Goal: Task Accomplishment & Management: Manage account settings

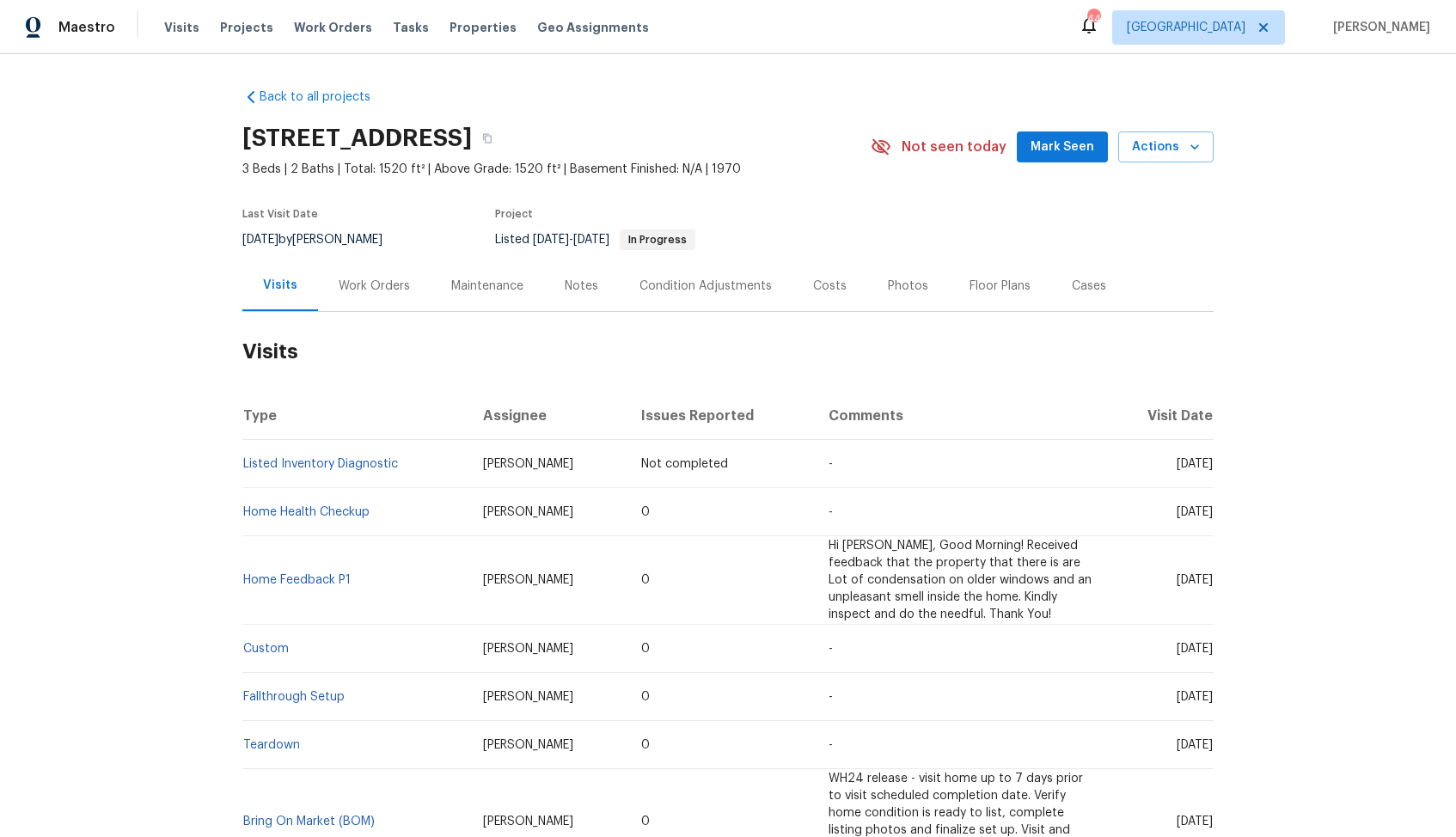
click at [385, 283] on div "Work Orders" at bounding box center [374, 286] width 71 height 17
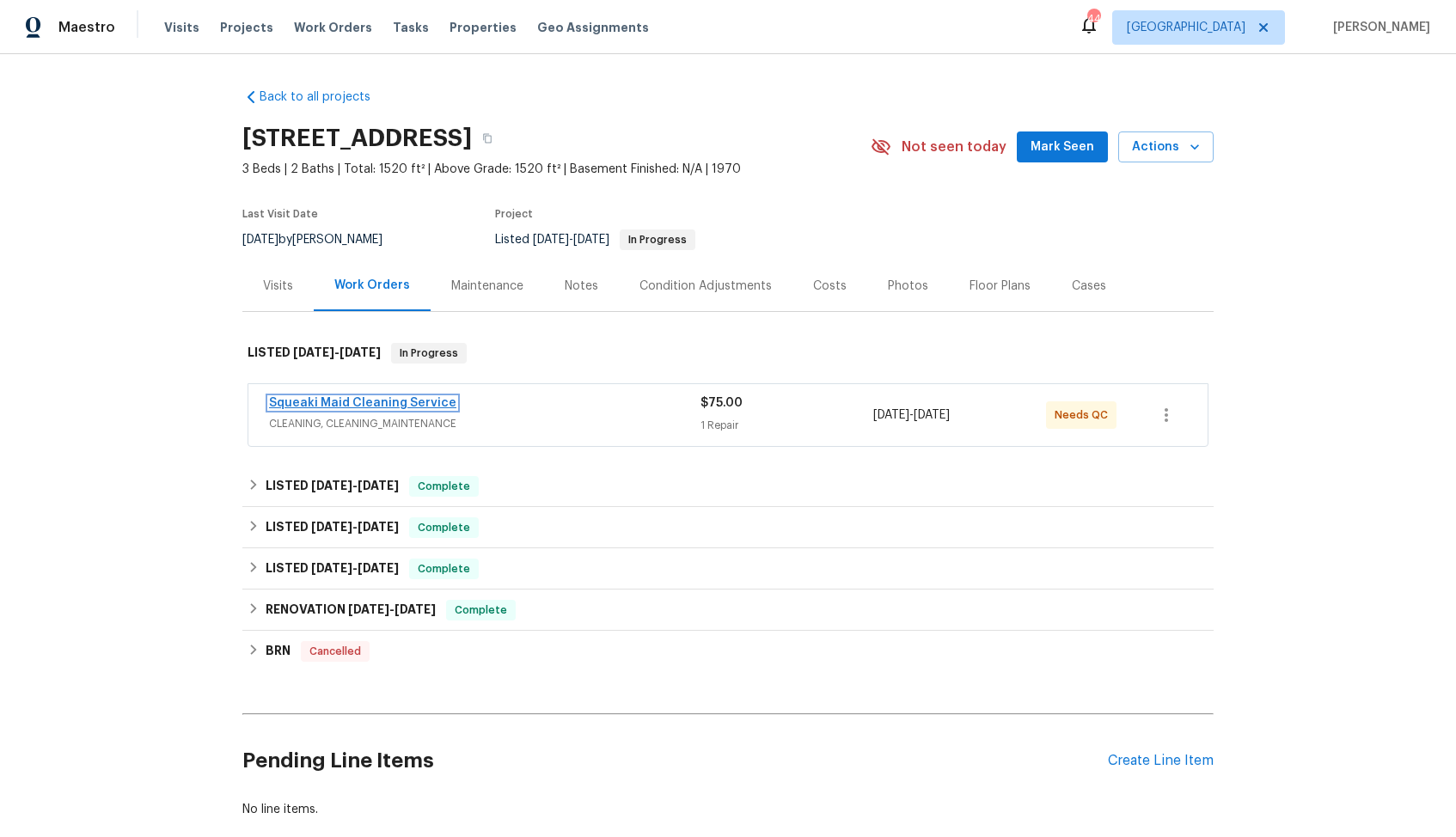
click at [319, 403] on link "Squeaki Maid Cleaning Service" at bounding box center [362, 403] width 187 height 12
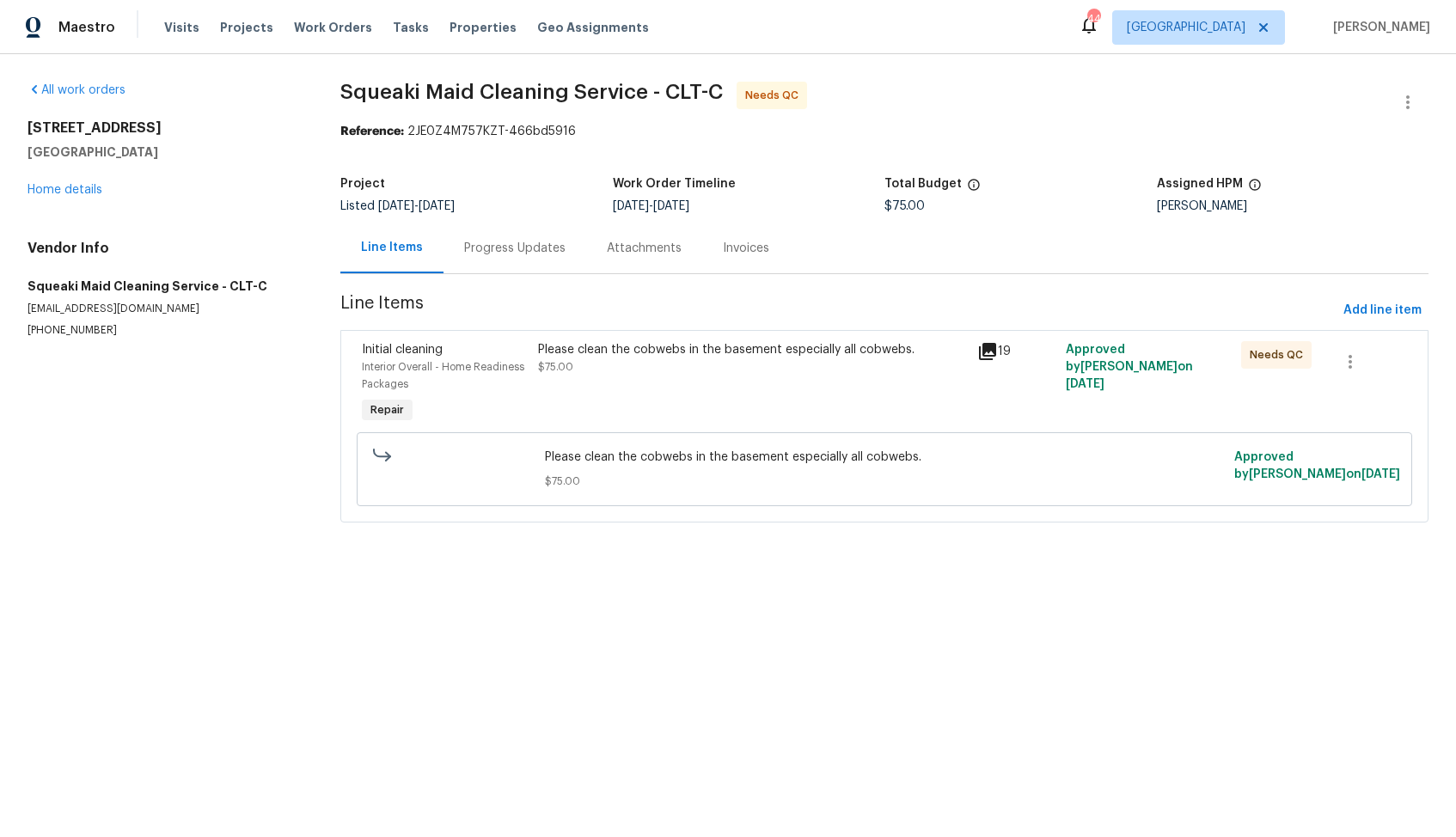
click at [669, 367] on div "Please clean the cobwebs in the basement especially all cobwebs. $75.00" at bounding box center [753, 359] width 430 height 35
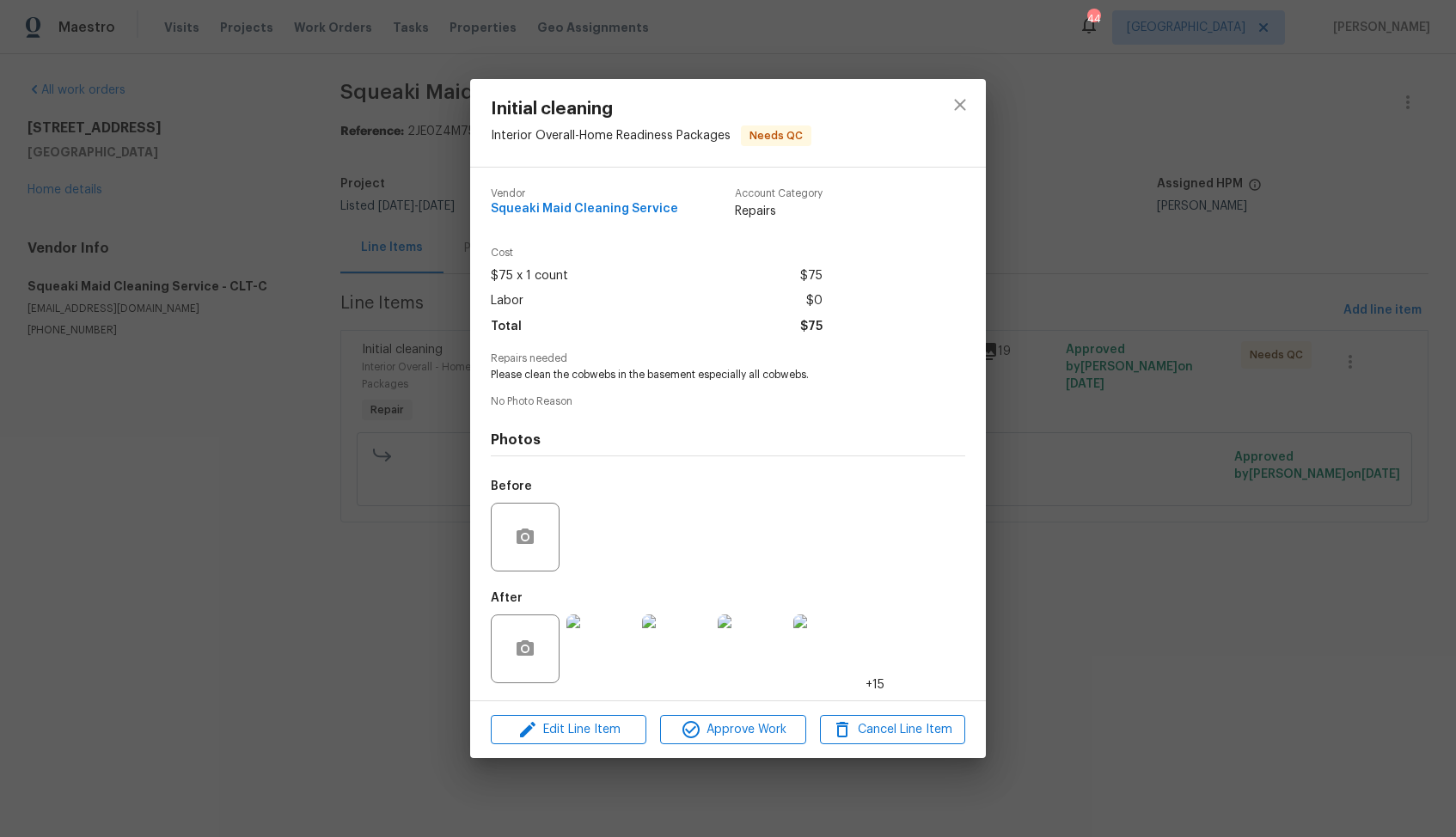
click at [612, 640] on img at bounding box center [600, 648] width 68 height 68
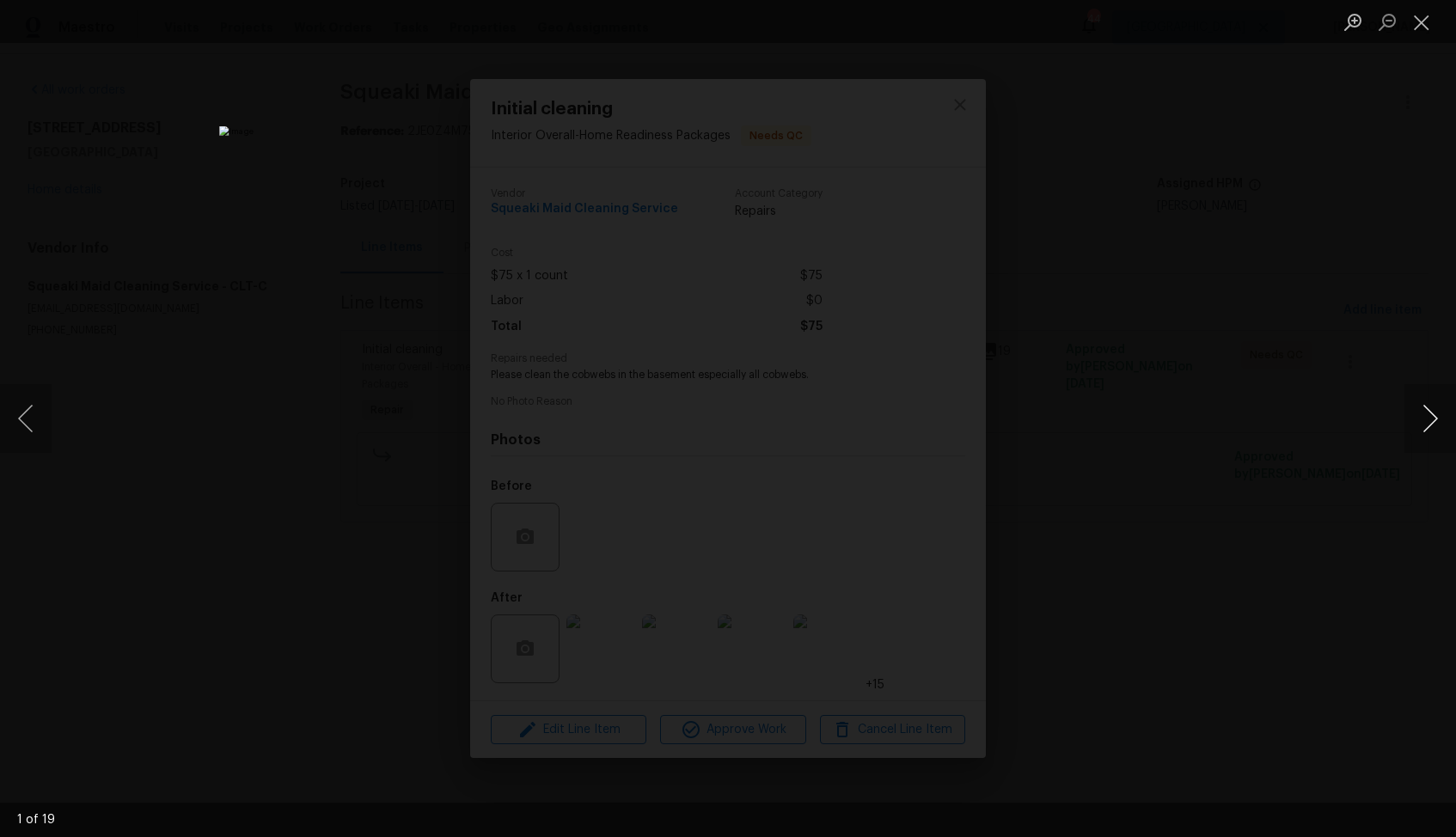
click at [1431, 417] on button "Next image" at bounding box center [1429, 418] width 51 height 68
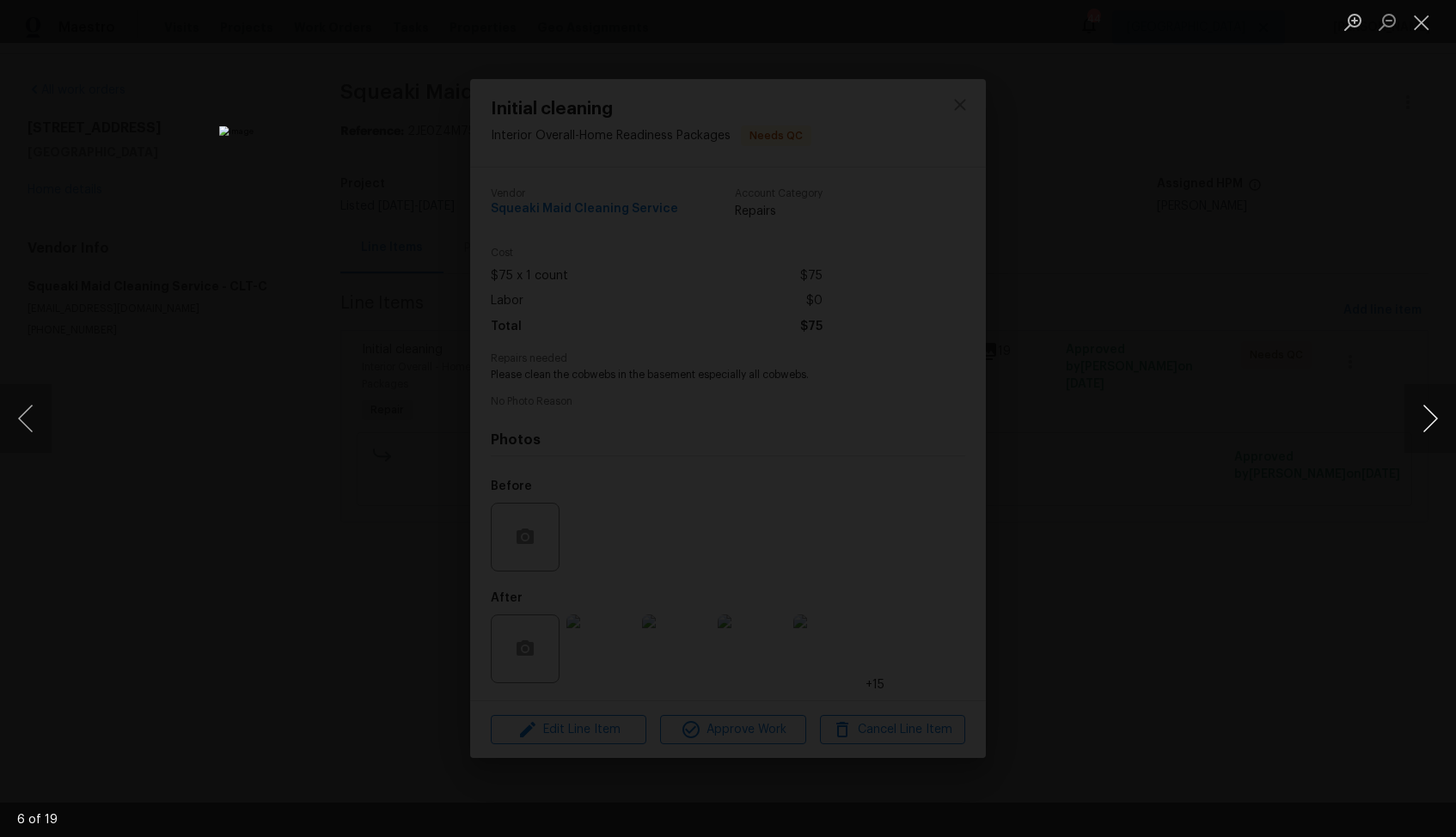
click at [1431, 417] on button "Next image" at bounding box center [1429, 418] width 51 height 68
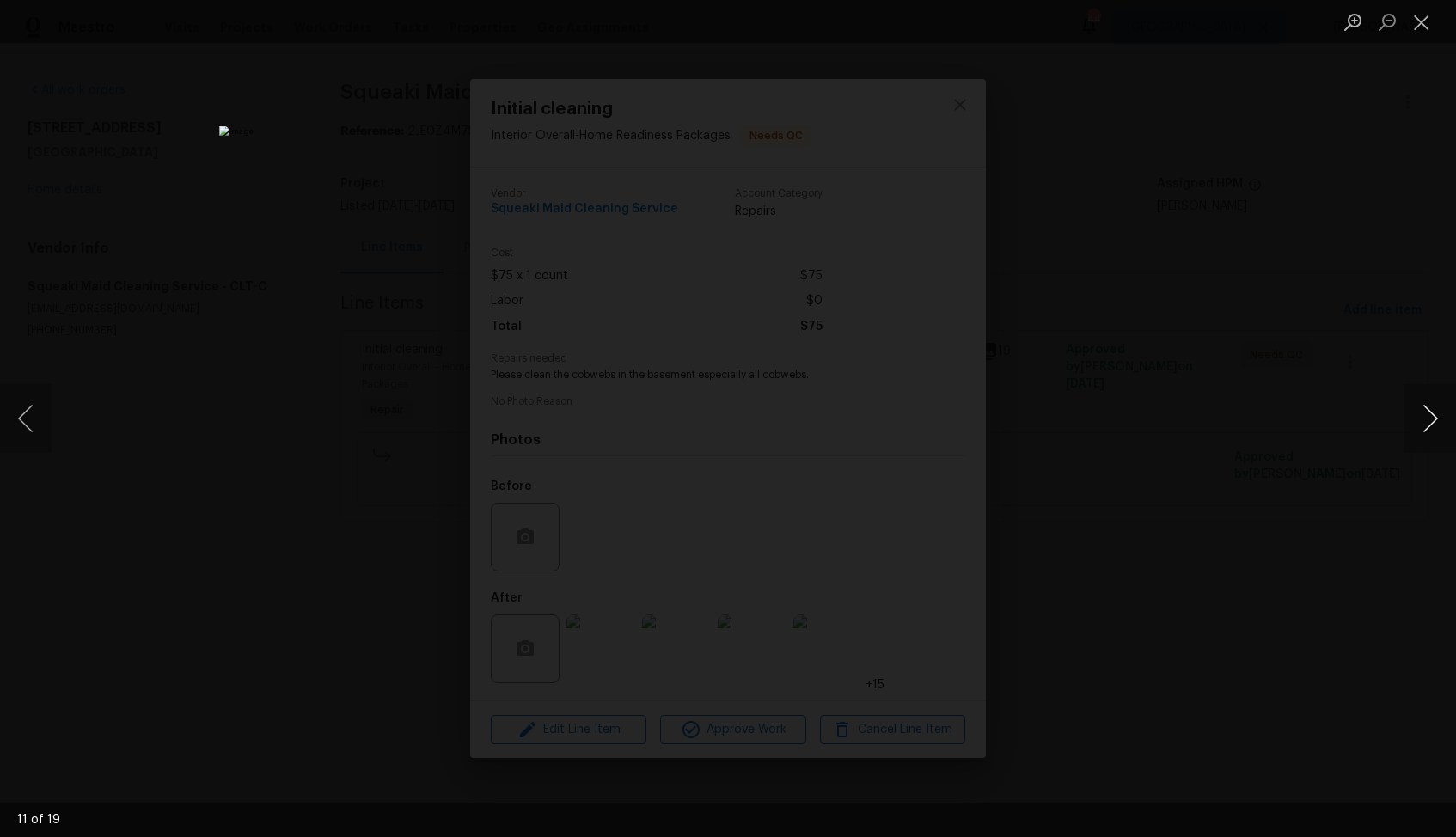
click at [1431, 417] on button "Next image" at bounding box center [1429, 418] width 51 height 68
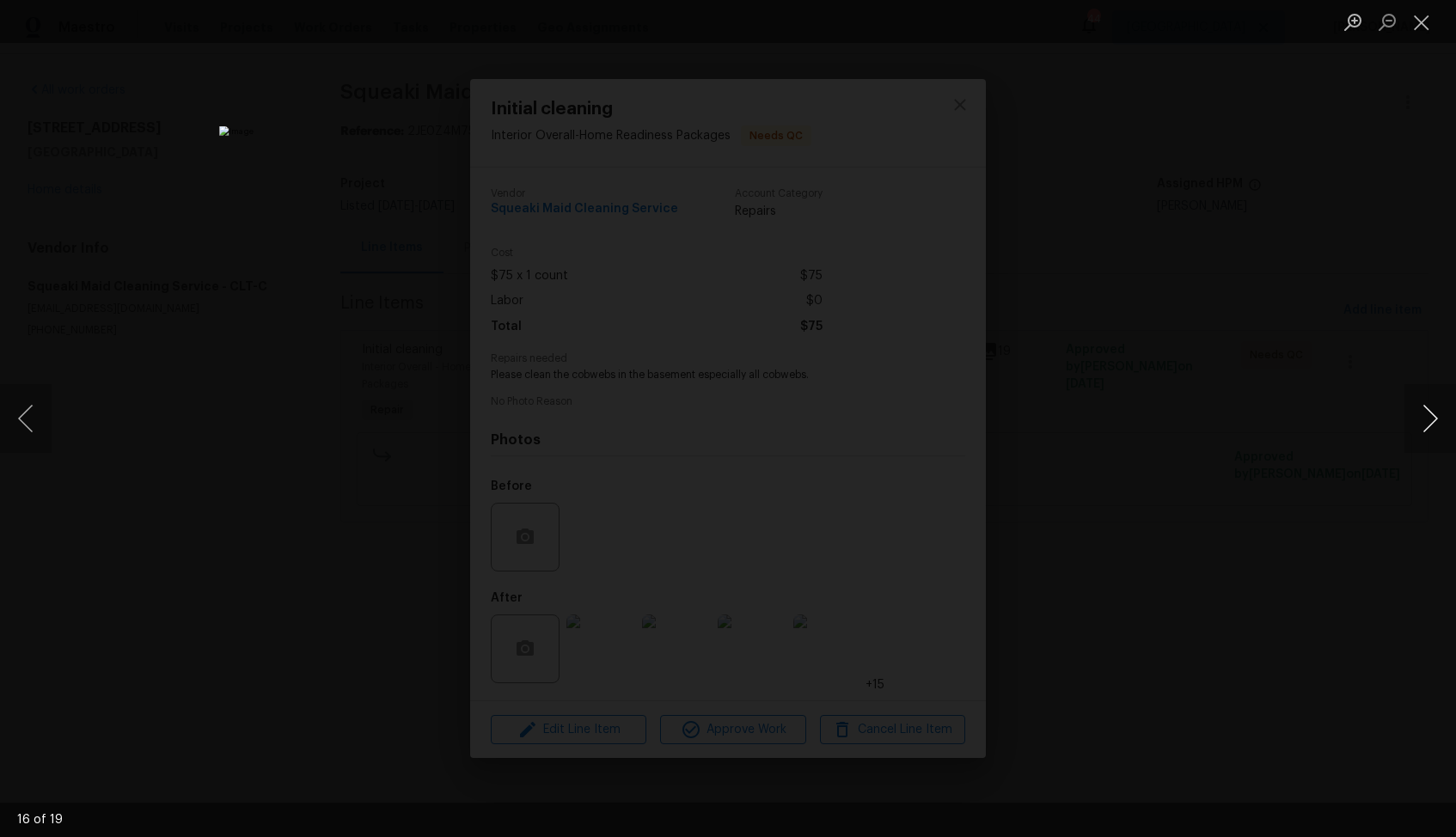
click at [1431, 417] on button "Next image" at bounding box center [1429, 418] width 51 height 68
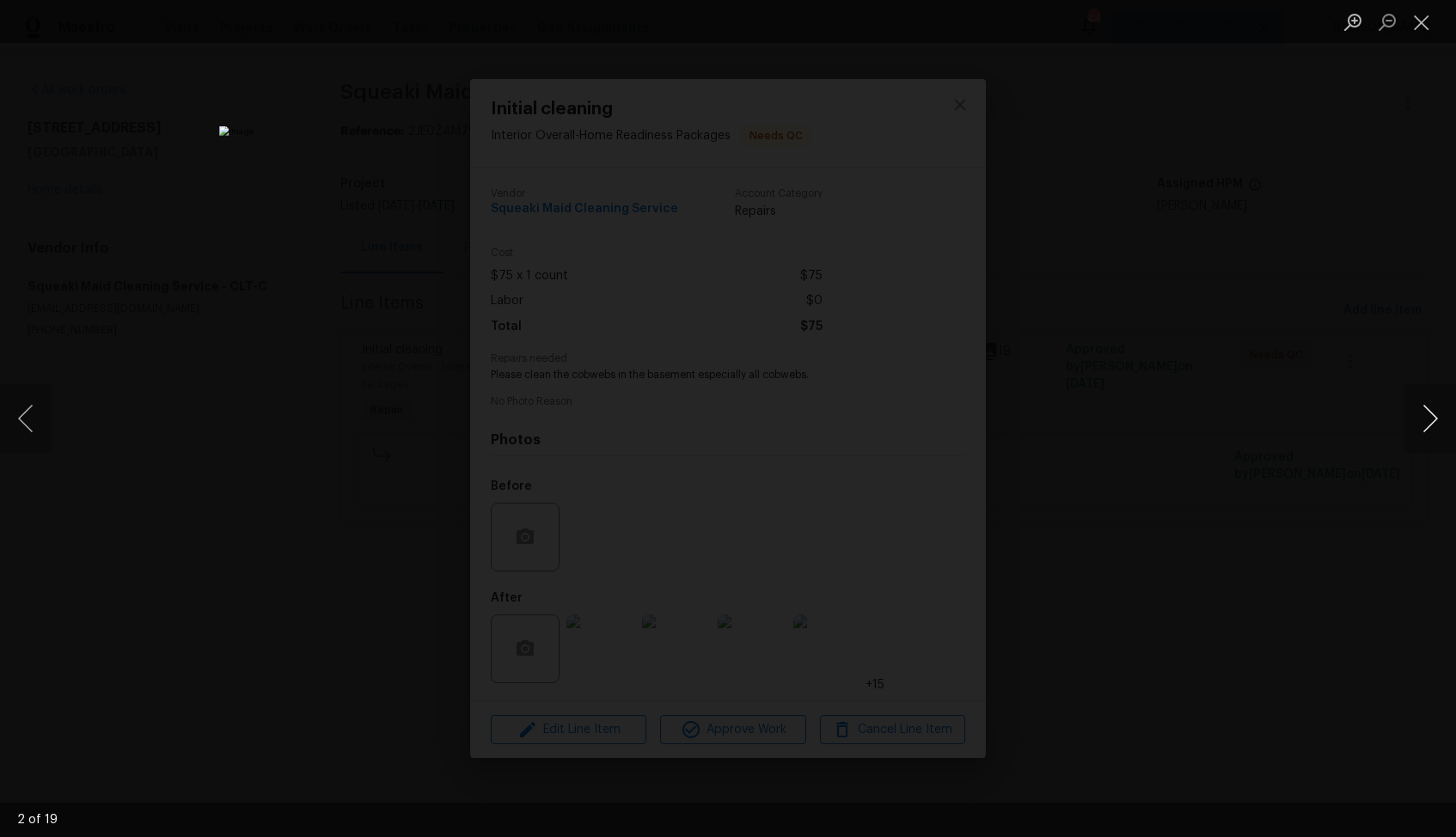
click at [1431, 417] on button "Next image" at bounding box center [1429, 418] width 51 height 68
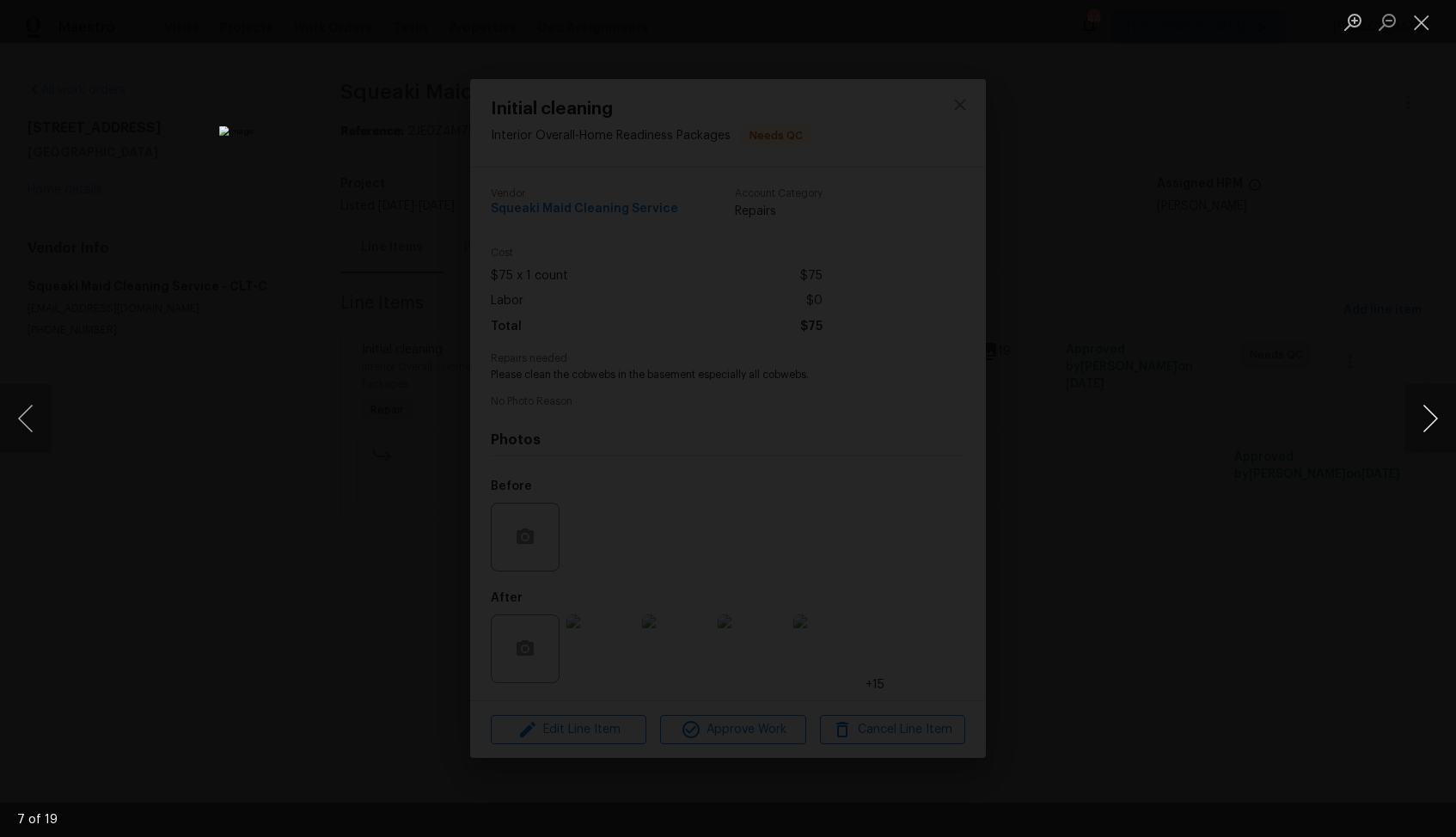
click at [1431, 417] on button "Next image" at bounding box center [1429, 418] width 51 height 68
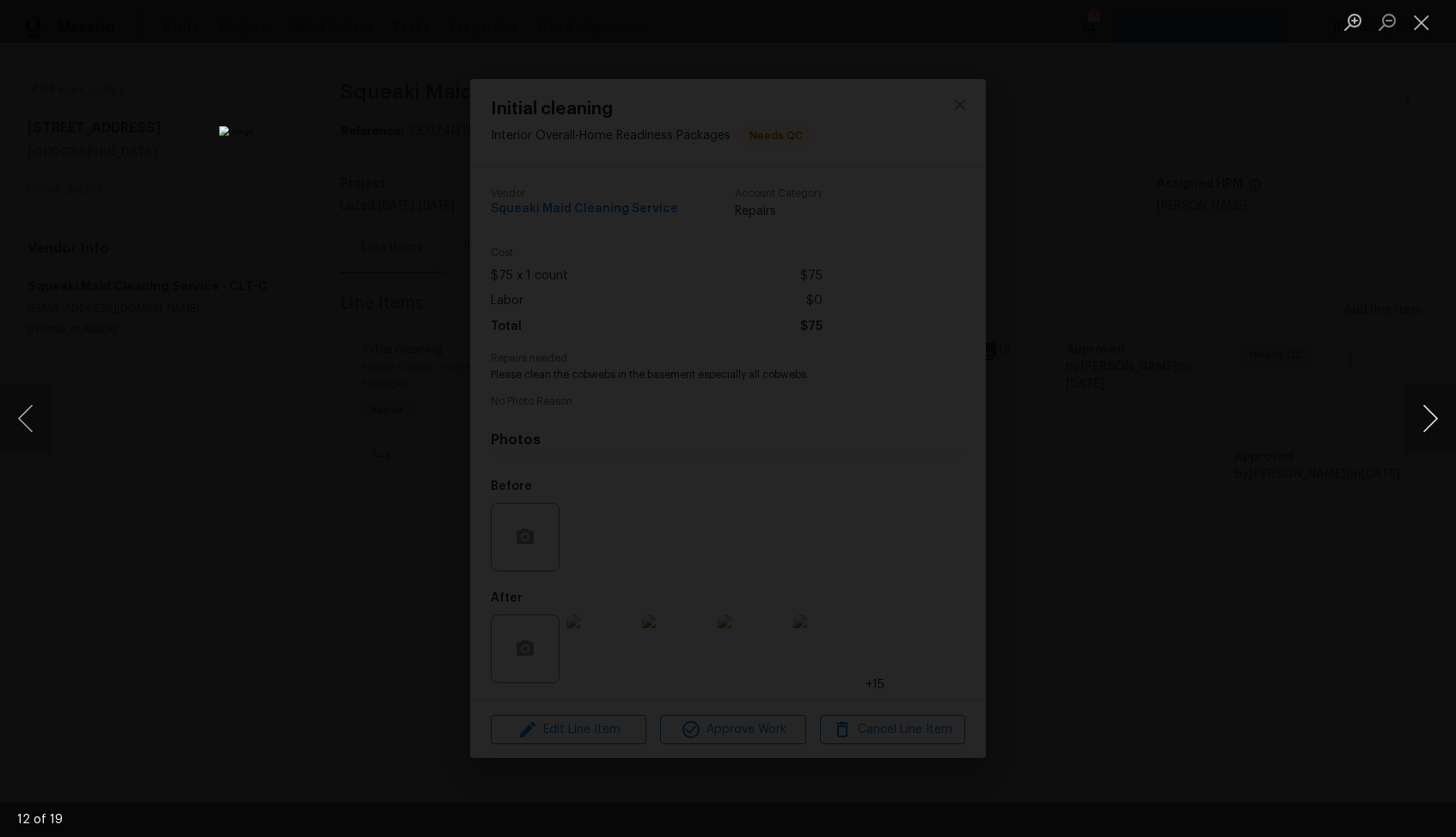
click at [1431, 417] on button "Next image" at bounding box center [1429, 418] width 51 height 68
click at [1327, 444] on div "Lightbox" at bounding box center [728, 418] width 1456 height 837
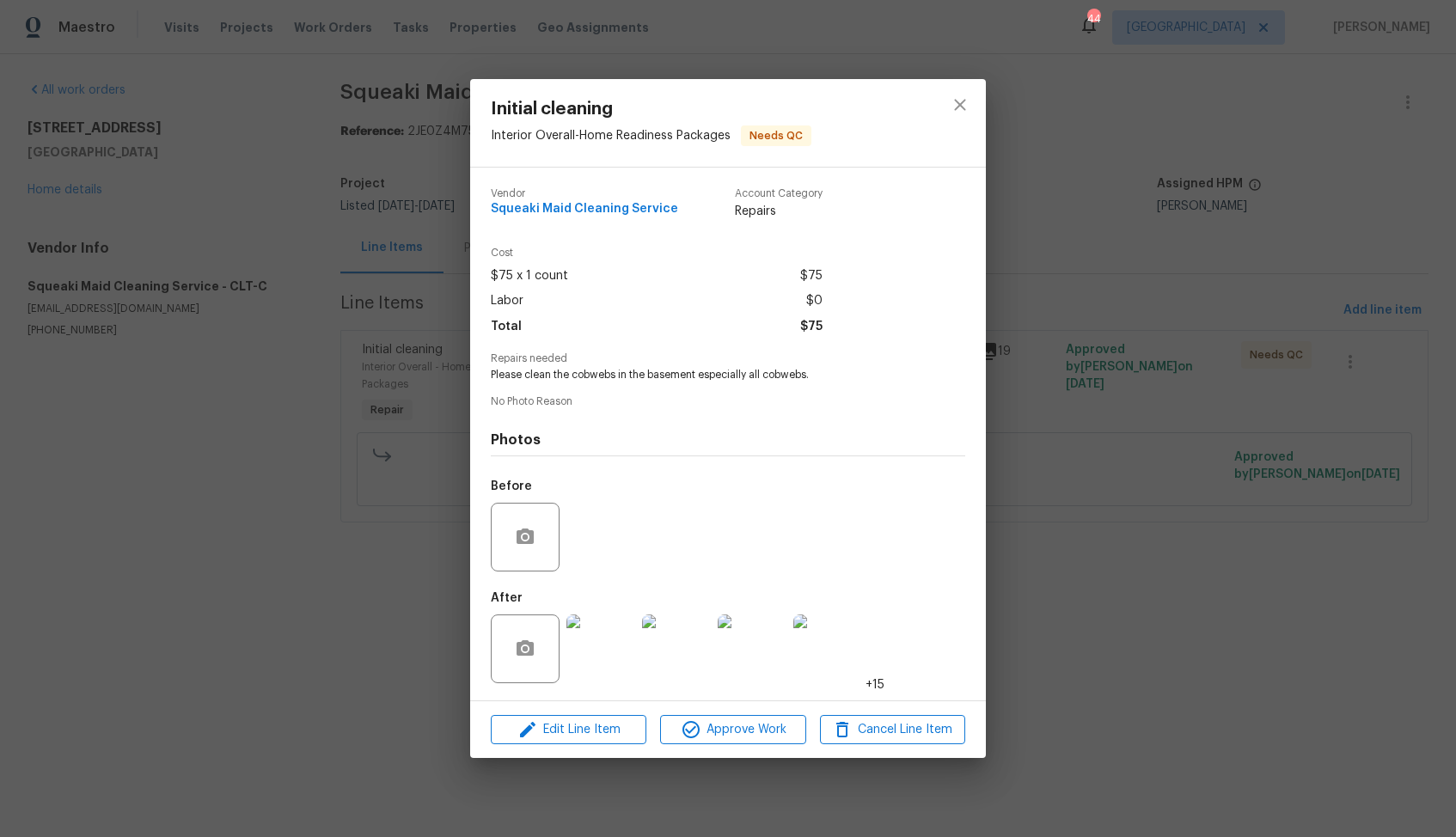
click at [1081, 451] on div "Initial cleaning Interior Overall - Home Readiness Packages Needs QC Vendor Squ…" at bounding box center [728, 418] width 1456 height 837
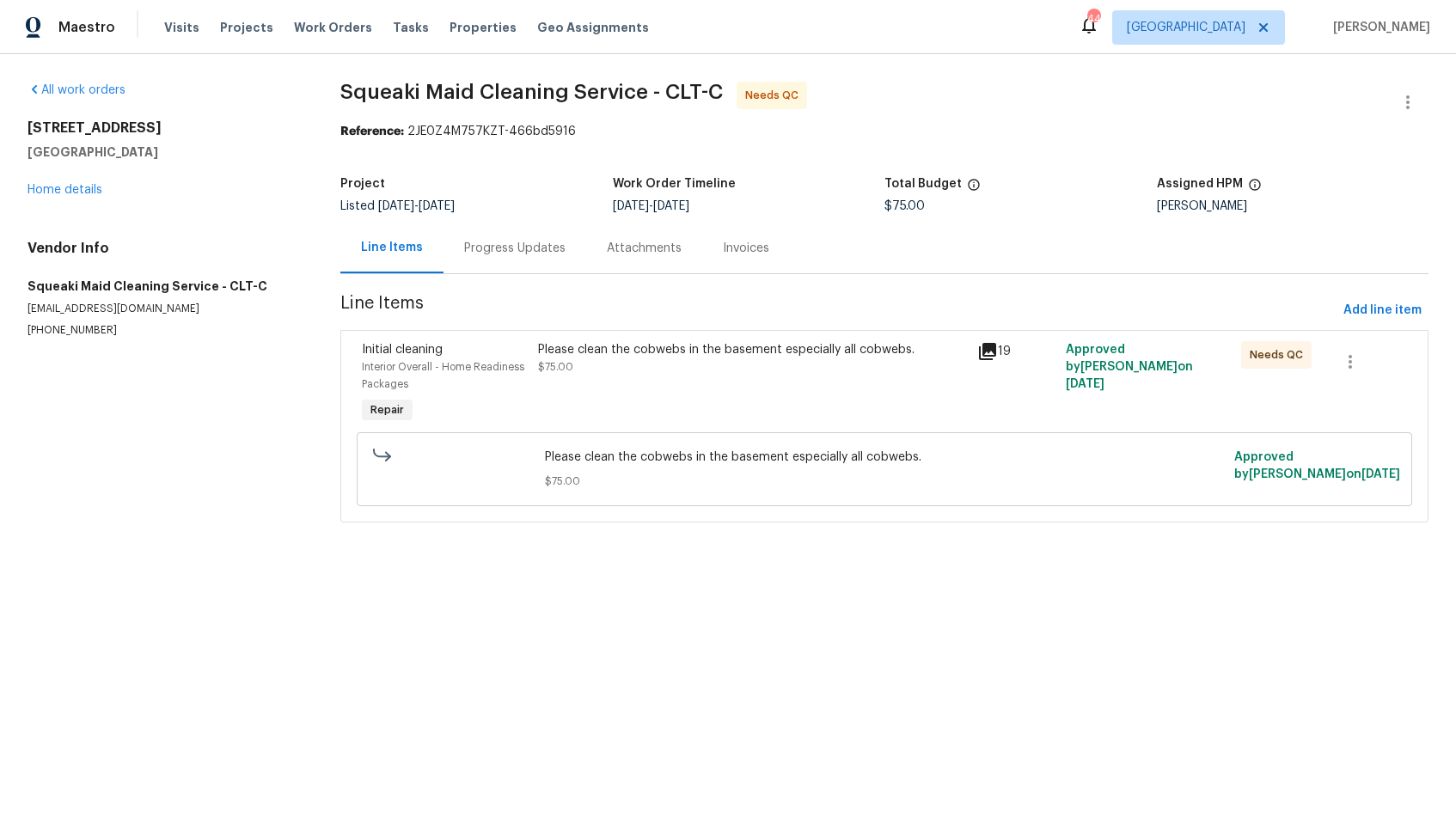
click at [501, 253] on div "Progress Updates" at bounding box center [514, 249] width 101 height 17
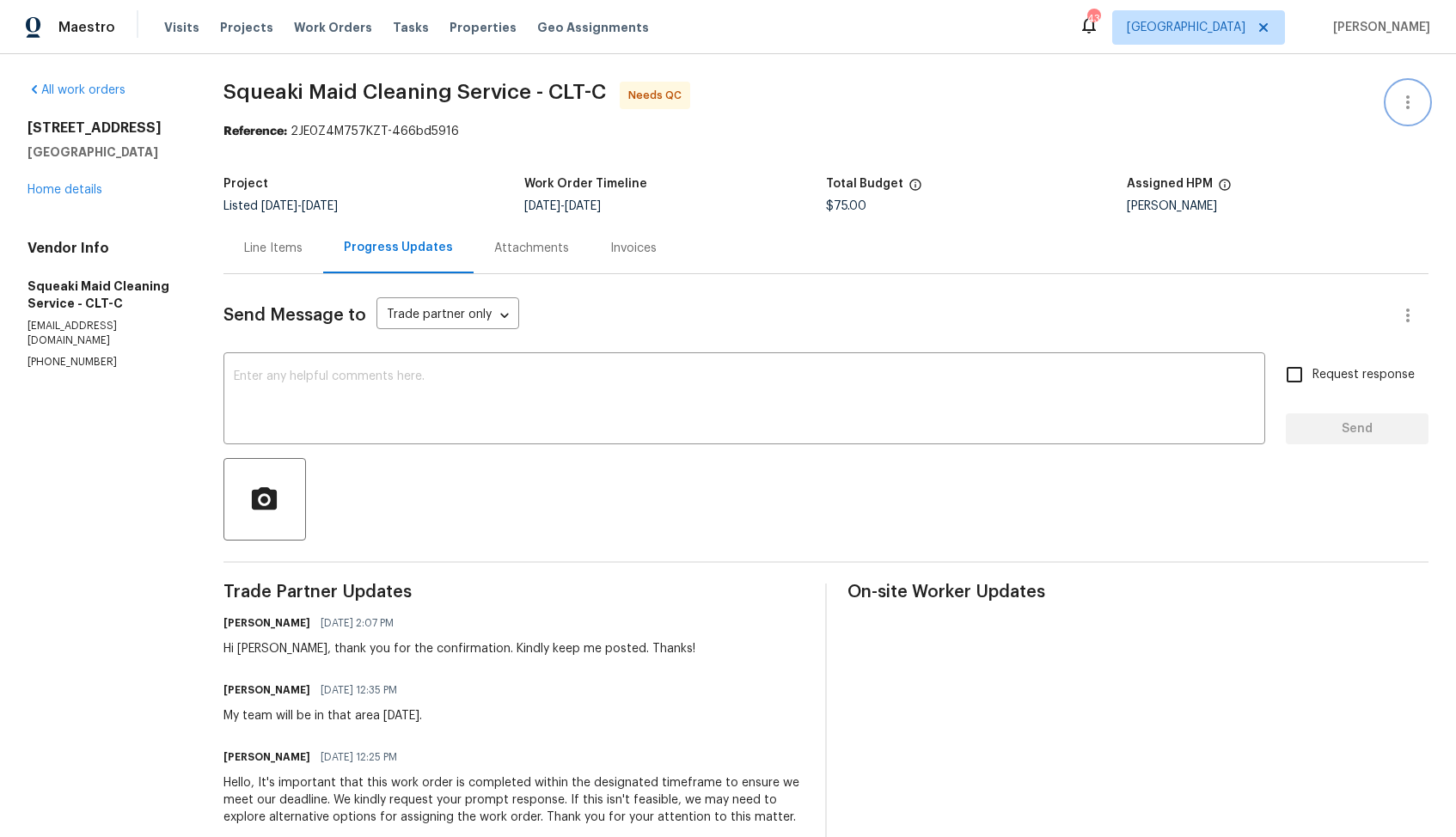
click at [1402, 120] on button "button" at bounding box center [1407, 102] width 42 height 42
click at [1307, 108] on li "Edit" at bounding box center [1352, 102] width 185 height 29
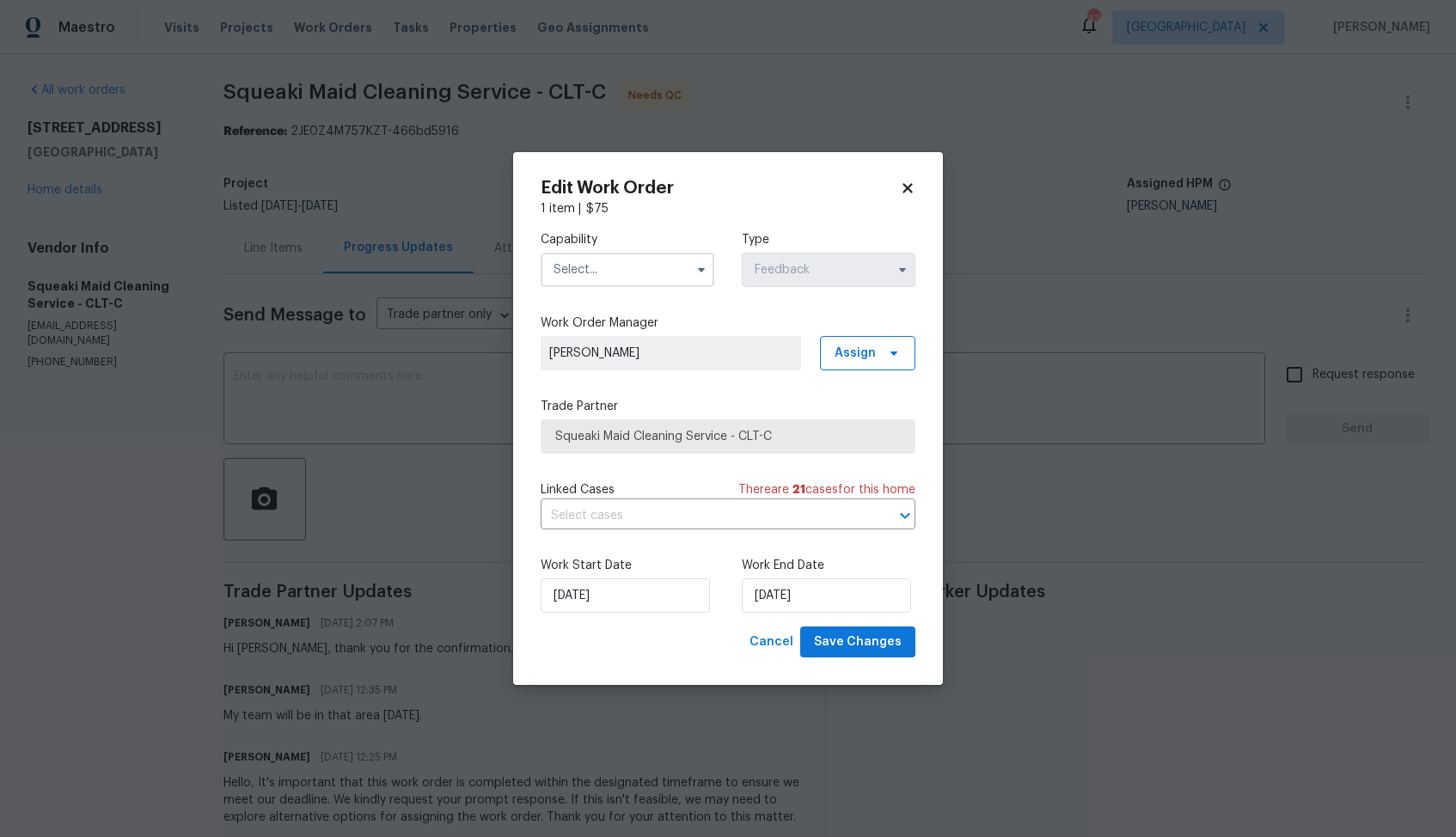
click at [657, 272] on input "text" at bounding box center [627, 270] width 173 height 35
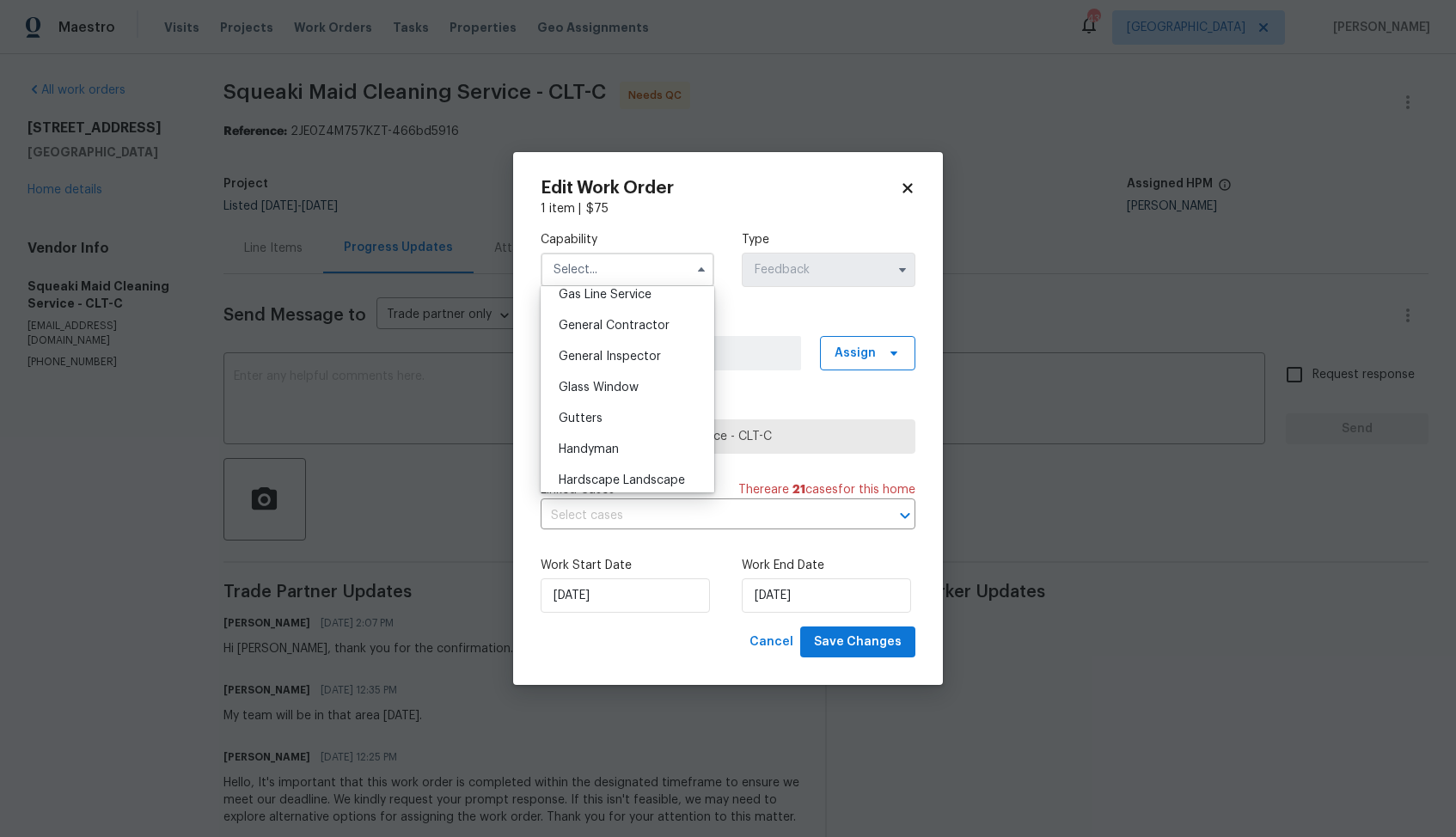
scroll to position [886, 0]
click at [605, 365] on span "Handyman" at bounding box center [588, 364] width 60 height 12
type input "Handyman"
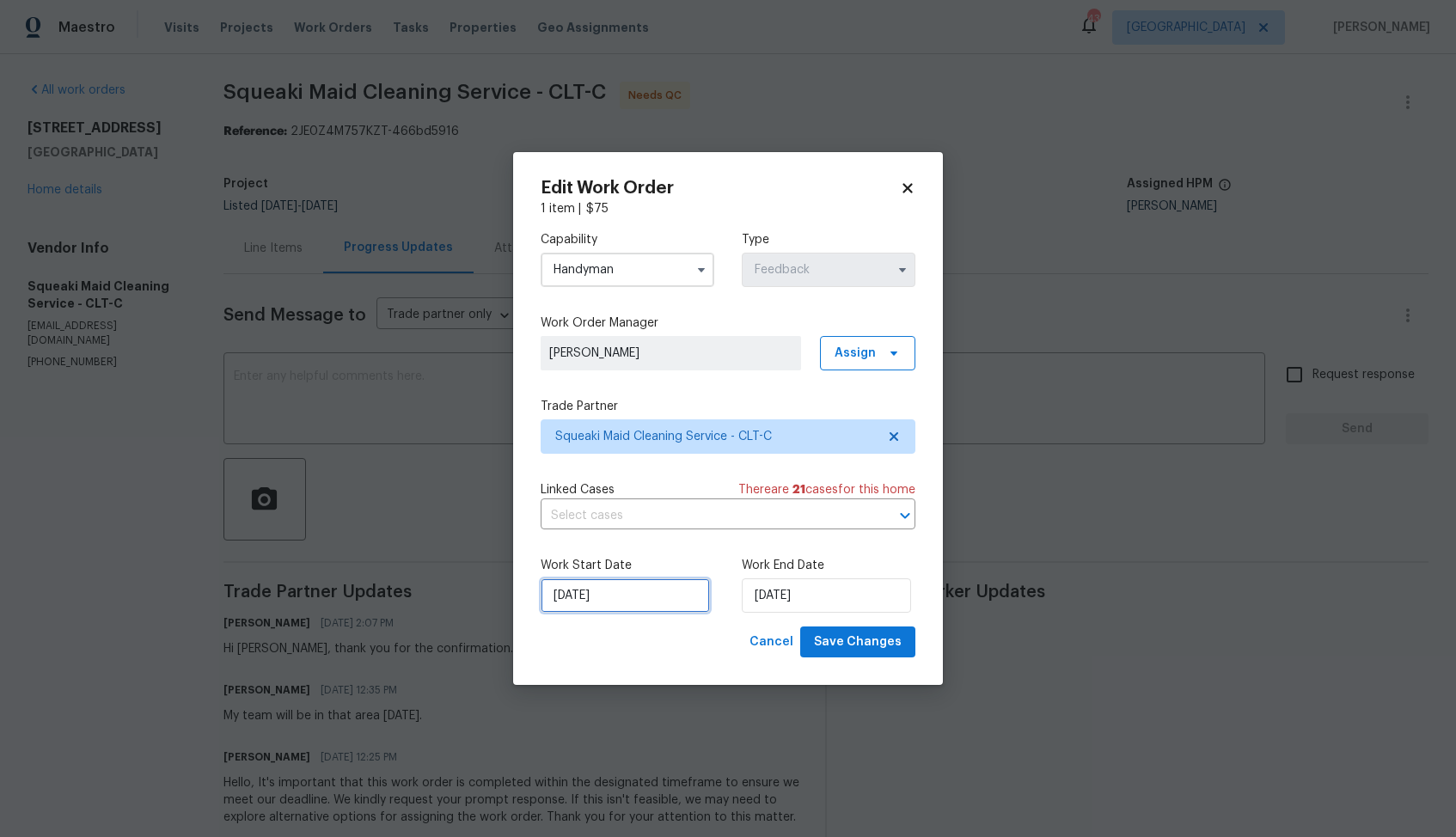
click at [664, 600] on input "20/08/2025" at bounding box center [625, 595] width 169 height 35
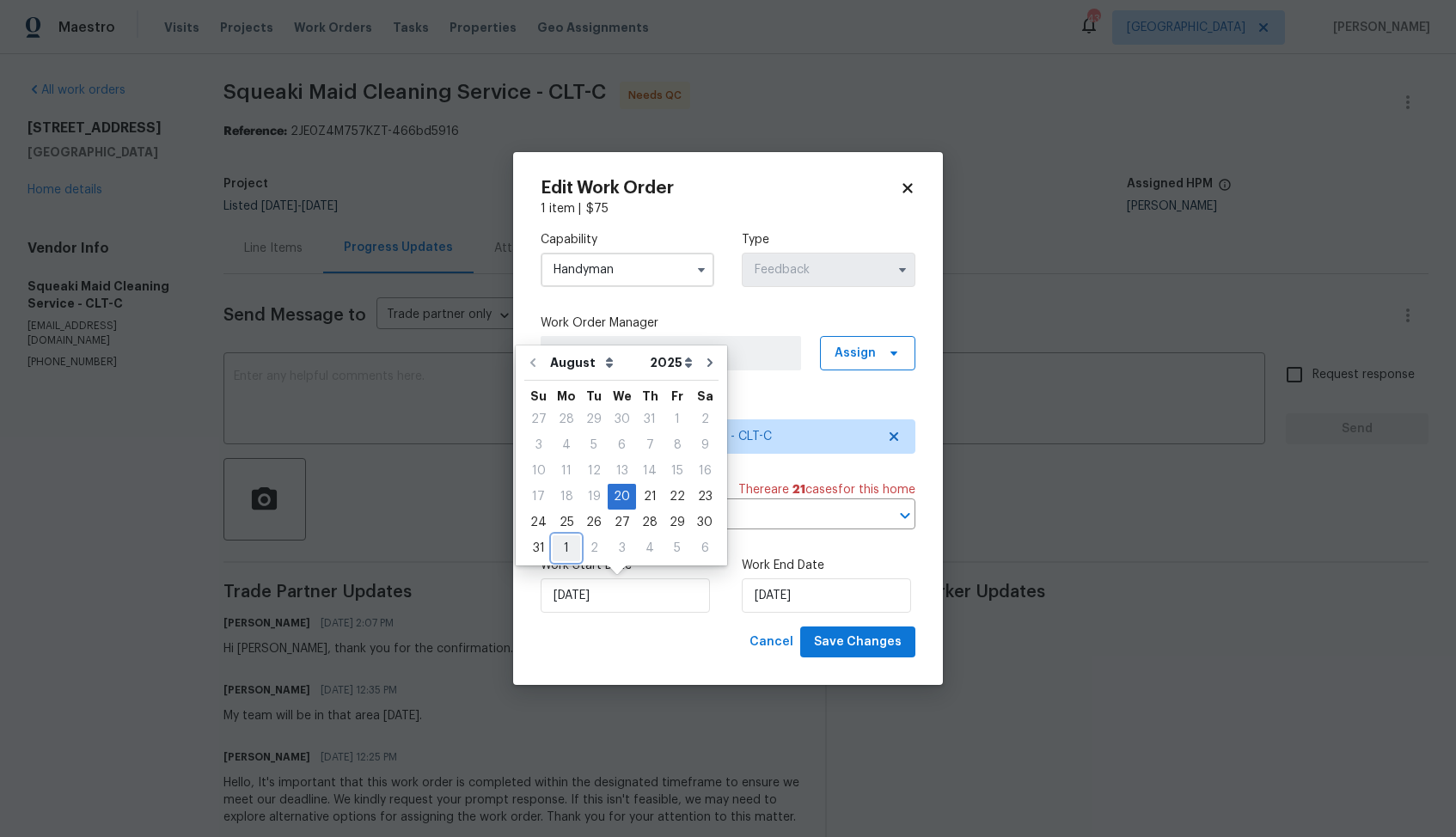
click at [562, 551] on div "1" at bounding box center [567, 548] width 28 height 24
type input "01/09/2025"
select select "8"
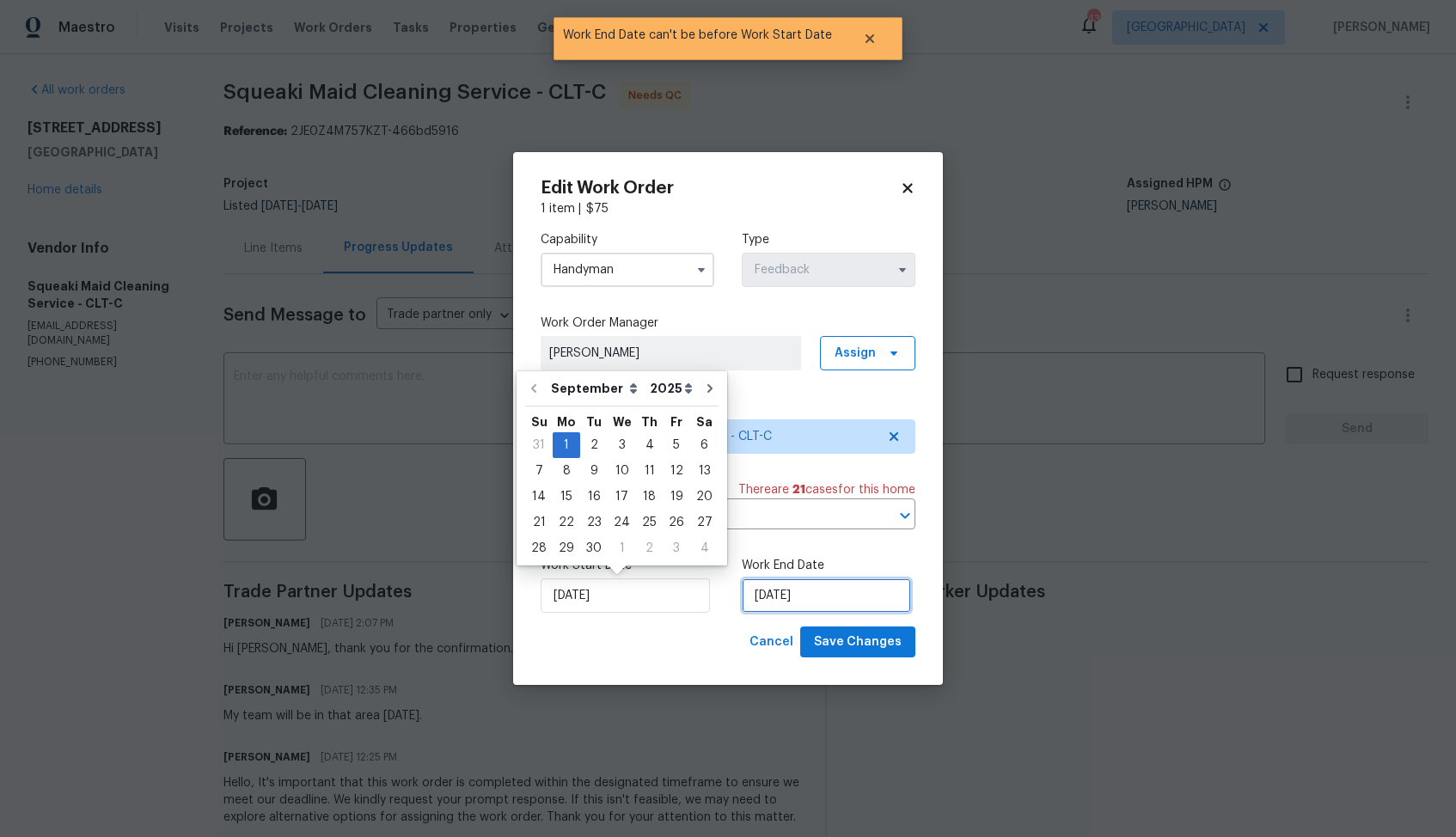
click at [808, 606] on input "01/09/2025" at bounding box center [826, 595] width 169 height 35
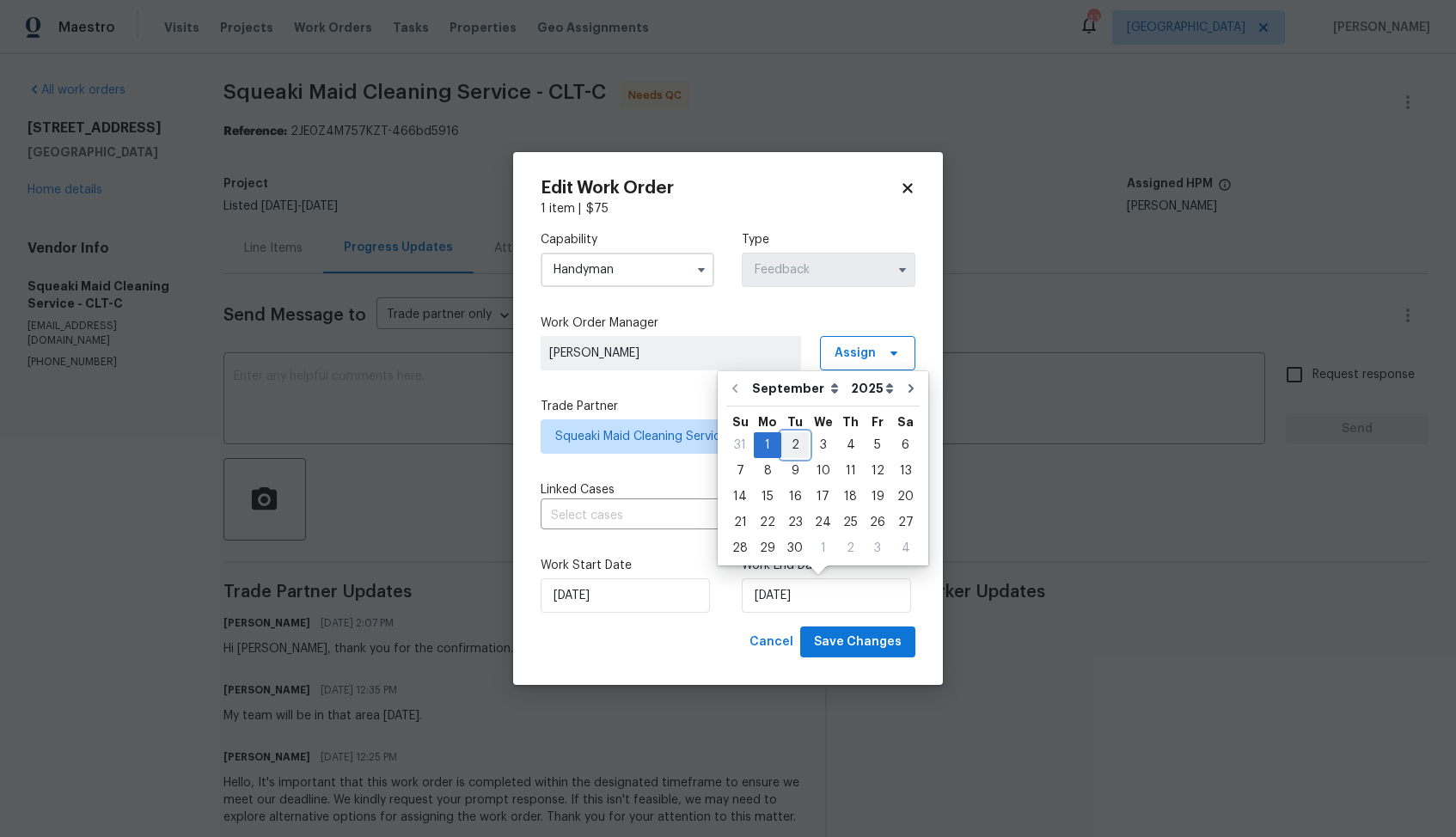
click at [785, 445] on div "2" at bounding box center [795, 445] width 28 height 24
type input "02/09/2025"
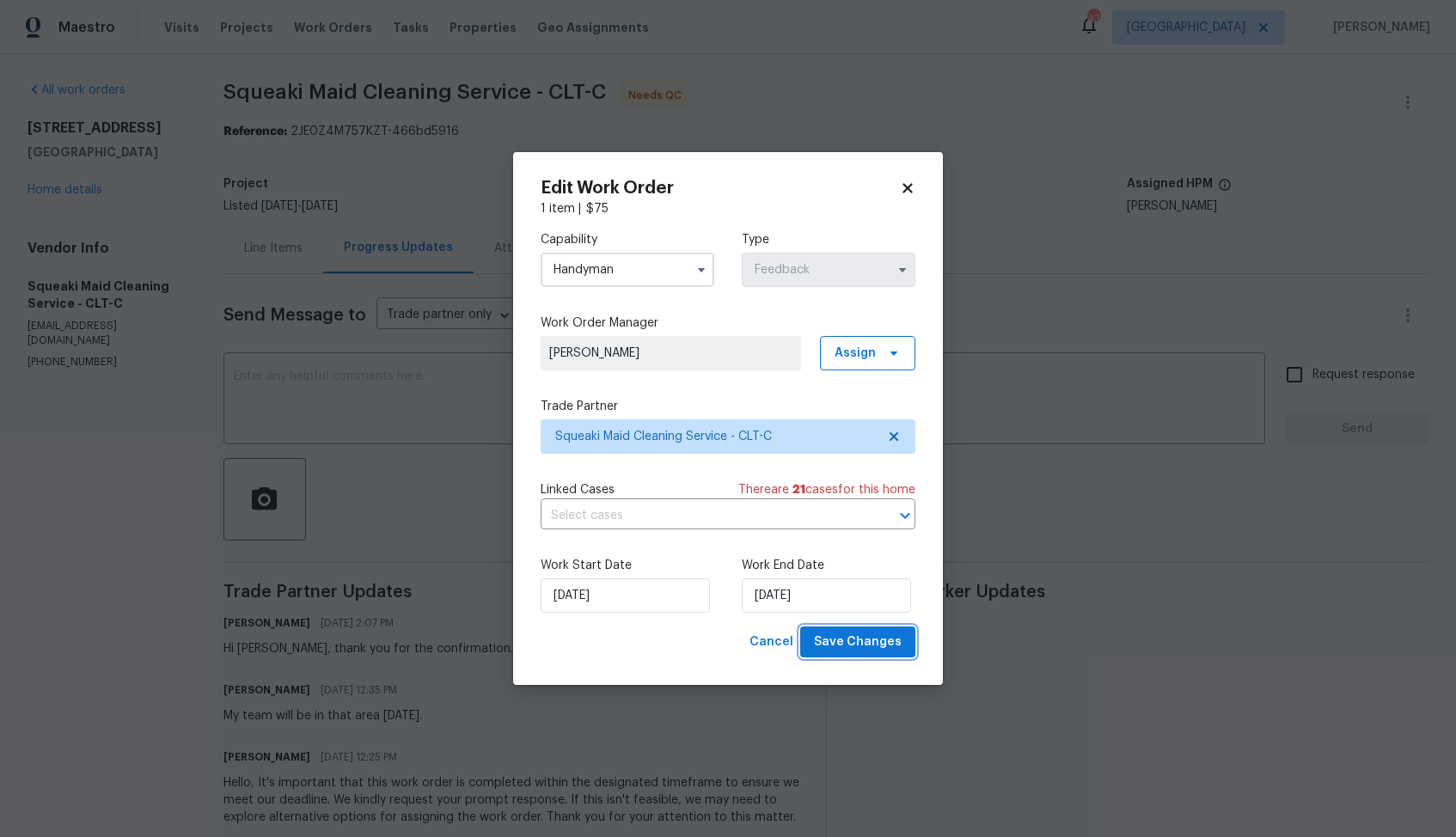
click at [862, 648] on span "Save Changes" at bounding box center [857, 642] width 88 height 22
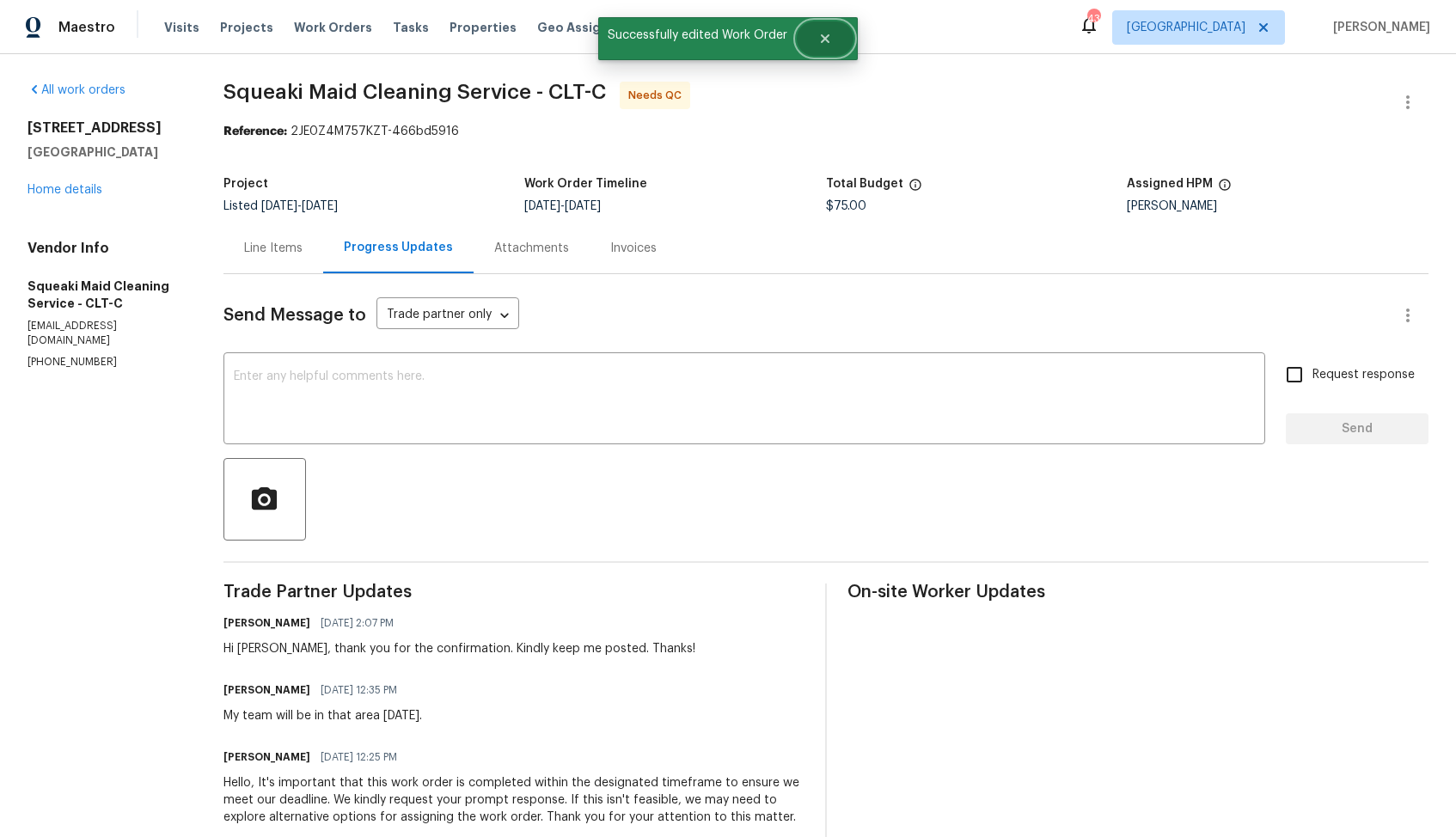
click at [819, 36] on icon "Close" at bounding box center [825, 39] width 14 height 14
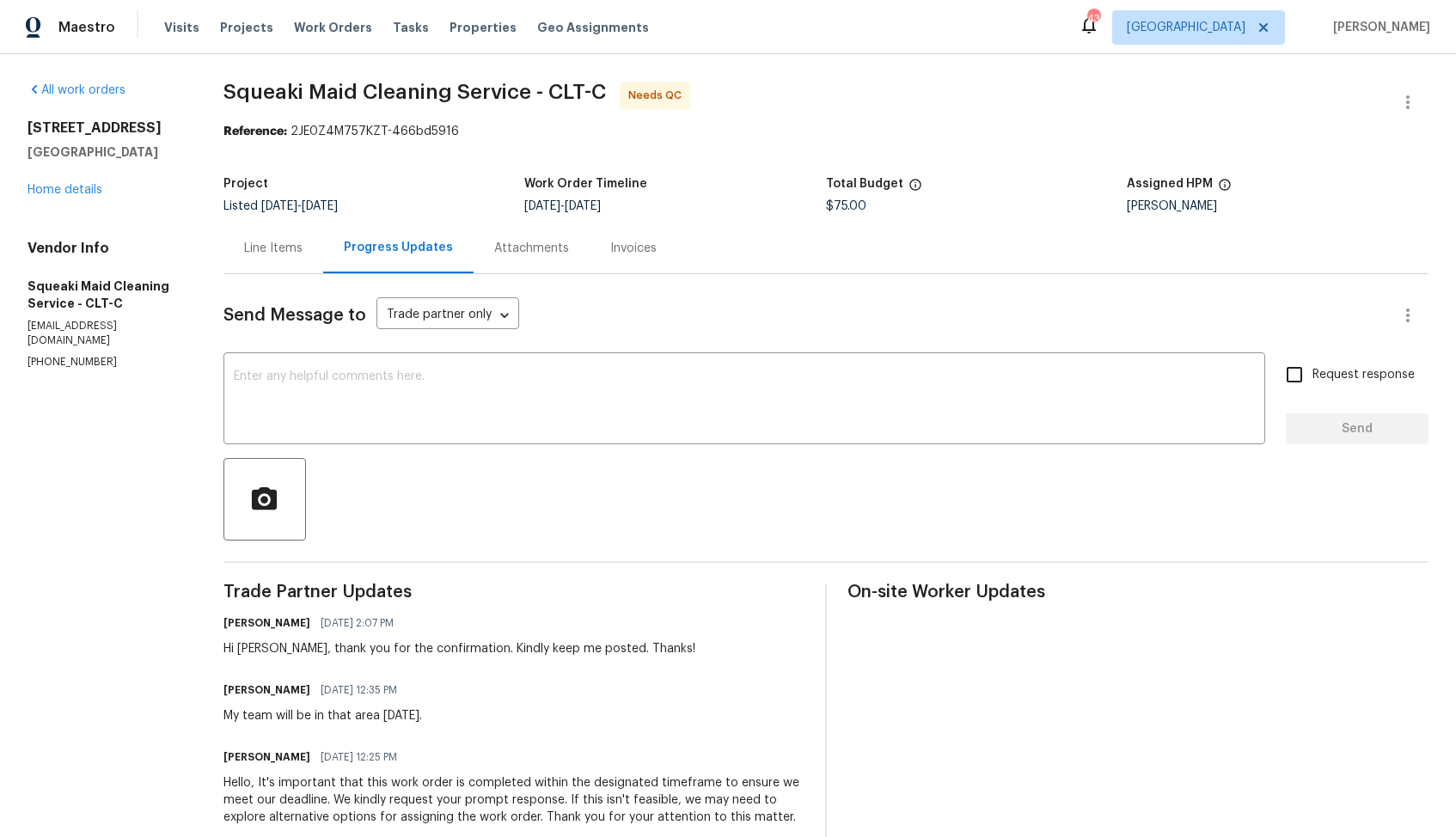
click at [233, 693] on h6 "[PERSON_NAME]" at bounding box center [267, 690] width 87 height 17
copy h6 "Jutta"
click at [426, 418] on textarea at bounding box center [744, 399] width 1021 height 60
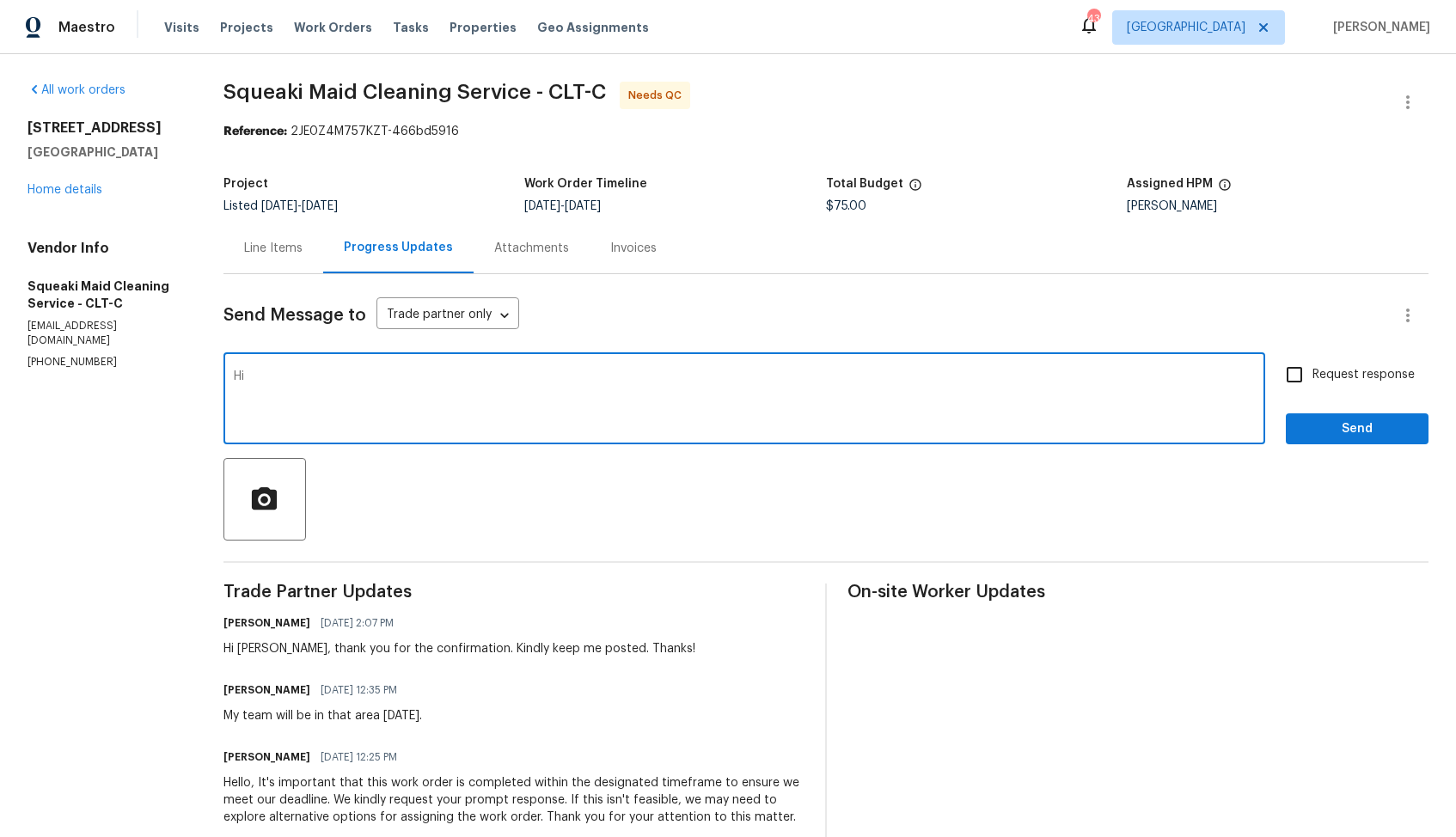
paste textarea "Jutta"
type textarea "Hi Jutta, thank you for completing the job, WO is approved. Thanks!"
click at [1336, 429] on span "Send" at bounding box center [1356, 429] width 115 height 22
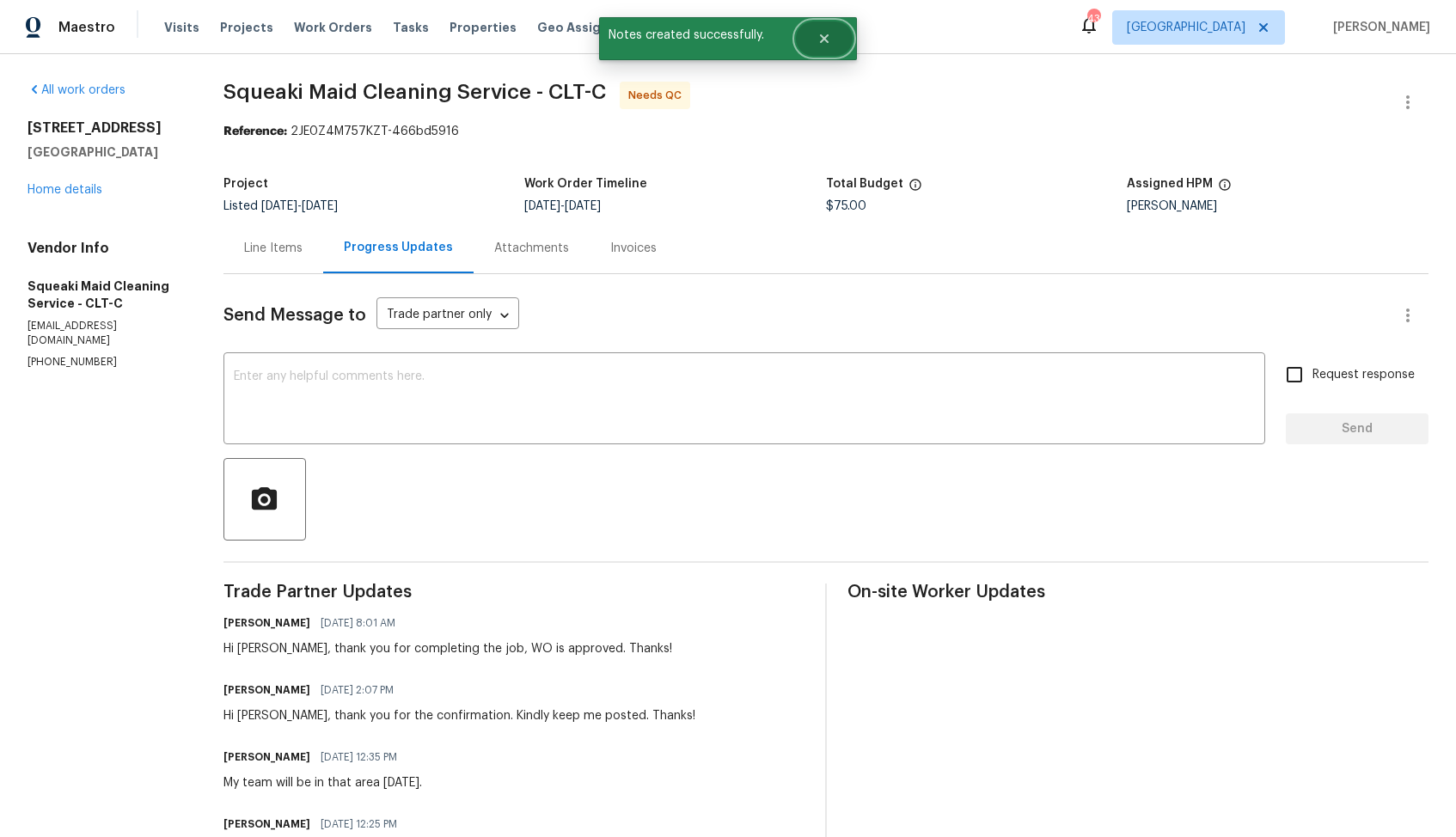
click at [822, 38] on icon "Close" at bounding box center [824, 39] width 9 height 9
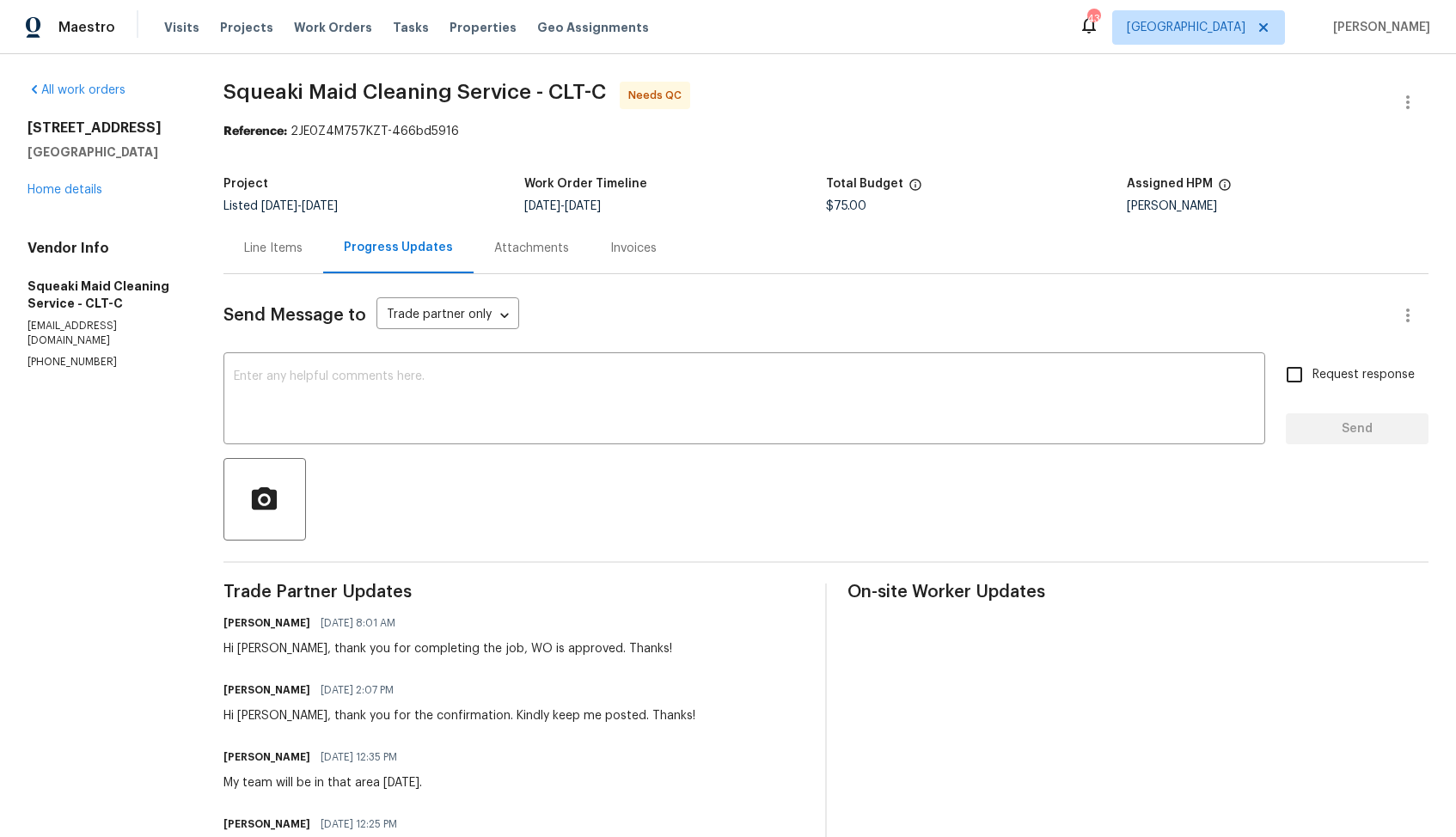
click at [276, 245] on div "Line Items" at bounding box center [273, 249] width 58 height 17
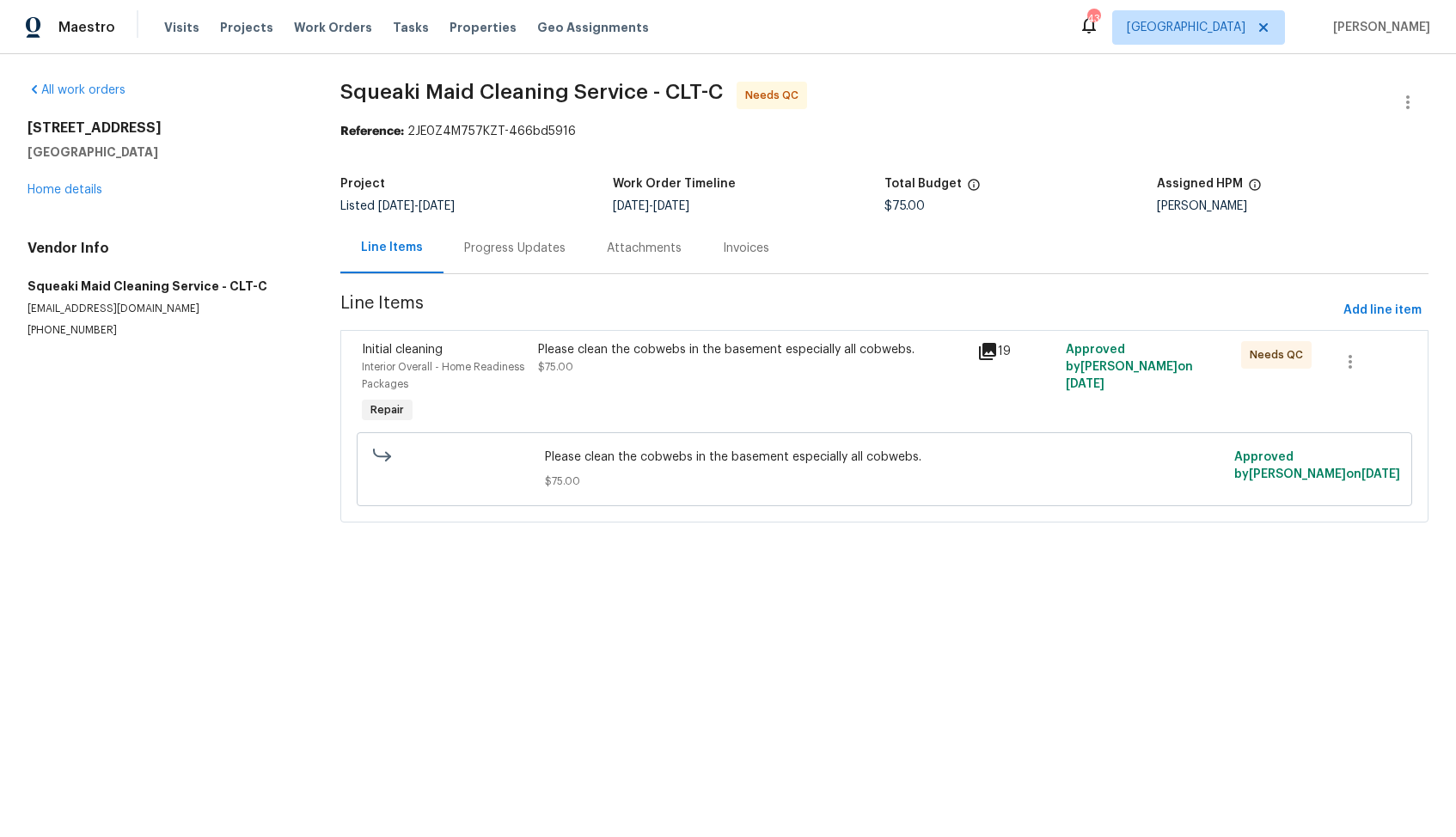
click at [570, 360] on div "Please clean the cobwebs in the basement especially all cobwebs. $75.00" at bounding box center [753, 359] width 430 height 35
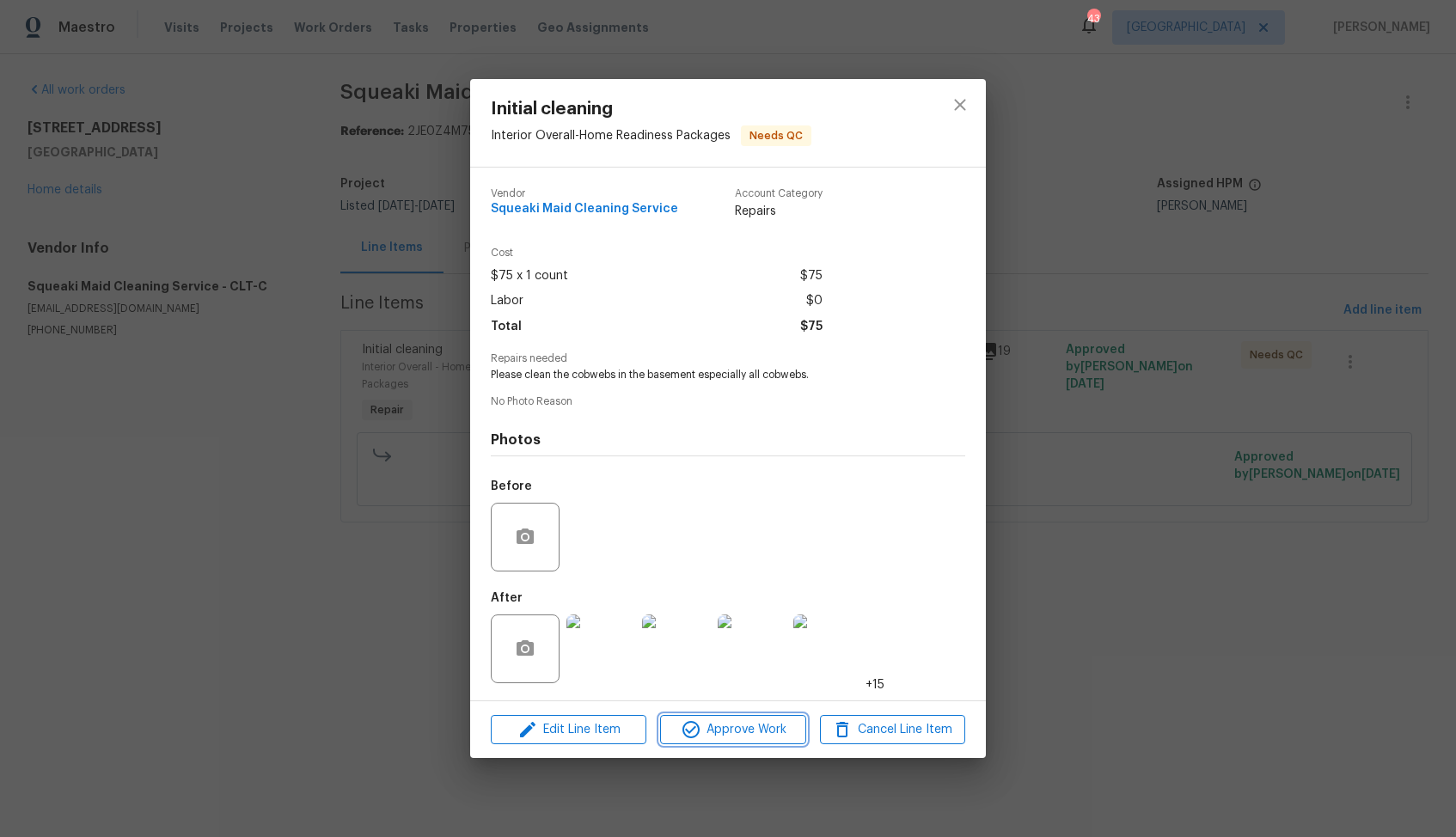
click at [737, 725] on span "Approve Work" at bounding box center [732, 730] width 135 height 22
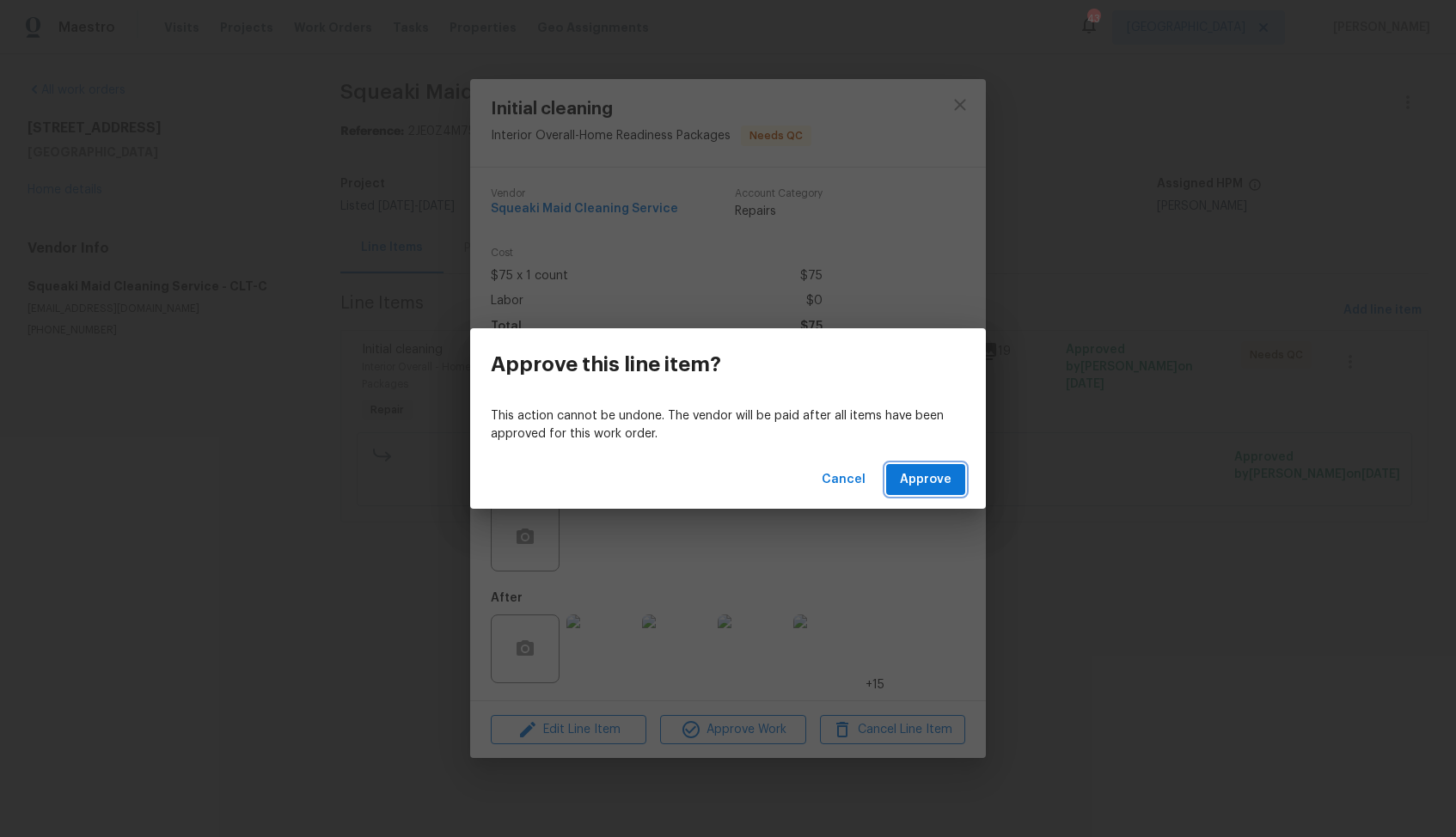
click at [926, 467] on button "Approve" at bounding box center [925, 479] width 79 height 32
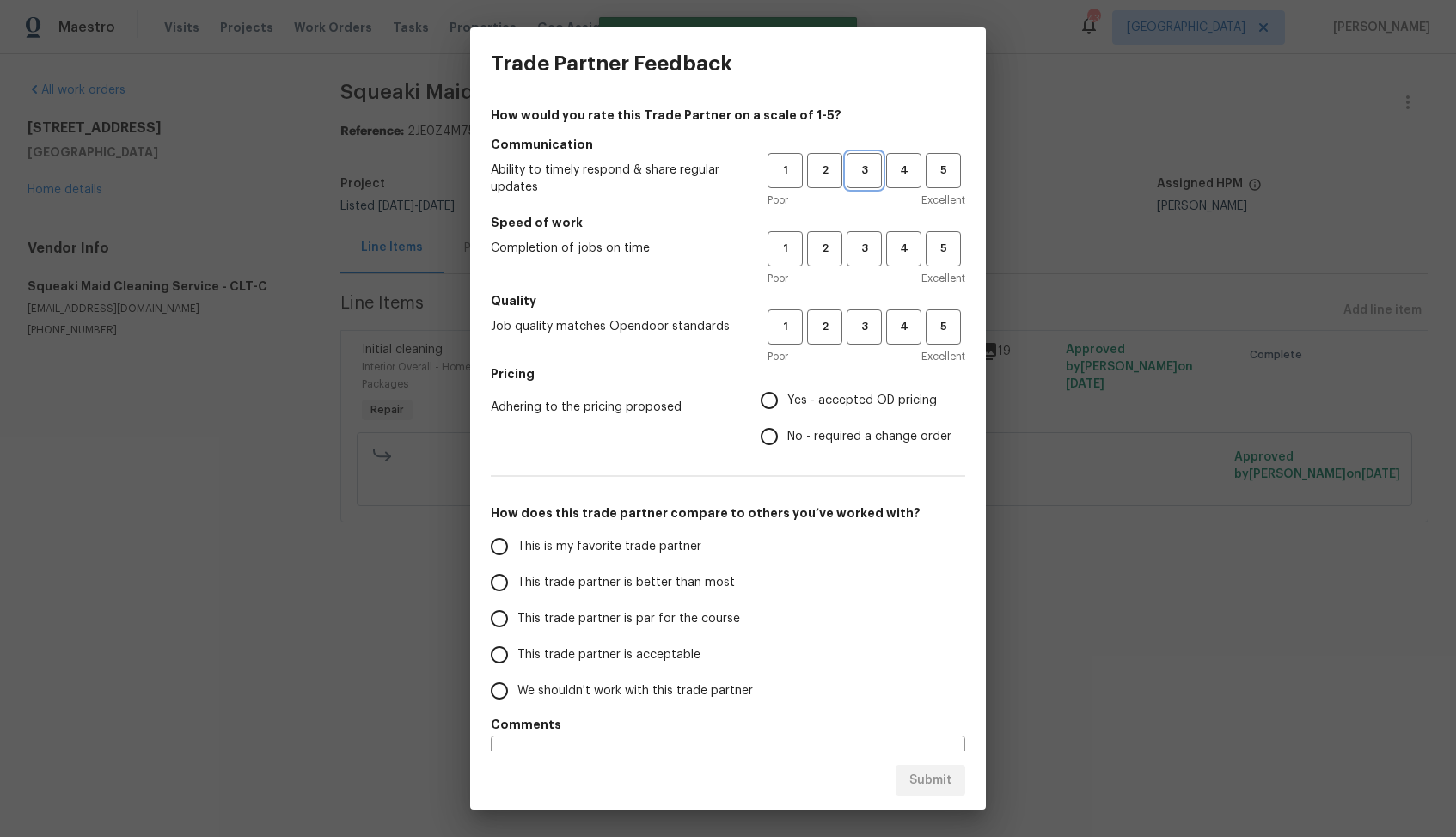
click at [868, 172] on span "3" at bounding box center [864, 170] width 32 height 20
click at [866, 243] on span "3" at bounding box center [864, 249] width 32 height 20
click at [857, 328] on span "3" at bounding box center [864, 327] width 32 height 20
click at [803, 431] on span "No - required a change order" at bounding box center [868, 437] width 164 height 18
click at [787, 431] on input "No - required a change order" at bounding box center [770, 437] width 36 height 36
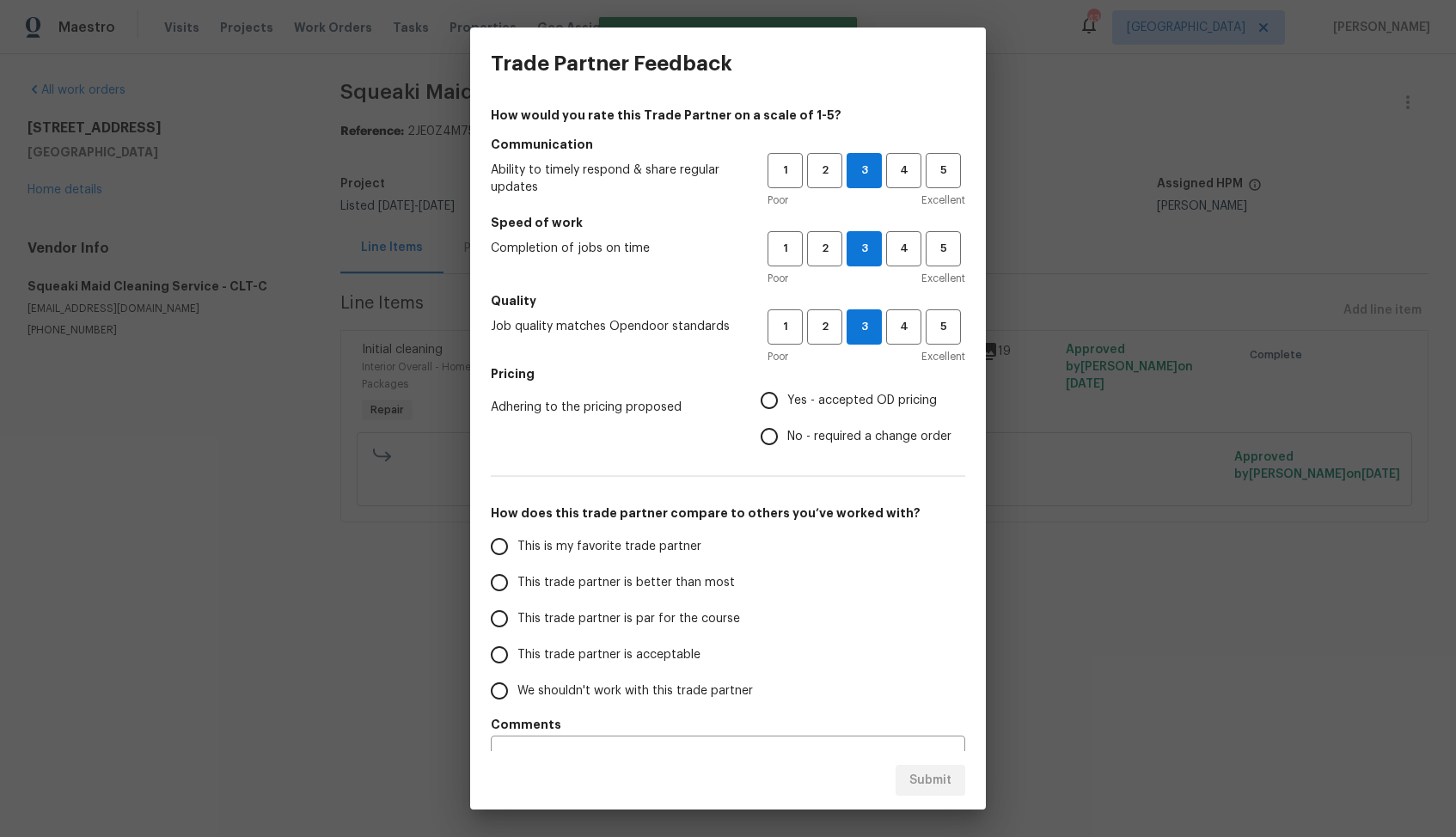
radio input "true"
click at [815, 397] on span "Yes - accepted OD pricing" at bounding box center [861, 400] width 150 height 18
click at [787, 397] on input "Yes - accepted OD pricing" at bounding box center [770, 400] width 36 height 36
radio input "true"
click at [684, 581] on span "This trade partner is better than most" at bounding box center [626, 582] width 218 height 18
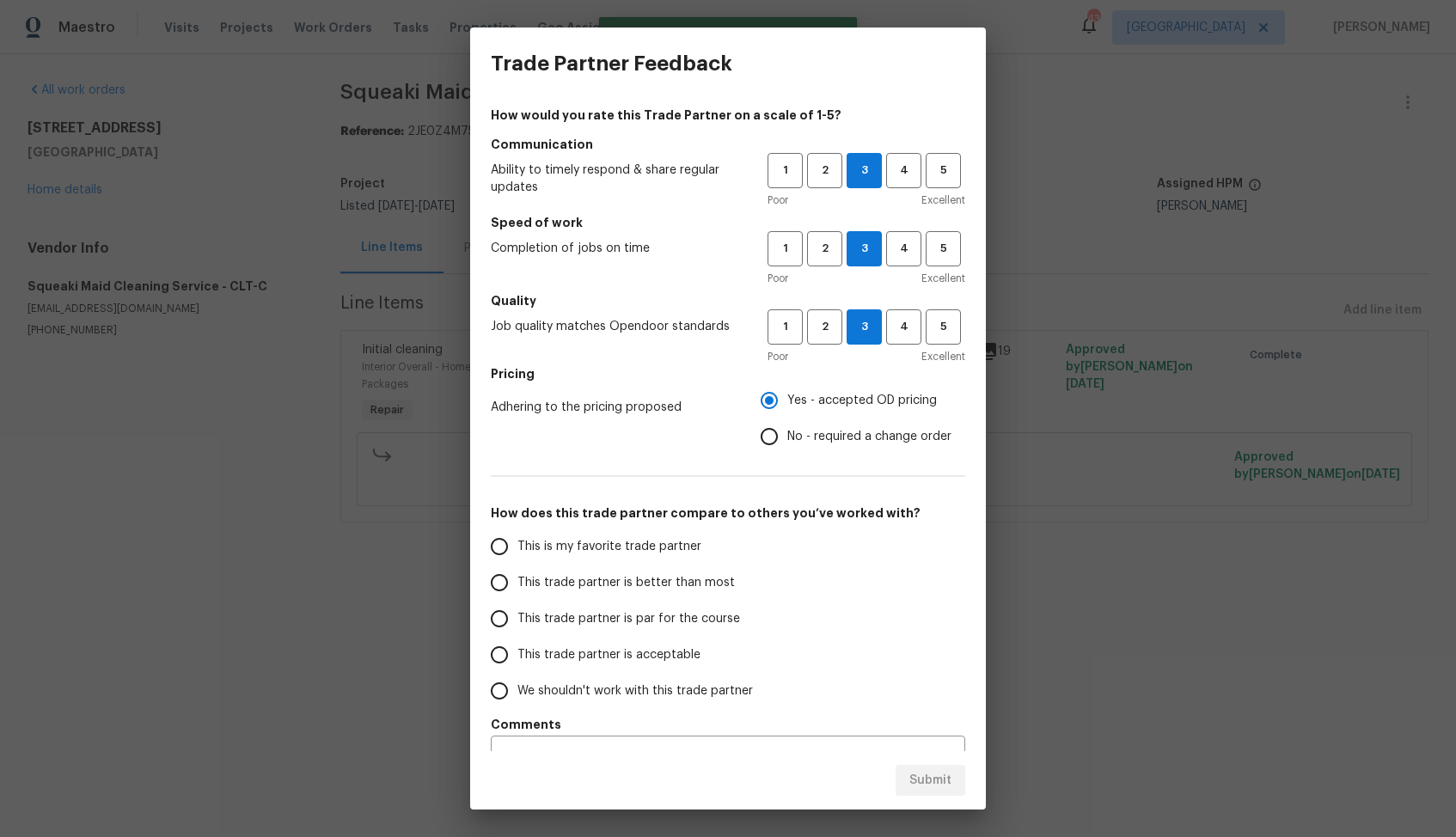
click at [517, 581] on input "This trade partner is better than most" at bounding box center [499, 582] width 36 height 36
click at [919, 785] on span "Submit" at bounding box center [930, 780] width 42 height 22
radio input "true"
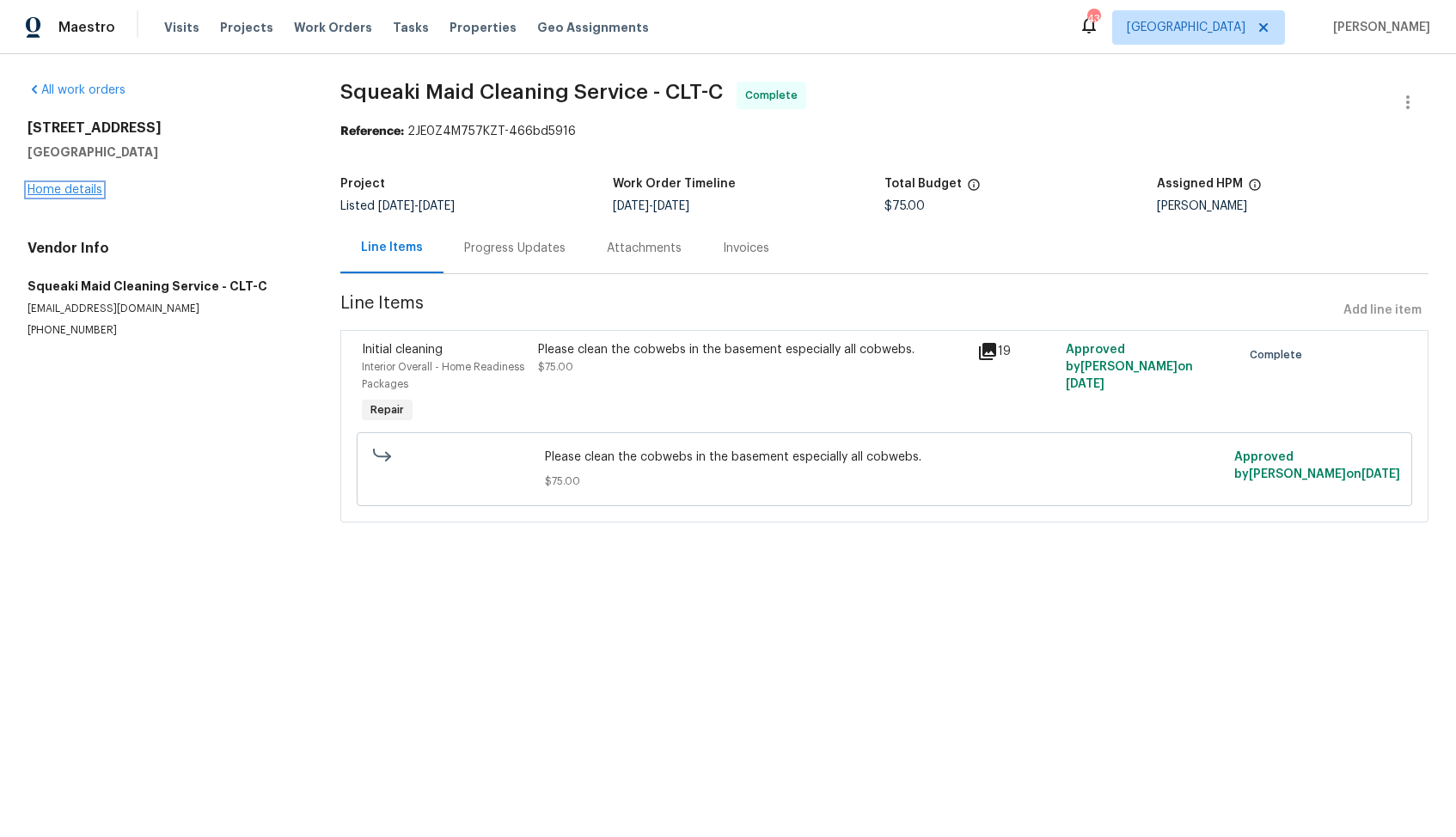
click at [75, 188] on link "Home details" at bounding box center [65, 190] width 75 height 12
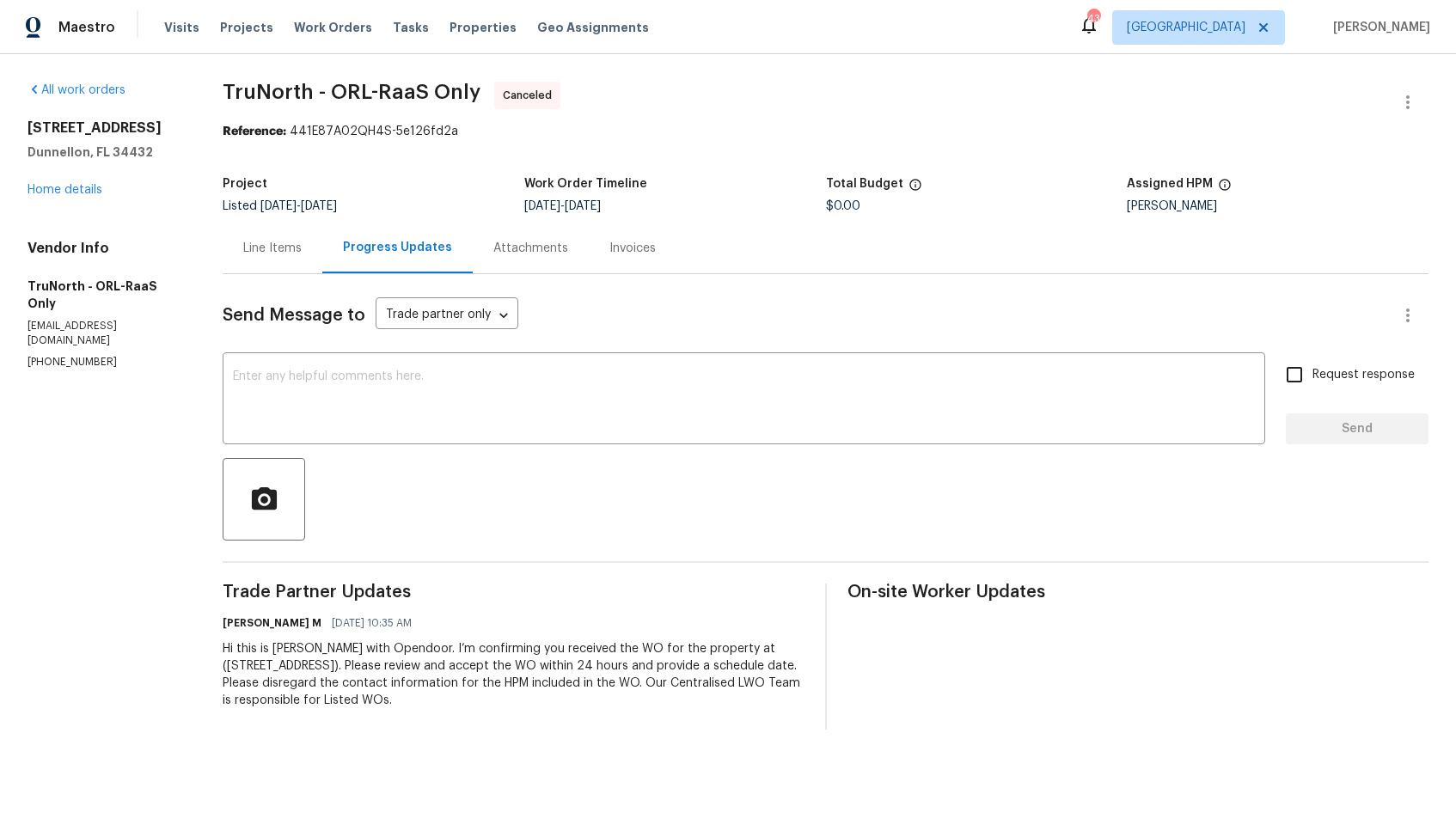
click at [62, 197] on div "13794 SW 112th St Dunnellon, FL 34432 Home details" at bounding box center [104, 159] width 153 height 79
click at [60, 194] on link "Home details" at bounding box center [65, 190] width 75 height 12
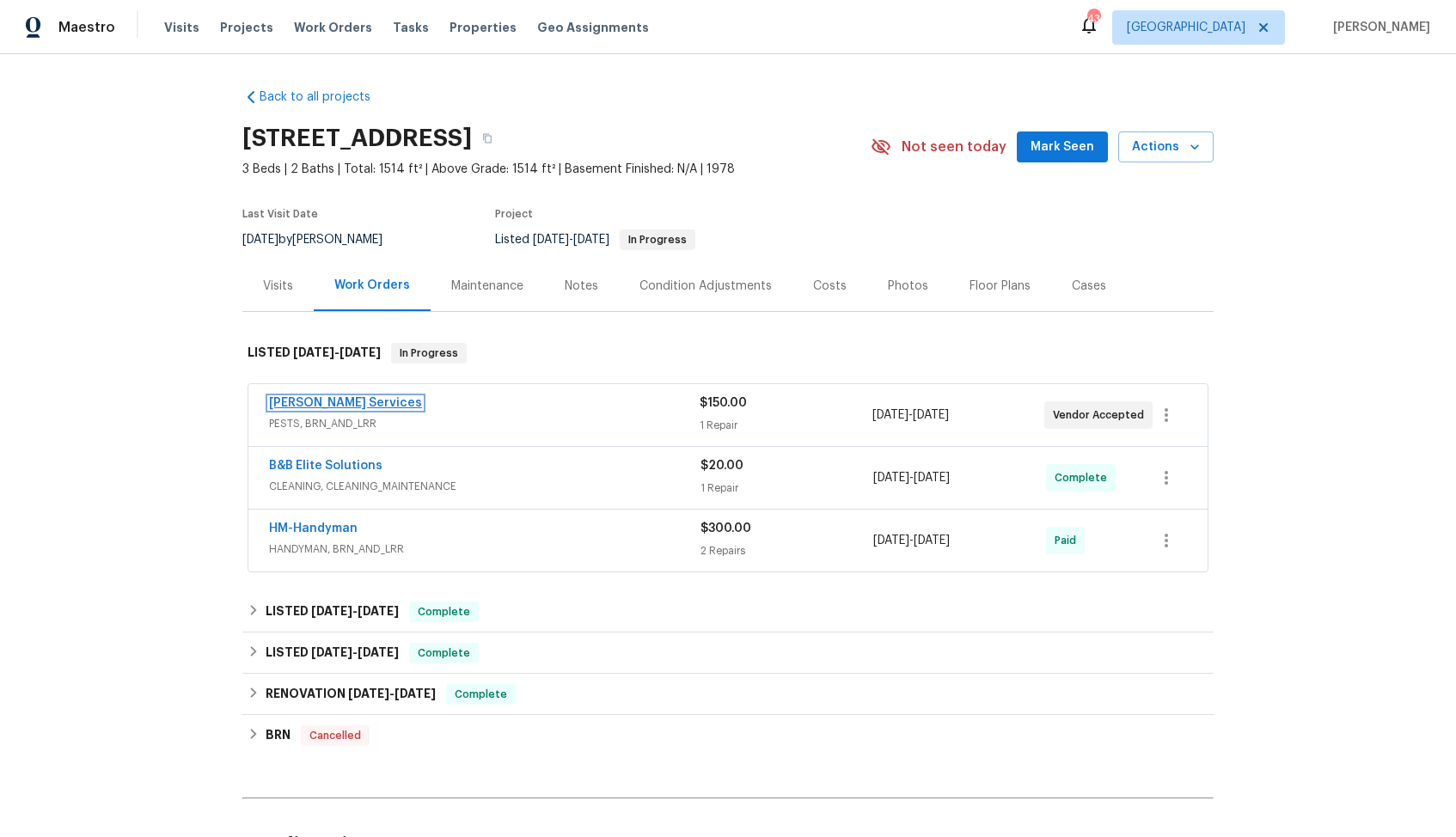
click at [282, 404] on link "Massey Services" at bounding box center [345, 403] width 153 height 12
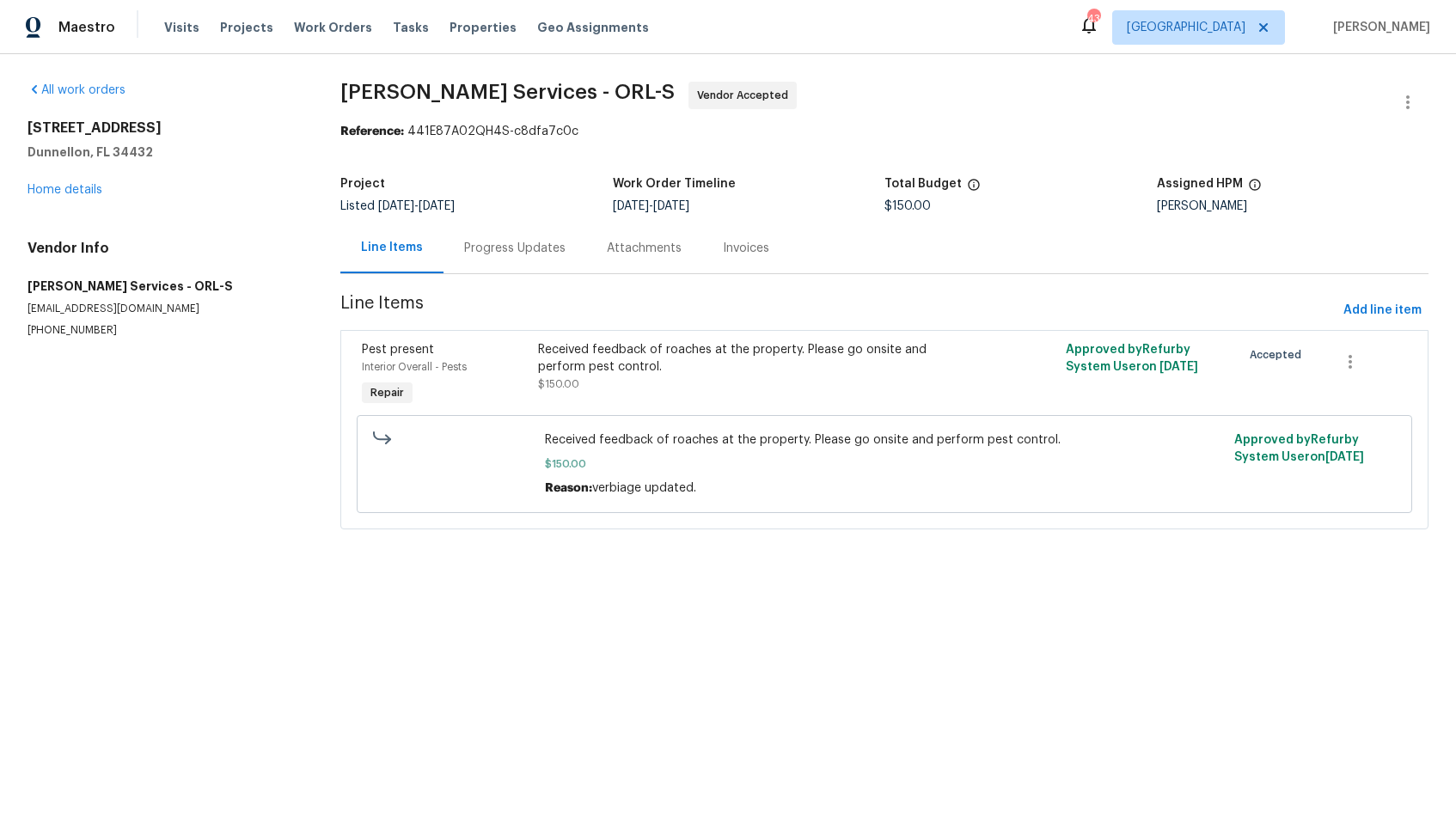
click at [522, 255] on div "Progress Updates" at bounding box center [514, 249] width 101 height 17
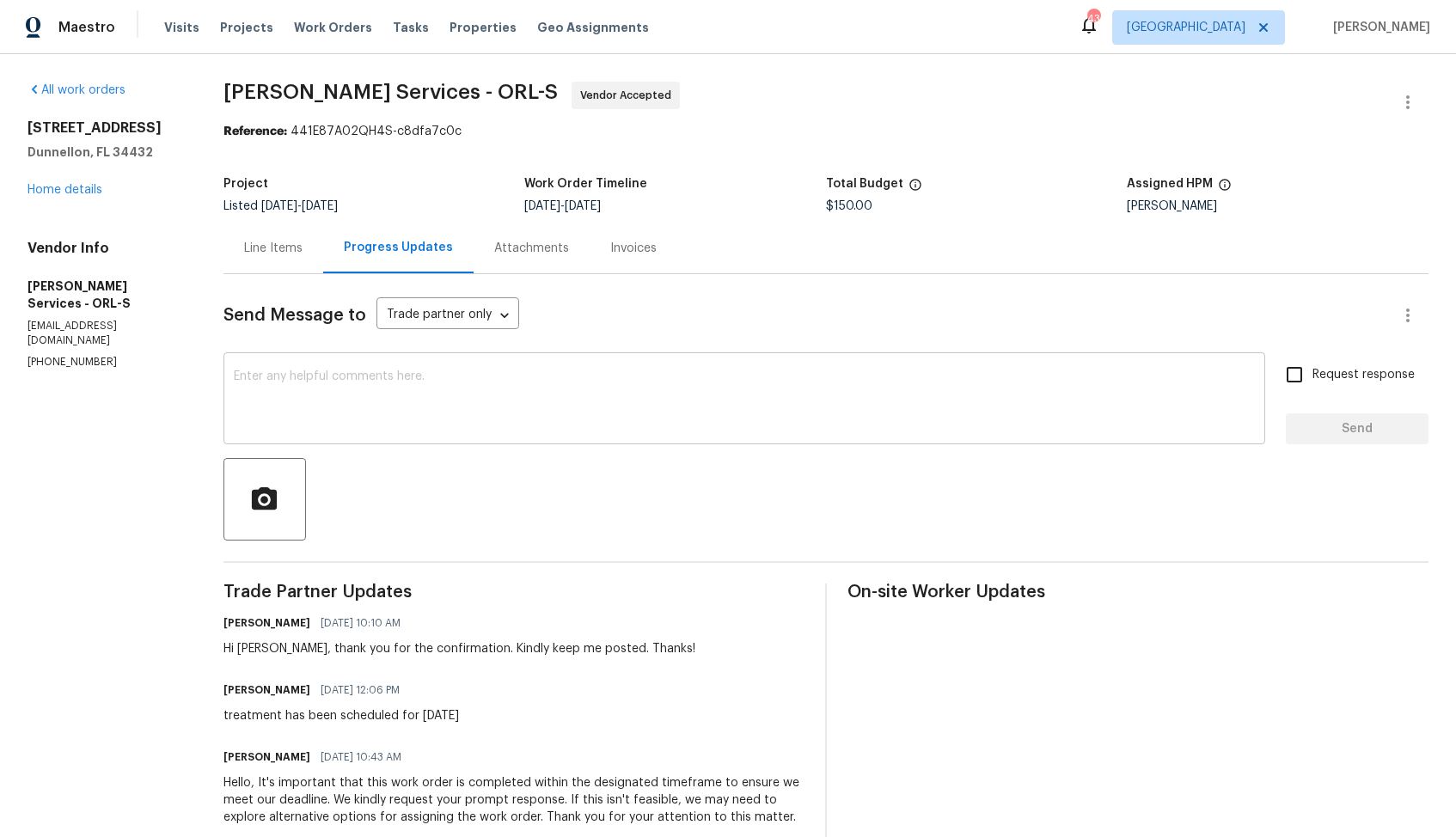
click at [458, 408] on textarea at bounding box center [744, 399] width 1021 height 60
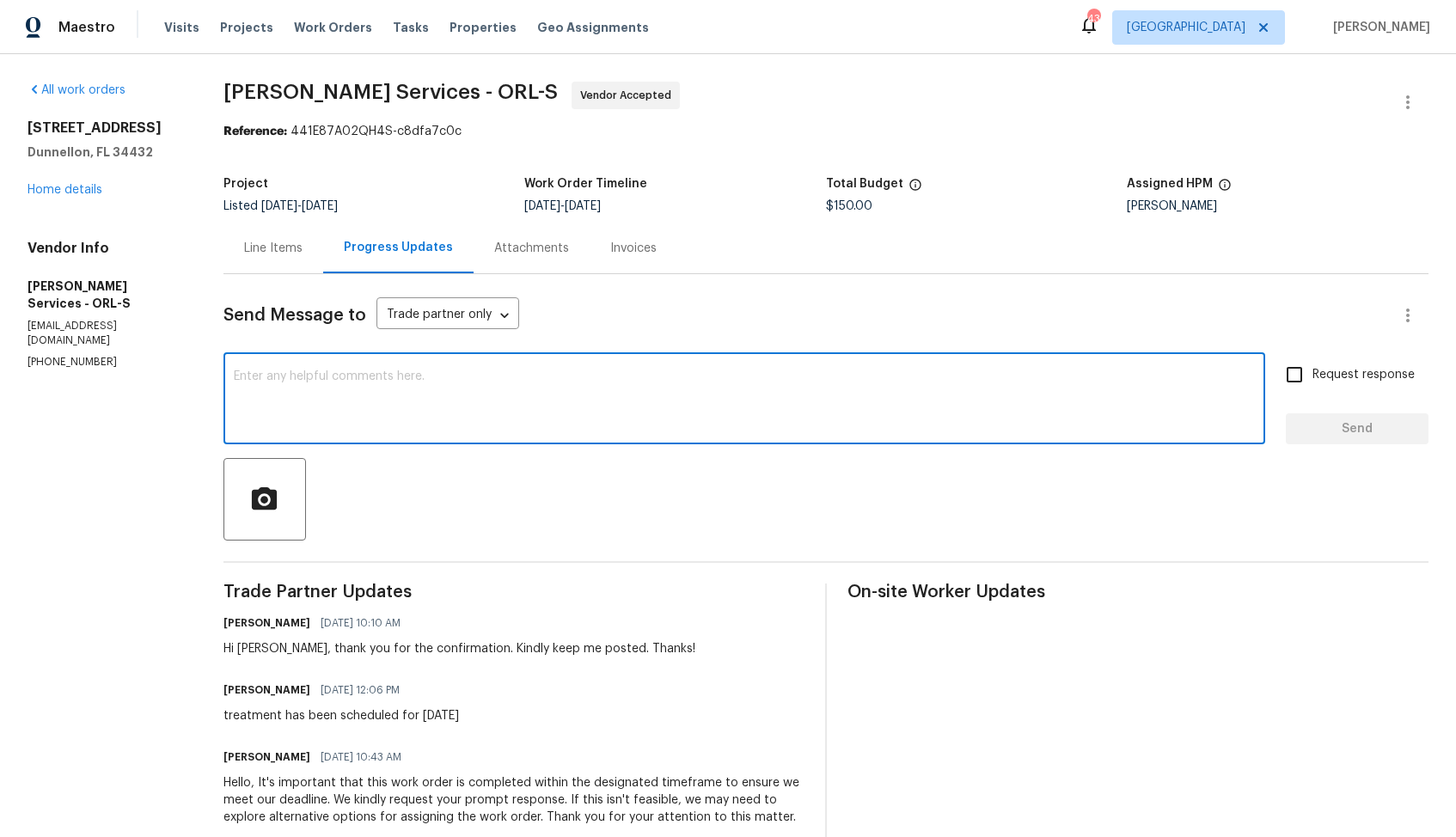
paste textarea "Hi, hope we are on the right track. Could you please provide the status of WO a…"
click at [287, 648] on div "Hi Tishá, thank you for the confirmation. Kindly keep me posted. Thanks!" at bounding box center [459, 649] width 471 height 17
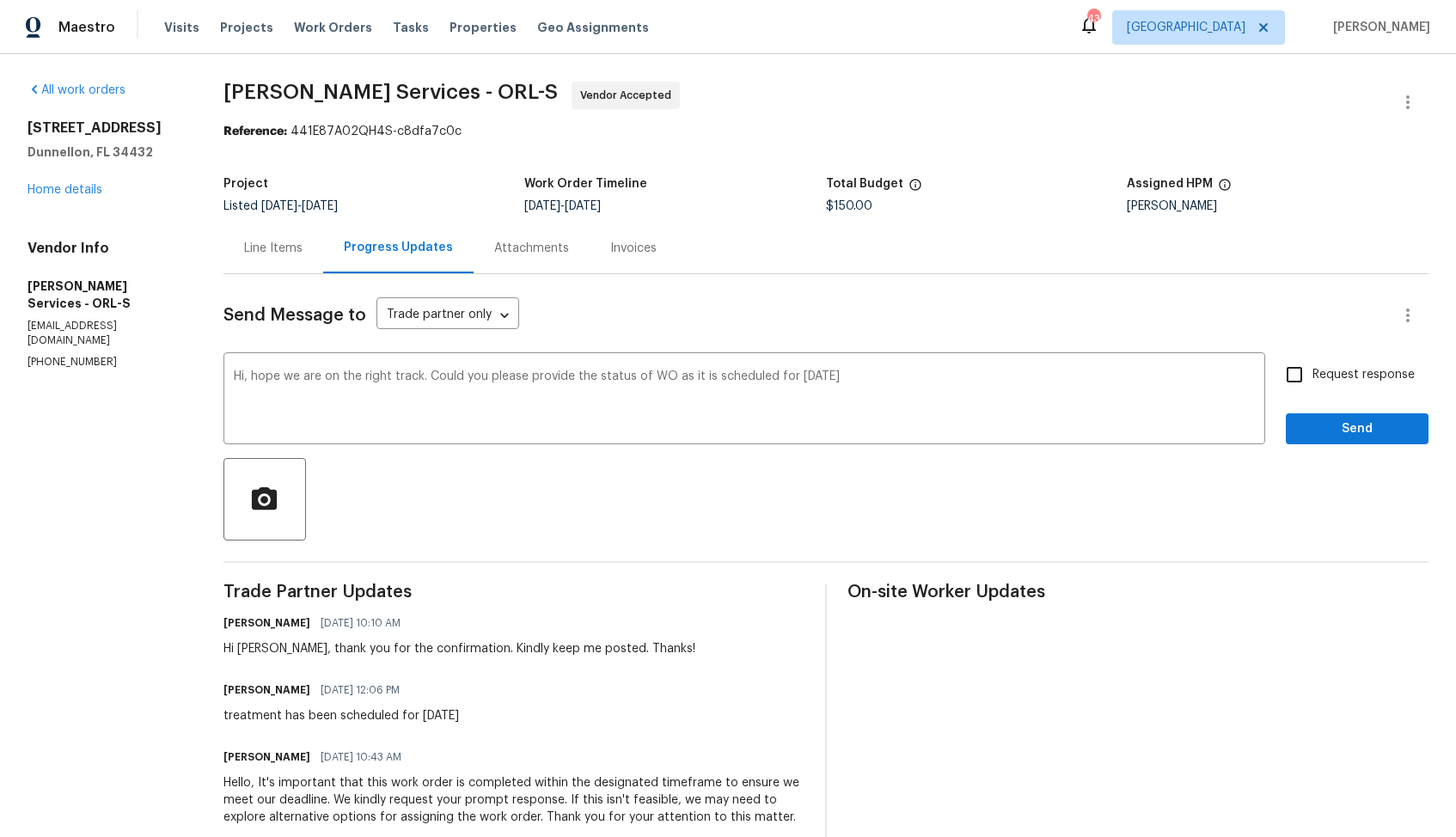
click at [287, 648] on div "Hi Tishá, thank you for the confirmation. Kindly keep me posted. Thanks!" at bounding box center [459, 649] width 471 height 17
copy div "Tishá"
click at [281, 378] on textarea "Hi, hope we are on the right track. Could you please provide the status of WO a…" at bounding box center [744, 399] width 1021 height 60
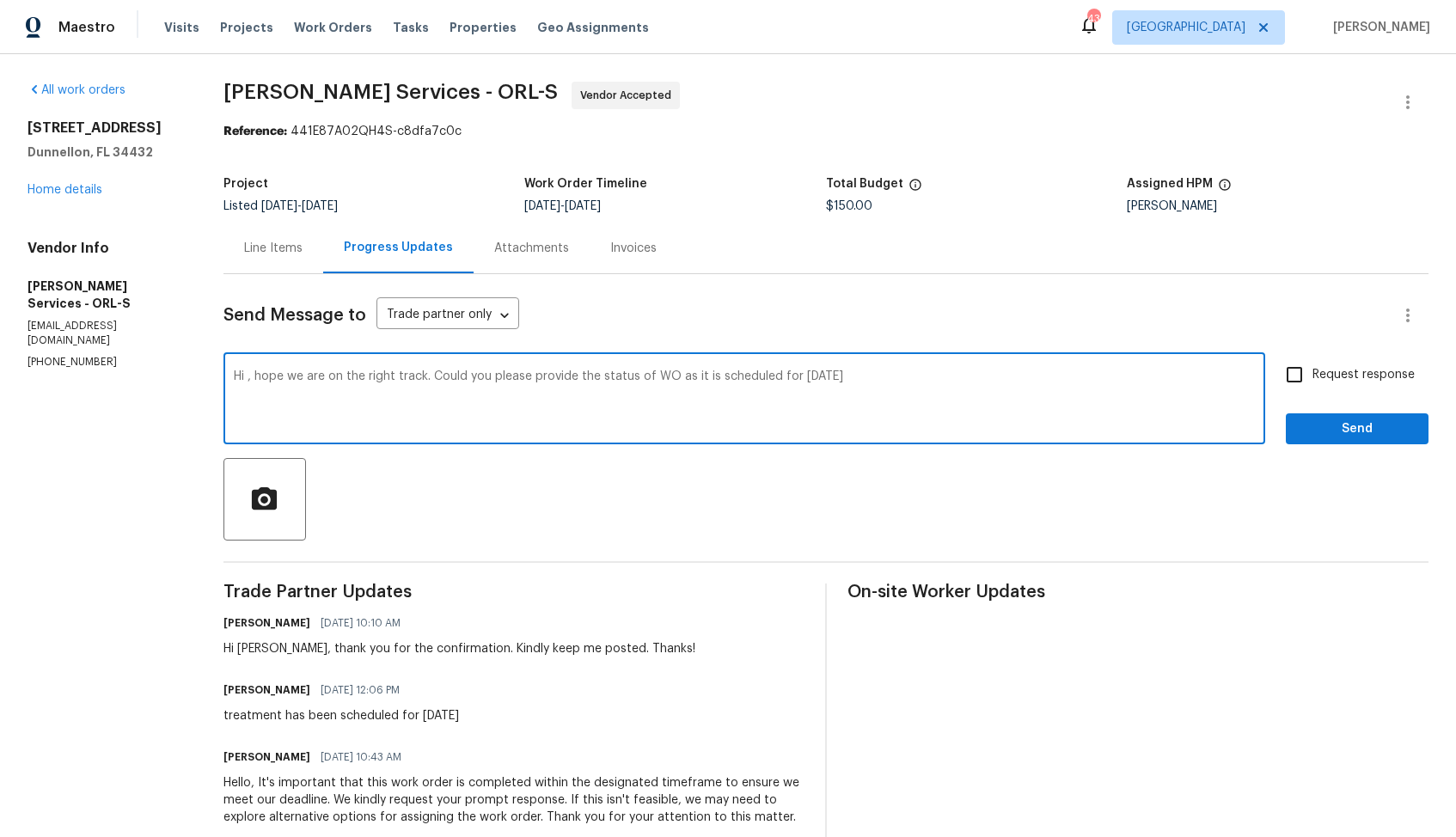
paste textarea "Tishá"
click at [917, 381] on textarea "Hi Tishá, hope we are on the right track. Could you please provide the status o…" at bounding box center [744, 399] width 1021 height 60
type textarea "Hi Tishá, hope we are on the right track. Could you please provide the status o…"
click at [1316, 381] on span "Request response" at bounding box center [1363, 374] width 102 height 18
click at [1312, 381] on input "Request response" at bounding box center [1294, 375] width 36 height 36
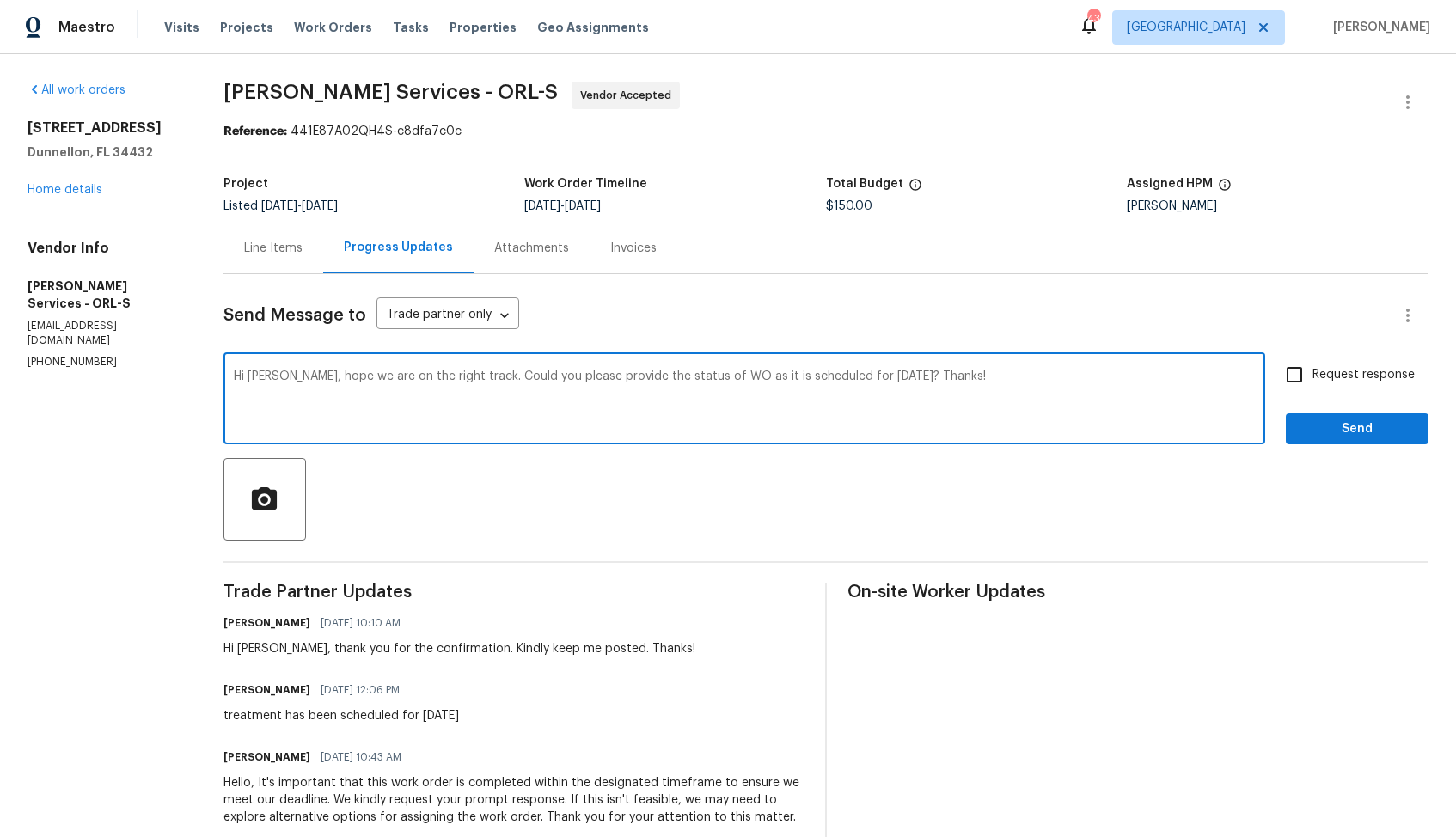
checkbox input "true"
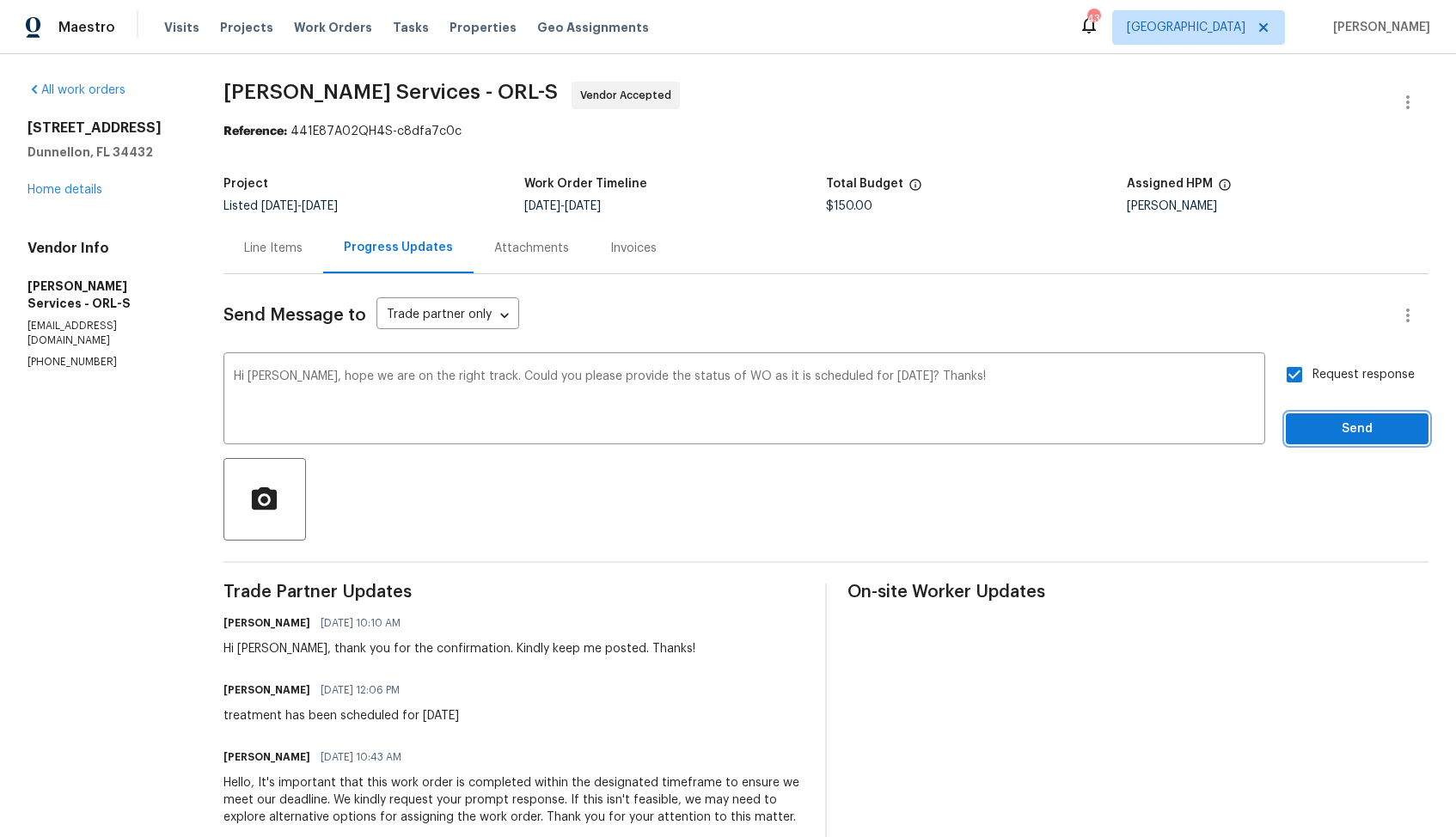
click at [1318, 431] on span "Send" at bounding box center [1356, 429] width 115 height 22
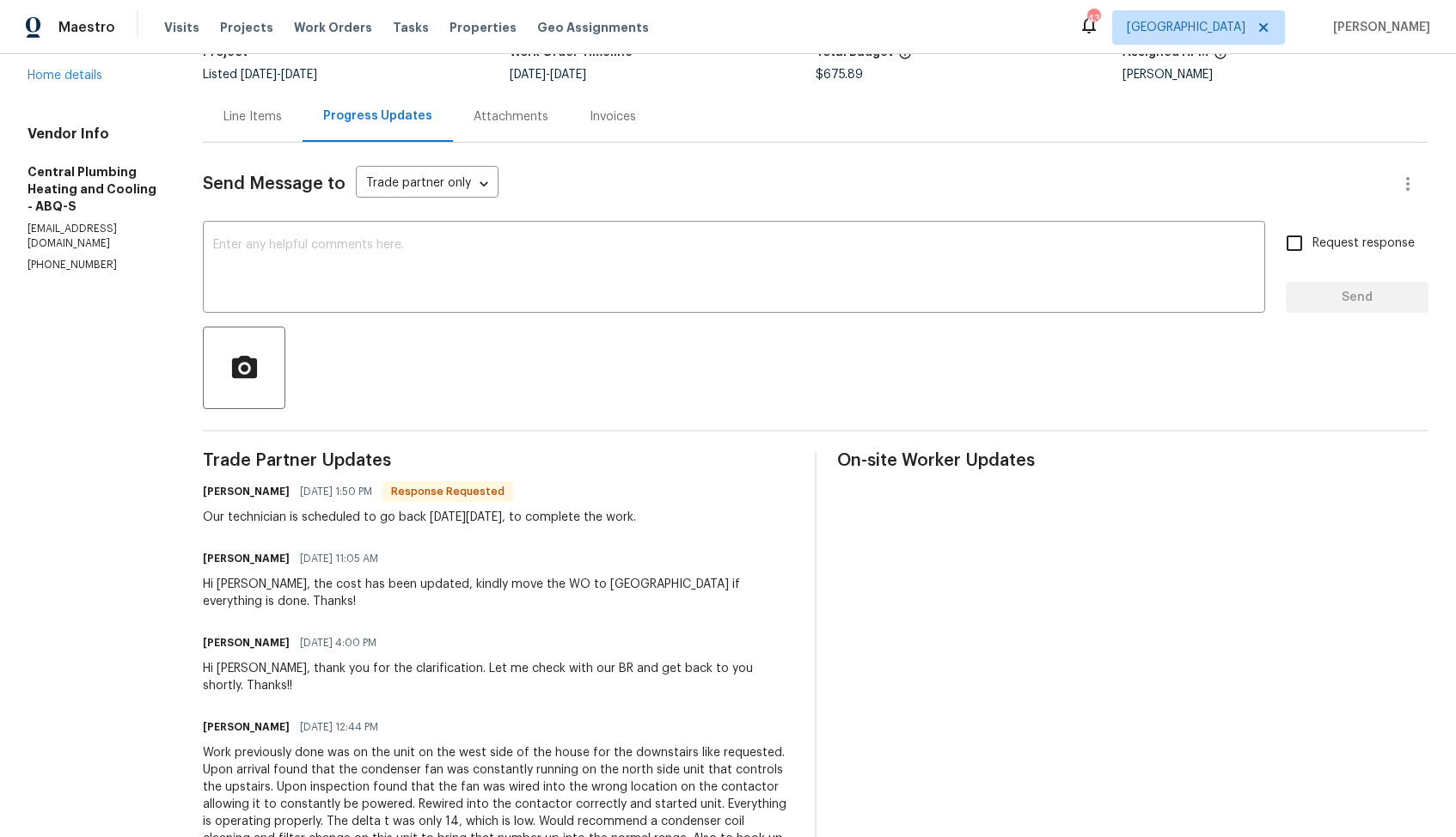
scroll to position [256, 0]
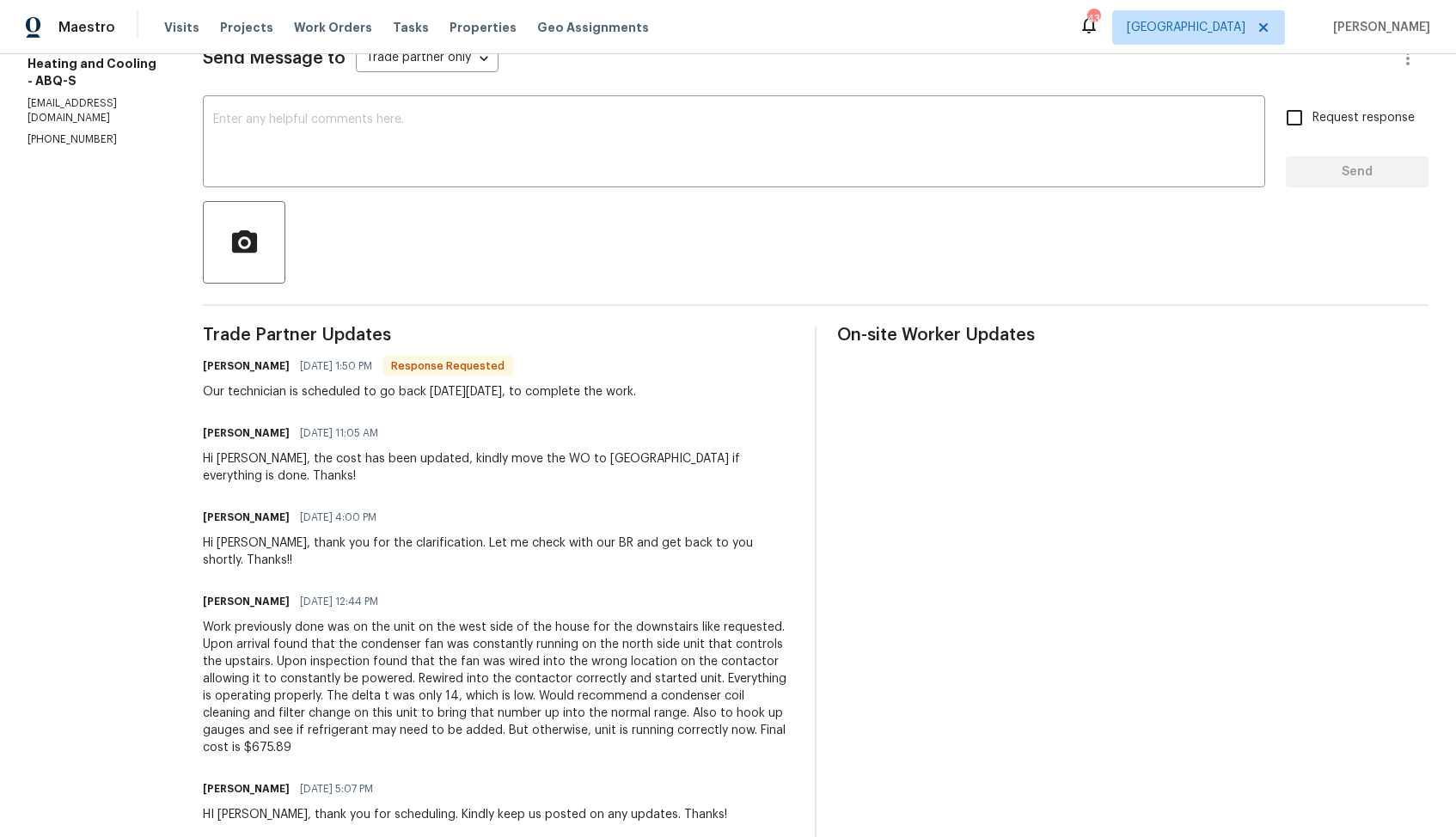
click at [475, 620] on div "Work previously done was on the unit on the west side of the house for the down…" at bounding box center [498, 687] width 591 height 138
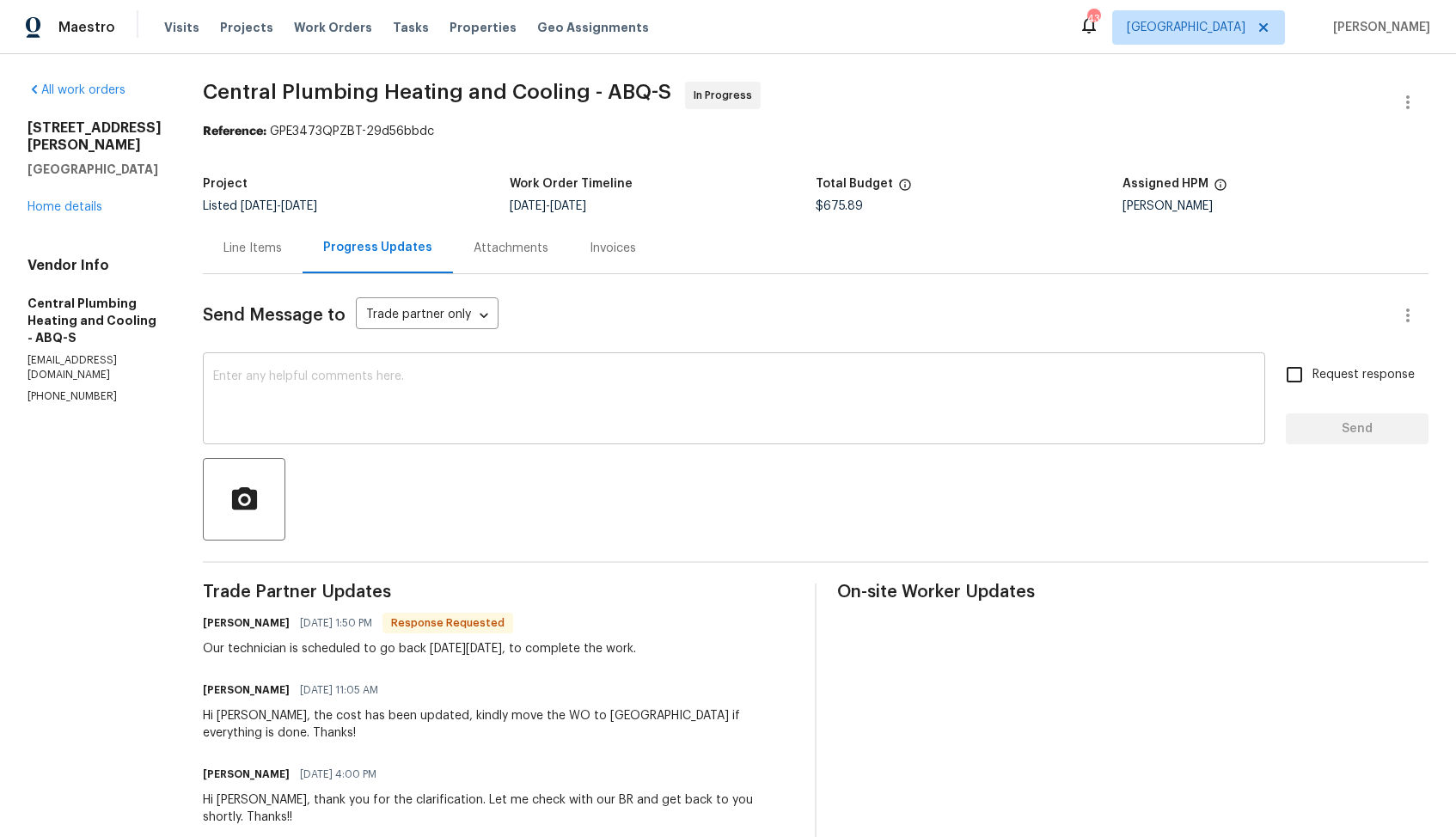
click at [386, 417] on textarea at bounding box center [734, 399] width 1042 height 60
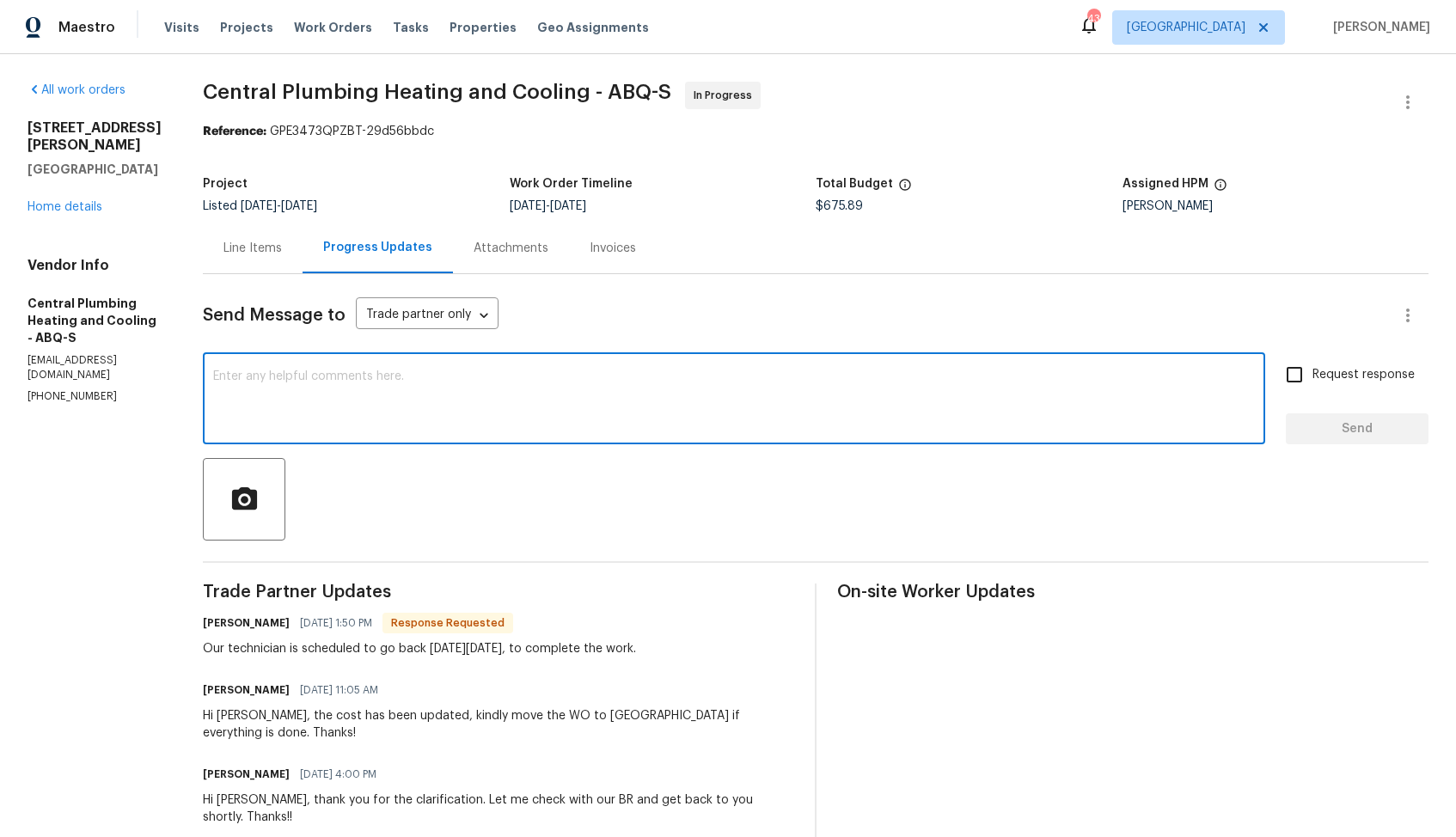
click at [237, 620] on h6 "[PERSON_NAME]" at bounding box center [246, 623] width 87 height 17
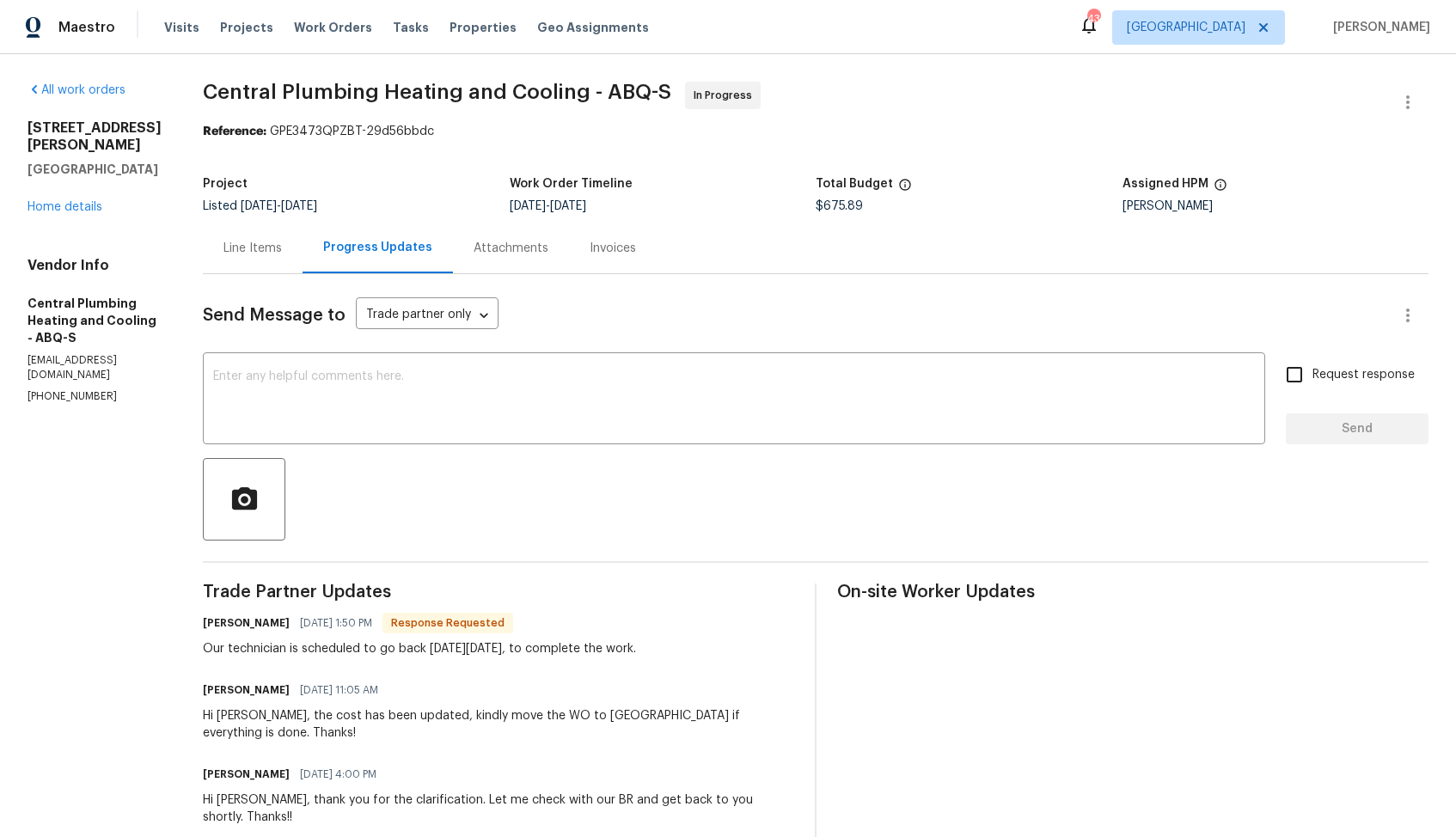
click at [237, 620] on h6 "[PERSON_NAME]" at bounding box center [246, 623] width 87 height 17
copy h6 "Mark"
click at [459, 388] on textarea at bounding box center [734, 399] width 1042 height 60
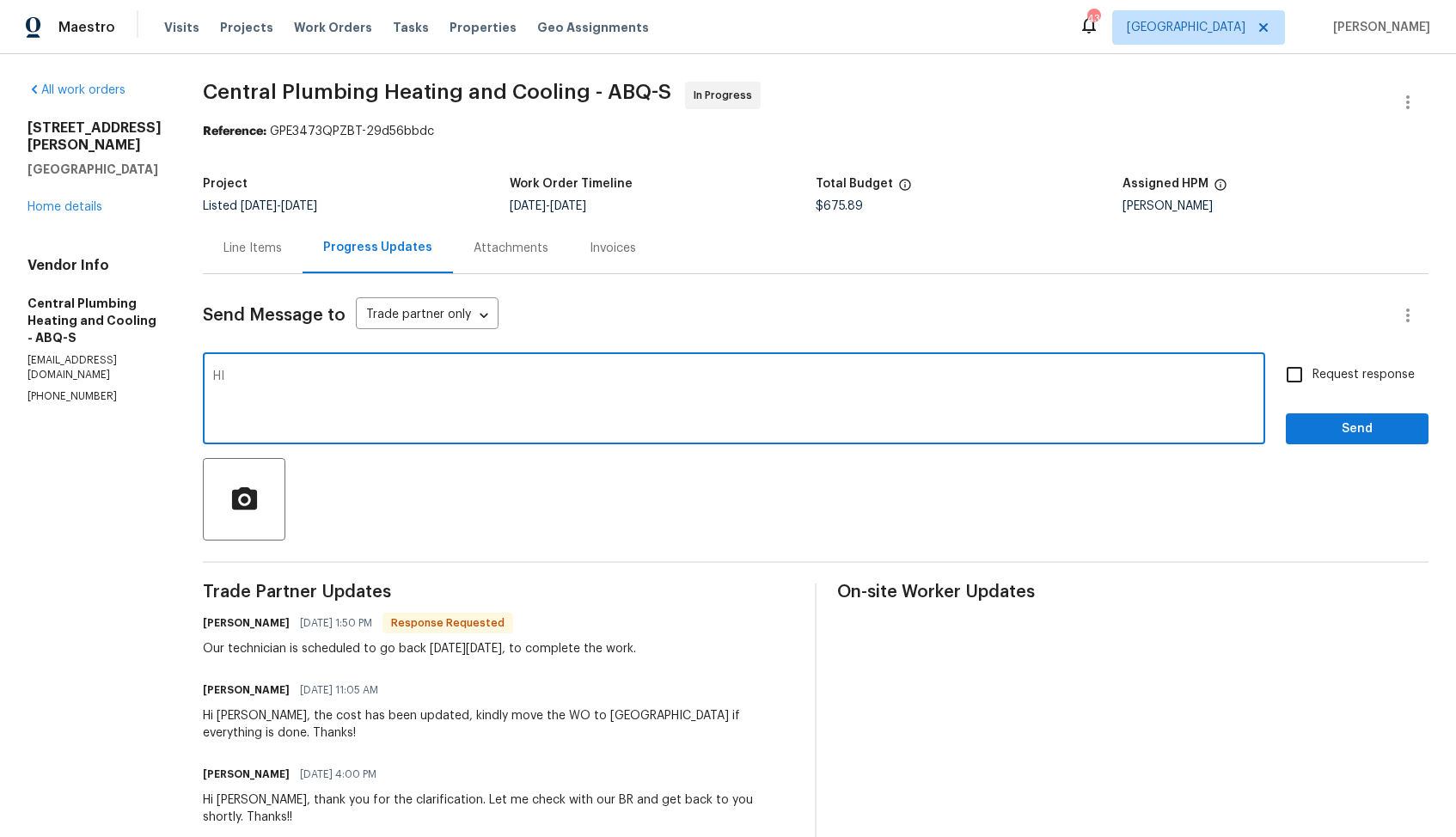
paste textarea "Mark"
click at [244, 376] on textarea "HI [PERSON_NAME]," at bounding box center [734, 399] width 1042 height 60
click at [353, 375] on textarea "Hi [PERSON_NAME]," at bounding box center [734, 399] width 1042 height 60
click at [868, 381] on textarea "Hi [PERSON_NAME], thank you for the confirmation. Kindly keep me posted on the …" at bounding box center [734, 399] width 1042 height 60
type textarea "Hi [PERSON_NAME], thank you for the confirmation. Kindly keep me posted on the …"
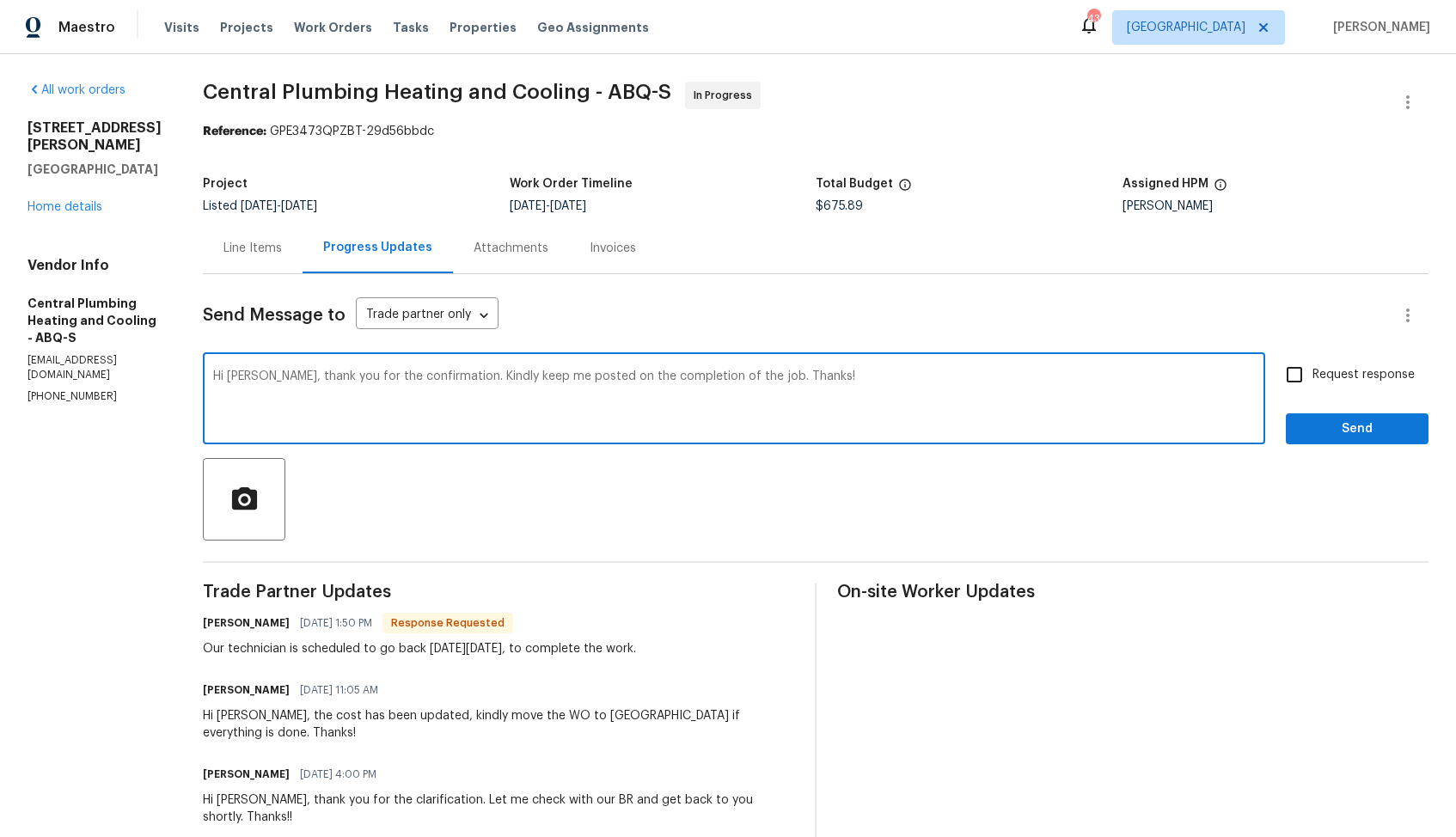
click at [1285, 372] on input "Request response" at bounding box center [1294, 375] width 36 height 36
checkbox input "true"
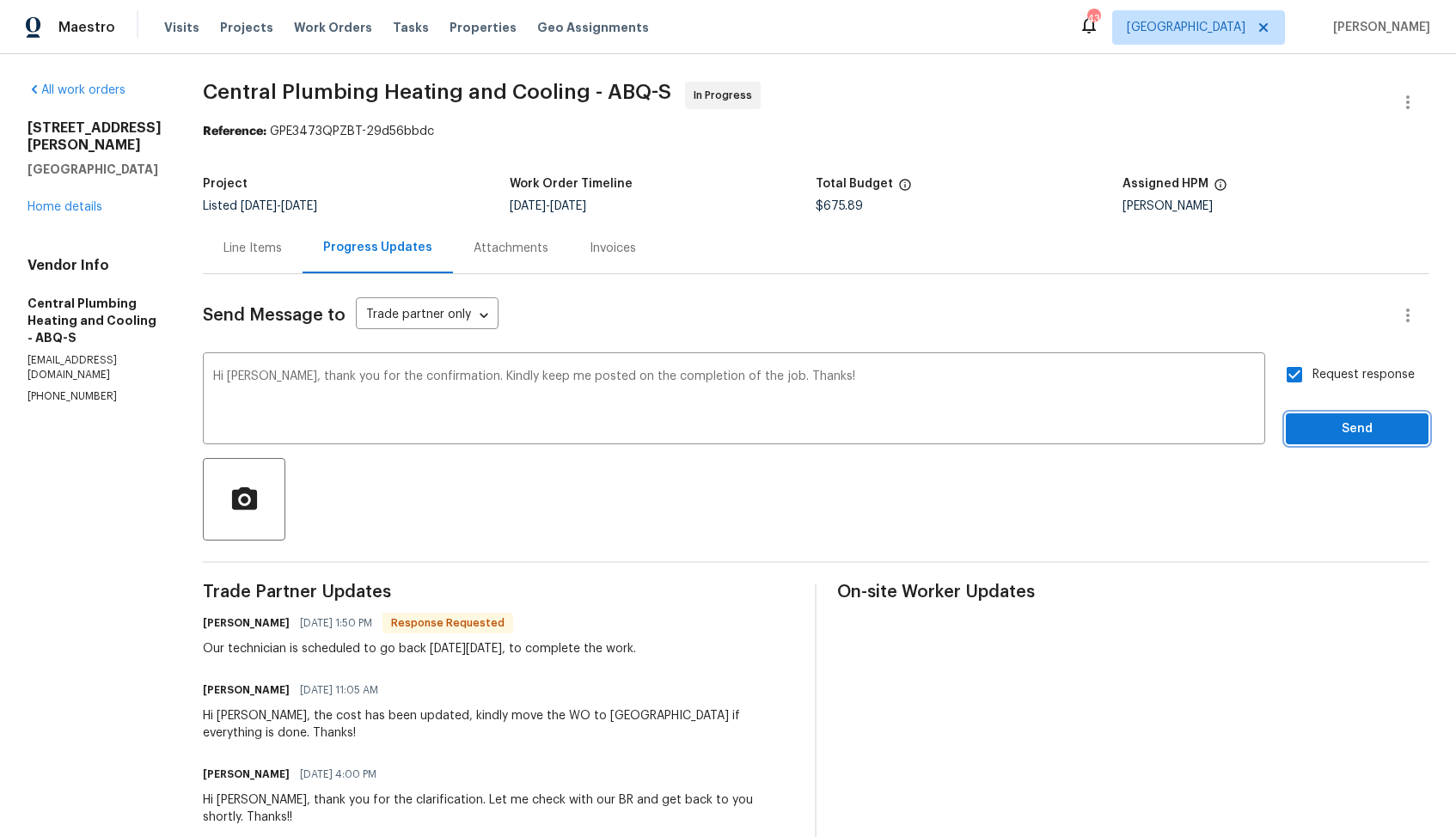
click at [1318, 425] on span "Send" at bounding box center [1356, 429] width 115 height 22
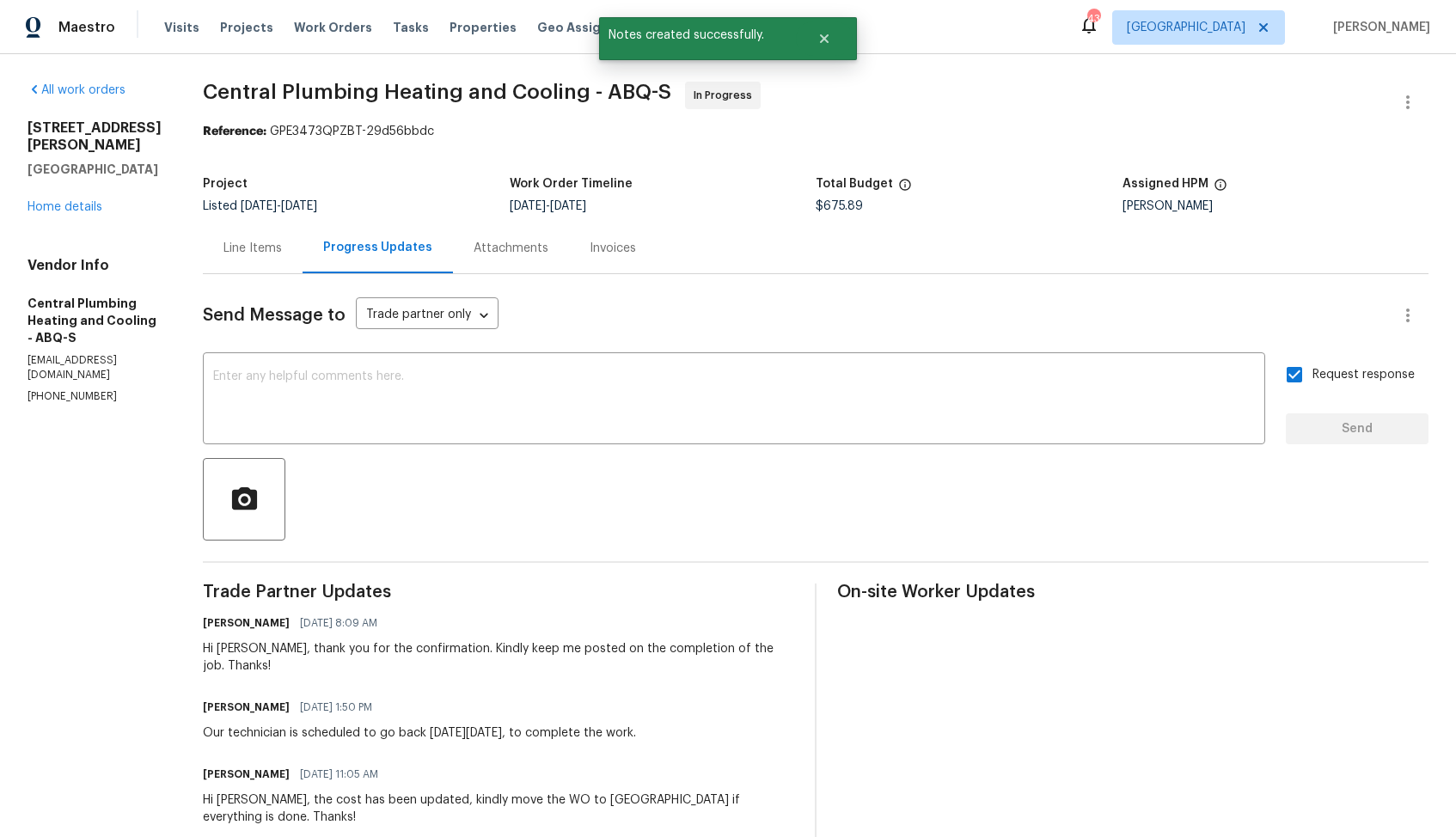
click at [322, 724] on div "Our technician is scheduled to go back on Tuesday, September 2nd, to complete t…" at bounding box center [419, 733] width 433 height 17
copy div "Our technician is scheduled to go back on Tuesday, September 2nd, to complete t…"
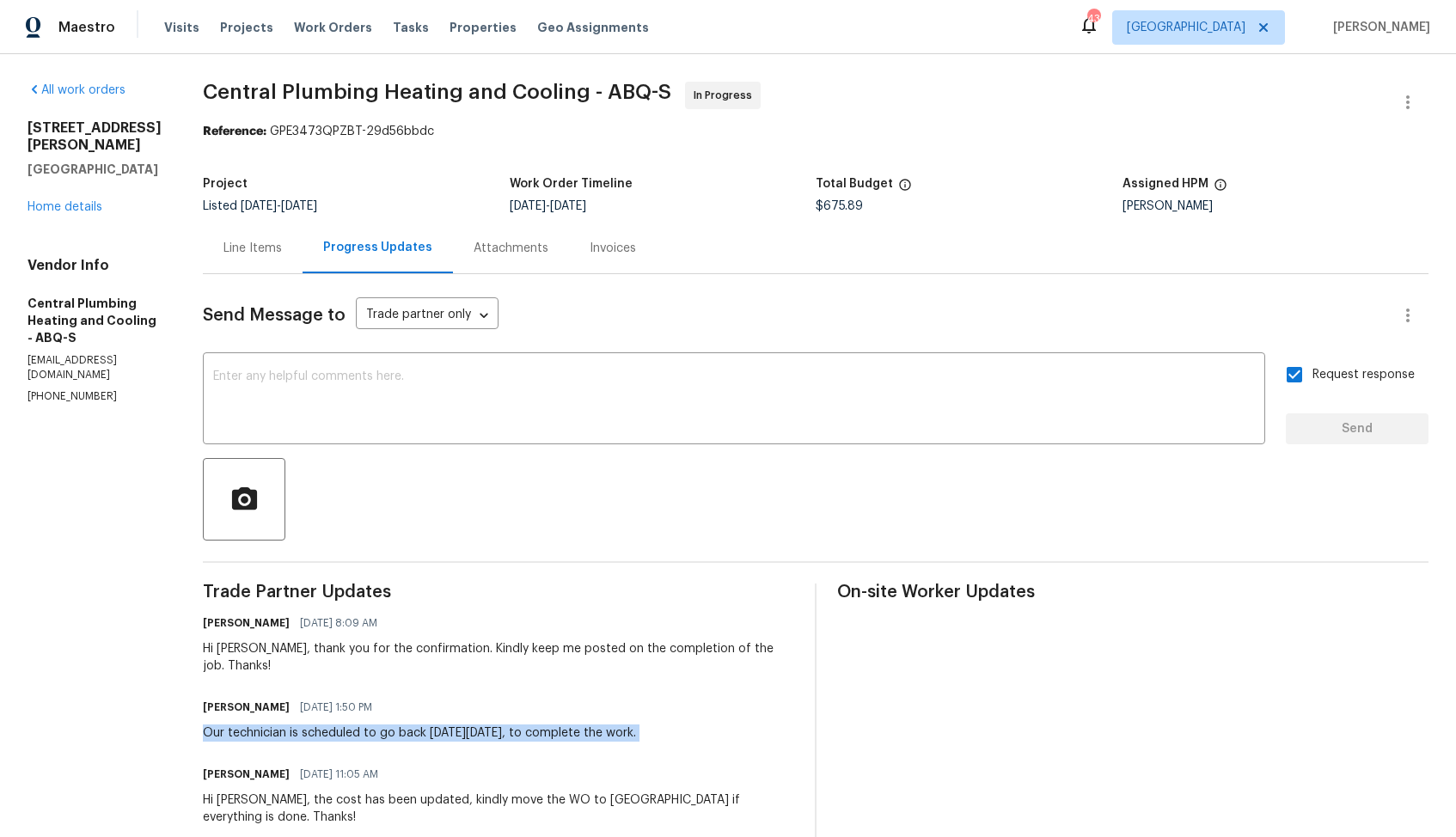
click at [855, 220] on div "Project Listed 8/26/2025 - 8/28/2025 Work Order Timeline 8/26/2025 - 8/28/2025 …" at bounding box center [816, 194] width 1225 height 55
click at [47, 211] on link "Home details" at bounding box center [65, 207] width 75 height 12
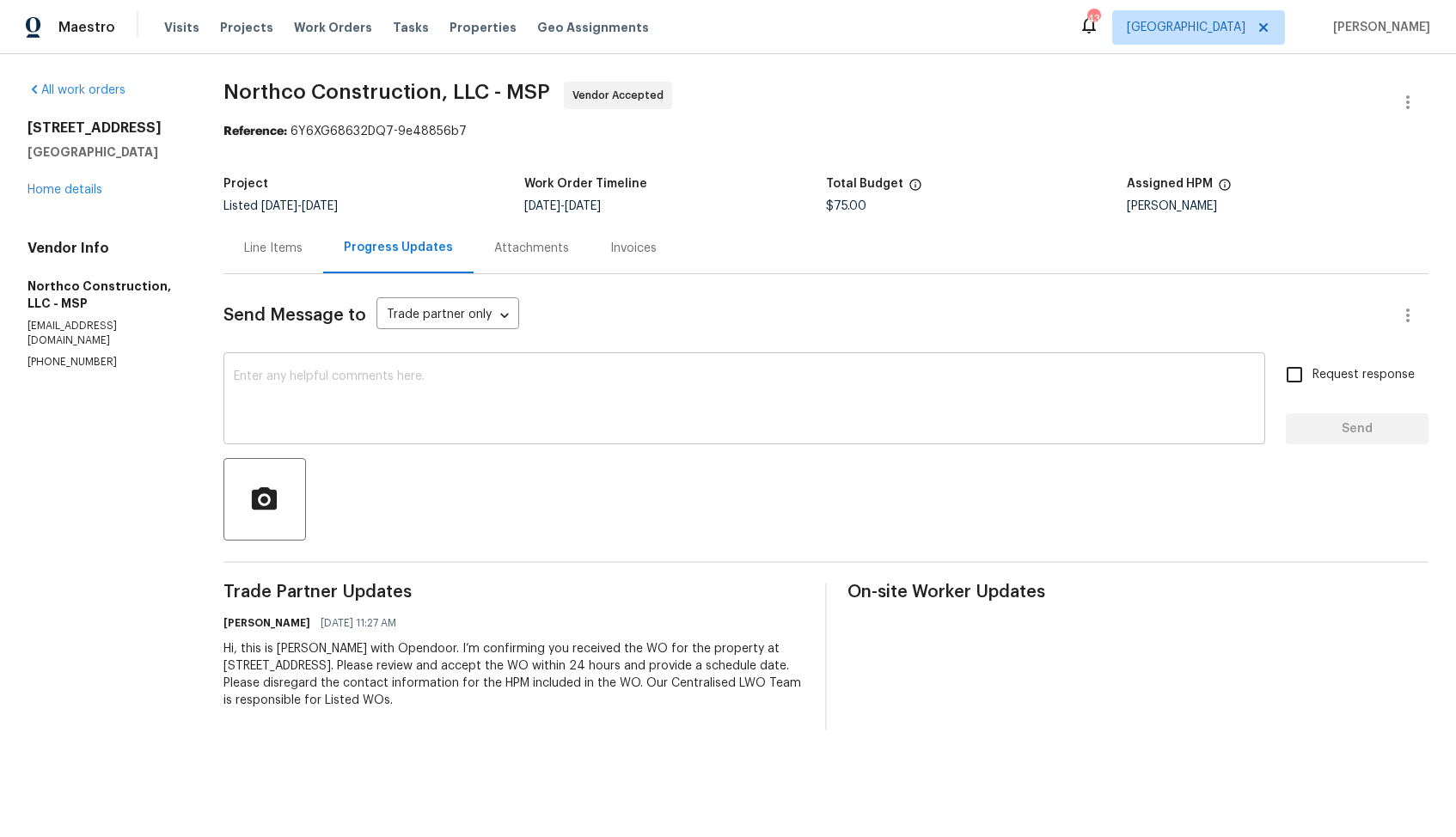
click at [744, 369] on div "x ​" at bounding box center [744, 400] width 1042 height 88
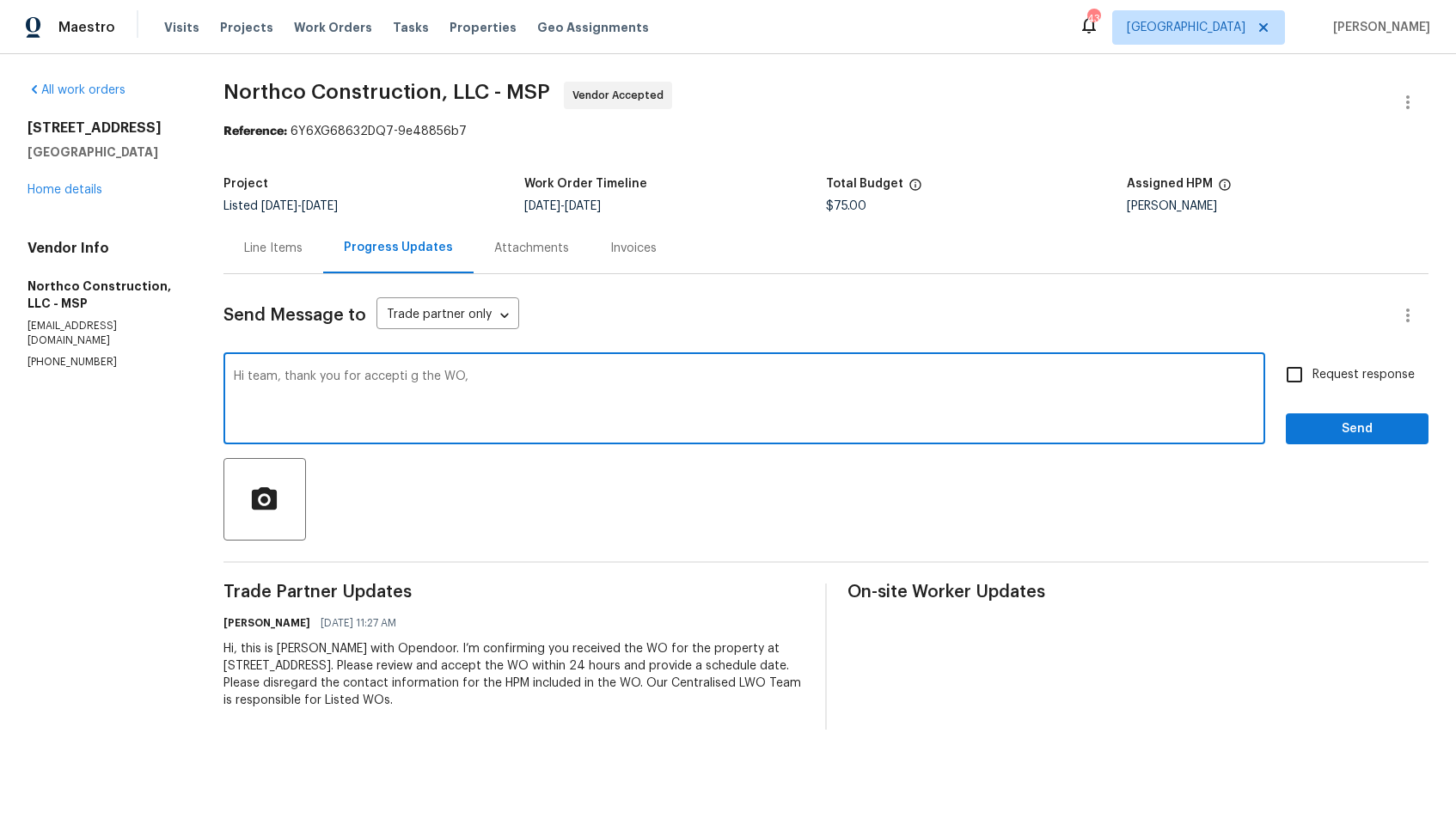
paste textarea "it would be really helpful if we could get a scheduled date for this. Thanks!"
click at [902, 378] on textarea "Hi team, thank you for accepting the WO, it would be really helpful if we could…" at bounding box center [744, 399] width 1021 height 60
type textarea "Hi team, thank you for accepting the WO, it would be really helpful if we could…"
click at [1297, 373] on input "Request response" at bounding box center [1294, 375] width 36 height 36
checkbox input "true"
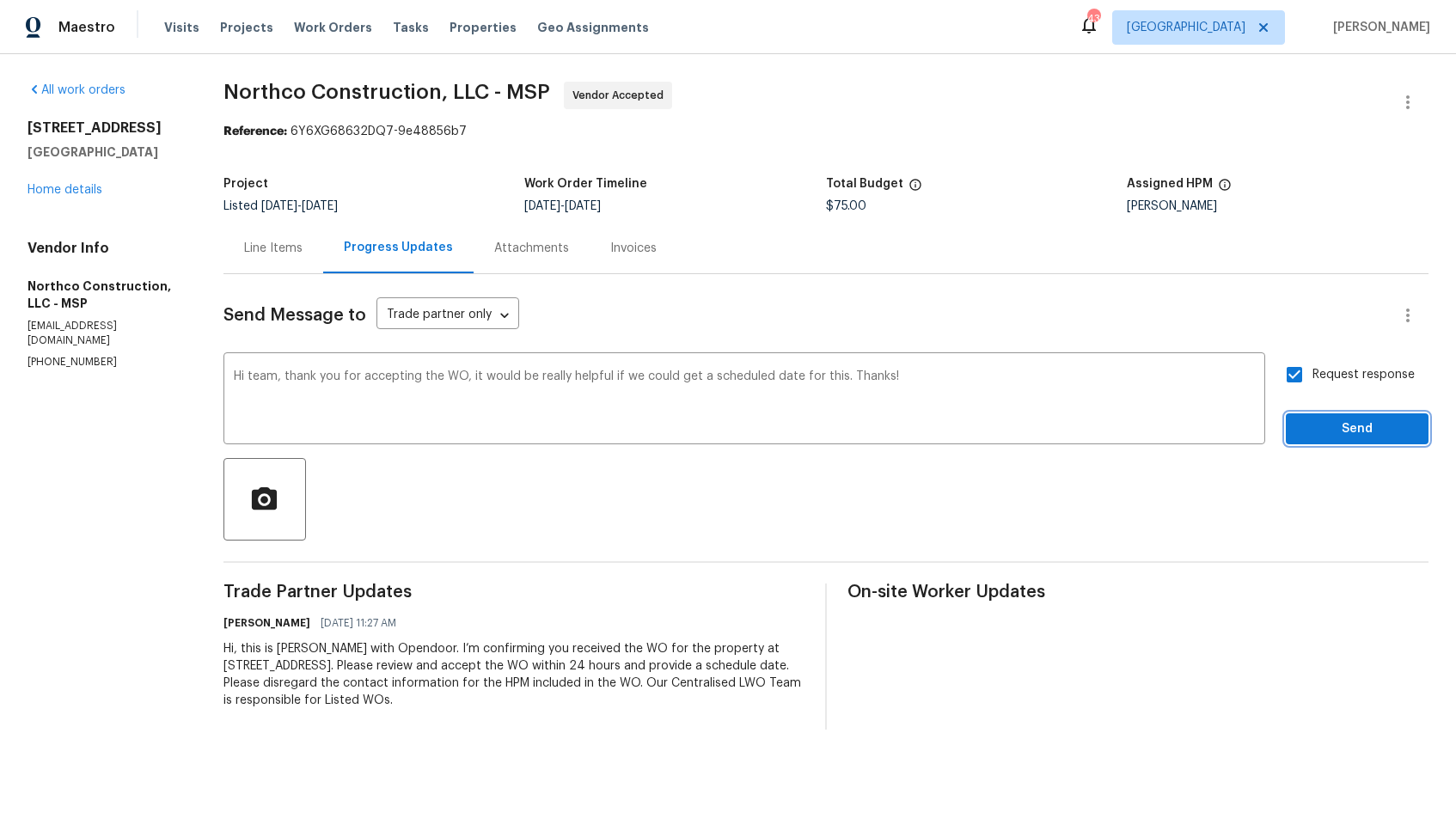
click at [1309, 424] on span "Send" at bounding box center [1356, 429] width 115 height 22
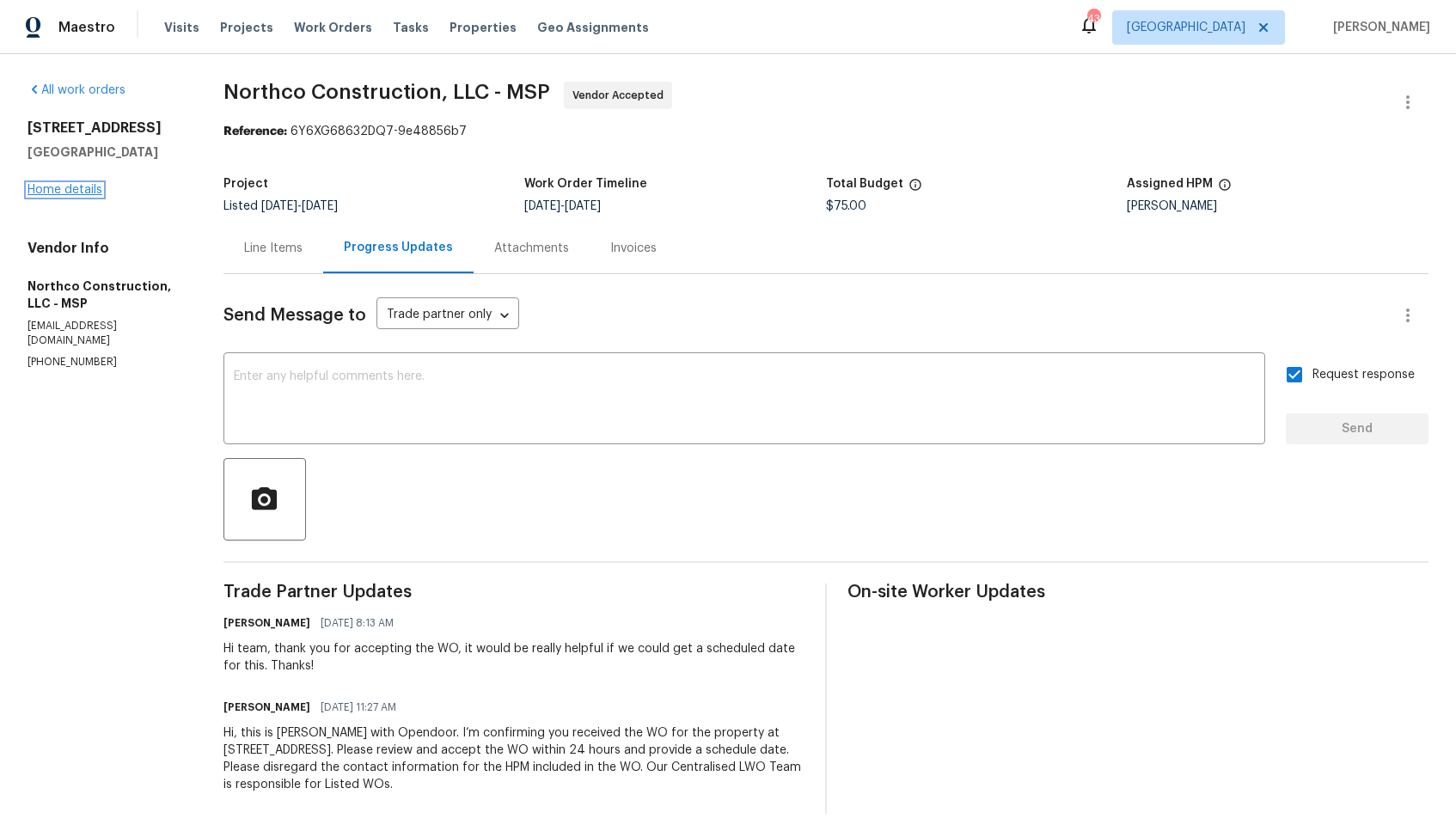
click at [88, 190] on link "Home details" at bounding box center [65, 190] width 75 height 12
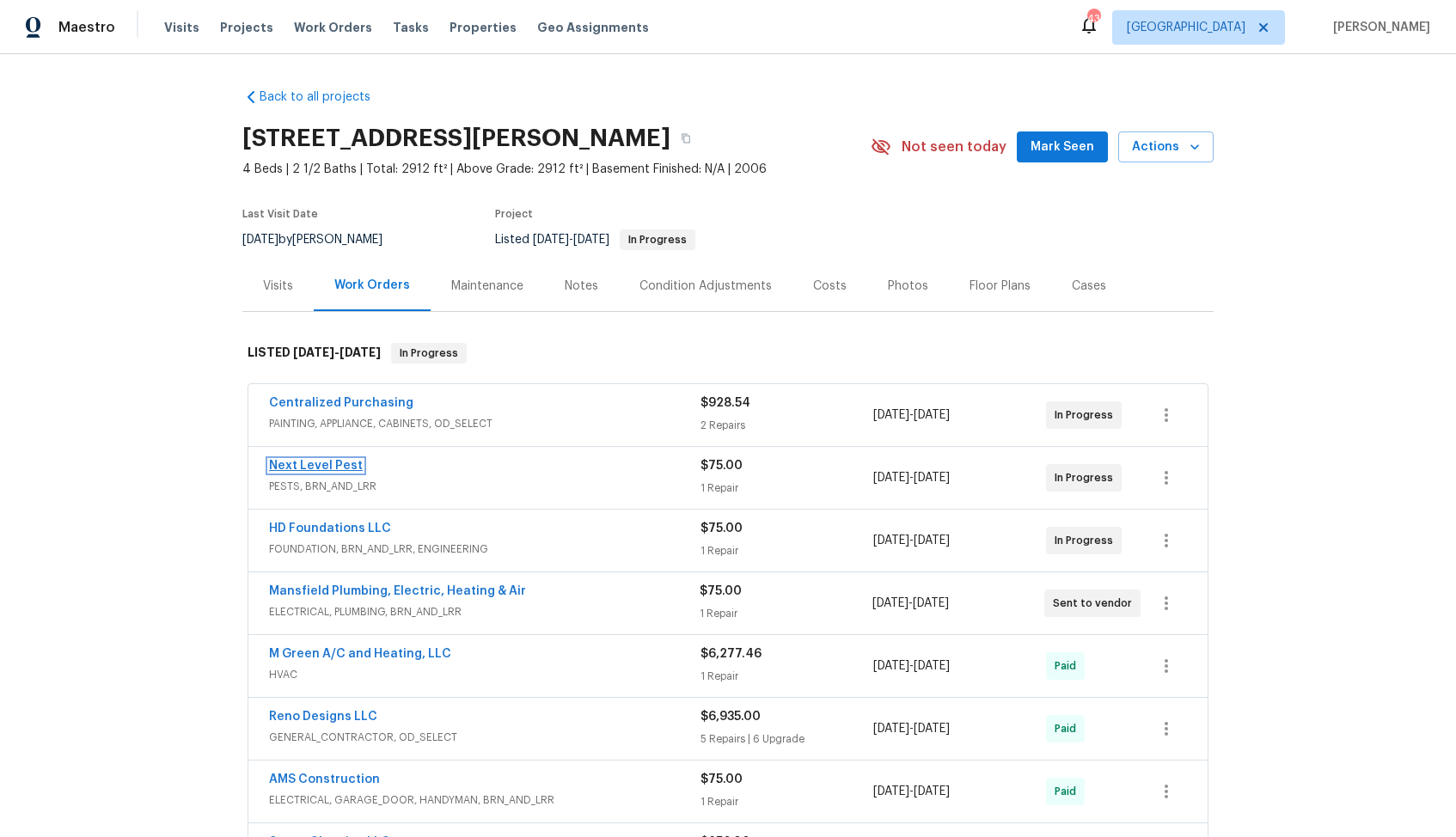
click at [307, 465] on link "Next Level Pest" at bounding box center [315, 465] width 94 height 12
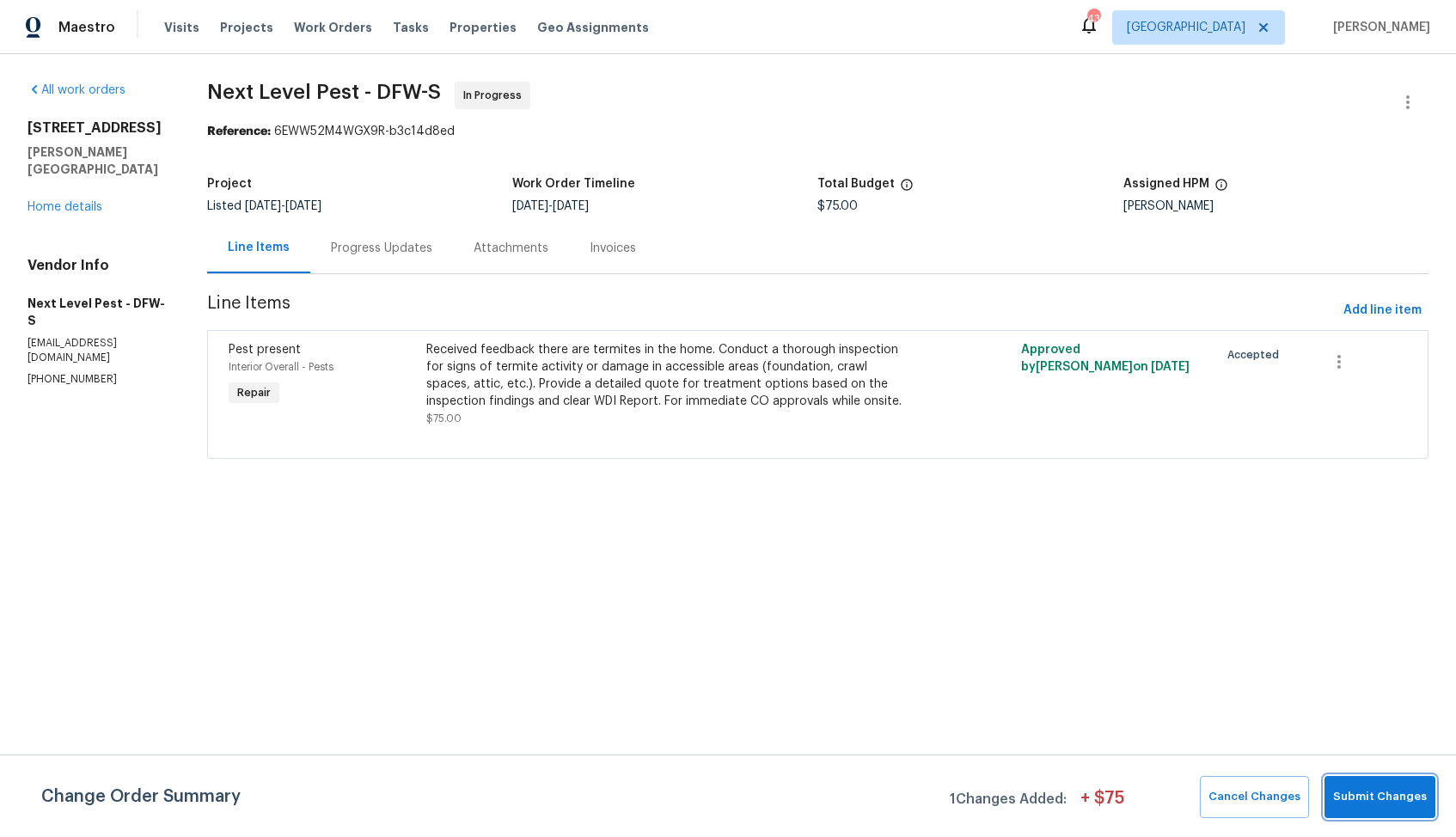
click at [1386, 817] on button "Submit Changes" at bounding box center [1380, 796] width 111 height 42
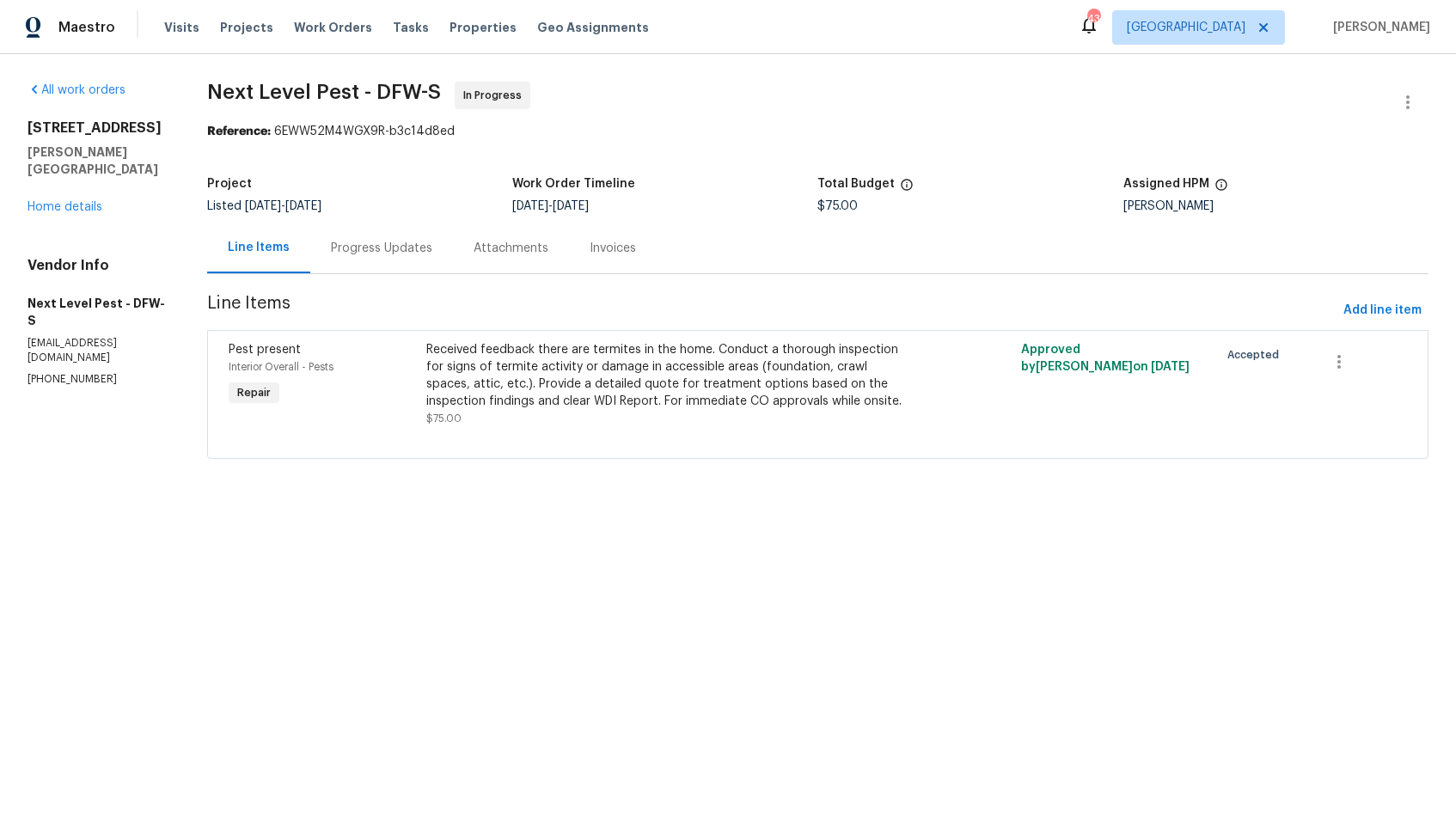
click at [360, 239] on div "Progress Updates" at bounding box center [381, 248] width 143 height 51
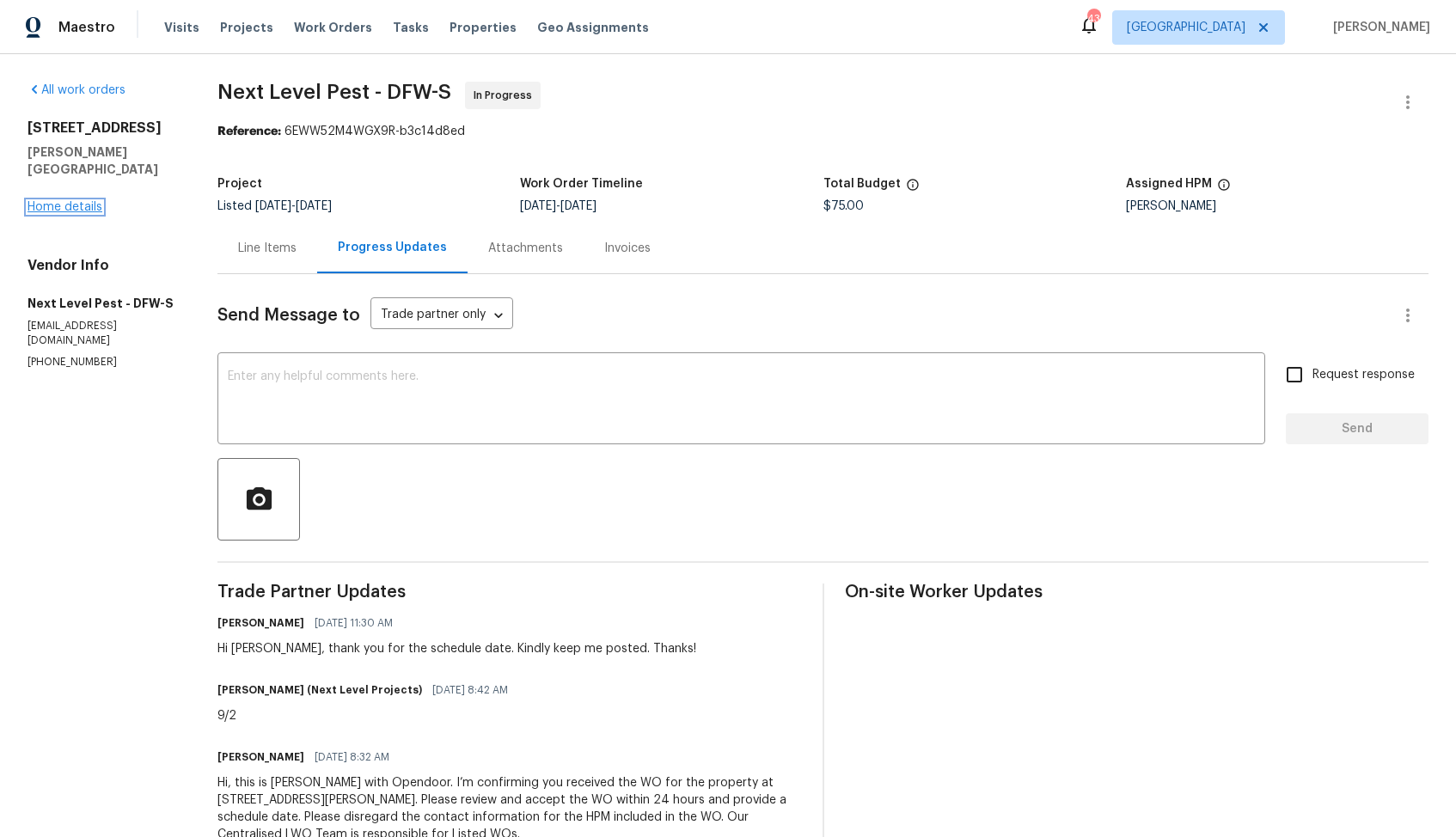
click at [52, 201] on link "Home details" at bounding box center [65, 207] width 75 height 12
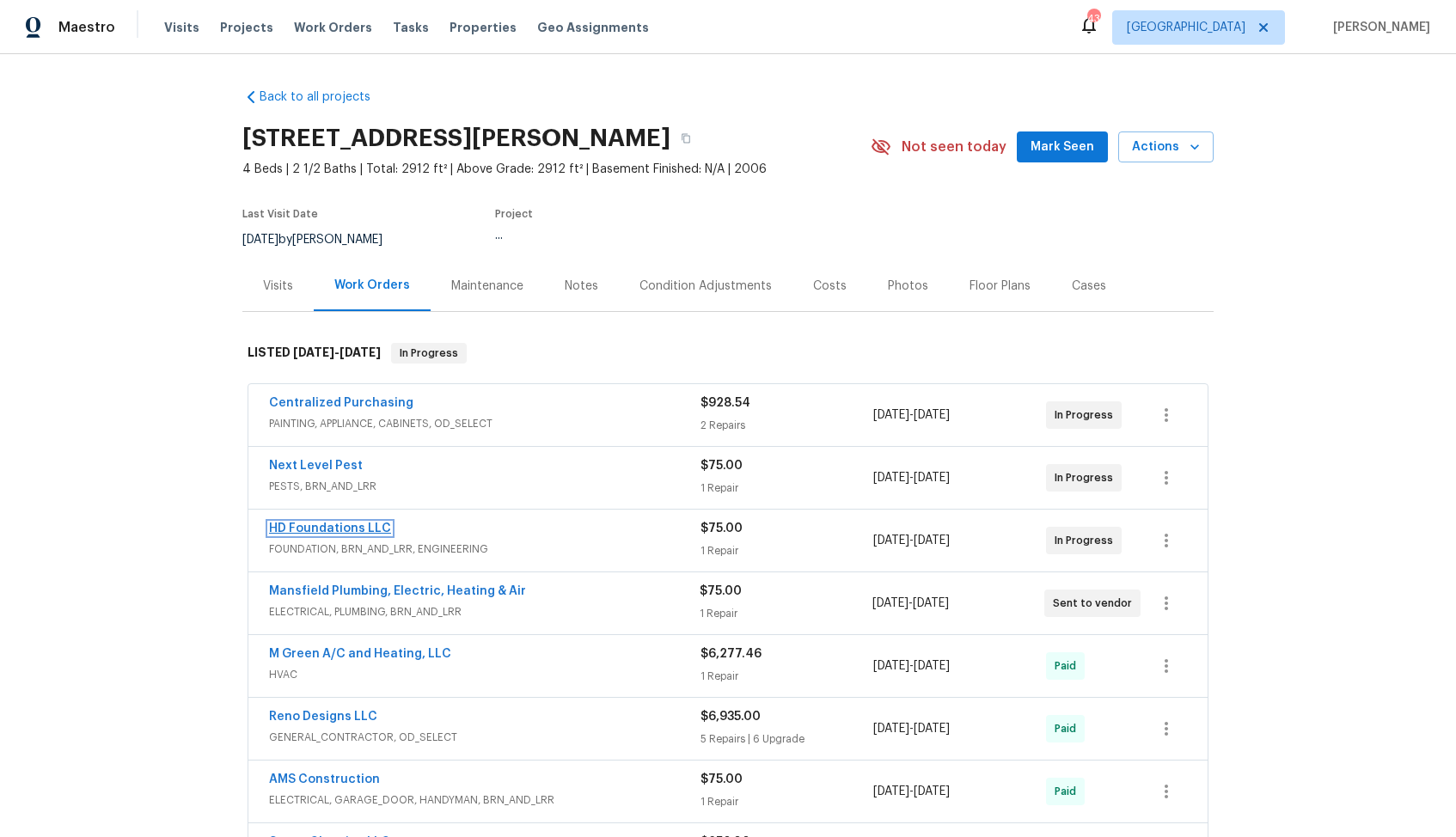
click at [354, 524] on link "HD Foundations LLC" at bounding box center [329, 529] width 122 height 12
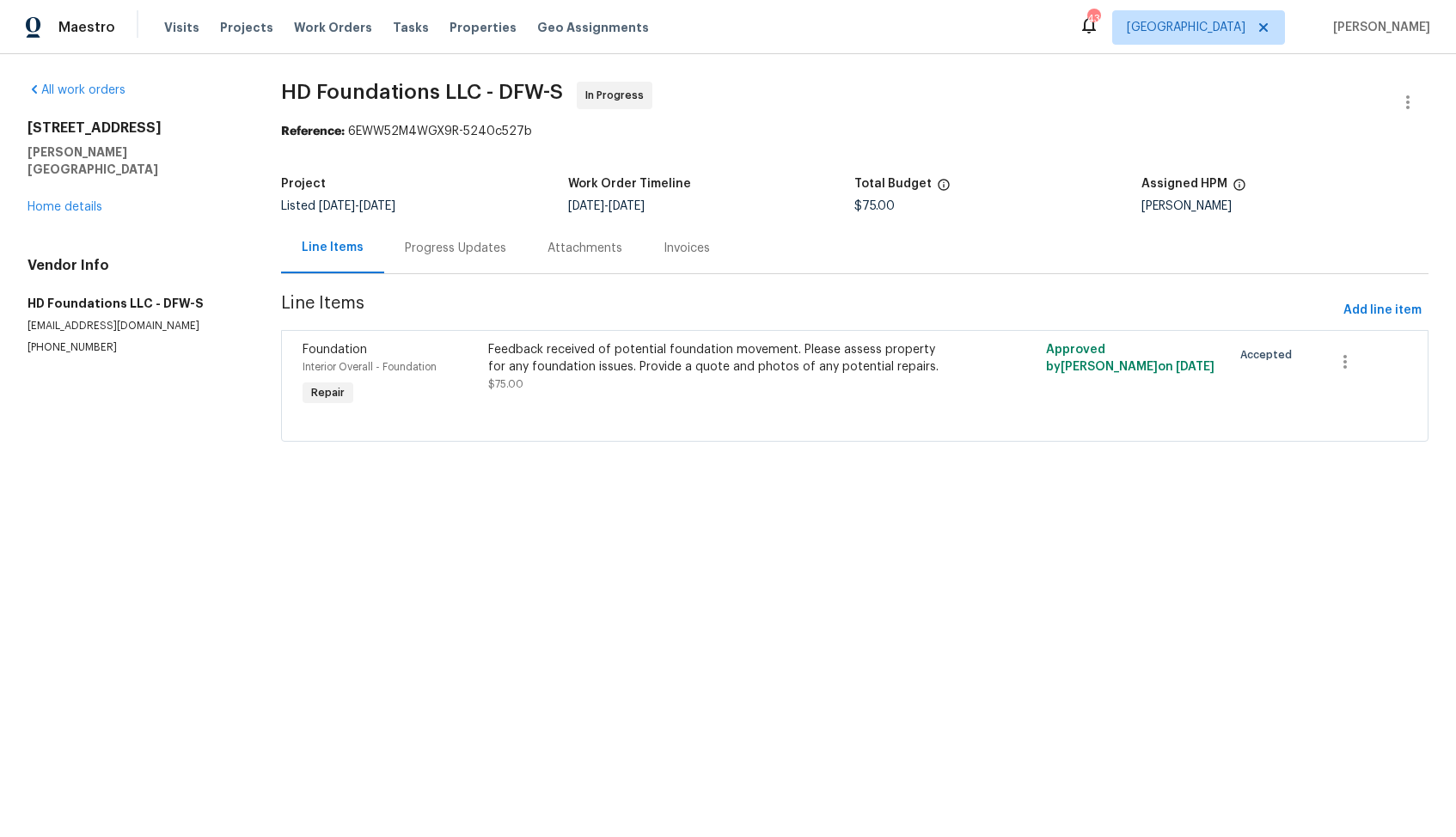
click at [454, 243] on div "Progress Updates" at bounding box center [455, 249] width 101 height 17
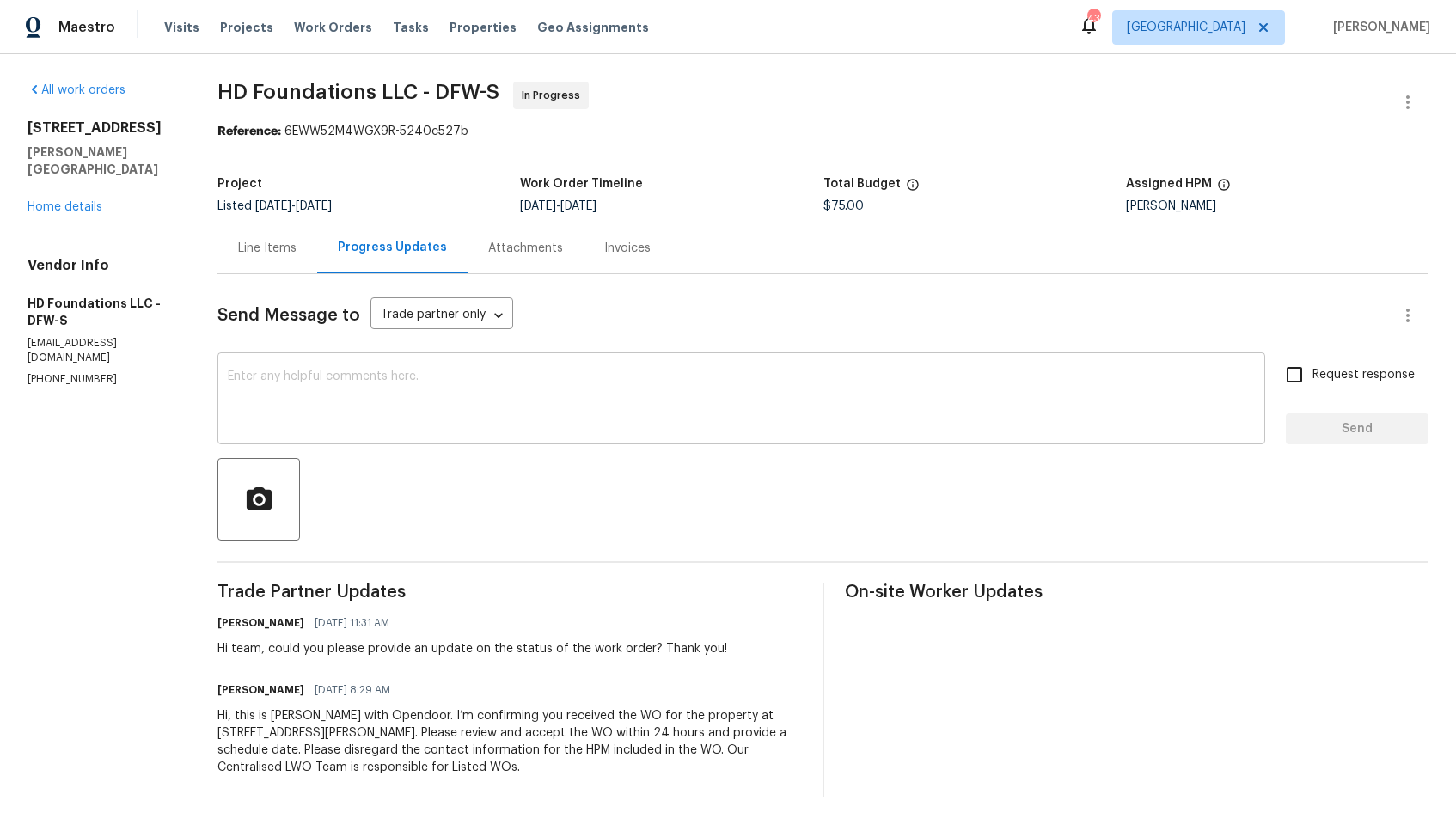
click at [501, 416] on textarea at bounding box center [741, 399] width 1027 height 60
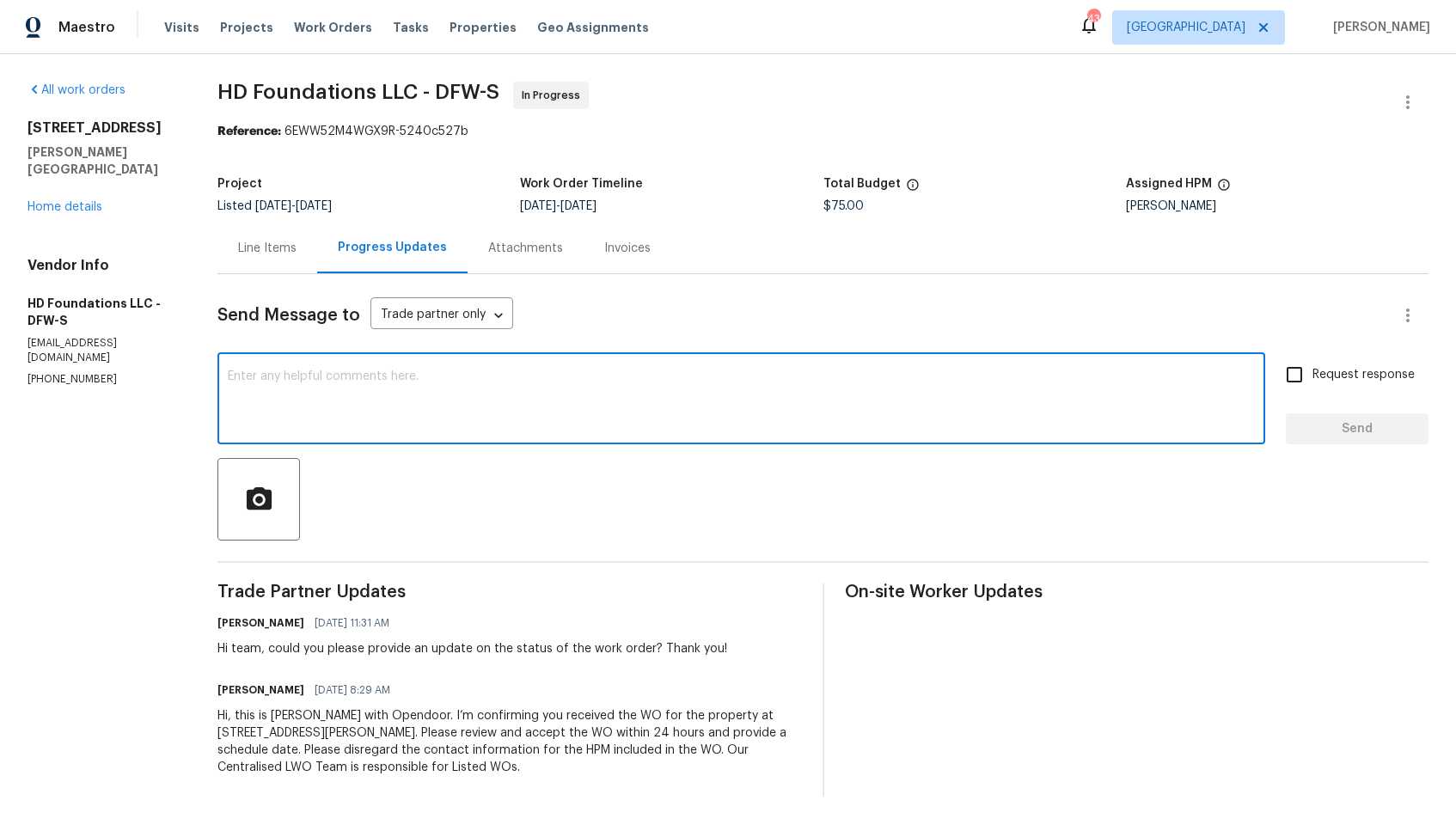
click at [744, 380] on textarea at bounding box center [741, 399] width 1027 height 60
paste textarea "Hi team, do we have an update on the progression status of the work order? Woul…"
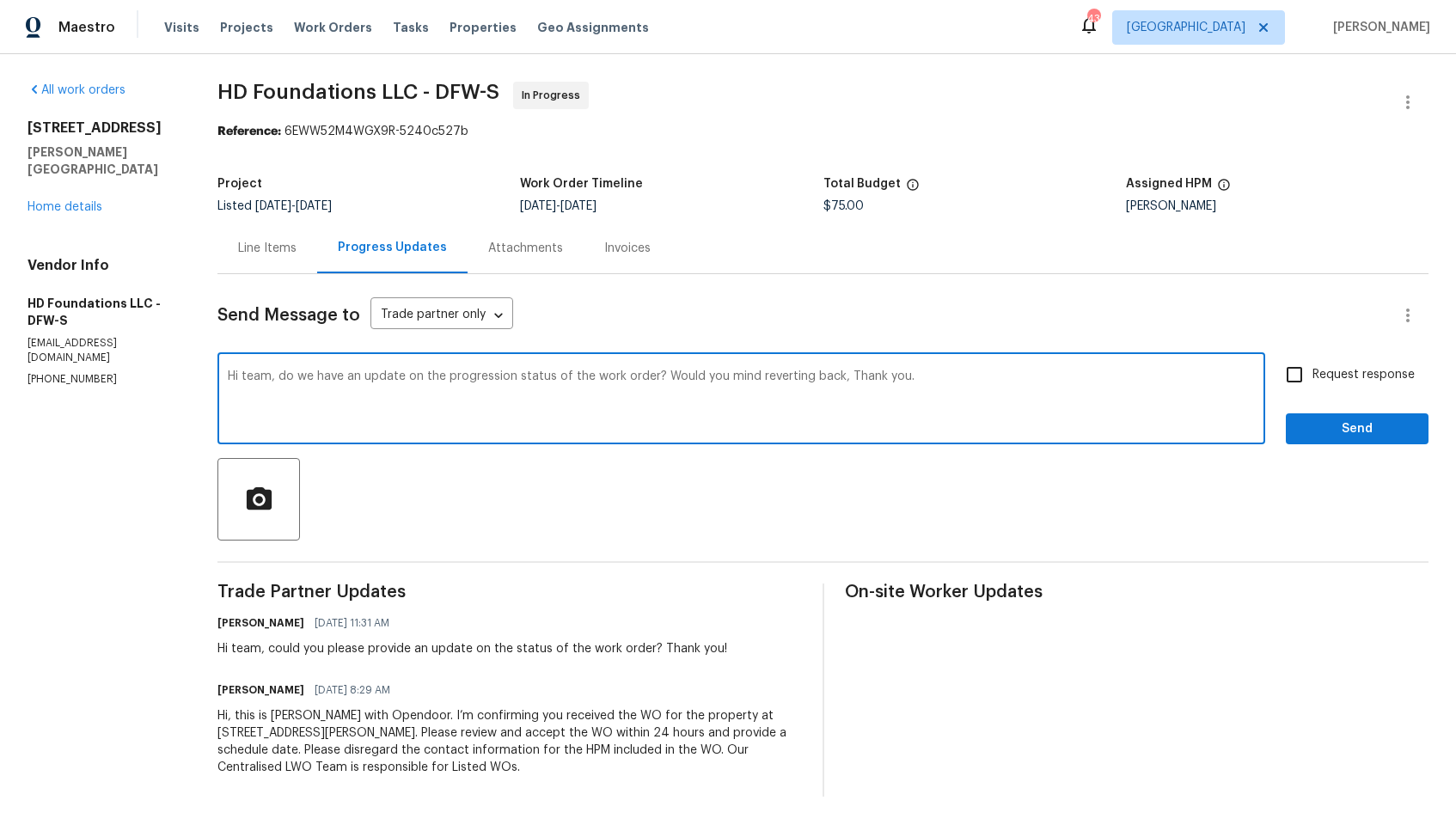
drag, startPoint x: 666, startPoint y: 375, endPoint x: 851, endPoint y: 375, distance: 185.0
click at [851, 375] on textarea "Hi team, do we have an update on the progression status of the work order? Woul…" at bounding box center [741, 399] width 1027 height 60
click at [868, 373] on textarea "Hi team, do we have an update on the progression status of the work order? Than…" at bounding box center [741, 399] width 1027 height 60
type textarea "Hi team, do we have an update on the progression status of the work order? Than…"
click at [1306, 373] on input "Request response" at bounding box center [1294, 375] width 36 height 36
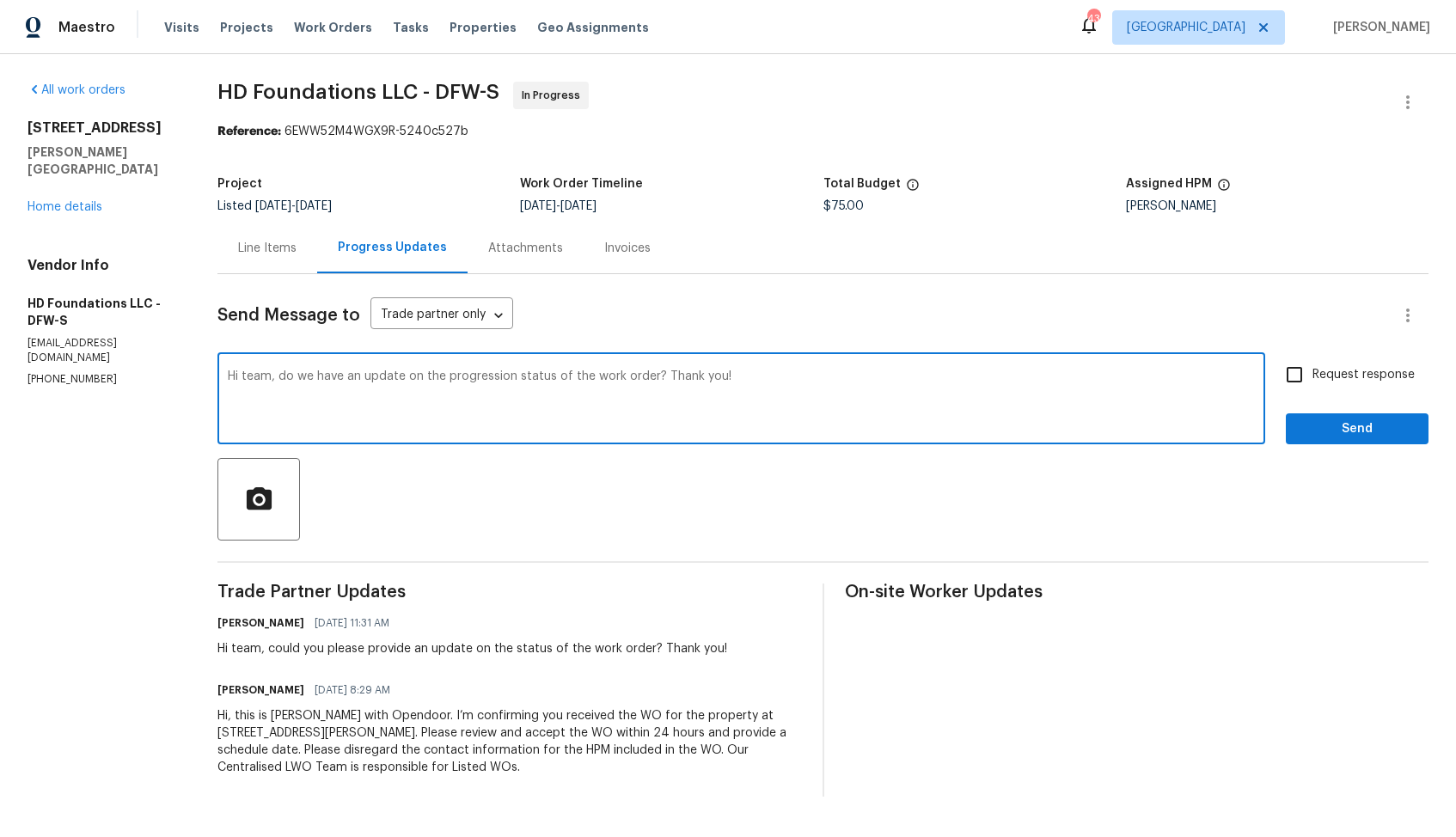
checkbox input "true"
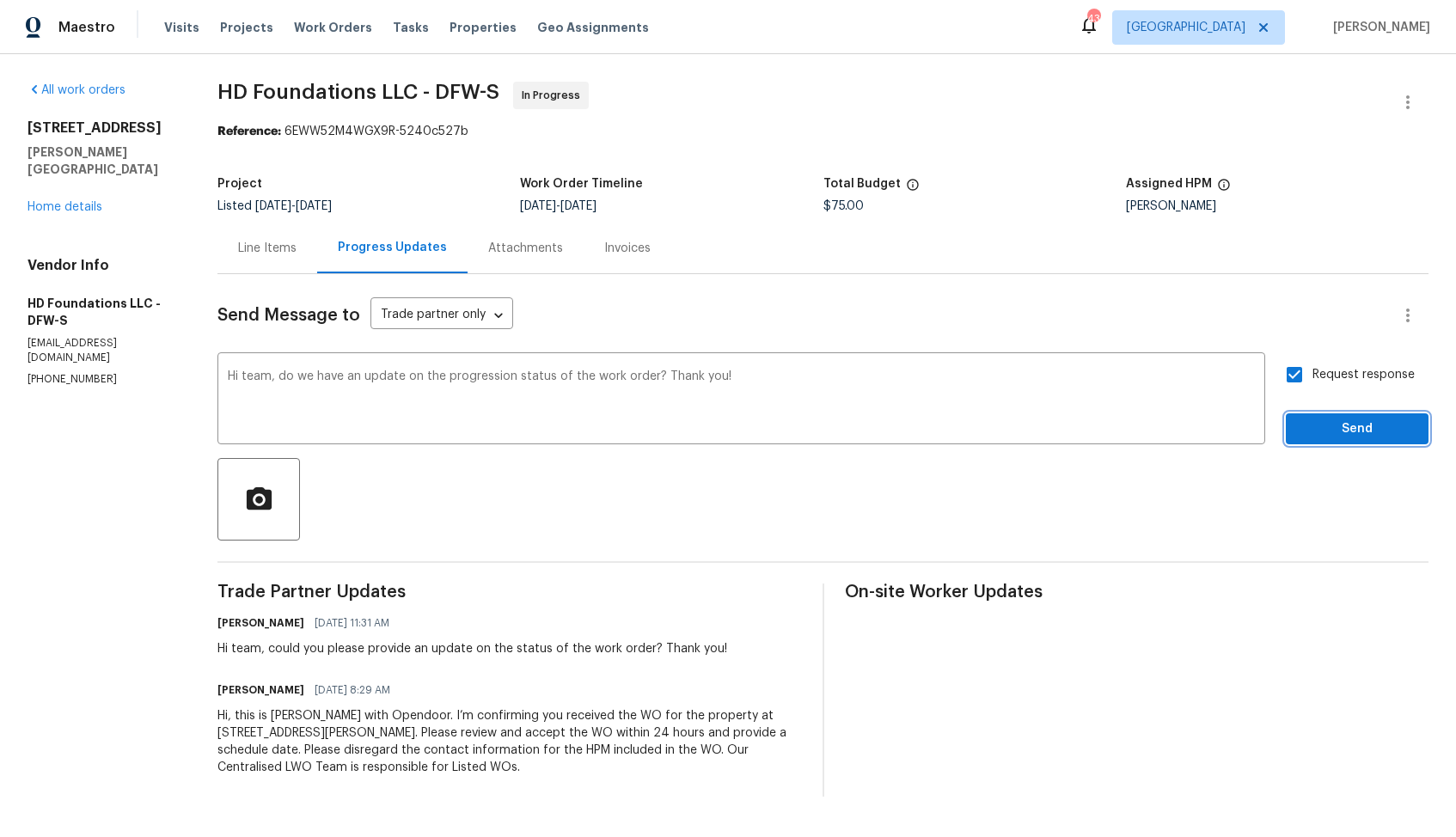
click at [1324, 427] on span "Send" at bounding box center [1356, 429] width 115 height 22
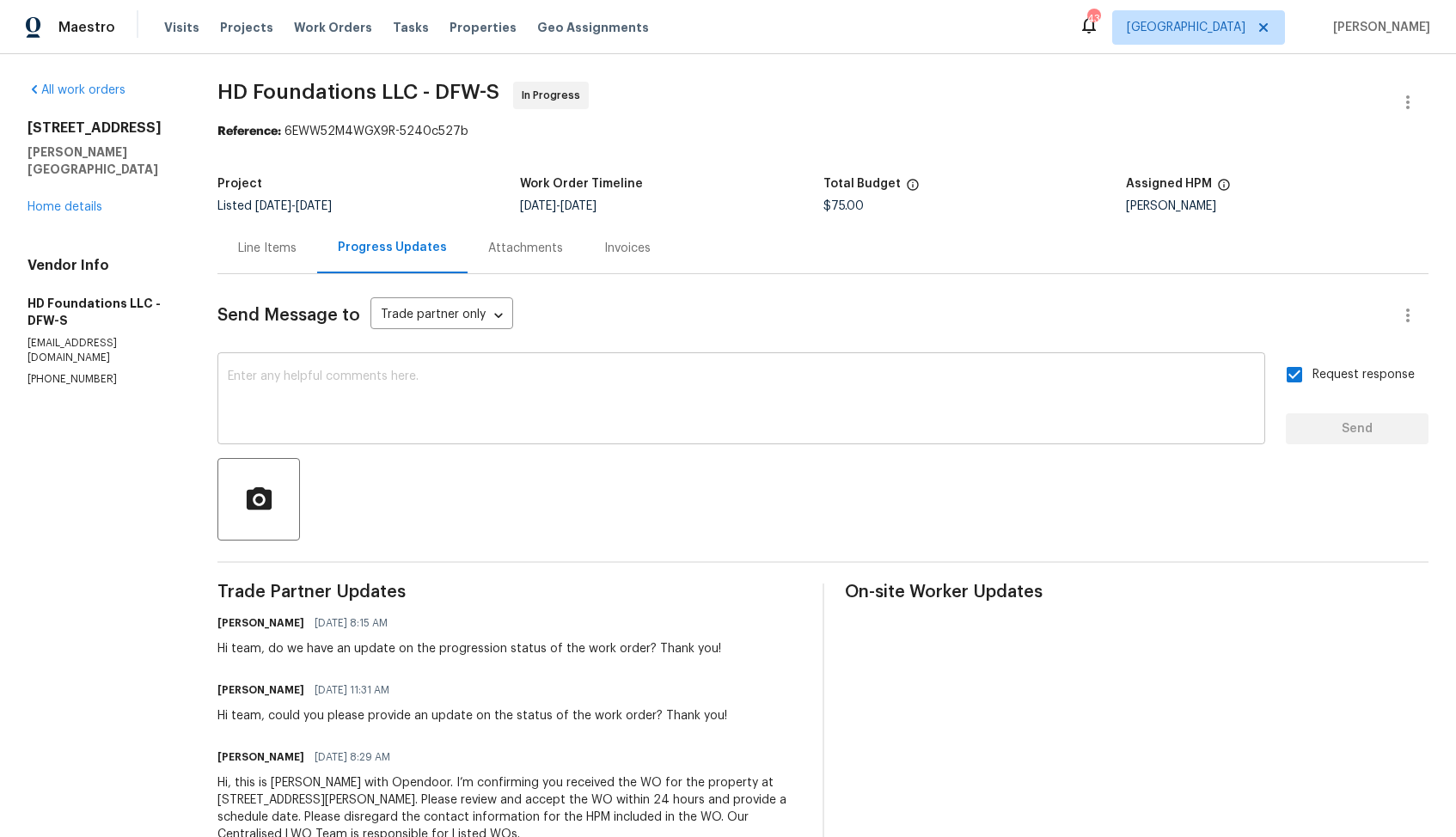
click at [811, 404] on textarea at bounding box center [741, 399] width 1027 height 60
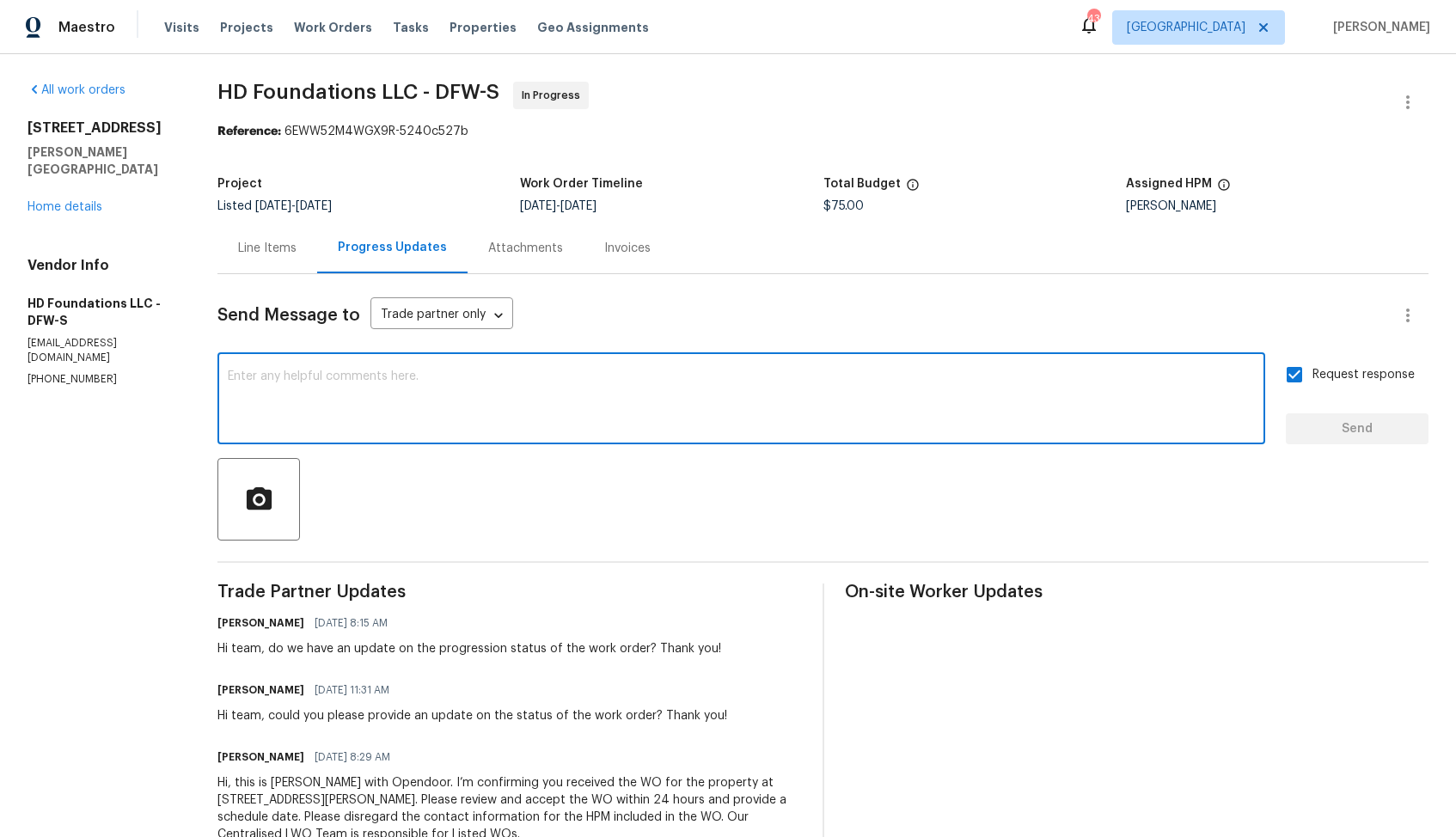
paste textarea "Hi, hope we are on the right track. Could you please provide the status of WO a…"
click at [250, 378] on textarea "Hi, hope we are on the right track. Could you please provide the status of WO a…" at bounding box center [741, 399] width 1027 height 60
click at [882, 384] on textarea "Hi team, hope we are on the right track. Could you please provide the status of…" at bounding box center [741, 399] width 1027 height 60
click at [890, 379] on textarea "Hi team, hope we are on the right track. Could you please provide the status of…" at bounding box center [741, 399] width 1027 height 60
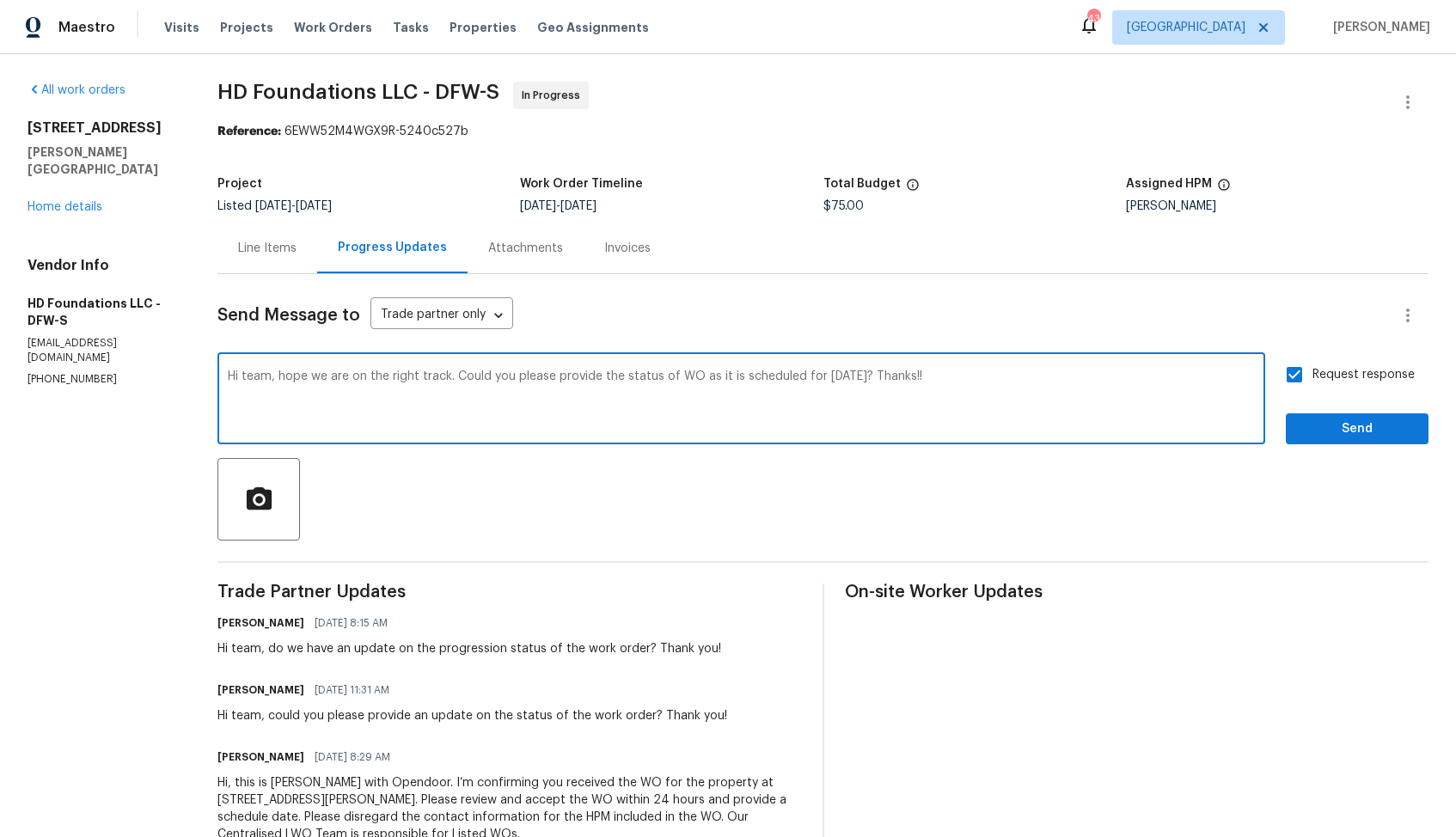
type textarea "Hi team, hope we are on the right track. Could you please provide the status of…"
click at [1328, 425] on span "Send" at bounding box center [1356, 429] width 115 height 22
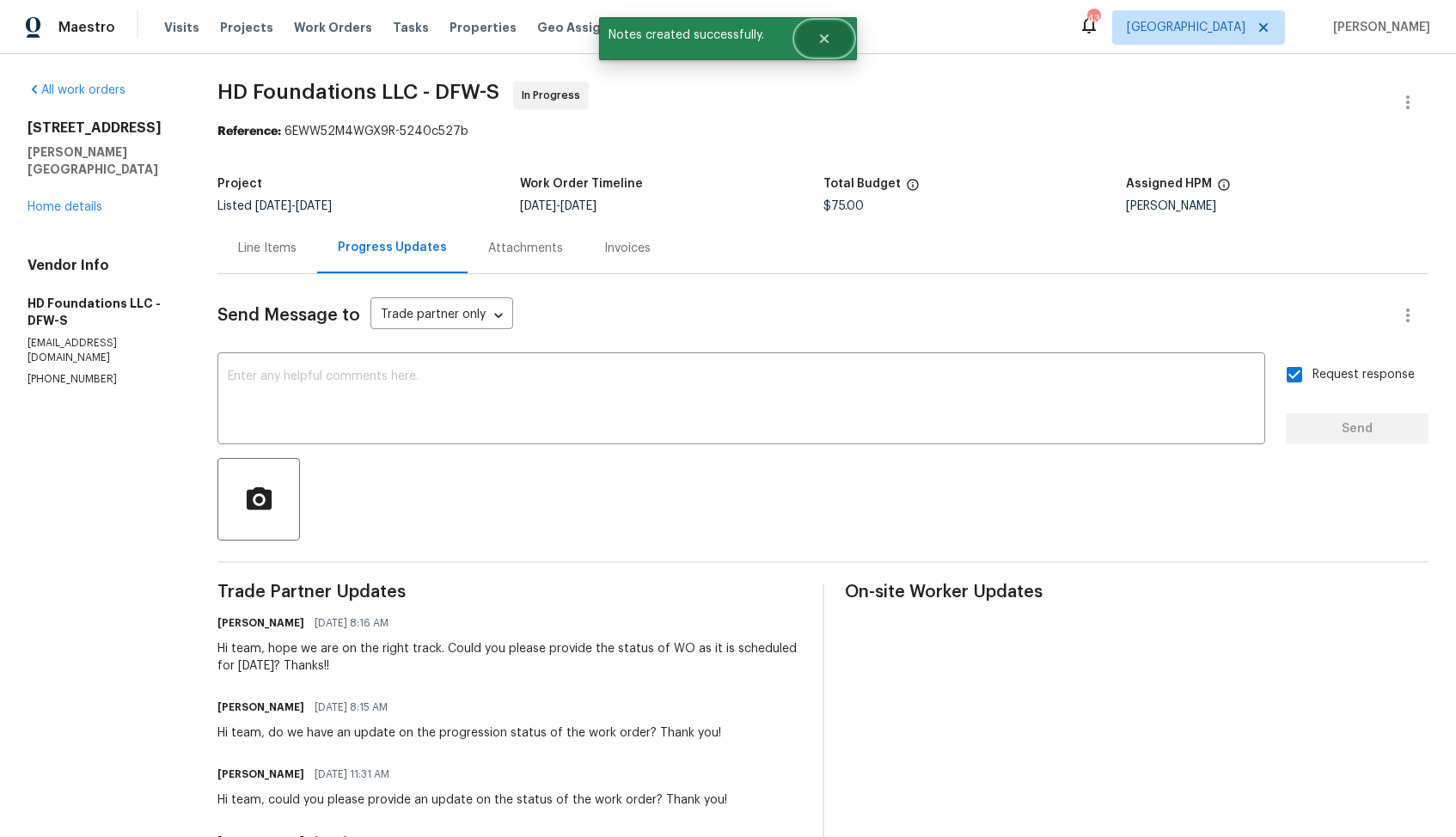
click at [833, 47] on button "Close" at bounding box center [823, 39] width 56 height 35
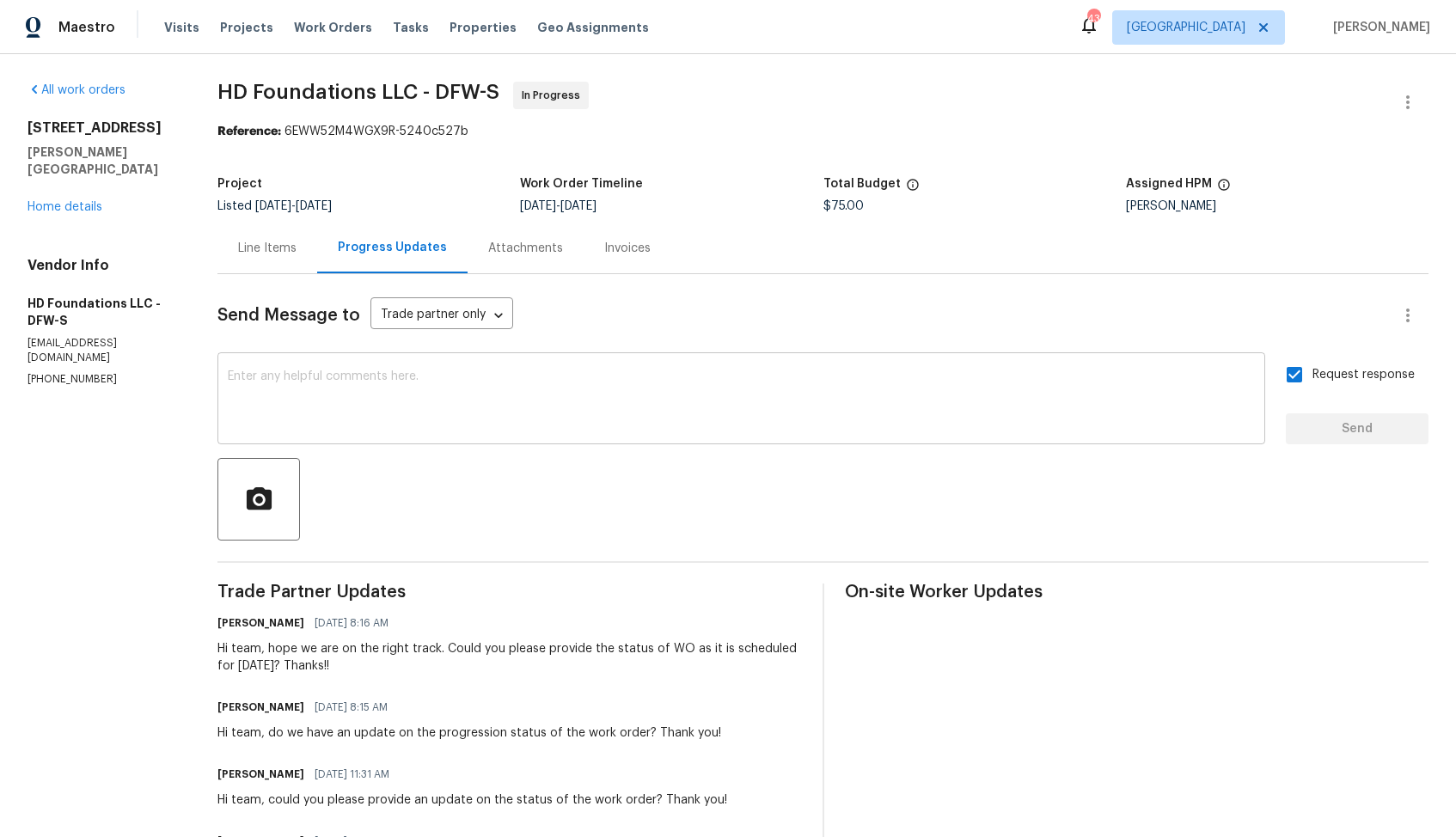
click at [538, 392] on textarea at bounding box center [741, 399] width 1027 height 60
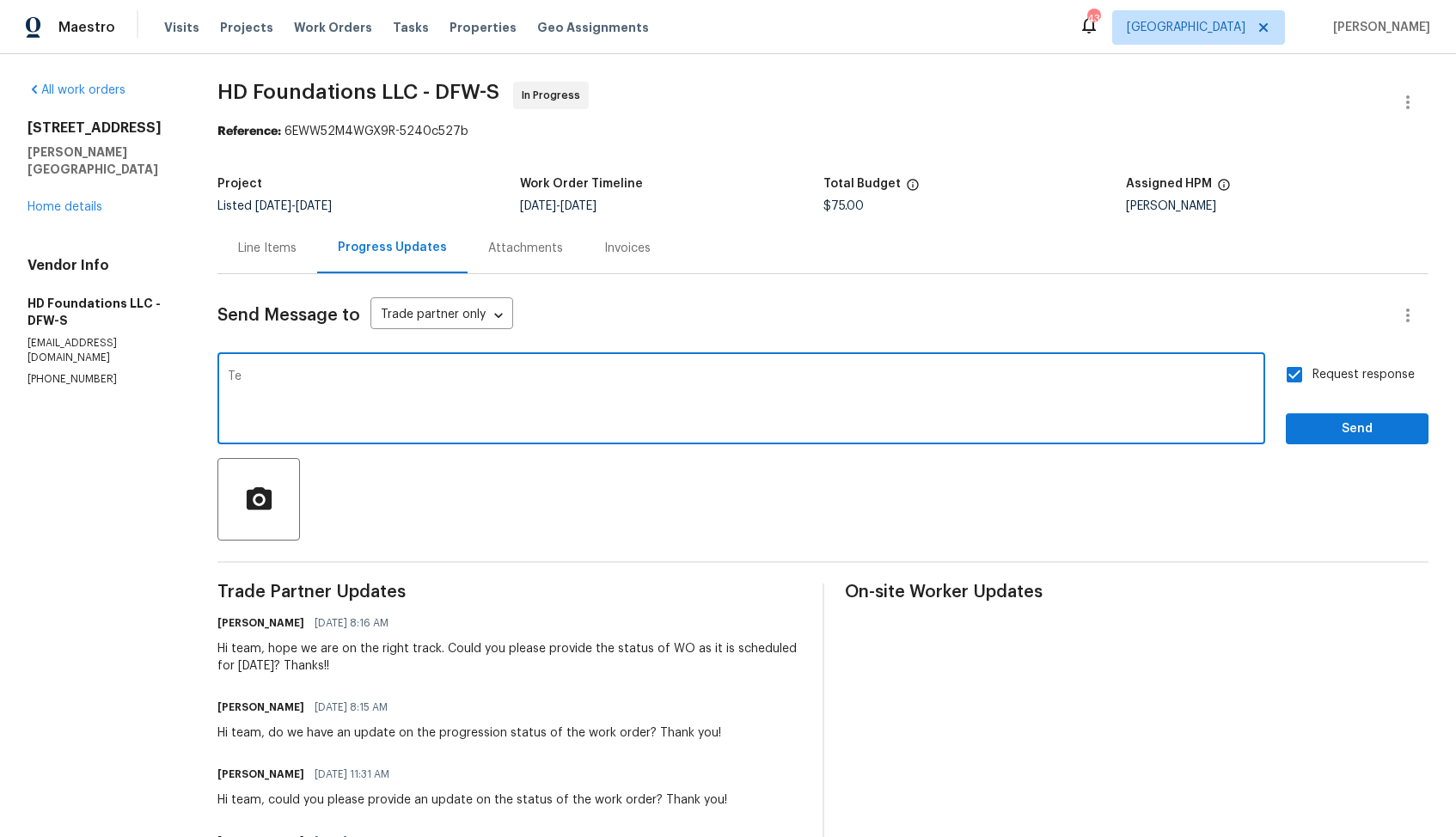
type textarea "T"
type textarea "Kindly ignore the previous message. Thanks!"
click at [1302, 372] on input "Request response" at bounding box center [1294, 375] width 36 height 36
checkbox input "false"
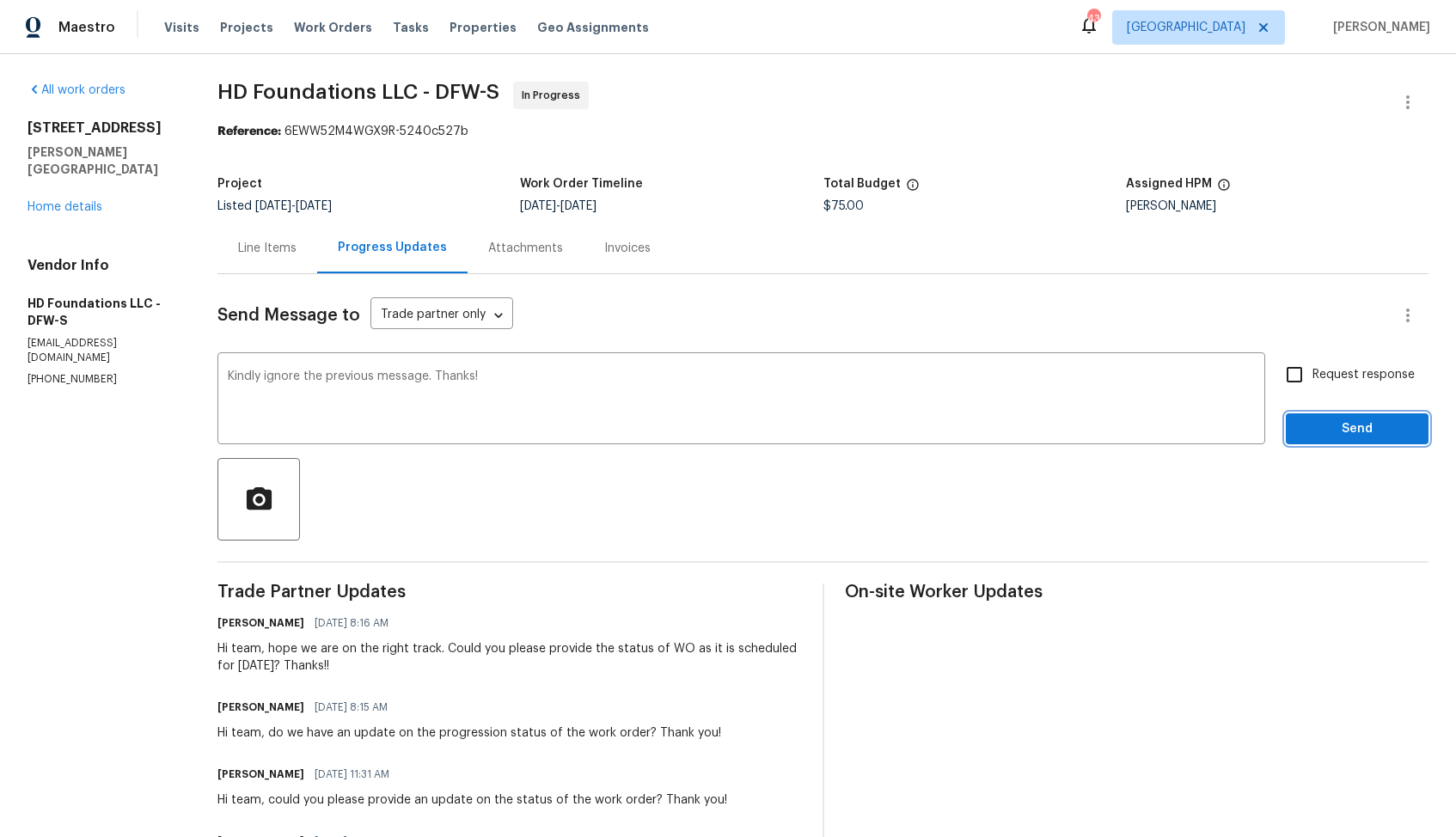
click at [1334, 434] on span "Send" at bounding box center [1356, 429] width 115 height 22
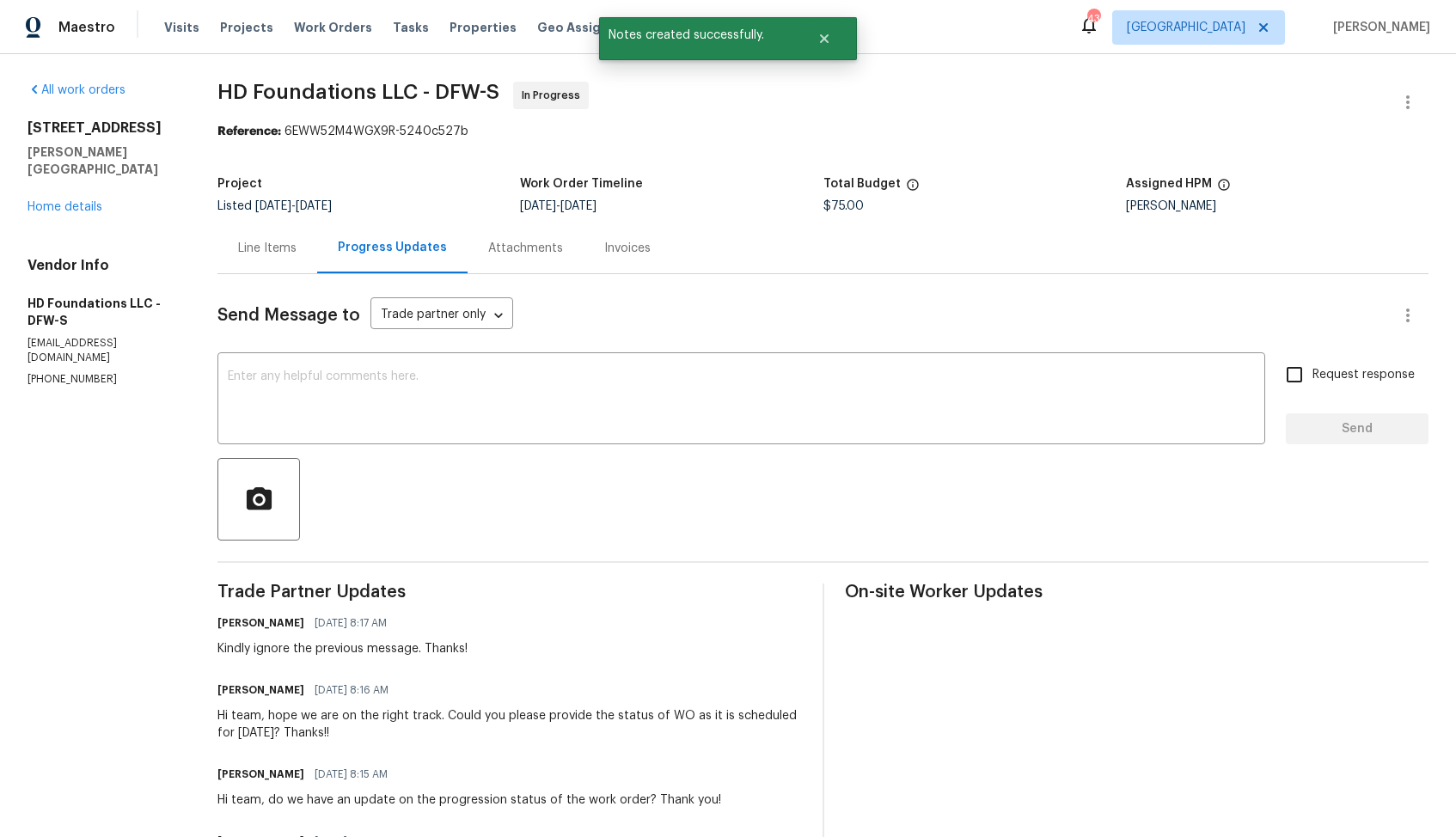
click at [258, 725] on div "Hi team, hope we are on the right track. Could you please provide the status of…" at bounding box center [509, 724] width 583 height 35
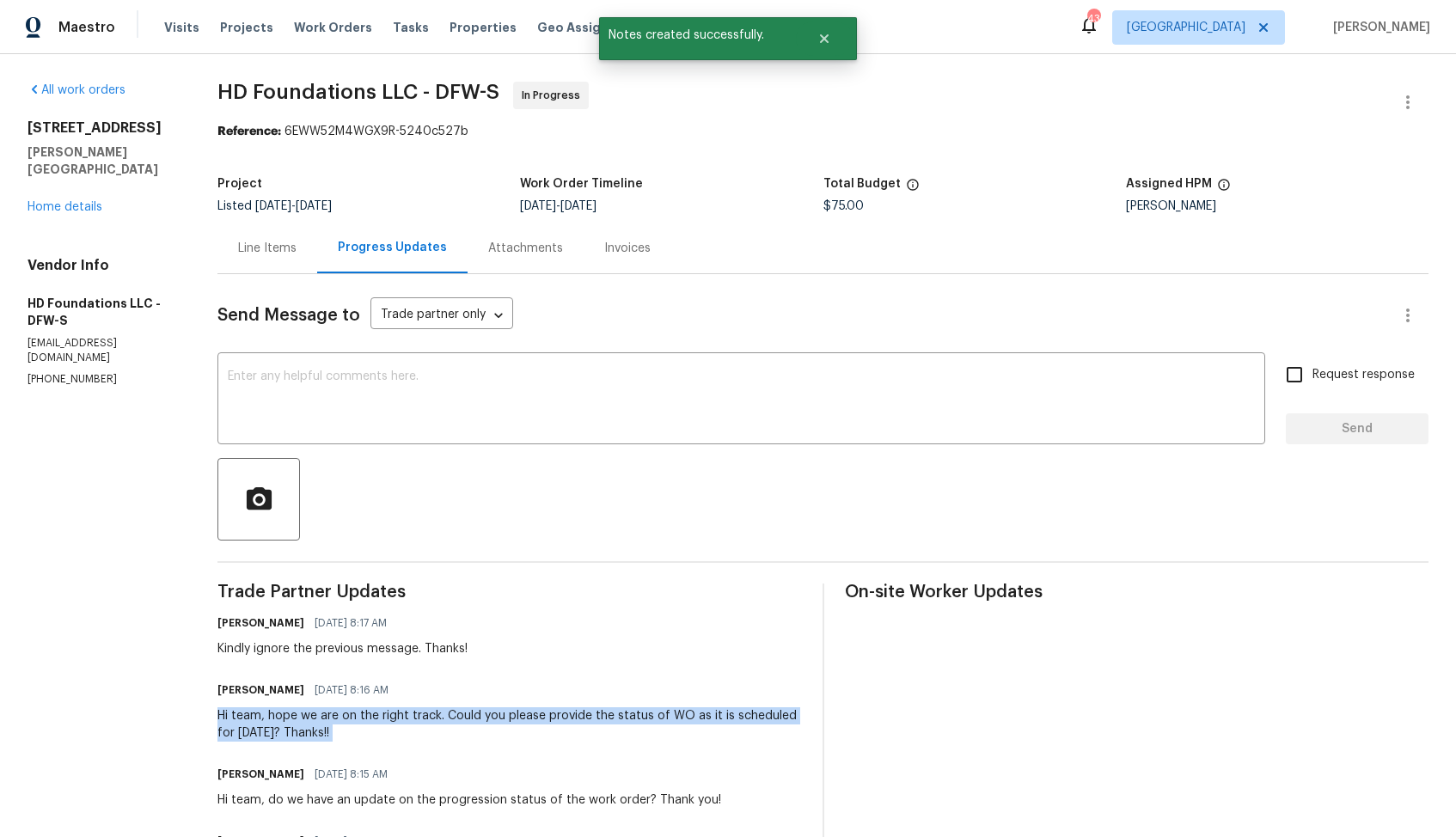
copy div "Hi team, hope we are on the right track. Could you please provide the status of…"
click at [72, 201] on link "Home details" at bounding box center [65, 207] width 75 height 12
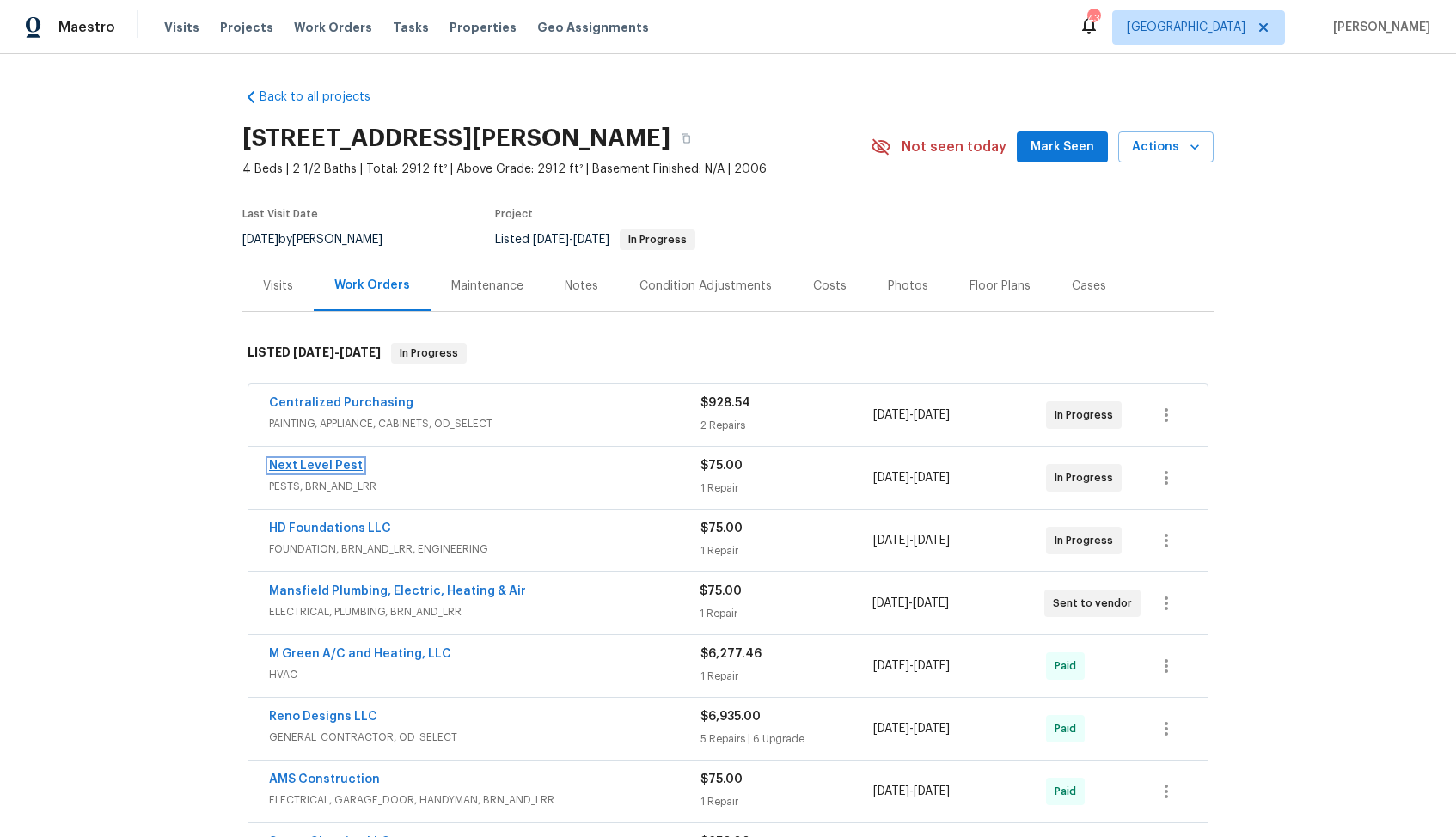
click at [323, 468] on link "Next Level Pest" at bounding box center [315, 465] width 94 height 12
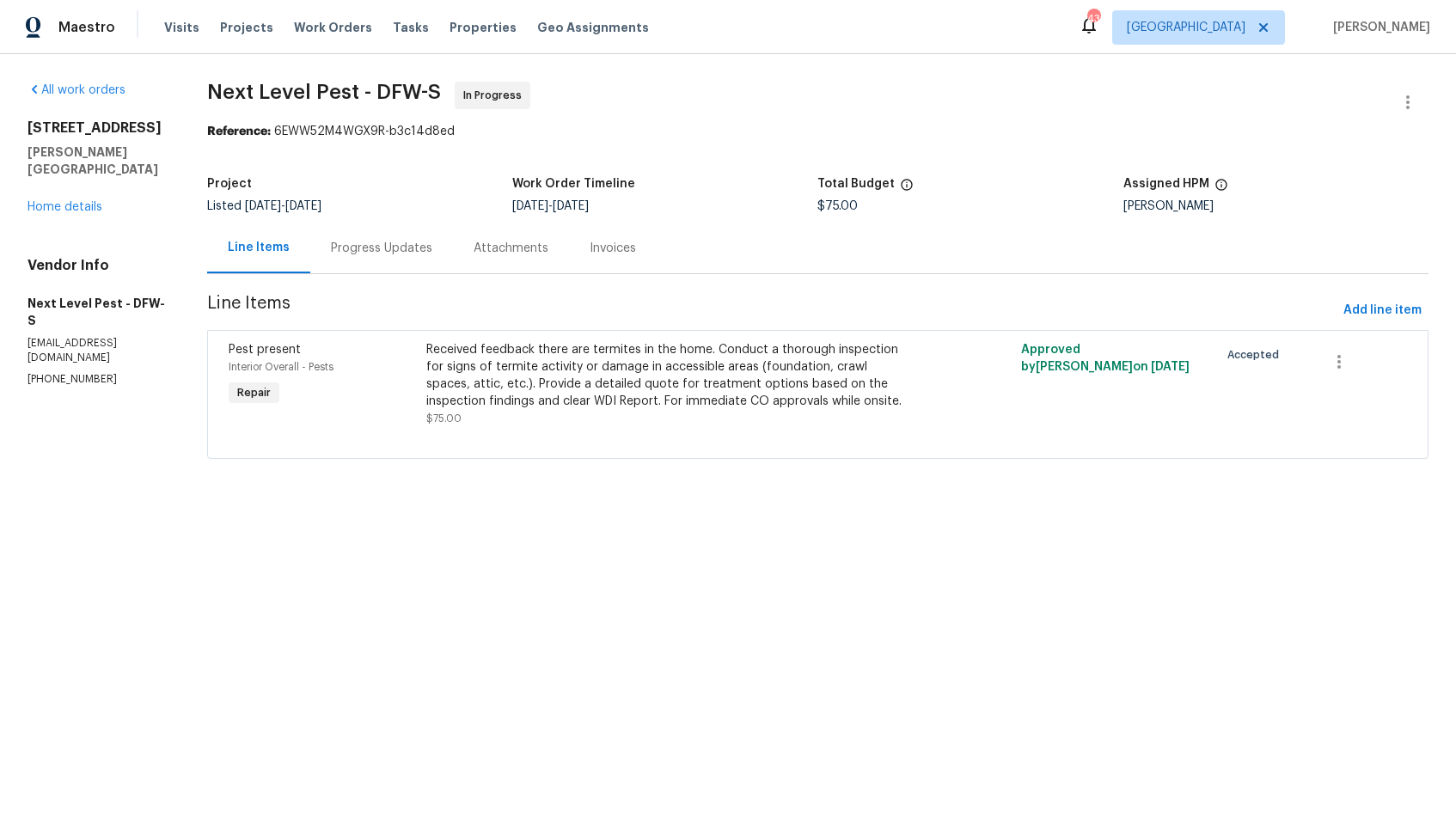
click at [361, 256] on div "Progress Updates" at bounding box center [381, 249] width 101 height 17
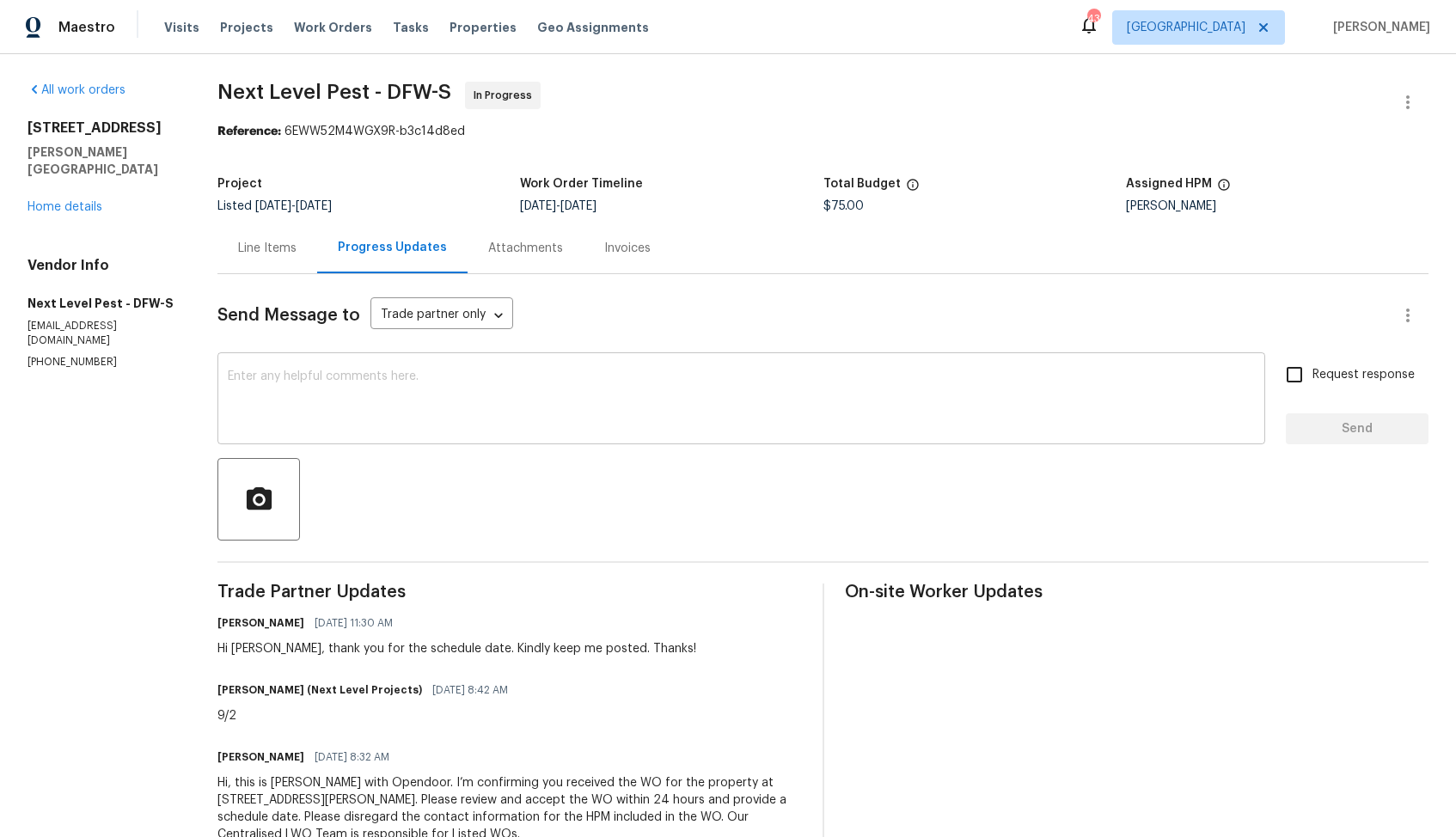
click at [547, 408] on textarea at bounding box center [741, 399] width 1027 height 60
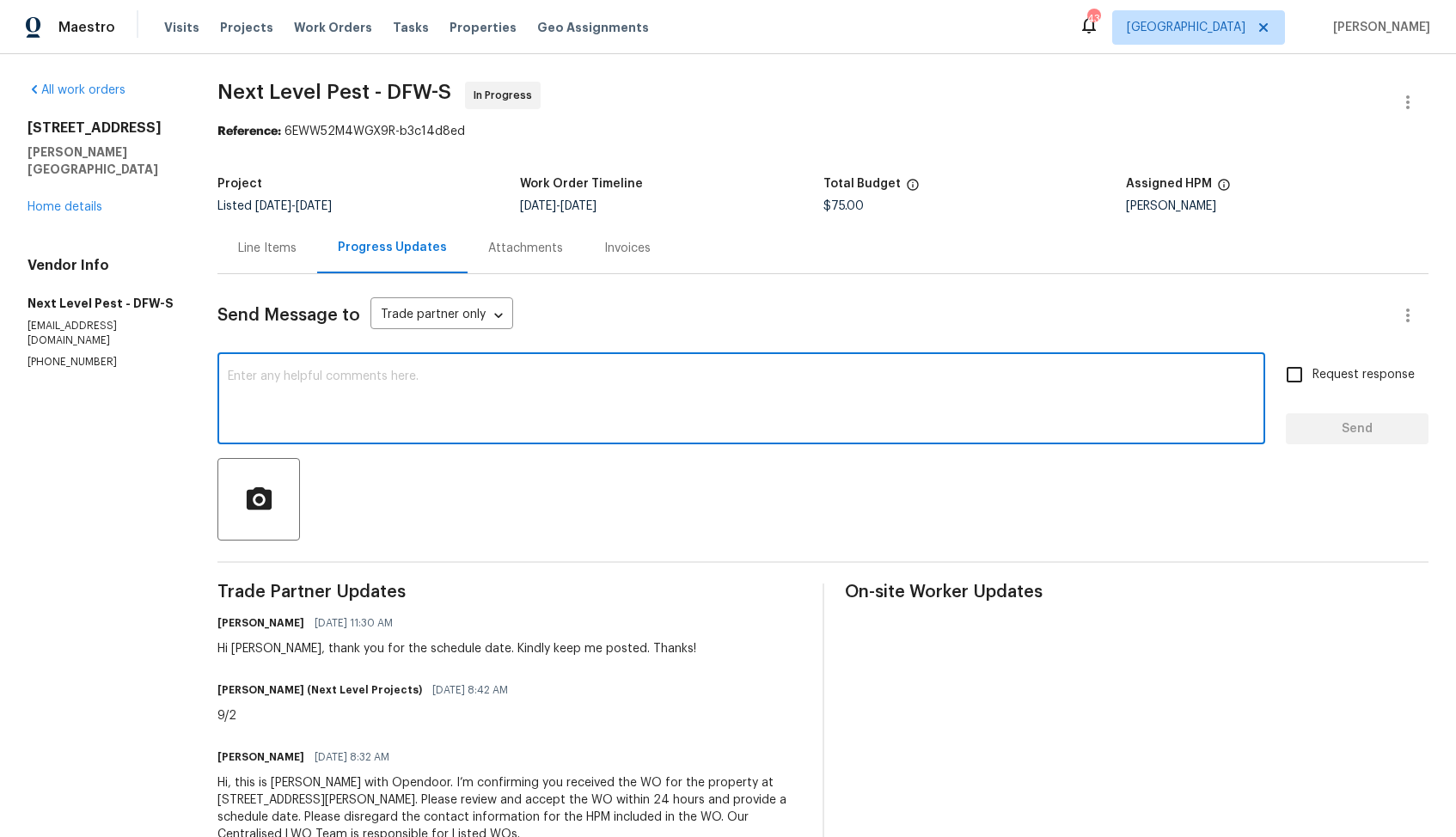
paste textarea "Hi team, hope we are on the right track. Could you please provide the status of…"
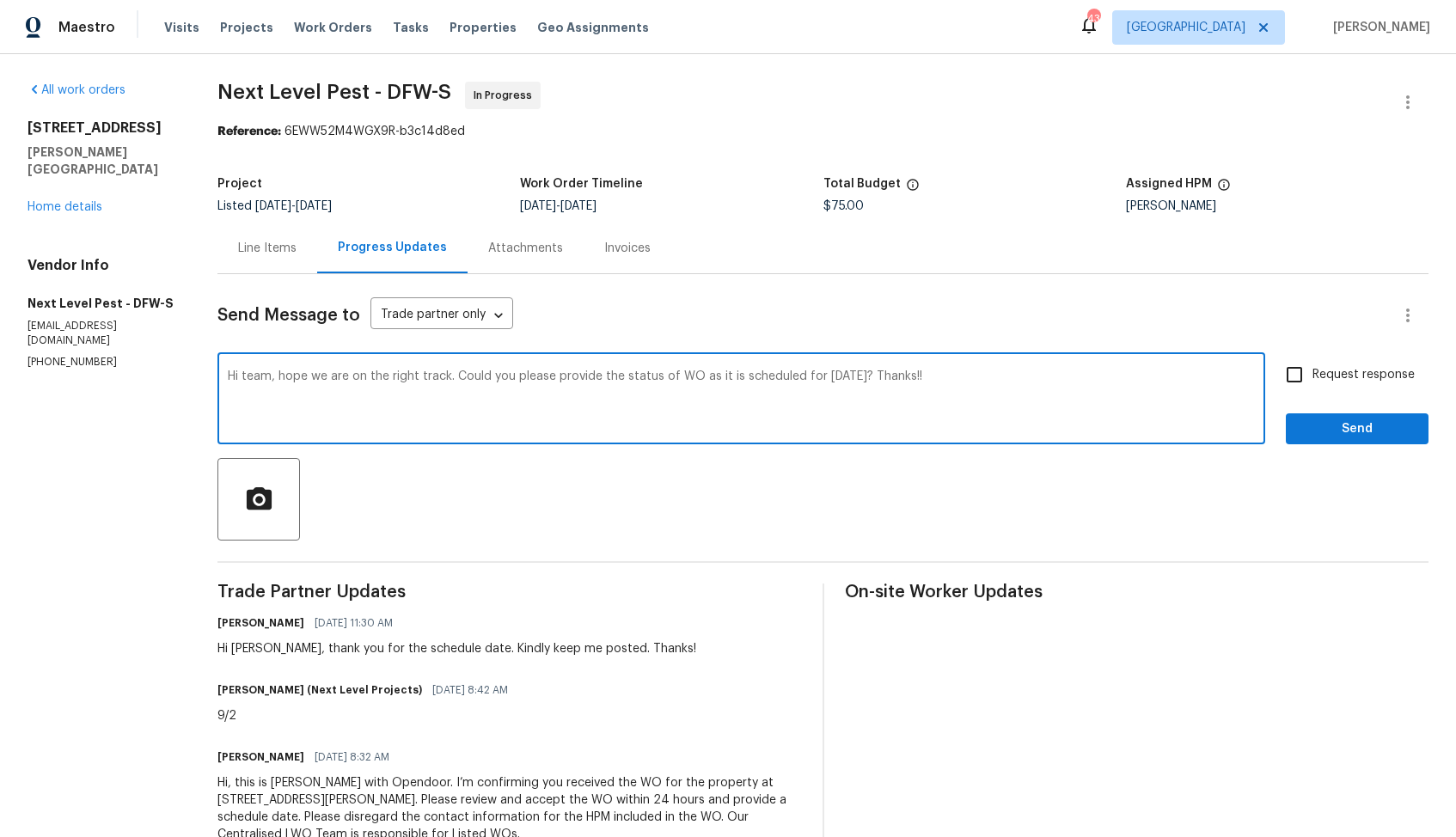
click at [239, 689] on h6 "Brandon Usrey (Next Level Projects)" at bounding box center [320, 690] width 205 height 17
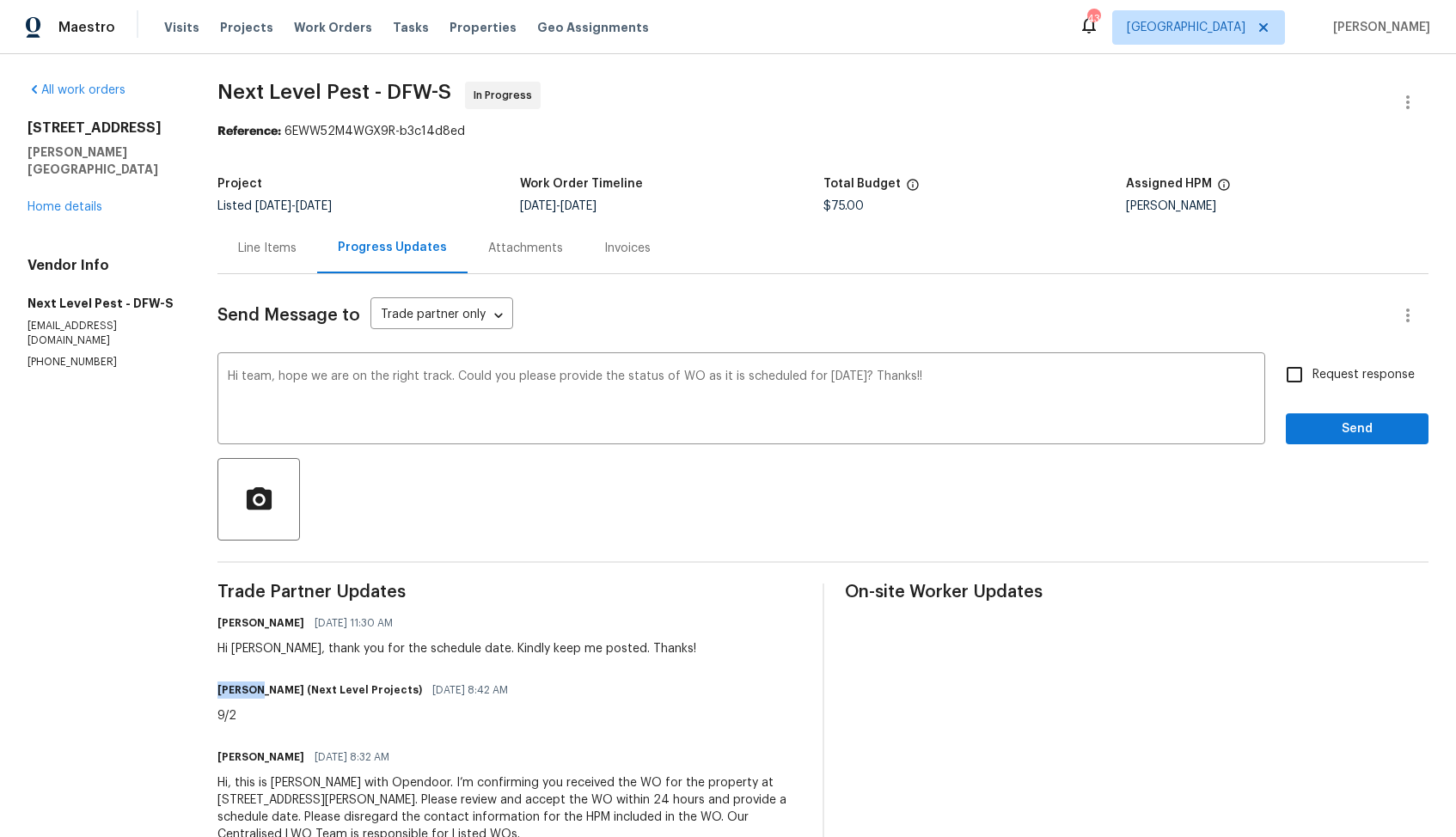
click at [239, 689] on h6 "Brandon Usrey (Next Level Projects)" at bounding box center [320, 690] width 205 height 17
copy h6 "Brandon"
click at [258, 380] on textarea "Hi team, hope we are on the right track. Could you please provide the status of…" at bounding box center [741, 399] width 1027 height 60
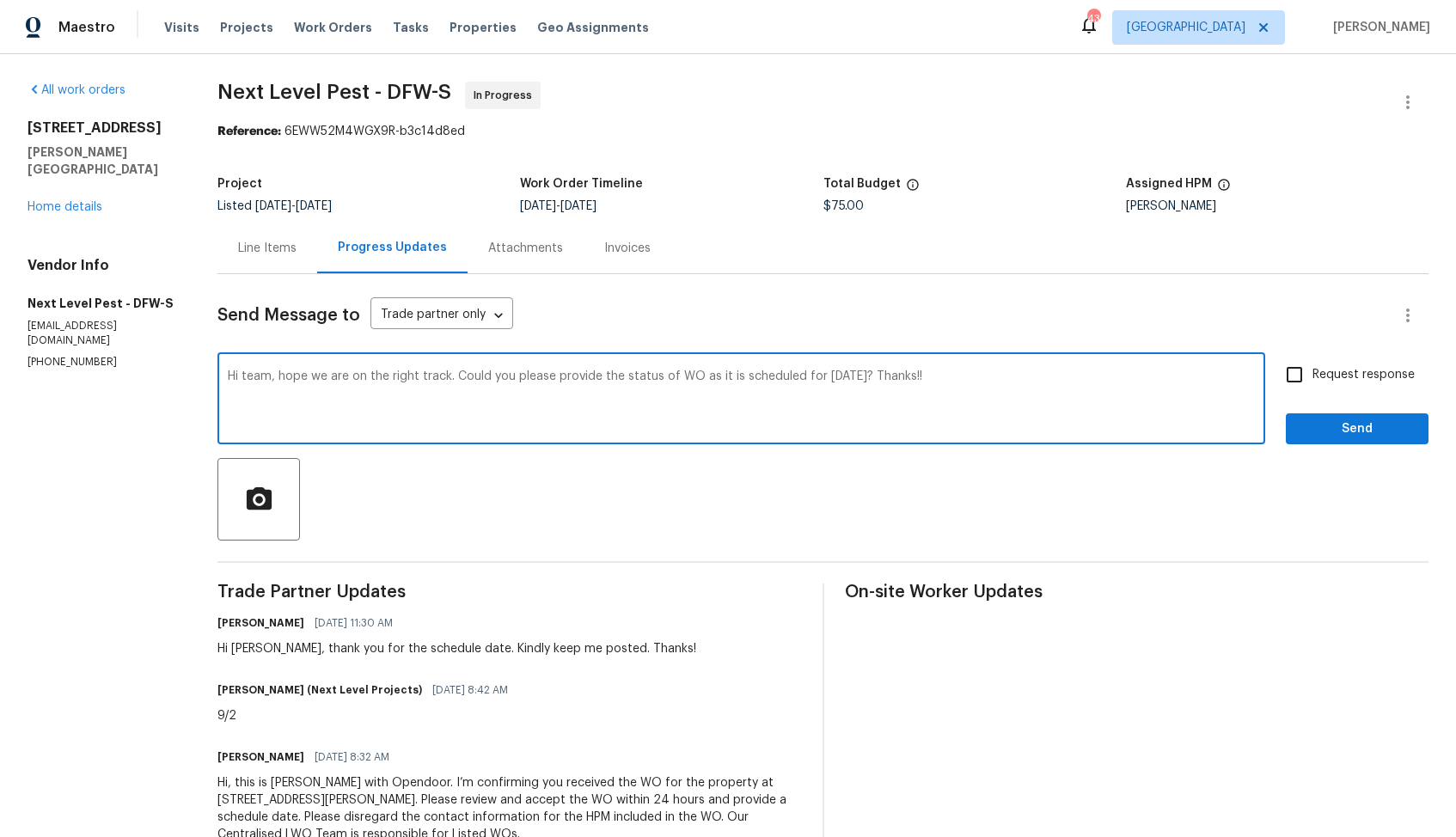
paste textarea "Brandon"
type textarea "Hi Brandon, hope we are on the right track. Could you please provide the status…"
click at [1342, 363] on label "Request response" at bounding box center [1345, 375] width 139 height 36
click at [1312, 363] on input "Request response" at bounding box center [1294, 375] width 36 height 36
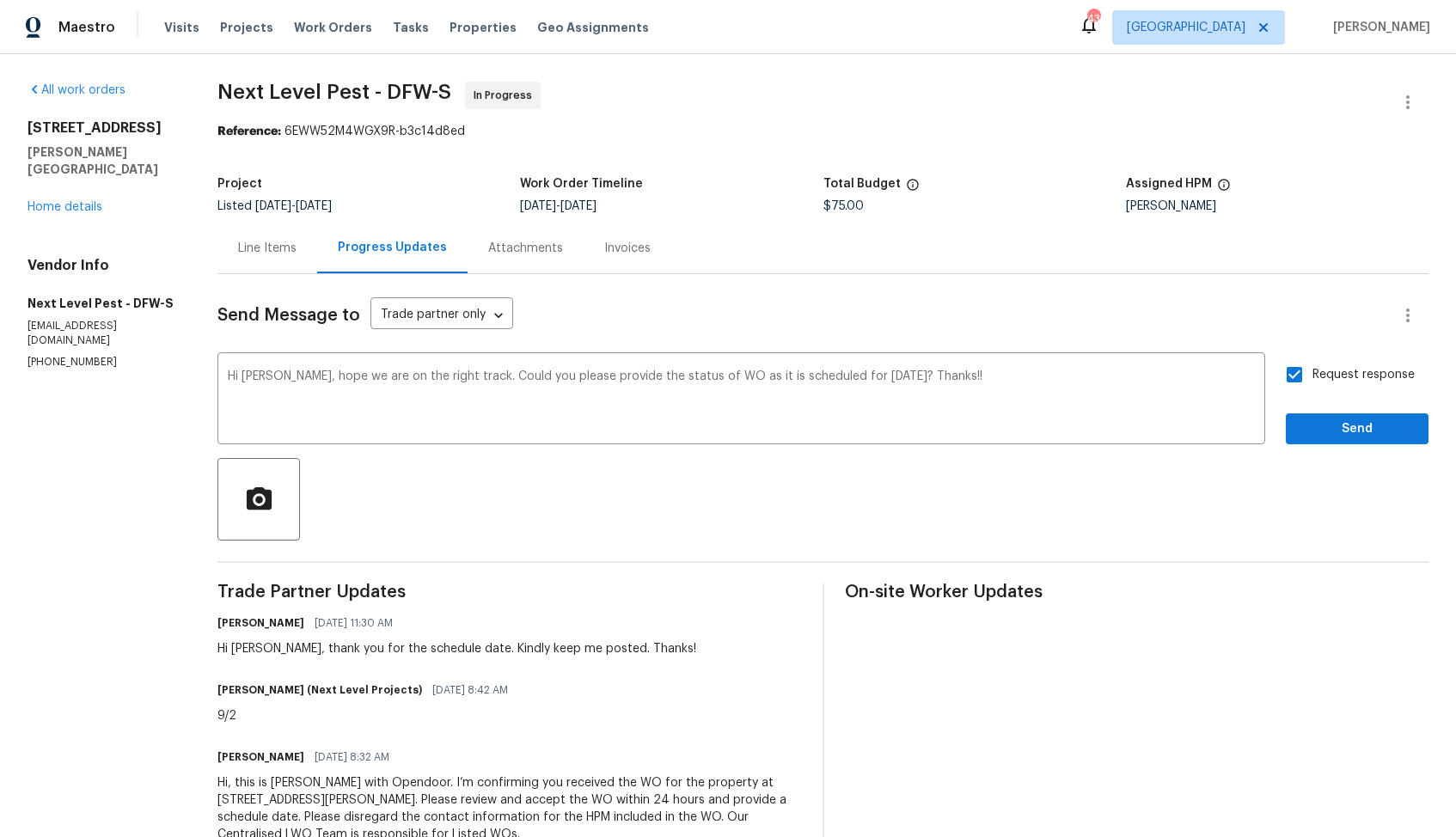
click at [1291, 373] on input "Request response" at bounding box center [1294, 375] width 36 height 36
checkbox input "false"
click at [1322, 418] on span "Send" at bounding box center [1356, 429] width 115 height 22
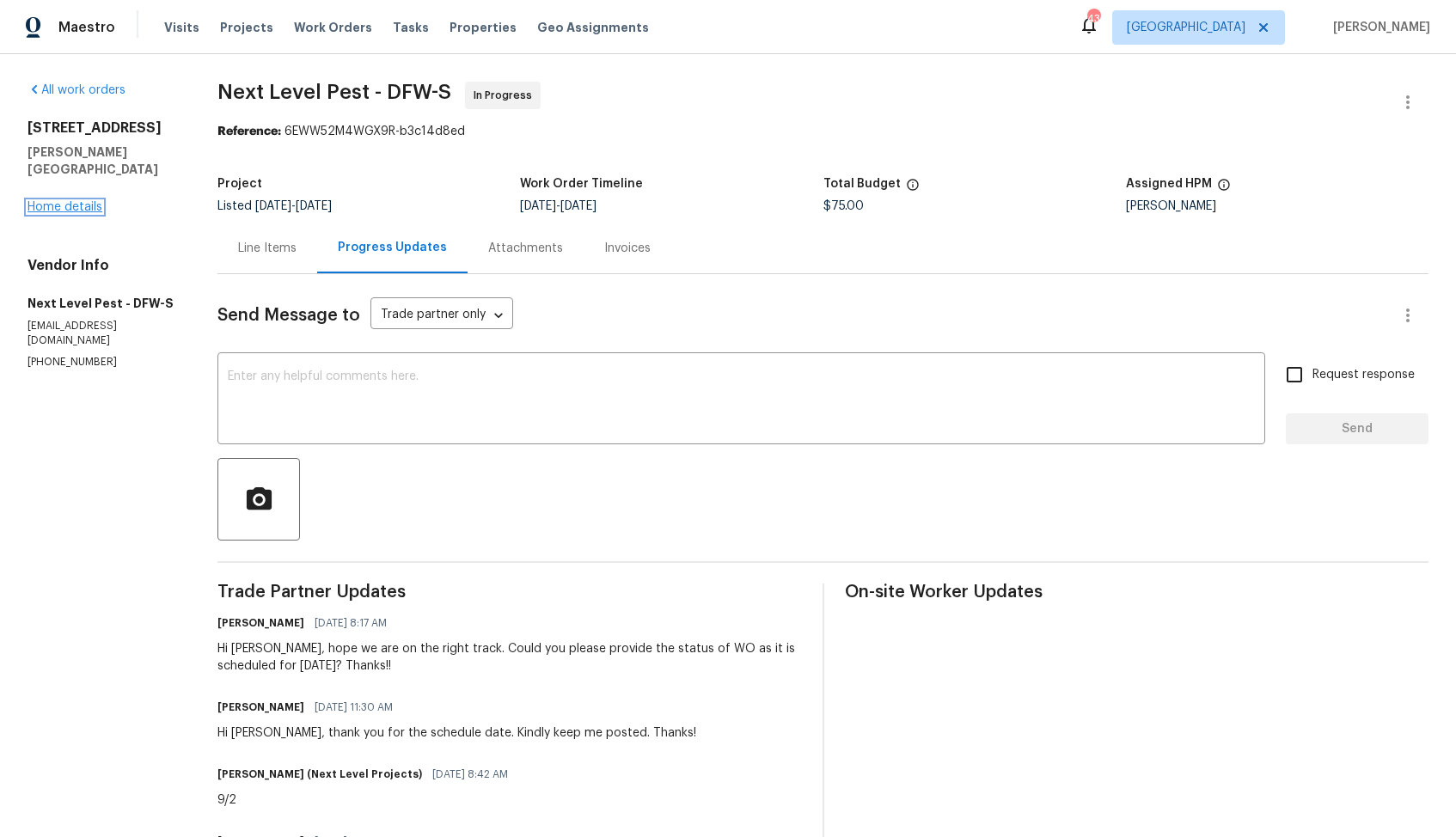
click at [56, 201] on link "Home details" at bounding box center [65, 207] width 75 height 12
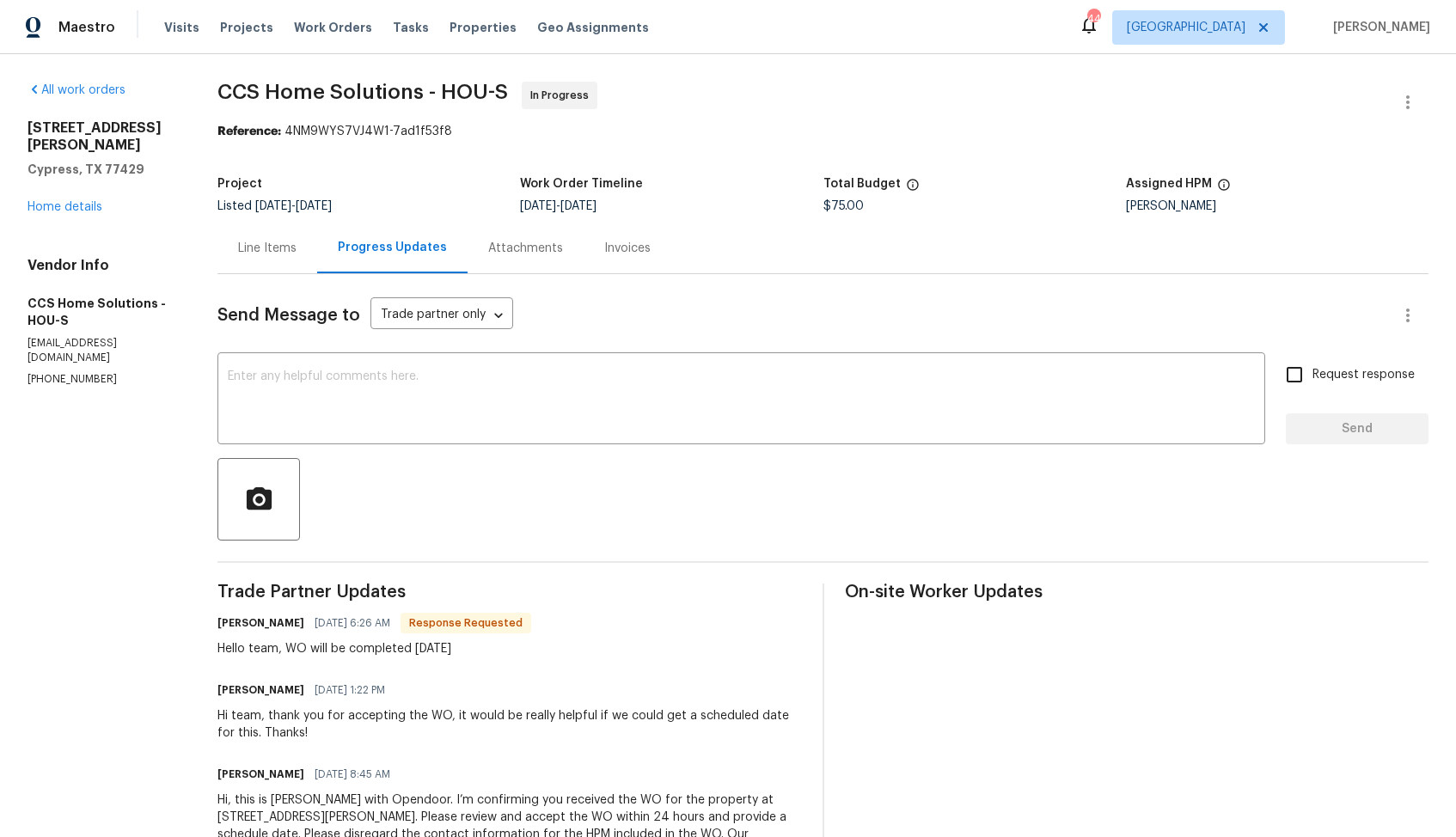
click at [234, 626] on h6 "[PERSON_NAME]" at bounding box center [261, 623] width 87 height 17
copy h6 "Julice"
click at [478, 434] on div "x ​" at bounding box center [741, 400] width 1048 height 88
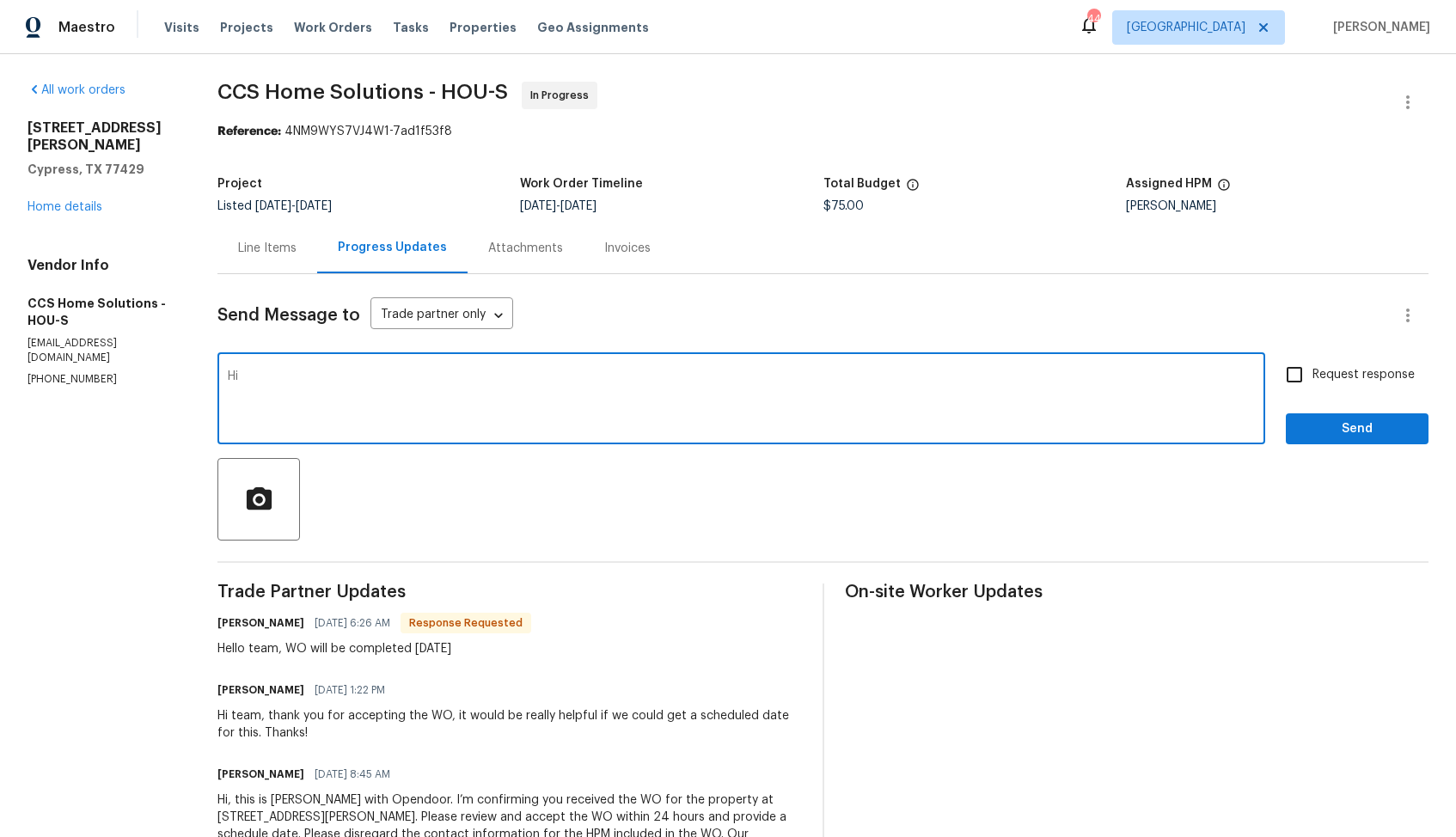
paste textarea "Julice"
type textarea "Hi [PERSON_NAME], thank you for the confirmation, kindly keep me posted. Thanks!"
click at [707, 367] on div "Hi [PERSON_NAME], thank you for the confirmation, kindly keep me posted. Thanks…" at bounding box center [741, 400] width 1048 height 88
click at [1303, 375] on input "Request response" at bounding box center [1294, 375] width 36 height 36
checkbox input "true"
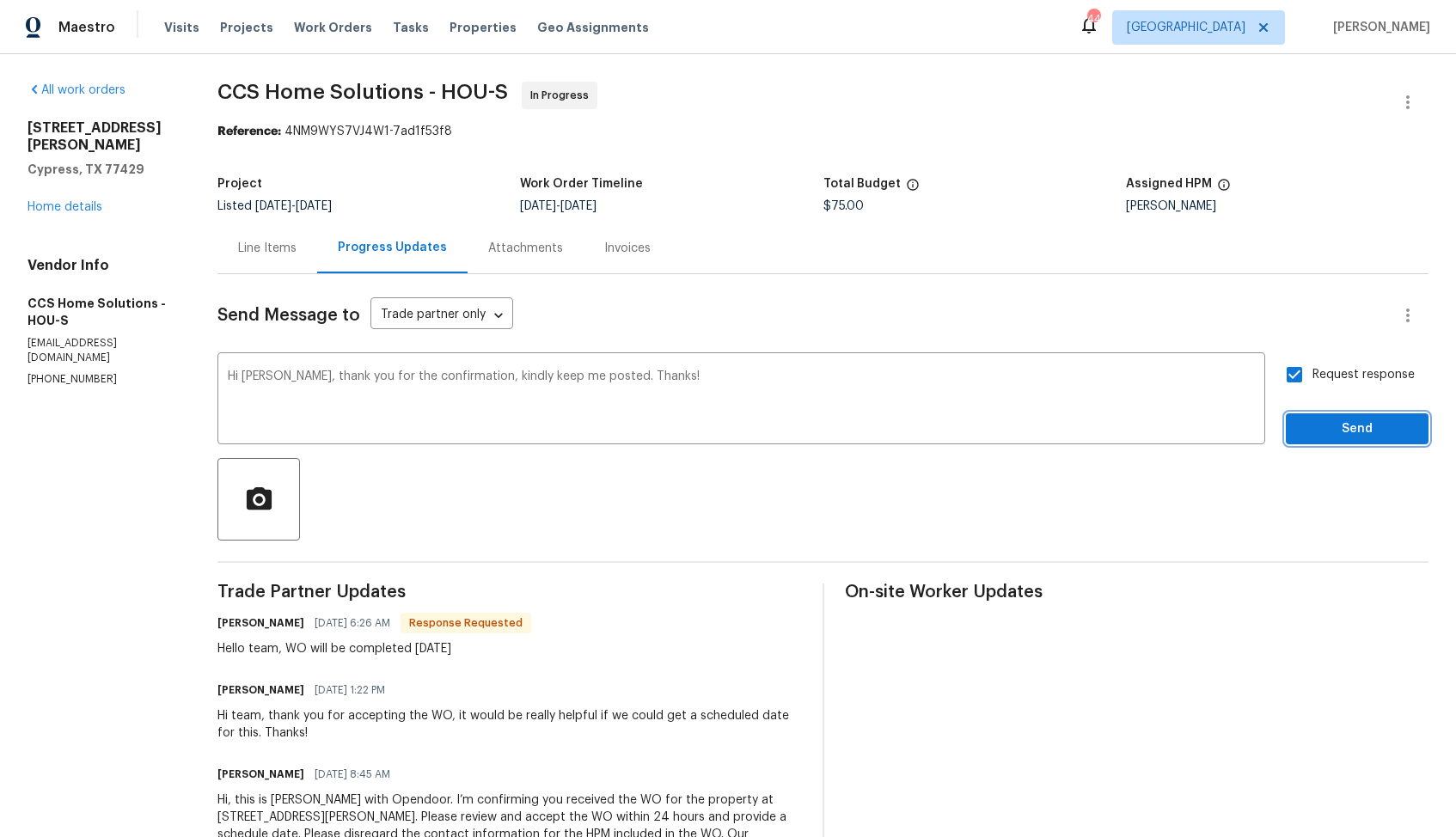
click at [1313, 421] on span "Send" at bounding box center [1356, 429] width 115 height 22
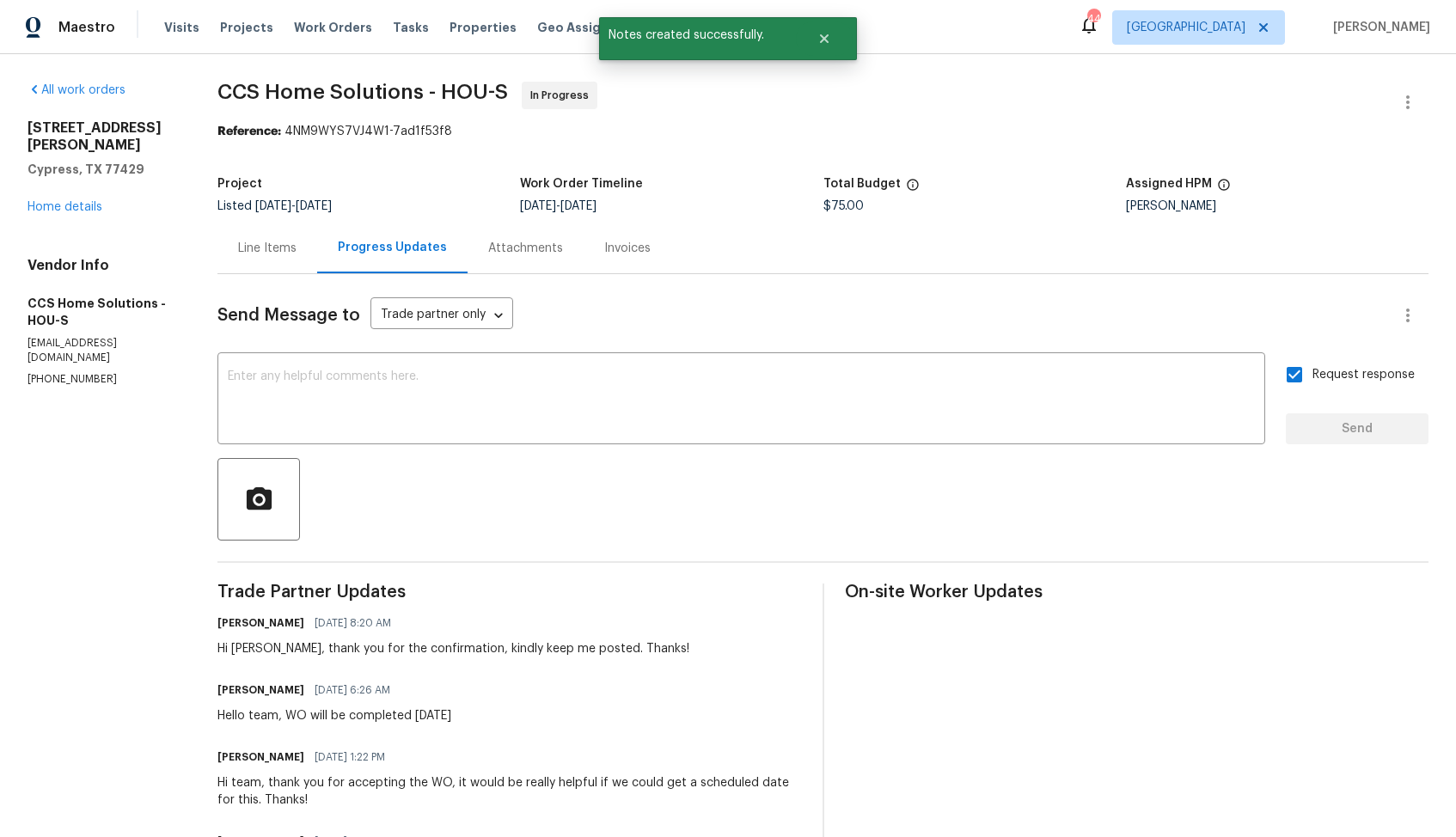
click at [335, 720] on div "Hello team, WO will be completed [DATE]" at bounding box center [335, 716] width 234 height 17
copy div "Hello team, WO will be completed [DATE]"
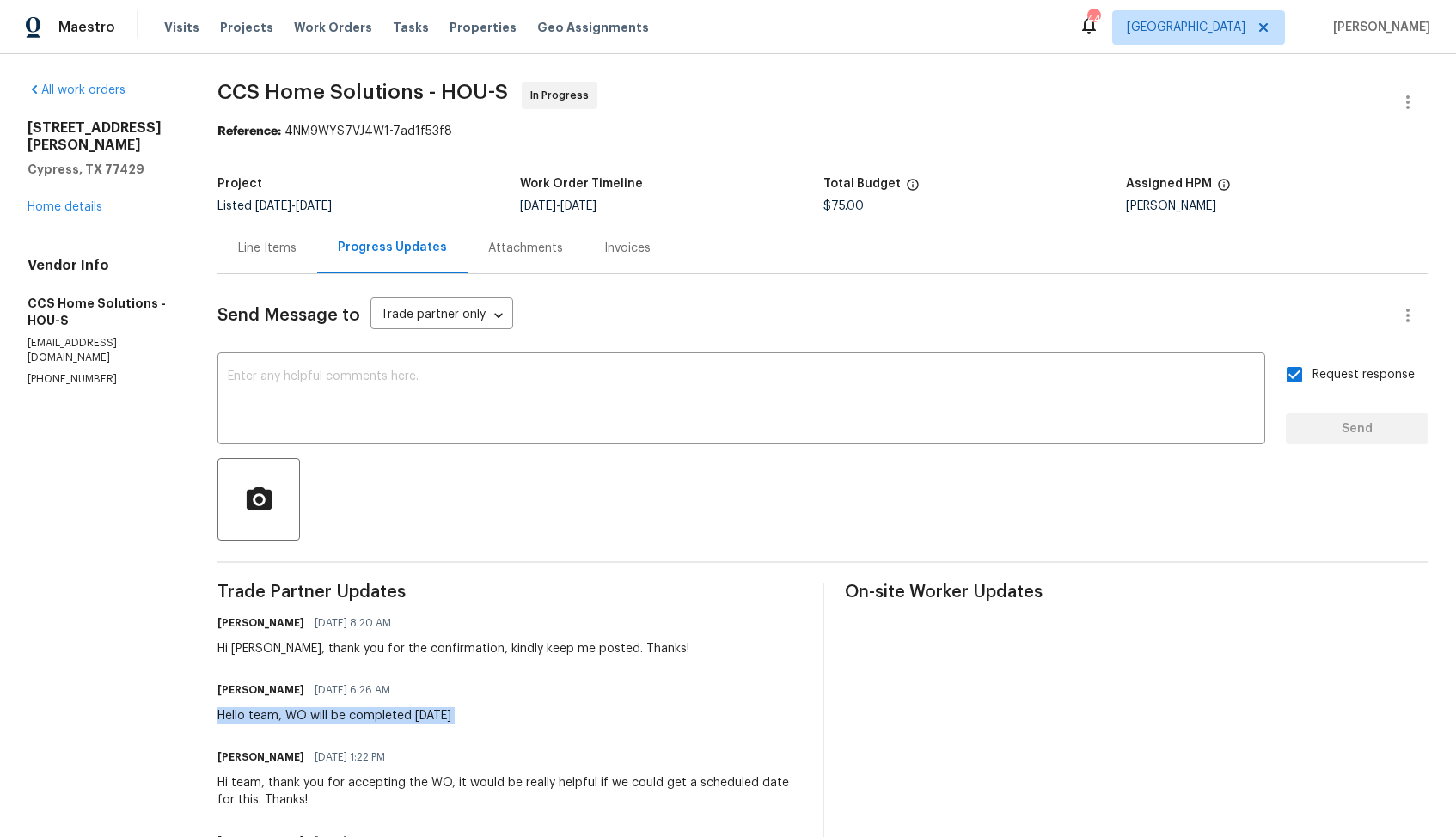
click at [261, 243] on div "Line Items" at bounding box center [267, 249] width 58 height 17
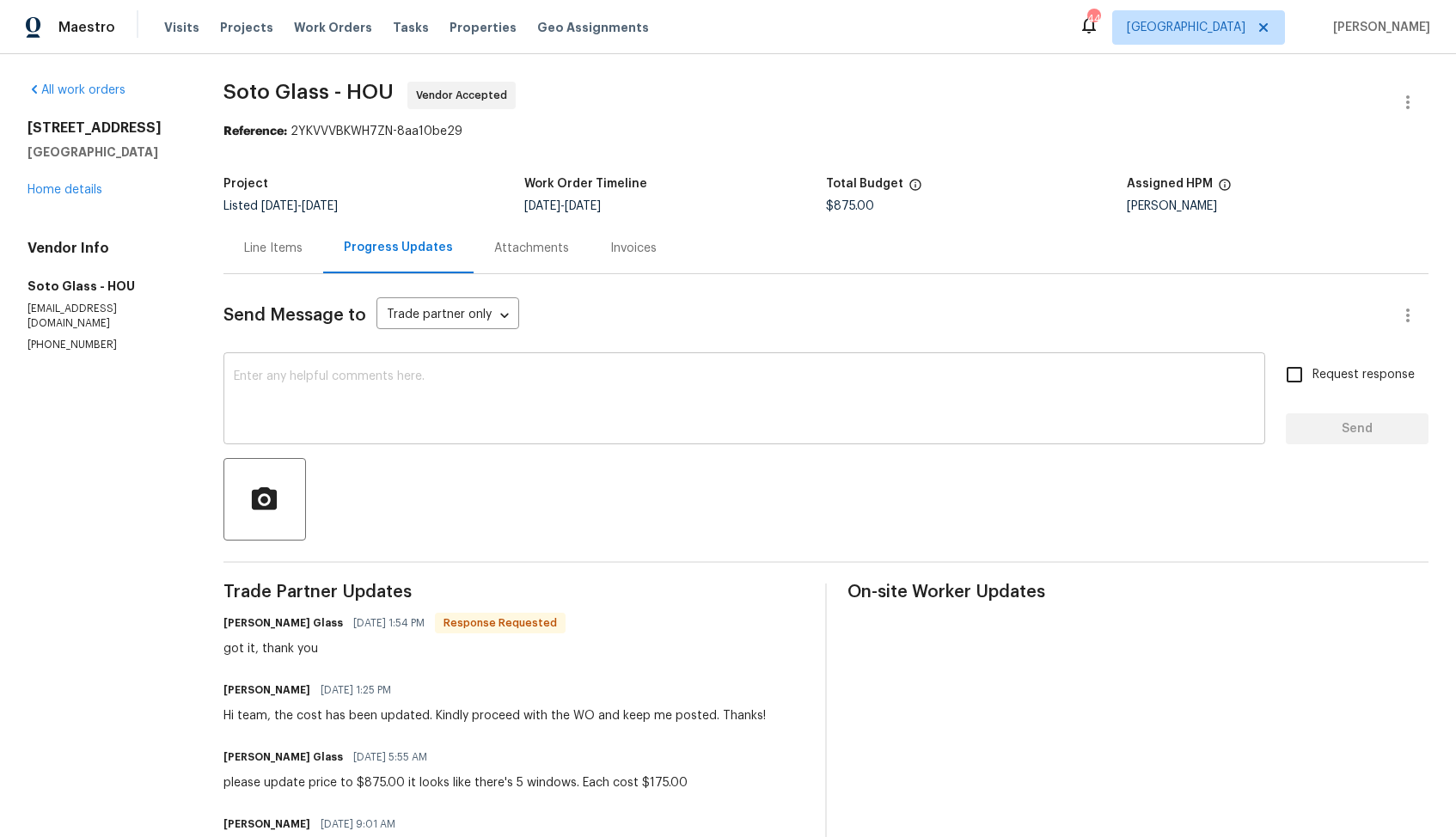
click at [430, 412] on textarea at bounding box center [744, 399] width 1021 height 60
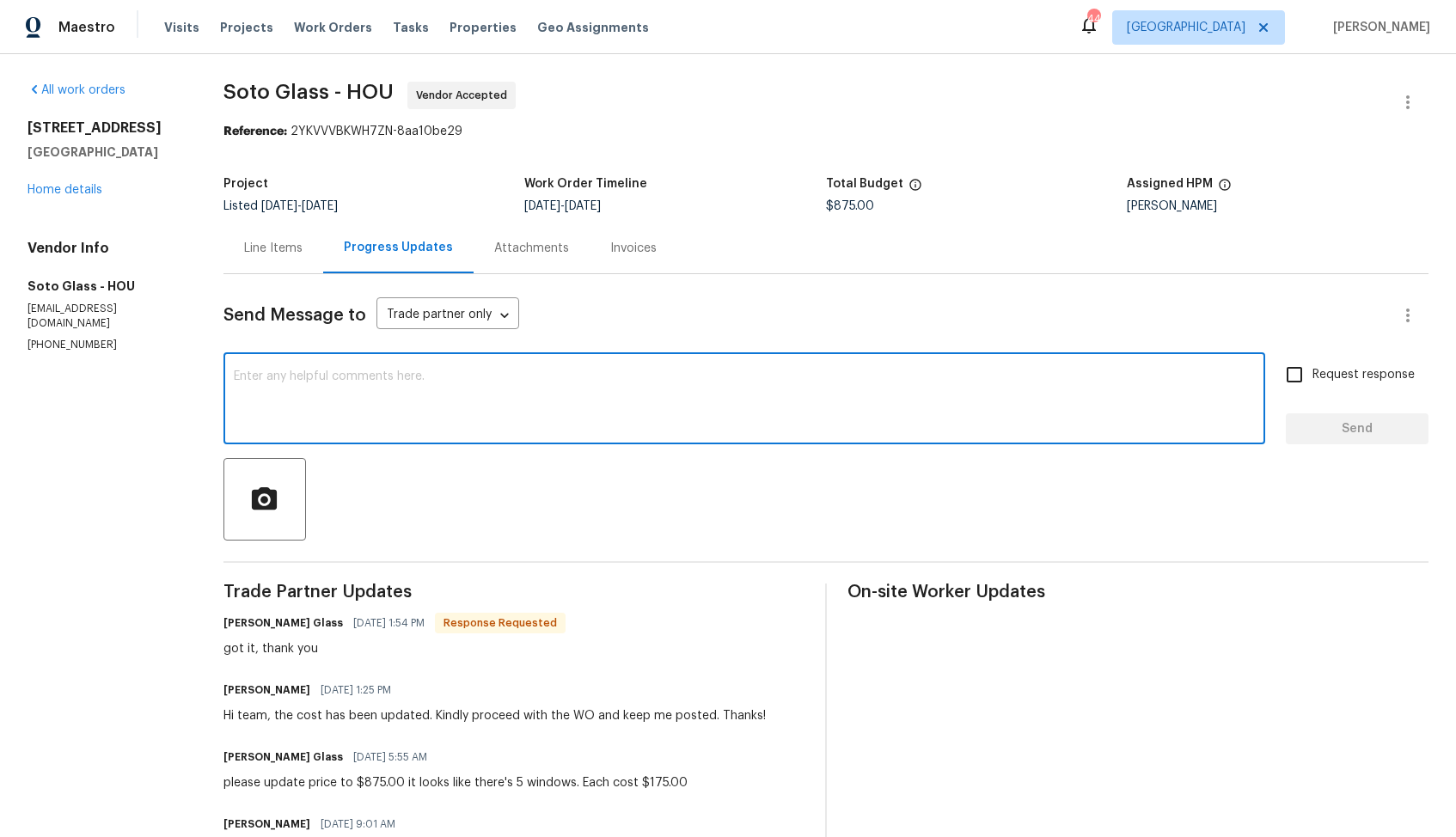
paste textarea "Hi team, do we have an update on the progression status of the work order? Woul…"
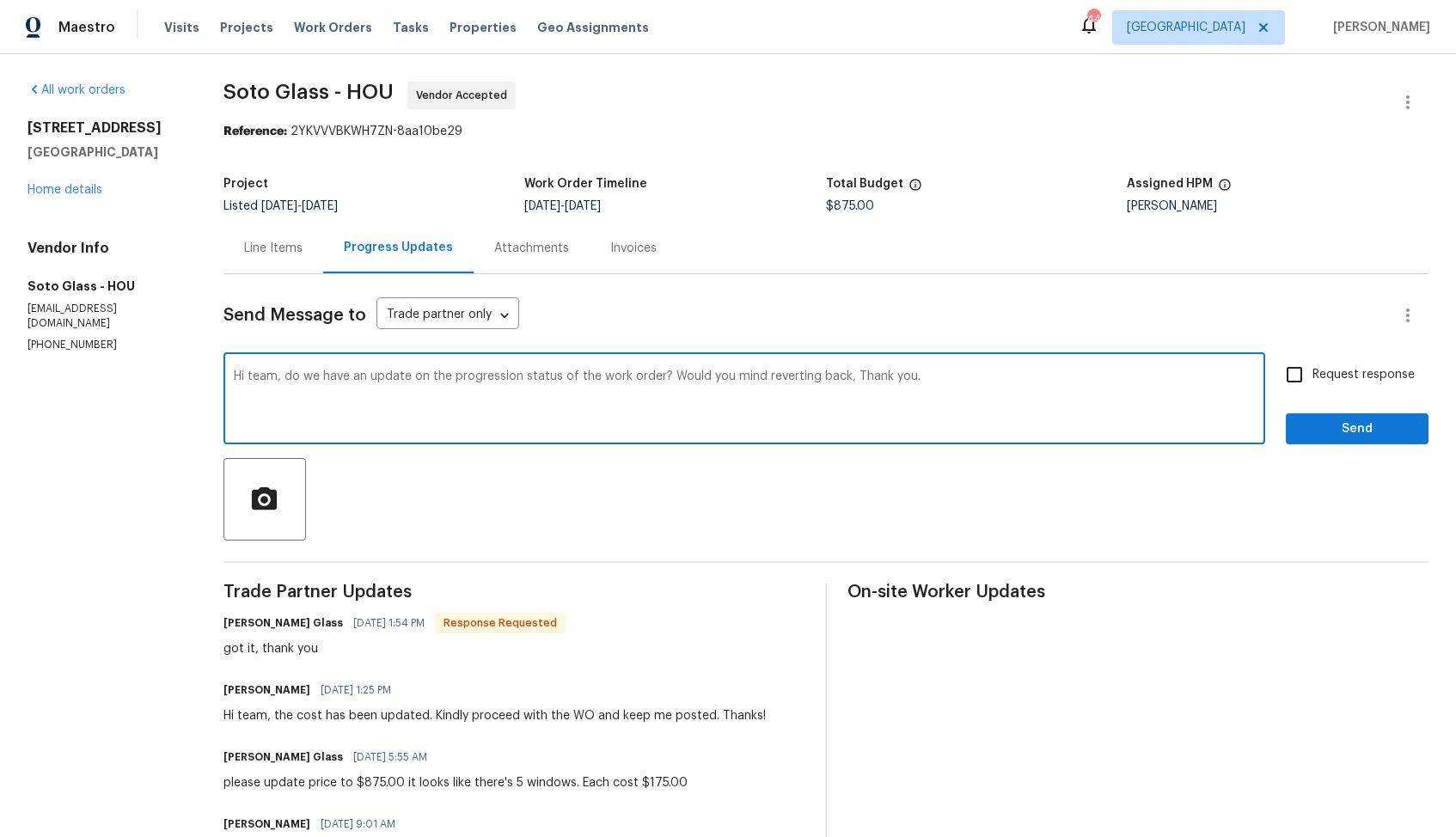
drag, startPoint x: 240, startPoint y: 374, endPoint x: 221, endPoint y: 374, distance: 19.0
click at [224, 374] on div "Hi team, do we have an update on the progression status of the work order? Woul…" at bounding box center [744, 400] width 1042 height 88
drag, startPoint x: 706, startPoint y: 379, endPoint x: 887, endPoint y: 376, distance: 181.0
click at [887, 376] on textarea "Thank you team, do we have an update on the progression status of the work orde…" at bounding box center [744, 399] width 1021 height 60
click at [907, 373] on textarea "Thank you team, do we have an update on the progression status of the work orde…" at bounding box center [744, 399] width 1021 height 60
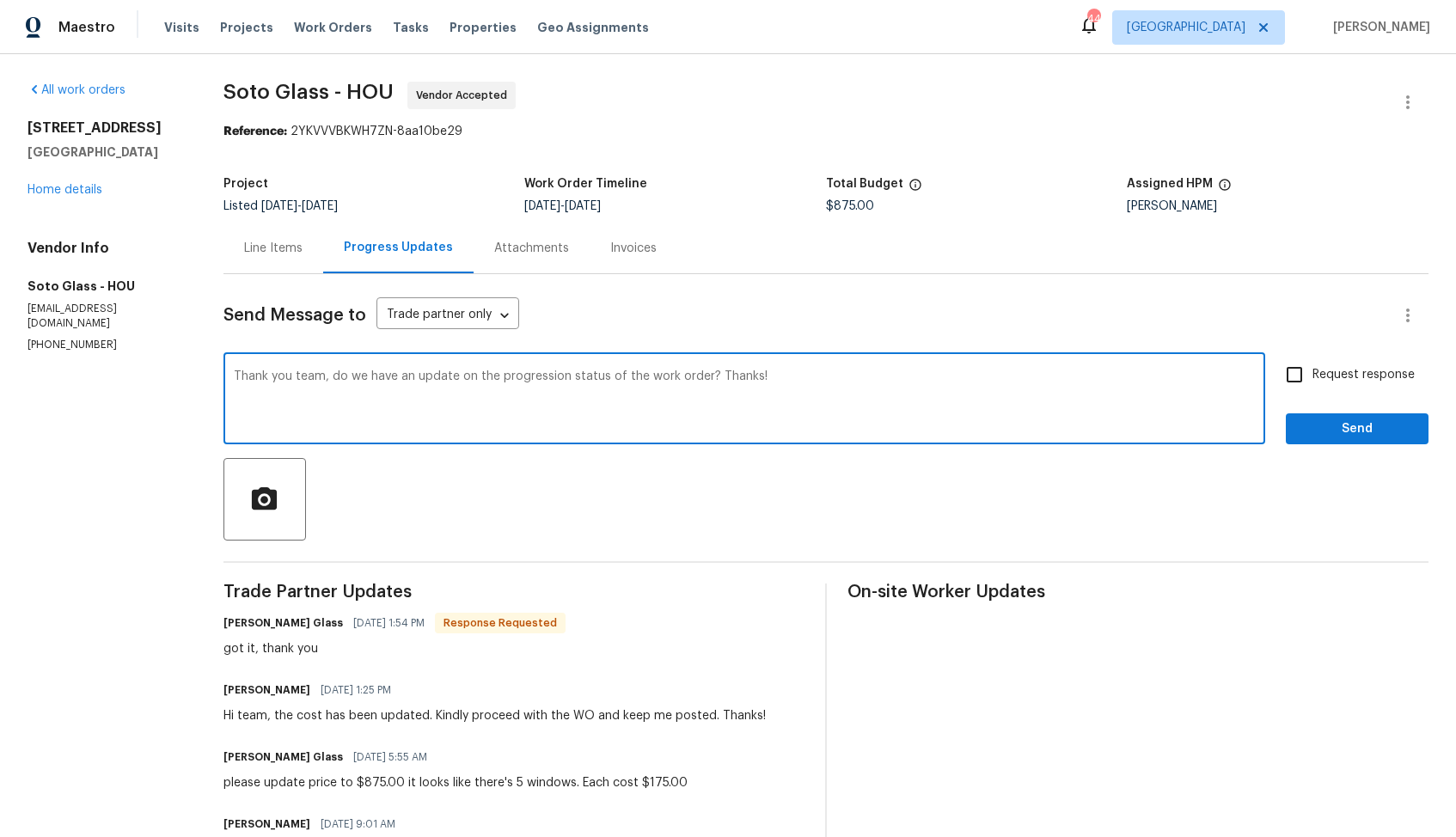
type textarea "Thank you team, do we have an update on the progression status of the work orde…"
click at [1290, 371] on input "Request response" at bounding box center [1294, 375] width 36 height 36
checkbox input "true"
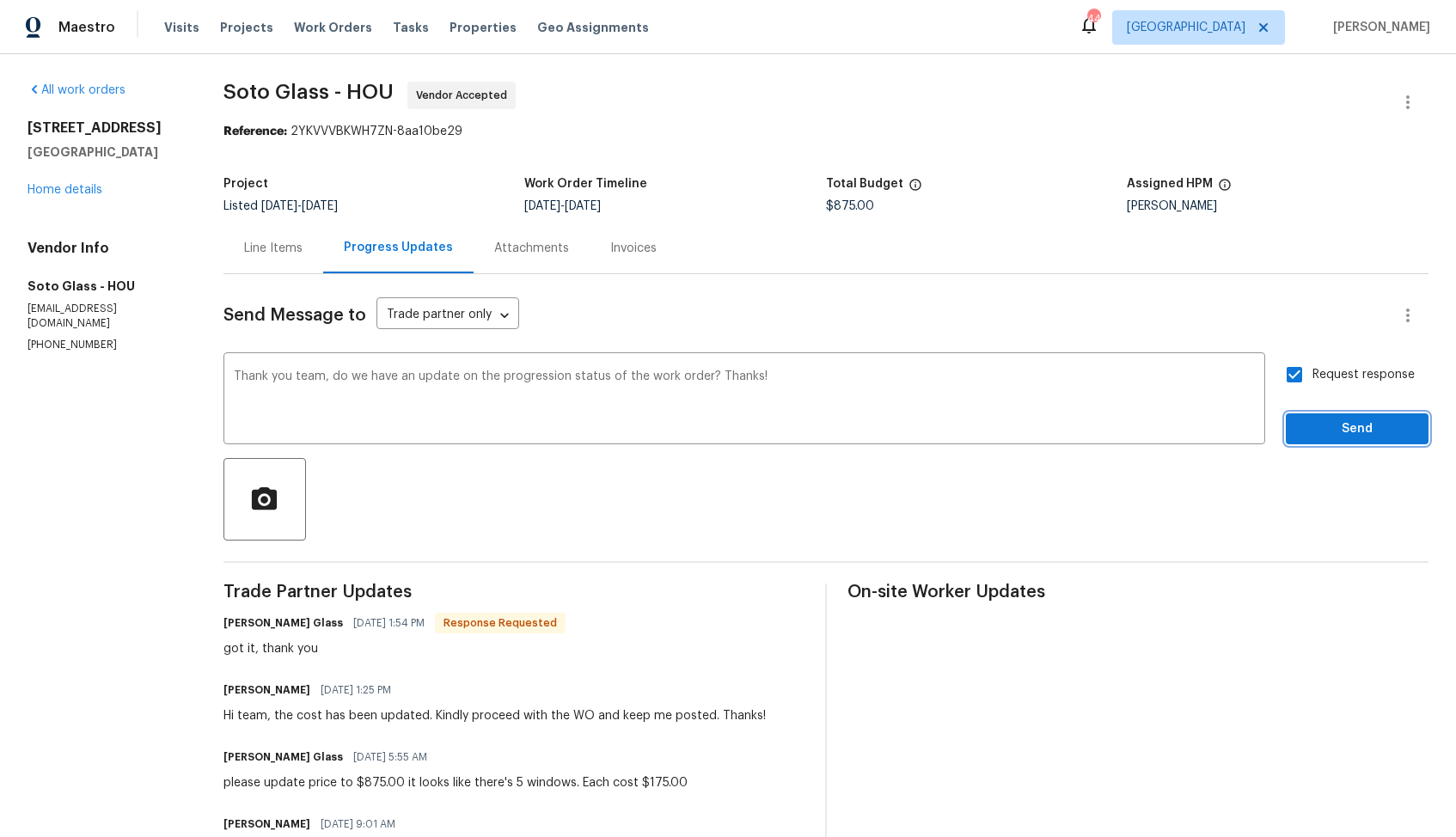
click at [1343, 427] on span "Send" at bounding box center [1356, 429] width 115 height 22
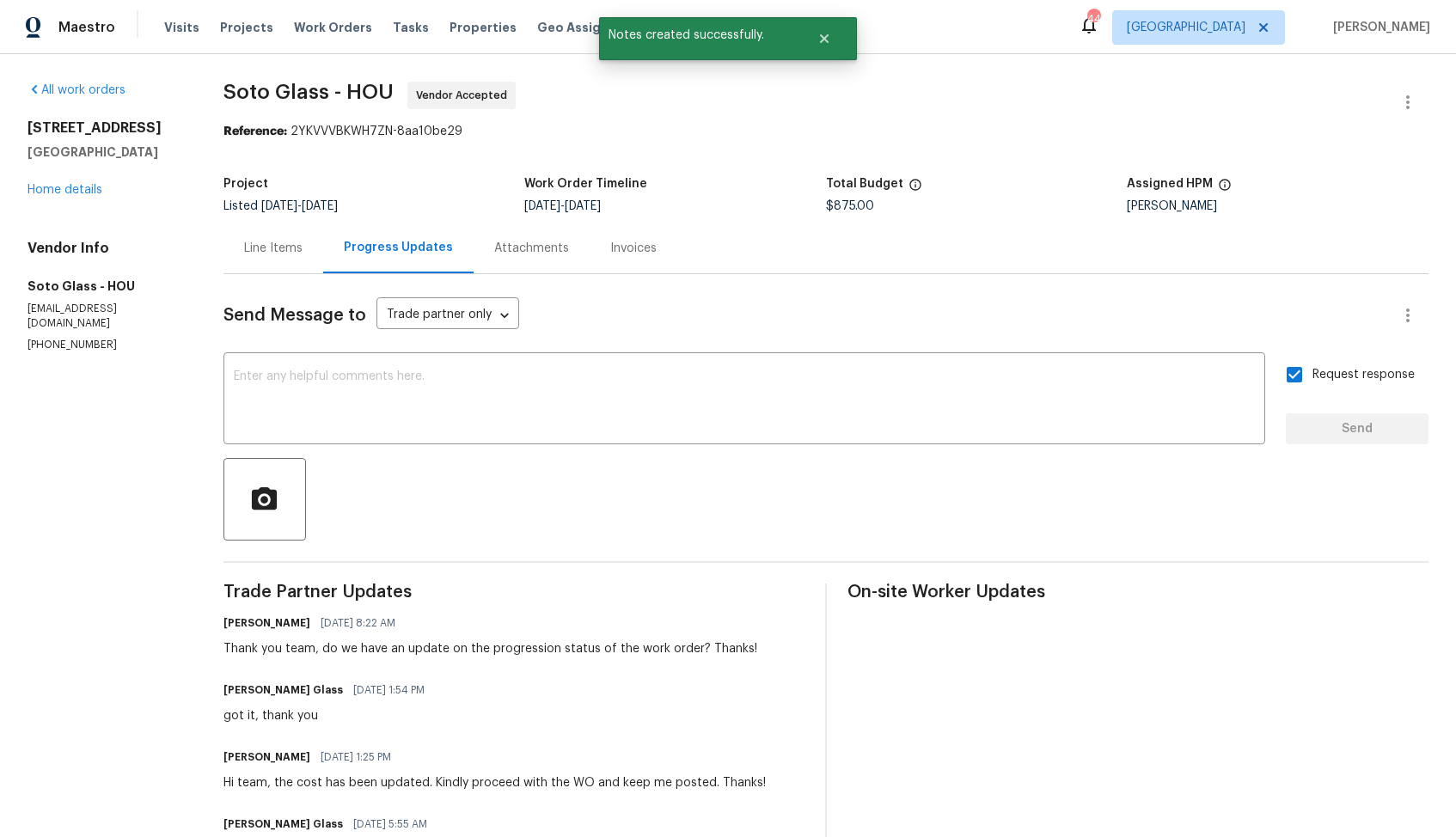
click at [257, 717] on div "got it, thank you" at bounding box center [329, 716] width 211 height 17
copy div "got it, thank you"
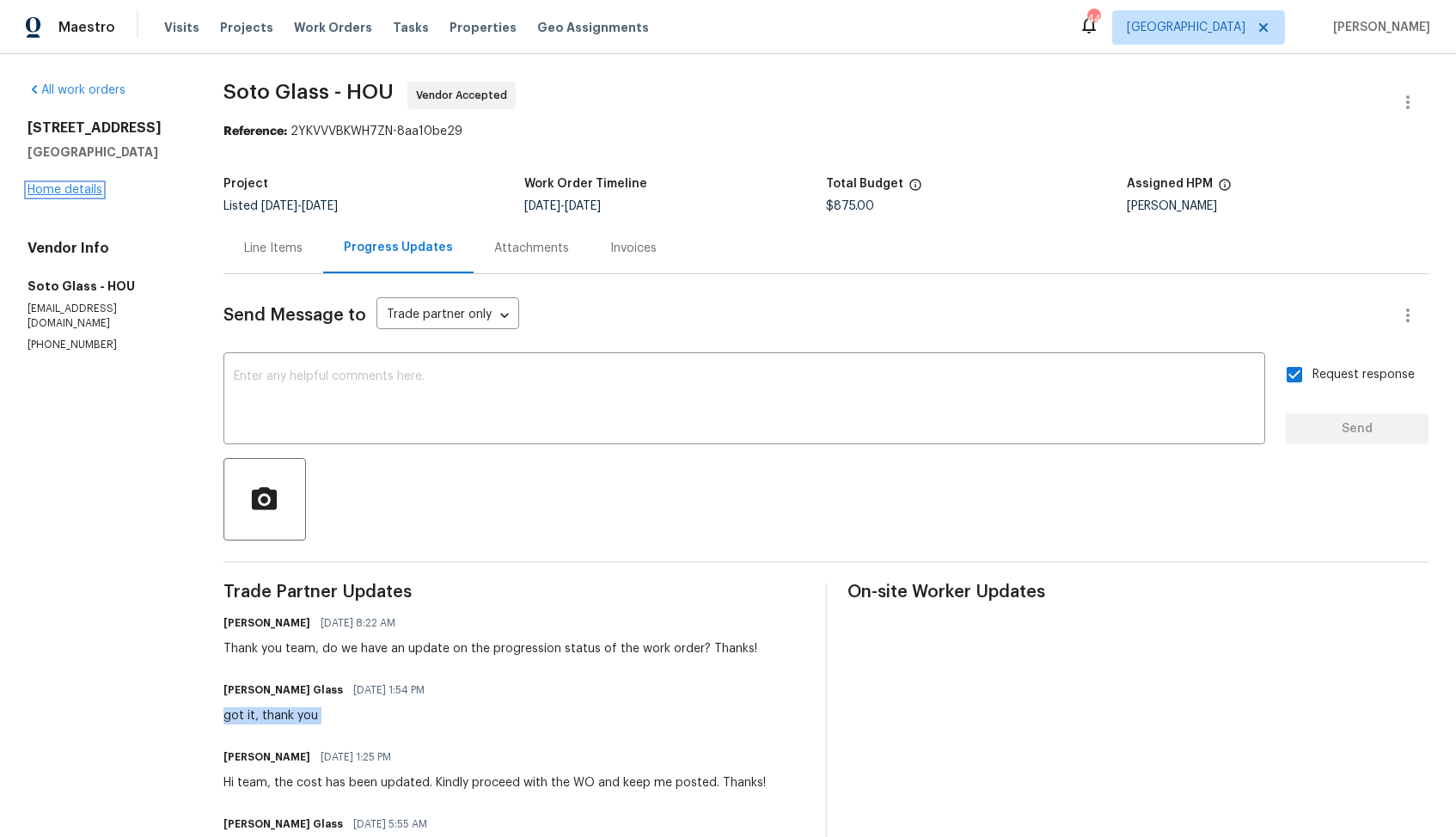
click at [59, 196] on link "Home details" at bounding box center [65, 190] width 75 height 12
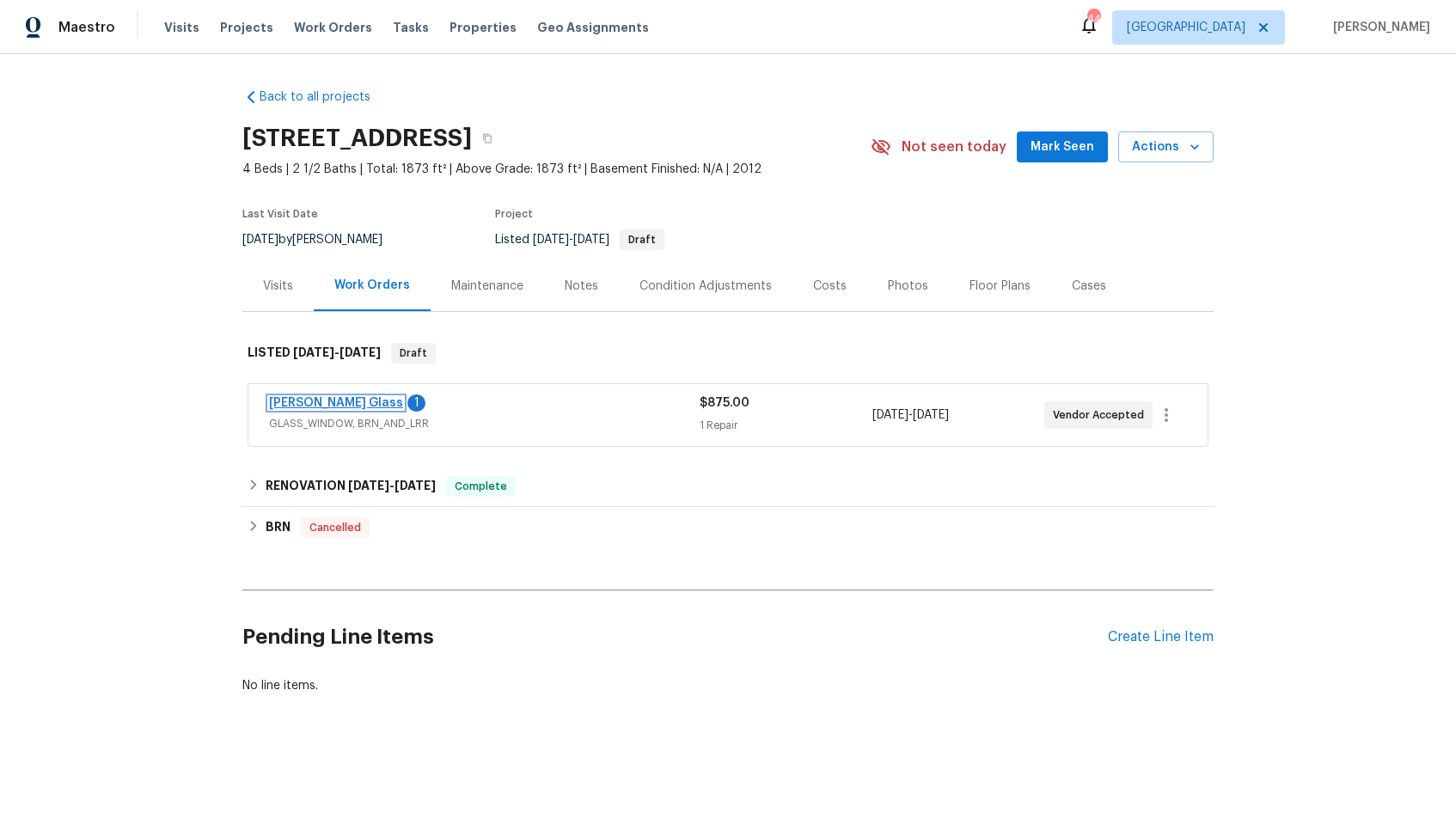
click at [298, 401] on link "Soto Glass" at bounding box center [335, 403] width 134 height 12
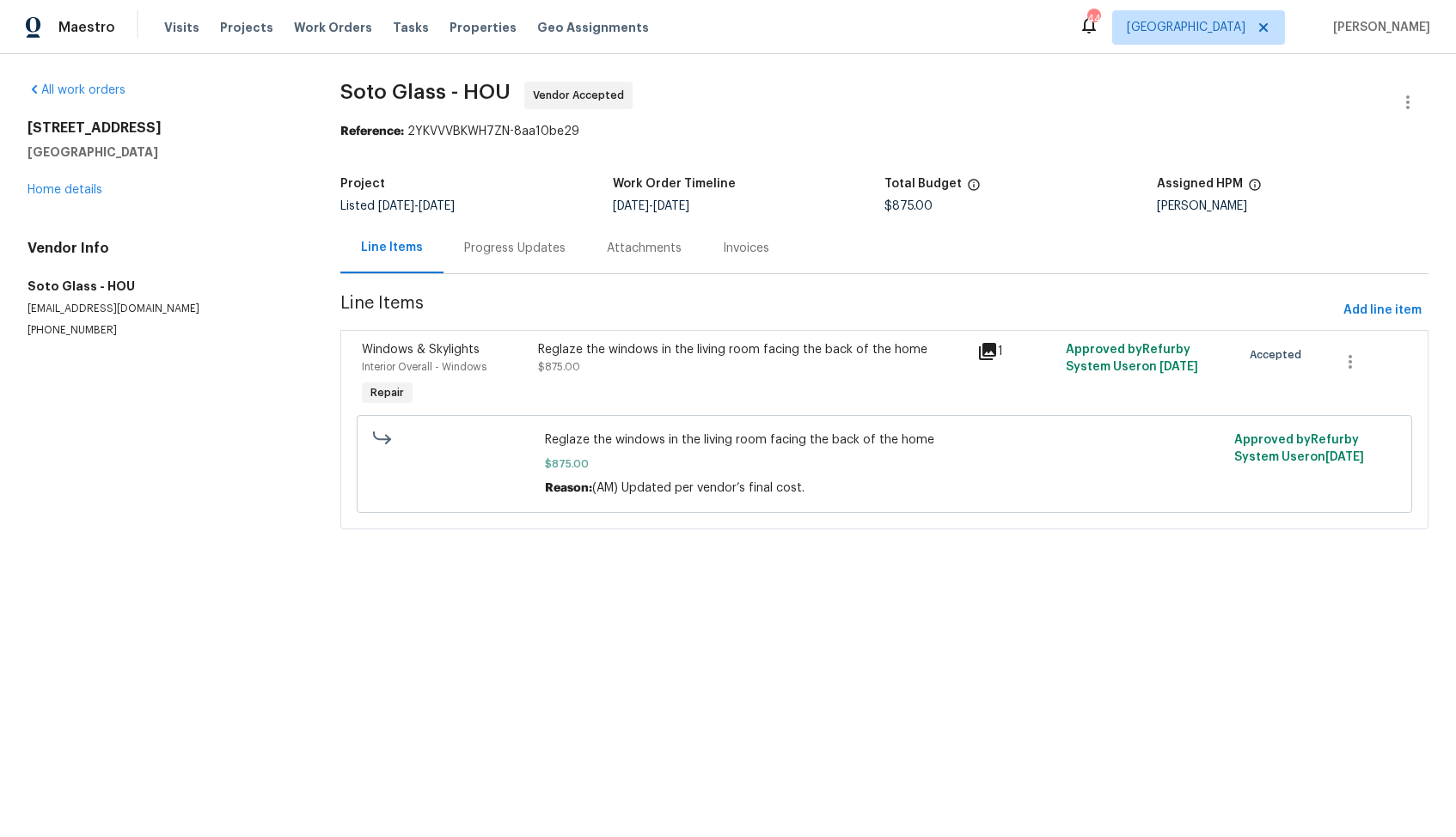
click at [478, 249] on div "Progress Updates" at bounding box center [514, 249] width 101 height 17
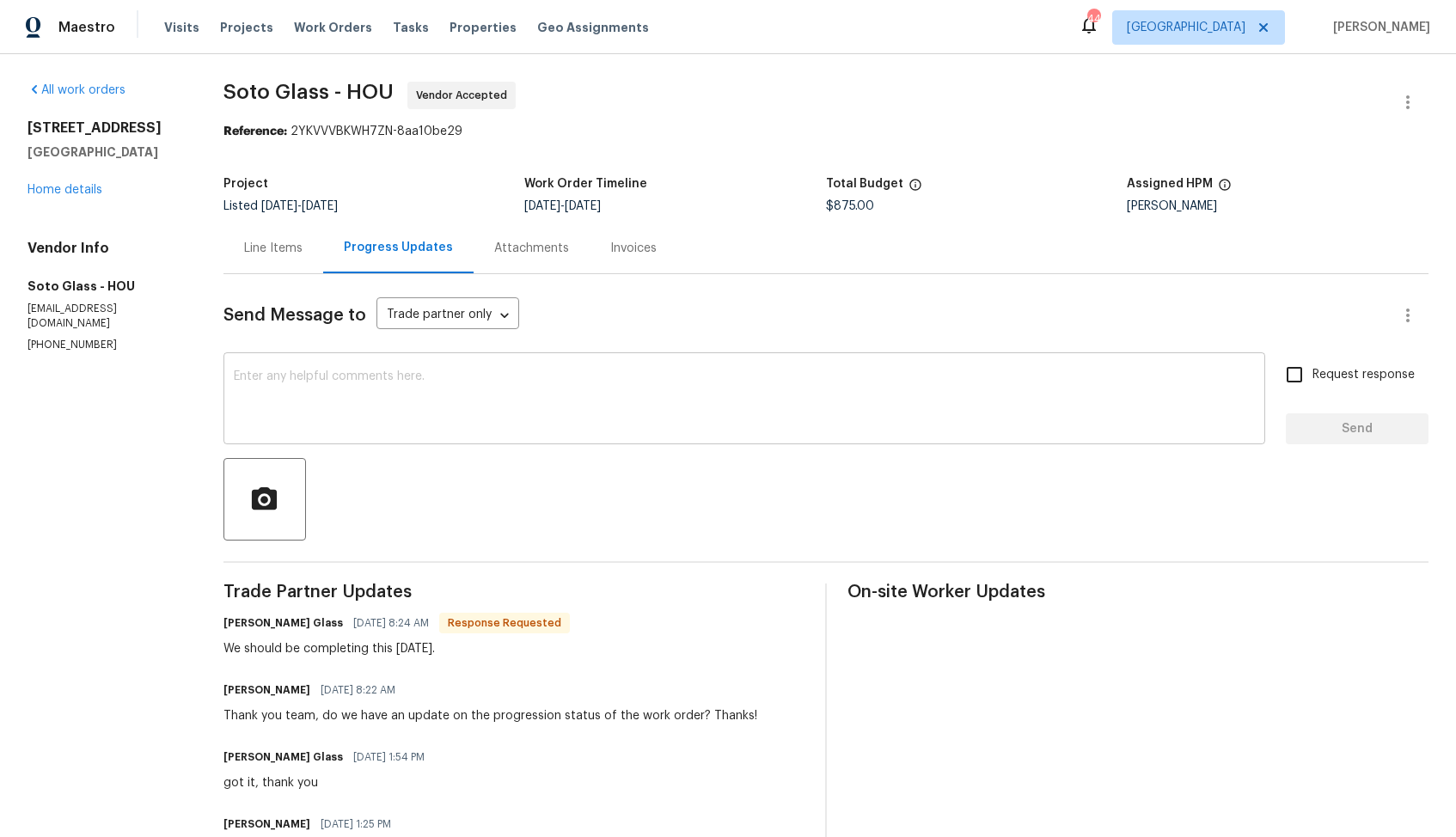
click at [444, 431] on div "x ​" at bounding box center [744, 400] width 1042 height 88
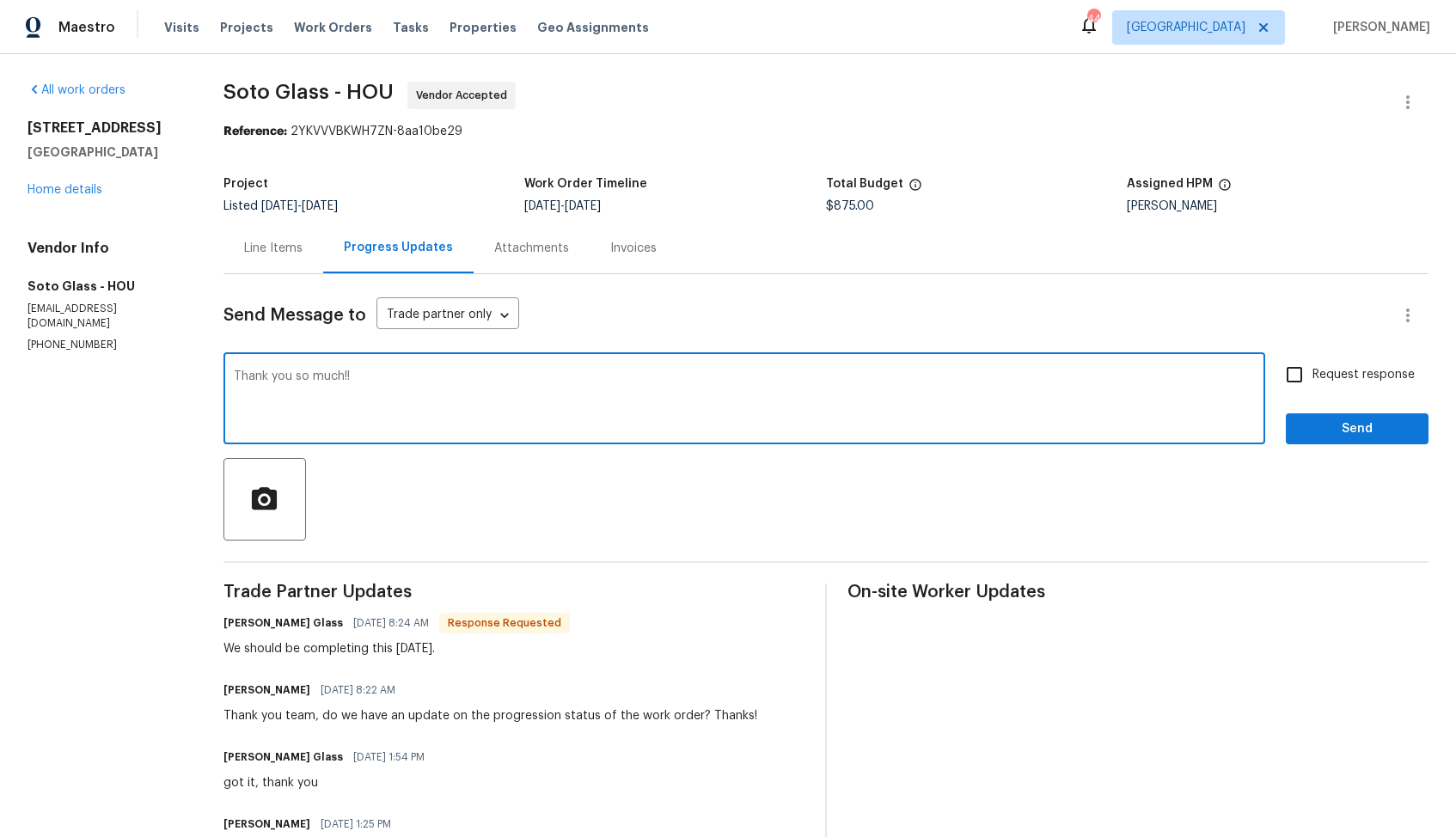
type textarea "Thank you so much!!"
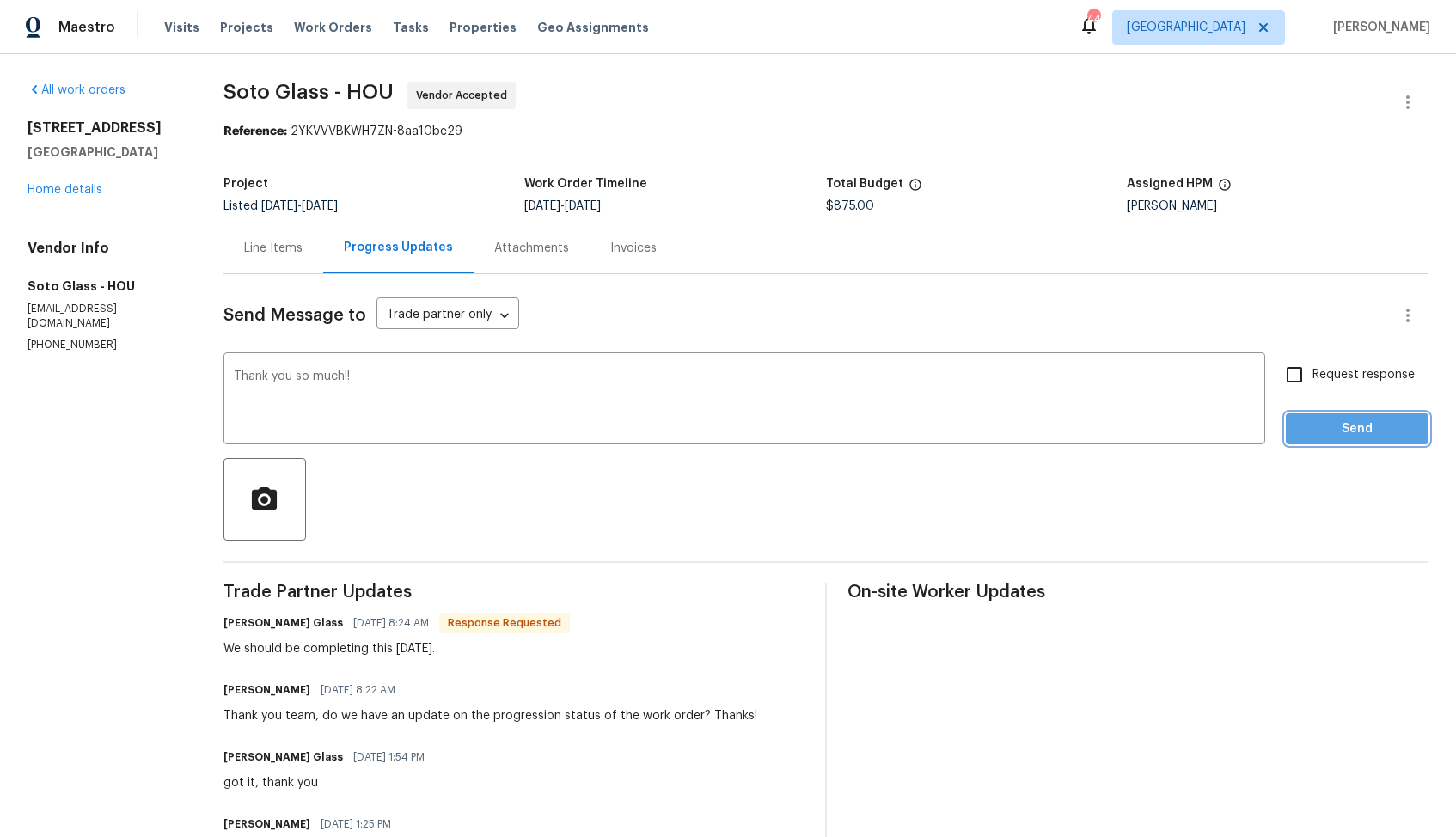
click at [1313, 423] on span "Send" at bounding box center [1356, 429] width 115 height 22
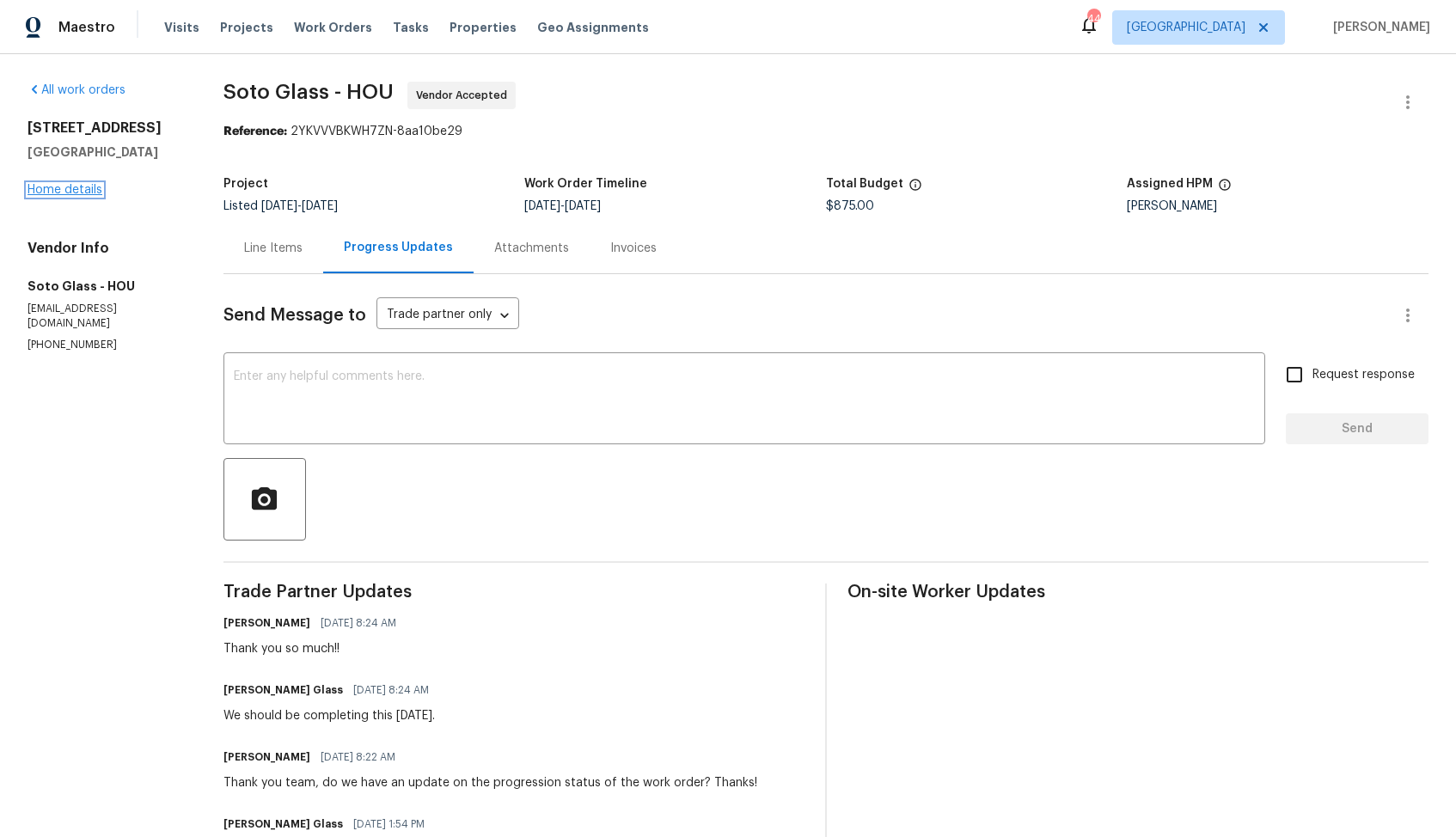
click at [44, 196] on link "Home details" at bounding box center [65, 190] width 75 height 12
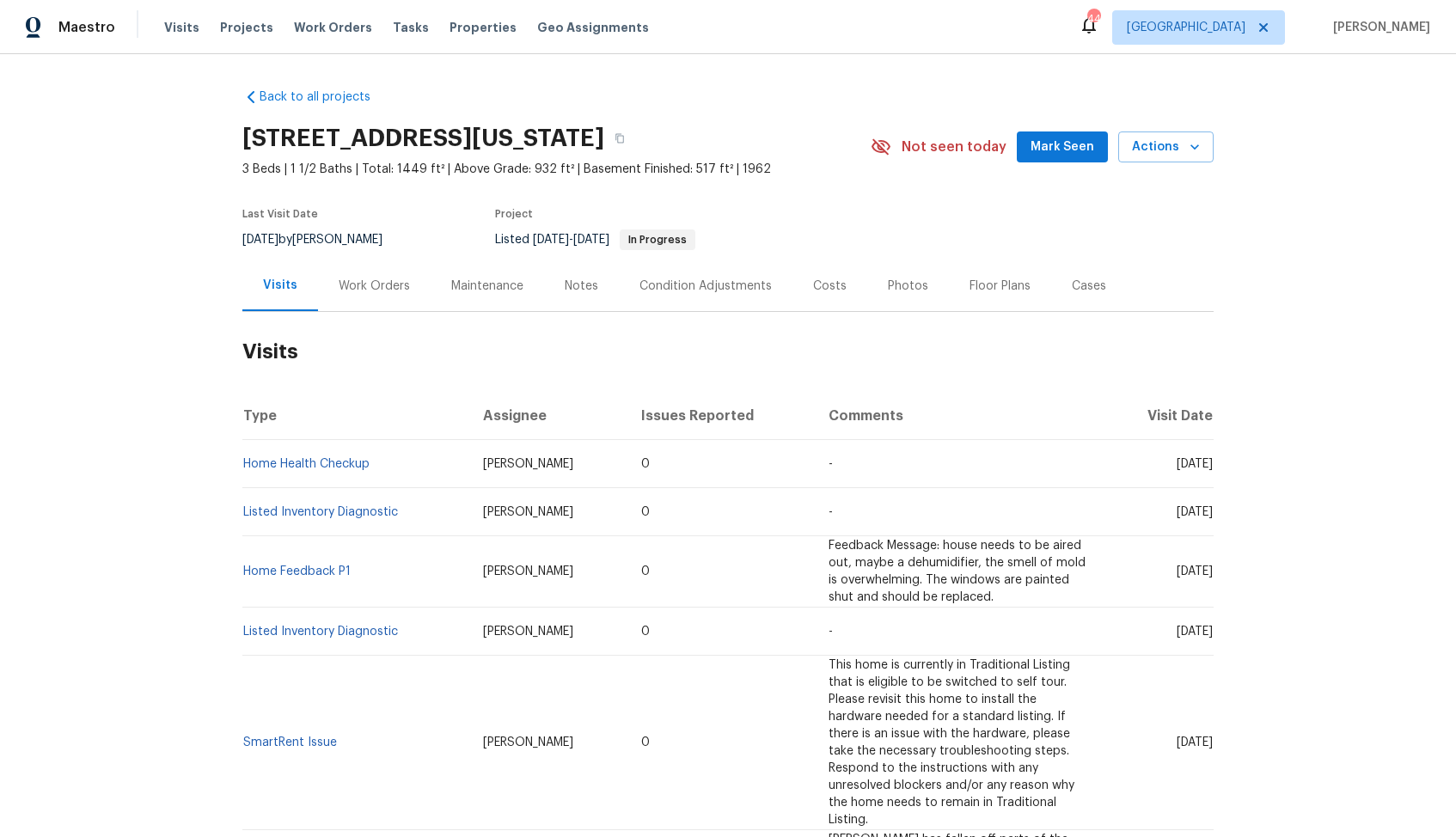
click at [361, 278] on div "Work Orders" at bounding box center [374, 286] width 71 height 17
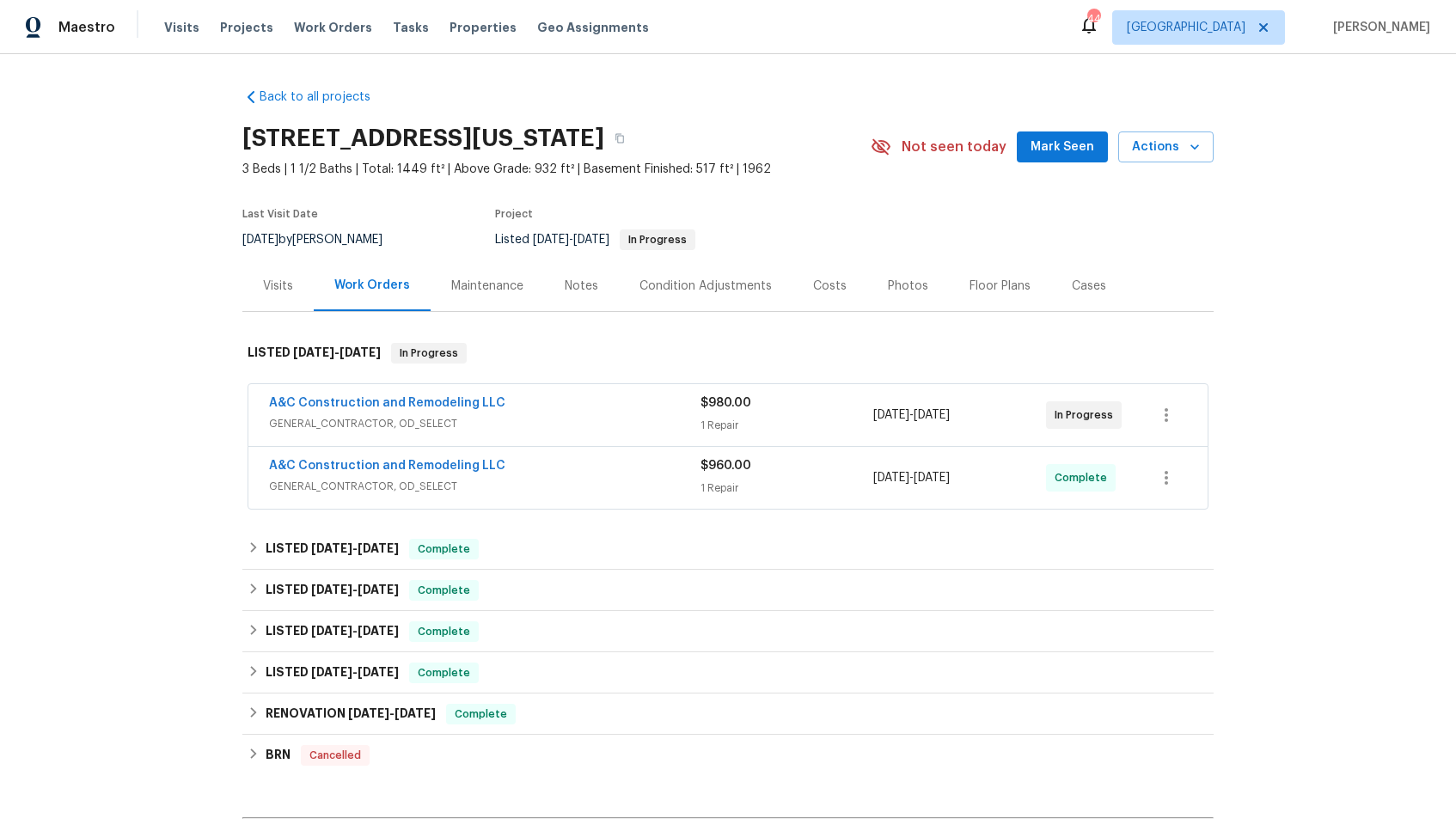
click at [583, 402] on div "A&C Construction and Remodeling LLC" at bounding box center [484, 405] width 432 height 21
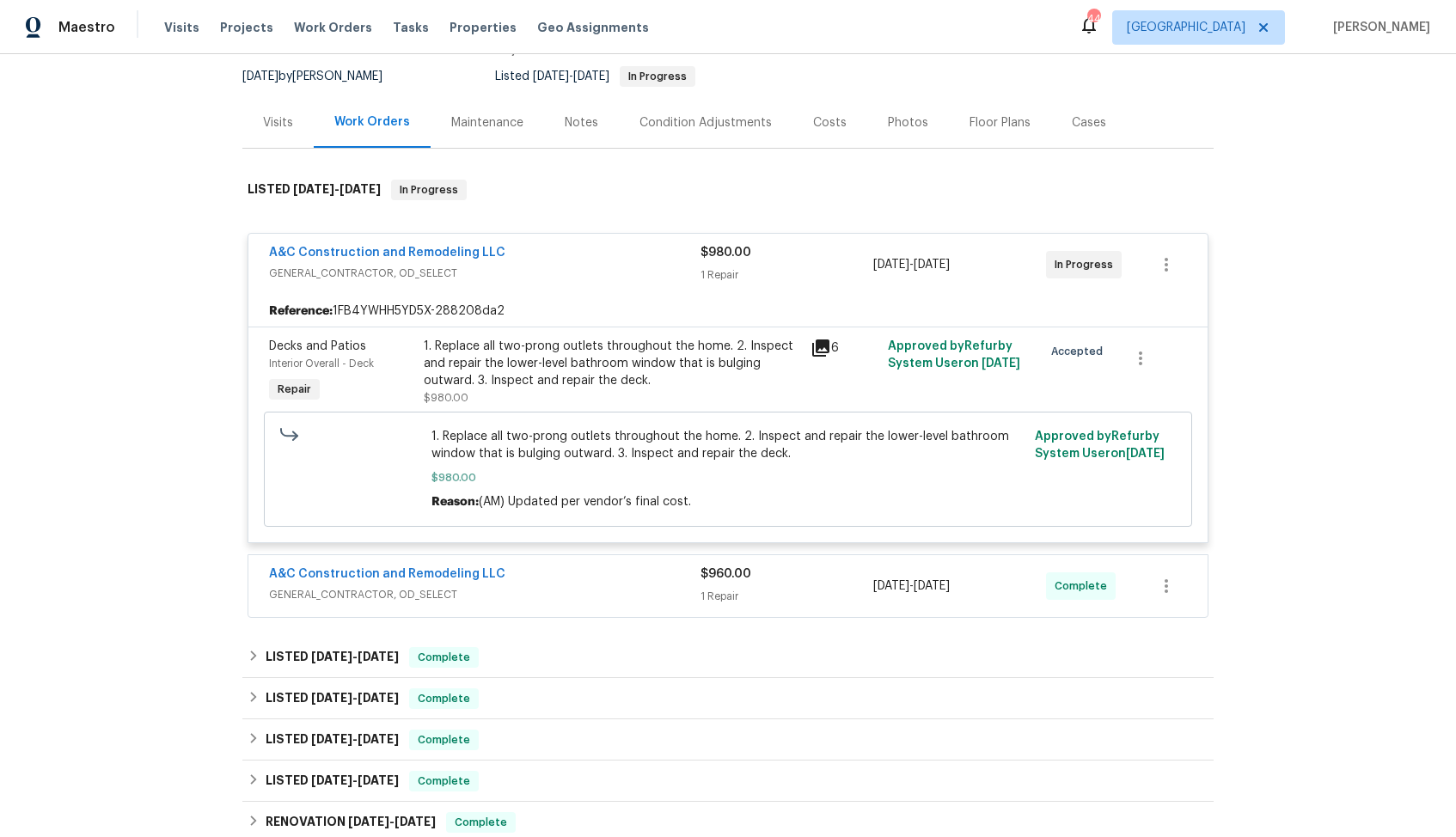
scroll to position [165, 0]
click at [600, 568] on div "A&C Construction and Remodeling LLC" at bounding box center [484, 574] width 432 height 21
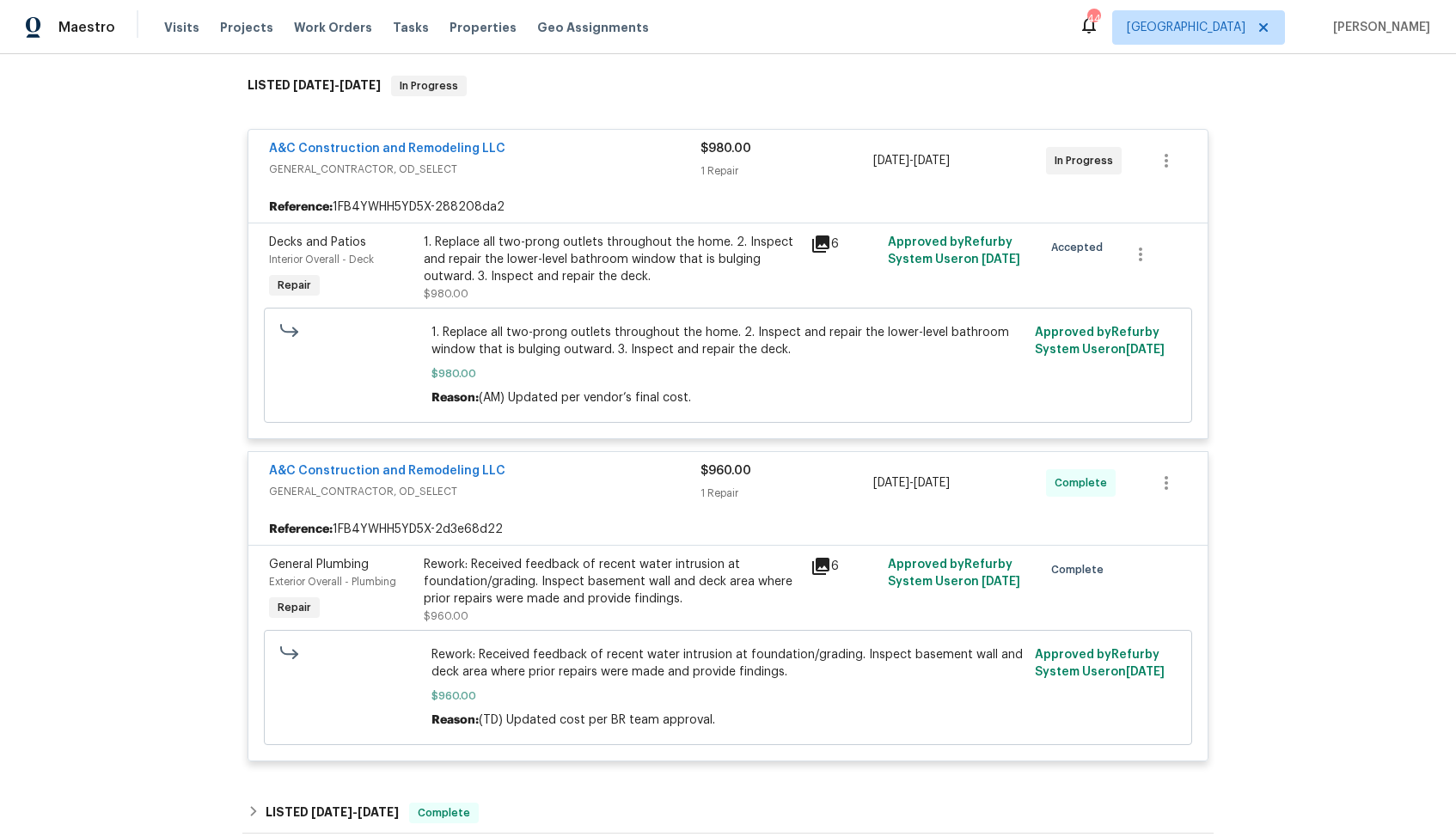
scroll to position [260, 0]
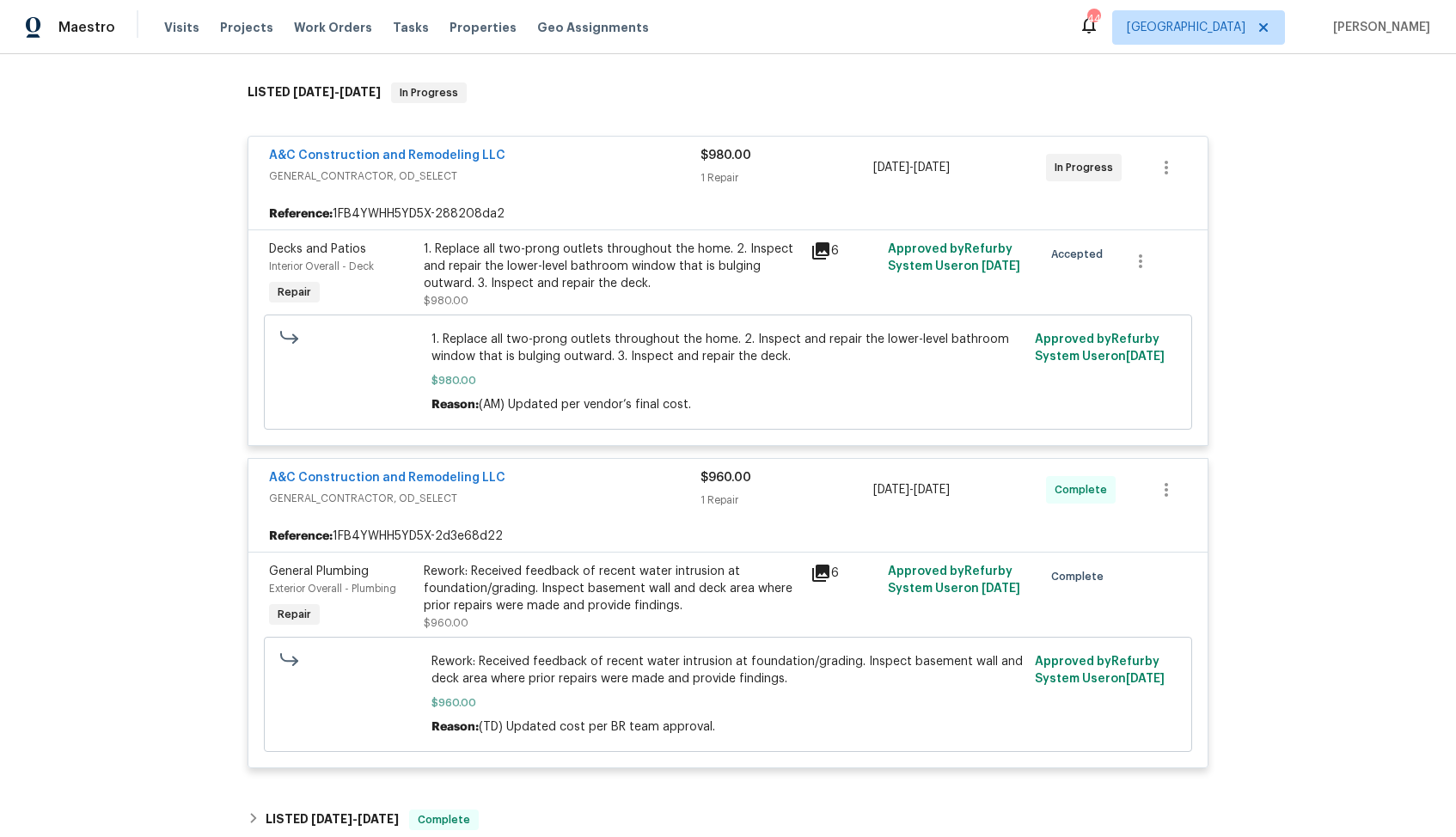
click at [559, 480] on div "A&C Construction and Remodeling LLC" at bounding box center [484, 479] width 432 height 21
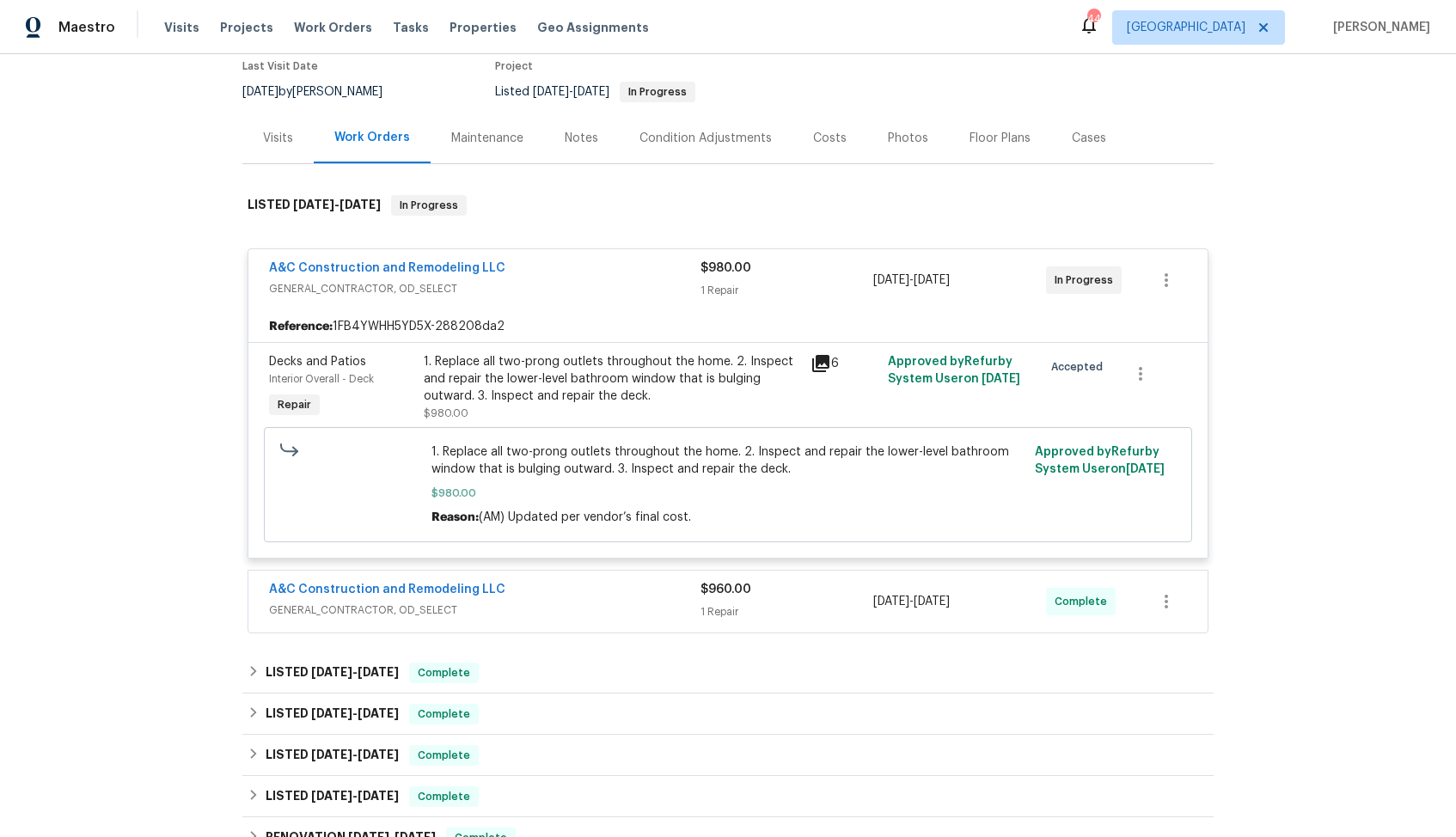
scroll to position [108, 0]
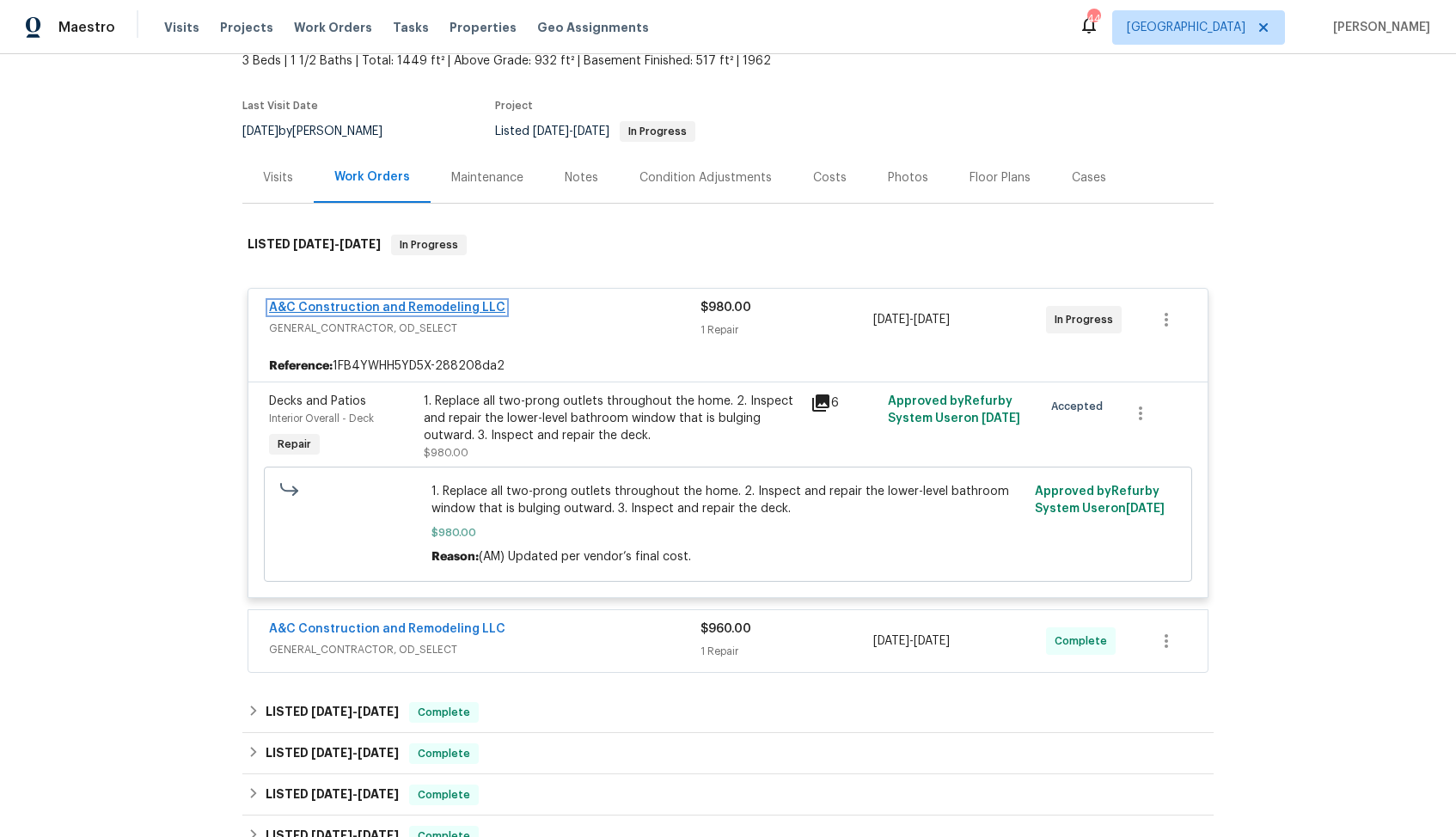
click at [391, 303] on link "A&C Construction and Remodeling LLC" at bounding box center [387, 308] width 237 height 12
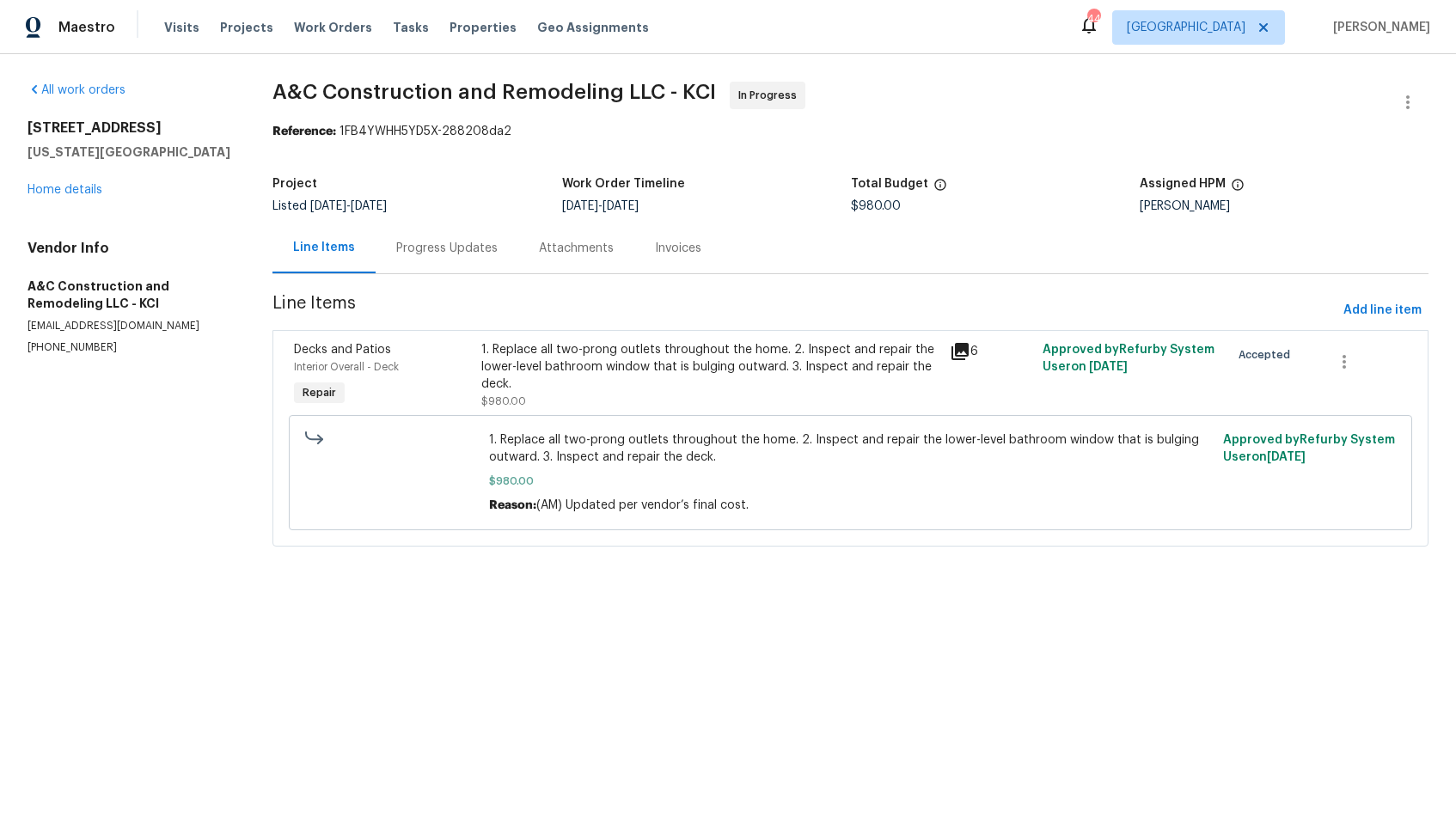
click at [432, 243] on div "Progress Updates" at bounding box center [446, 249] width 101 height 17
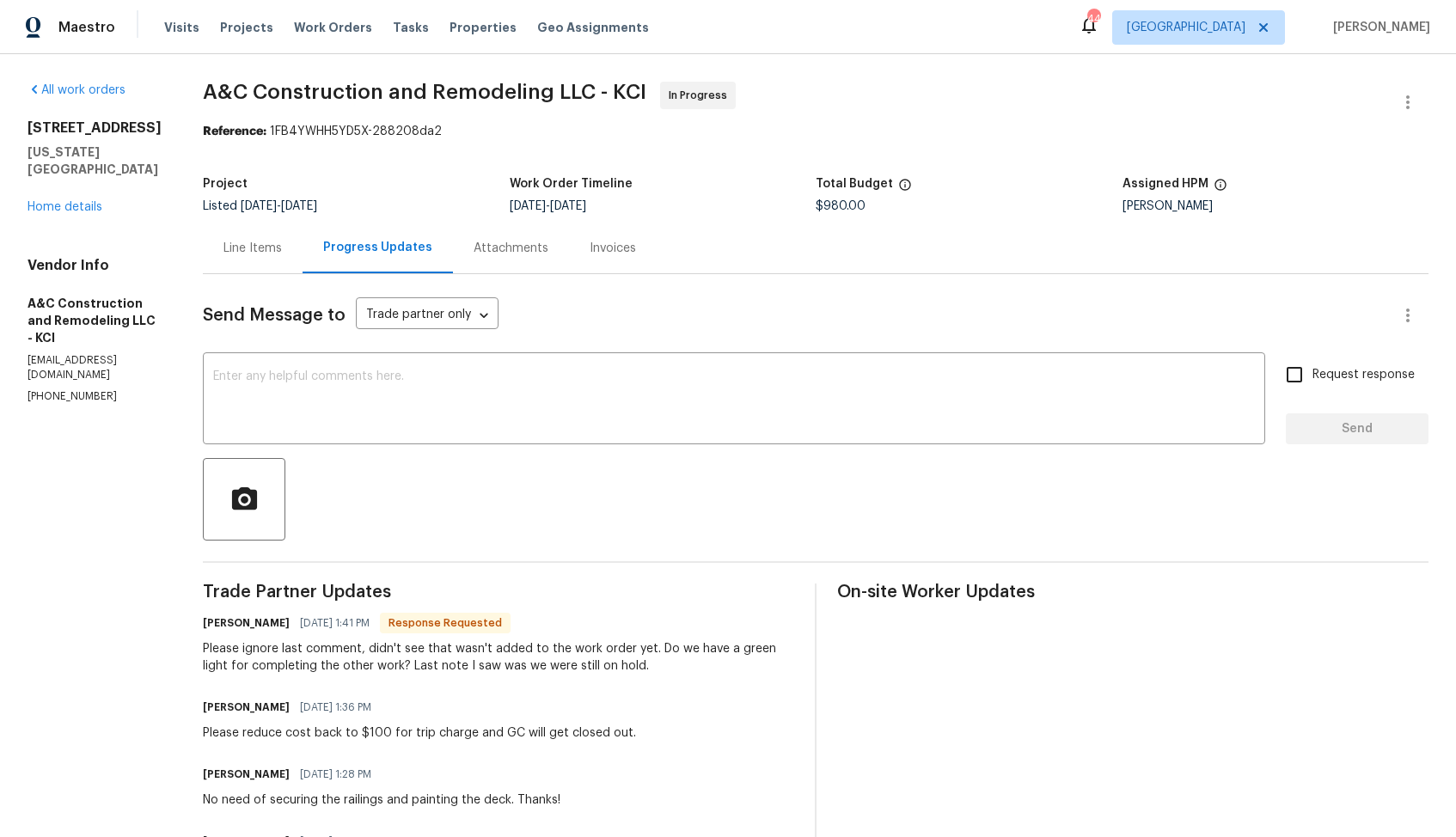
click at [282, 246] on div "Line Items" at bounding box center [252, 249] width 58 height 17
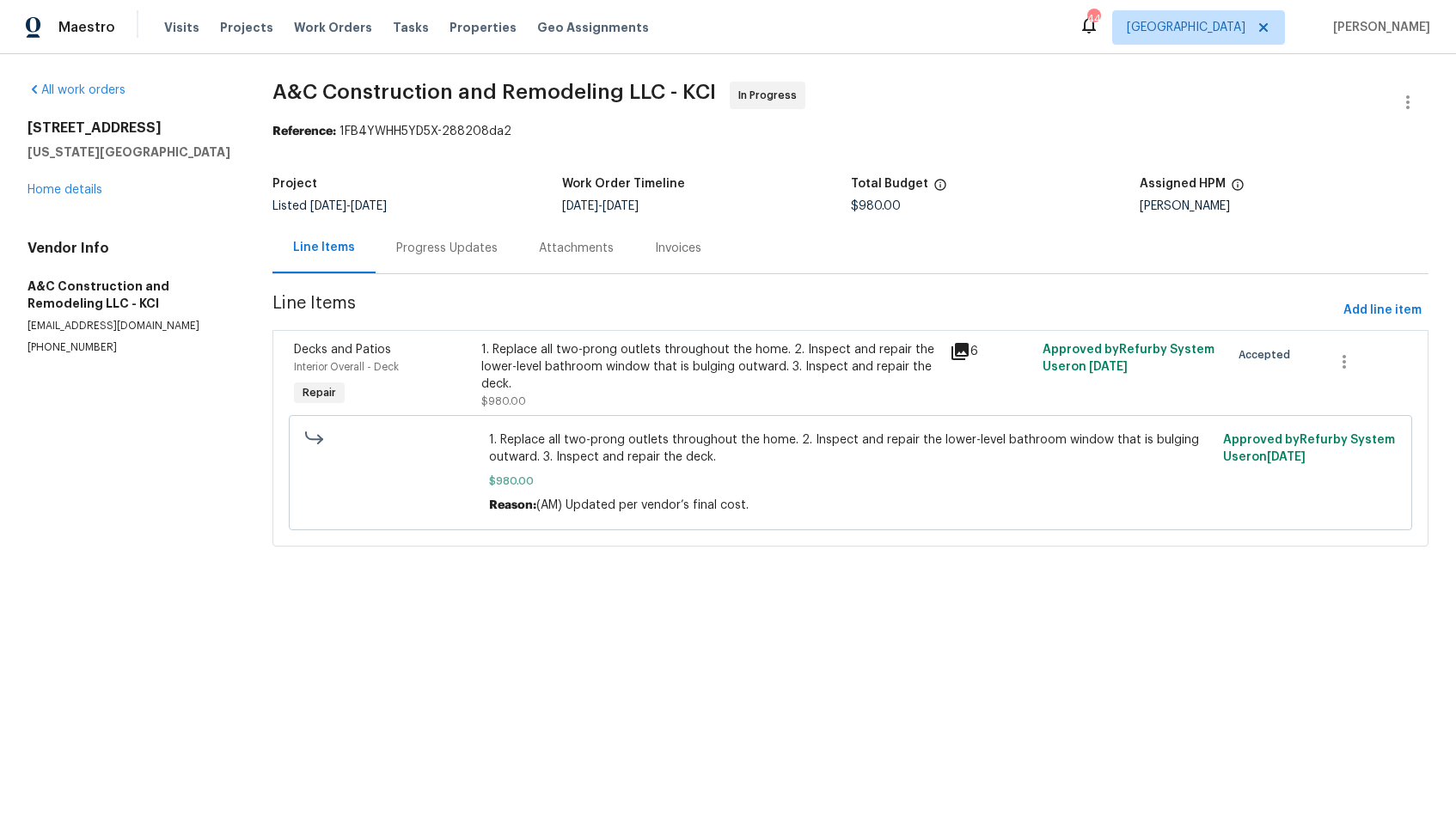
click at [470, 252] on div "Progress Updates" at bounding box center [446, 249] width 101 height 17
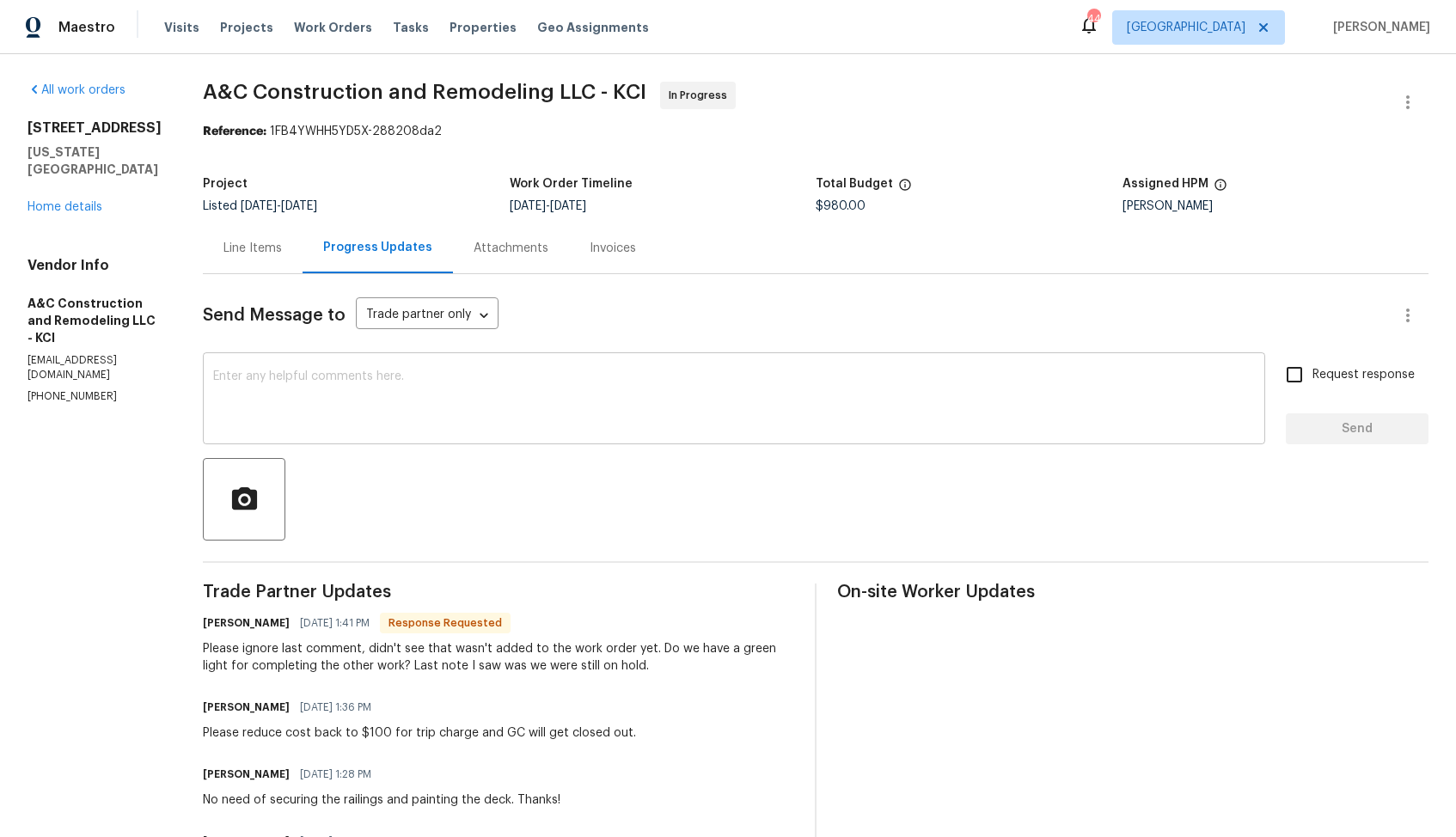
click at [455, 412] on textarea at bounding box center [734, 399] width 1042 height 60
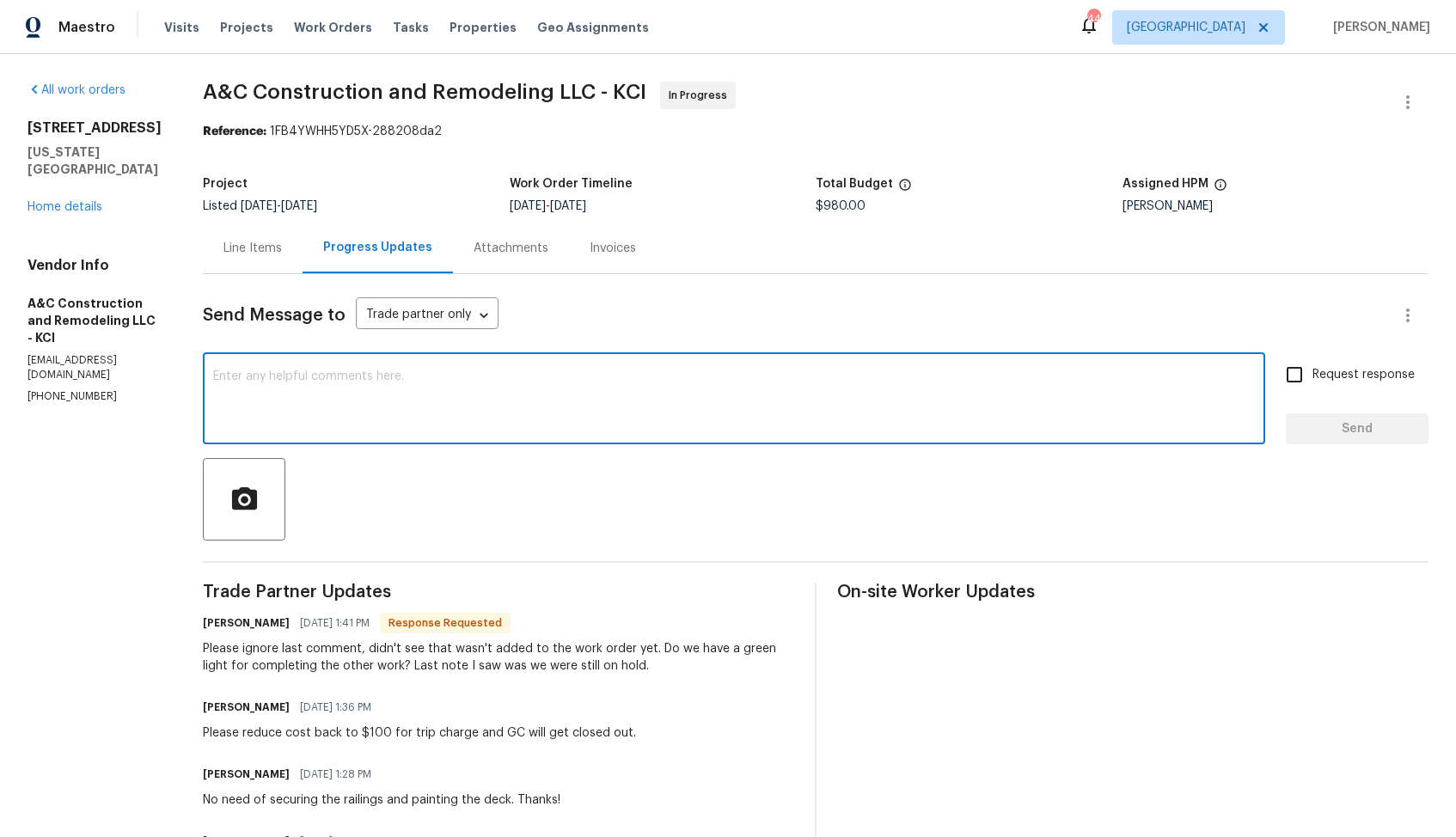
click at [255, 621] on h6 "[PERSON_NAME]" at bounding box center [246, 623] width 87 height 17
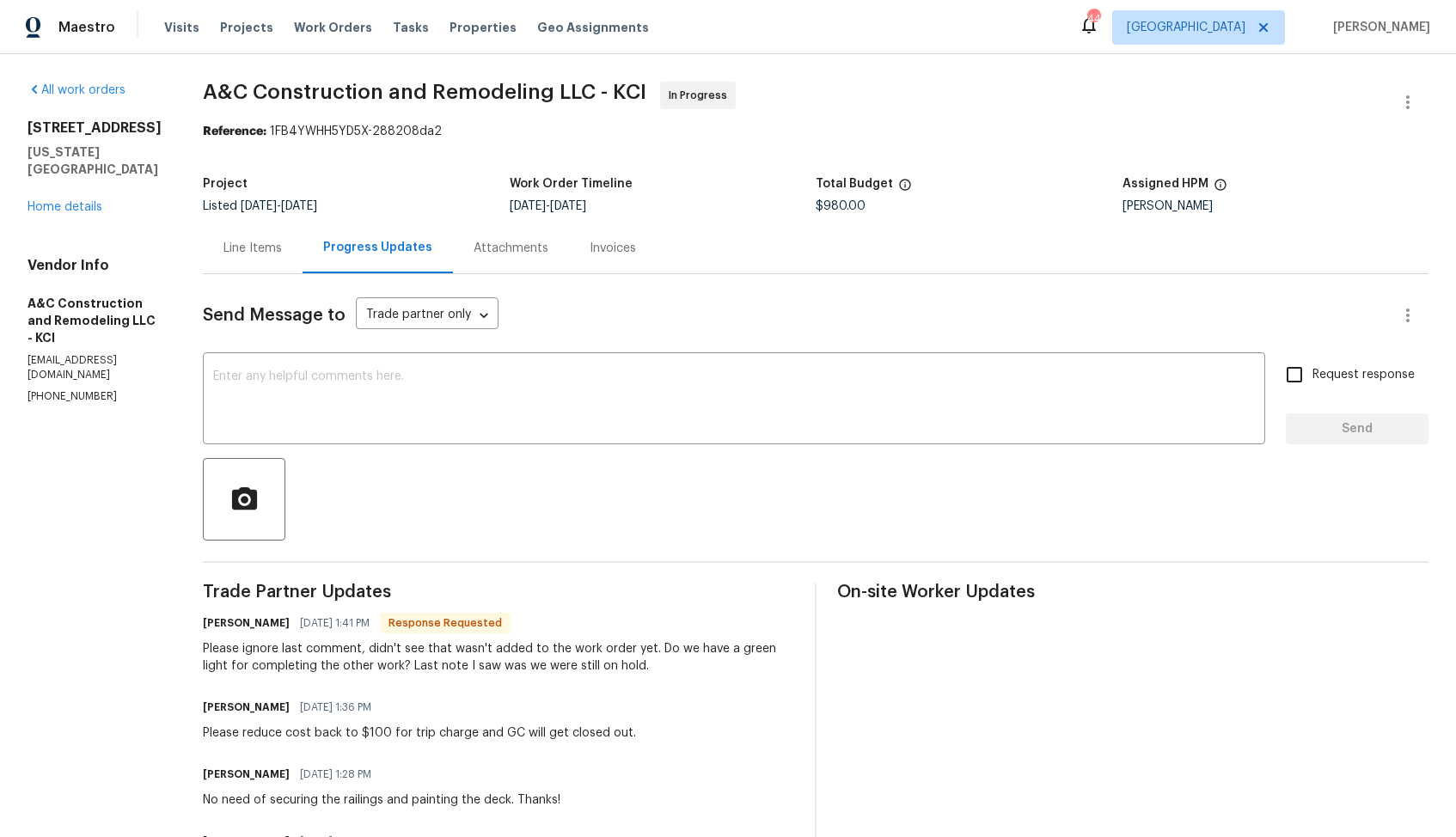
click at [255, 621] on h6 "Charles Alsup" at bounding box center [246, 623] width 87 height 17
copy h6 "Charles"
click at [431, 428] on textarea at bounding box center [734, 399] width 1042 height 60
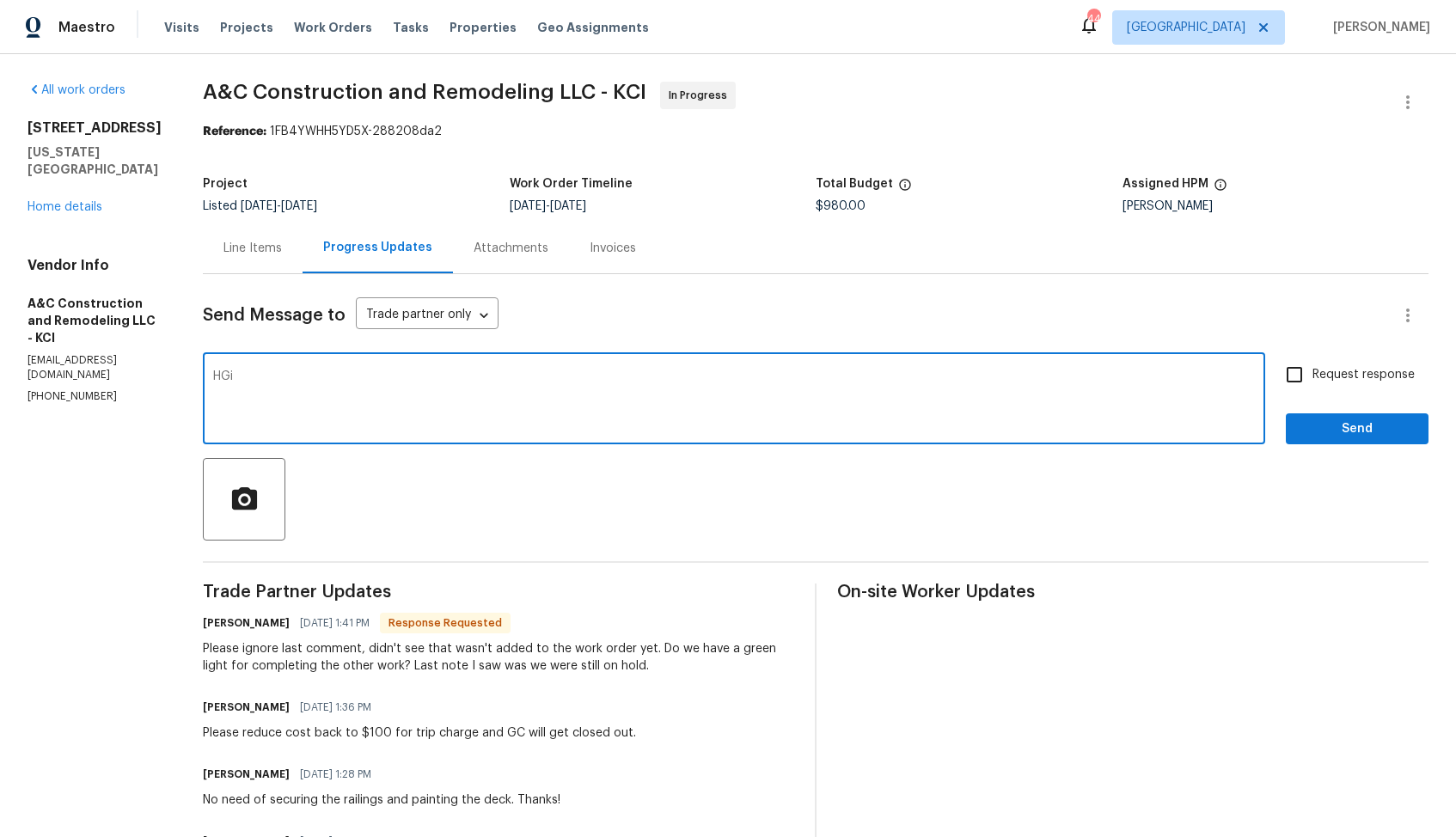
paste textarea "Charles"
click at [399, 386] on textarea "Hi Charles, the cost has been updated on 8/29 and i have informed you to procee…" at bounding box center [734, 399] width 1042 height 60
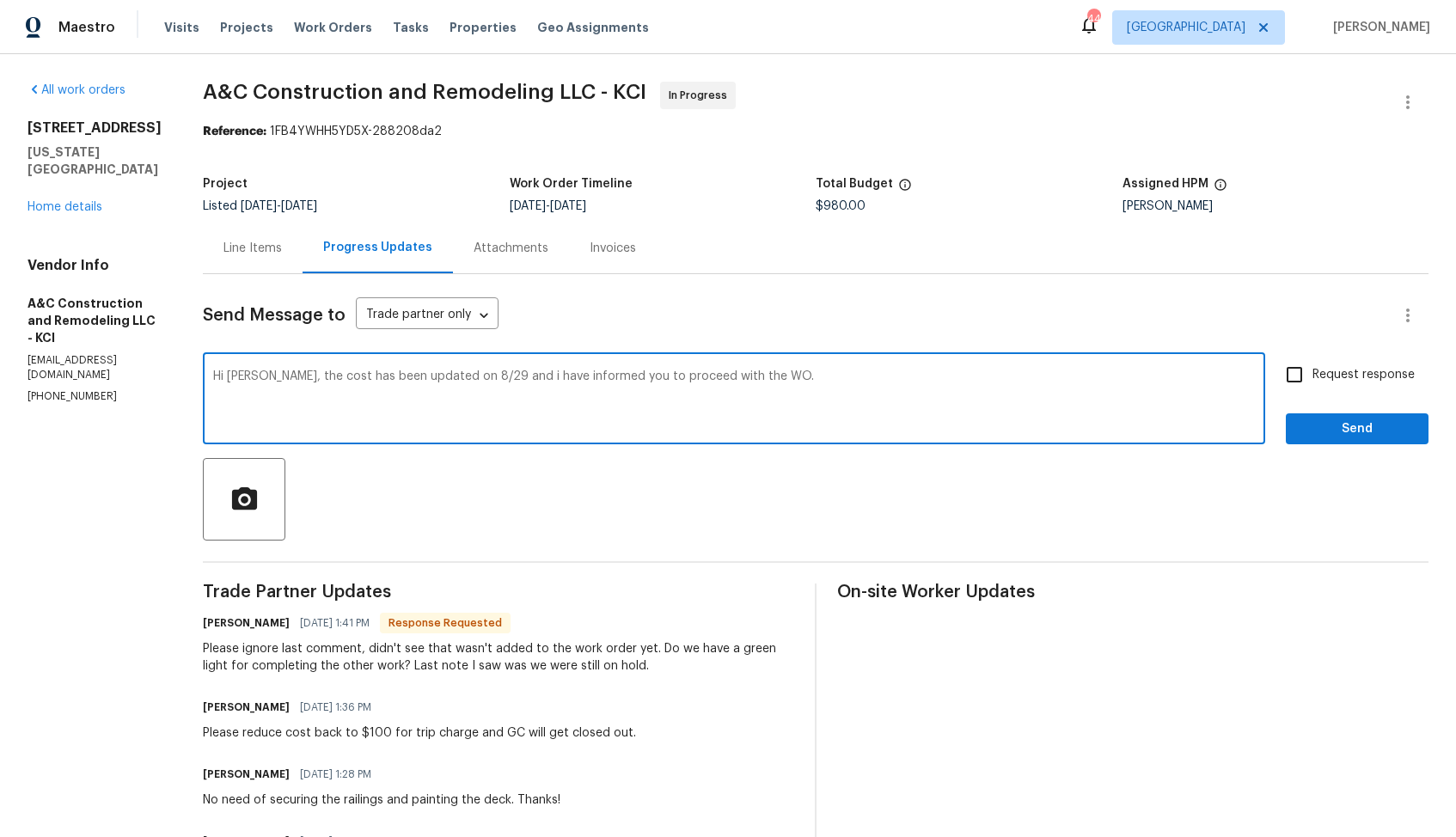
paste textarea "was updated on 8/29, and I had informed you to proceed with the WO. Kindly comp…"
type textarea "Hi Charles, the cost was updated on 8/29, and I had informed you to proceed wit…"
click at [1289, 372] on input "Request response" at bounding box center [1294, 375] width 36 height 36
checkbox input "true"
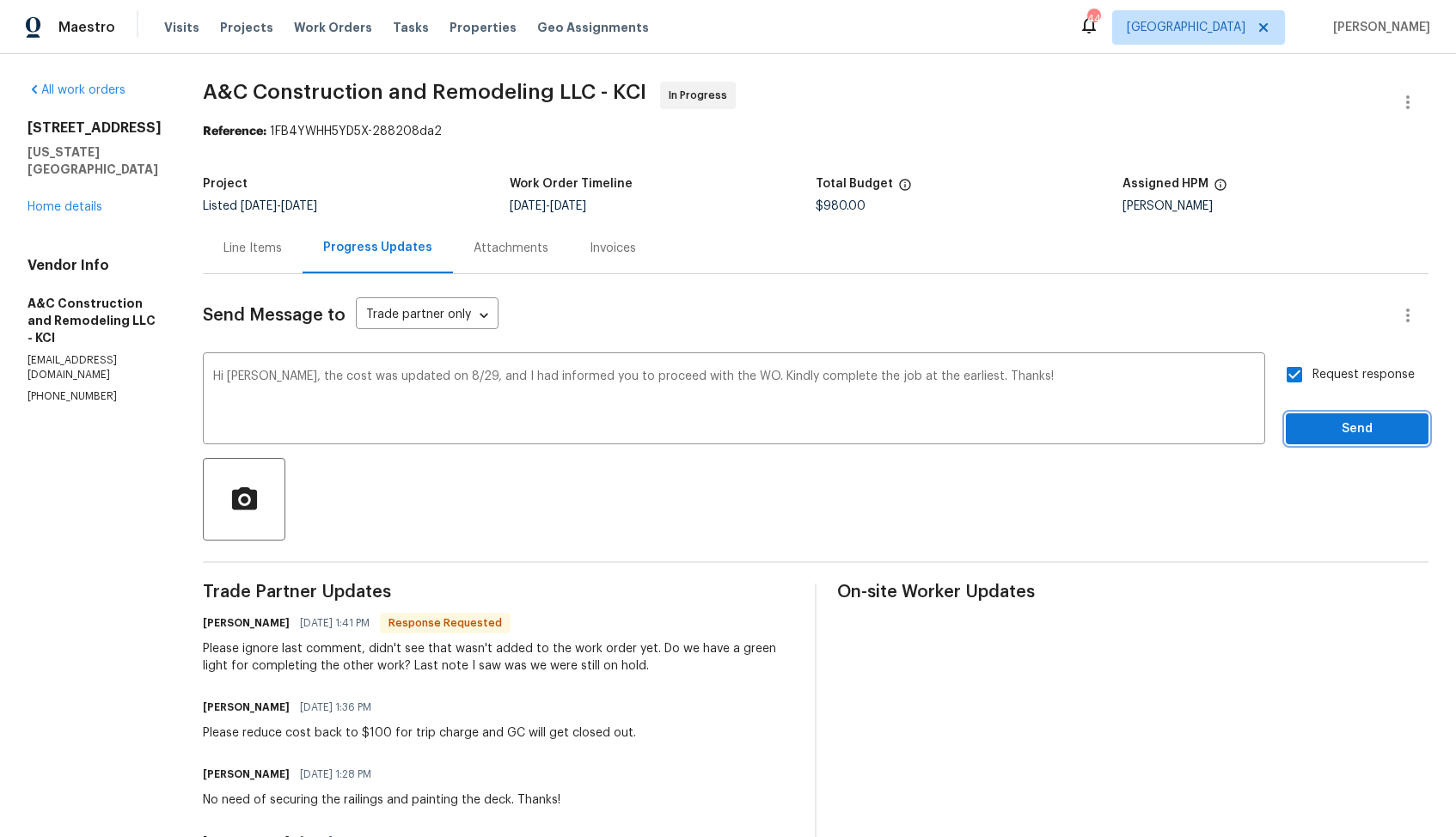
click at [1322, 434] on span "Send" at bounding box center [1356, 429] width 115 height 22
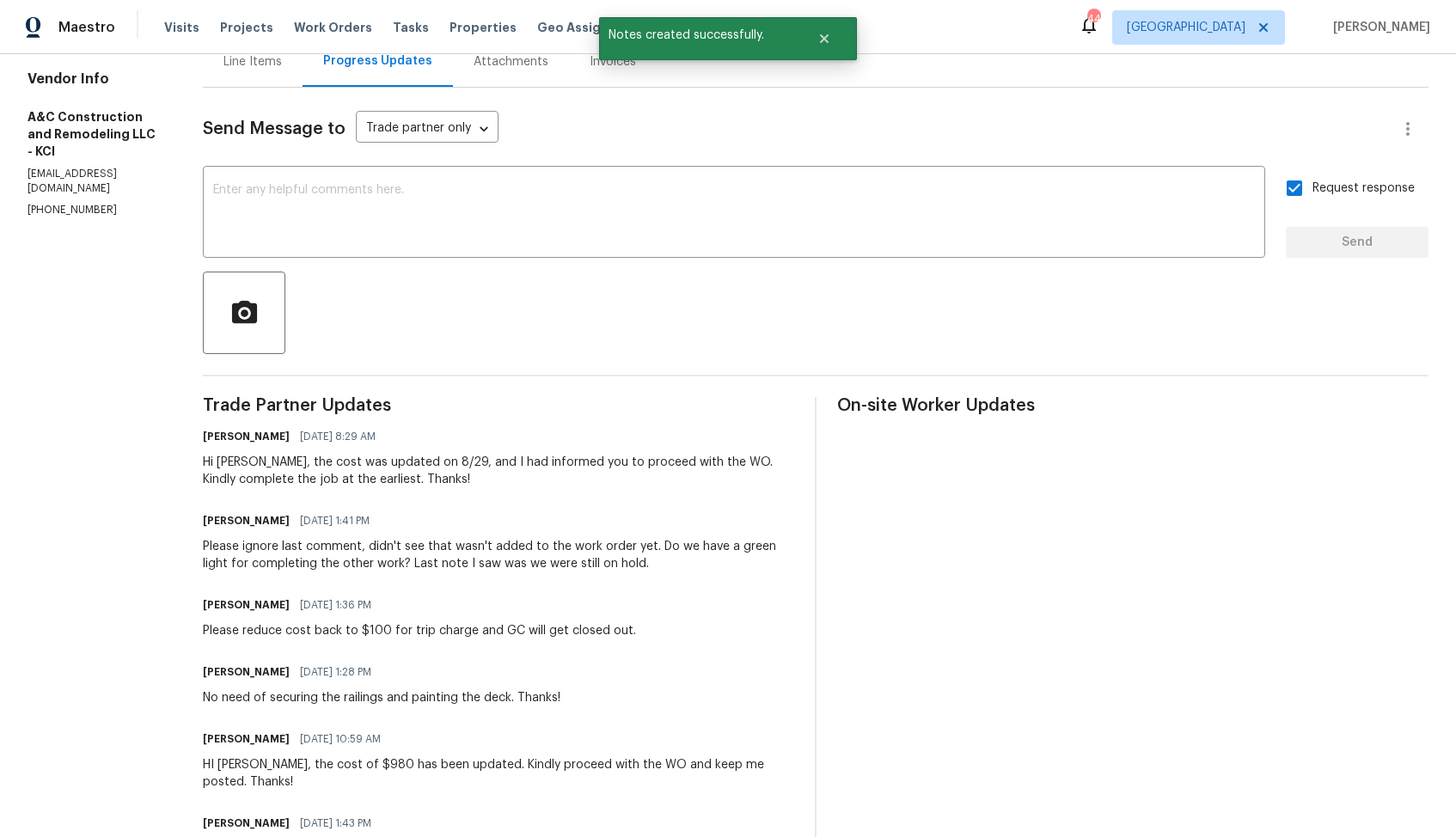
scroll to position [195, 0]
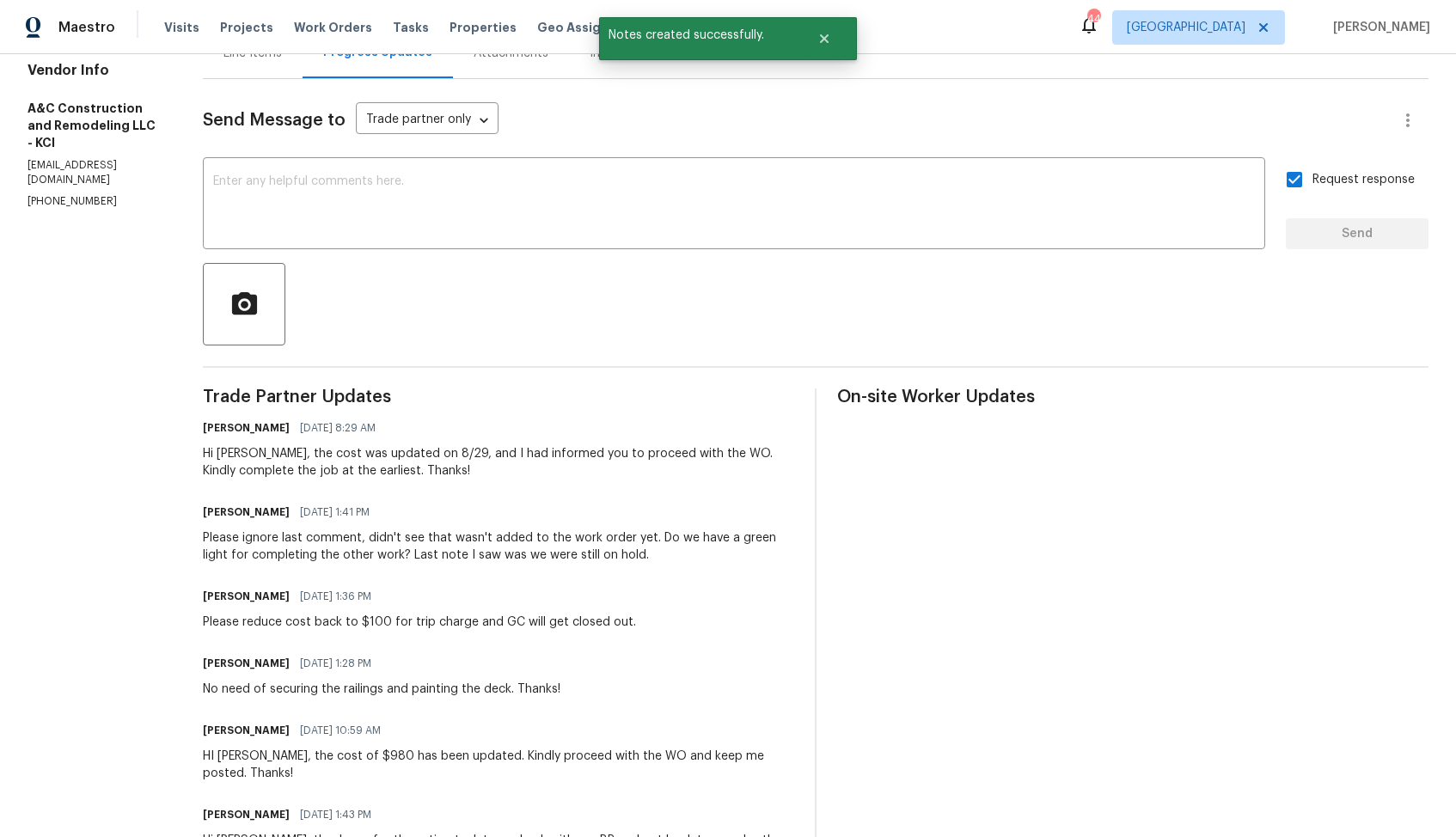
click at [433, 550] on div "Please ignore last comment, didn't see that wasn't added to the work order yet.…" at bounding box center [498, 547] width 591 height 35
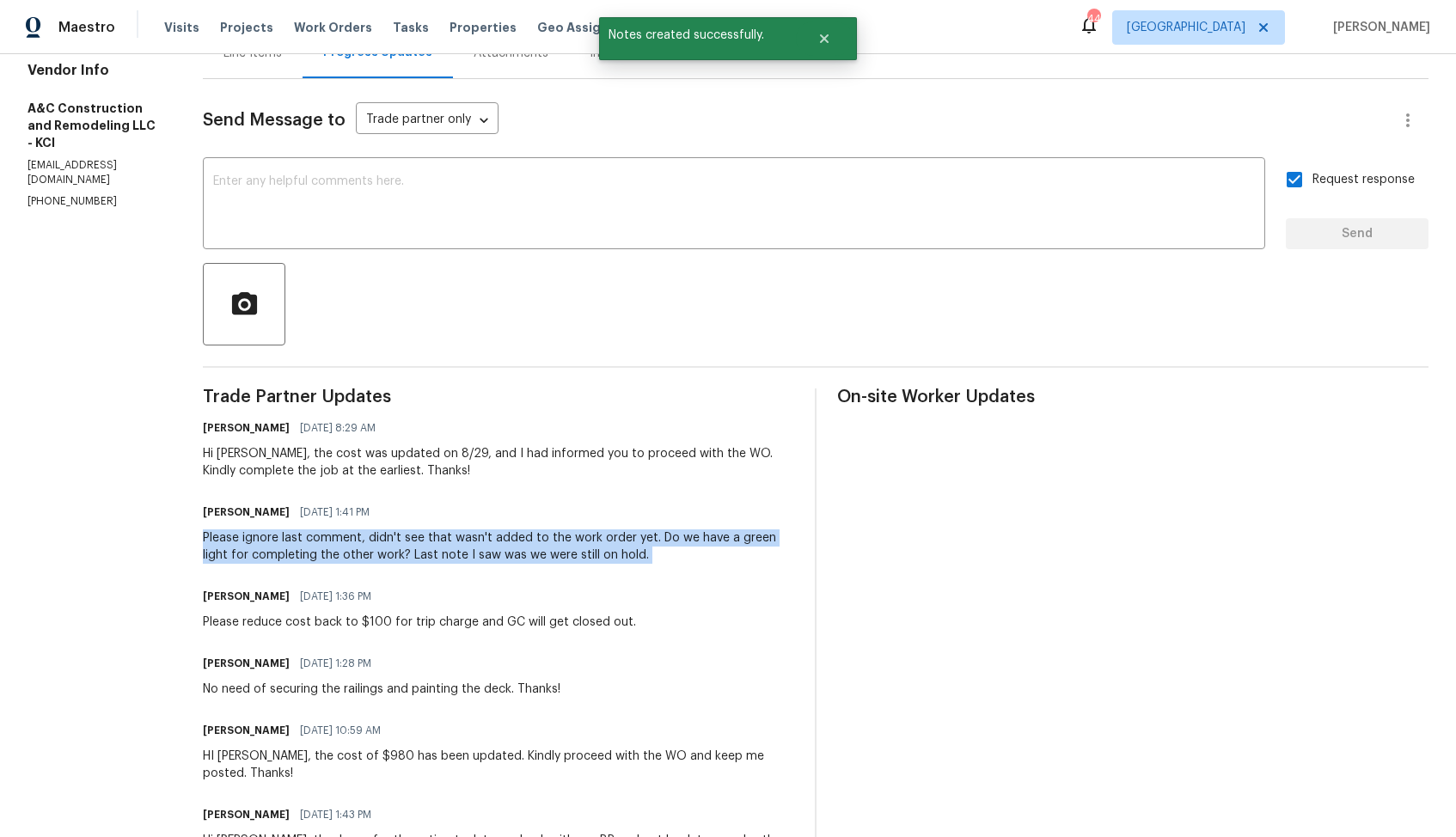
copy div "Please ignore last comment, didn't see that wasn't added to the work order yet.…"
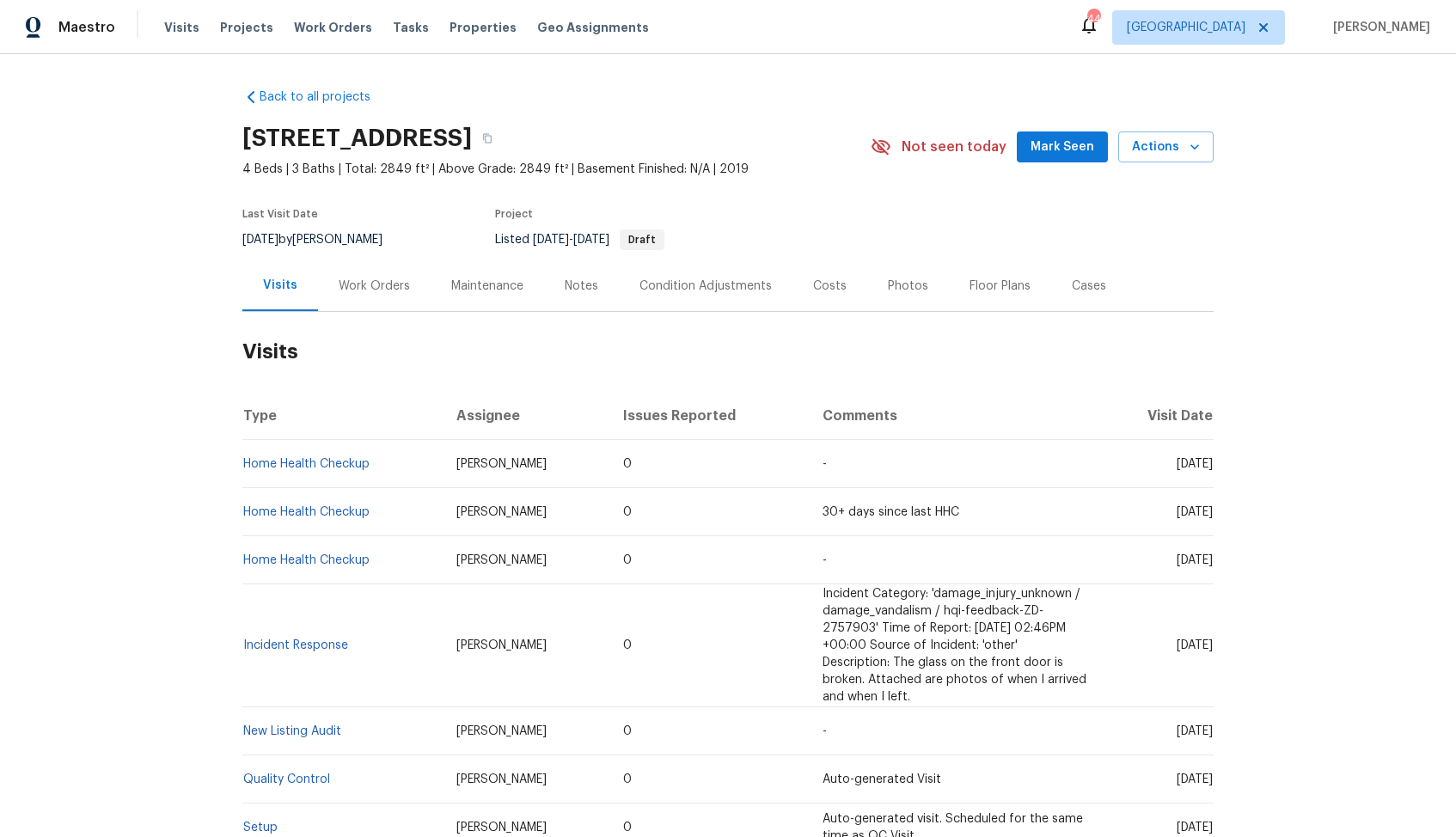
click at [376, 277] on div "Work Orders" at bounding box center [374, 286] width 71 height 17
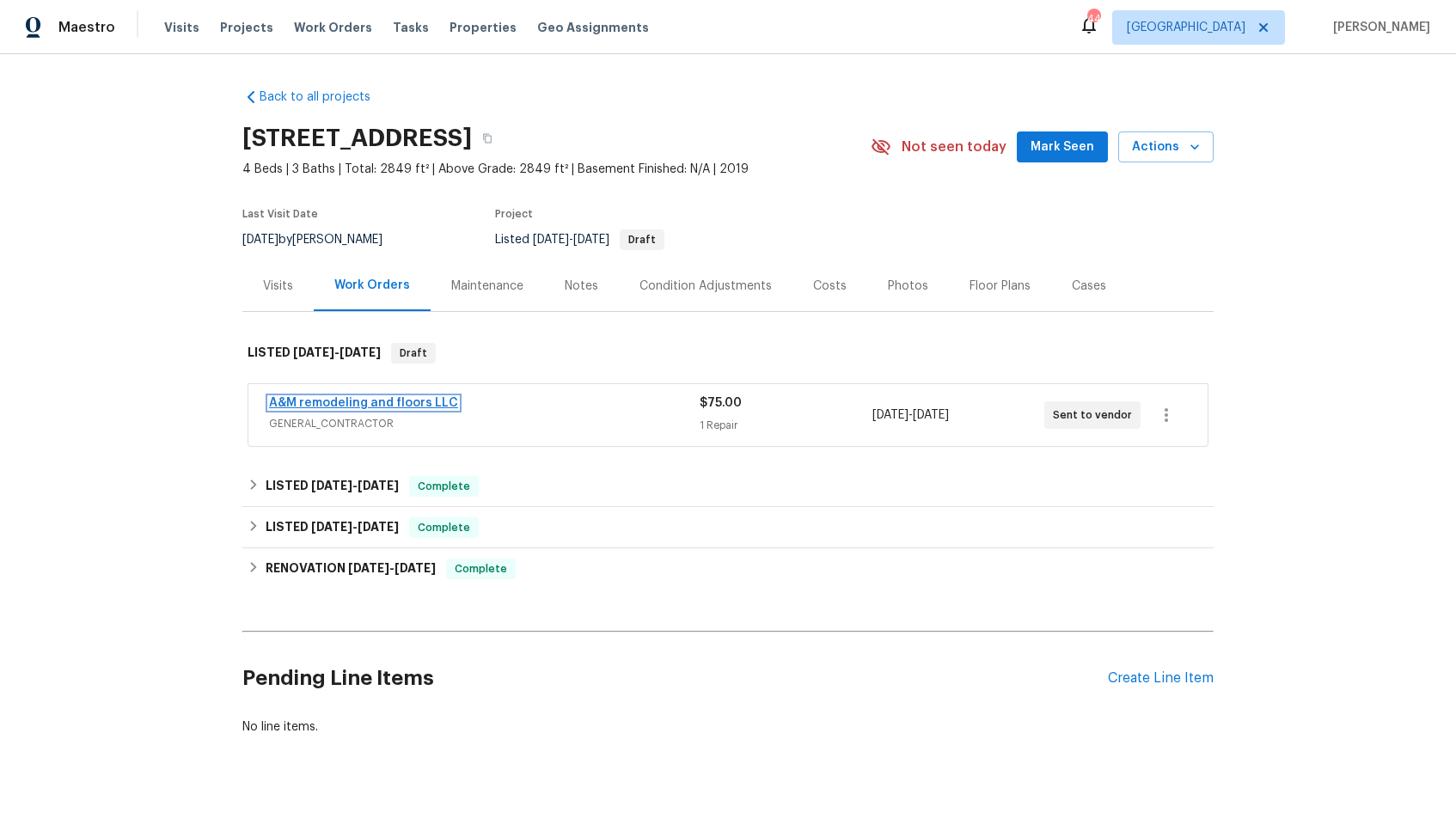
click at [324, 401] on link "A&M remodeling and floors LLC" at bounding box center [363, 403] width 189 height 12
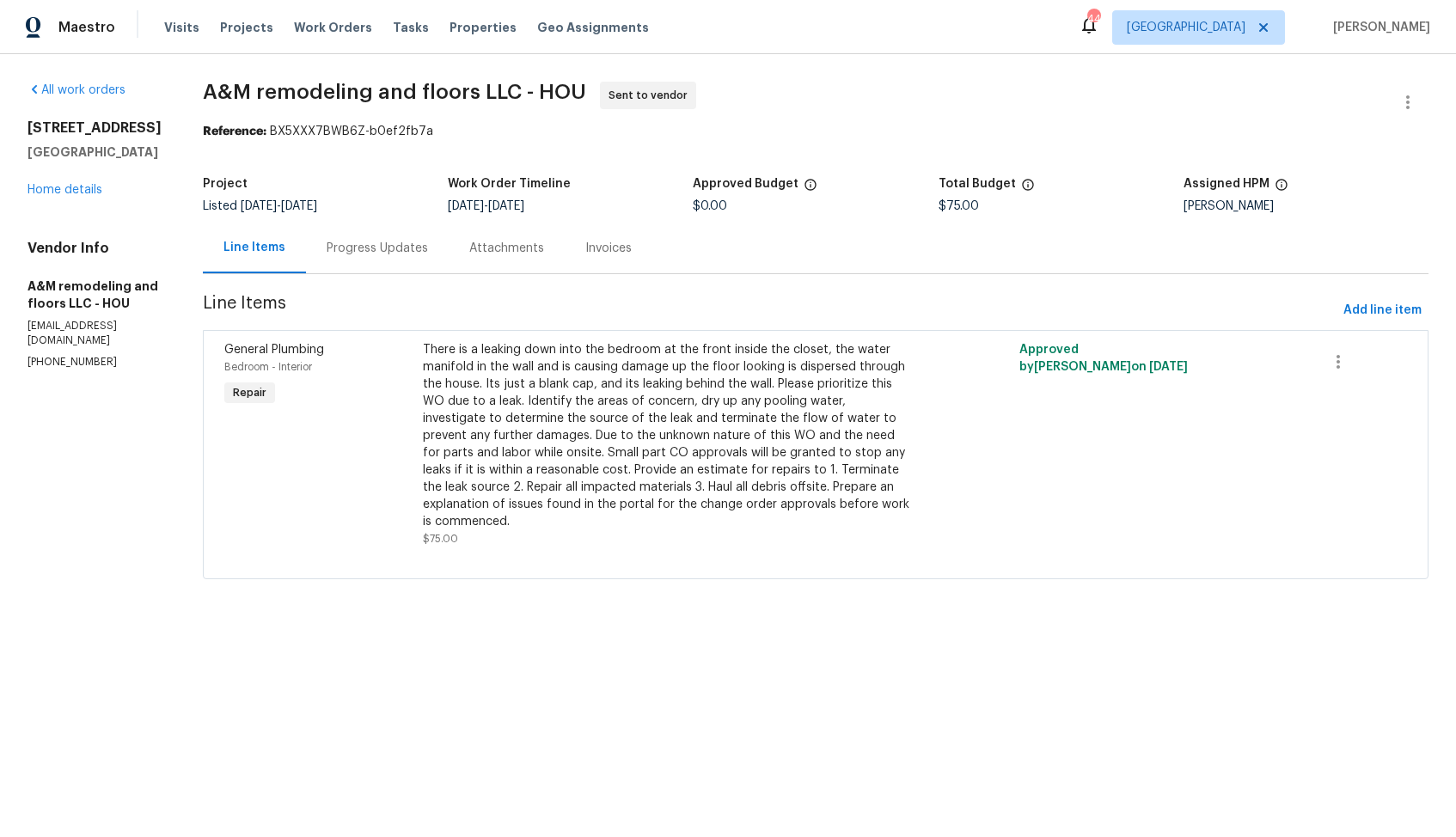
click at [332, 245] on div "Progress Updates" at bounding box center [377, 249] width 101 height 17
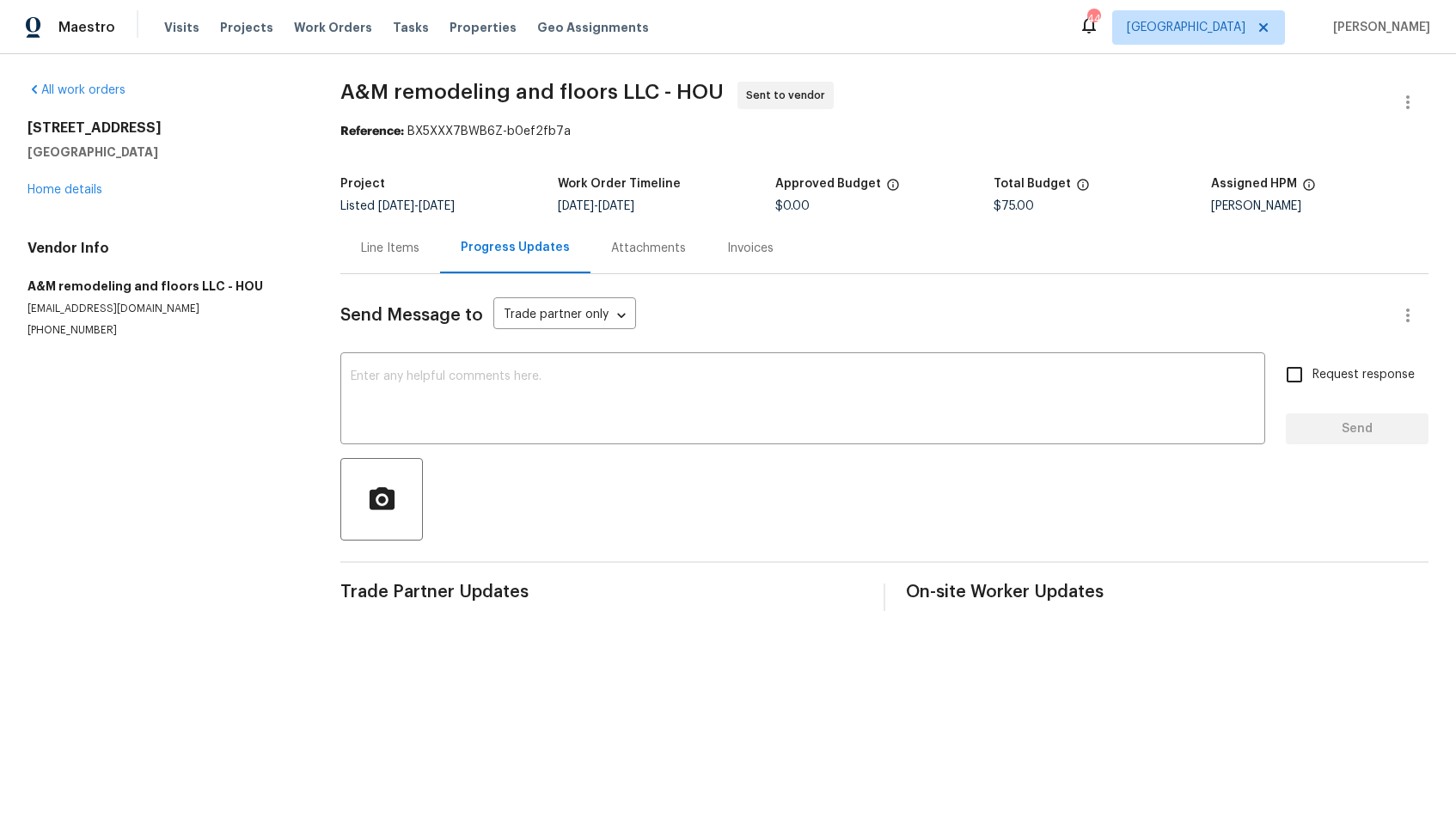
click at [398, 248] on div "Line Items" at bounding box center [389, 249] width 58 height 17
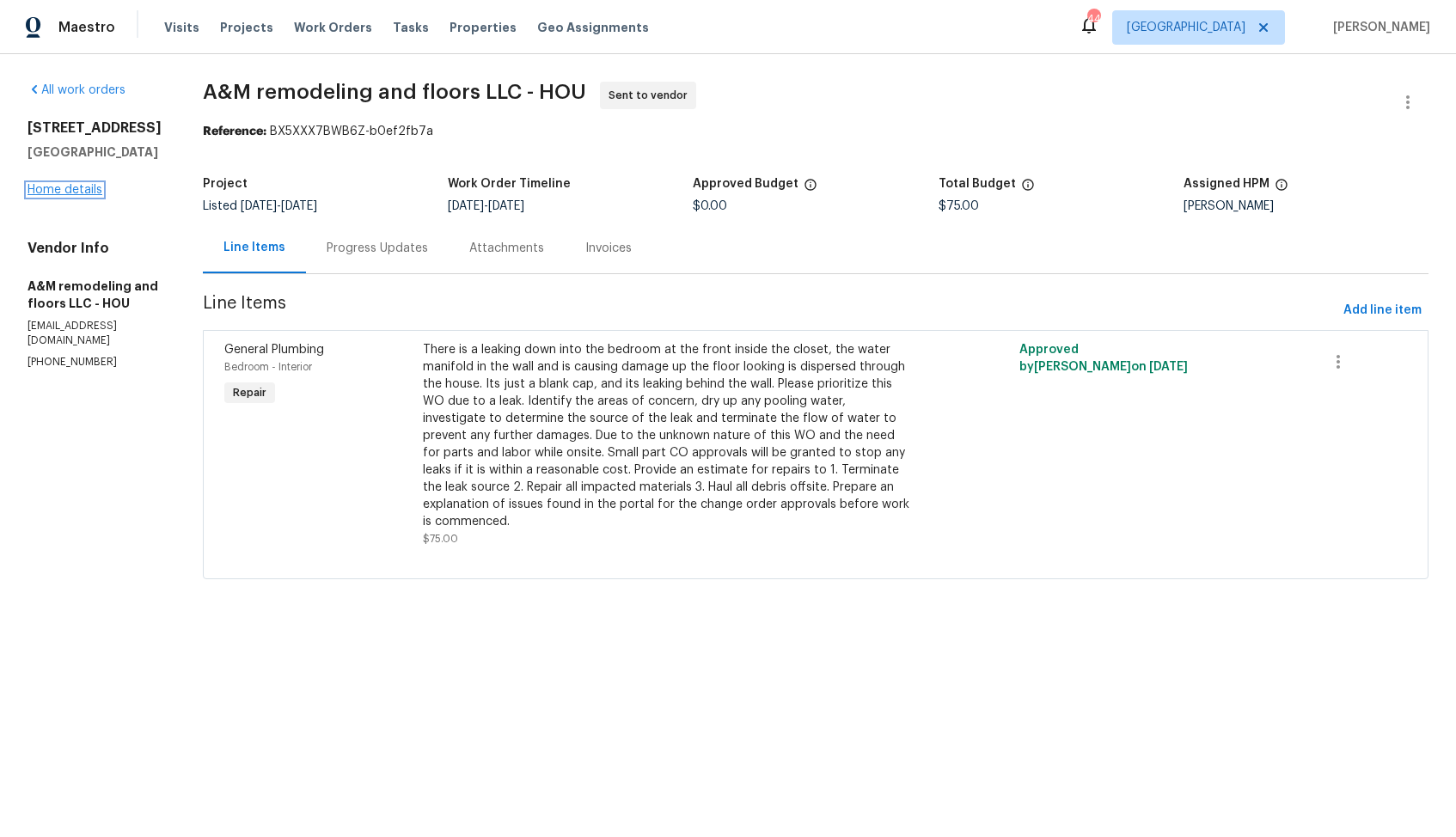
click at [69, 196] on link "Home details" at bounding box center [65, 190] width 75 height 12
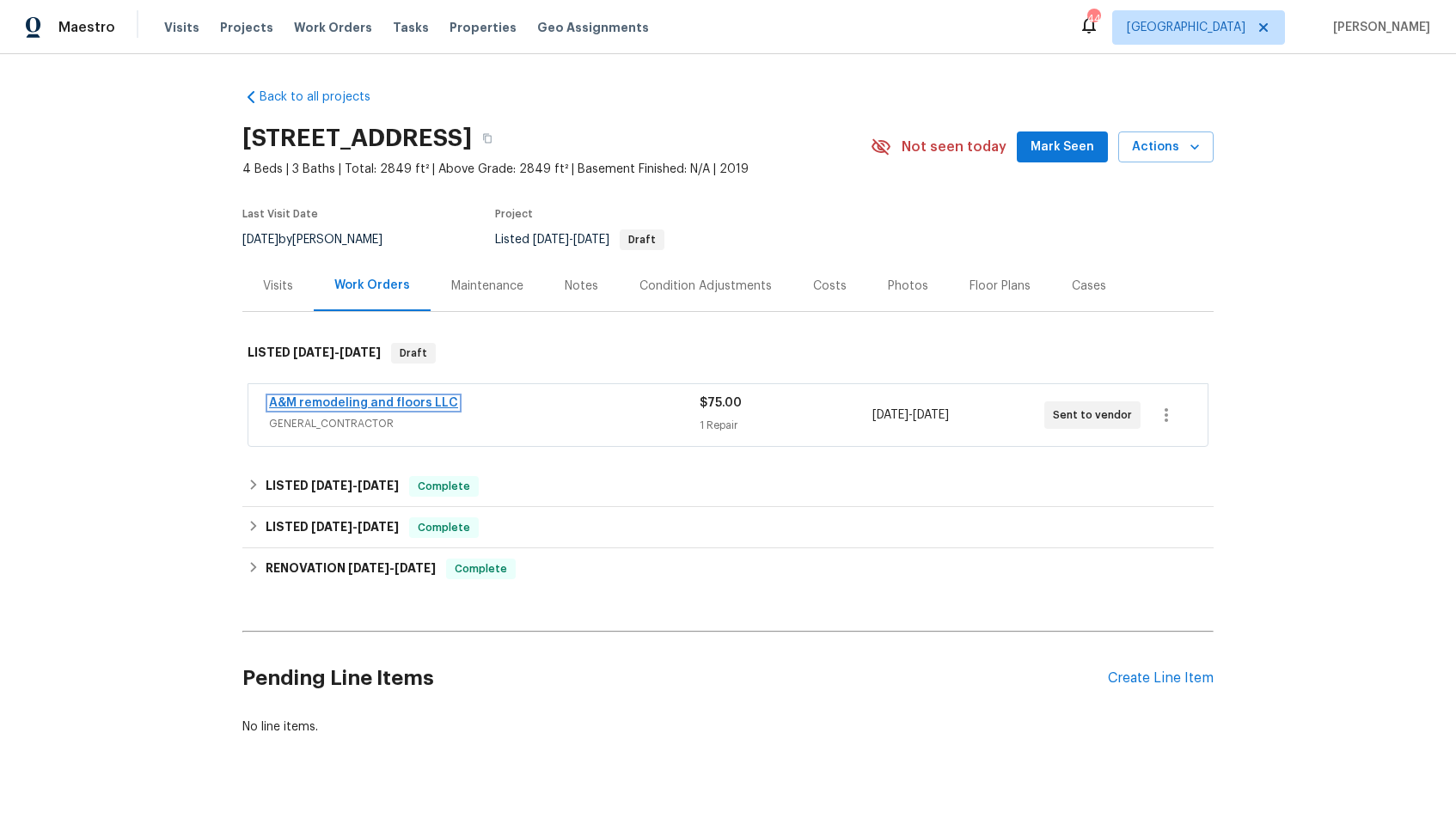
click at [337, 401] on link "A&M remodeling and floors LLC" at bounding box center [363, 403] width 189 height 12
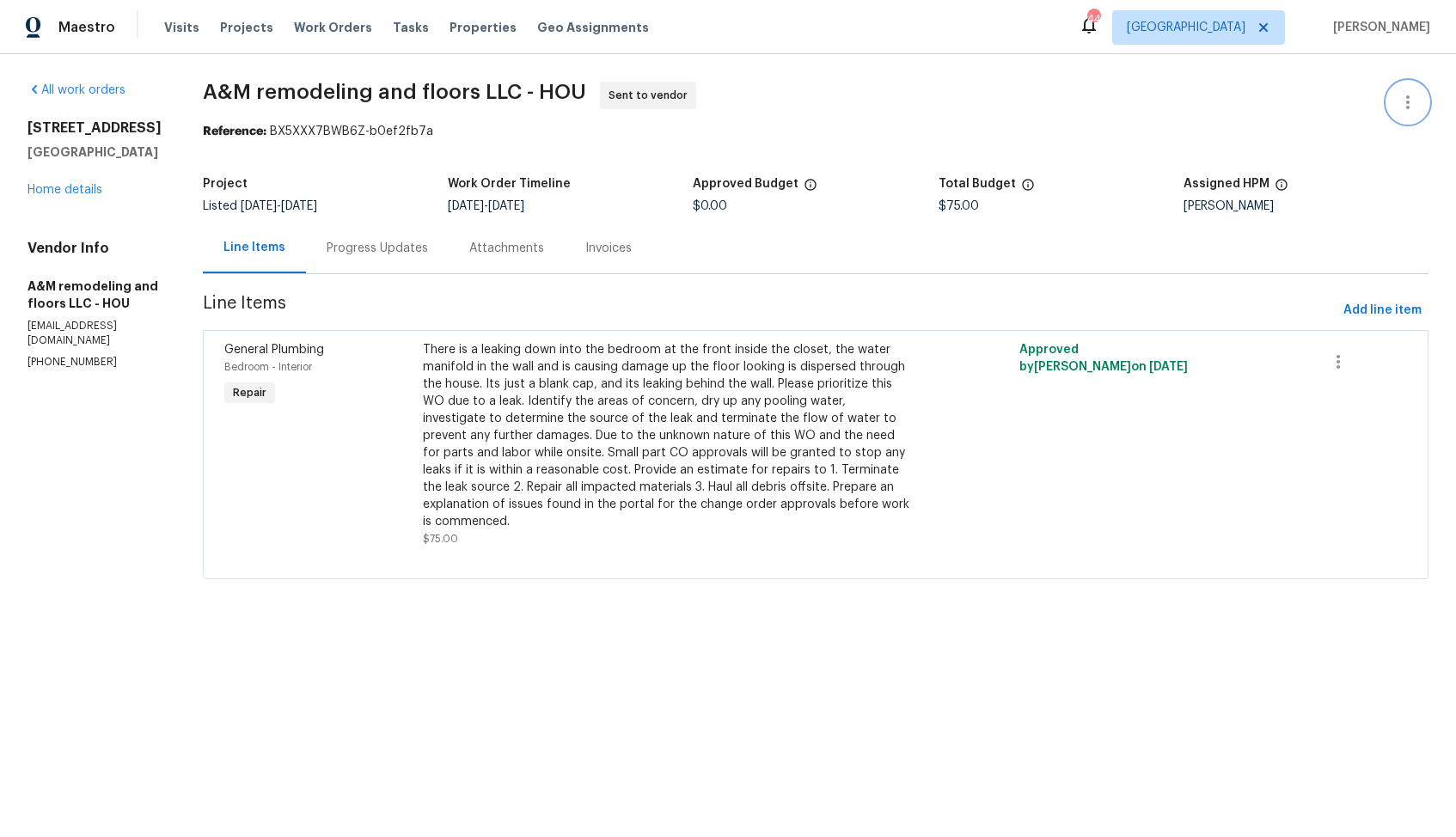
click at [1411, 88] on button "button" at bounding box center [1407, 102] width 42 height 42
click at [1310, 104] on li "Edit" at bounding box center [1352, 102] width 185 height 29
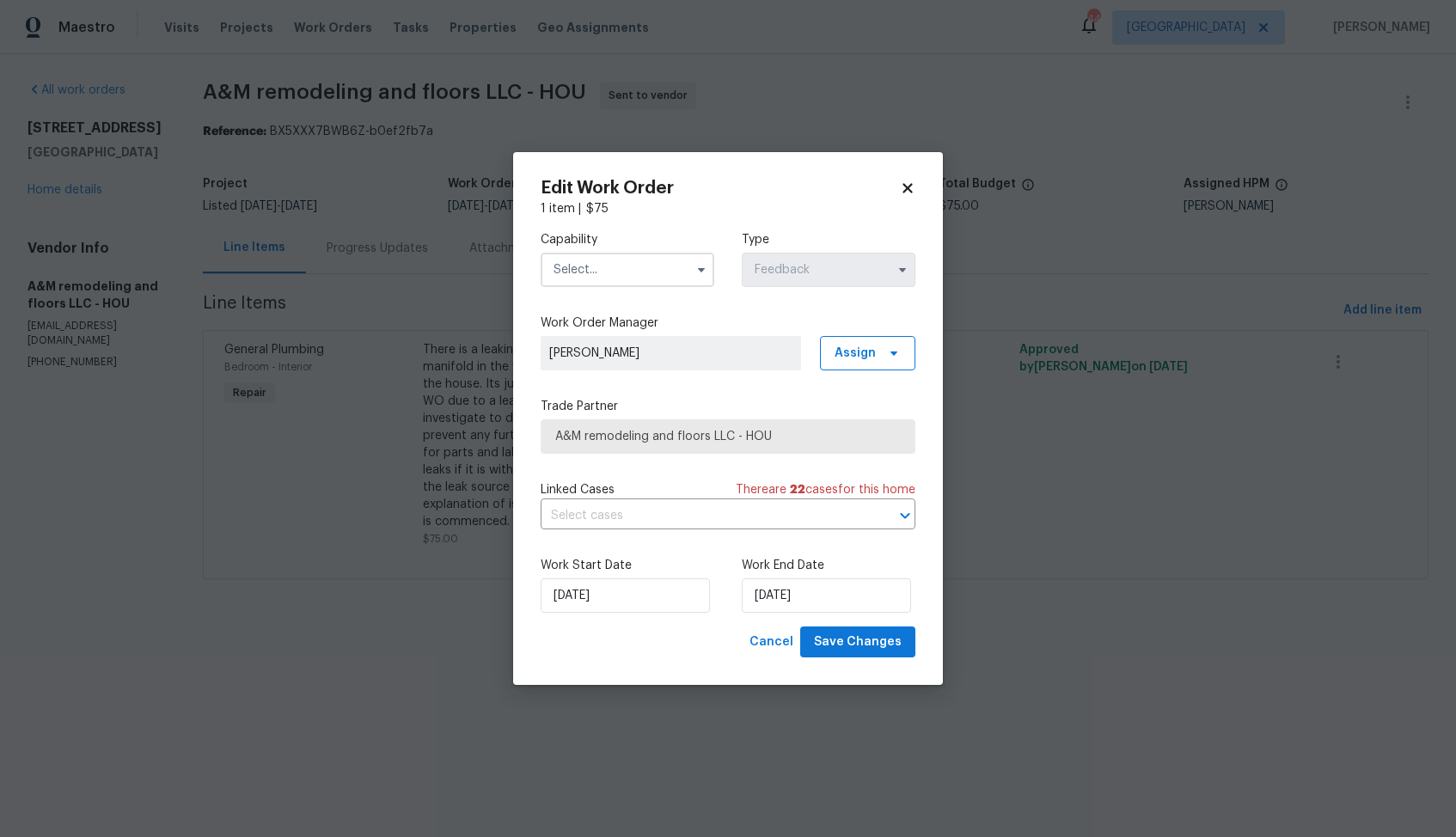
click at [635, 278] on input "text" at bounding box center [627, 270] width 173 height 35
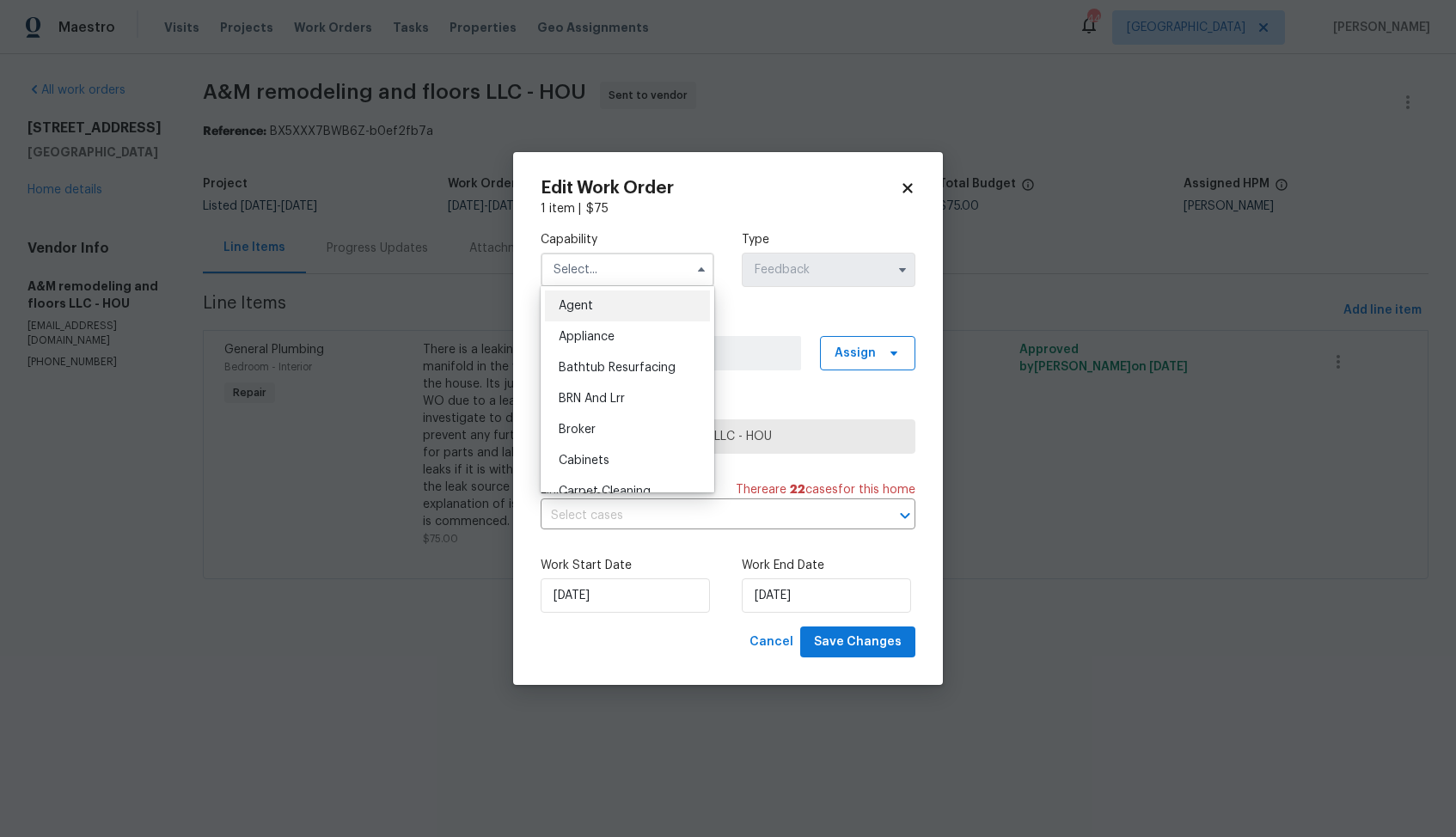
click at [1101, 162] on body "Maestro Visits Projects Work Orders Tasks Properties Geo Assignments 44 Dallas …" at bounding box center [728, 314] width 1456 height 627
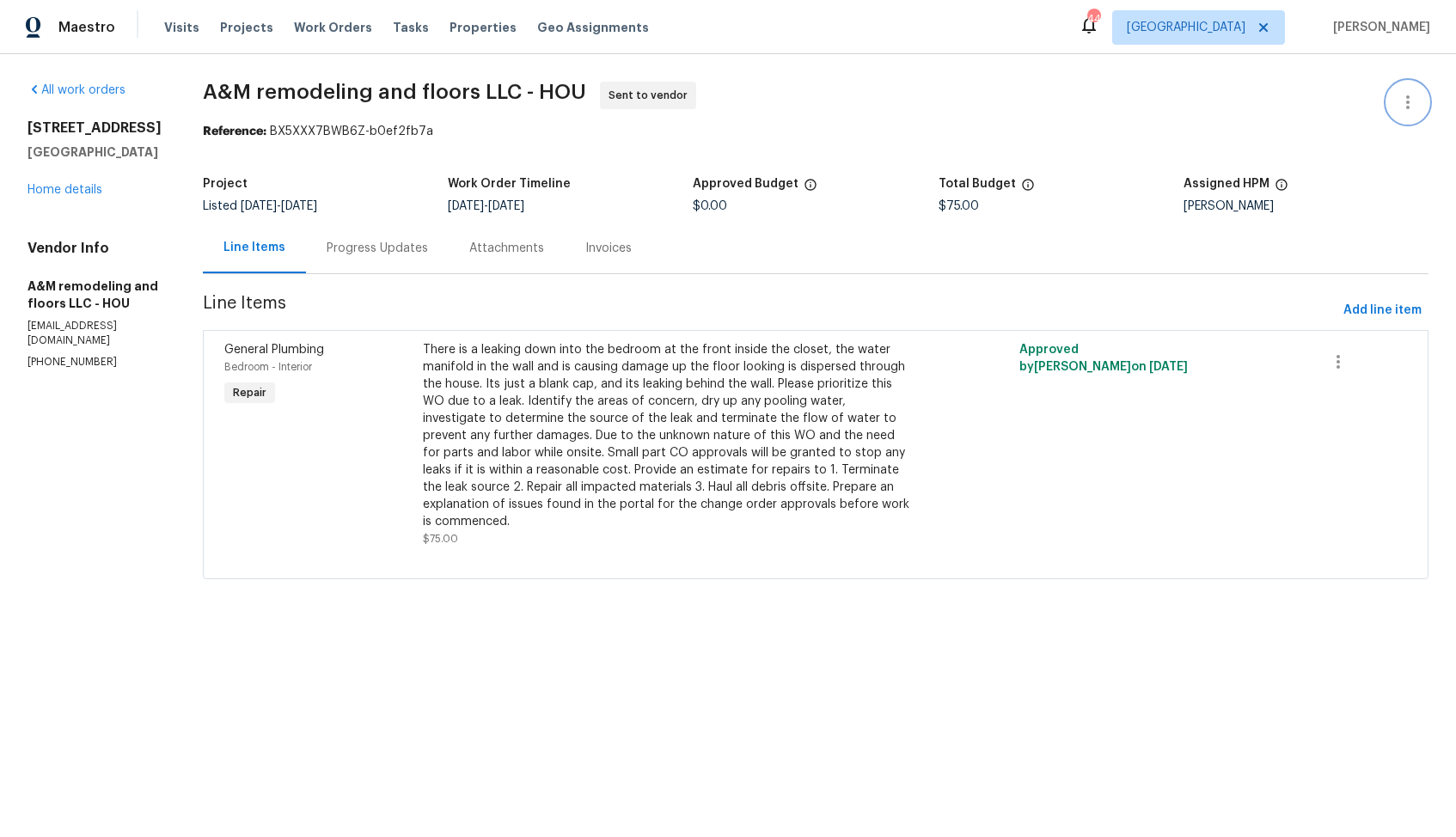
click at [1404, 106] on icon "button" at bounding box center [1407, 102] width 21 height 21
click at [1291, 100] on li "Edit" at bounding box center [1352, 102] width 185 height 29
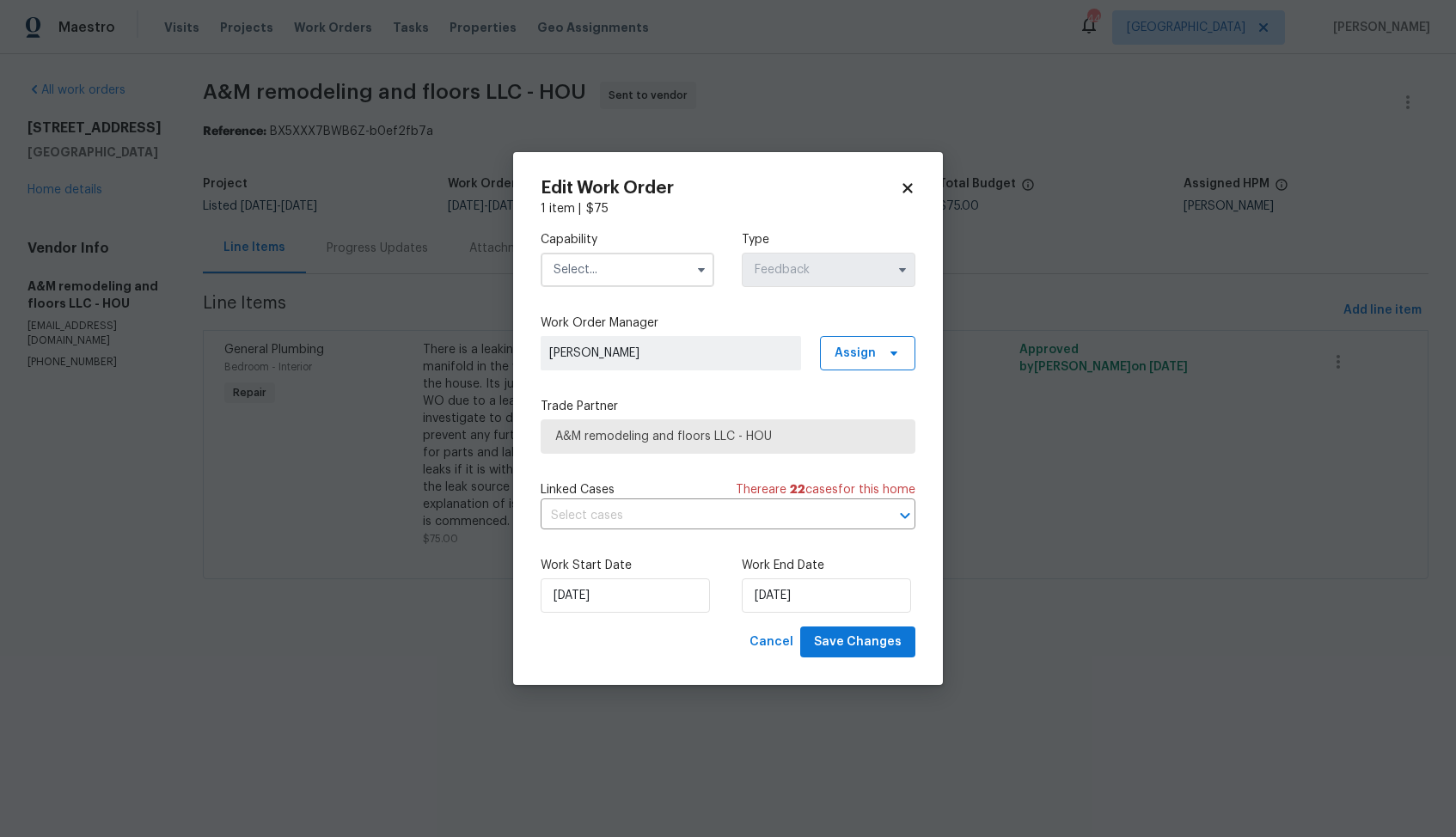
click at [655, 273] on input "text" at bounding box center [627, 270] width 173 height 35
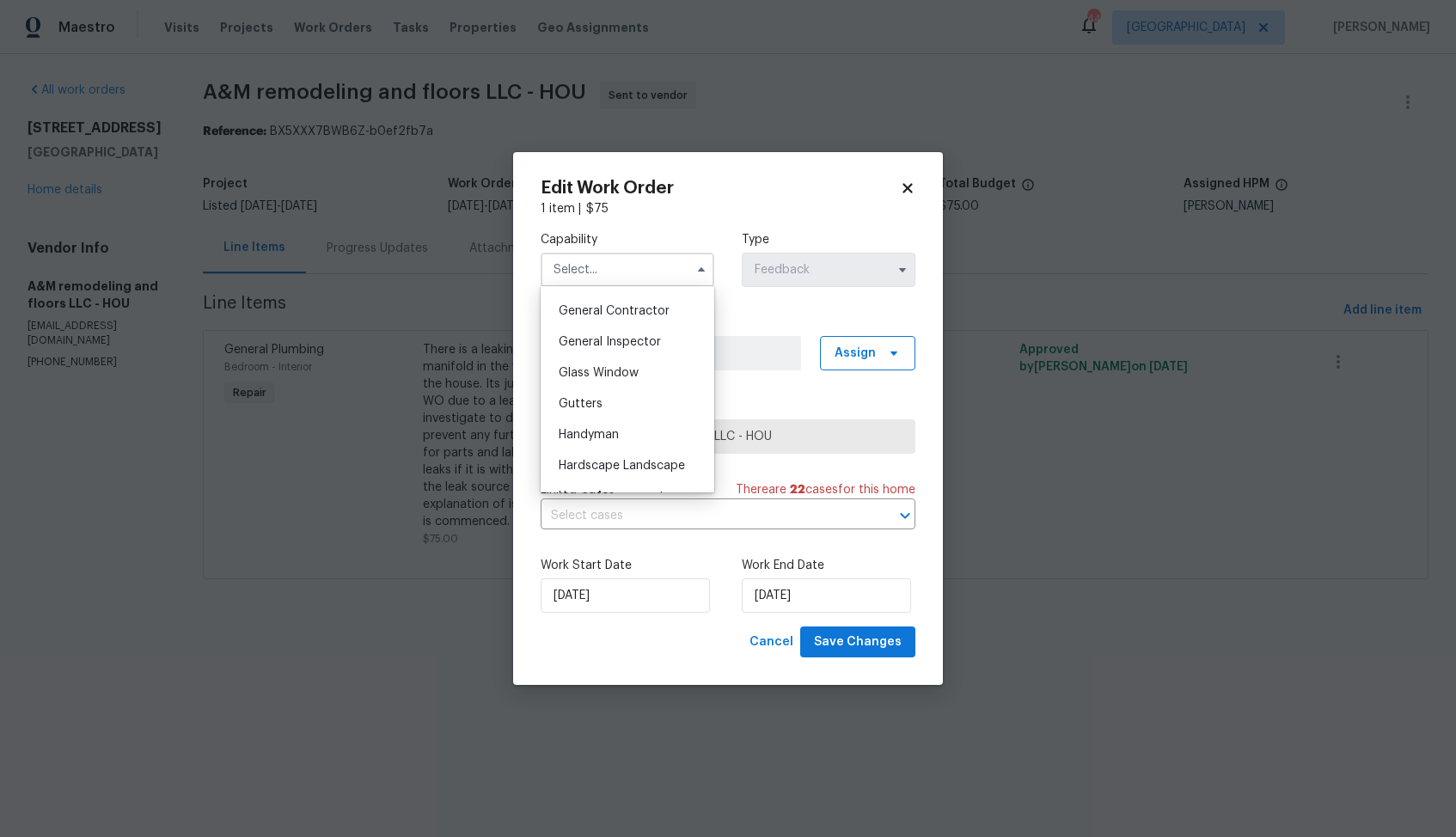
scroll to position [827, 0]
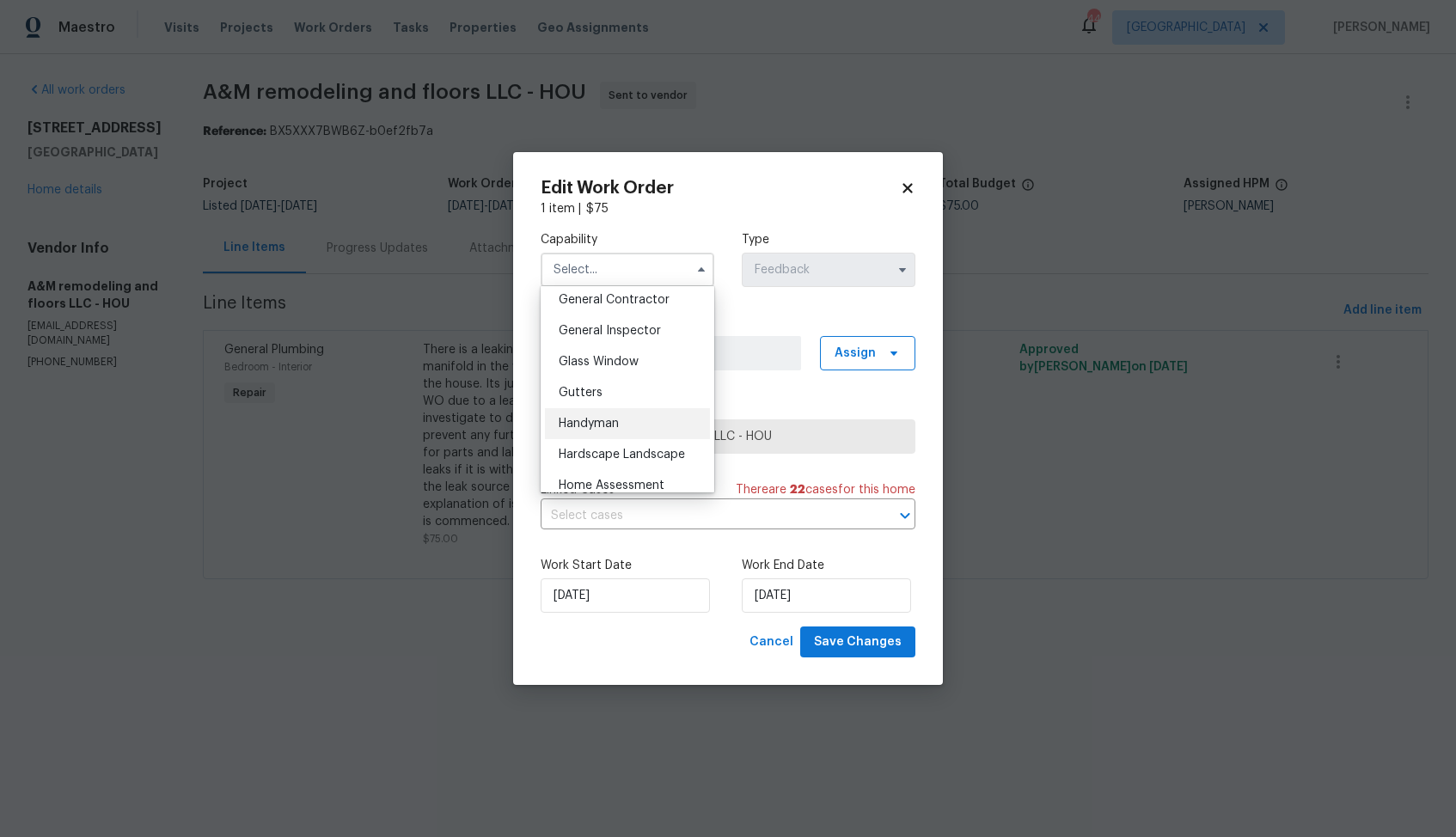
click at [614, 424] on span "Handyman" at bounding box center [588, 424] width 60 height 12
type input "Handyman"
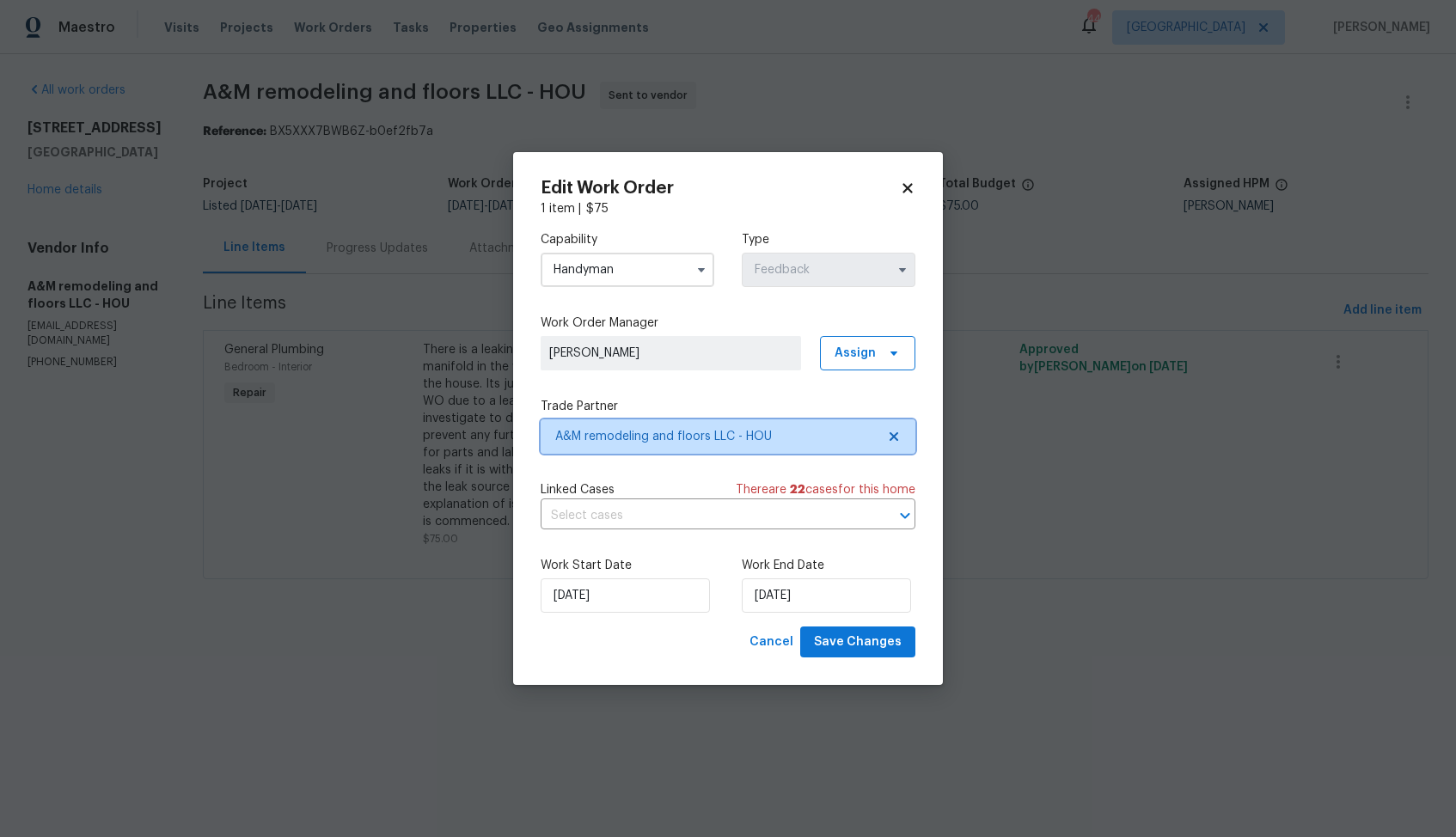
click at [706, 442] on span "A&M remodeling and floors LLC - HOU" at bounding box center [716, 437] width 321 height 17
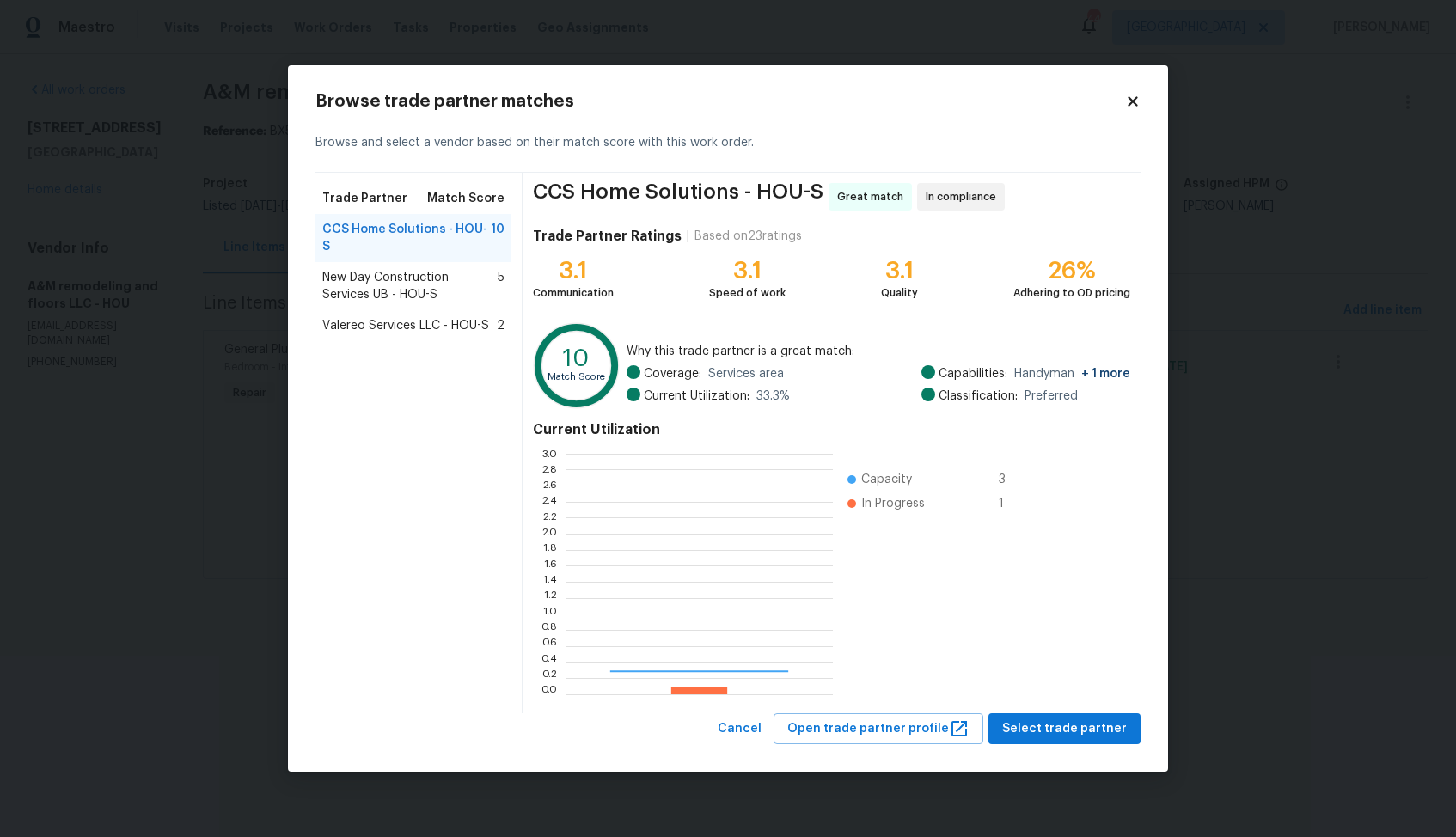
scroll to position [241, 267]
click at [1069, 732] on span "Select trade partner" at bounding box center [1064, 729] width 125 height 22
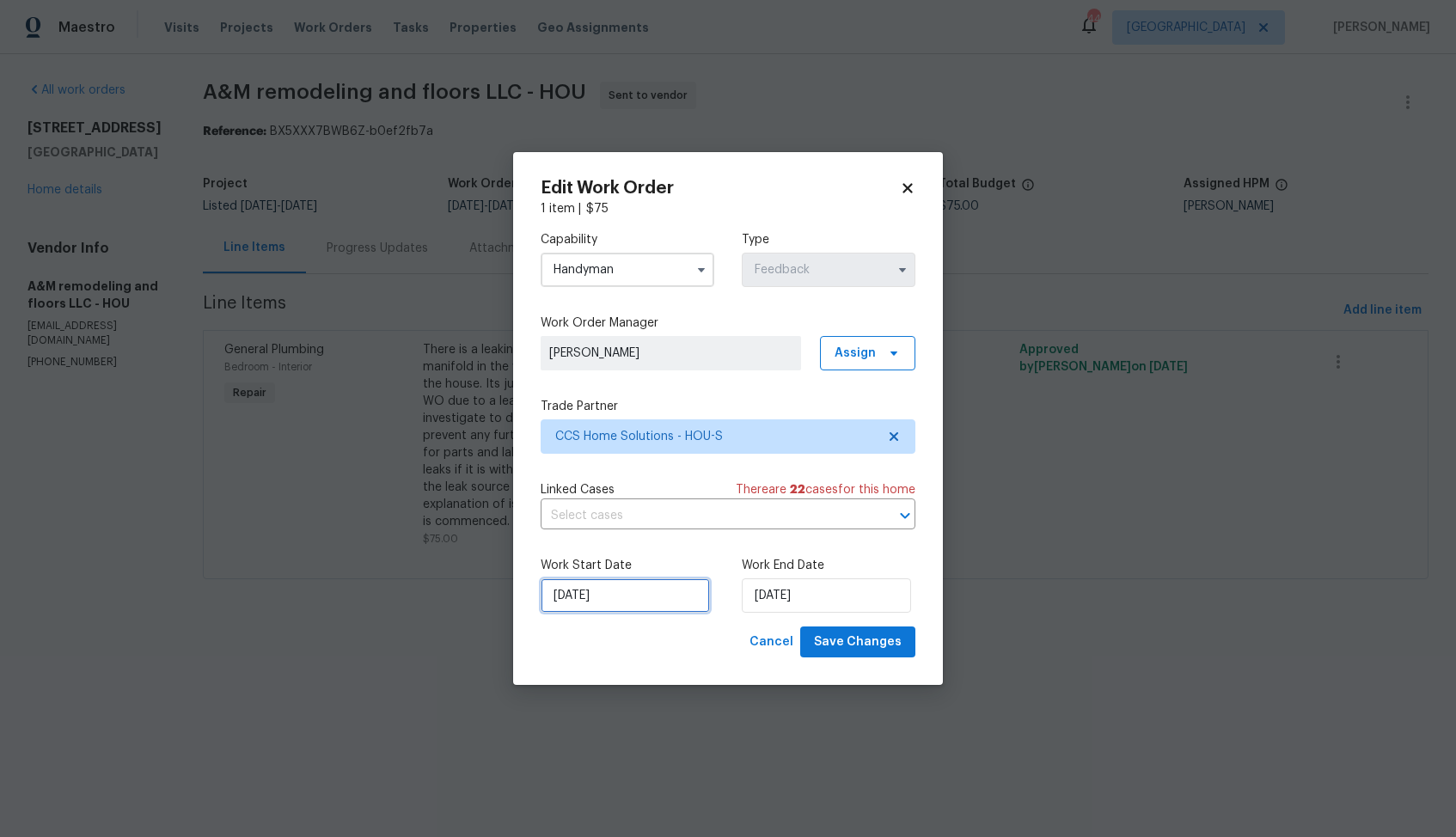
click at [653, 600] on input "01/09/2025" at bounding box center [625, 595] width 169 height 35
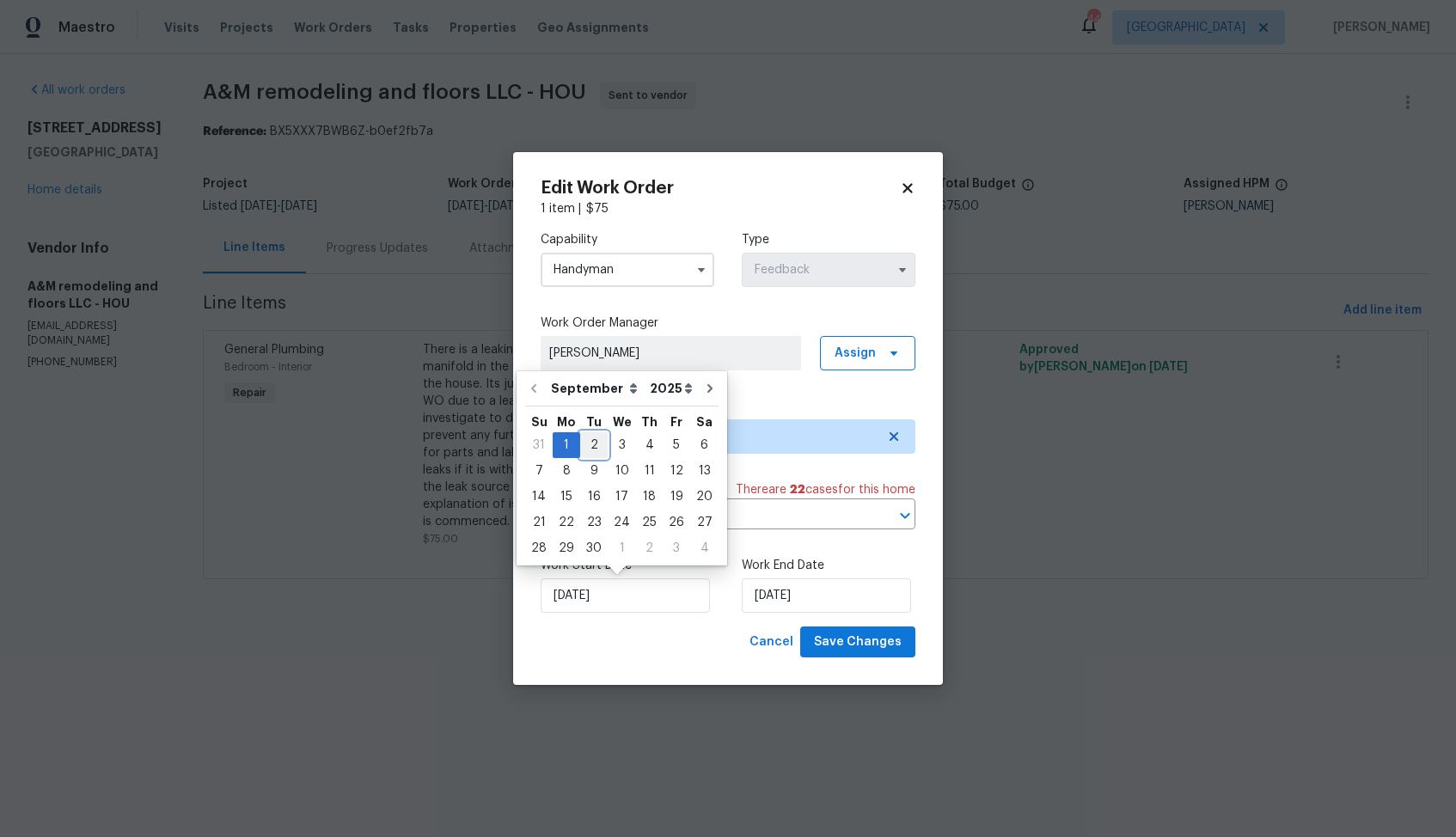
click at [593, 441] on div "2" at bounding box center [594, 445] width 28 height 24
type input "[DATE]"
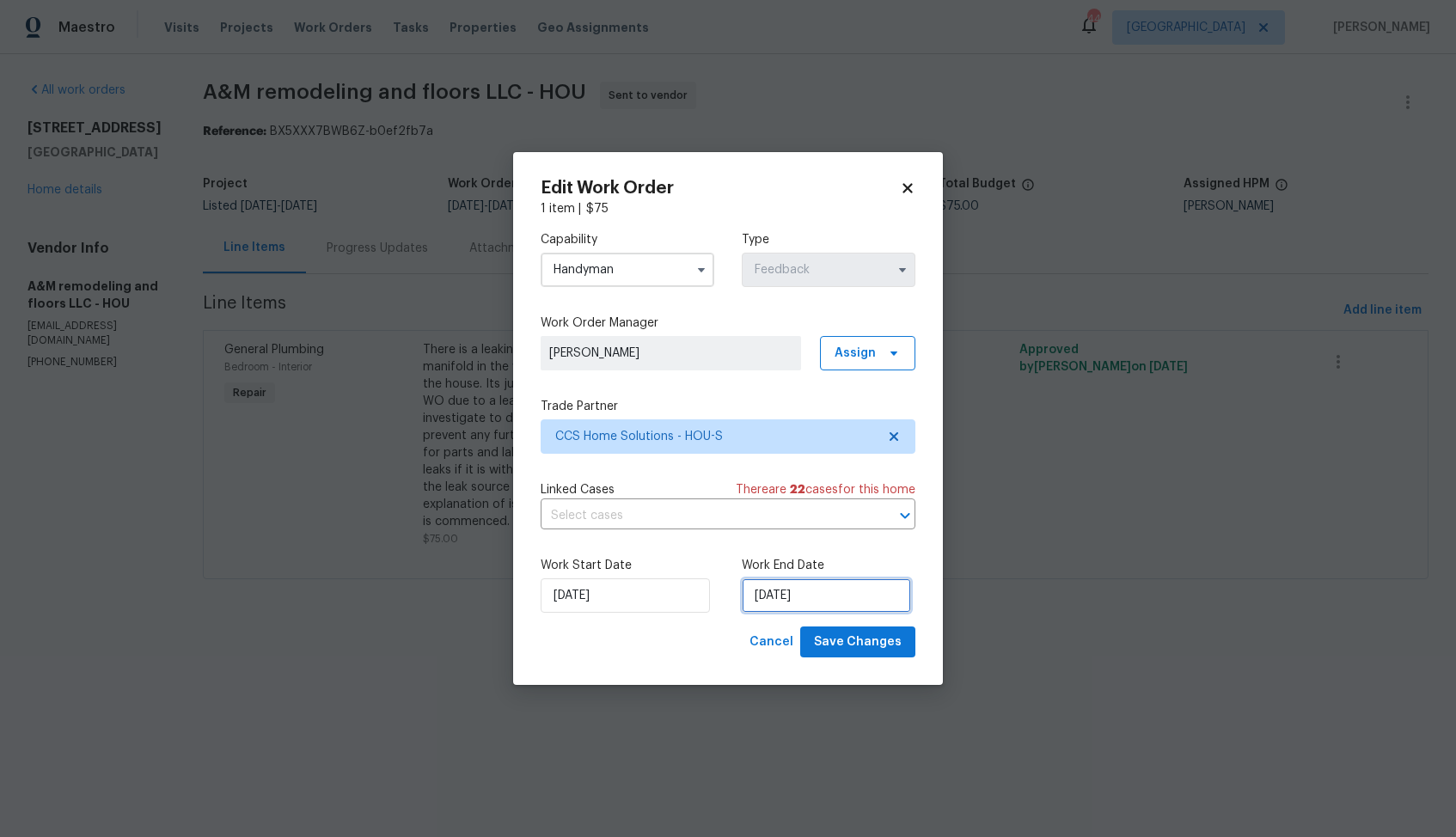
click at [841, 581] on input "03/09/2025" at bounding box center [826, 595] width 169 height 35
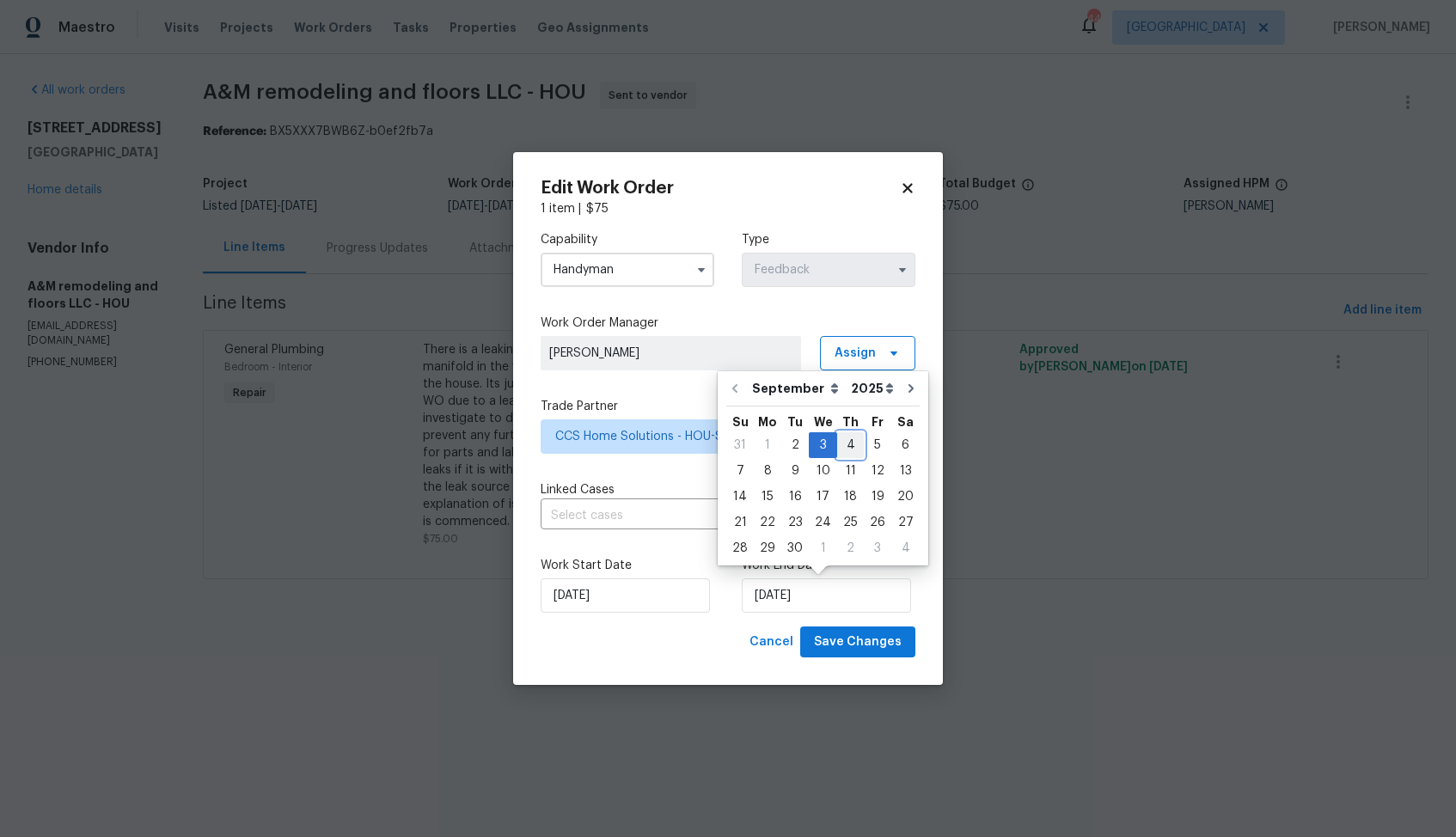
click at [847, 440] on div "4" at bounding box center [850, 445] width 27 height 24
type input "04/09/2025"
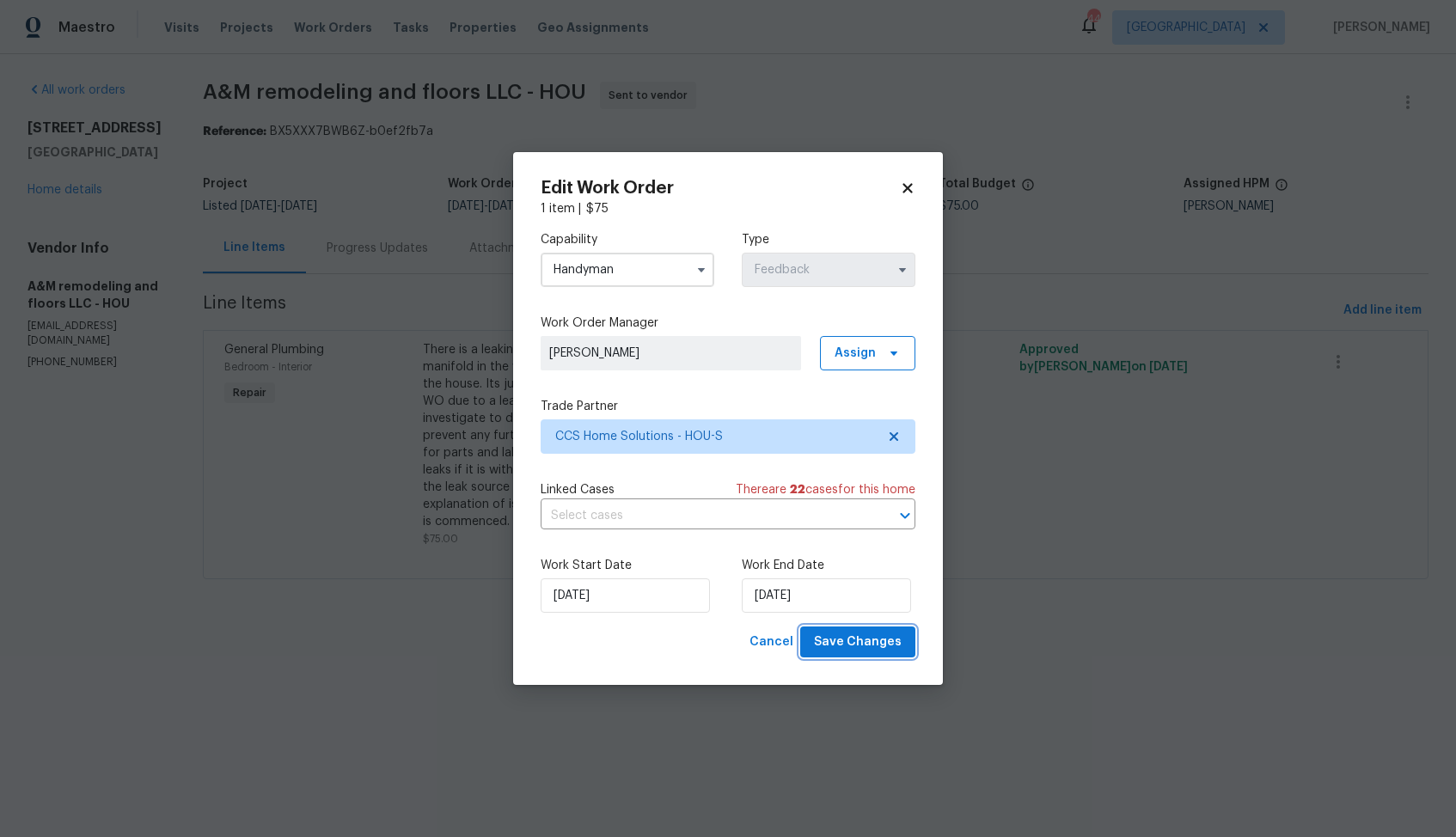
click at [867, 646] on span "Save Changes" at bounding box center [857, 642] width 88 height 22
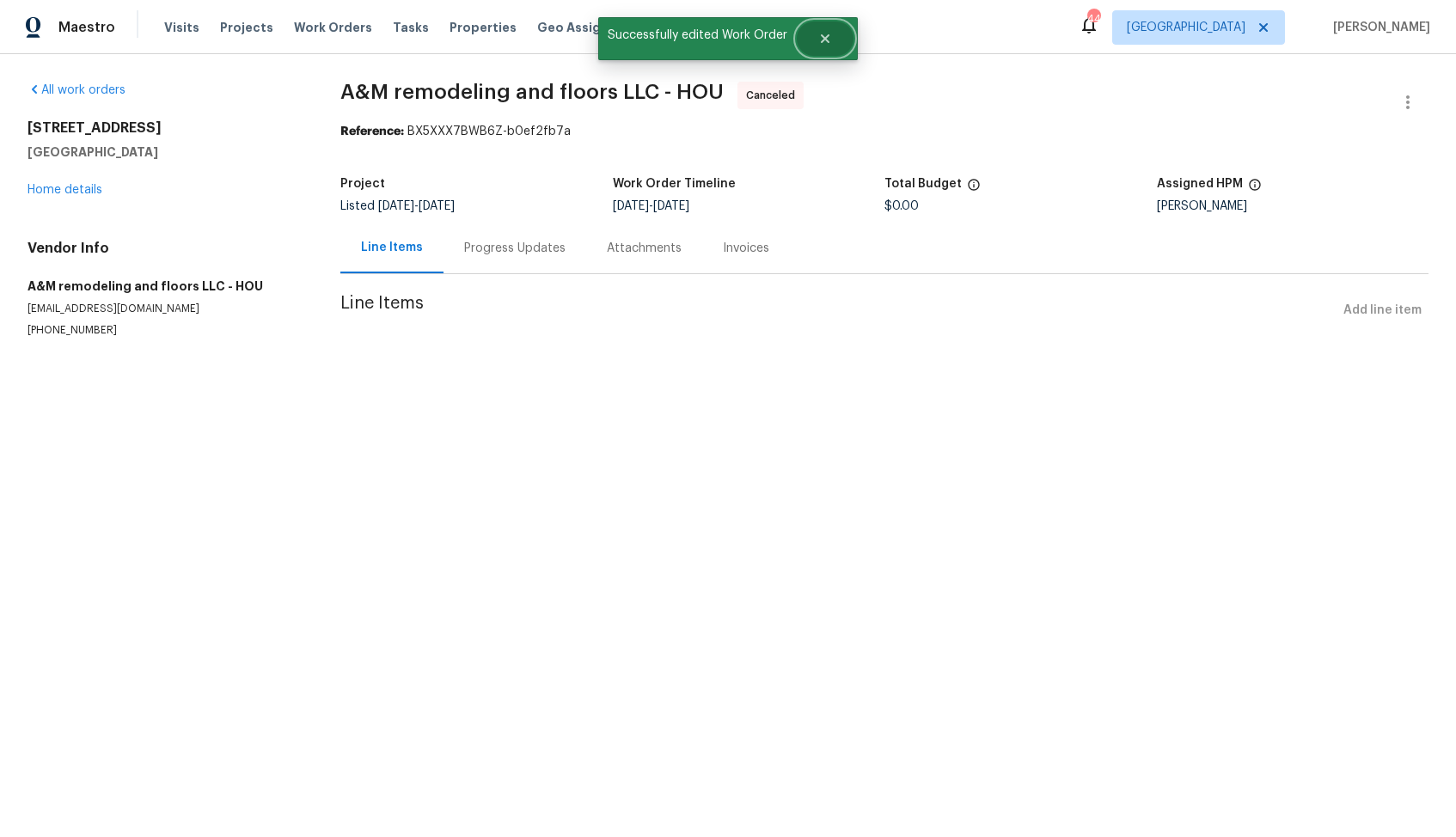
click at [832, 36] on button "Close" at bounding box center [824, 39] width 56 height 35
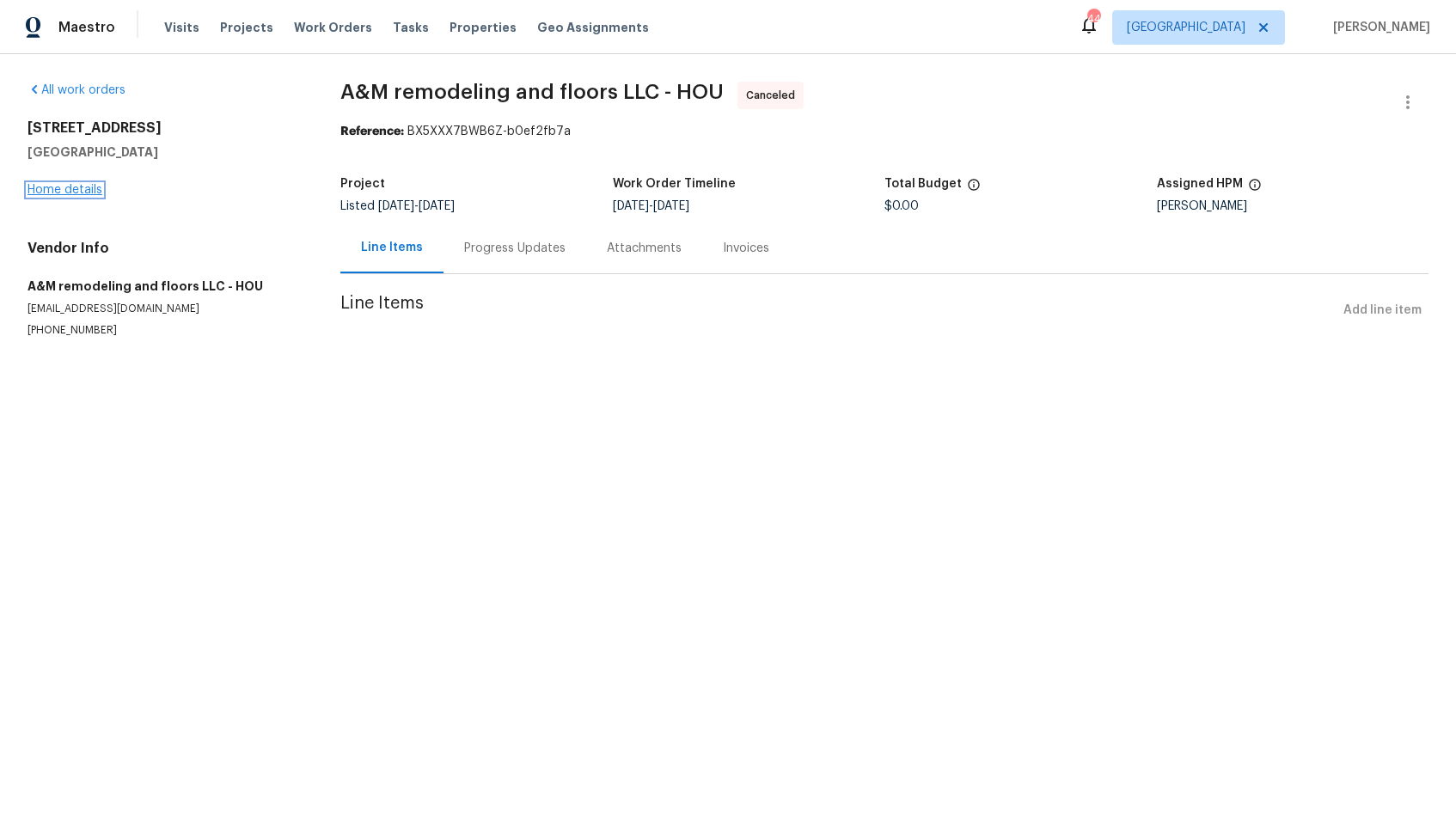
click at [61, 185] on link "Home details" at bounding box center [65, 190] width 75 height 12
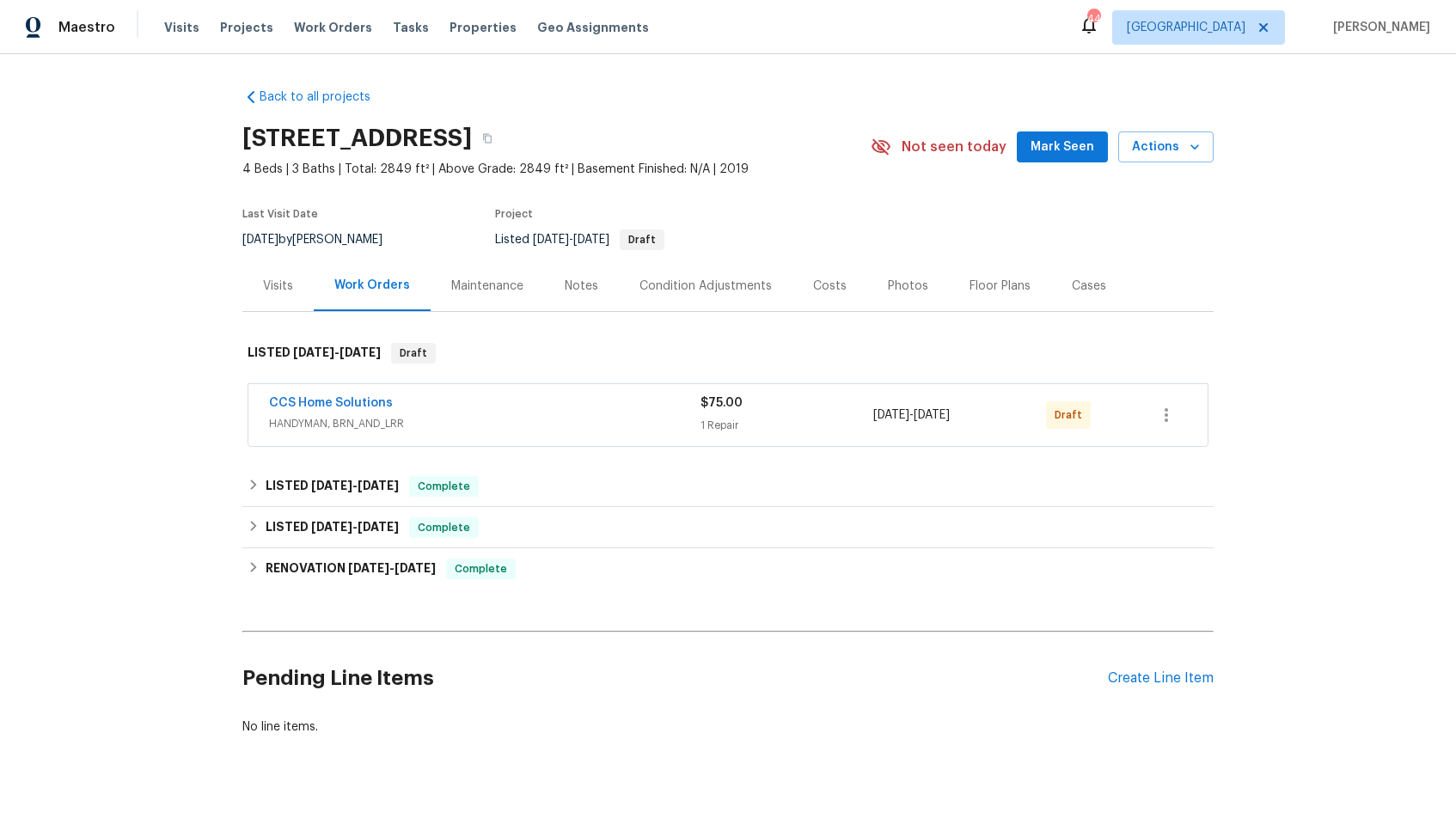
click at [299, 394] on span "CCS Home Solutions" at bounding box center [330, 403] width 124 height 17
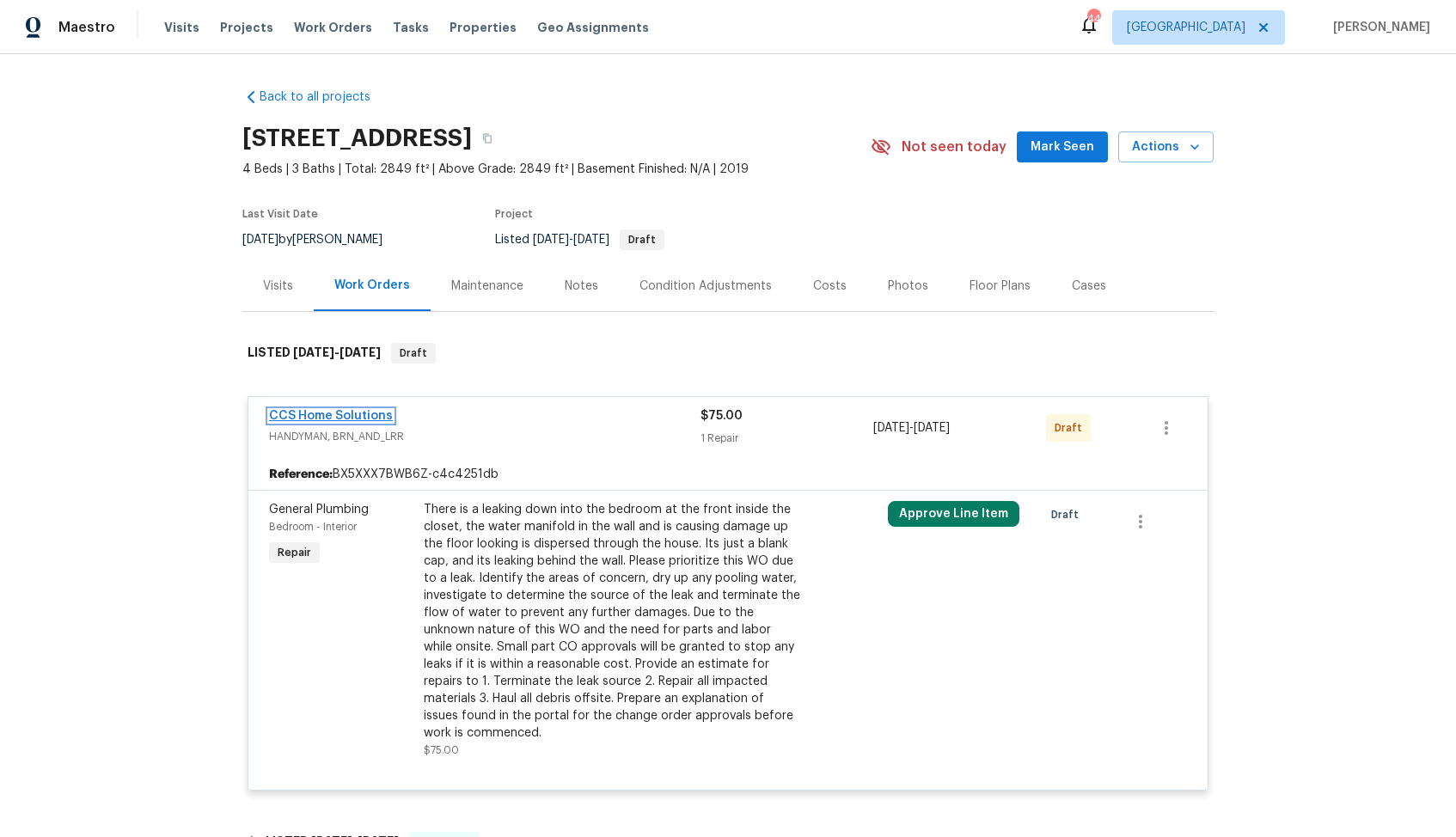
click at [300, 415] on link "CCS Home Solutions" at bounding box center [330, 416] width 124 height 12
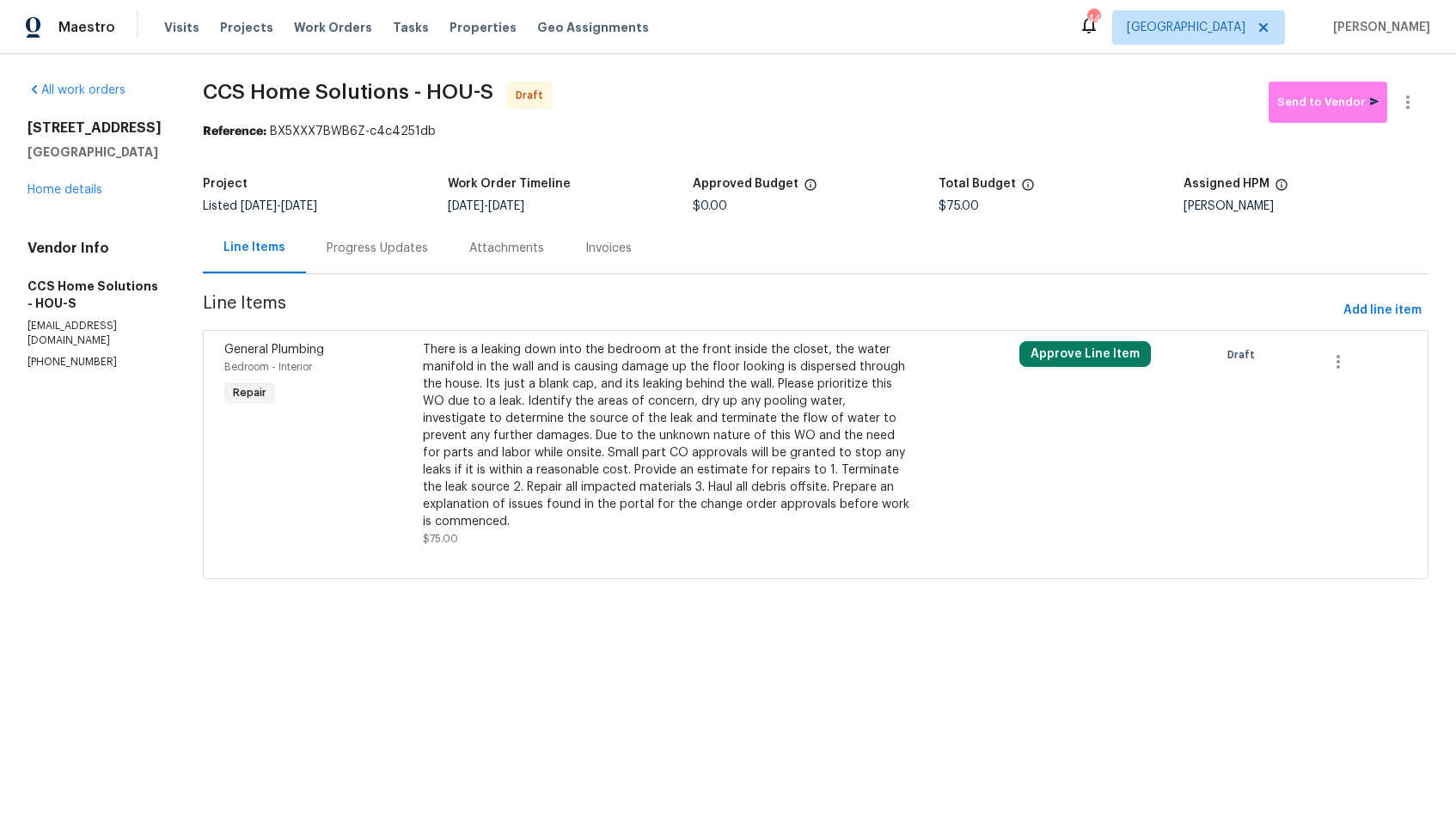
click at [536, 404] on div "There is a leaking down into the bedroom at the front inside the closet, the wa…" at bounding box center [666, 436] width 486 height 189
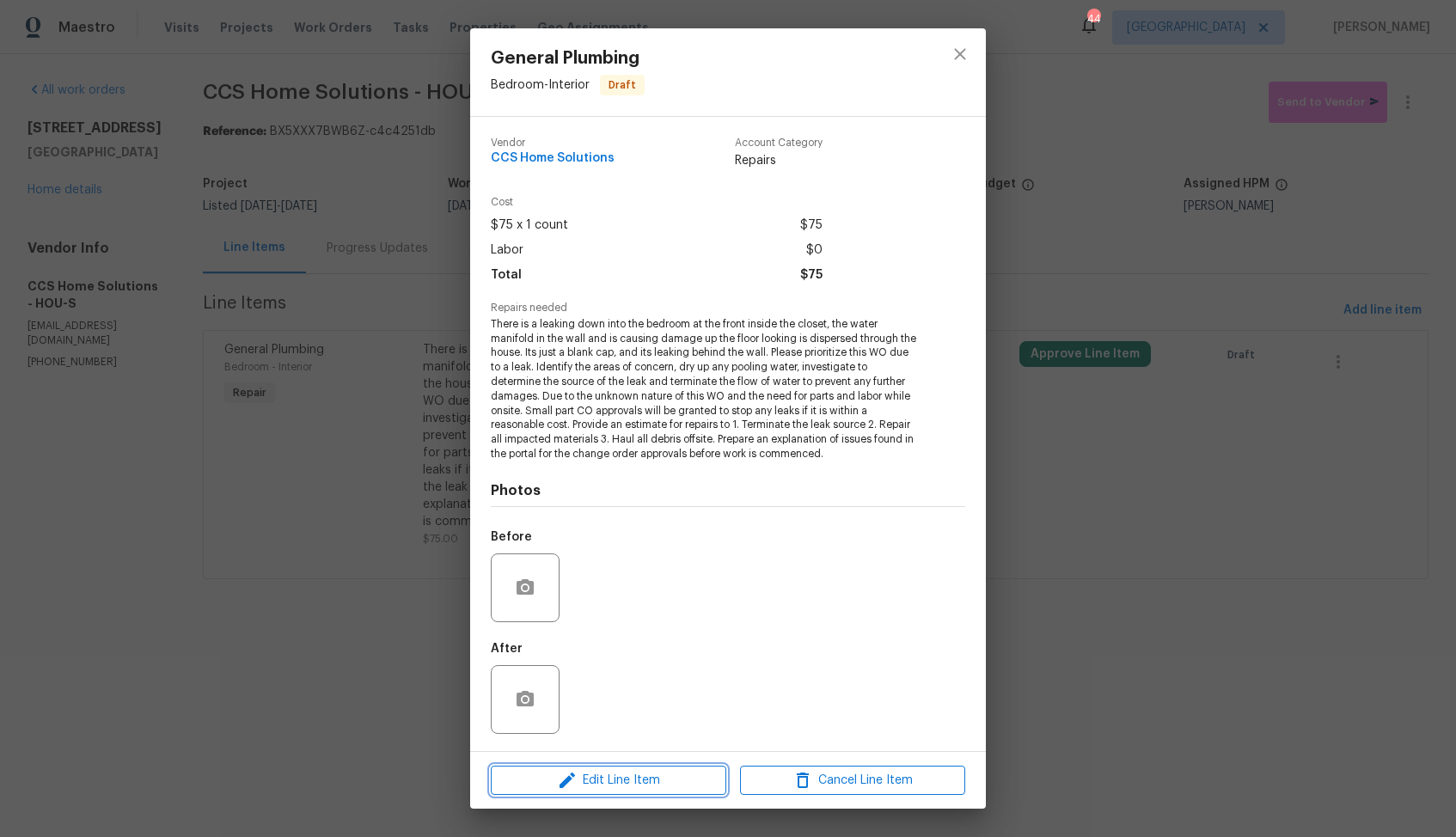
click at [544, 788] on span "Edit Line Item" at bounding box center [608, 780] width 225 height 22
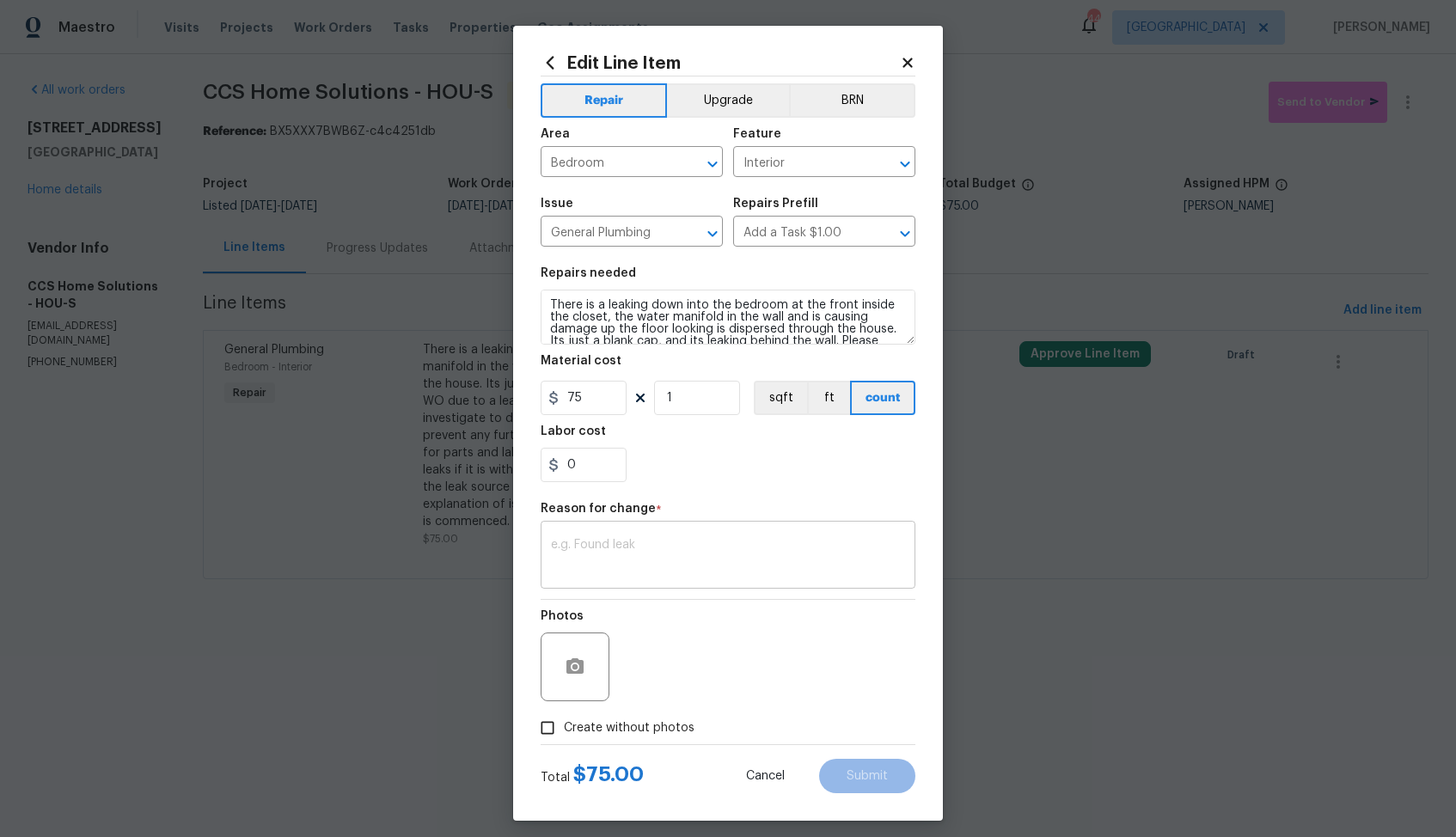
click at [612, 537] on div "x ​" at bounding box center [728, 556] width 374 height 63
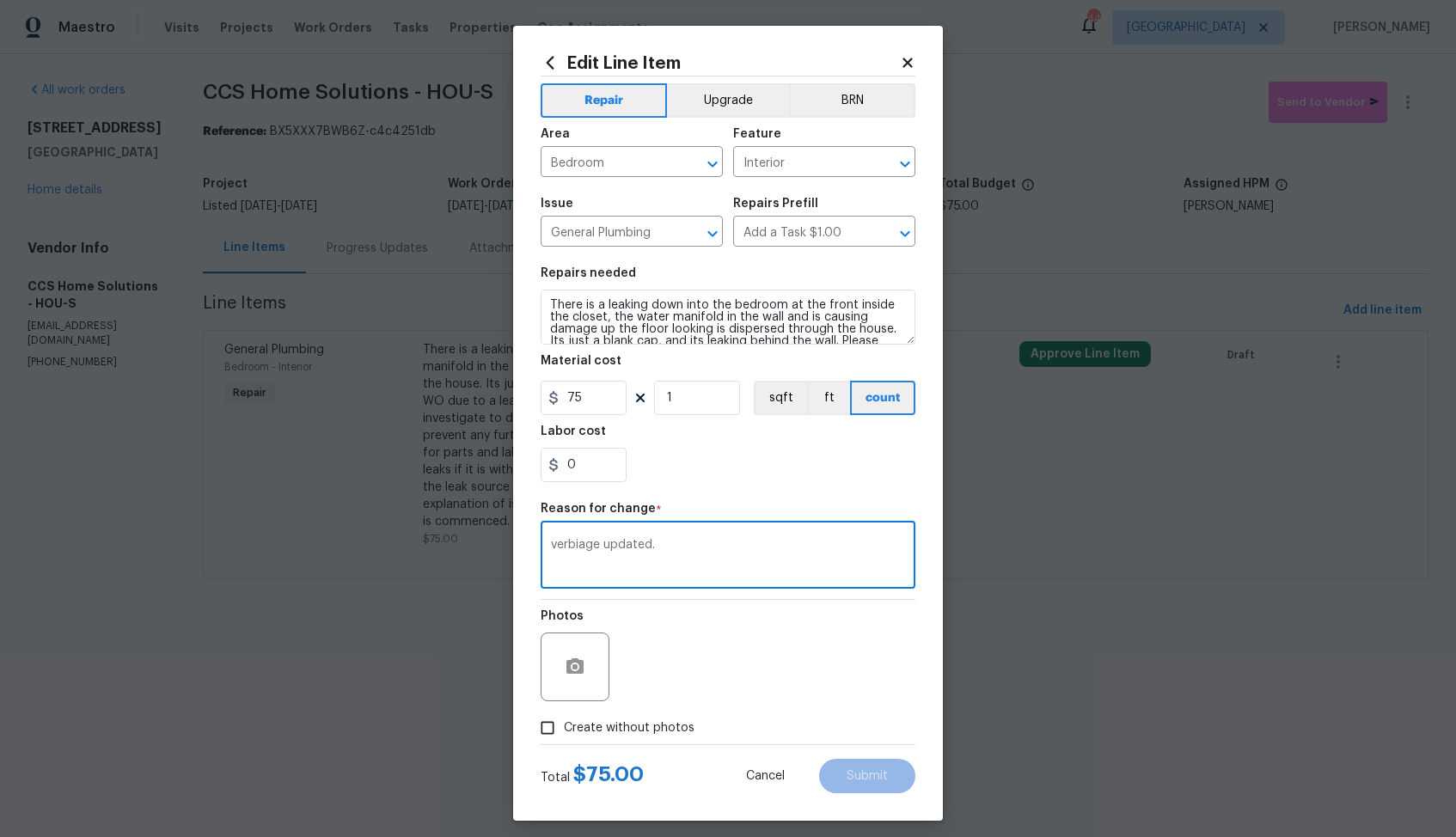
type textarea "verbiage updated."
click at [561, 730] on input "Create without photos" at bounding box center [548, 728] width 33 height 33
checkbox input "true"
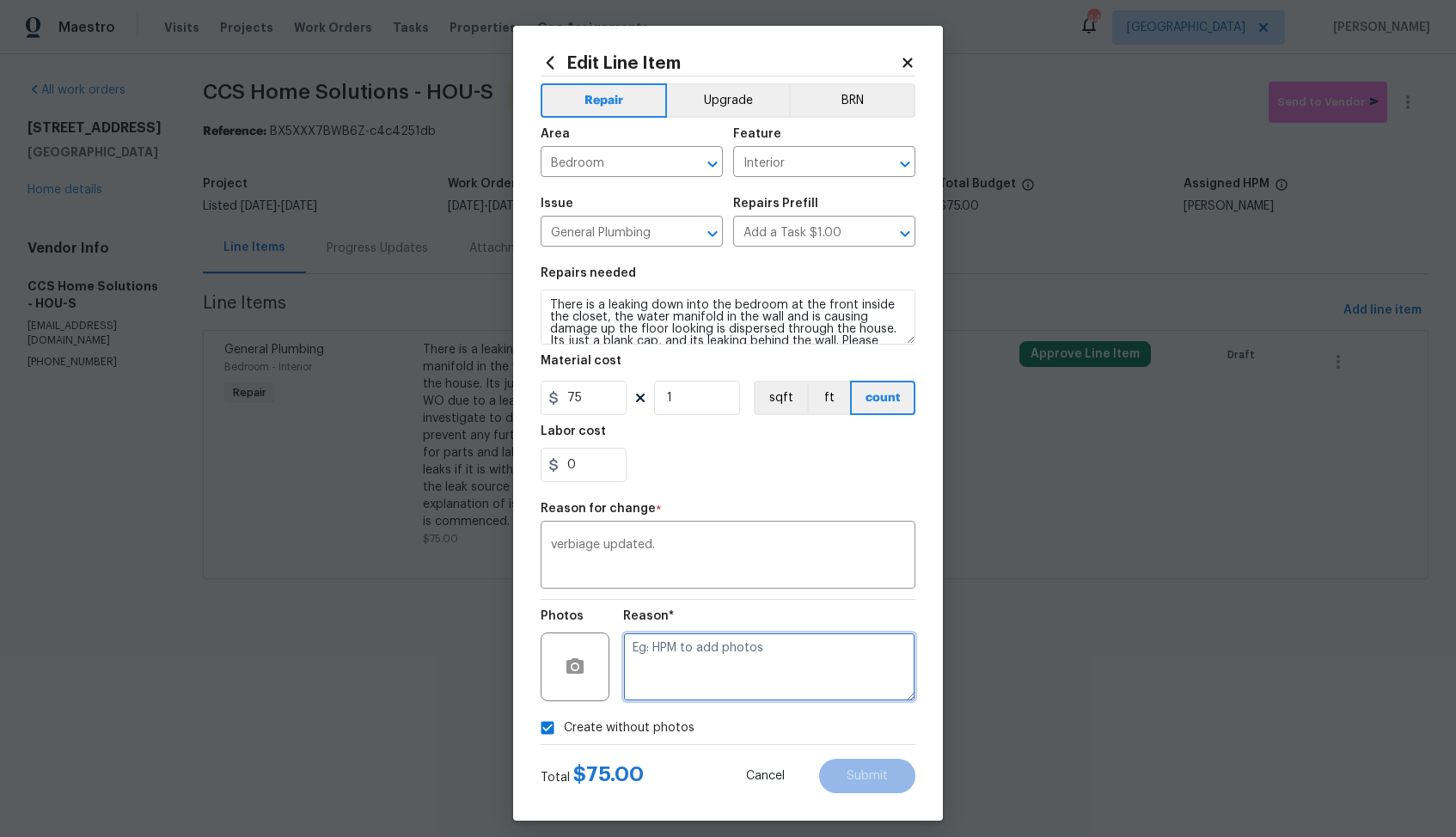
click at [758, 665] on textarea at bounding box center [769, 666] width 292 height 68
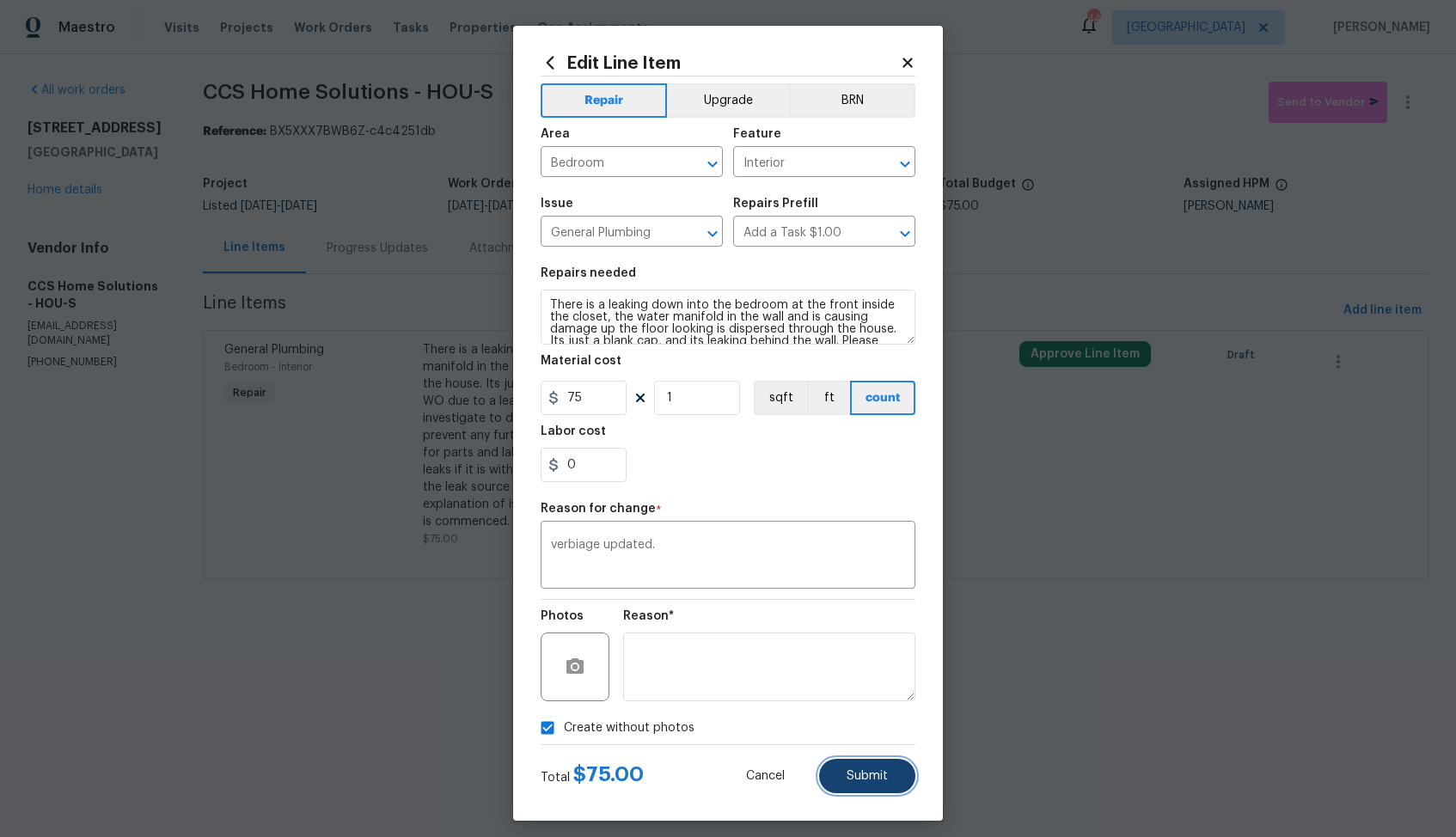
click at [879, 775] on span "Submit" at bounding box center [868, 775] width 42 height 13
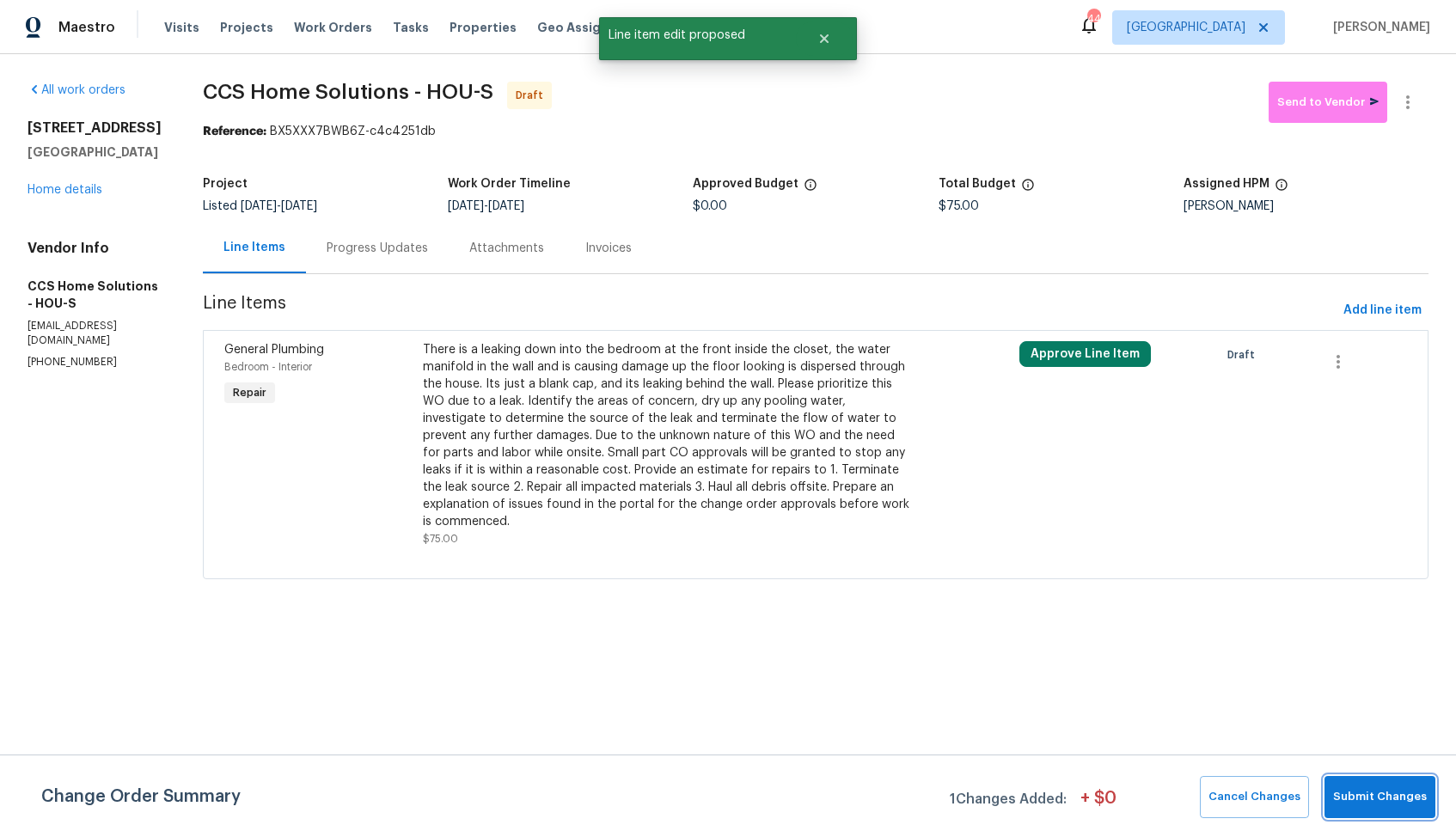
click at [1369, 798] on span "Submit Changes" at bounding box center [1380, 796] width 94 height 20
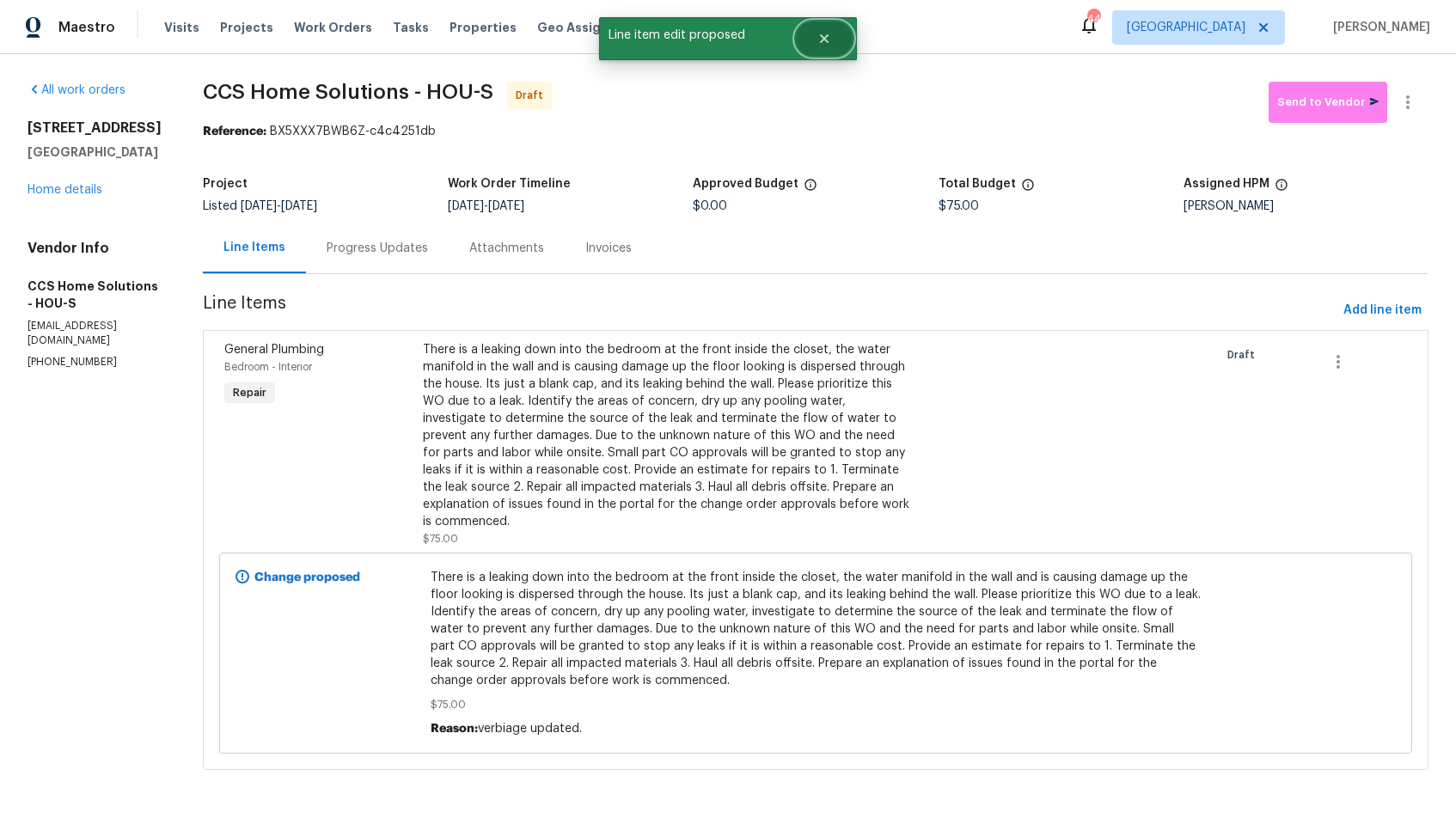
click at [820, 39] on icon "Close" at bounding box center [824, 39] width 14 height 14
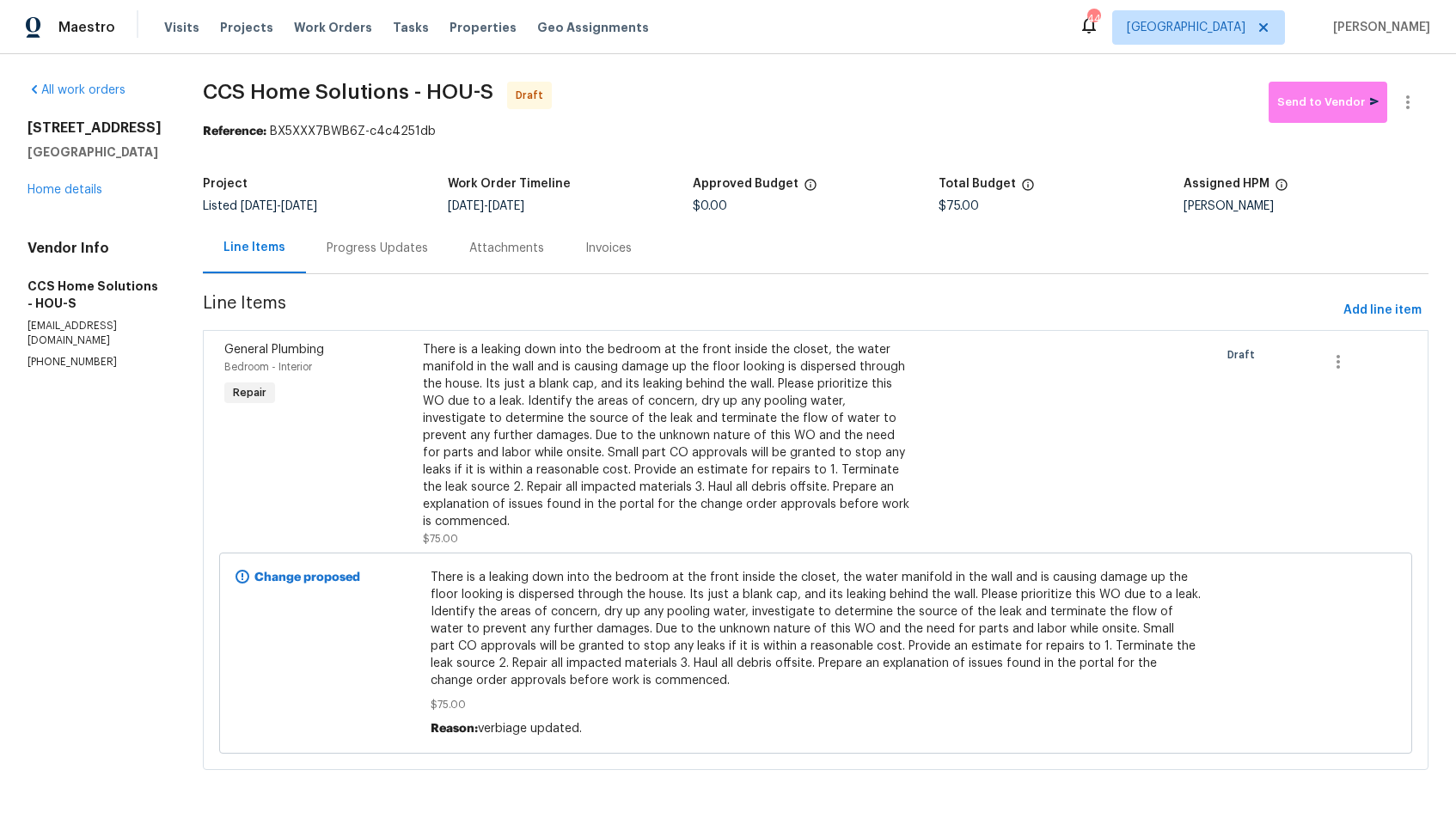
click at [393, 236] on div "Progress Updates" at bounding box center [377, 248] width 143 height 51
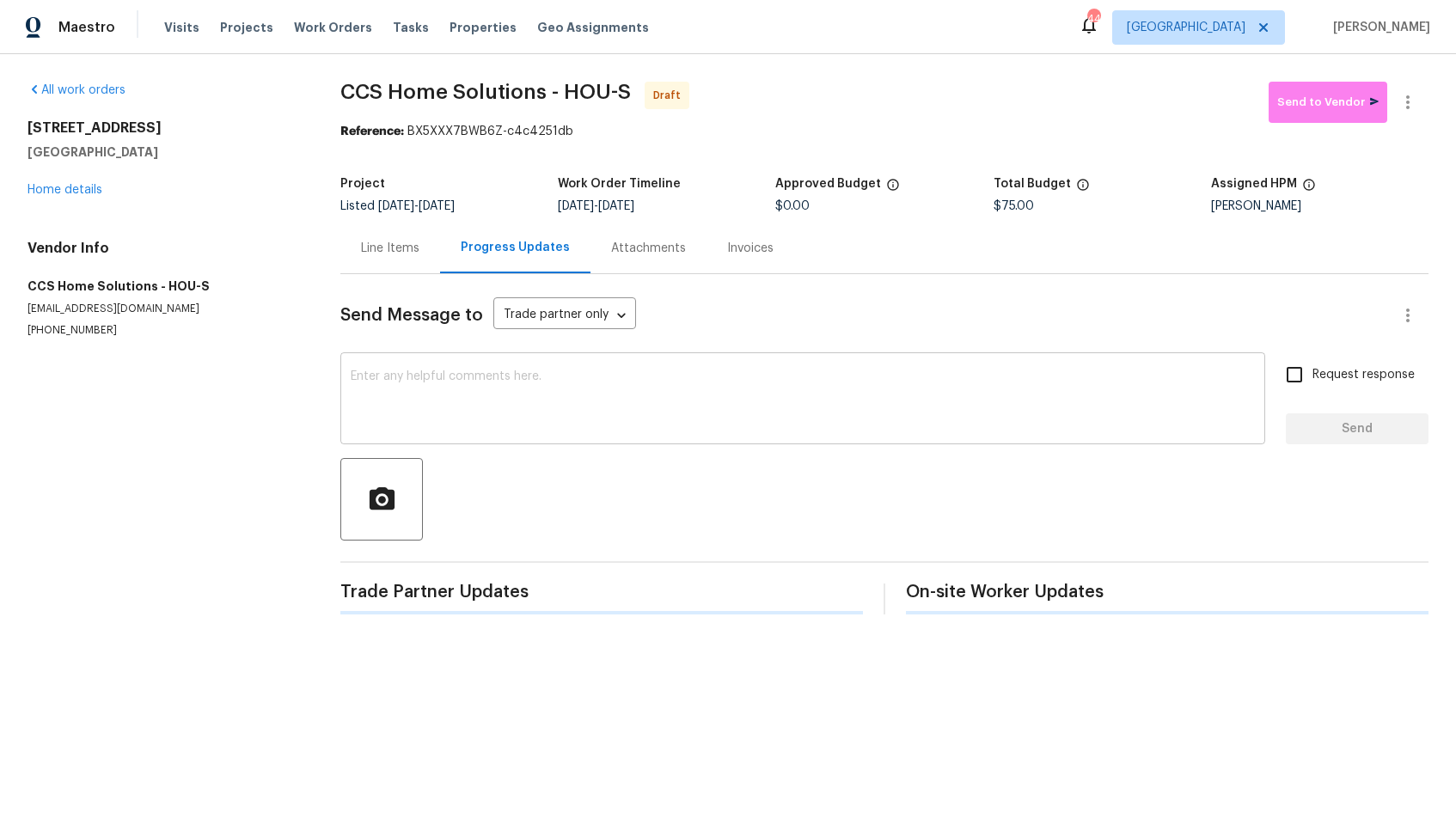
click at [421, 425] on textarea at bounding box center [803, 399] width 904 height 60
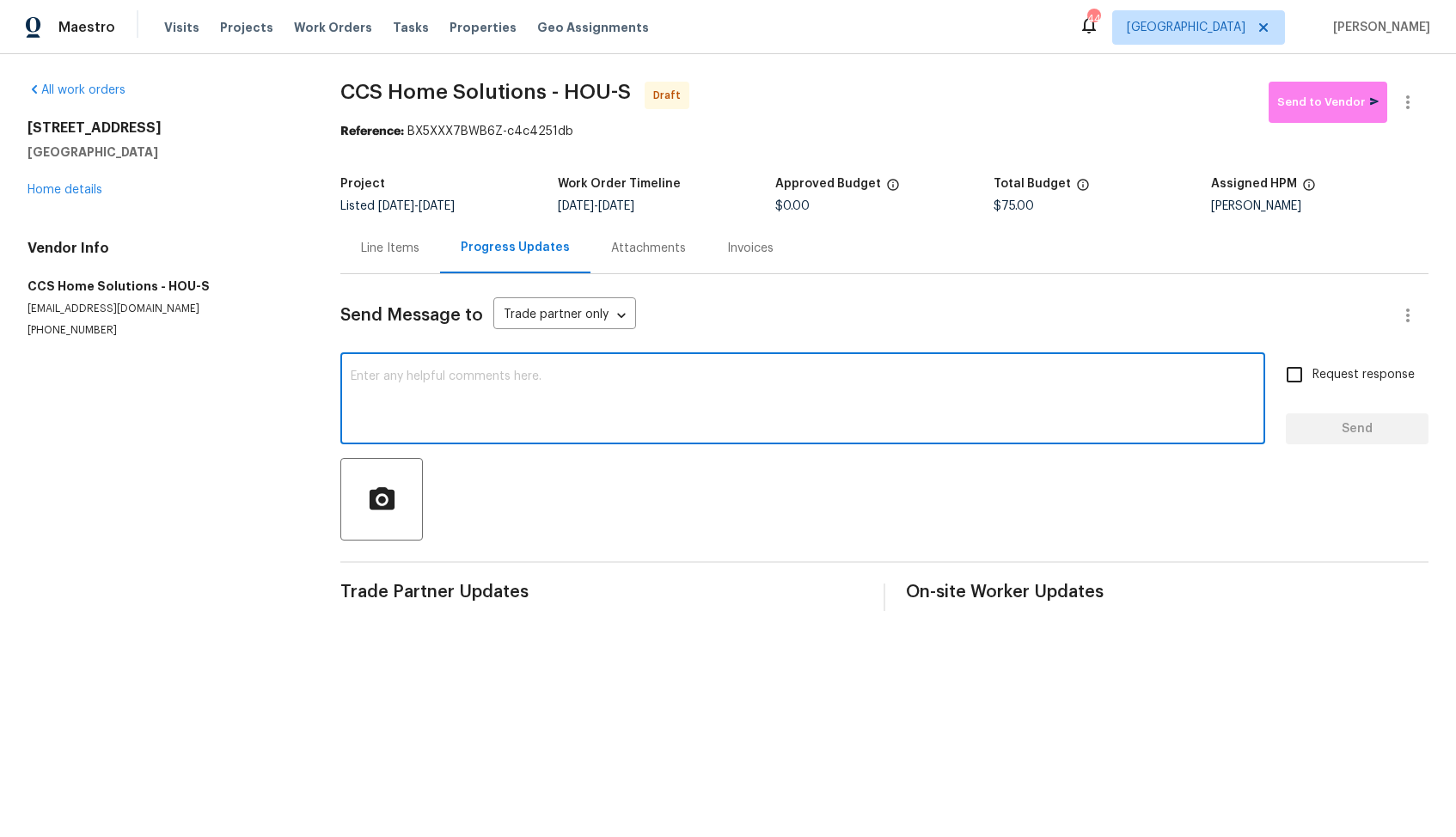
click at [715, 431] on textarea at bounding box center [803, 399] width 904 height 60
paste textarea "Hi, this is [PERSON_NAME] with Opendoor. I’m confirming you received the WO for…"
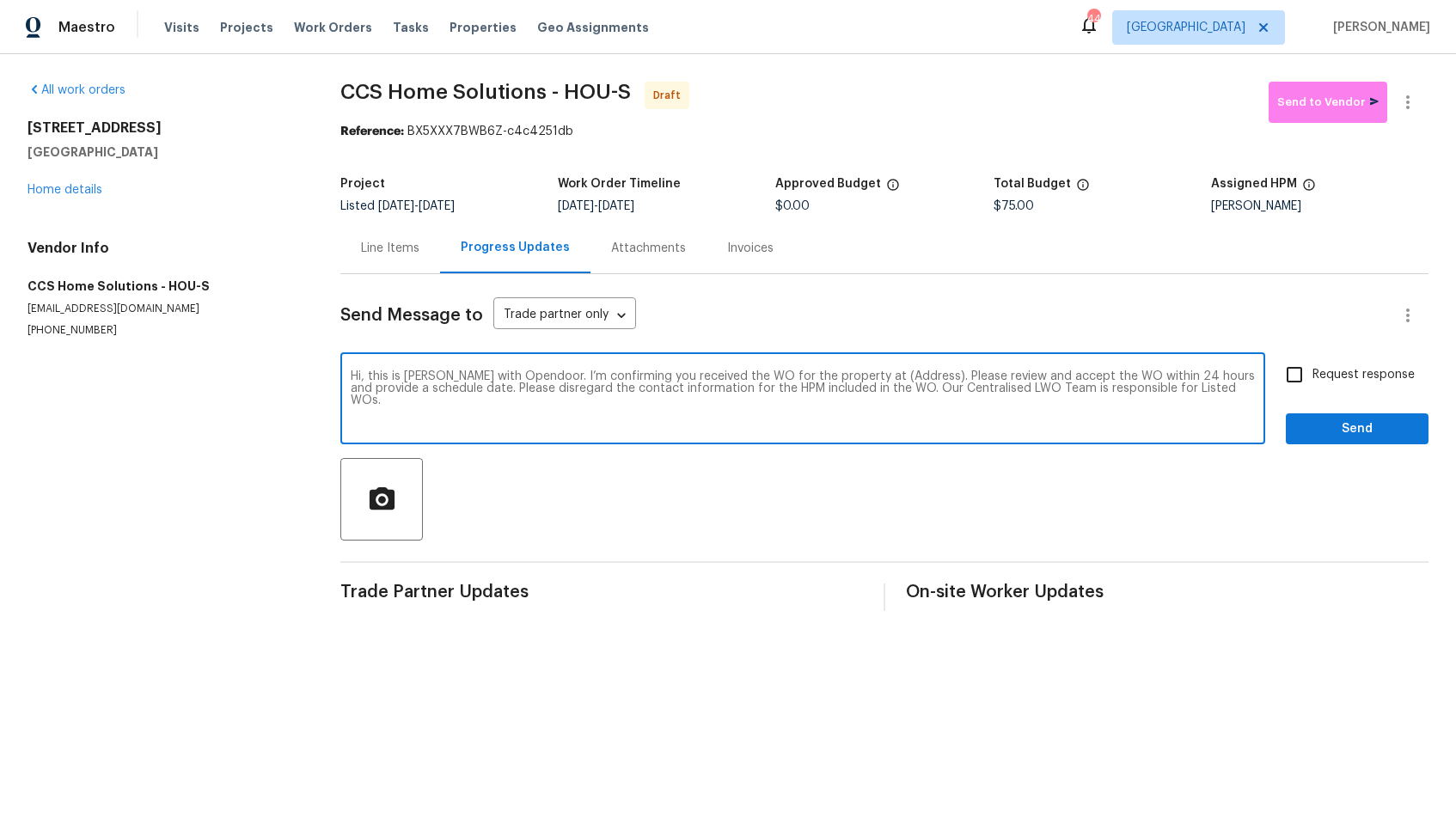
drag, startPoint x: 900, startPoint y: 378, endPoint x: 848, endPoint y: 373, distance: 52.2
click at [848, 373] on textarea "Hi, this is [PERSON_NAME] with Opendoor. I’m confirming you received the WO for…" at bounding box center [803, 399] width 904 height 60
paste textarea "2811 Apache St, League City, TX 77573"
type textarea "Hi, this is Arvind with Opendoor. I’m confirming you received the WO for the pr…"
click at [1294, 375] on input "Request response" at bounding box center [1294, 375] width 36 height 36
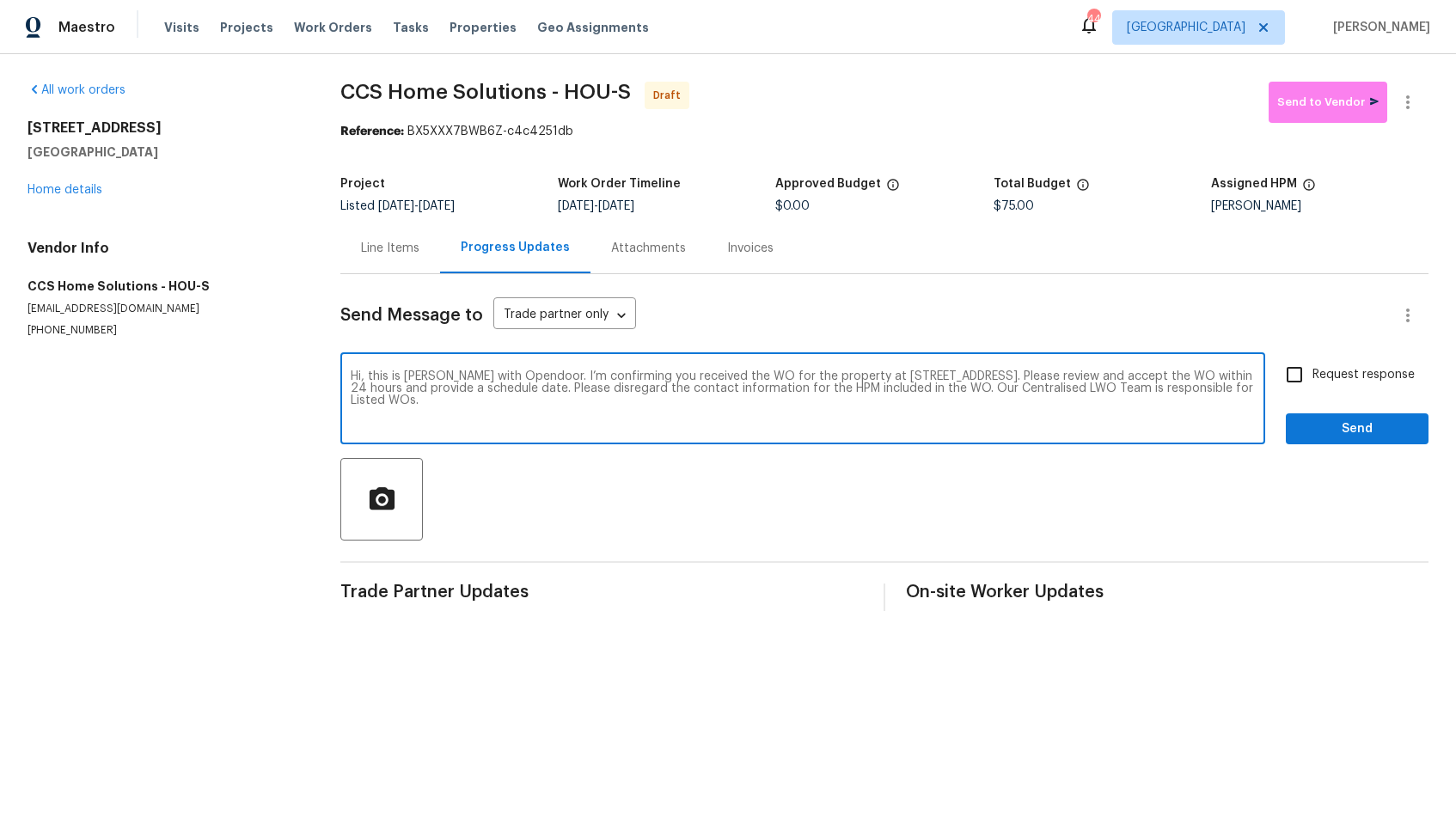
checkbox input "true"
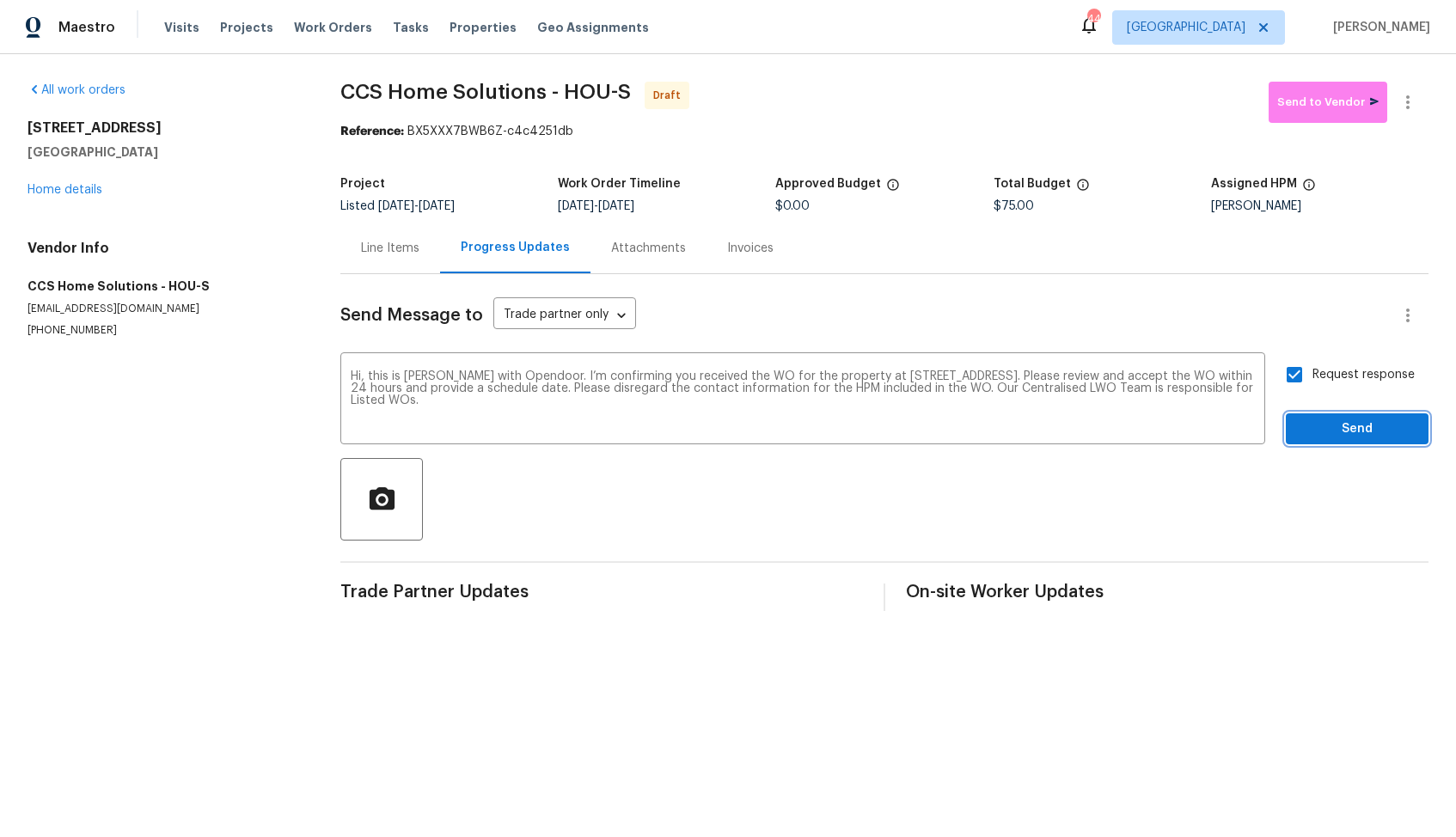
click at [1323, 431] on span "Send" at bounding box center [1356, 429] width 115 height 22
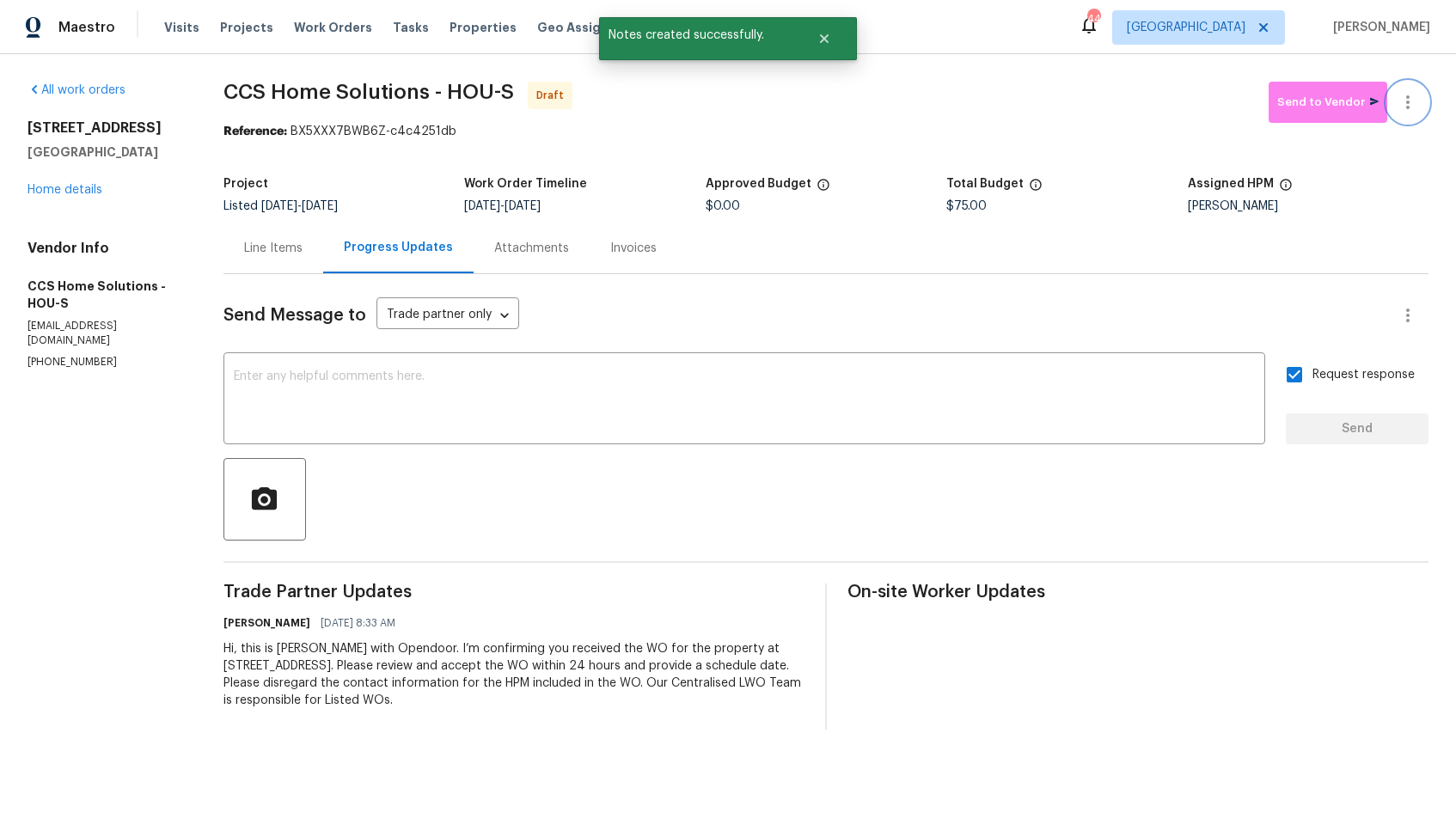
click at [1406, 97] on icon "button" at bounding box center [1407, 102] width 3 height 14
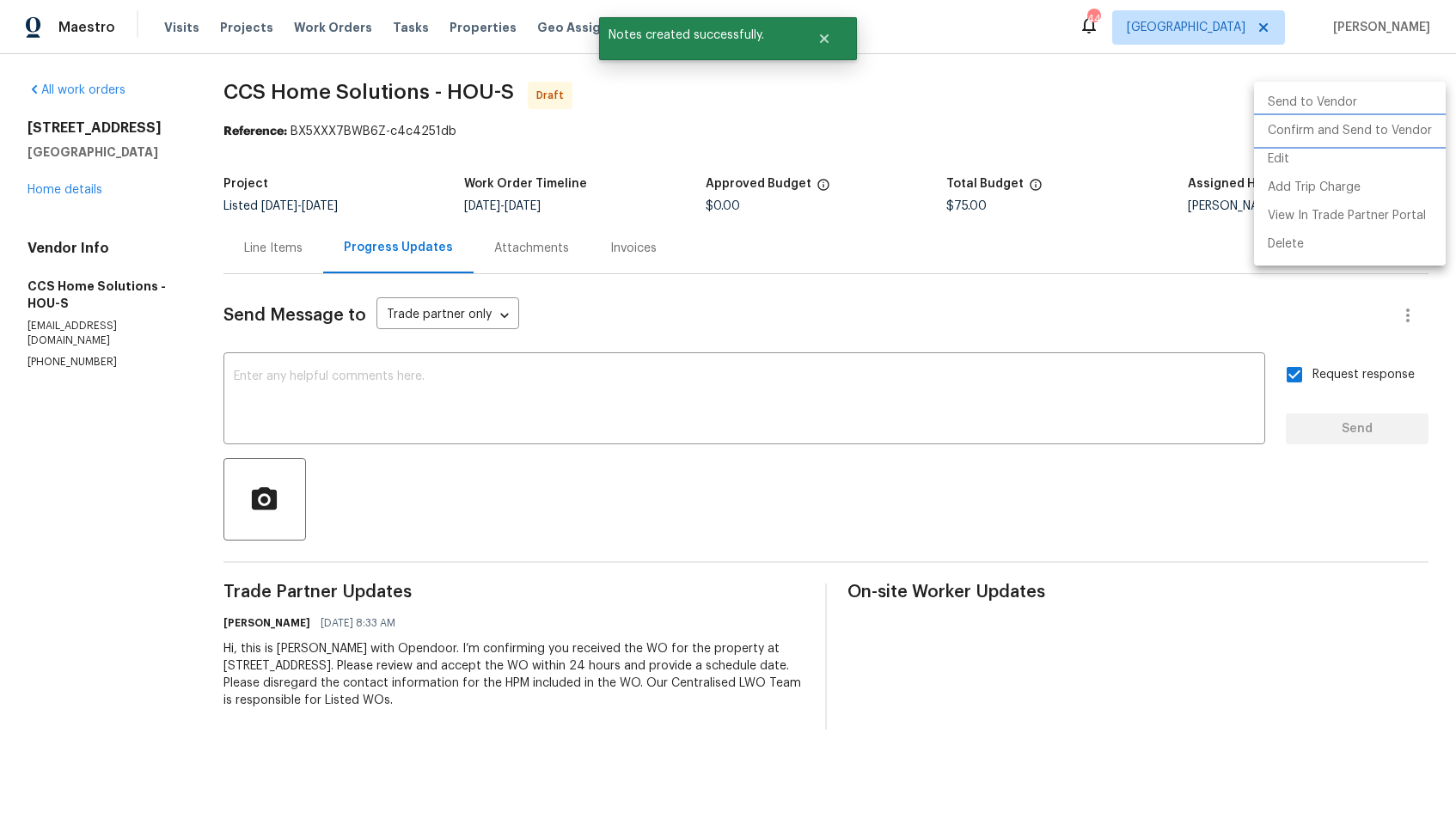
click at [1318, 144] on li "Confirm and Send to Vendor" at bounding box center [1349, 131] width 192 height 29
click at [862, 126] on div at bounding box center [728, 418] width 1456 height 837
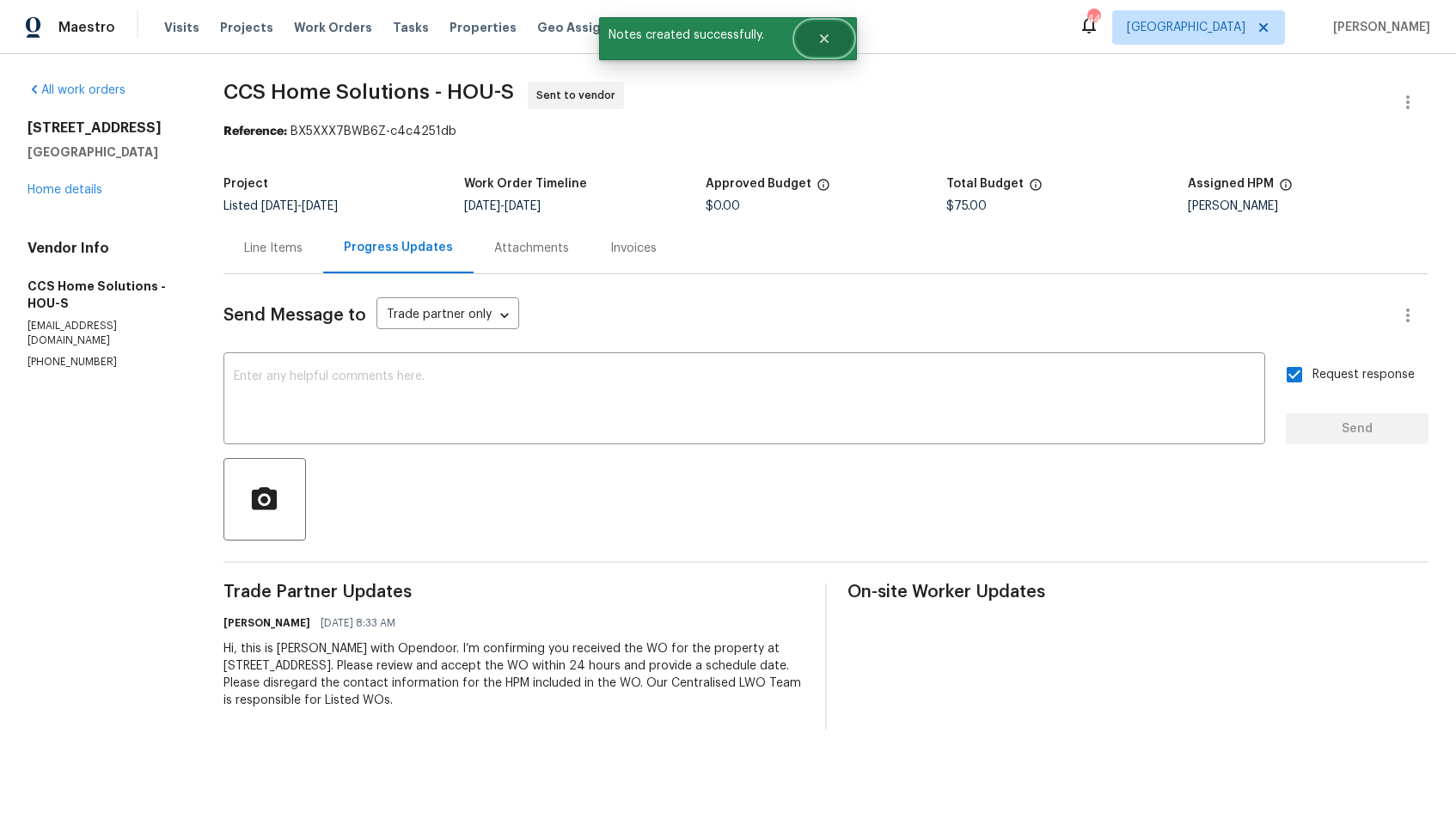
click at [823, 33] on icon "Close" at bounding box center [824, 39] width 14 height 14
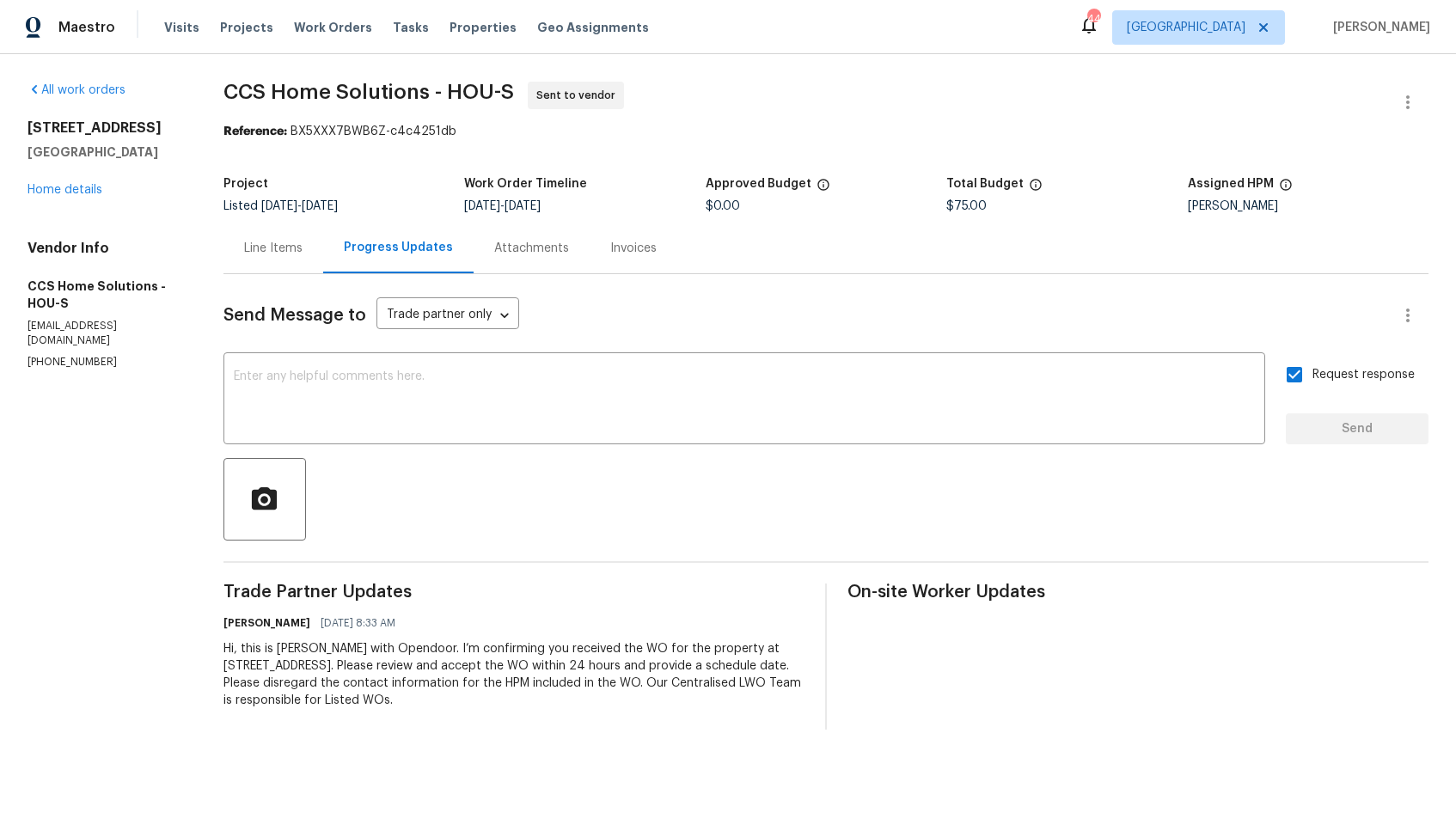
click at [270, 89] on span "CCS Home Solutions - HOU-S" at bounding box center [368, 92] width 290 height 21
copy span "CCS Home Solutions - HOU-S"
click at [462, 160] on section "CCS Home Solutions - HOU-S Sent to vendor Reference: BX5XXX7BWB6Z-c4c4251db Pro…" at bounding box center [826, 406] width 1205 height 648
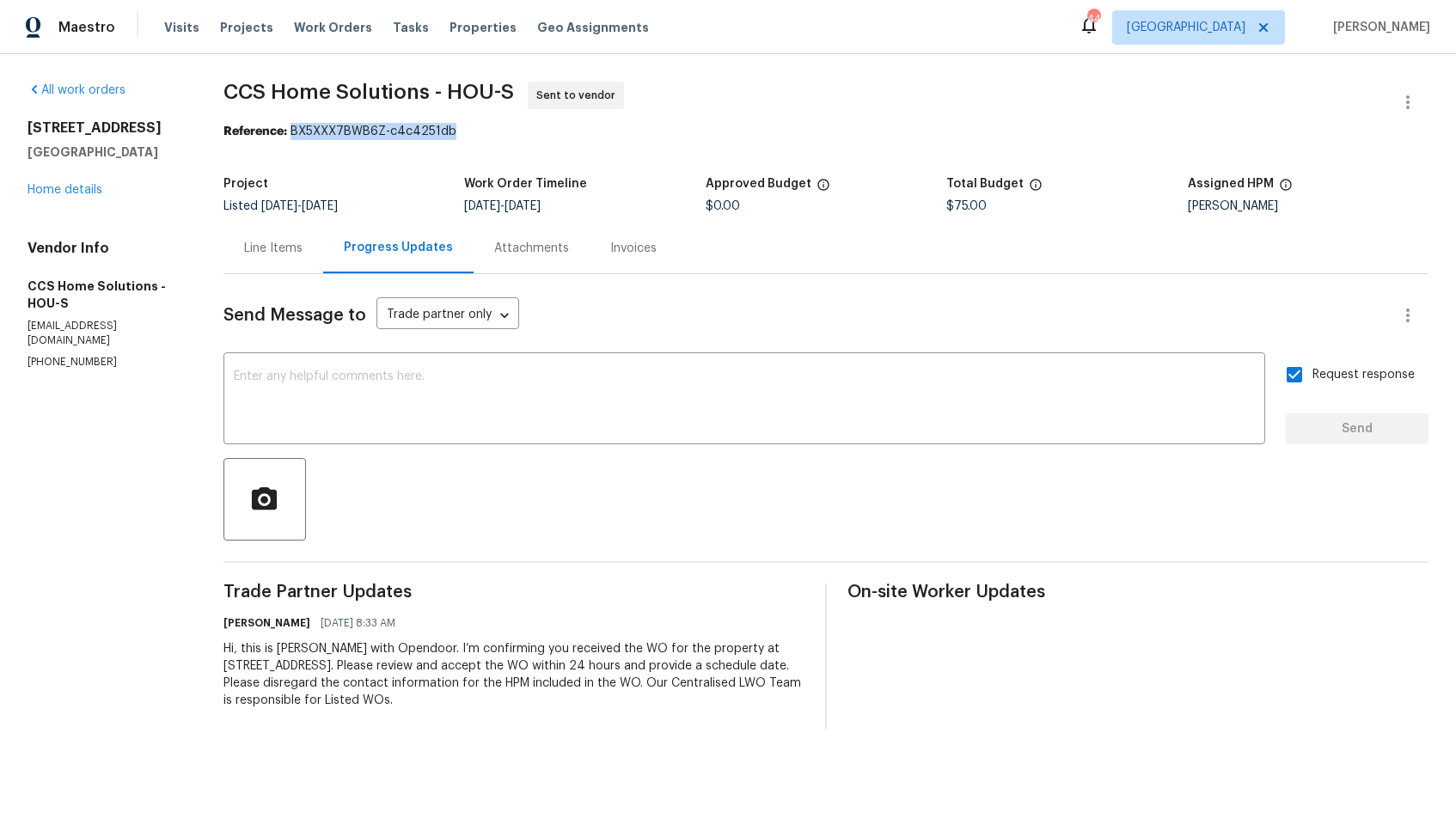
drag, startPoint x: 289, startPoint y: 132, endPoint x: 493, endPoint y: 132, distance: 204.0
click at [493, 132] on div "Reference: BX5XXX7BWB6Z-c4c4251db" at bounding box center [826, 132] width 1205 height 17
copy div "BX5XXX7BWB6Z-c4c4251db"
click at [179, 175] on div "2811 Apache St League City, TX 77573 Home details" at bounding box center [105, 159] width 154 height 79
click at [73, 188] on link "Home details" at bounding box center [65, 190] width 75 height 12
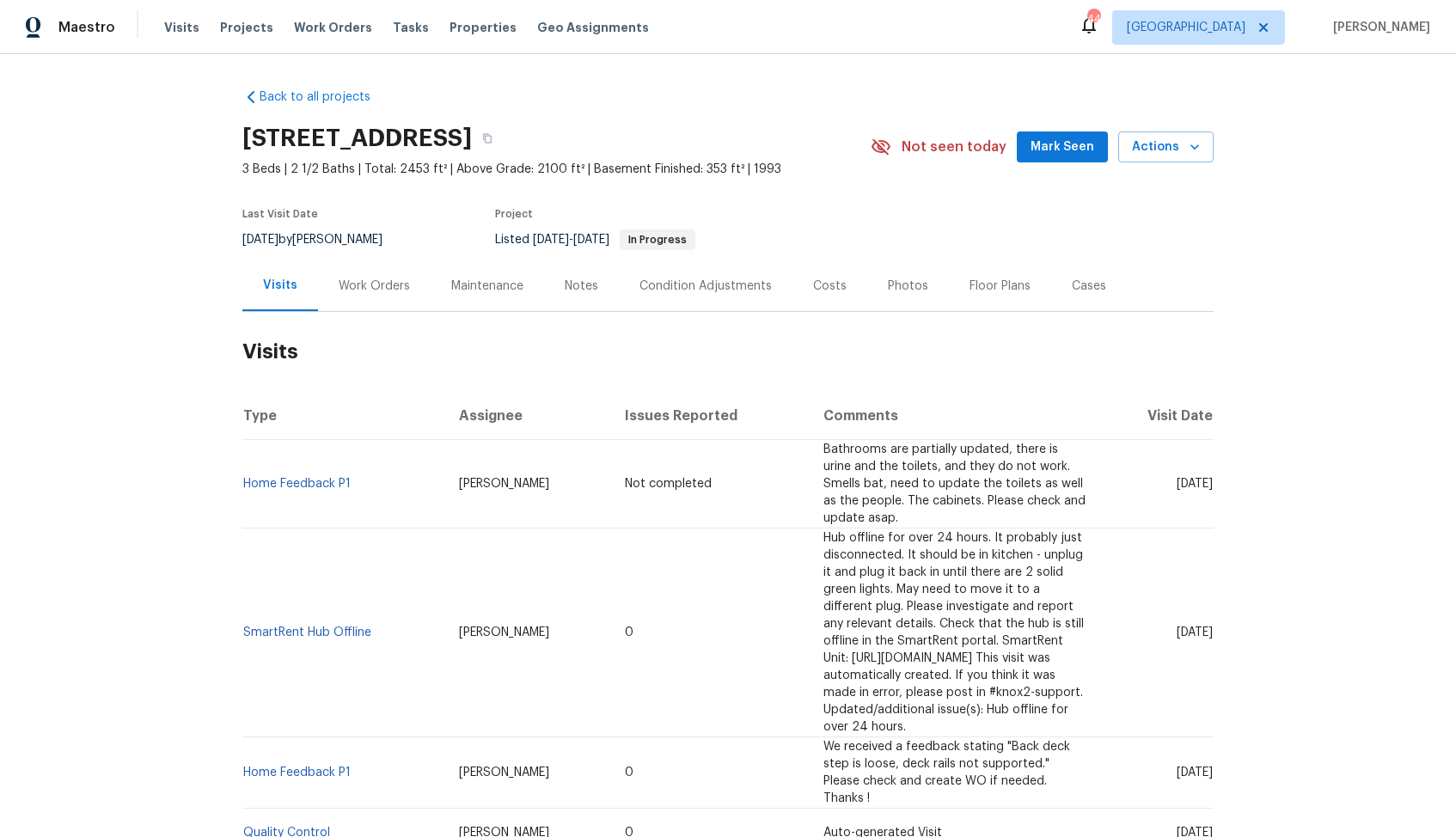
click at [376, 267] on div "Work Orders" at bounding box center [374, 285] width 113 height 51
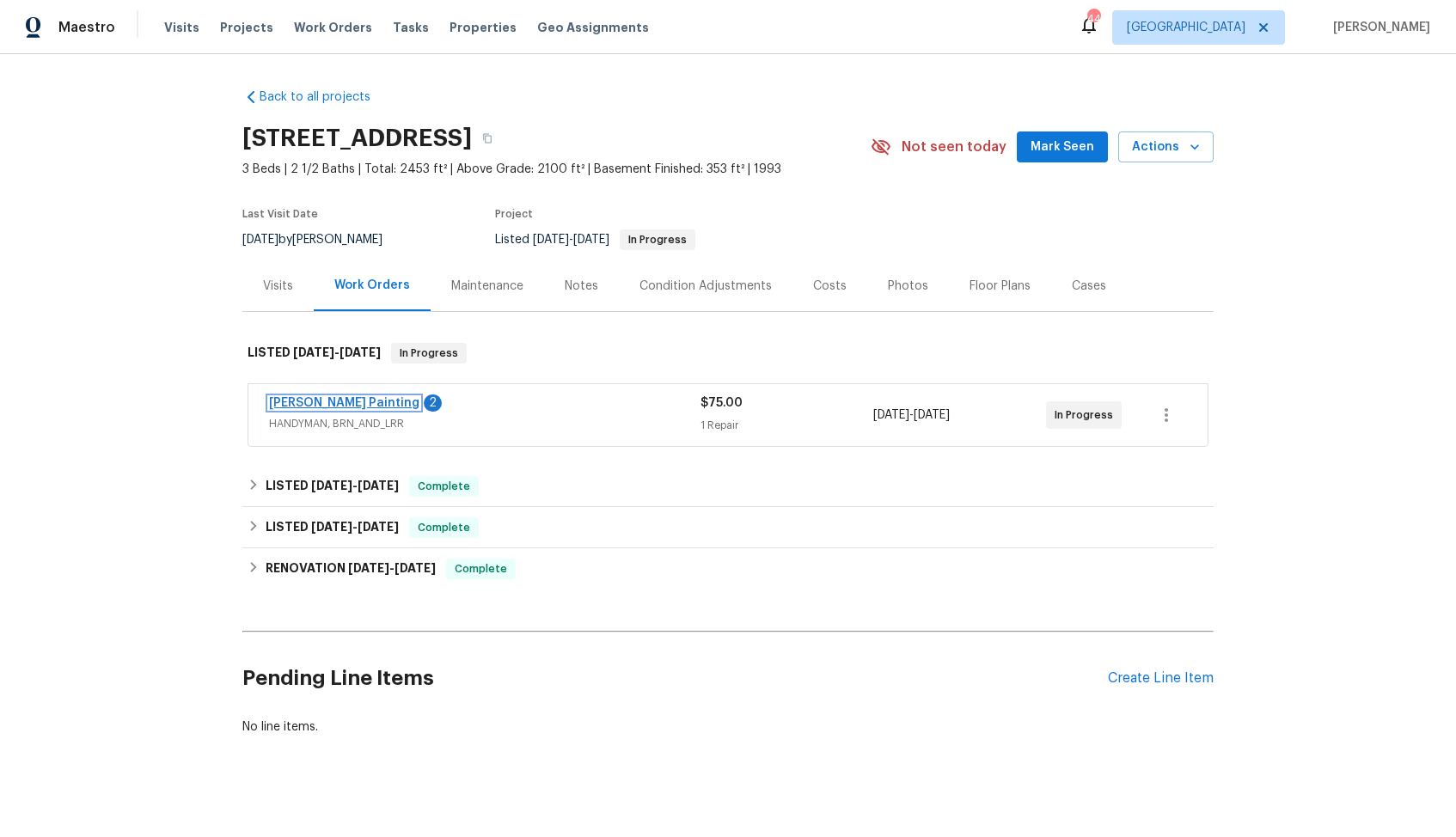
click at [320, 399] on link "[PERSON_NAME] Painting" at bounding box center [344, 403] width 151 height 12
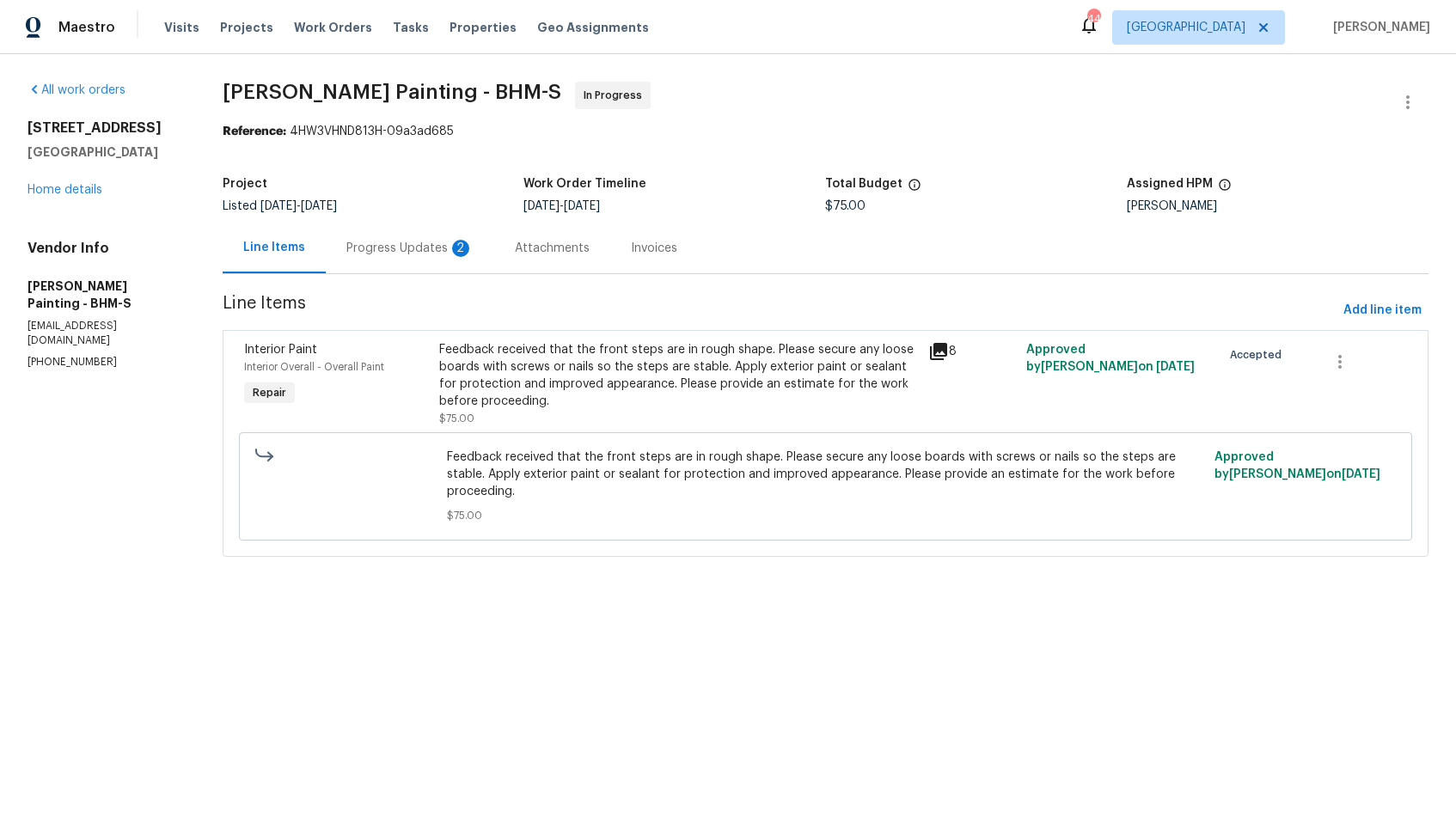
click at [717, 378] on div "Feedback received that the front steps are in rough shape. Please secure any lo…" at bounding box center [679, 375] width 478 height 68
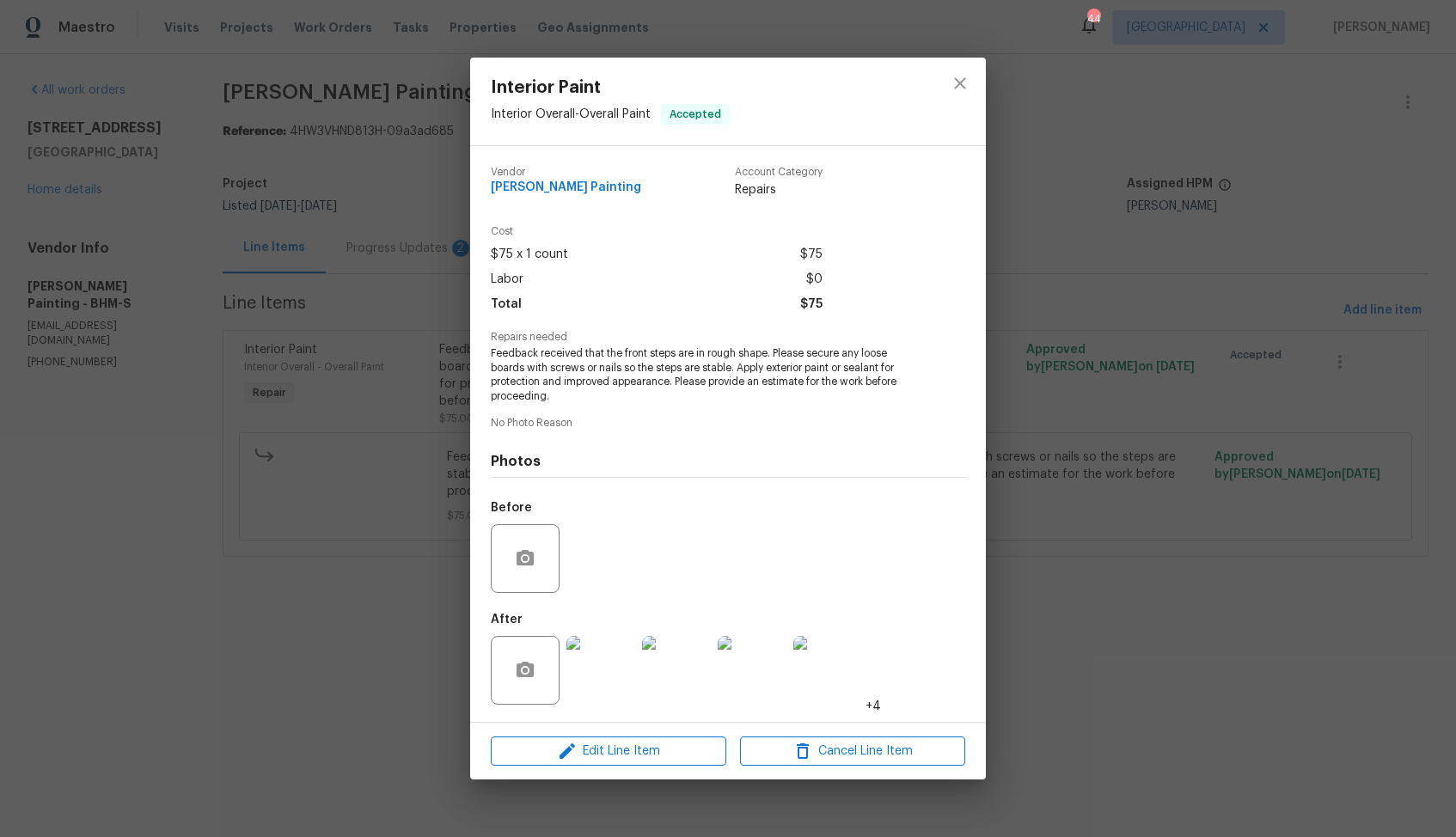
click at [602, 666] on img at bounding box center [600, 670] width 68 height 68
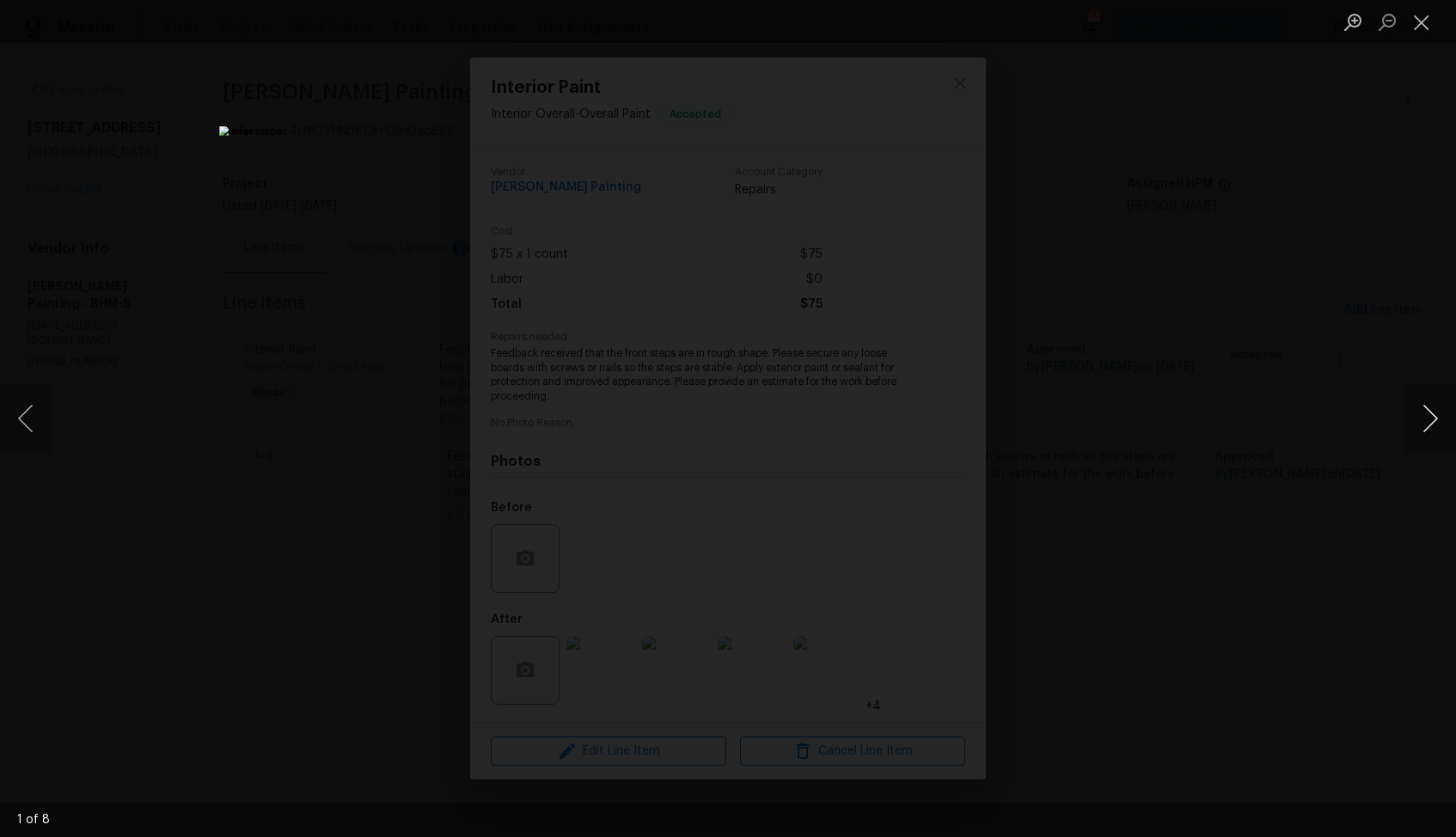
click at [1431, 418] on button "Next image" at bounding box center [1429, 418] width 51 height 68
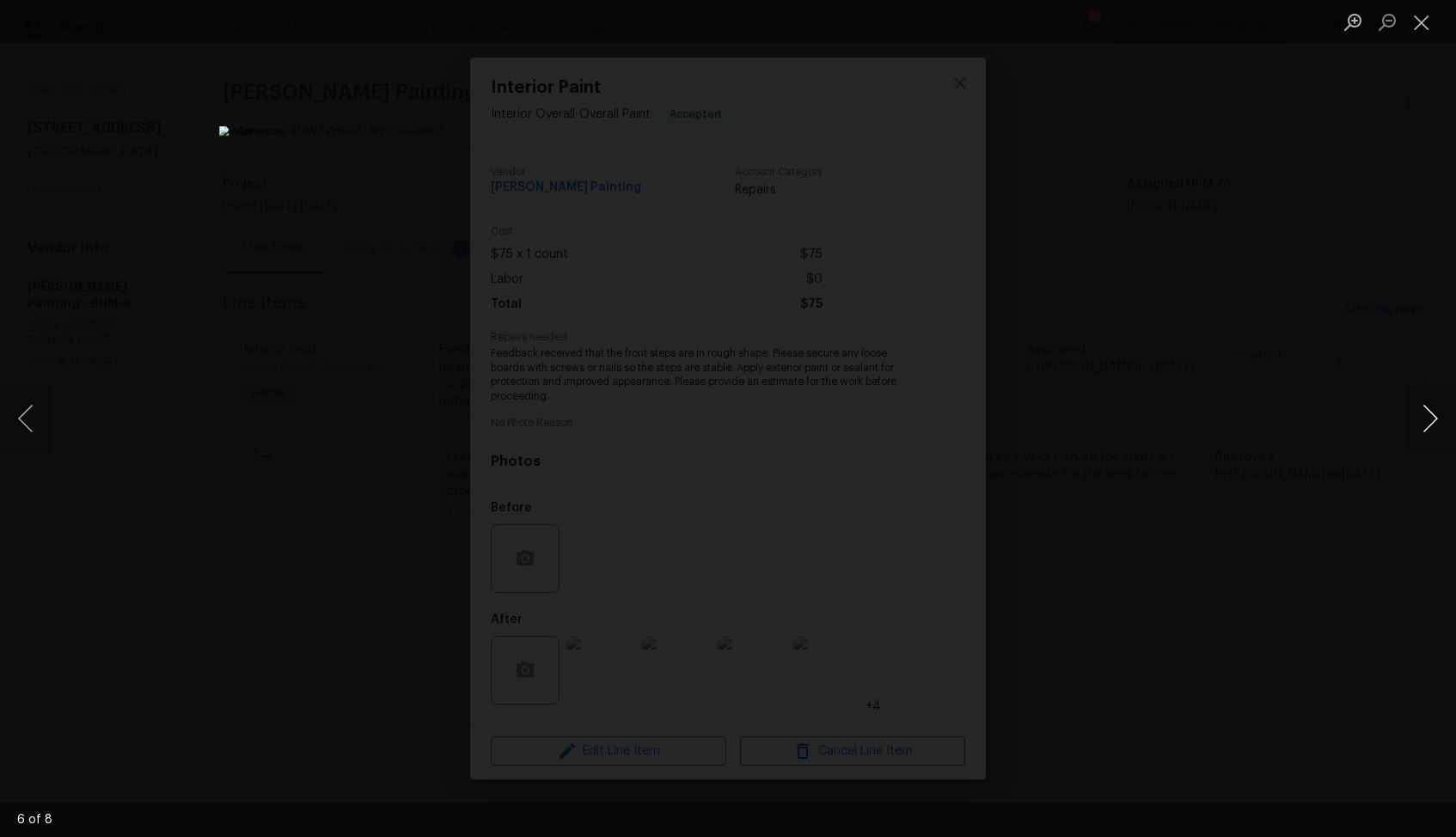
click at [1431, 418] on button "Next image" at bounding box center [1429, 418] width 51 height 68
click at [1287, 340] on div "Lightbox" at bounding box center [728, 418] width 1456 height 837
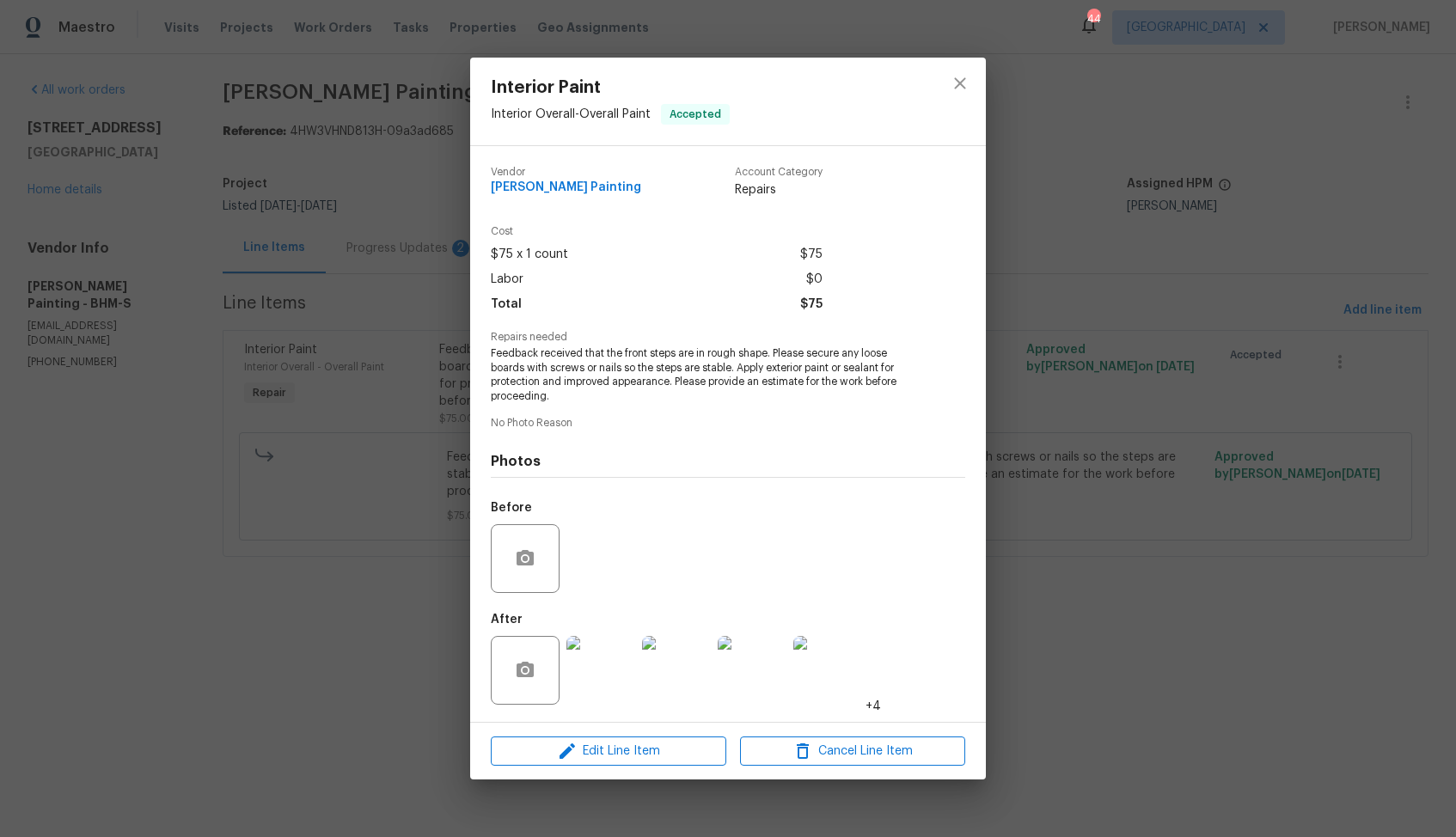
click at [1138, 339] on div "Interior Paint Interior Overall - Overall Paint Accepted Vendor Perez Painting …" at bounding box center [728, 418] width 1456 height 837
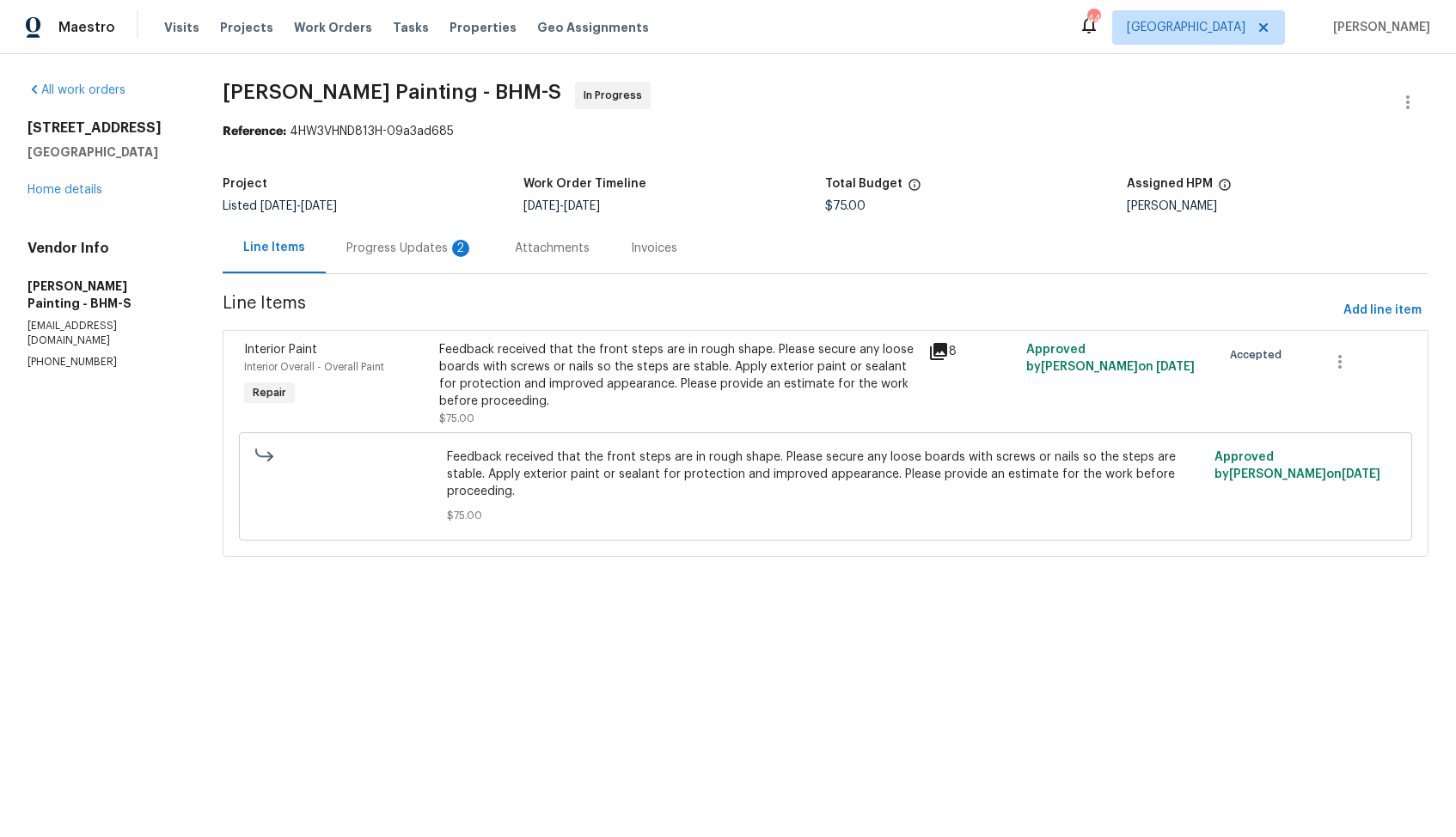
click at [448, 238] on div "Progress Updates 2" at bounding box center [410, 248] width 168 height 51
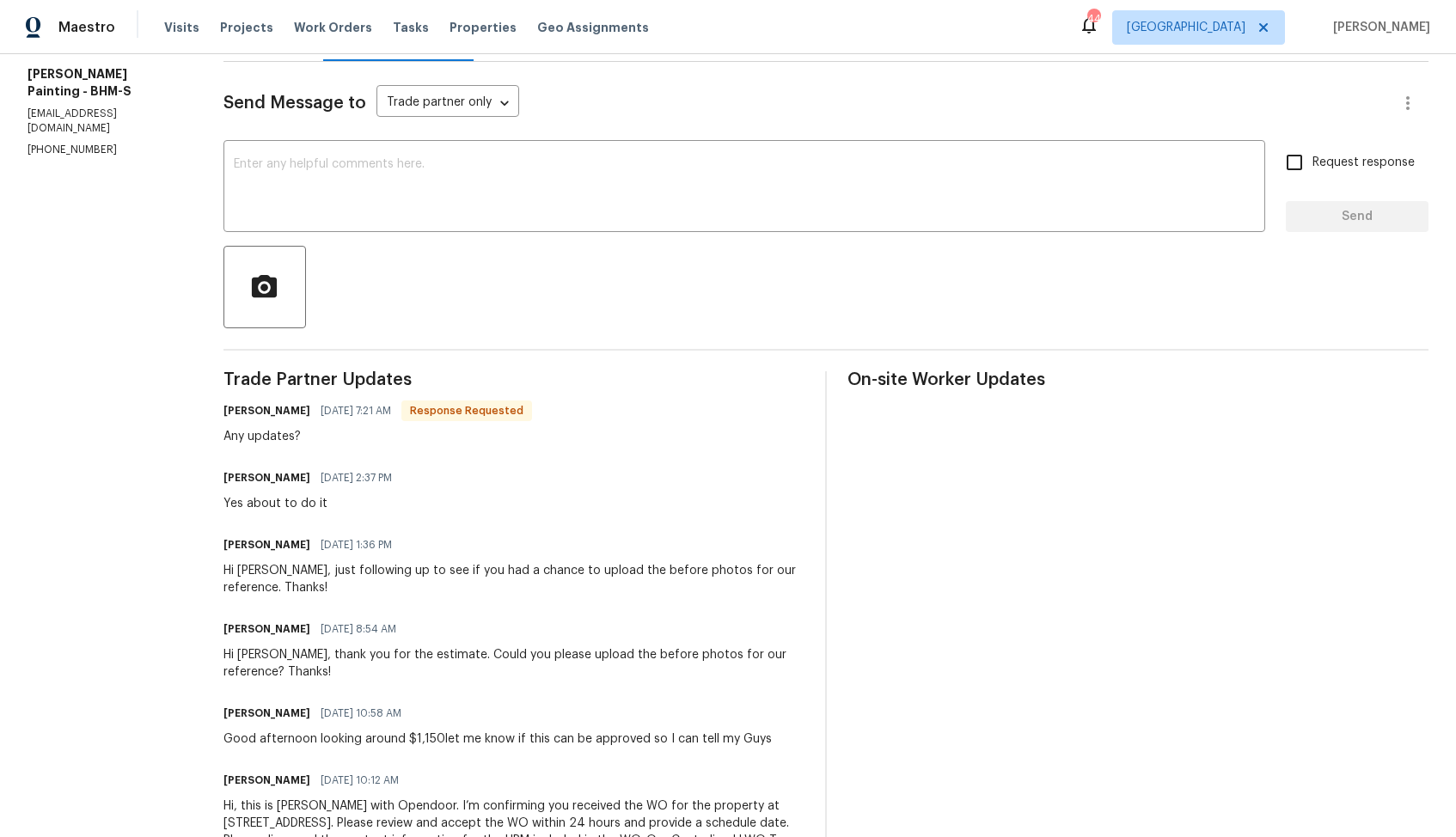
scroll to position [61, 0]
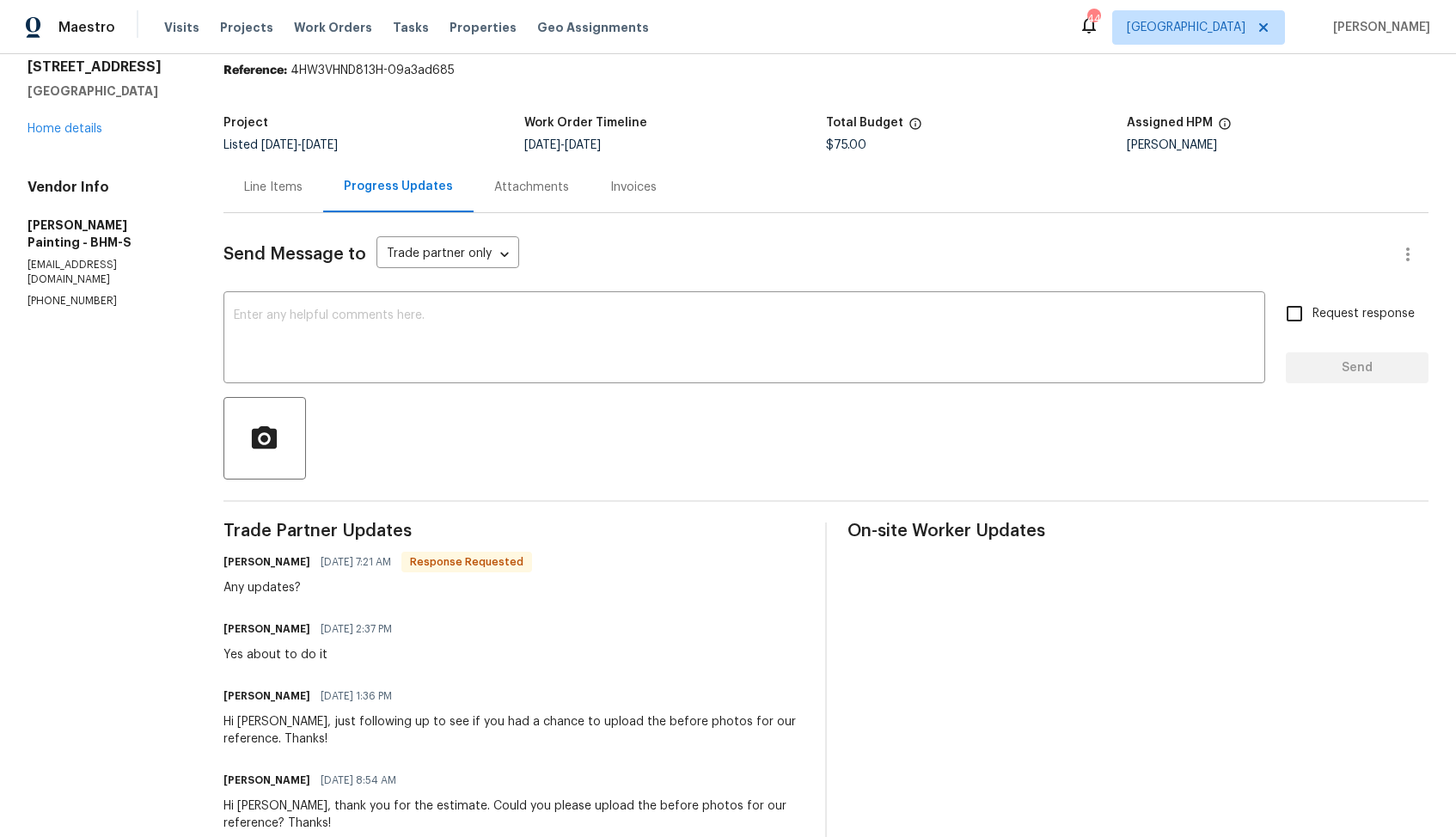
click at [298, 568] on h6 "Victor Perez" at bounding box center [267, 562] width 87 height 17
copy h6 "Victor"
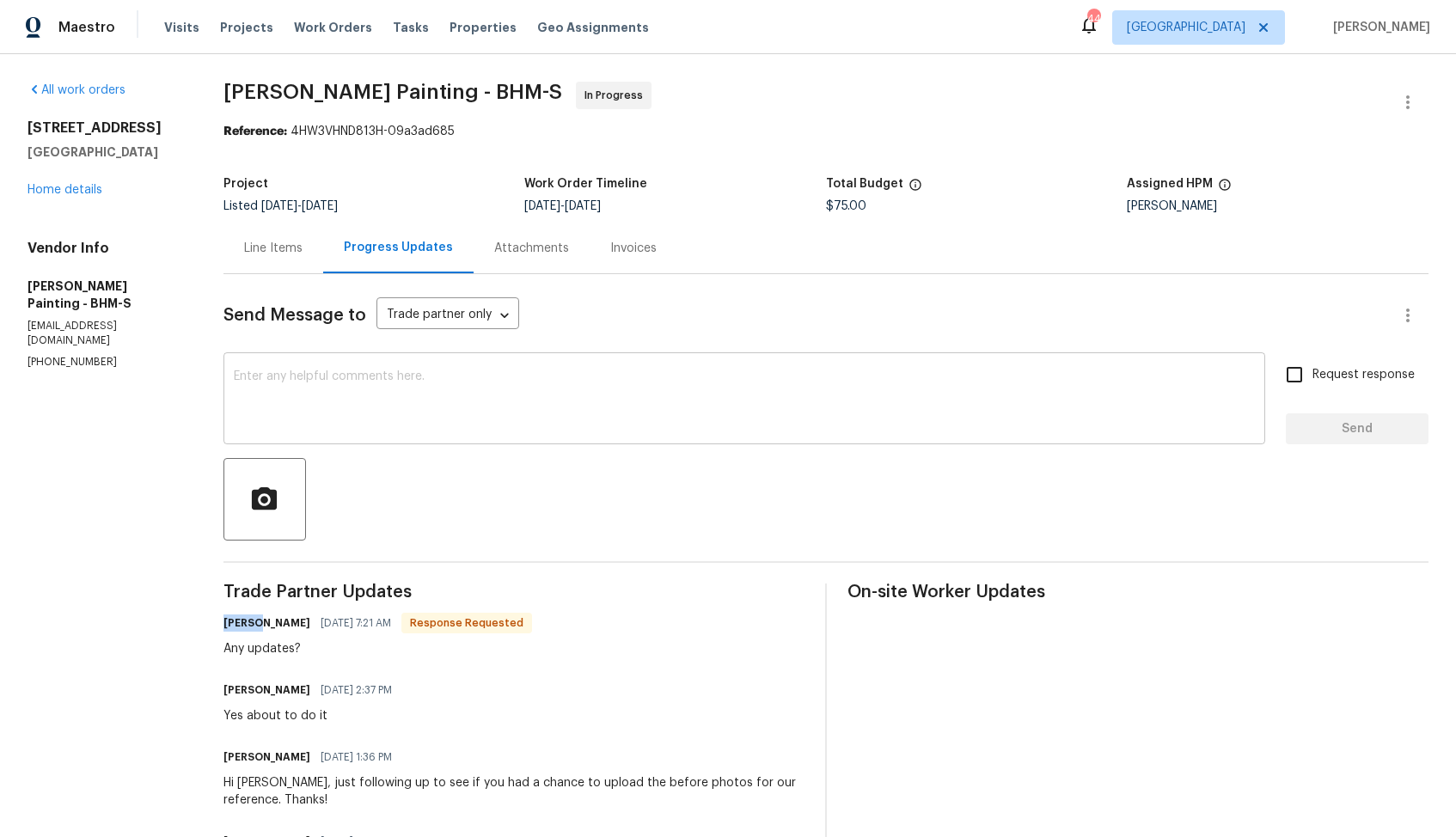
click at [477, 412] on textarea at bounding box center [744, 399] width 1021 height 60
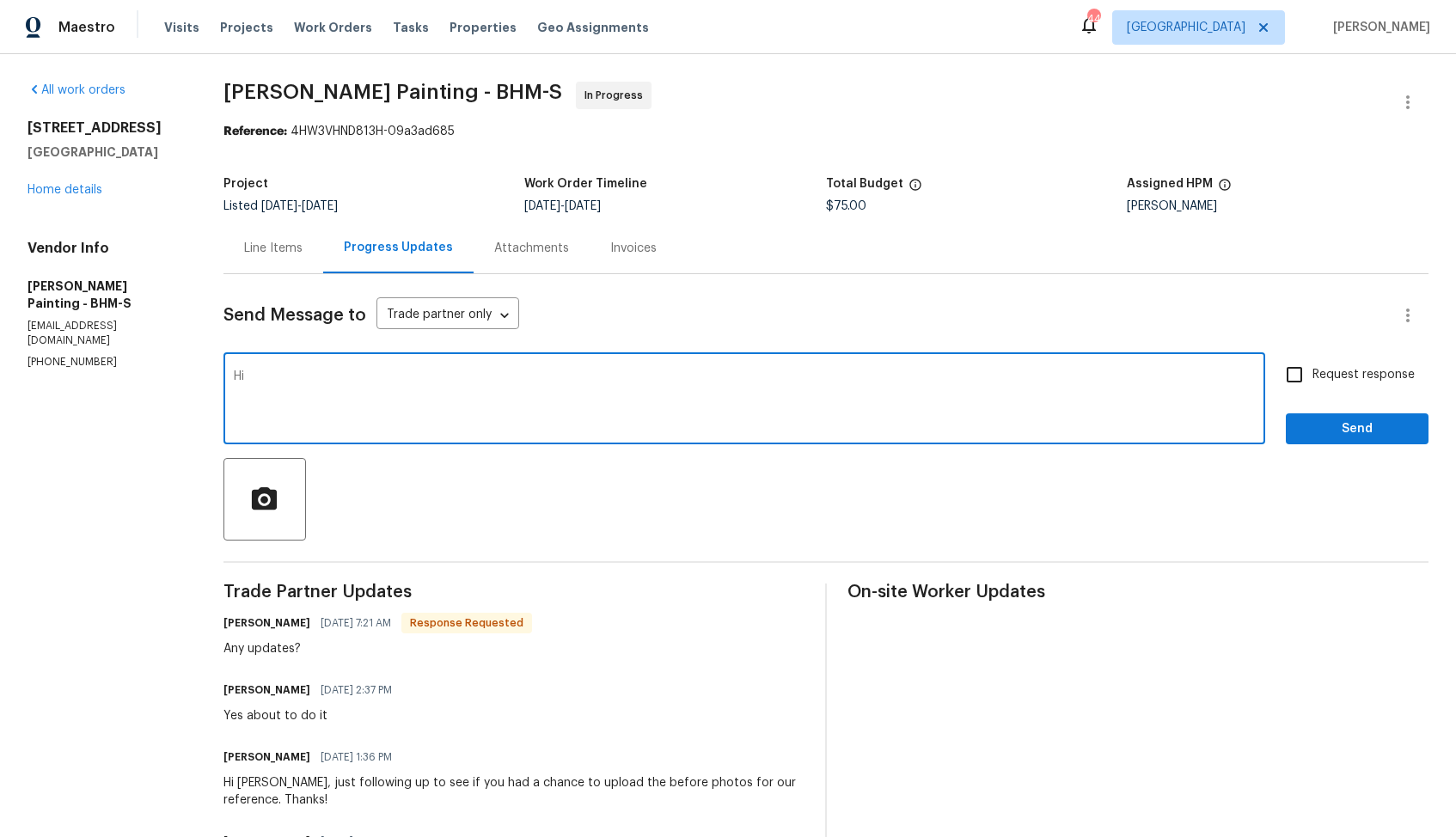
paste textarea "Victor"
click at [742, 377] on textarea "Hi Victor, thank you for the photos. Let me check with our BR and ill get back …" at bounding box center [744, 399] width 1021 height 60
click at [673, 376] on textarea "Hi Victor, thank you for the photos. Let me check with our BR and i'll get back…" at bounding box center [744, 399] width 1021 height 60
click at [923, 376] on textarea "Hi Victor, thank you for the photos. Let me check with our BR and get back to y…" at bounding box center [744, 399] width 1021 height 60
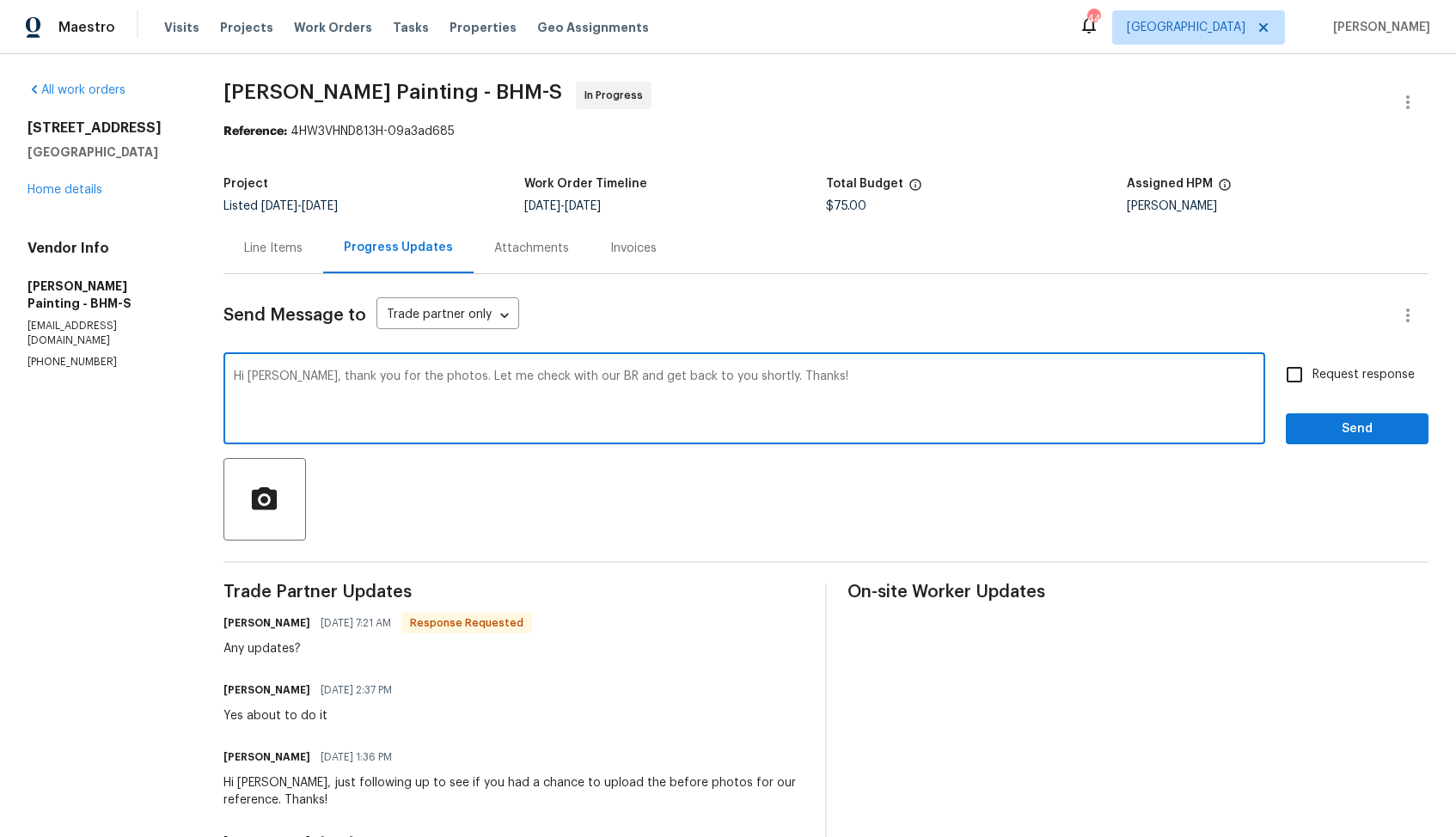
type textarea "Hi Victor, thank you for the photos. Let me check with our BR and get back to y…"
click at [1314, 427] on span "Send" at bounding box center [1356, 429] width 115 height 22
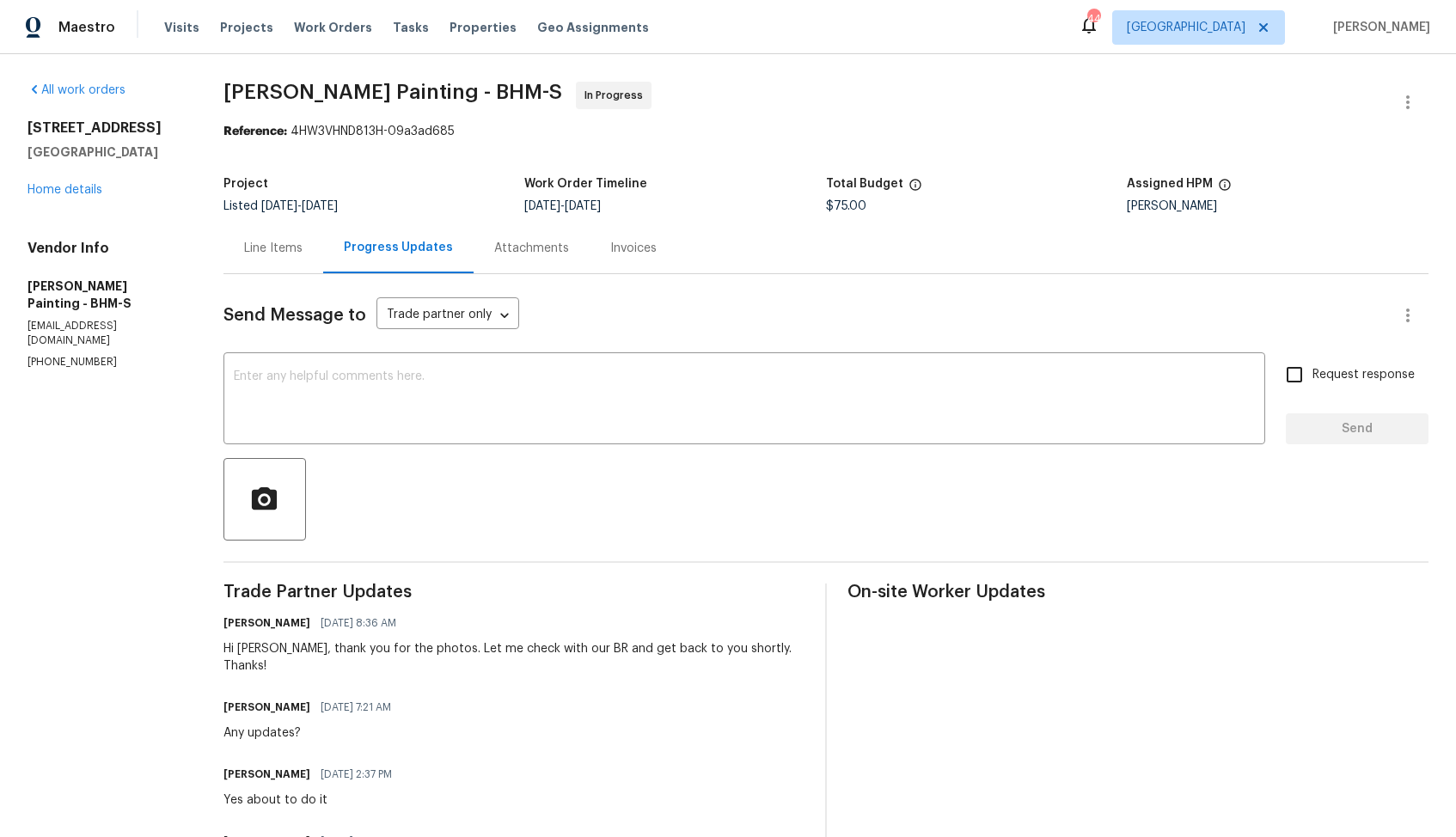
click at [302, 252] on div "Line Items" at bounding box center [273, 249] width 58 height 17
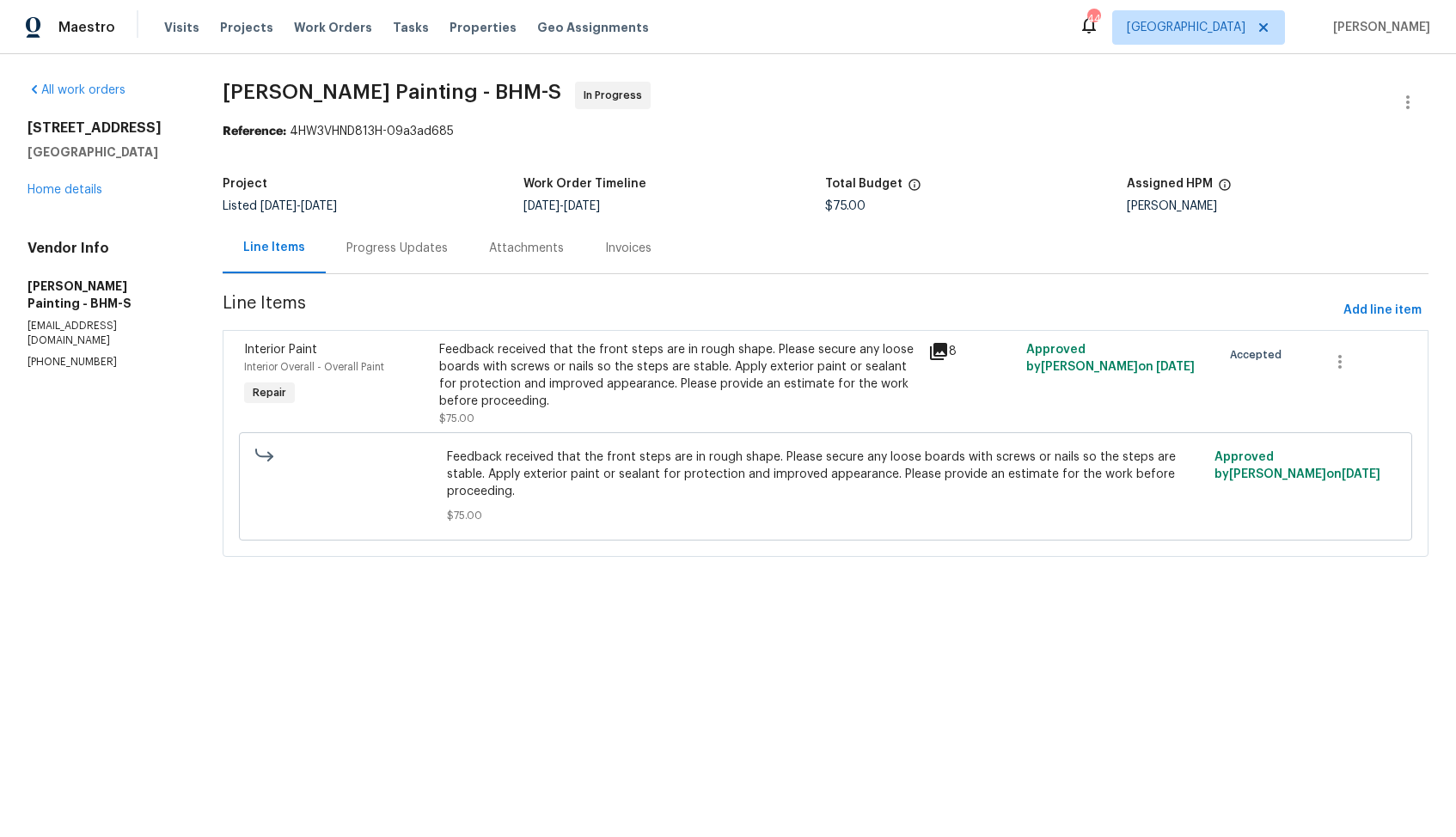
click at [556, 468] on span "Feedback received that the front steps are in rough shape. Please secure any lo…" at bounding box center [826, 474] width 757 height 51
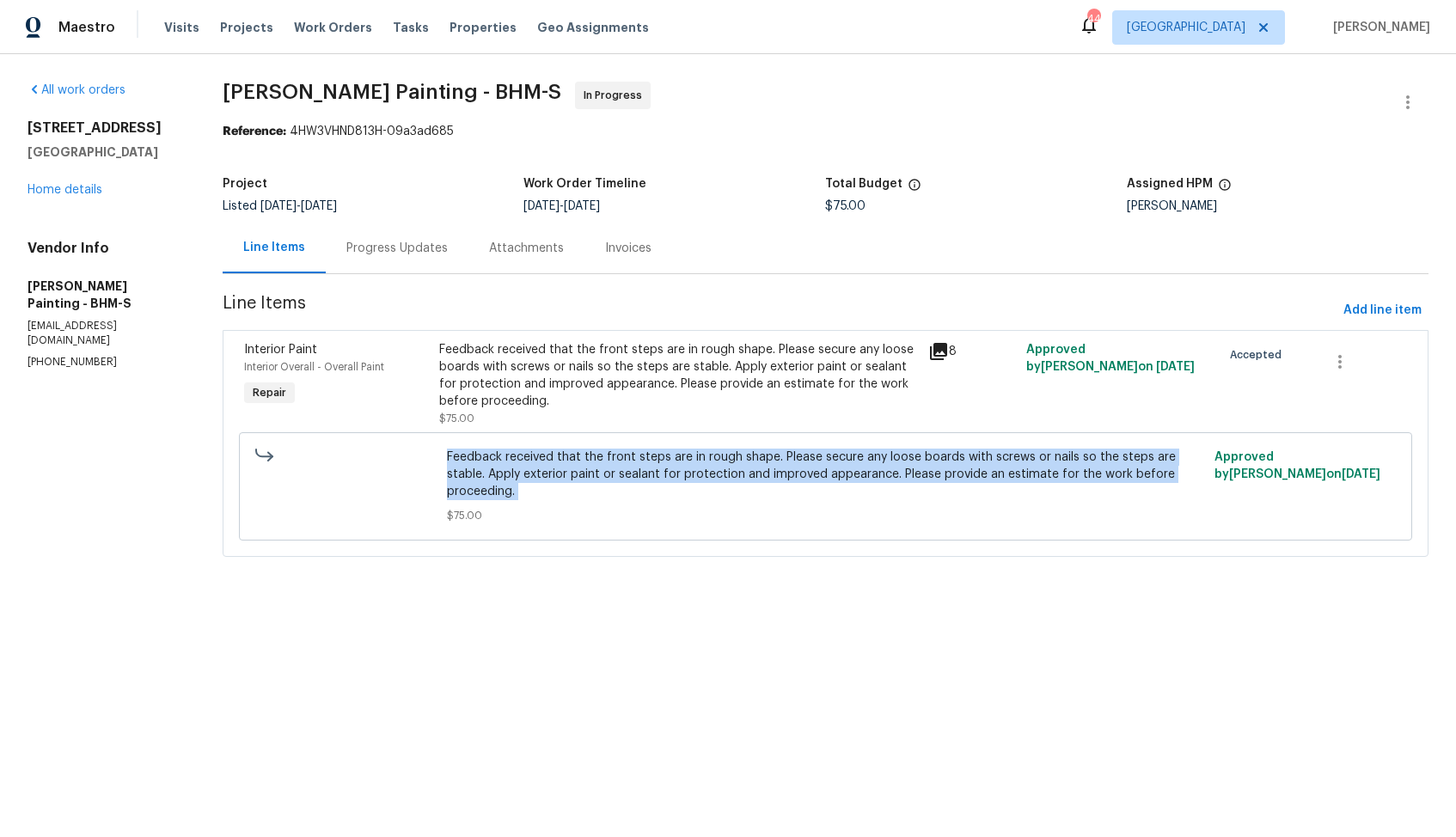
copy span "Feedback received that the front steps are in rough shape. Please secure any lo…"
click at [468, 237] on div "Progress Updates" at bounding box center [397, 248] width 143 height 51
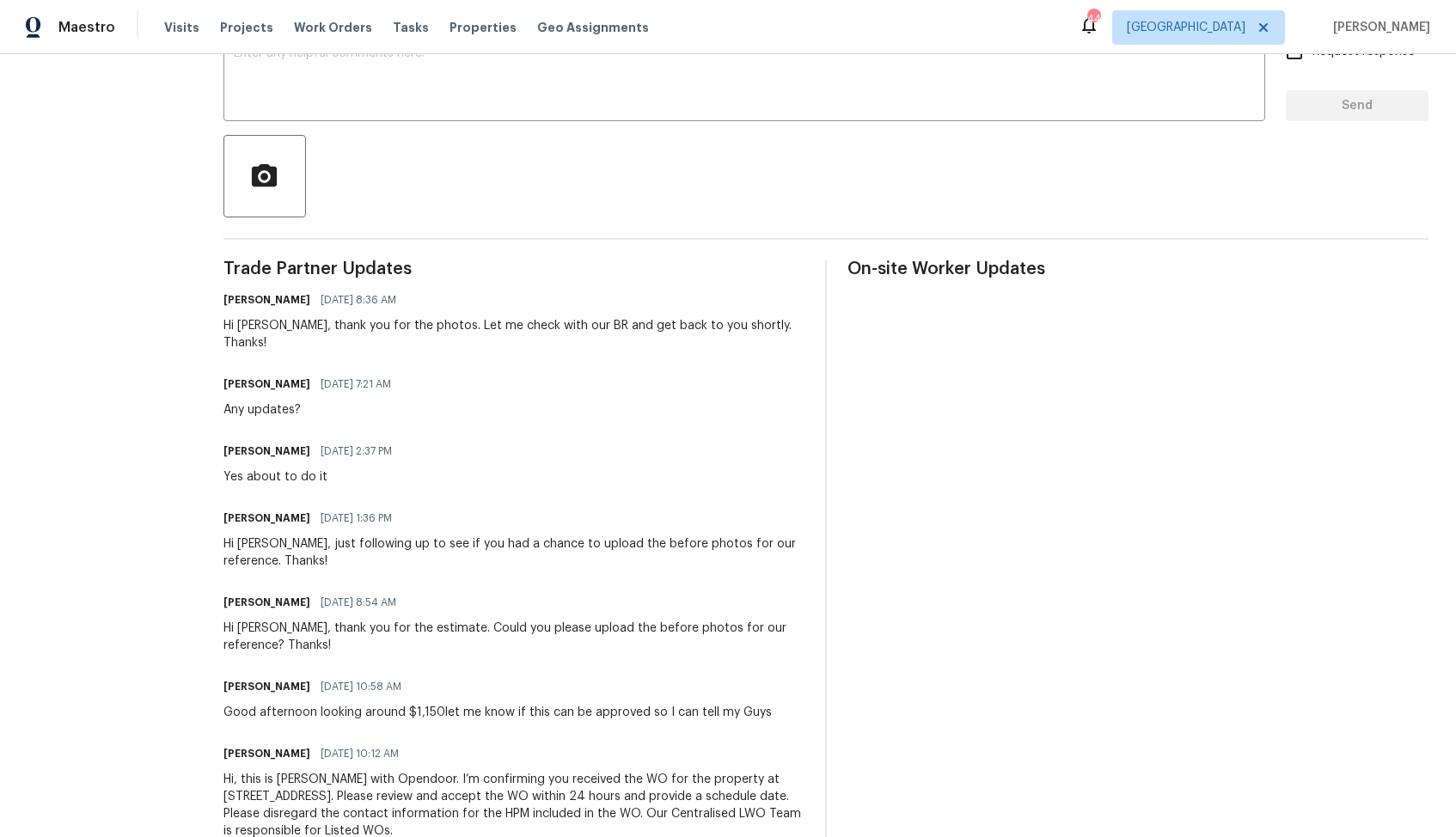
scroll to position [357, 0]
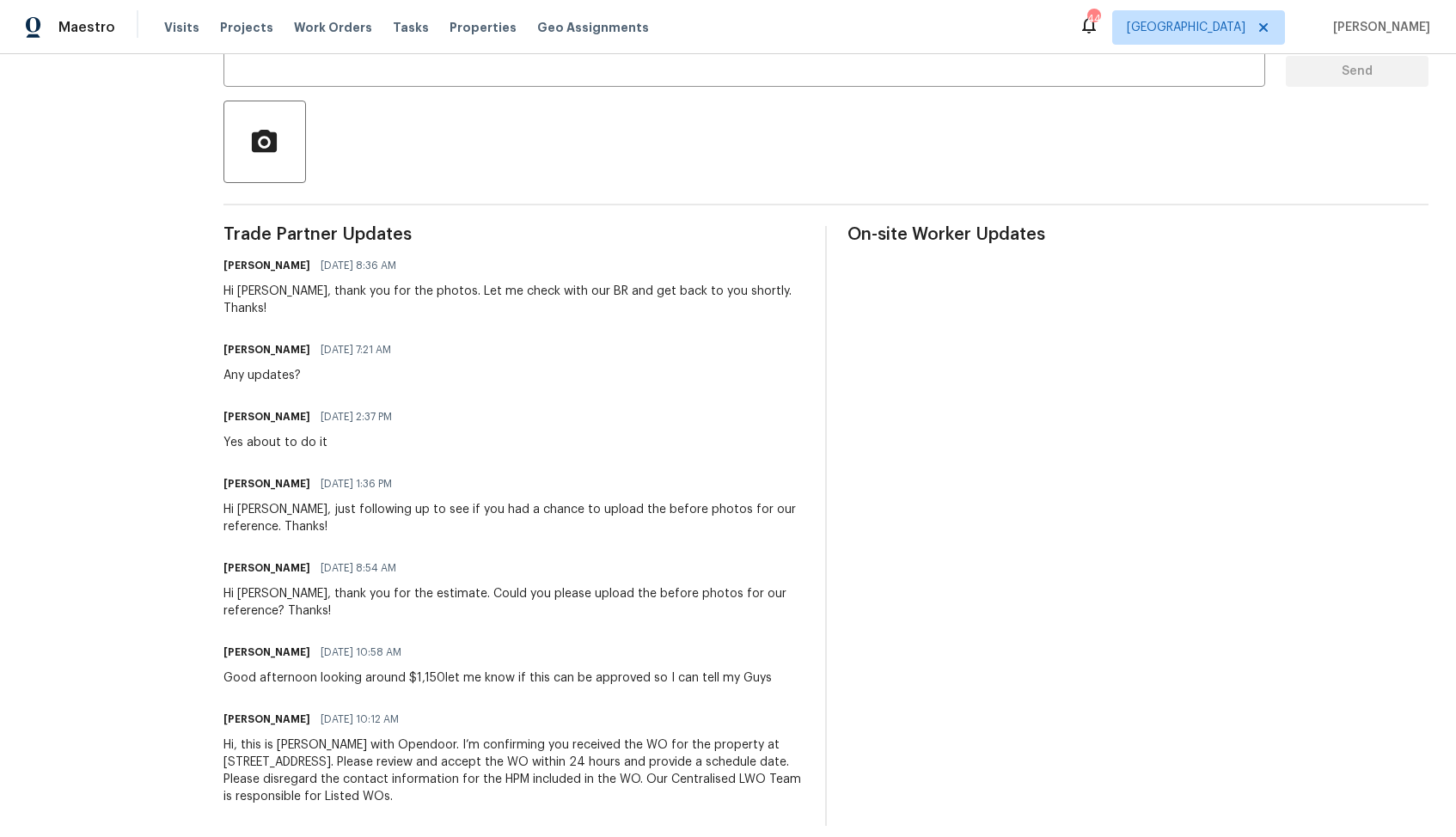
click at [389, 669] on div "Good afternoon looking around $1,150let me know if this can be approved so I ca…" at bounding box center [497, 678] width 549 height 17
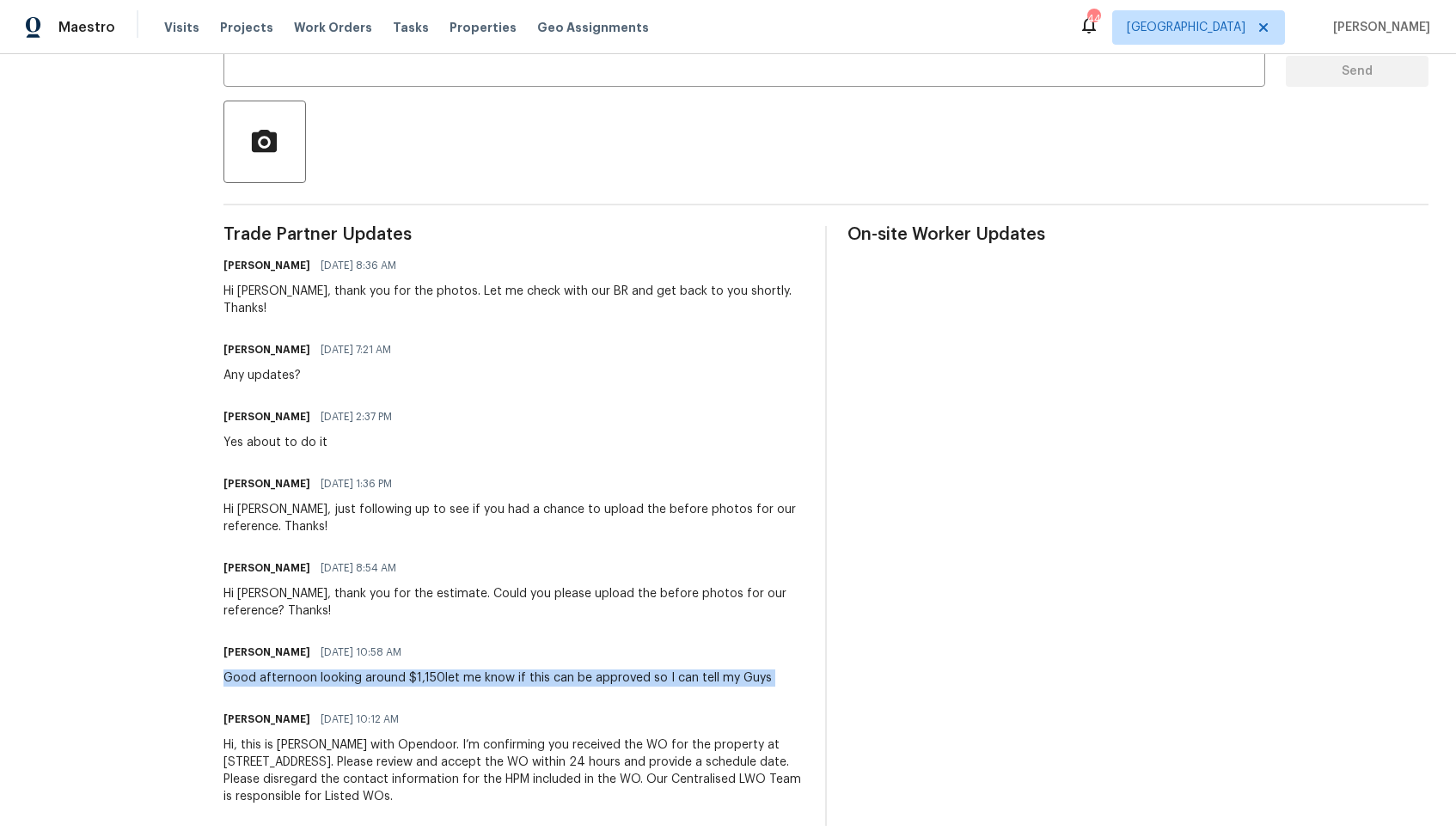
copy div "Good afternoon looking around $1,150let me know if this can be approved so I ca…"
click at [754, 118] on div at bounding box center [826, 141] width 1205 height 82
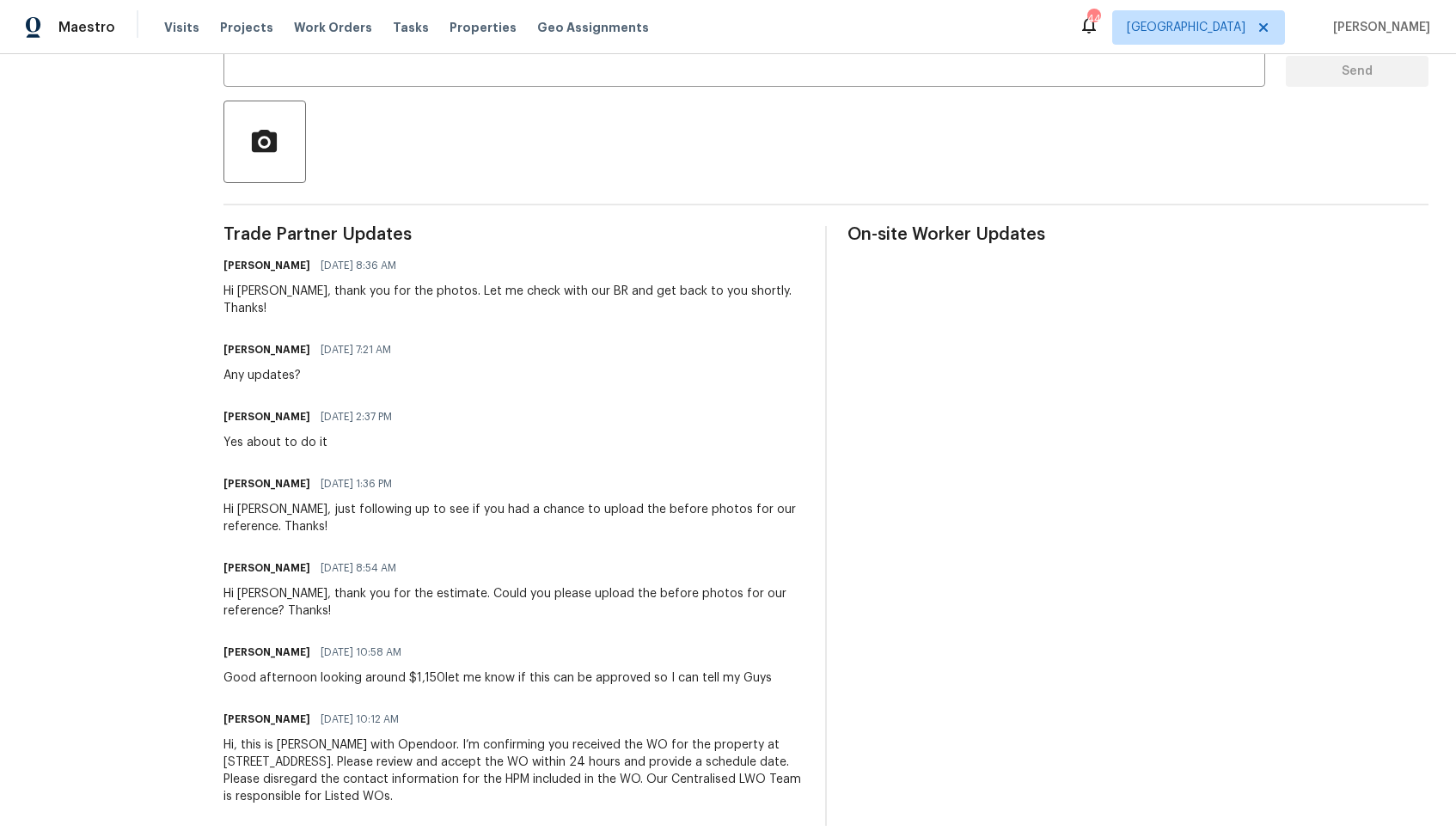
scroll to position [0, 0]
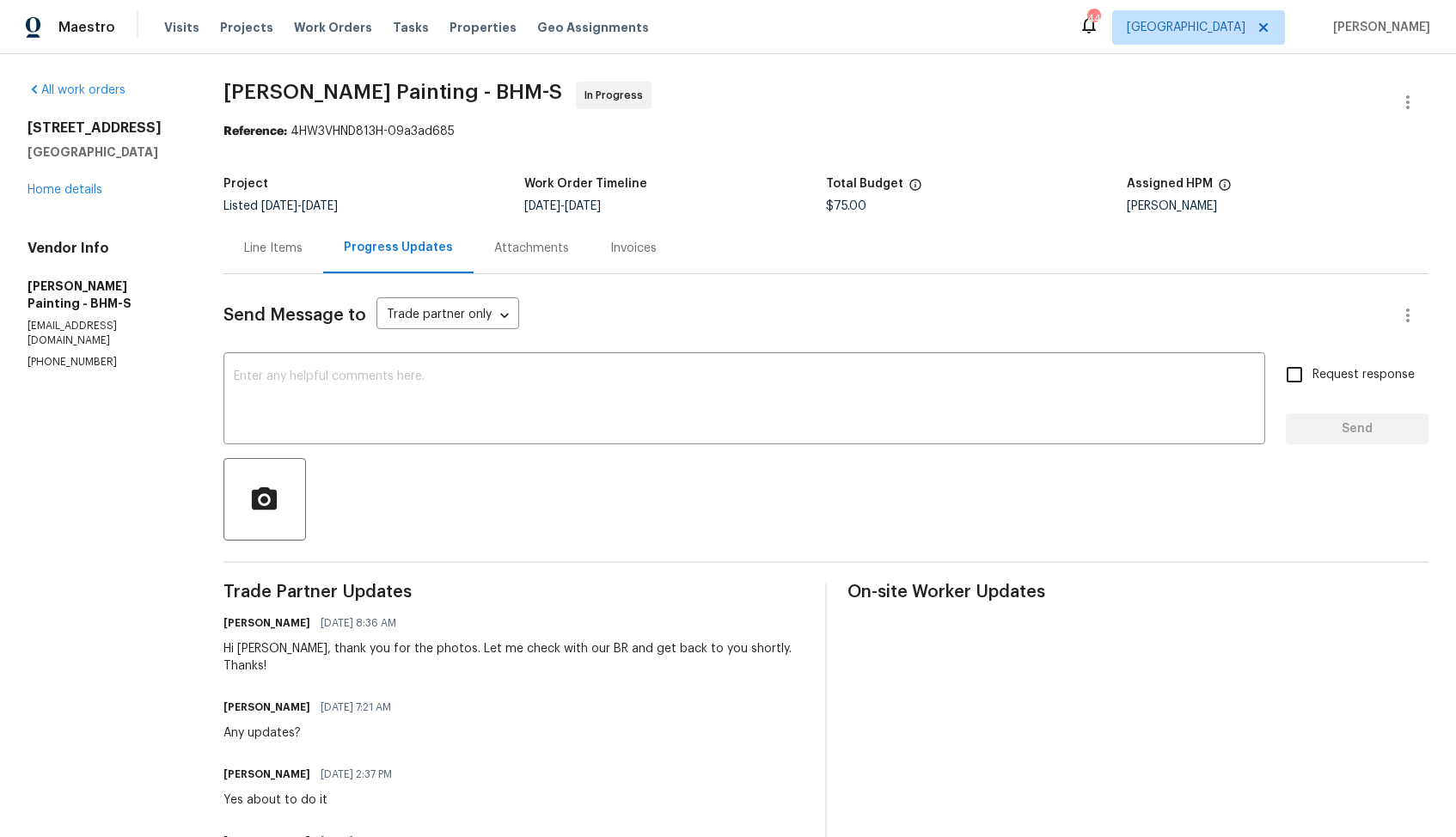
click at [551, 525] on div at bounding box center [826, 499] width 1205 height 82
click at [62, 191] on link "Home details" at bounding box center [65, 190] width 75 height 12
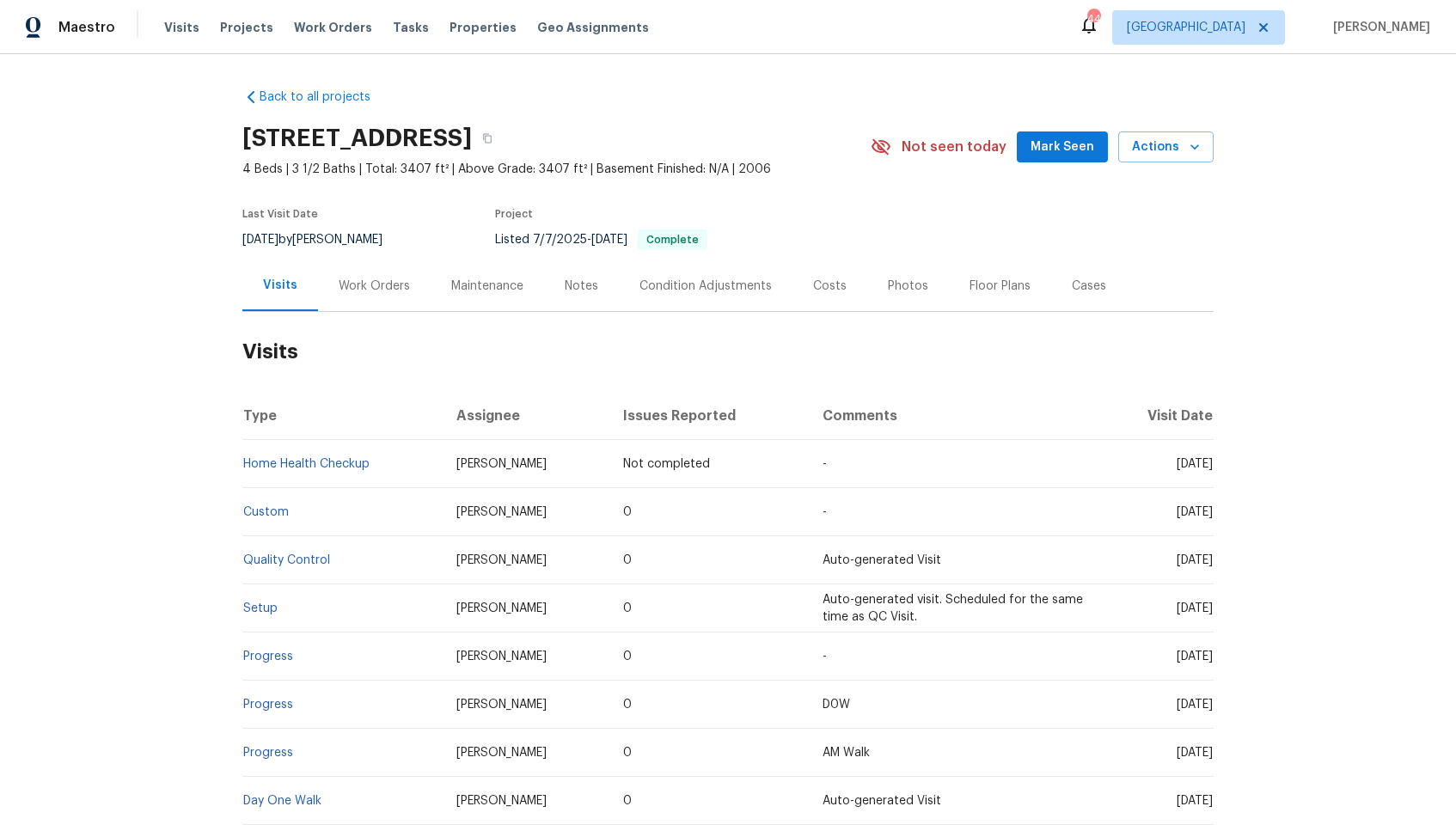
click at [384, 272] on div "Work Orders" at bounding box center [374, 285] width 113 height 51
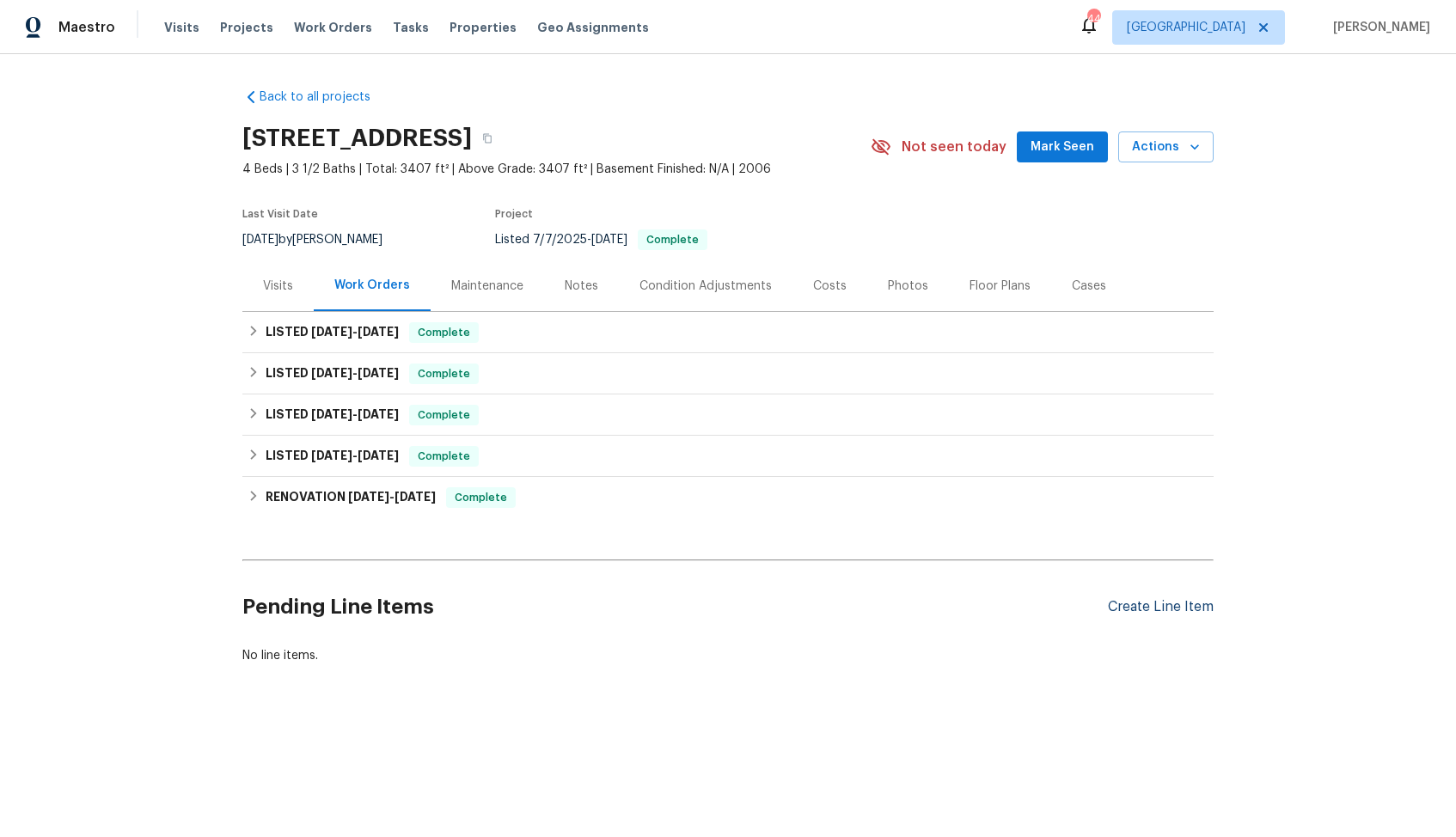
click at [1155, 605] on div "Create Line Item" at bounding box center [1160, 607] width 106 height 16
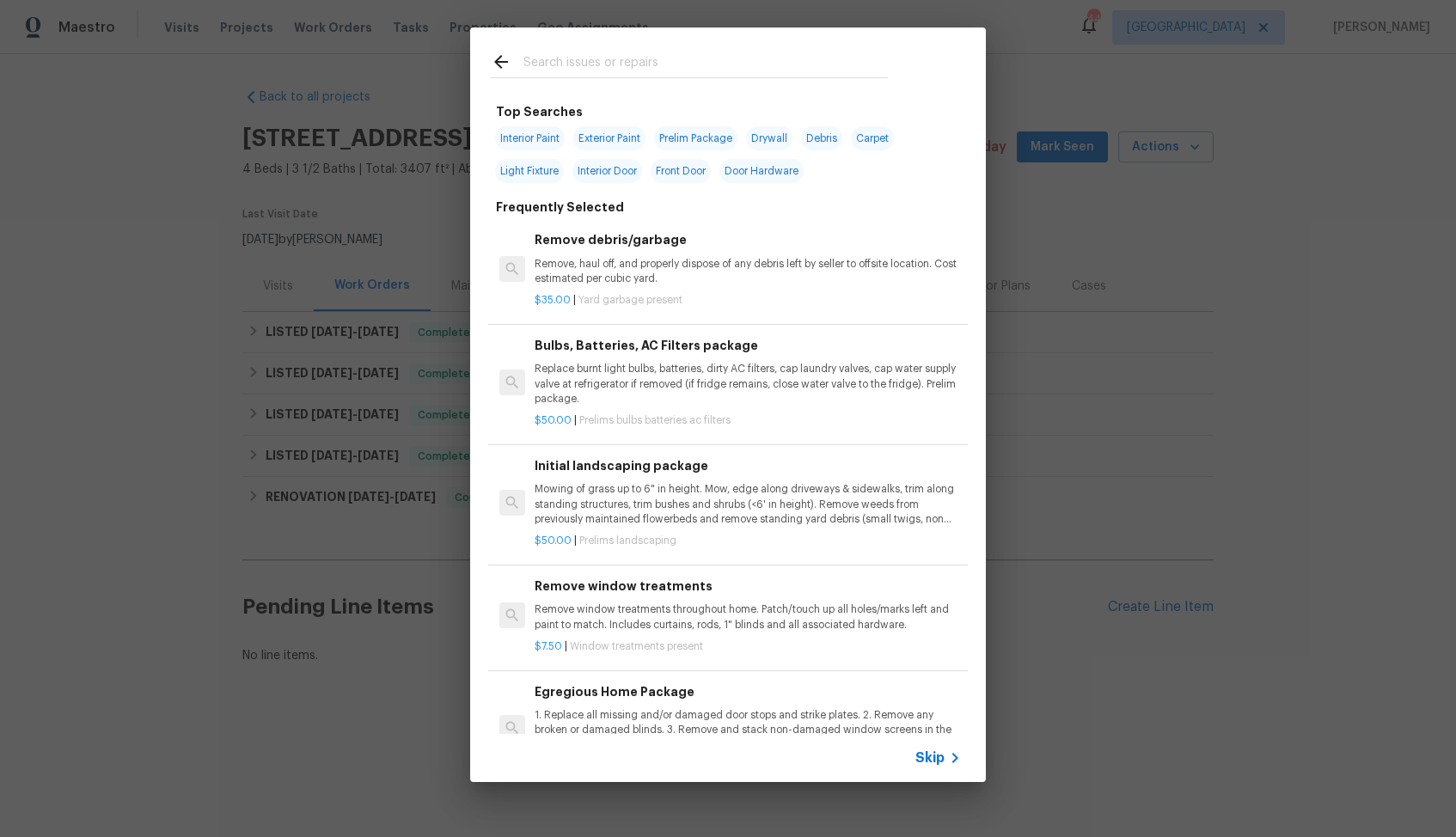
click at [646, 66] on input "text" at bounding box center [705, 64] width 364 height 26
type input "plumbing"
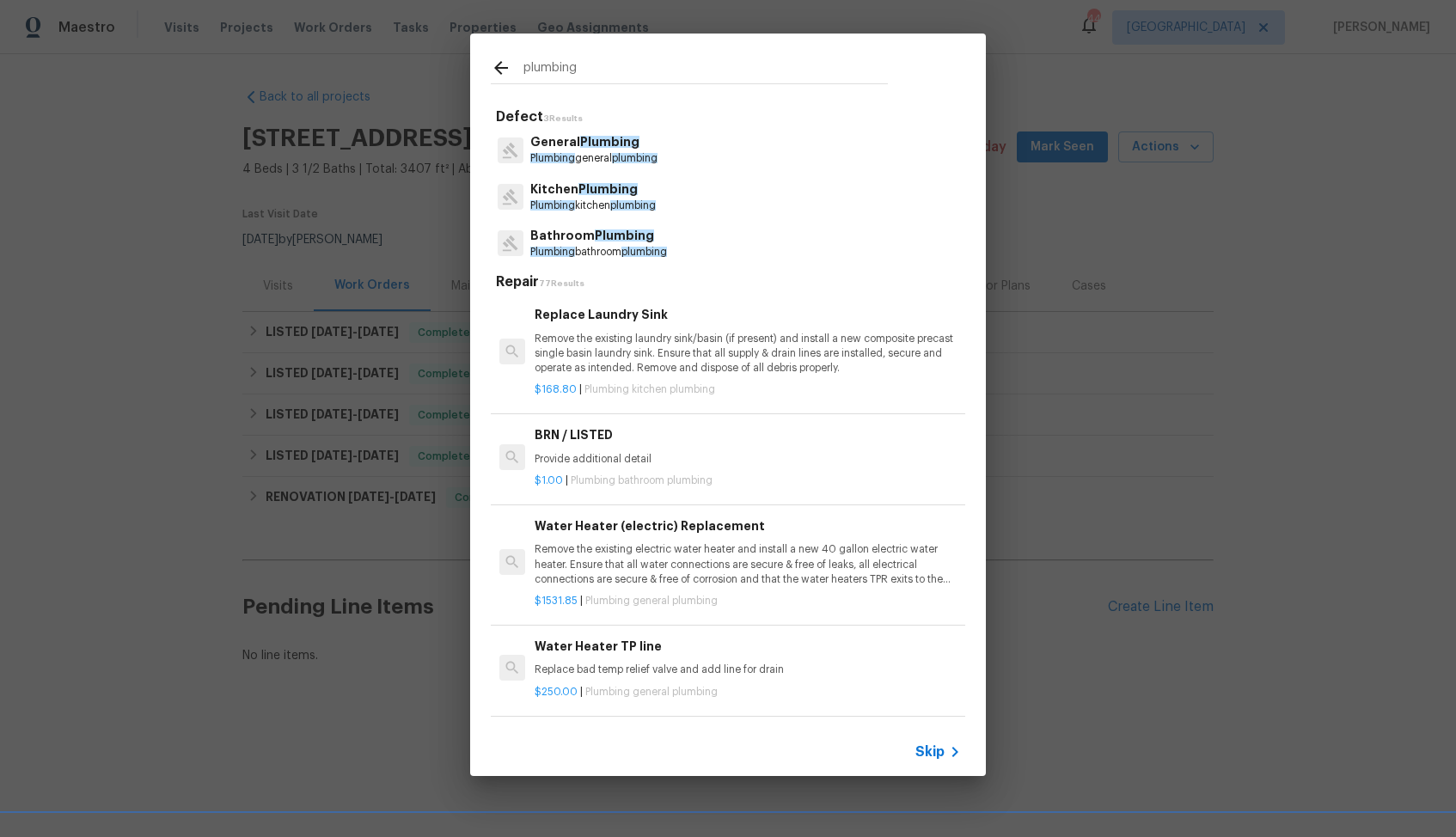
click at [594, 153] on p "Plumbing general plumbing" at bounding box center [594, 159] width 127 height 15
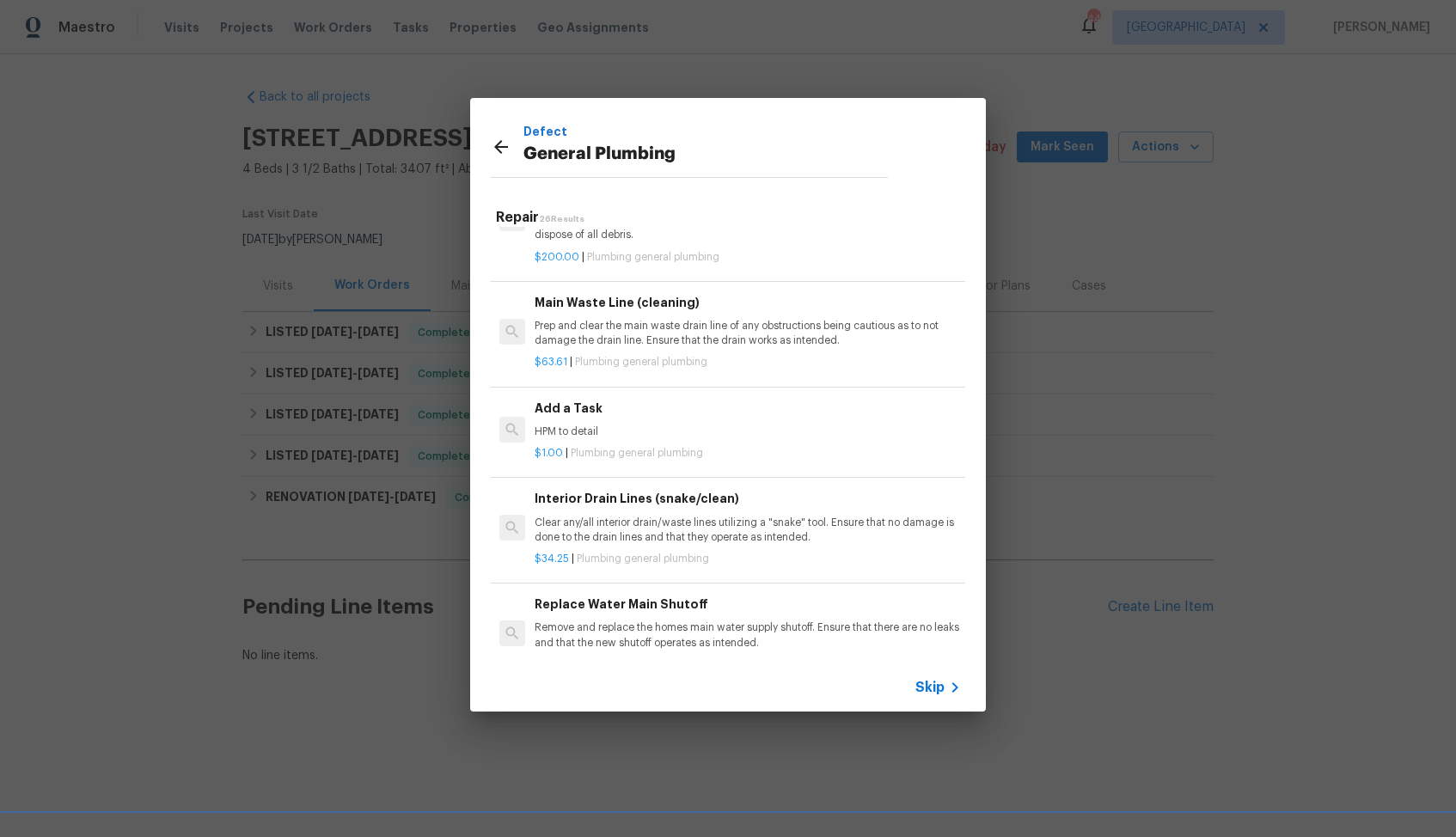
scroll to position [1831, 0]
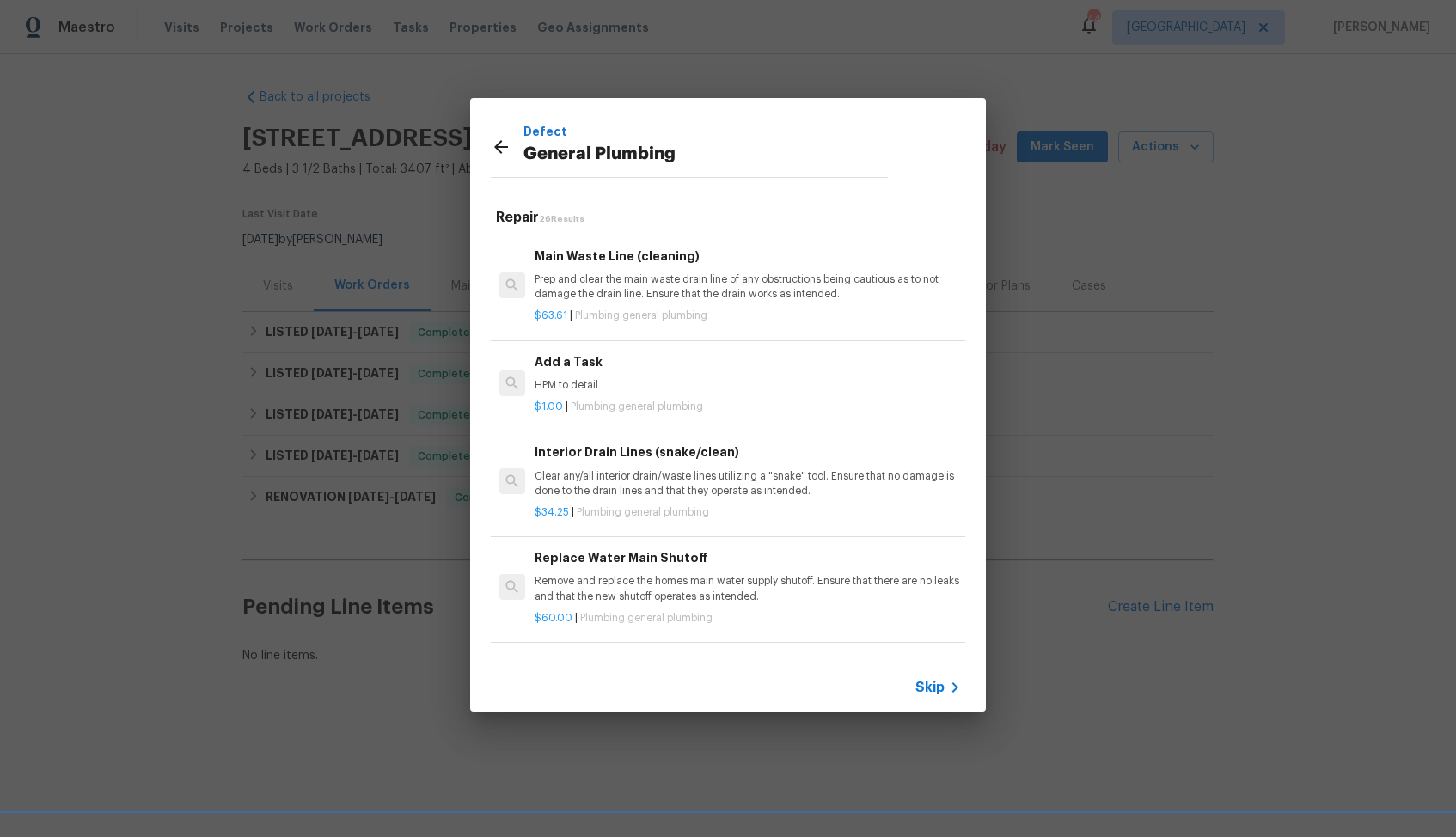
click at [583, 381] on p "HPM to detail" at bounding box center [748, 385] width 426 height 15
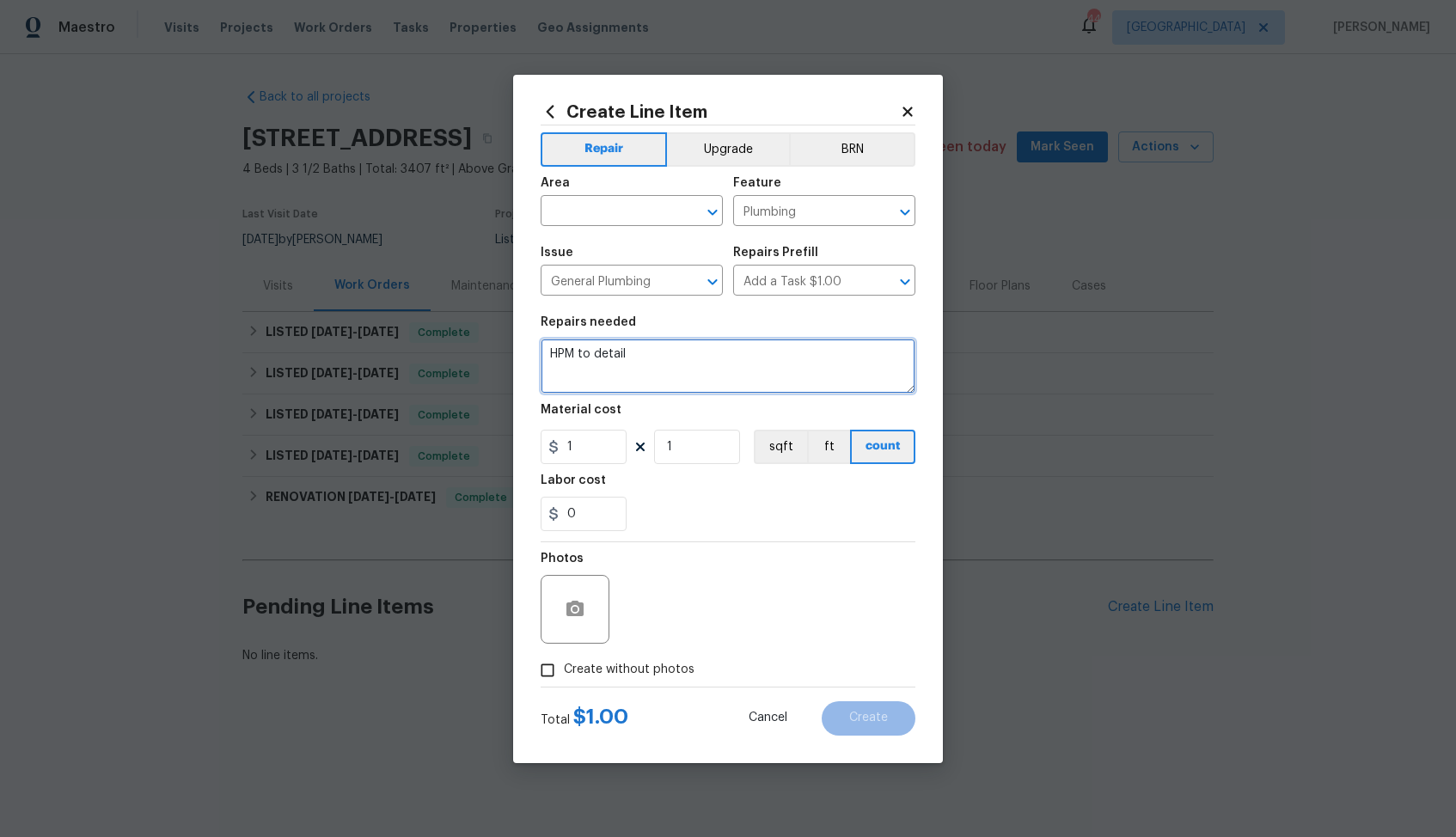
click at [655, 352] on textarea "HPM to detail" at bounding box center [728, 366] width 374 height 55
paste textarea "Please investigate the ceiling leak claim, no further information was provided."
type textarea "Please investigate the ceiling leak claim, no further information was provided."
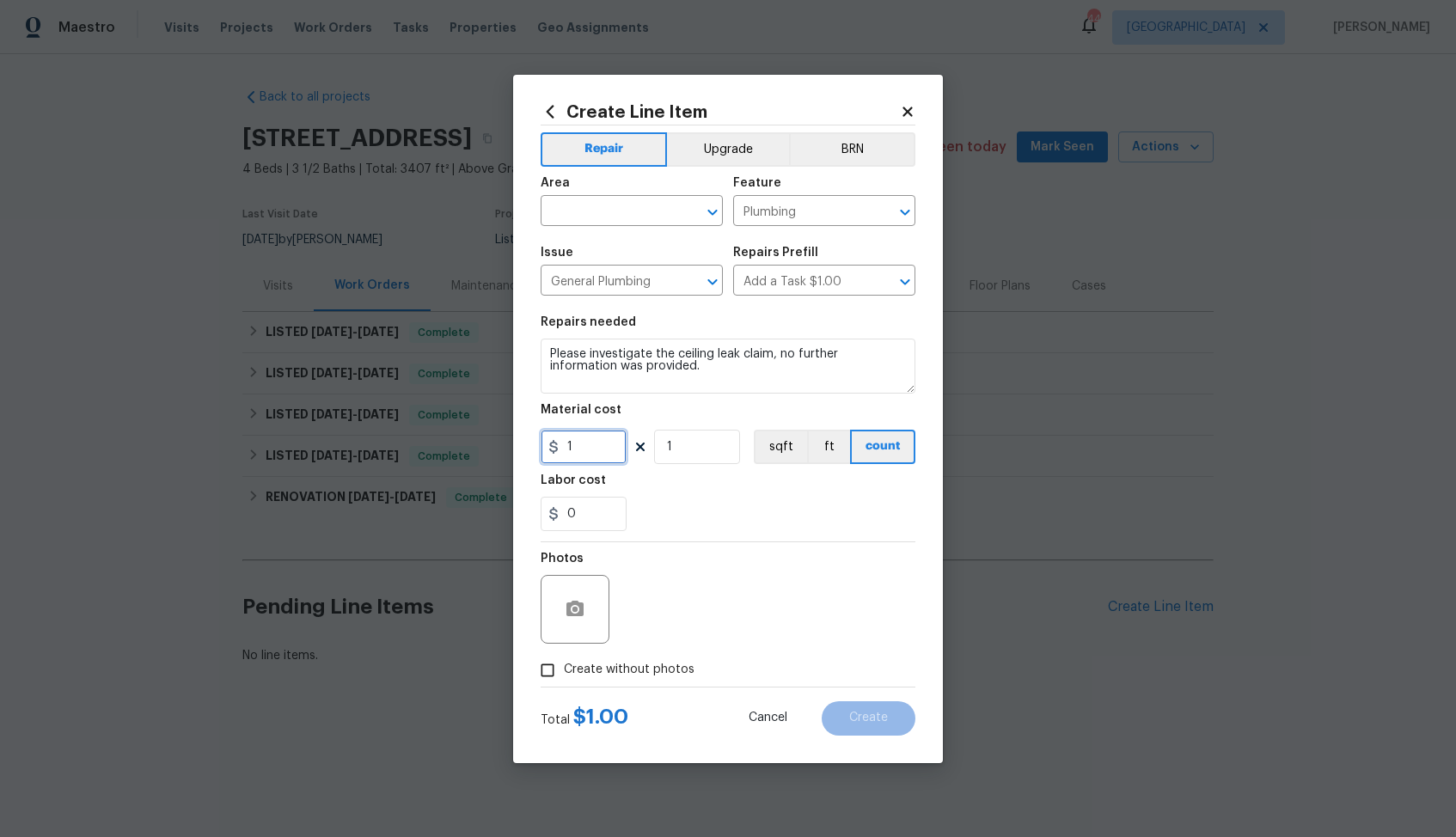
click at [604, 461] on input "1" at bounding box center [583, 447] width 86 height 35
type input "75"
click at [621, 216] on input "text" at bounding box center [608, 212] width 134 height 27
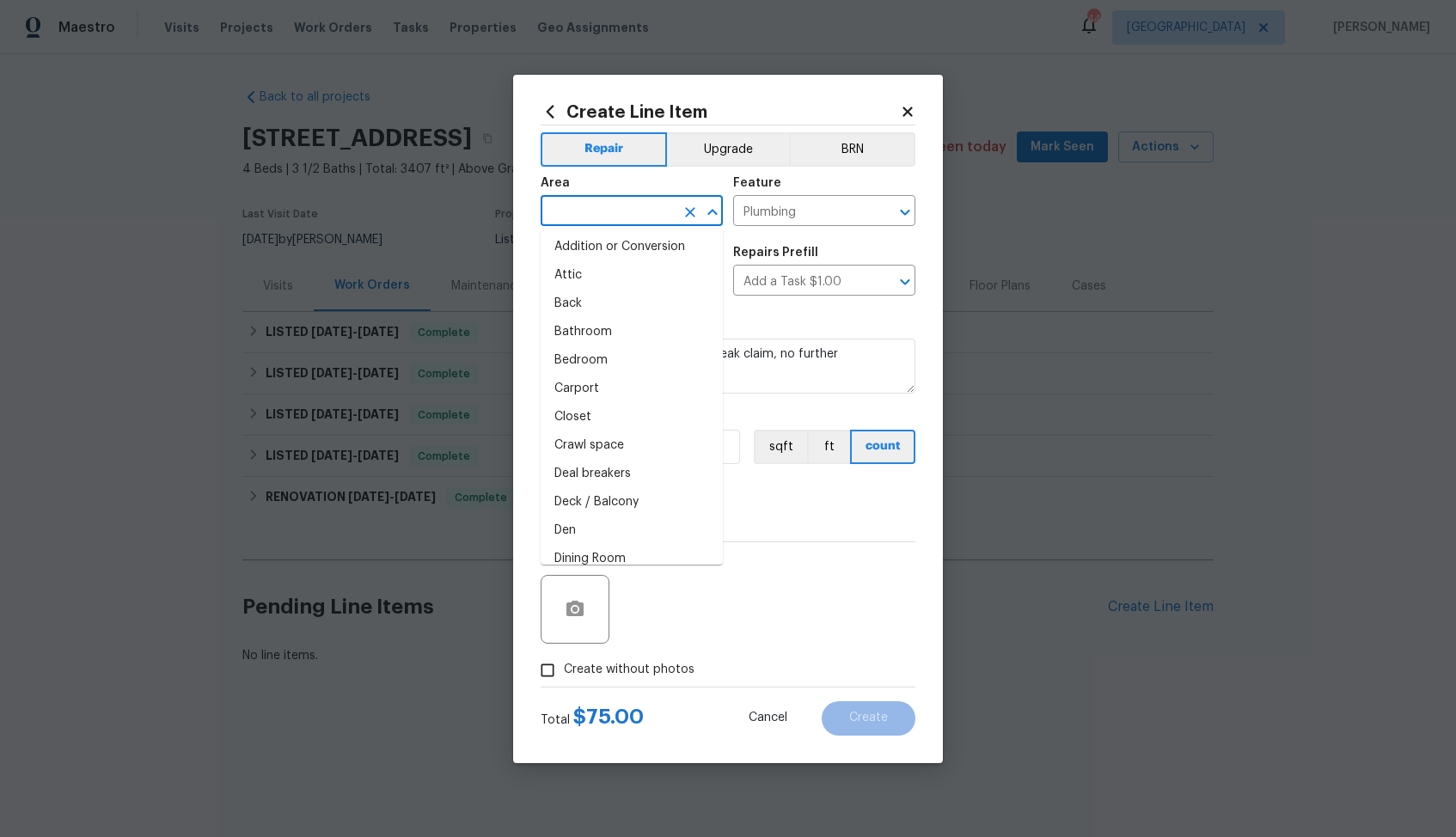
scroll to position [0, 0]
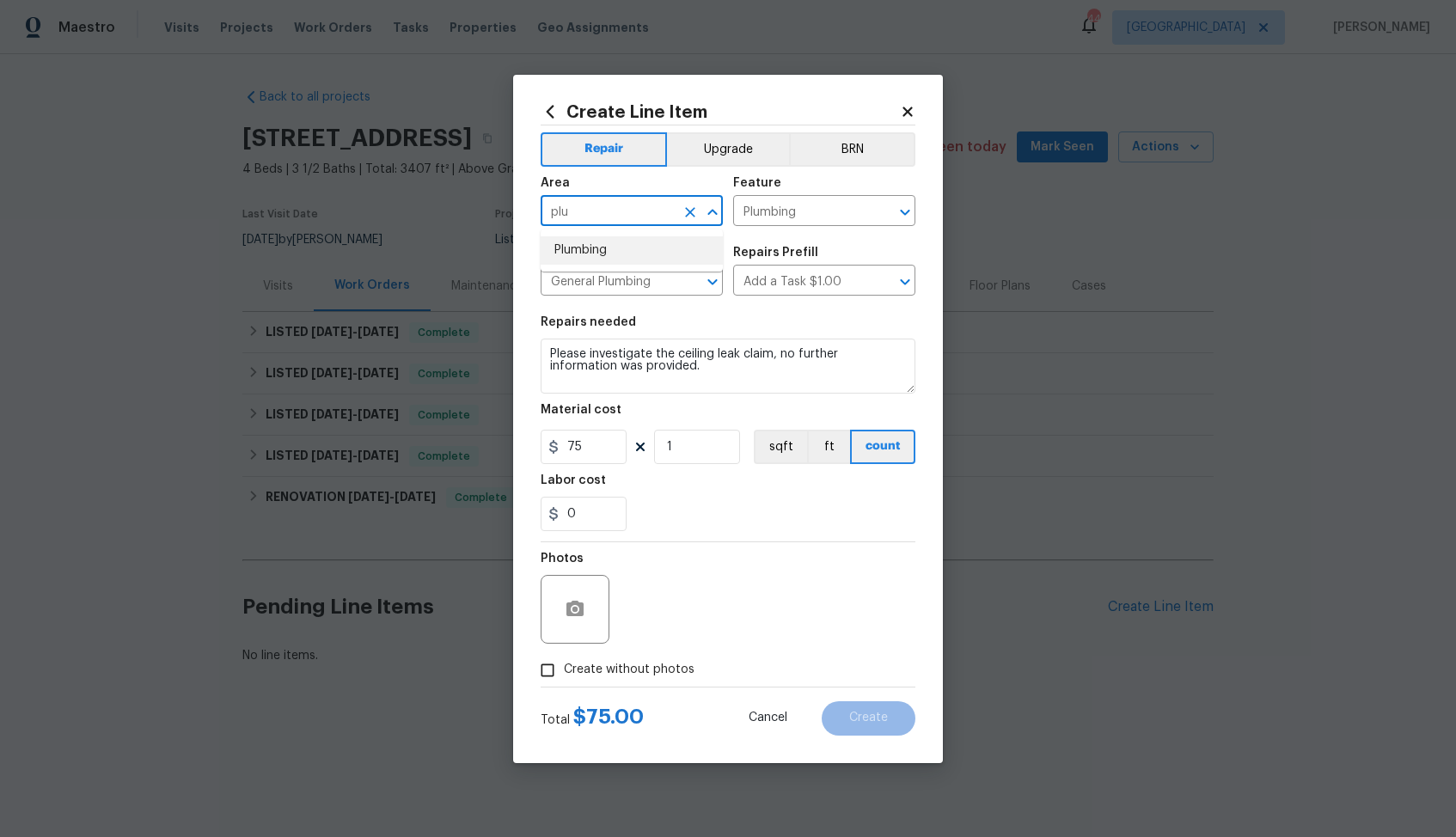
click at [620, 247] on li "Plumbing" at bounding box center [632, 250] width 182 height 29
type input "Plumbing"
click at [615, 670] on span "Create without photos" at bounding box center [628, 670] width 131 height 18
click at [563, 670] on input "Create without photos" at bounding box center [548, 671] width 33 height 33
checkbox input "true"
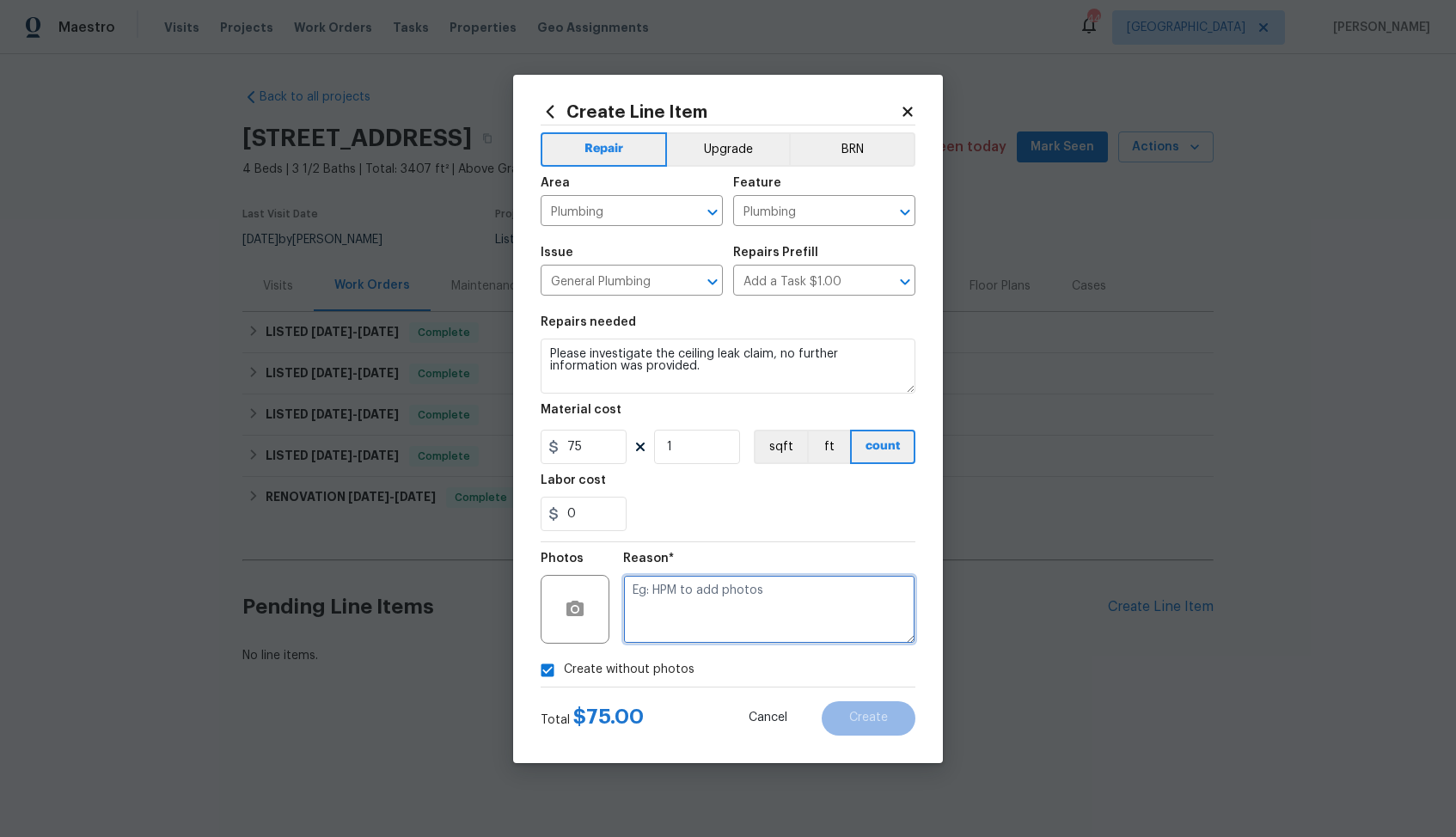
click at [764, 596] on textarea at bounding box center [769, 608] width 292 height 68
click at [792, 600] on textarea at bounding box center [769, 608] width 292 height 68
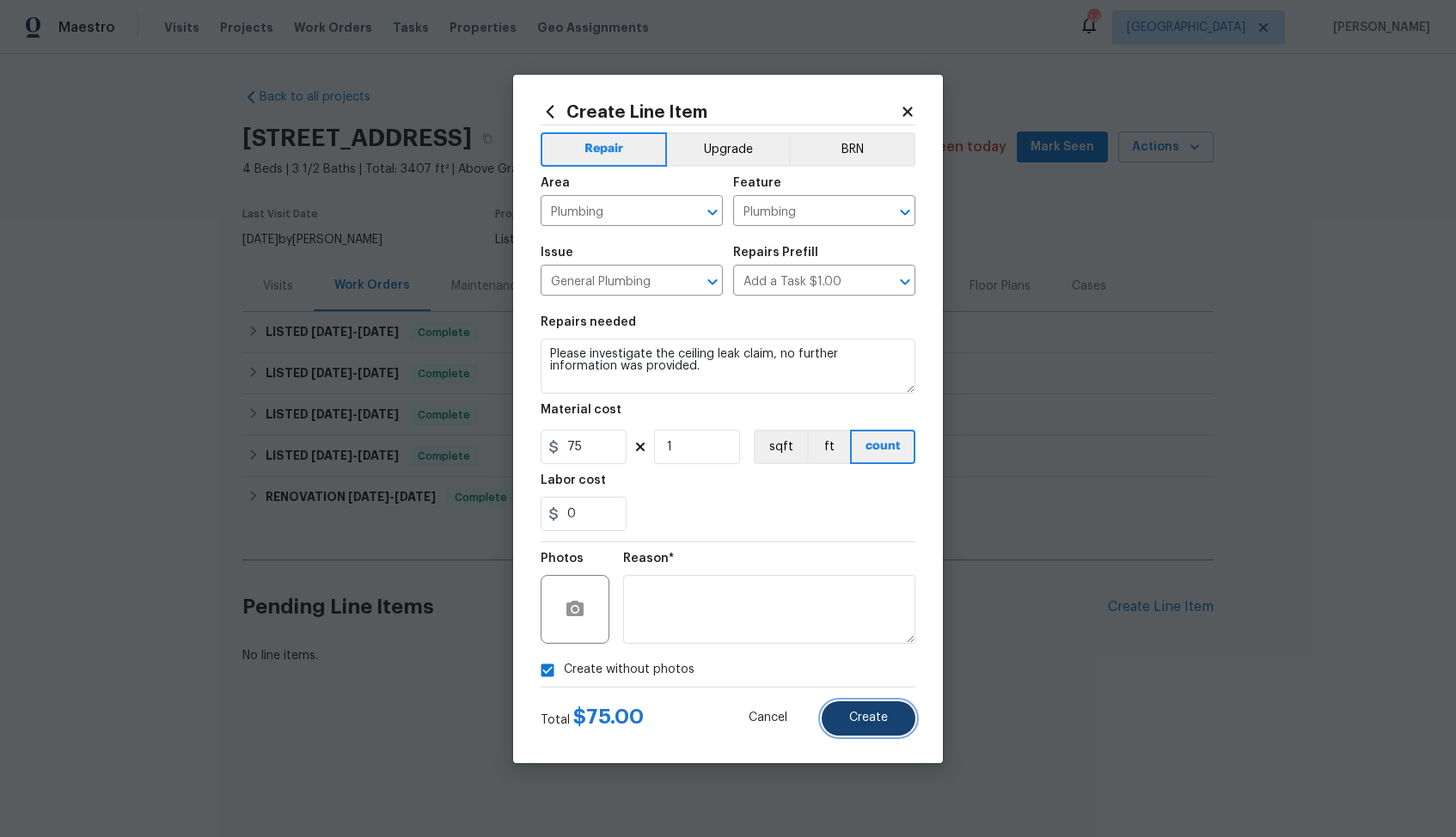
click at [855, 712] on span "Create" at bounding box center [868, 717] width 39 height 13
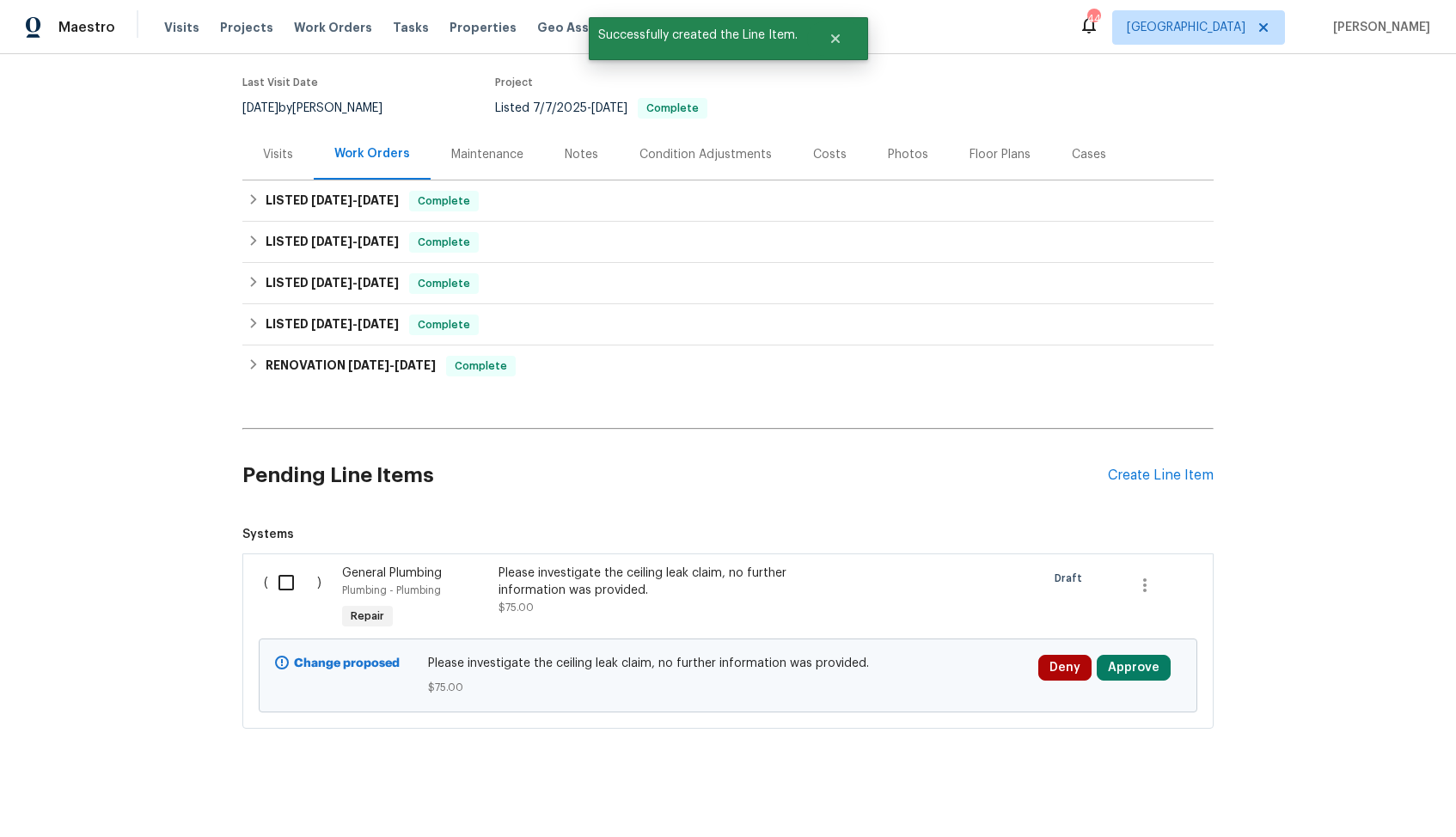
scroll to position [140, 0]
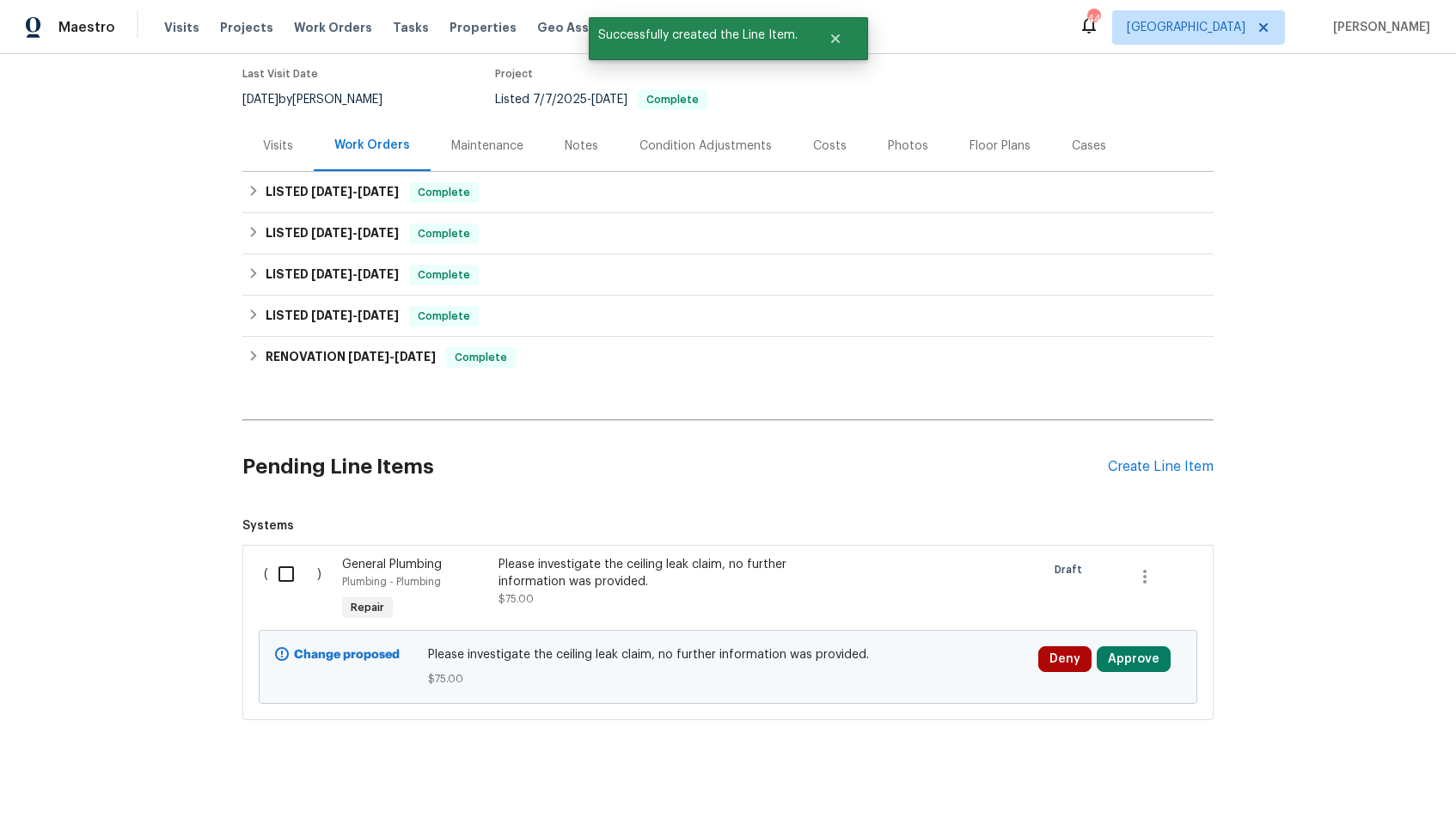
click at [287, 576] on input "checkbox" at bounding box center [292, 574] width 49 height 36
checkbox input "true"
click at [1360, 785] on span "Create Work Order" at bounding box center [1357, 794] width 114 height 22
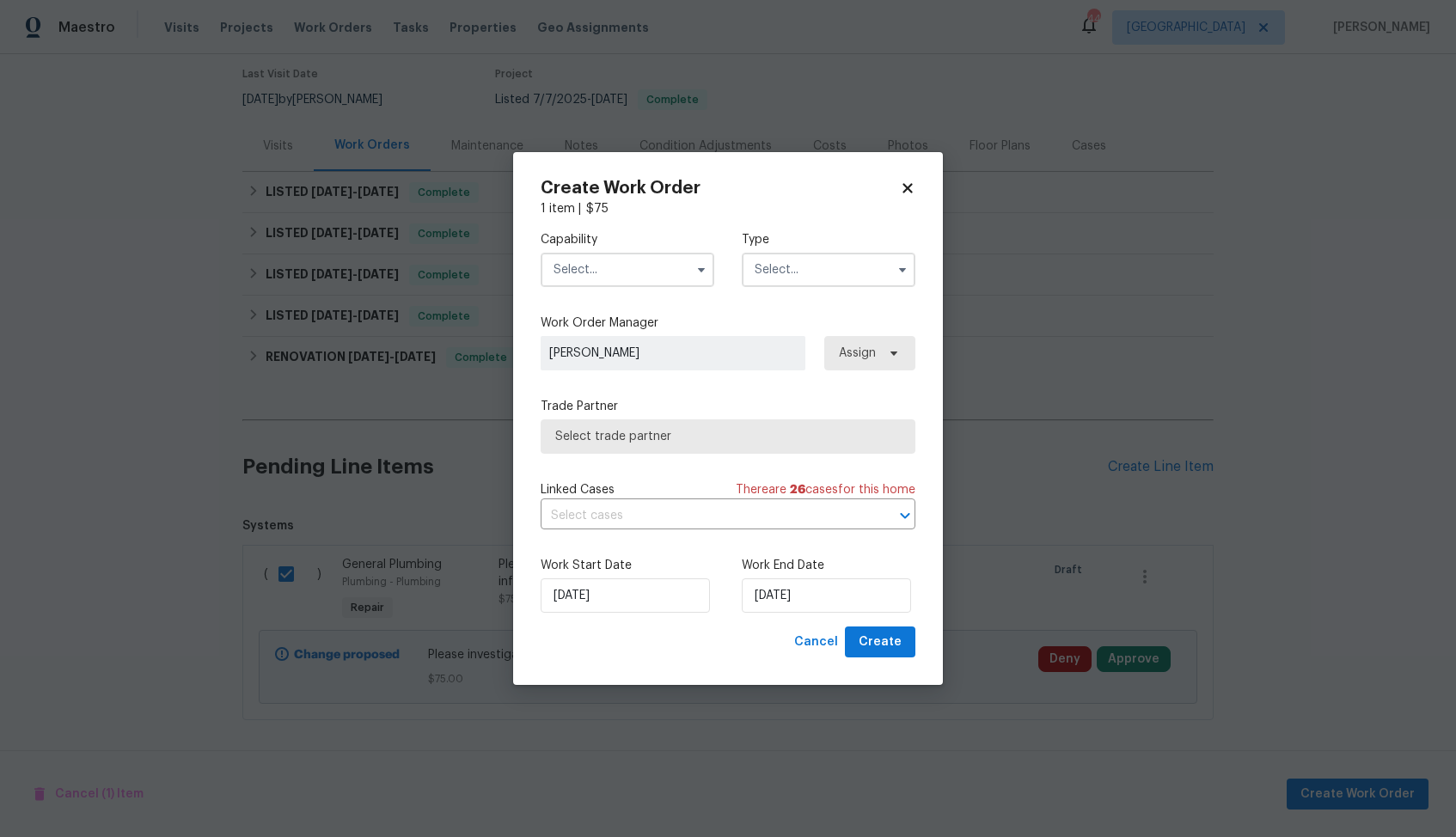
click at [632, 259] on input "text" at bounding box center [627, 270] width 173 height 35
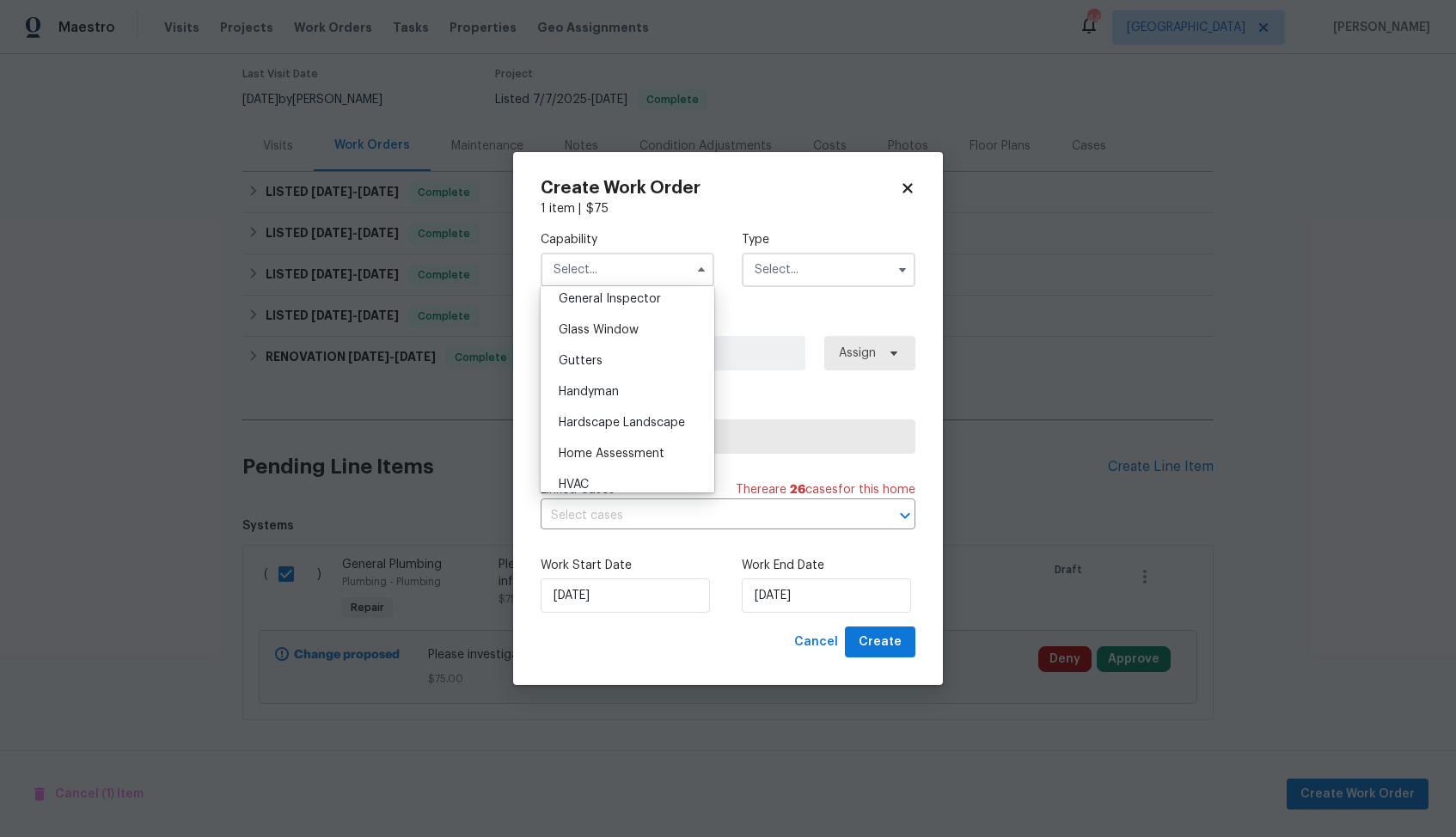
scroll to position [871, 0]
click at [608, 368] on div "Handyman" at bounding box center [627, 380] width 165 height 31
type input "Handyman"
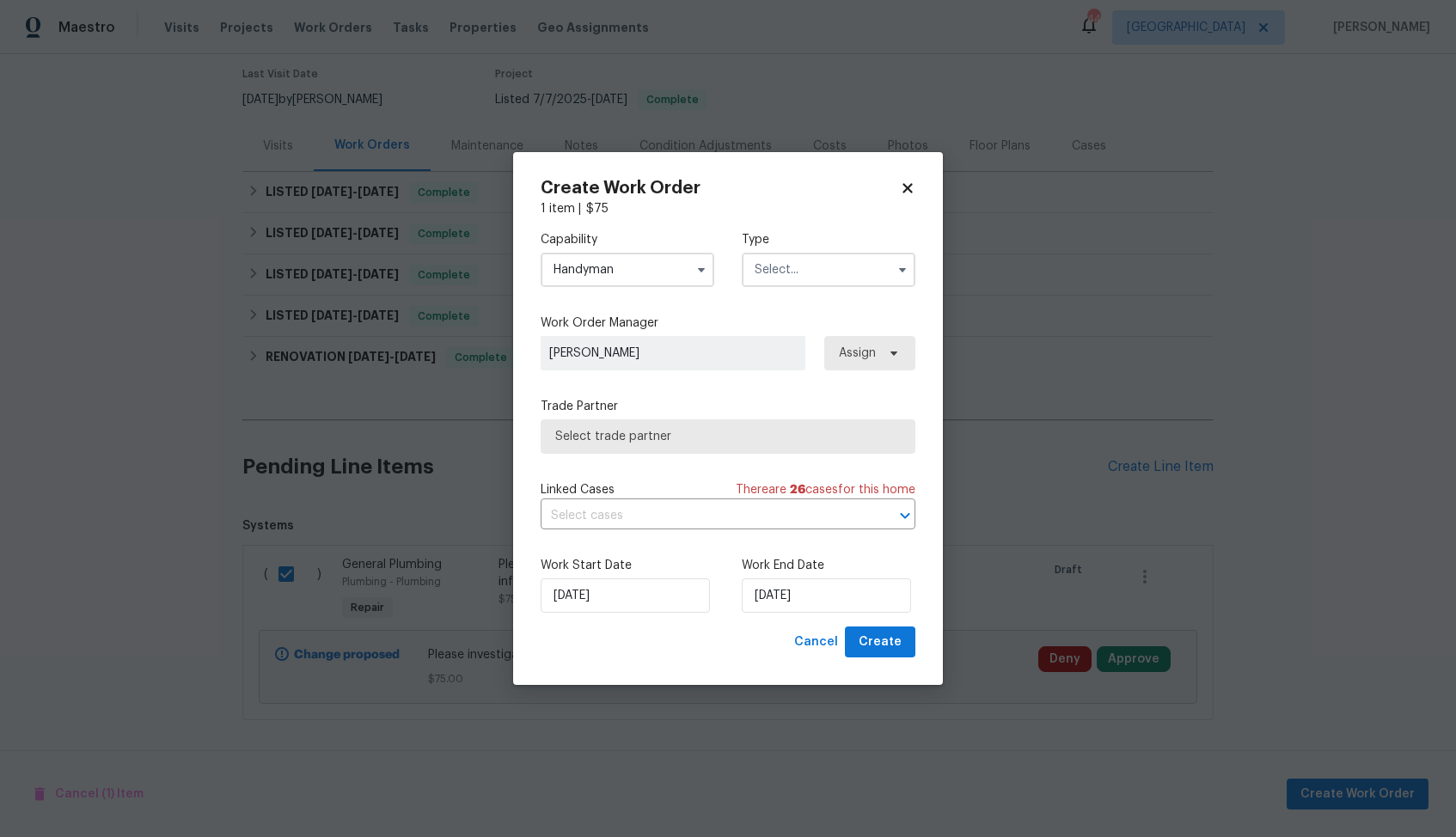
click at [809, 258] on input "text" at bounding box center [829, 270] width 173 height 35
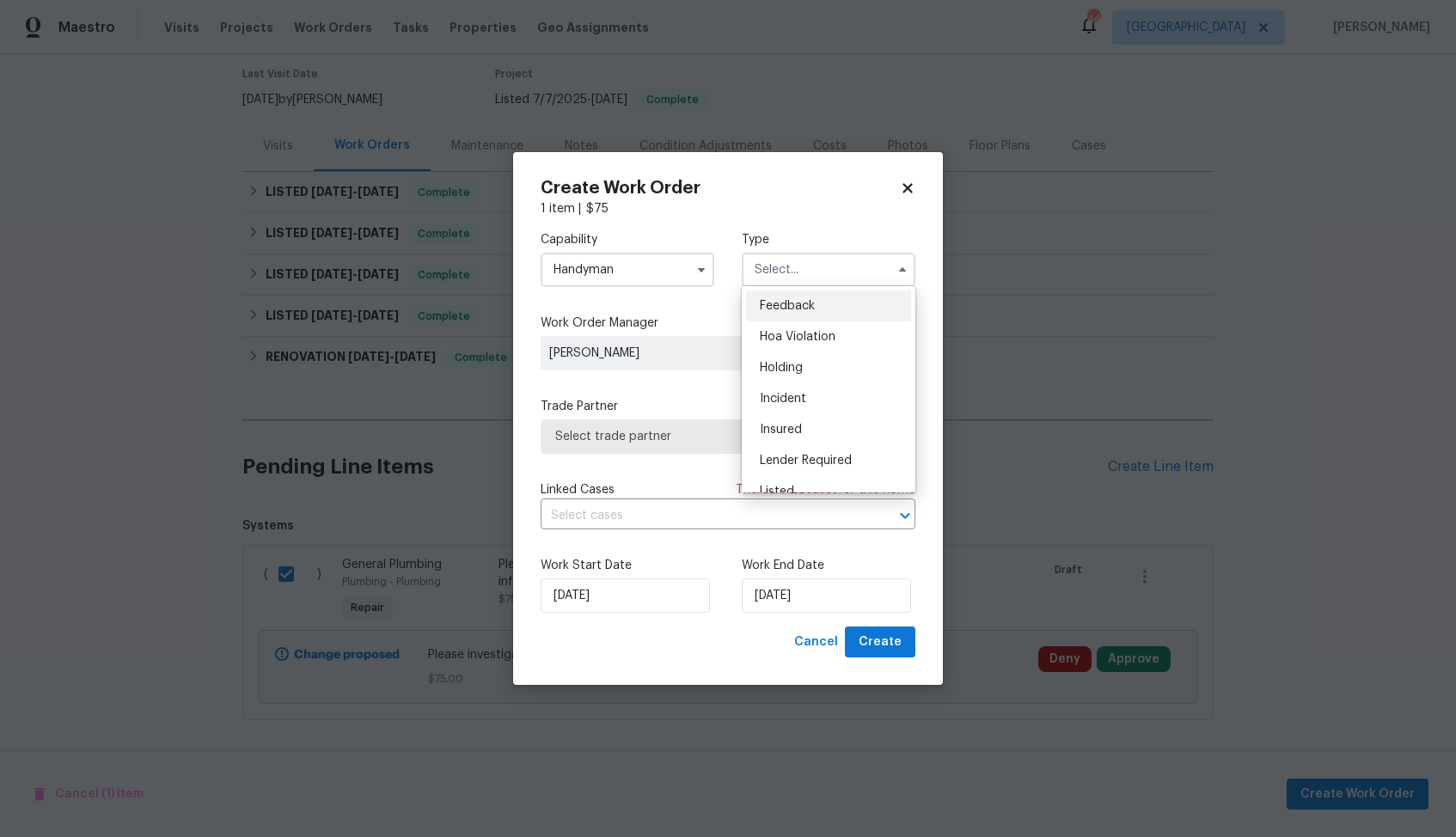
click at [790, 308] on span "Feedback" at bounding box center [787, 306] width 55 height 12
type input "Feedback"
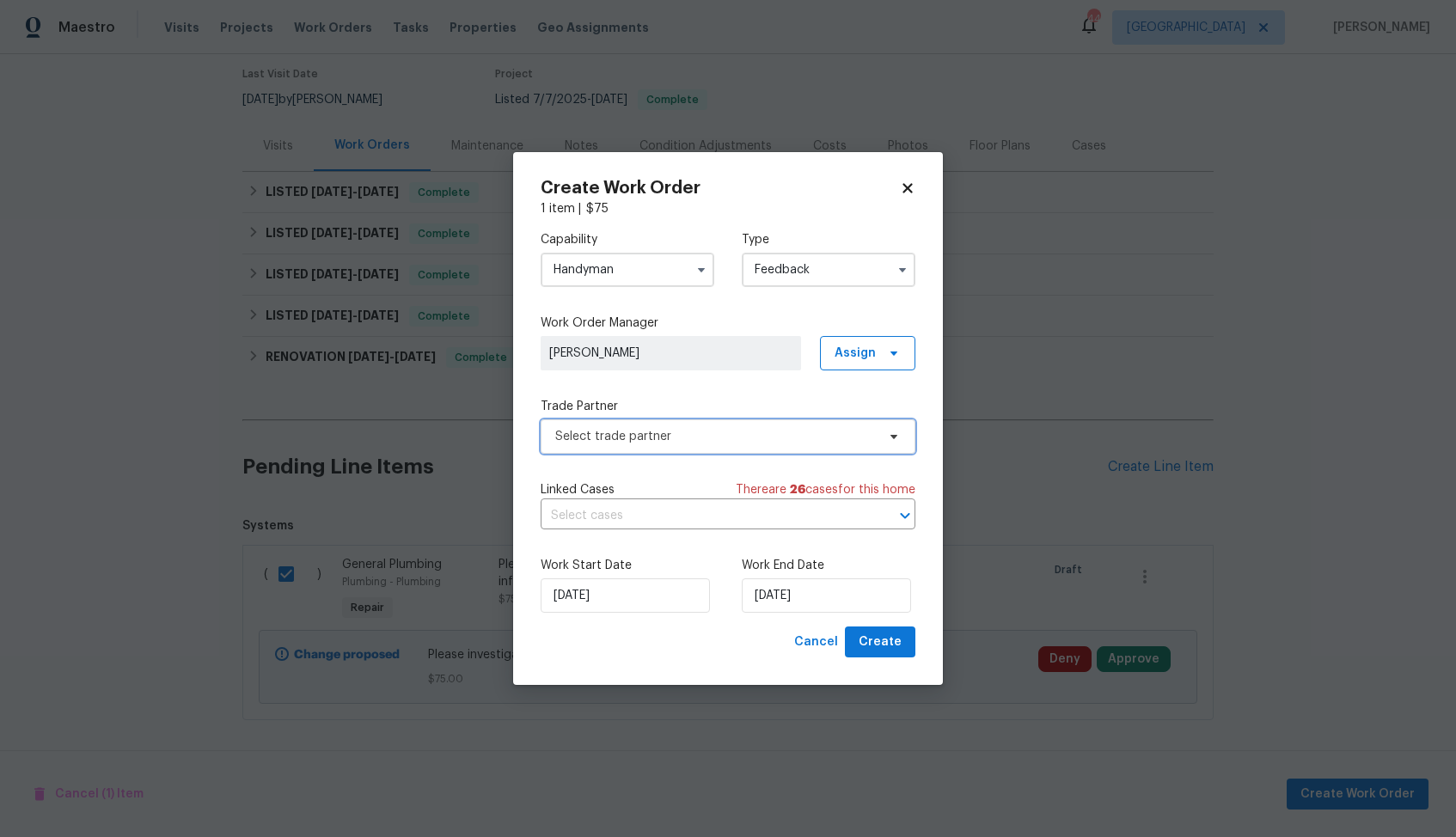
click at [661, 436] on span "Select trade partner" at bounding box center [716, 437] width 321 height 17
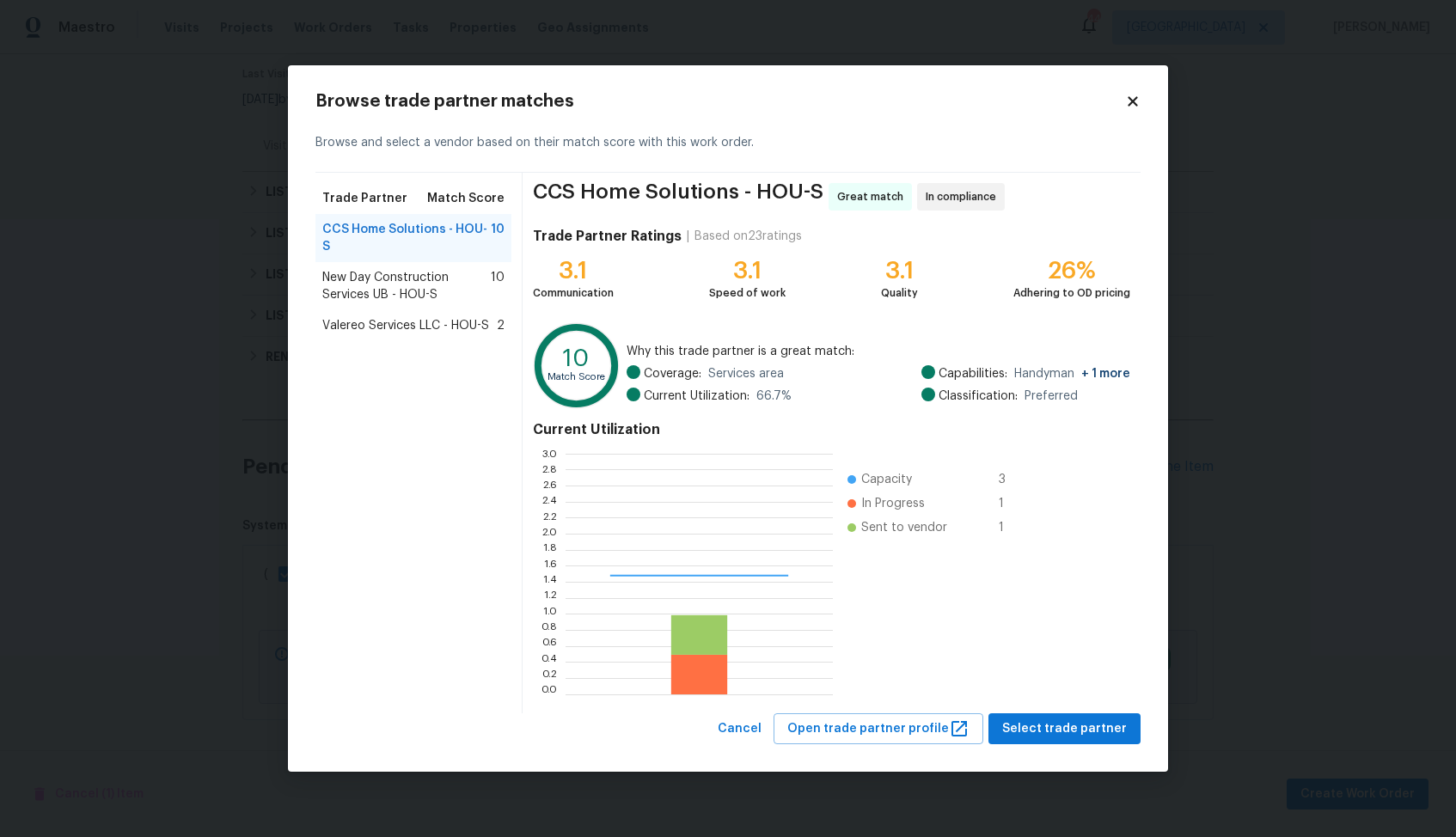
scroll to position [241, 267]
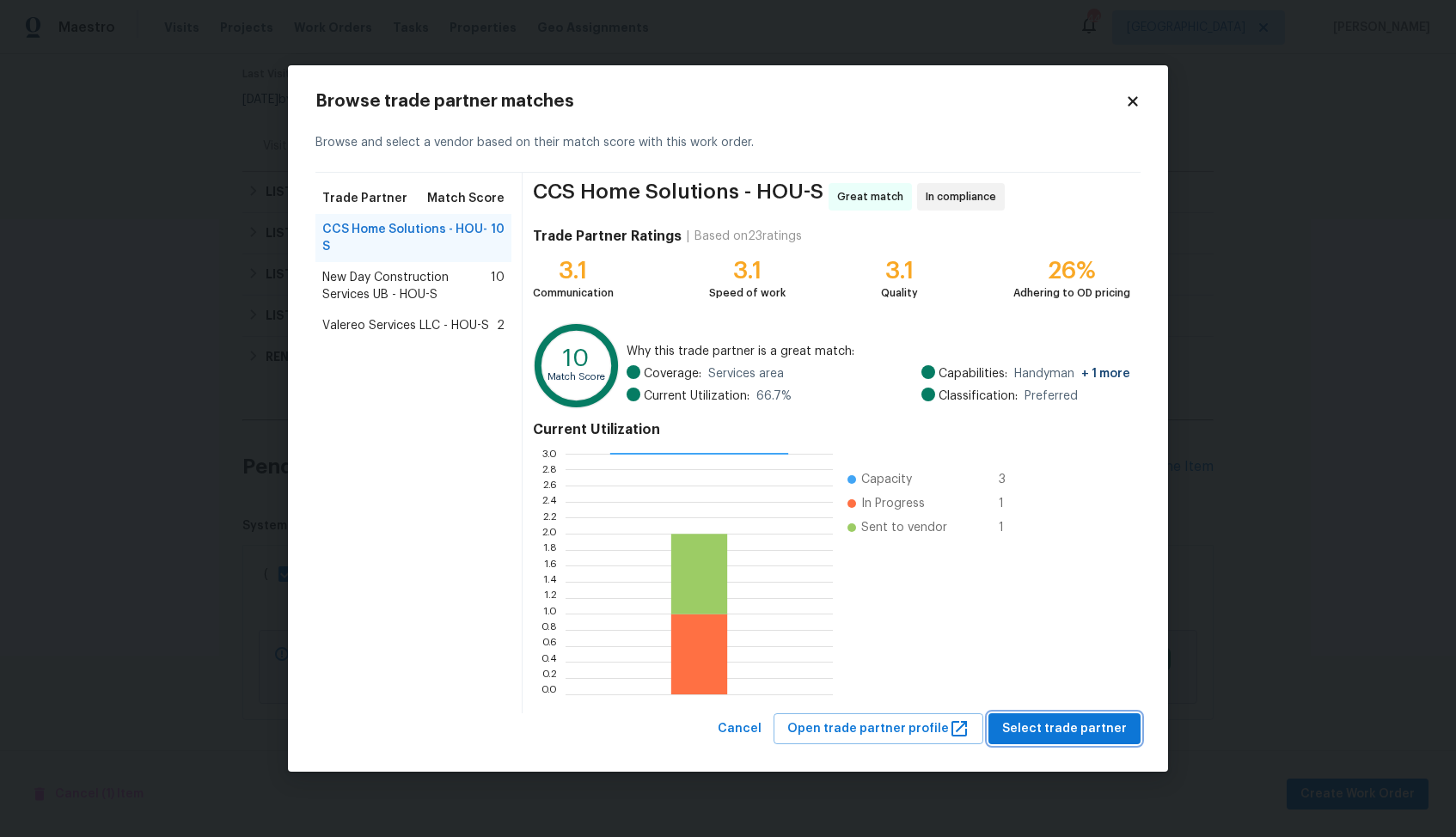
click at [1044, 726] on span "Select trade partner" at bounding box center [1064, 729] width 125 height 22
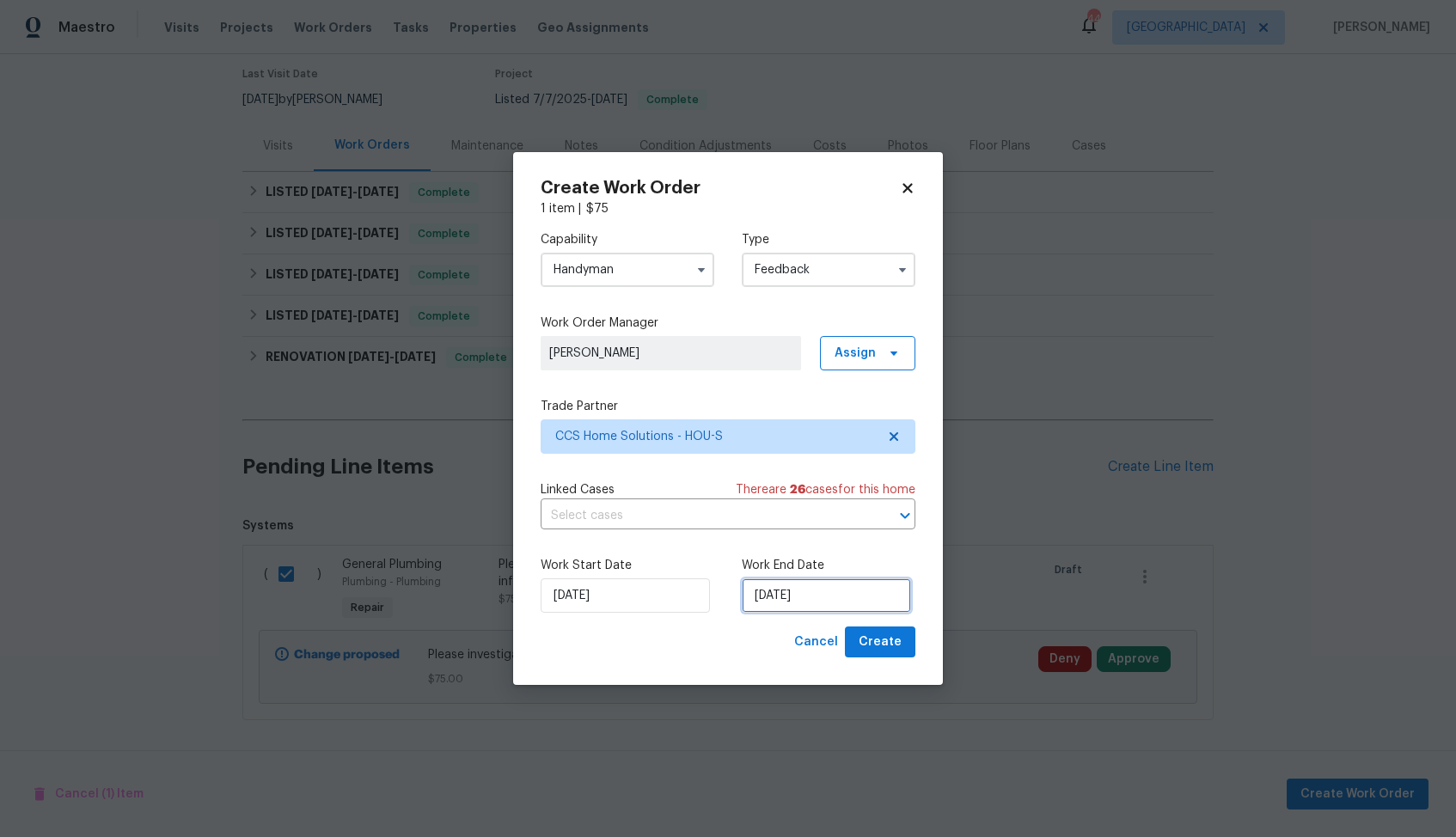
click at [799, 598] on input "02/09/2025" at bounding box center [826, 595] width 169 height 35
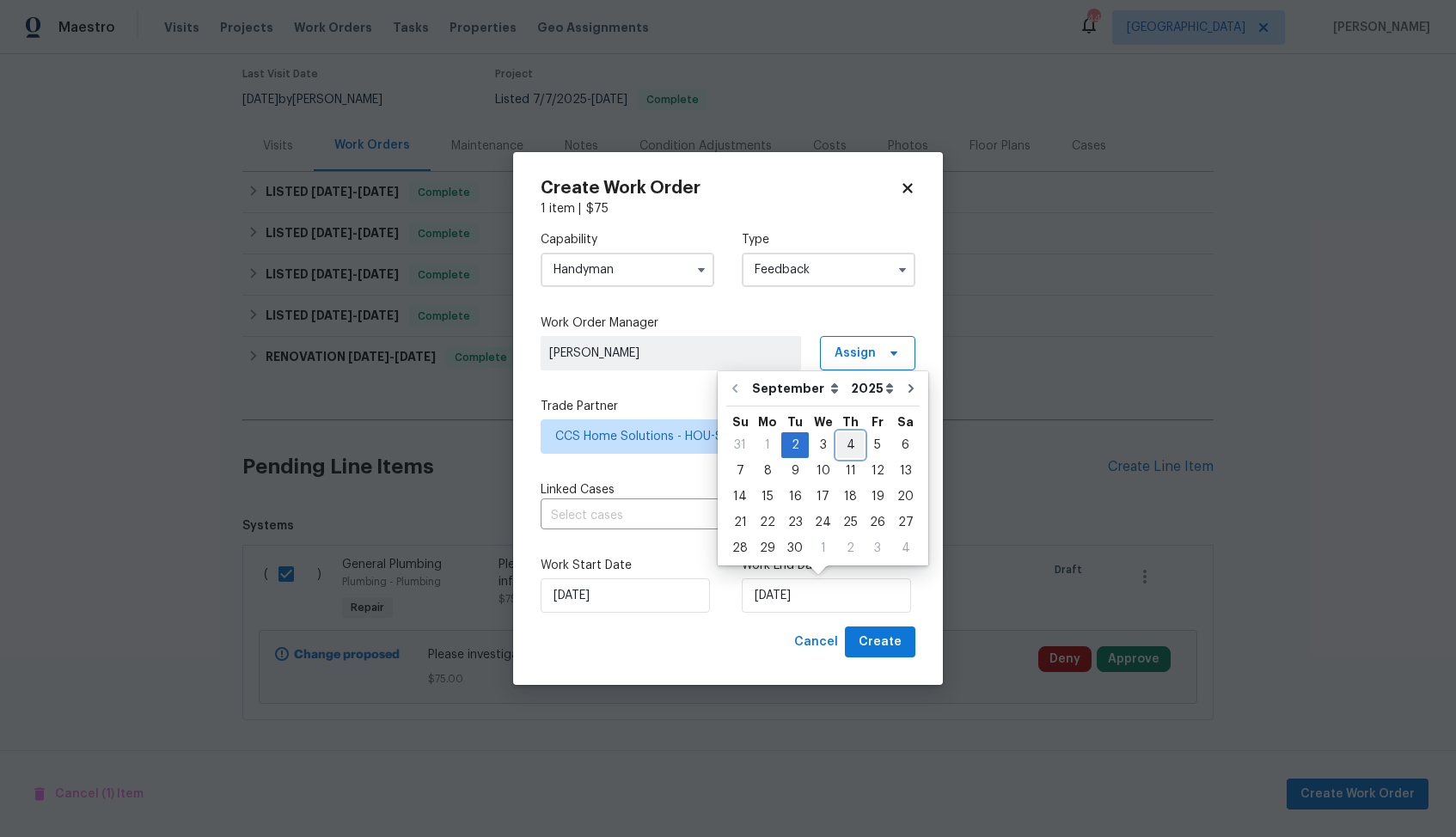
click at [846, 439] on div "4" at bounding box center [850, 445] width 27 height 24
type input "04/09/2025"
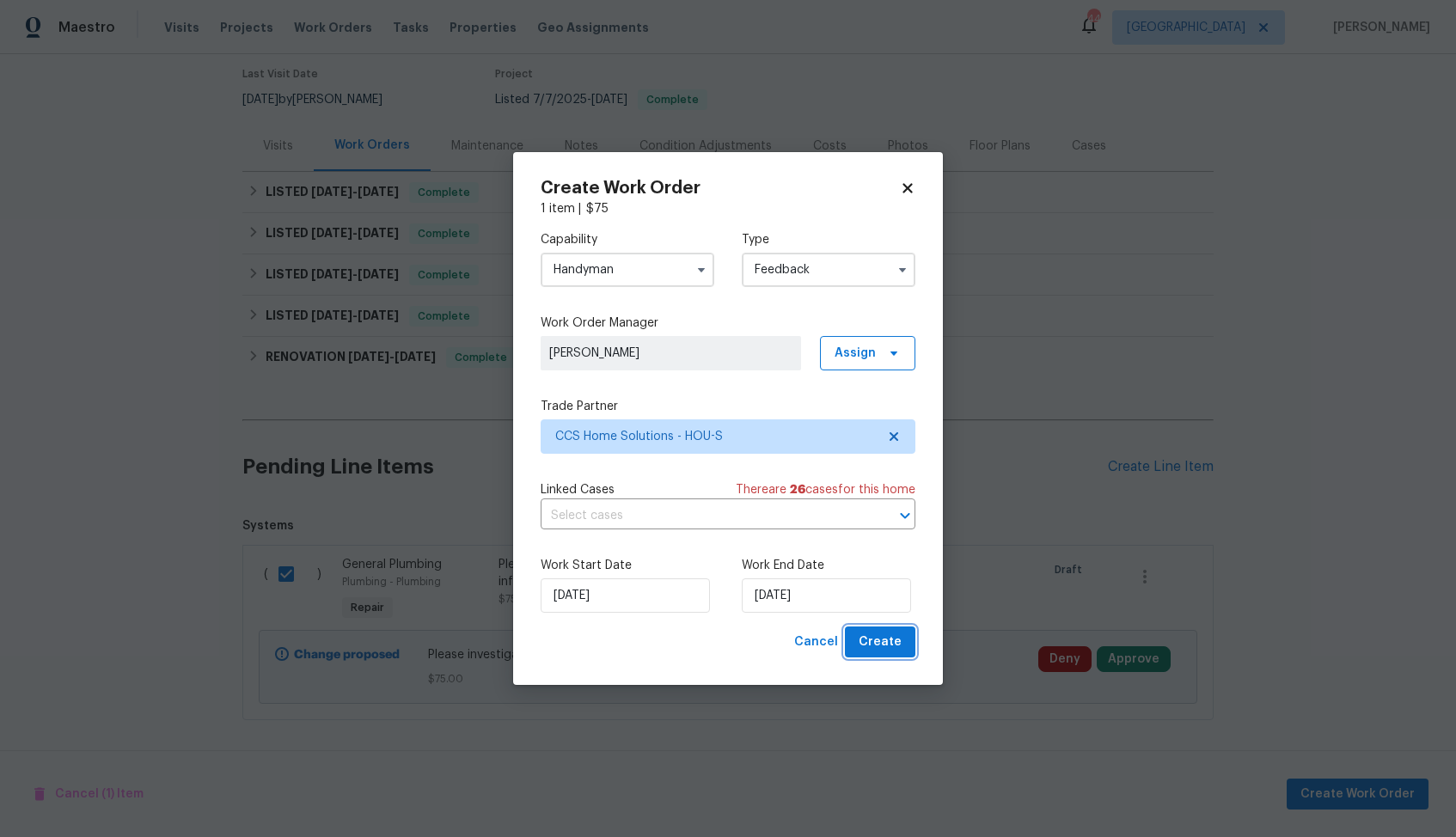
click at [877, 639] on span "Create" at bounding box center [881, 642] width 43 height 22
checkbox input "false"
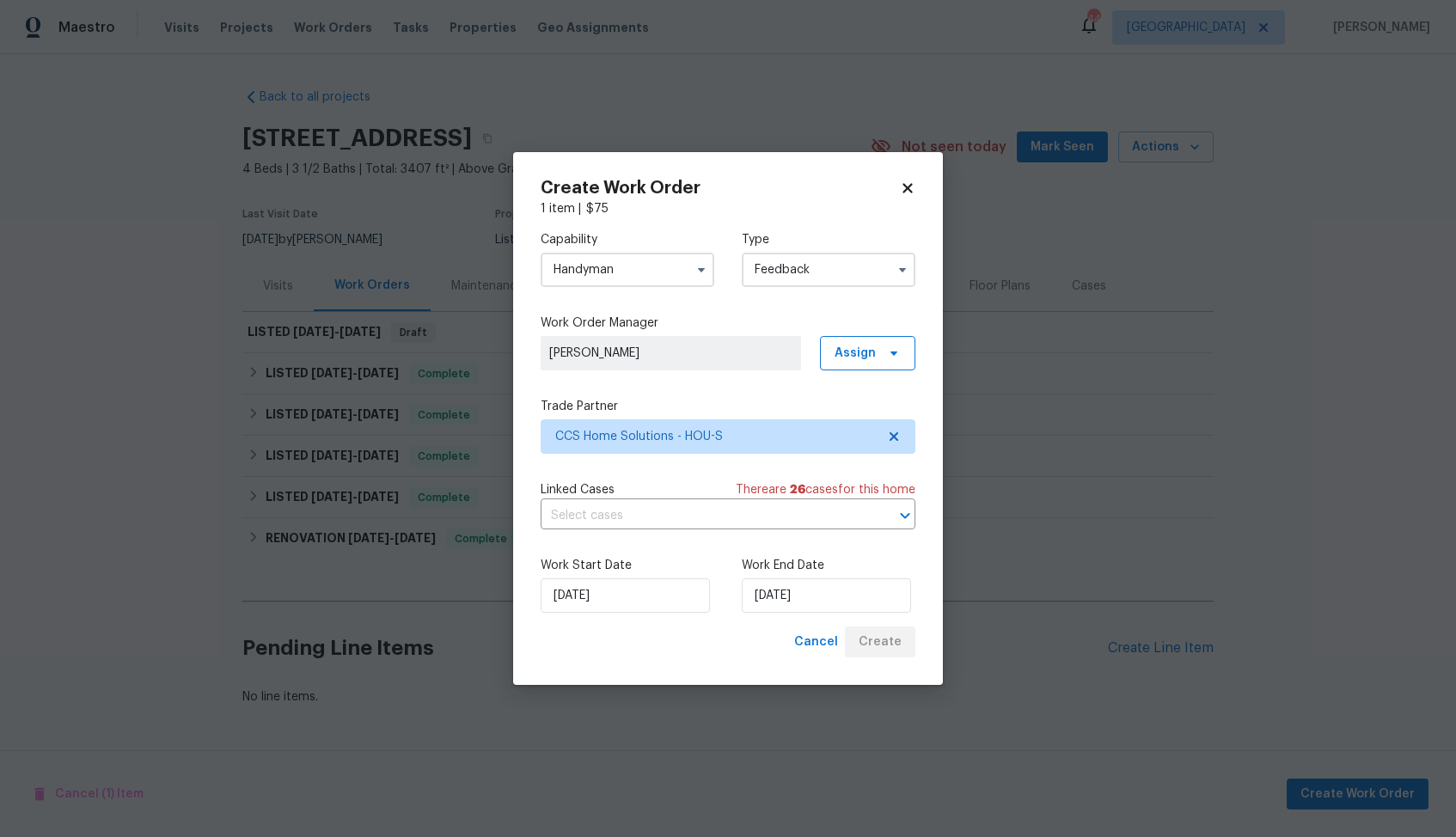
scroll to position [0, 0]
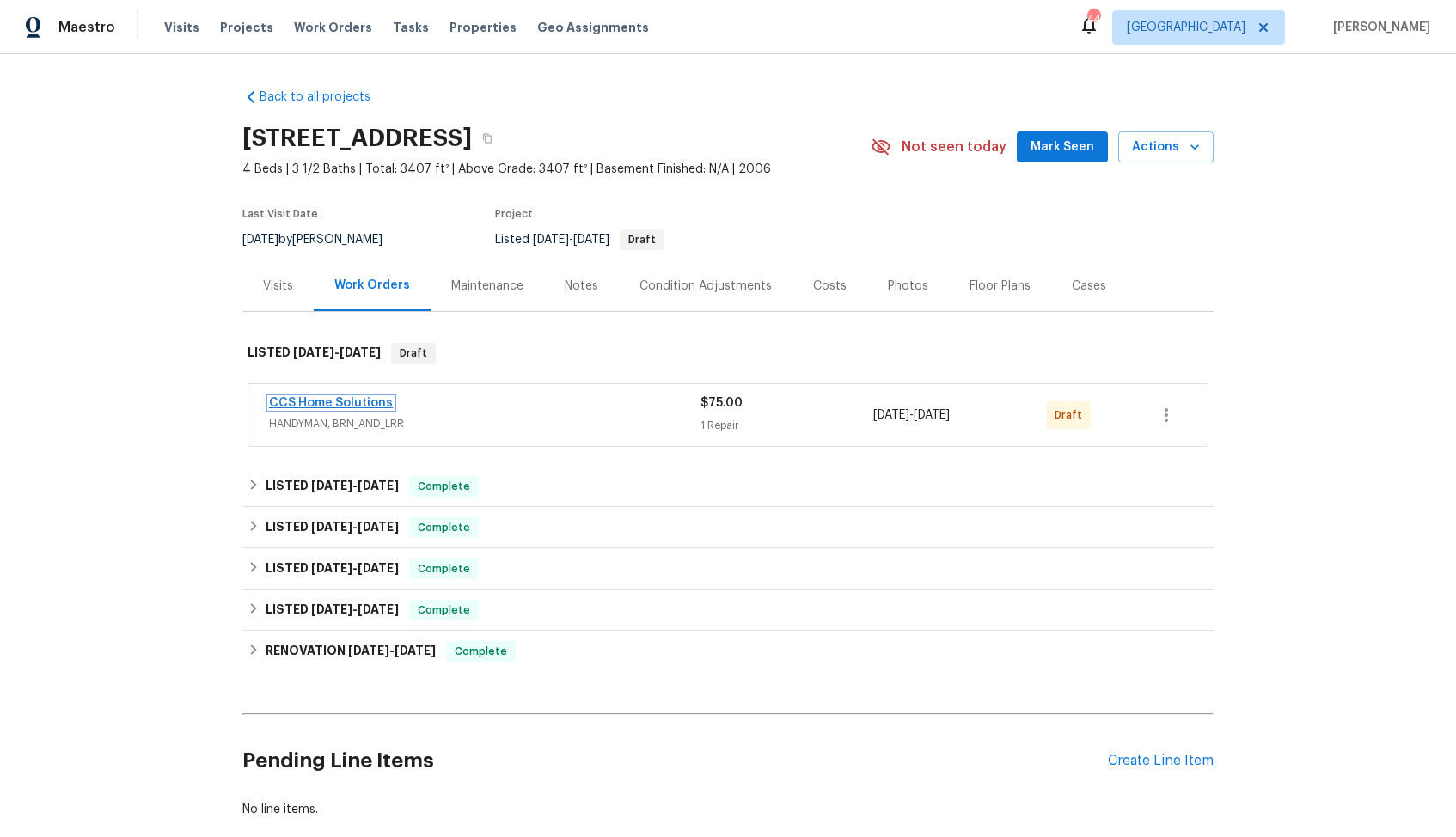
click at [315, 403] on link "CCS Home Solutions" at bounding box center [330, 403] width 124 height 12
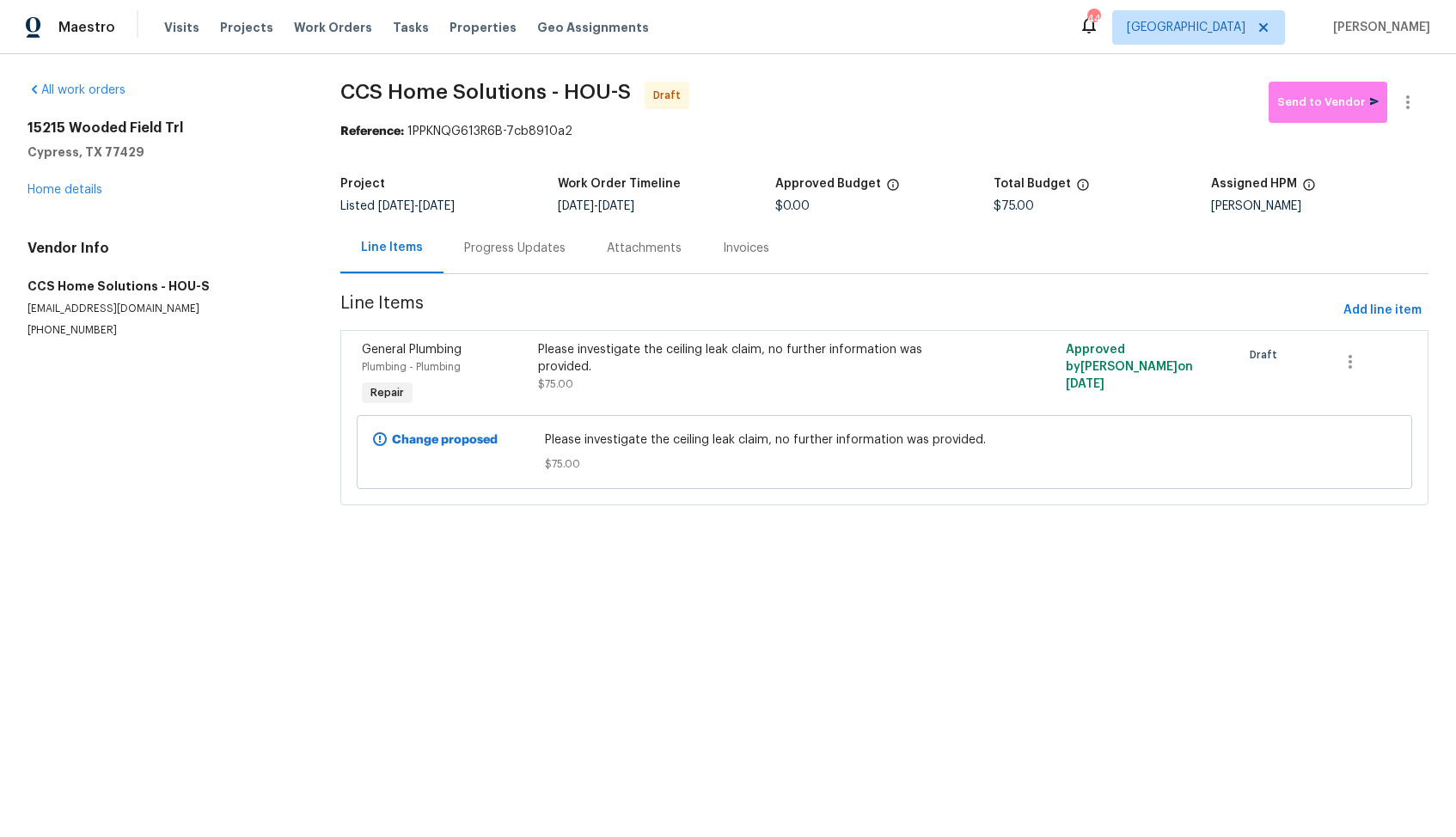
click at [521, 275] on section "CCS Home Solutions - HOU-S Draft Send to Vendor Reference: 1PPKNQG613R6B-7cb891…" at bounding box center [884, 303] width 1088 height 444
click at [520, 248] on div "Progress Updates" at bounding box center [514, 249] width 101 height 17
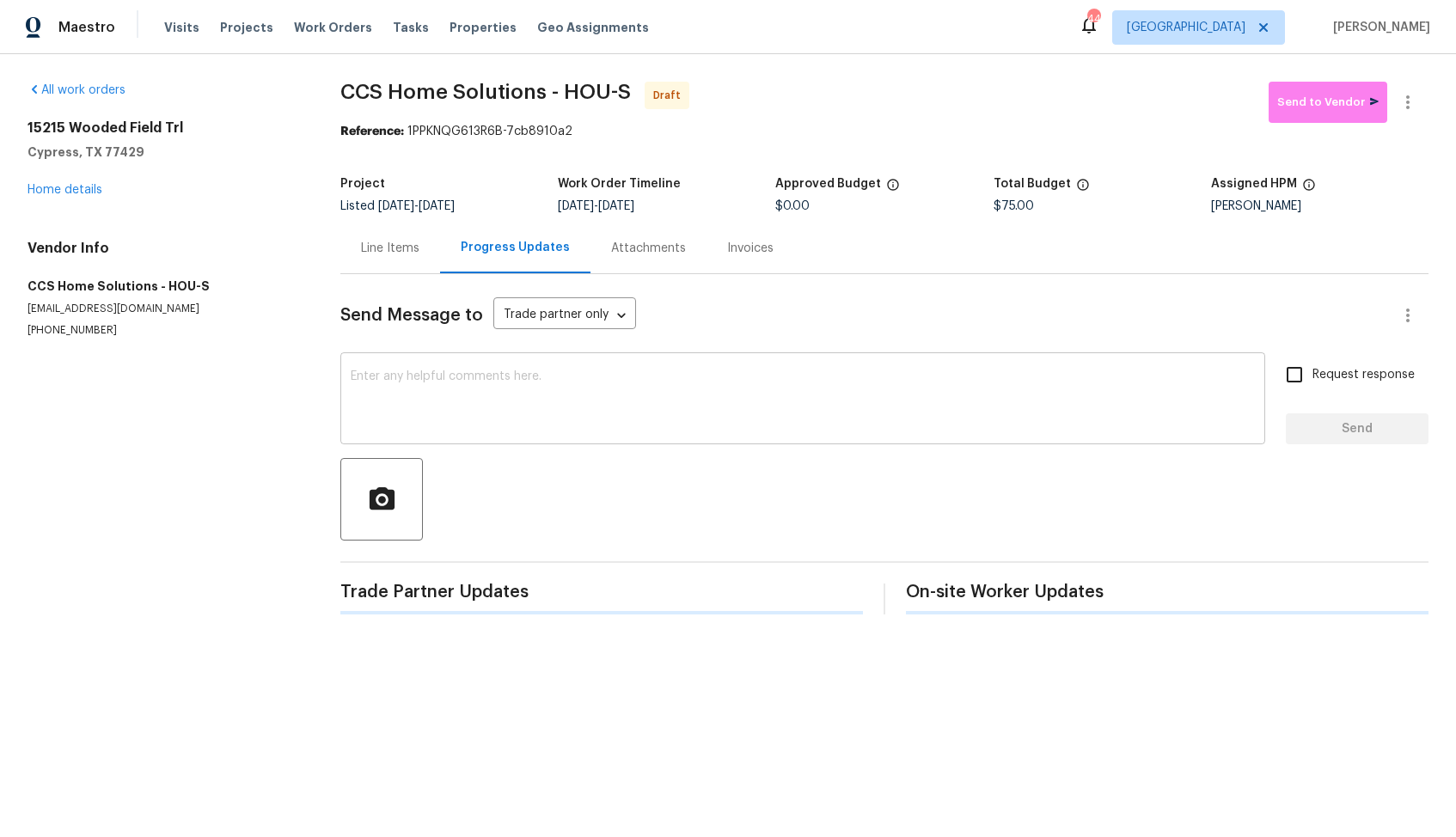
click at [537, 373] on textarea at bounding box center [803, 399] width 904 height 60
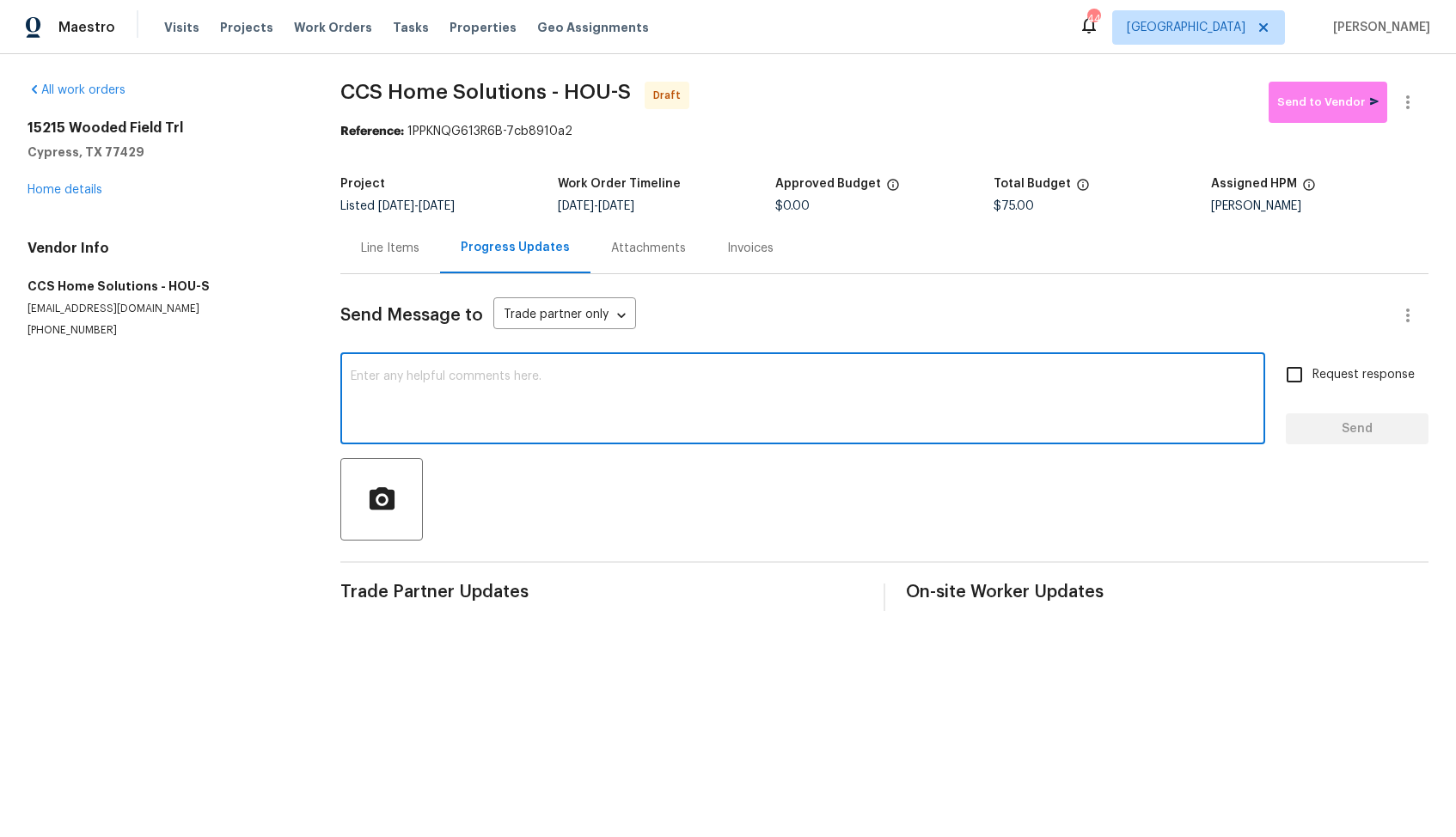
click at [390, 232] on div "Line Items" at bounding box center [390, 248] width 100 height 51
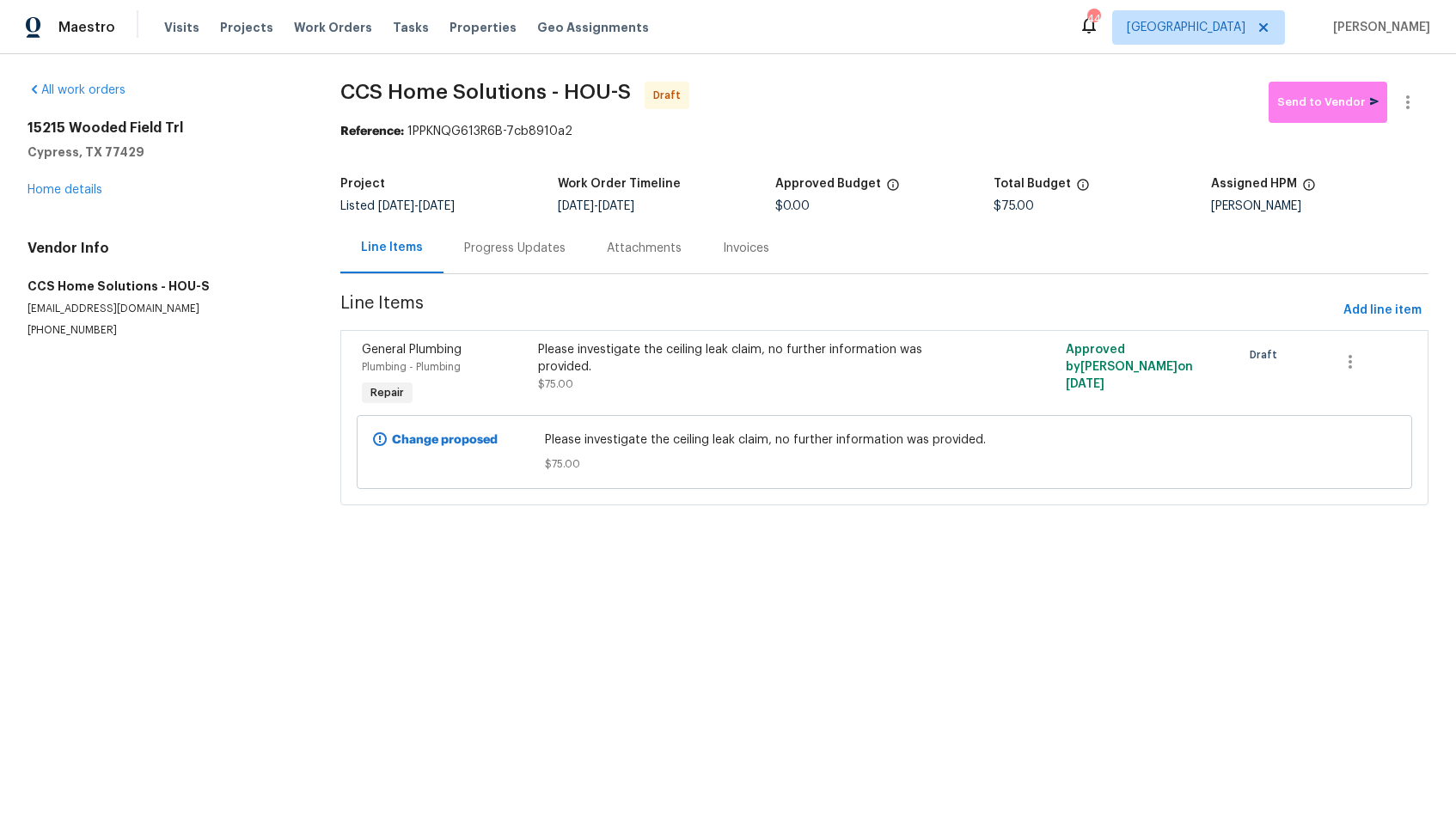
click at [520, 237] on div "Progress Updates" at bounding box center [515, 248] width 143 height 51
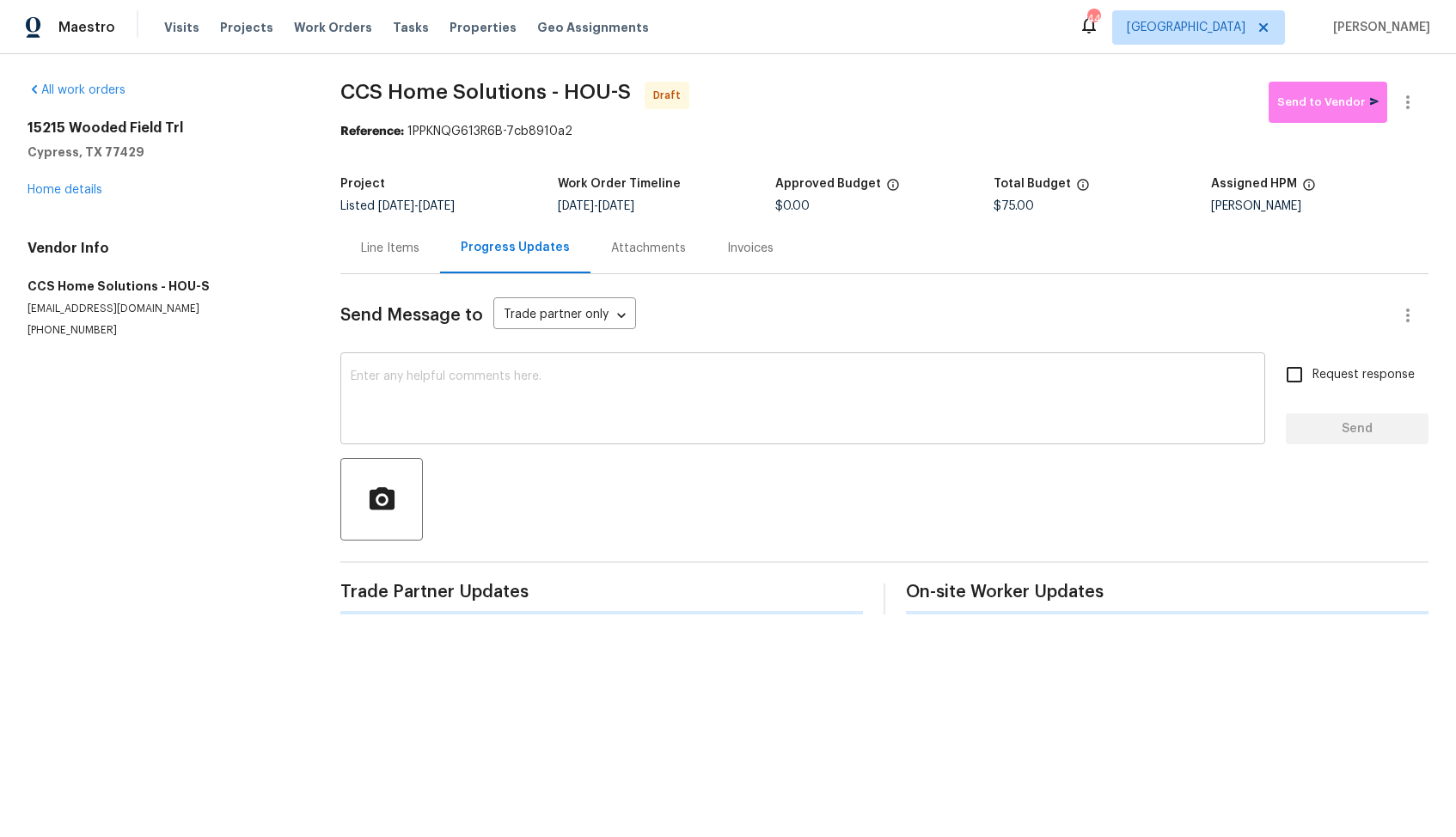
click at [553, 383] on textarea at bounding box center [803, 399] width 904 height 60
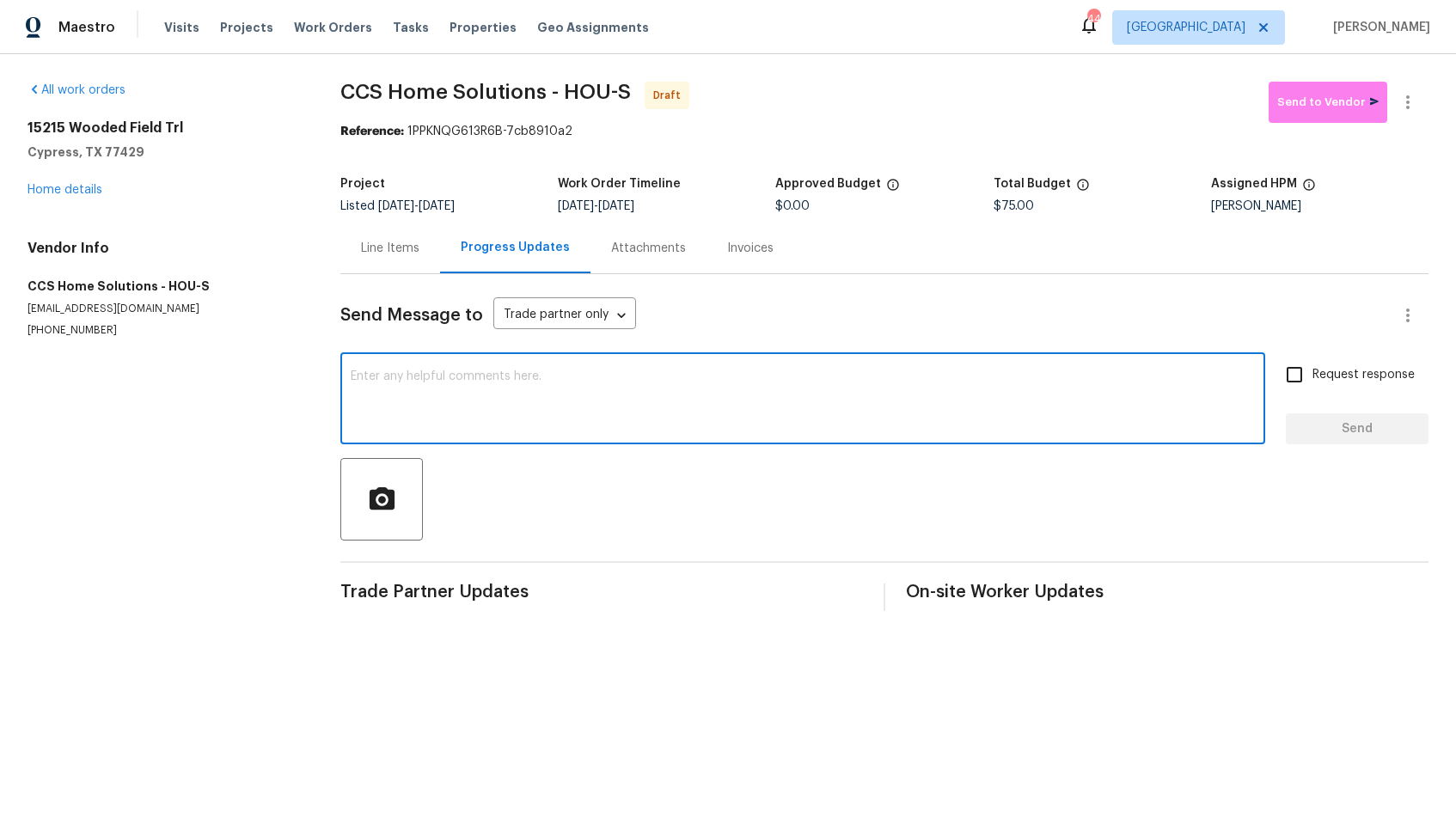
click at [698, 460] on div at bounding box center [884, 499] width 1088 height 82
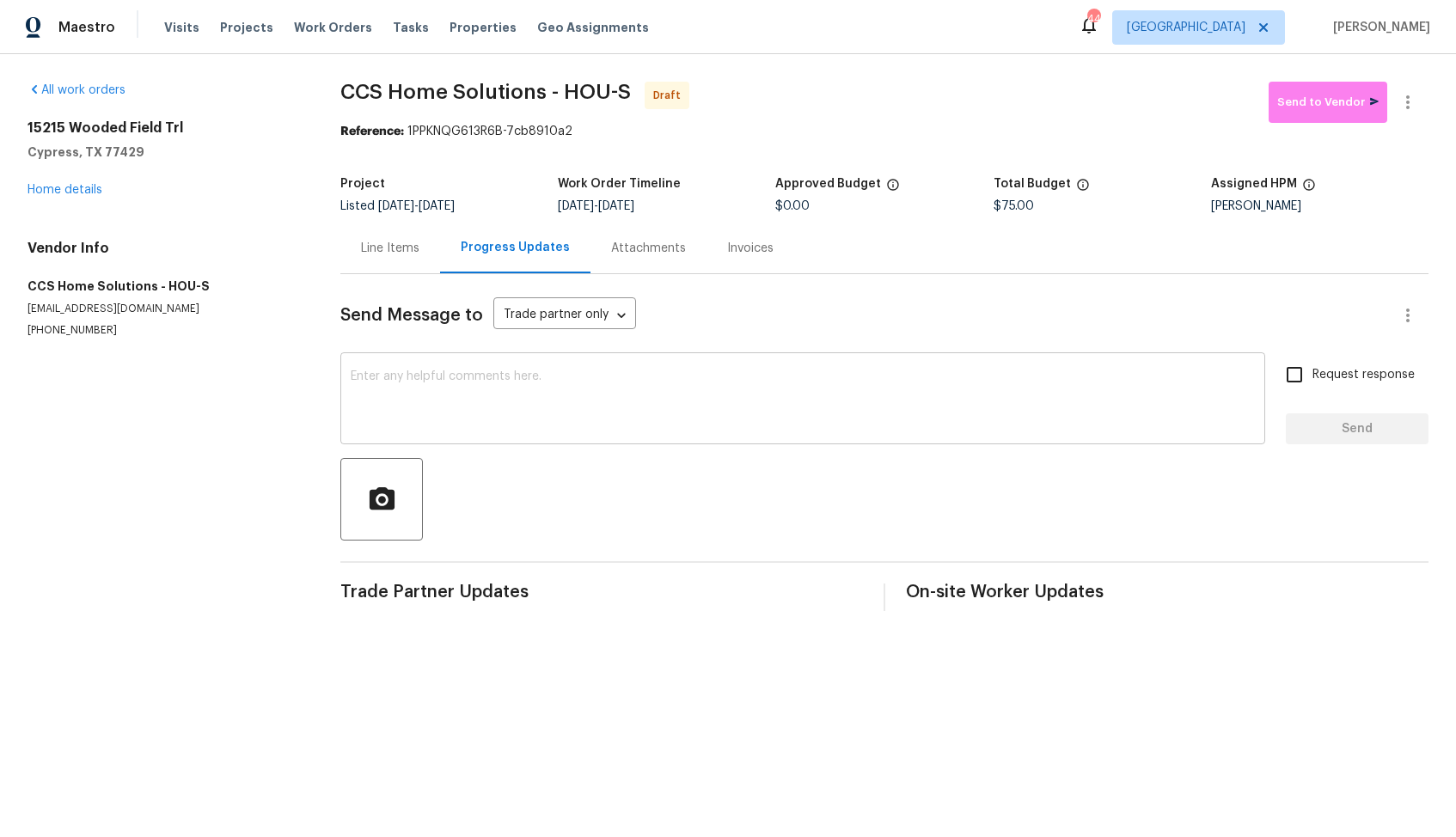
click at [778, 404] on textarea at bounding box center [803, 399] width 904 height 60
paste textarea "Hi, this is [PERSON_NAME] with Opendoor. I’m confirming you received the WO for…"
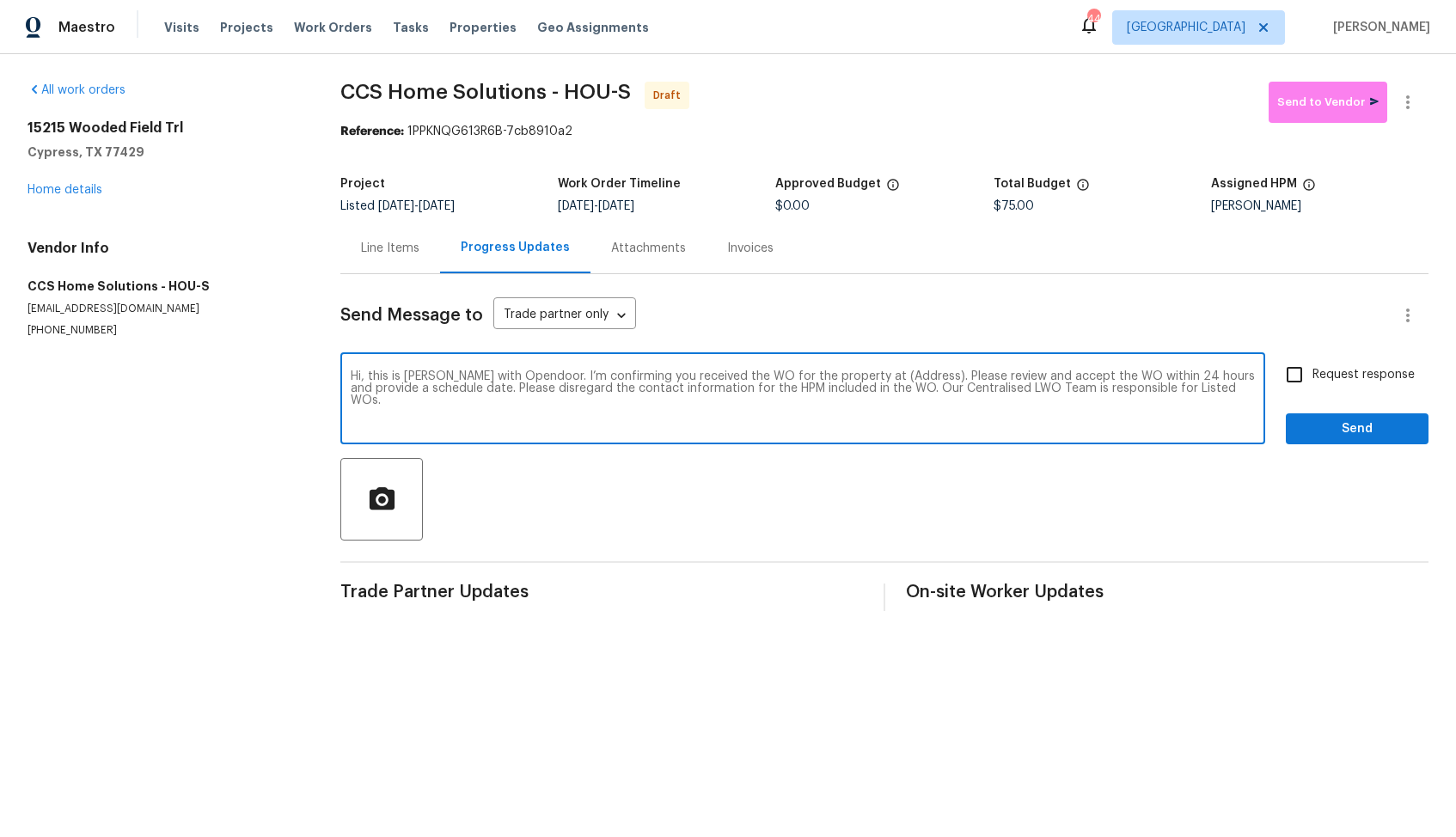
drag, startPoint x: 901, startPoint y: 380, endPoint x: 848, endPoint y: 373, distance: 53.5
click at [848, 373] on textarea "Hi, this is [PERSON_NAME] with Opendoor. I’m confirming you received the WO for…" at bounding box center [803, 399] width 904 height 60
paste textarea "[STREET_ADDRESS]"
type textarea "Hi, this is [PERSON_NAME] with Opendoor. I’m confirming you received the WO for…"
click at [1297, 380] on input "Request response" at bounding box center [1294, 375] width 36 height 36
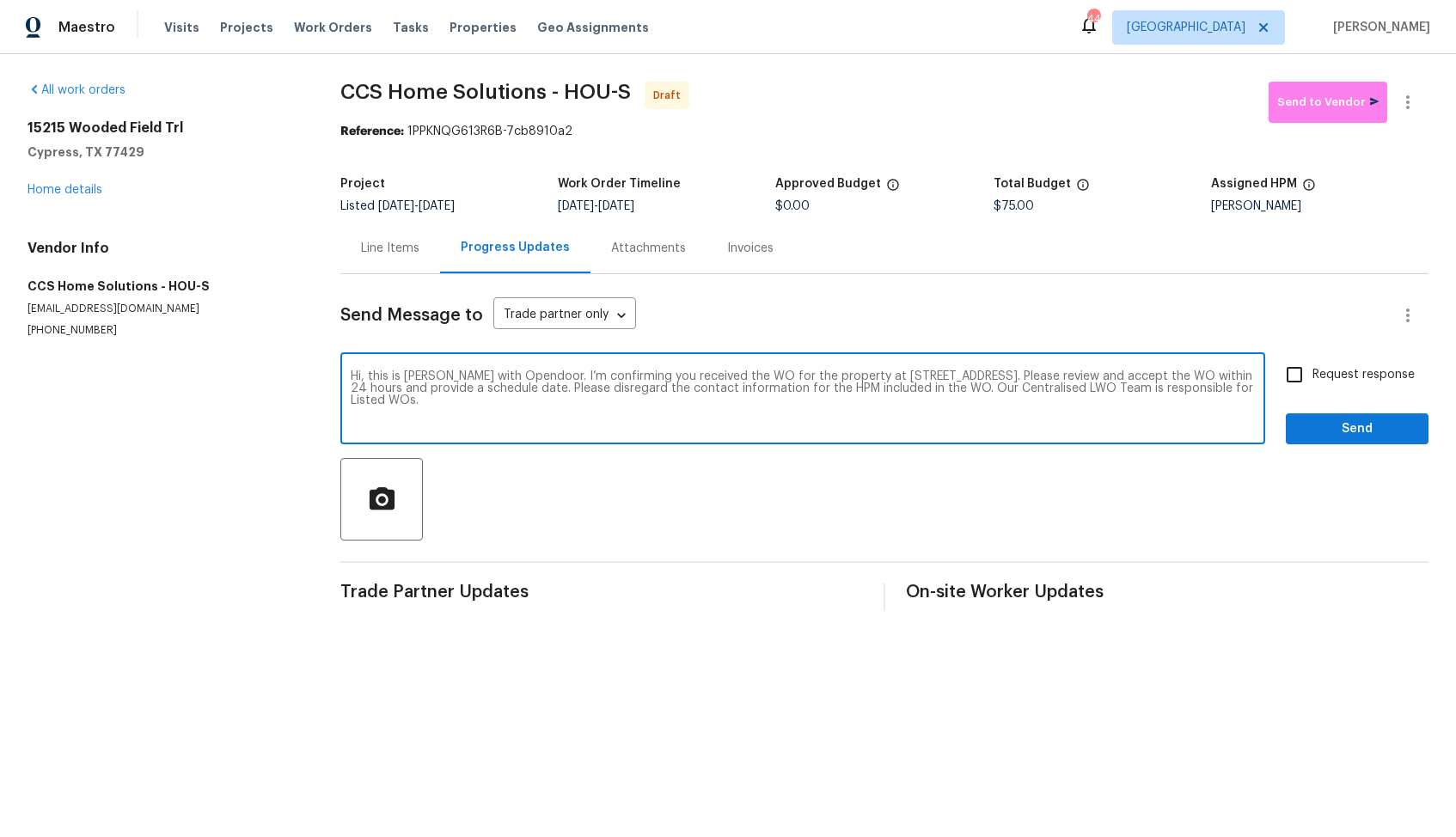
checkbox input "true"
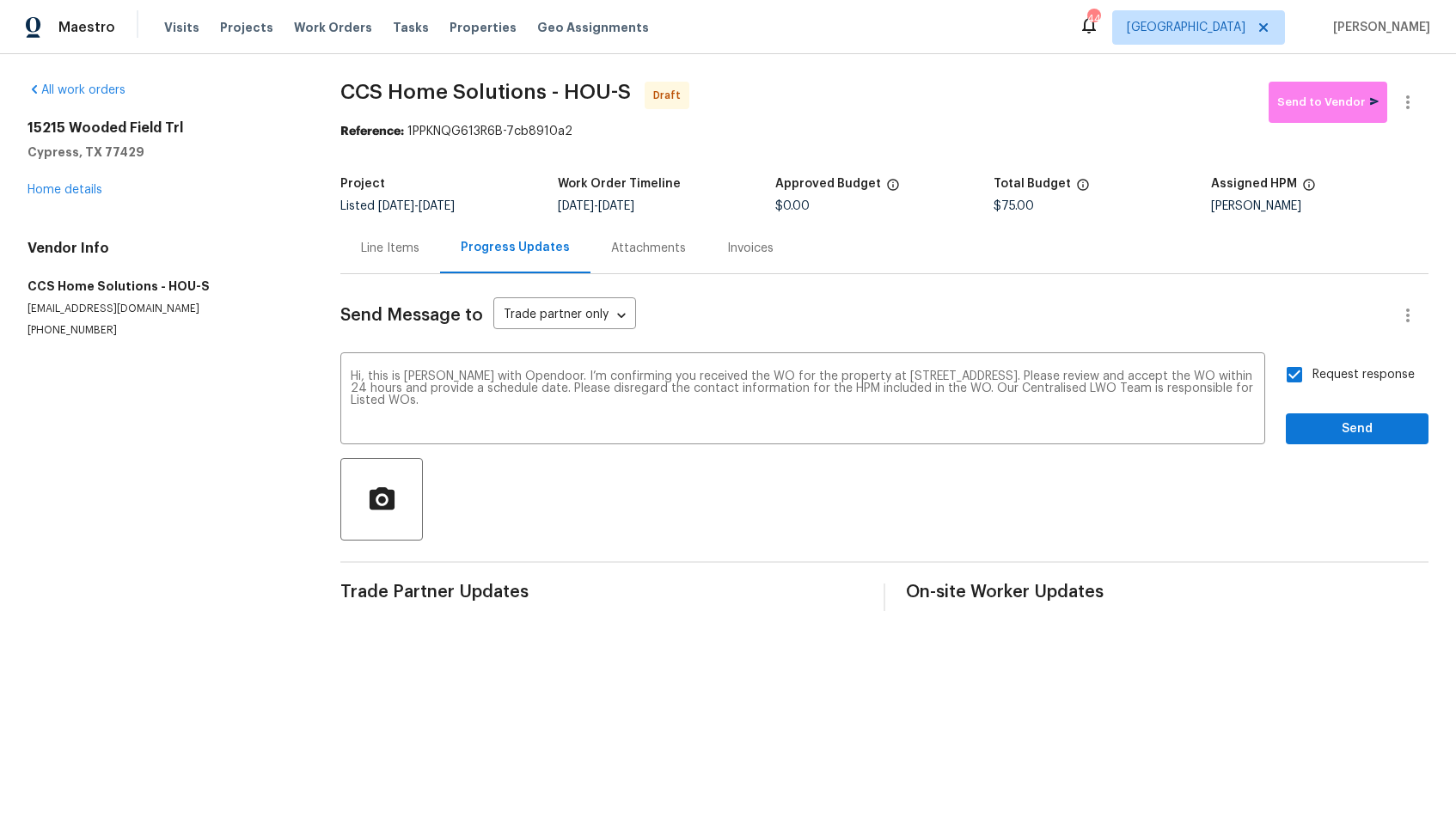
click at [1329, 445] on div "Send Message to Trade partner only Trade partner only ​ Hi, this is [PERSON_NAM…" at bounding box center [884, 442] width 1088 height 337
click at [1324, 434] on span "Send" at bounding box center [1356, 429] width 115 height 22
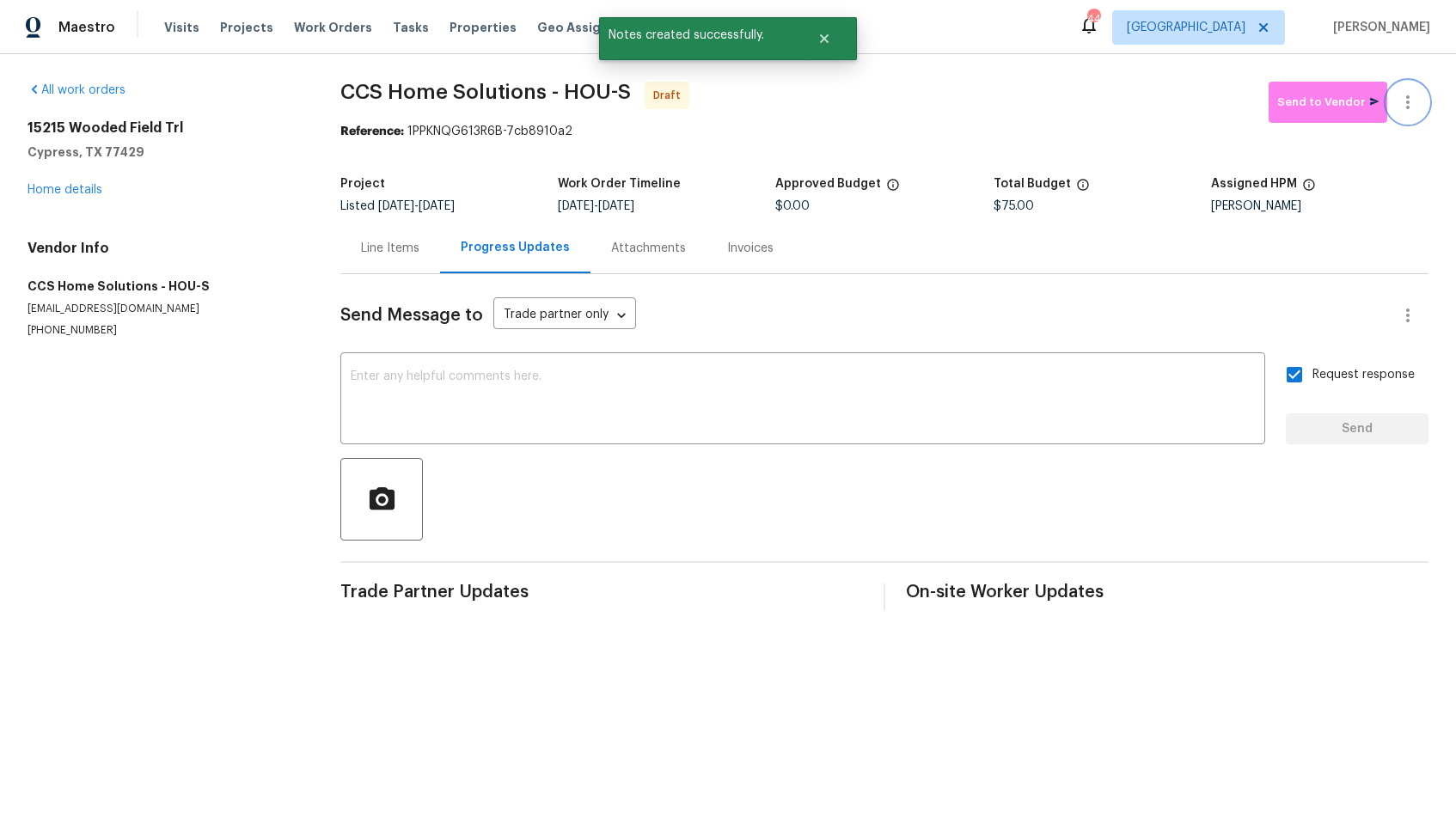
click at [1416, 105] on icon "button" at bounding box center [1407, 102] width 21 height 21
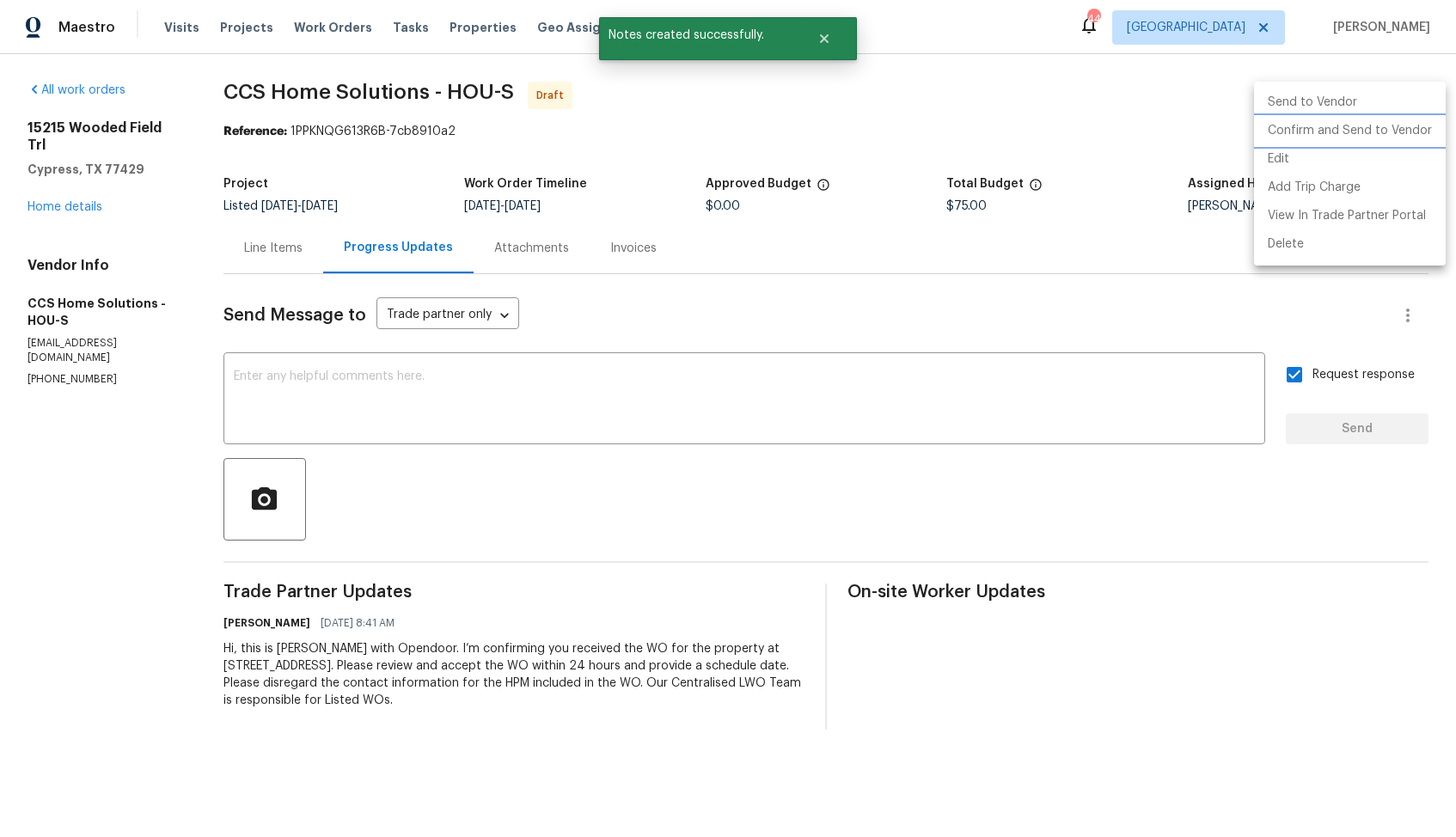
click at [1324, 138] on li "Confirm and Send to Vendor" at bounding box center [1349, 131] width 192 height 29
click at [837, 128] on div at bounding box center [728, 418] width 1456 height 837
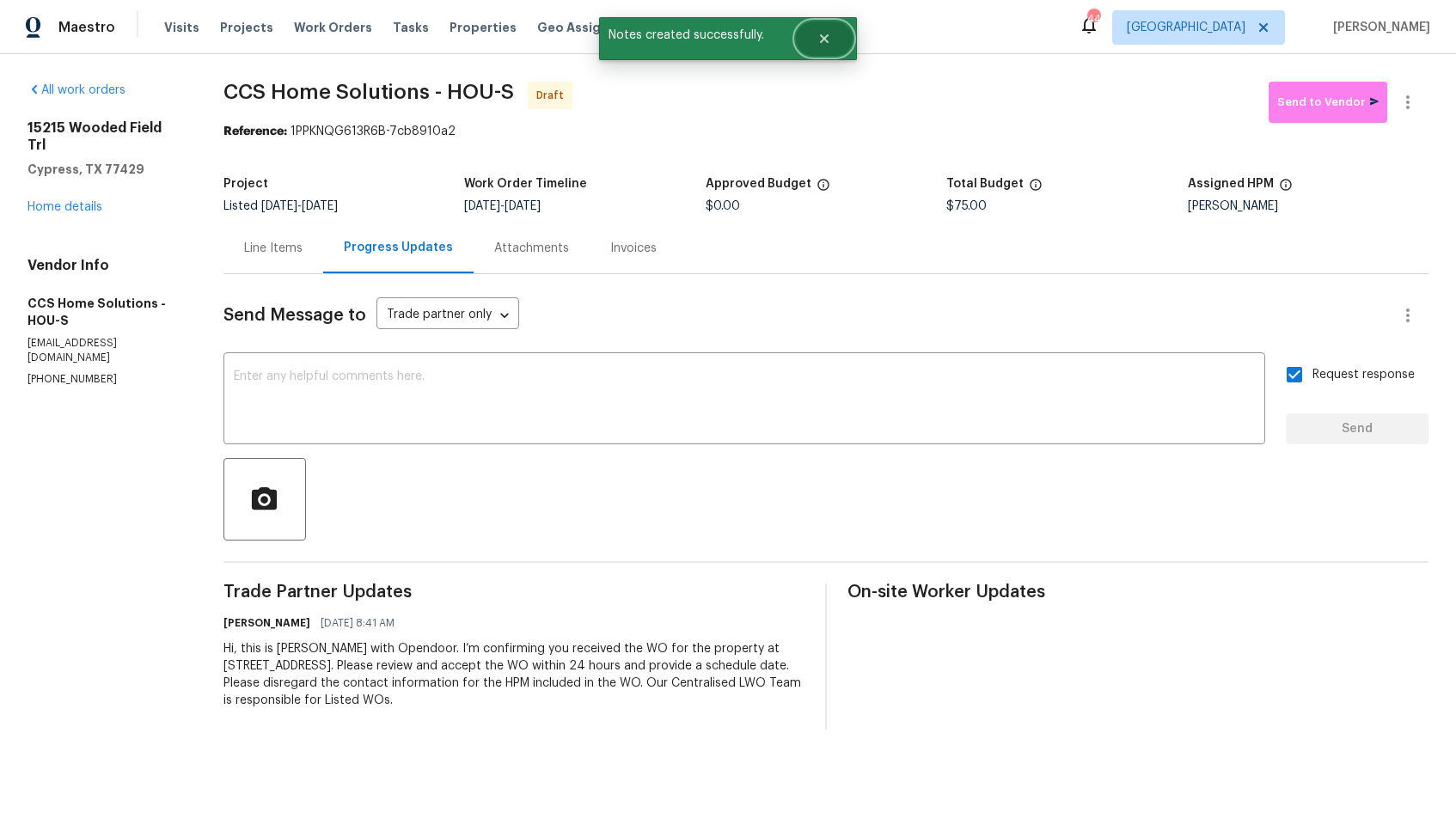
click at [814, 42] on button "Close" at bounding box center [823, 39] width 56 height 35
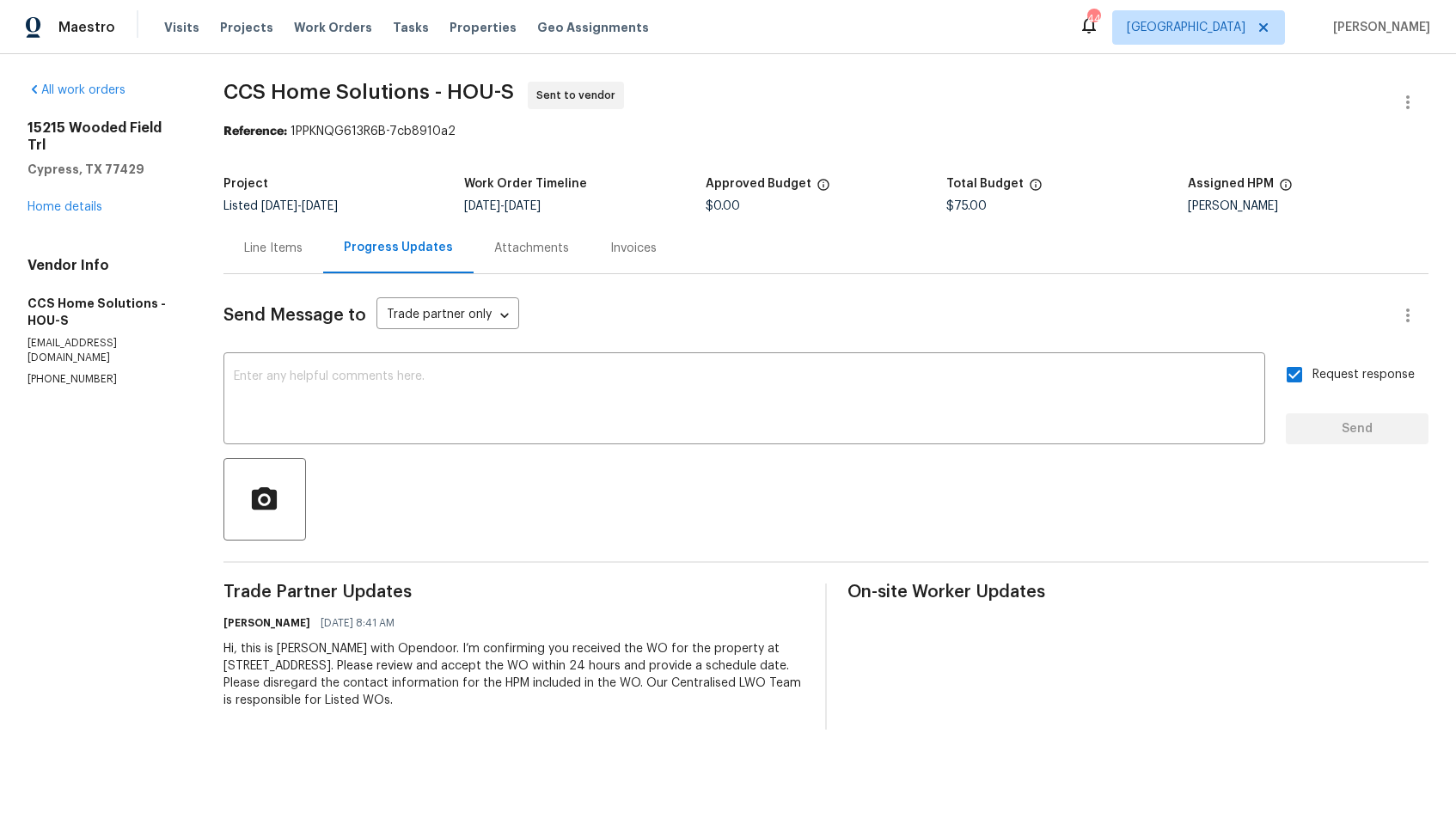
click at [270, 97] on span "CCS Home Solutions - HOU-S" at bounding box center [368, 92] width 290 height 21
copy span "CCS Home Solutions - HOU-S"
click at [439, 86] on span "CCS Home Solutions - HOU-S" at bounding box center [368, 92] width 290 height 21
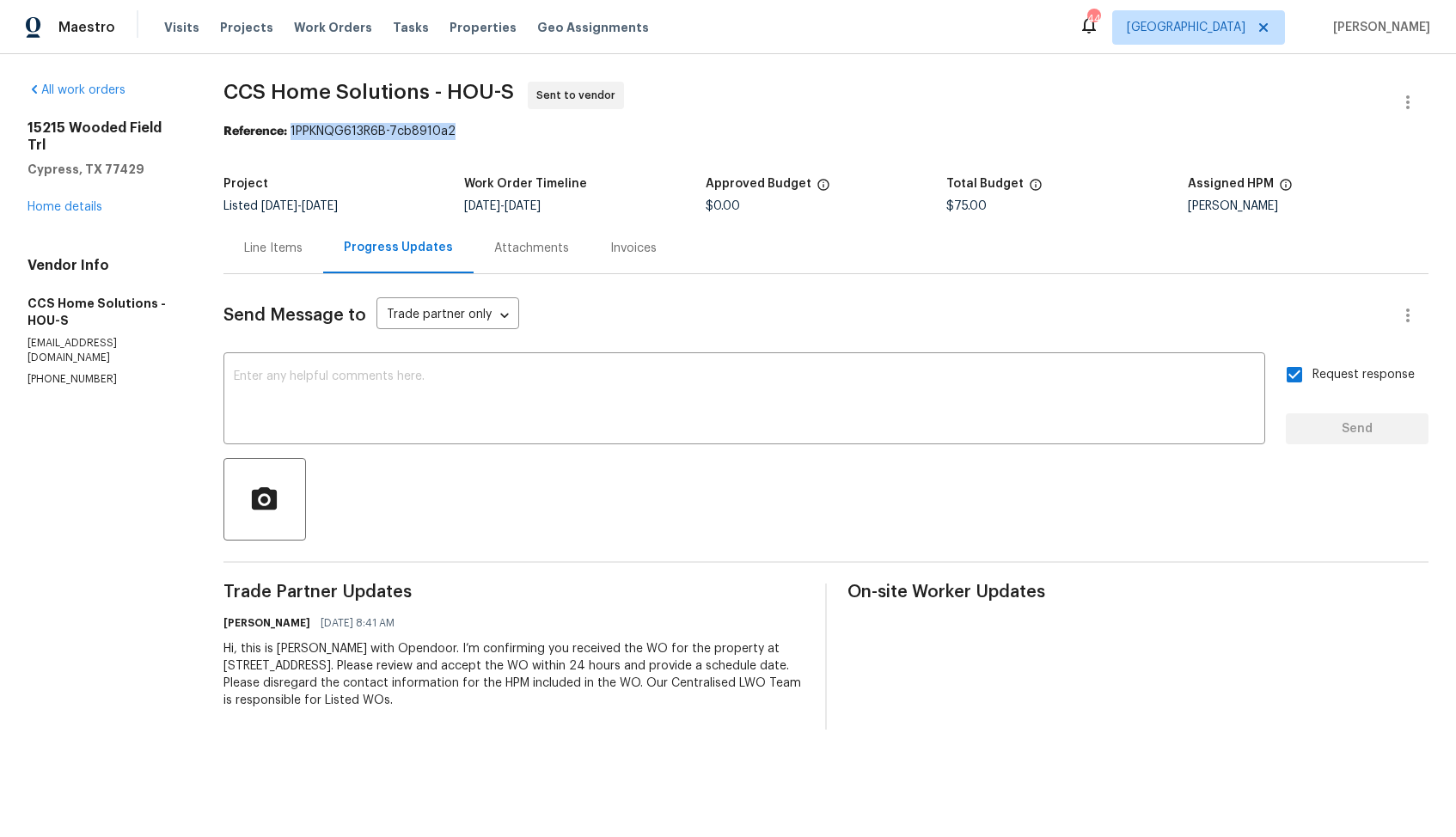
drag, startPoint x: 290, startPoint y: 133, endPoint x: 482, endPoint y: 133, distance: 192.0
click at [483, 134] on div "Reference: 1PPKNQG613R6B-7cb8910a2" at bounding box center [826, 132] width 1205 height 17
copy div "1PPKNQG613R6B-7cb8910a2"
click at [375, 155] on section "CCS Home Solutions - HOU-S Sent to vendor Reference: 1PPKNQG613R6B-7cb8910a2 Pr…" at bounding box center [826, 406] width 1205 height 648
click at [49, 201] on link "Home details" at bounding box center [65, 207] width 75 height 12
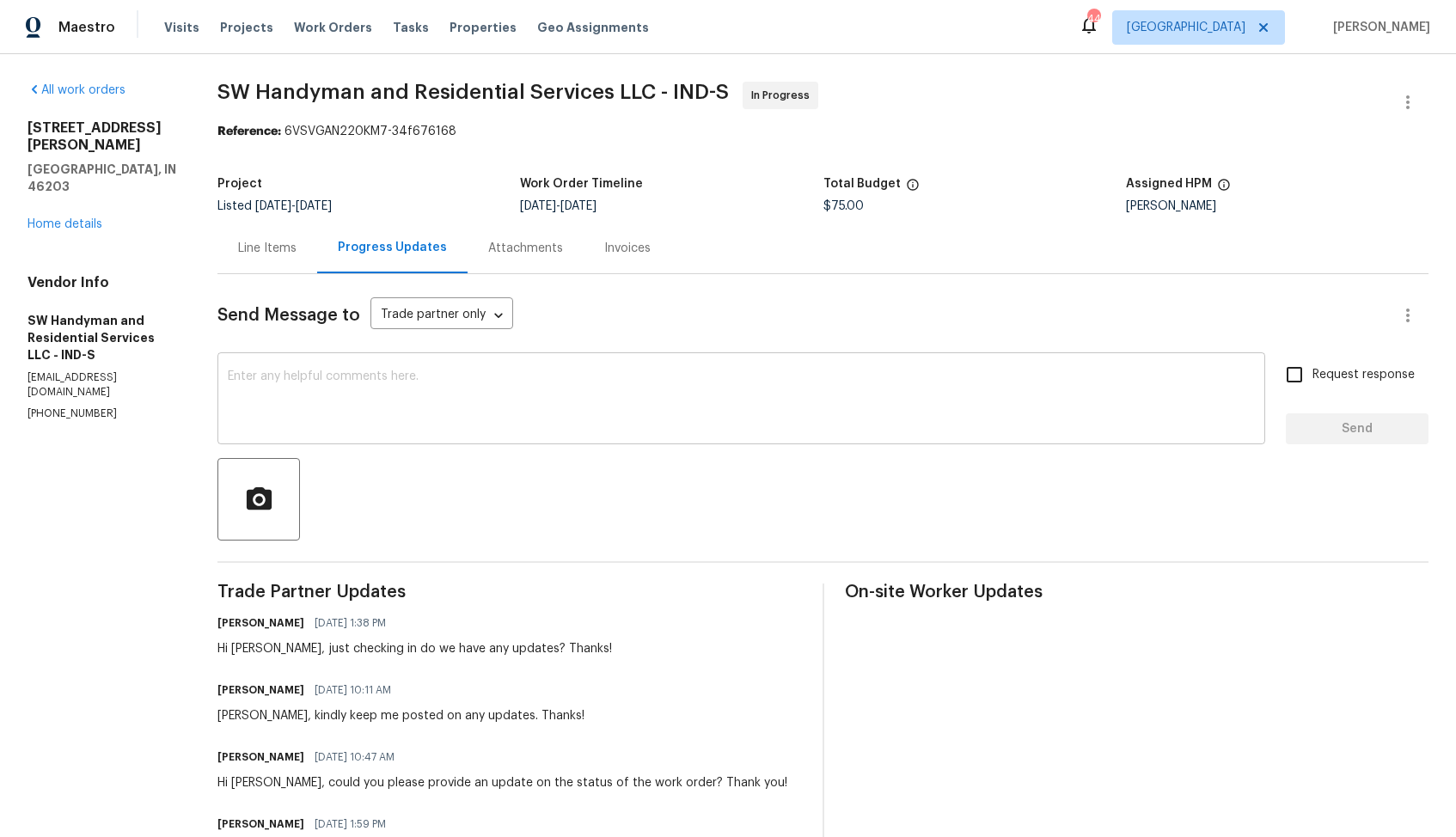
click at [426, 407] on textarea at bounding box center [741, 399] width 1027 height 60
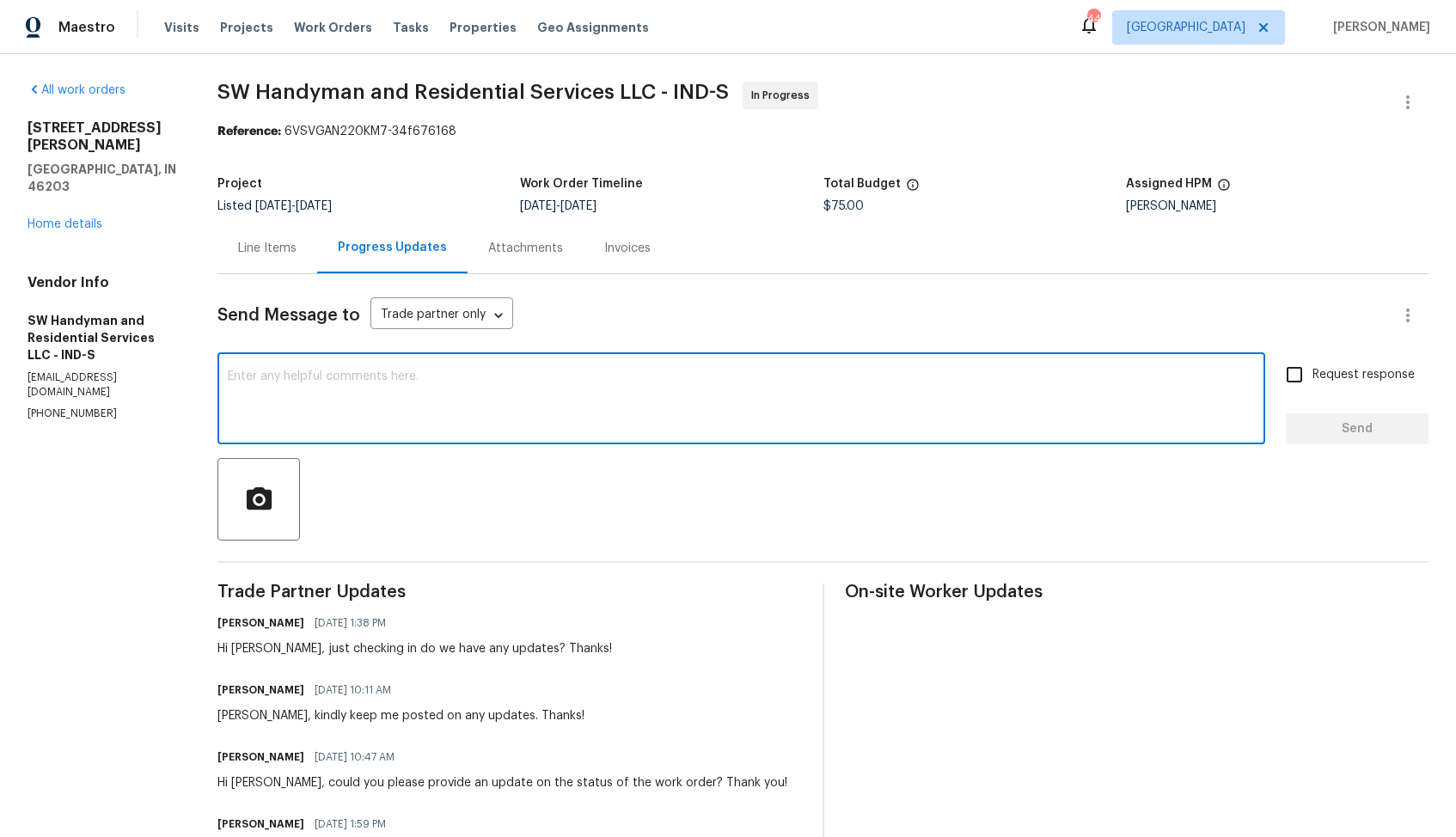
click at [462, 360] on div "x ​" at bounding box center [741, 400] width 1048 height 88
paste textarea "Hello, It's important that this work order is completed within the designated t…"
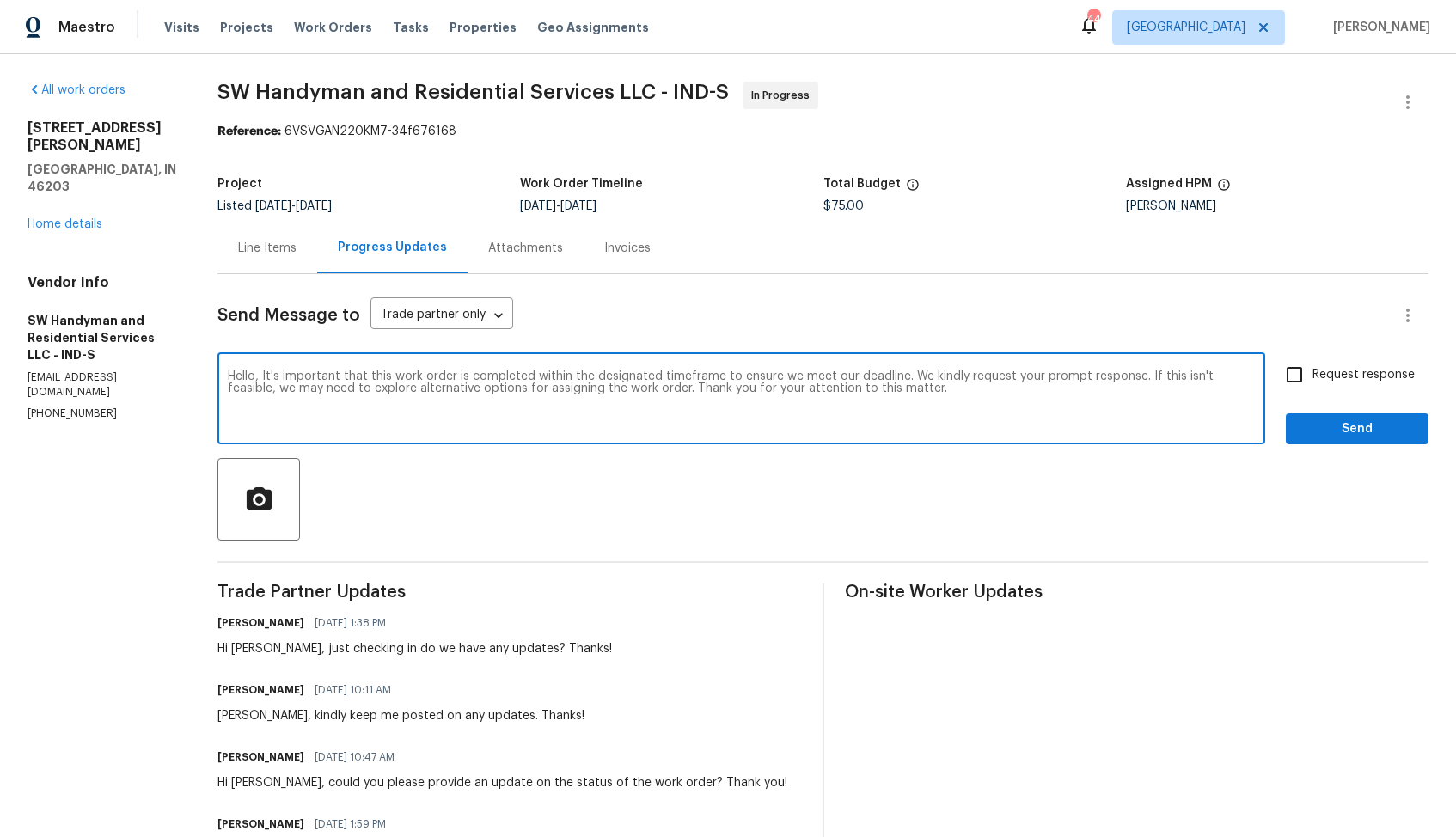
type textarea "Hello, It's important that this work order is completed within the designated t…"
click at [1304, 373] on input "Request response" at bounding box center [1294, 375] width 36 height 36
checkbox input "true"
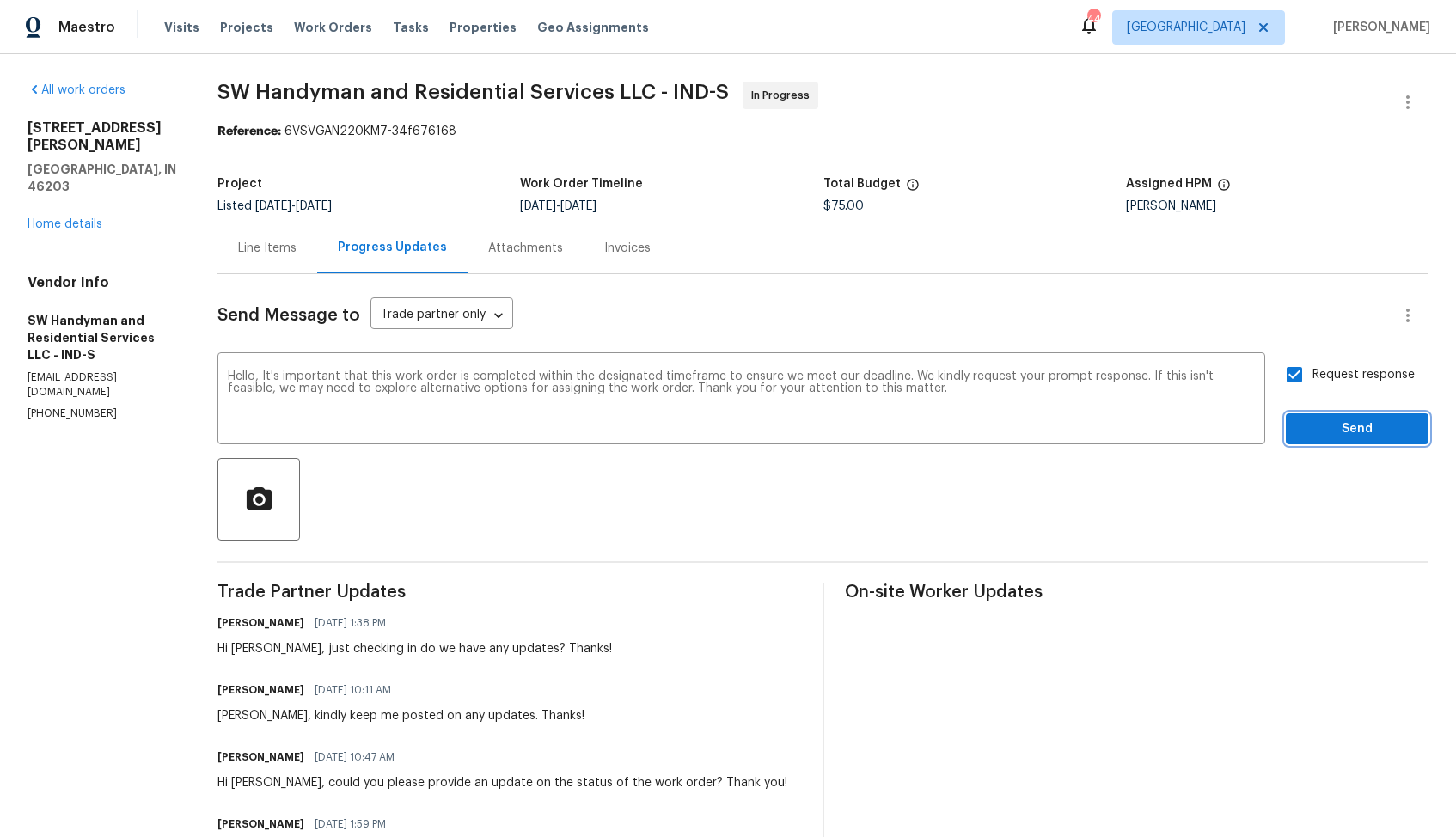
click at [1306, 435] on span "Send" at bounding box center [1356, 429] width 115 height 22
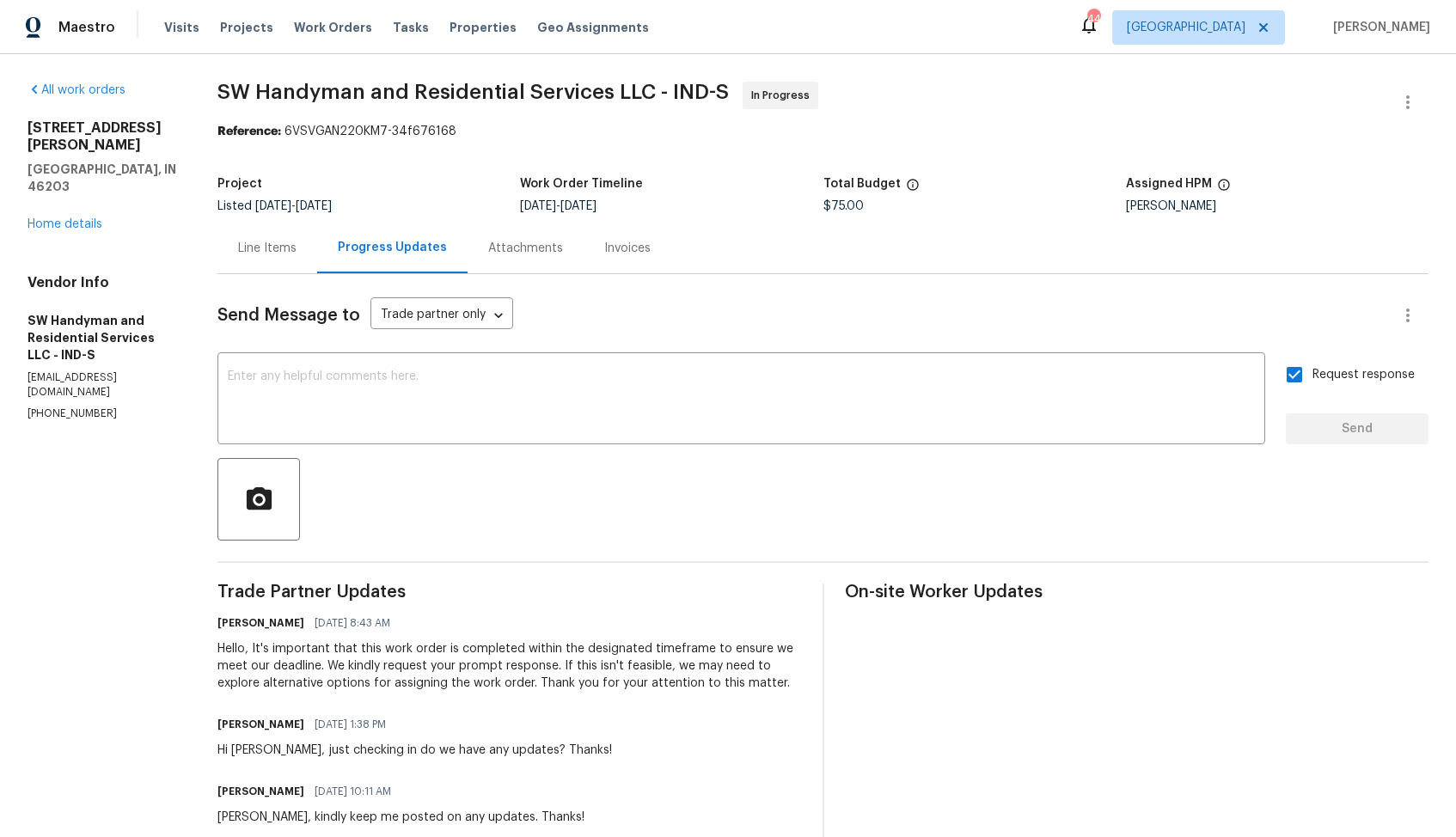
click at [60, 406] on p "(864) 417-2898" at bounding box center [102, 413] width 149 height 15
copy p "(864) 417-2898"
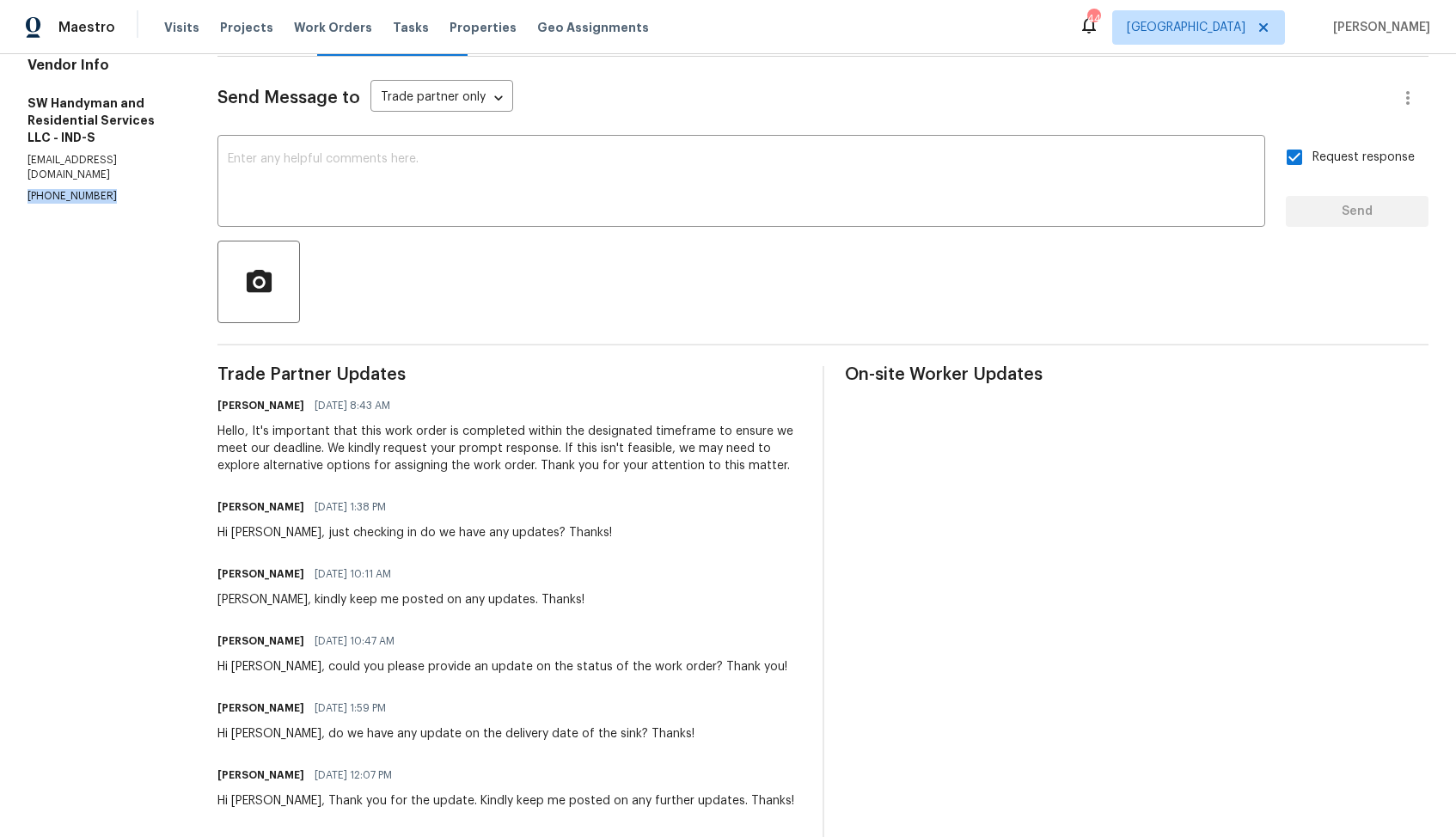
scroll to position [290, 0]
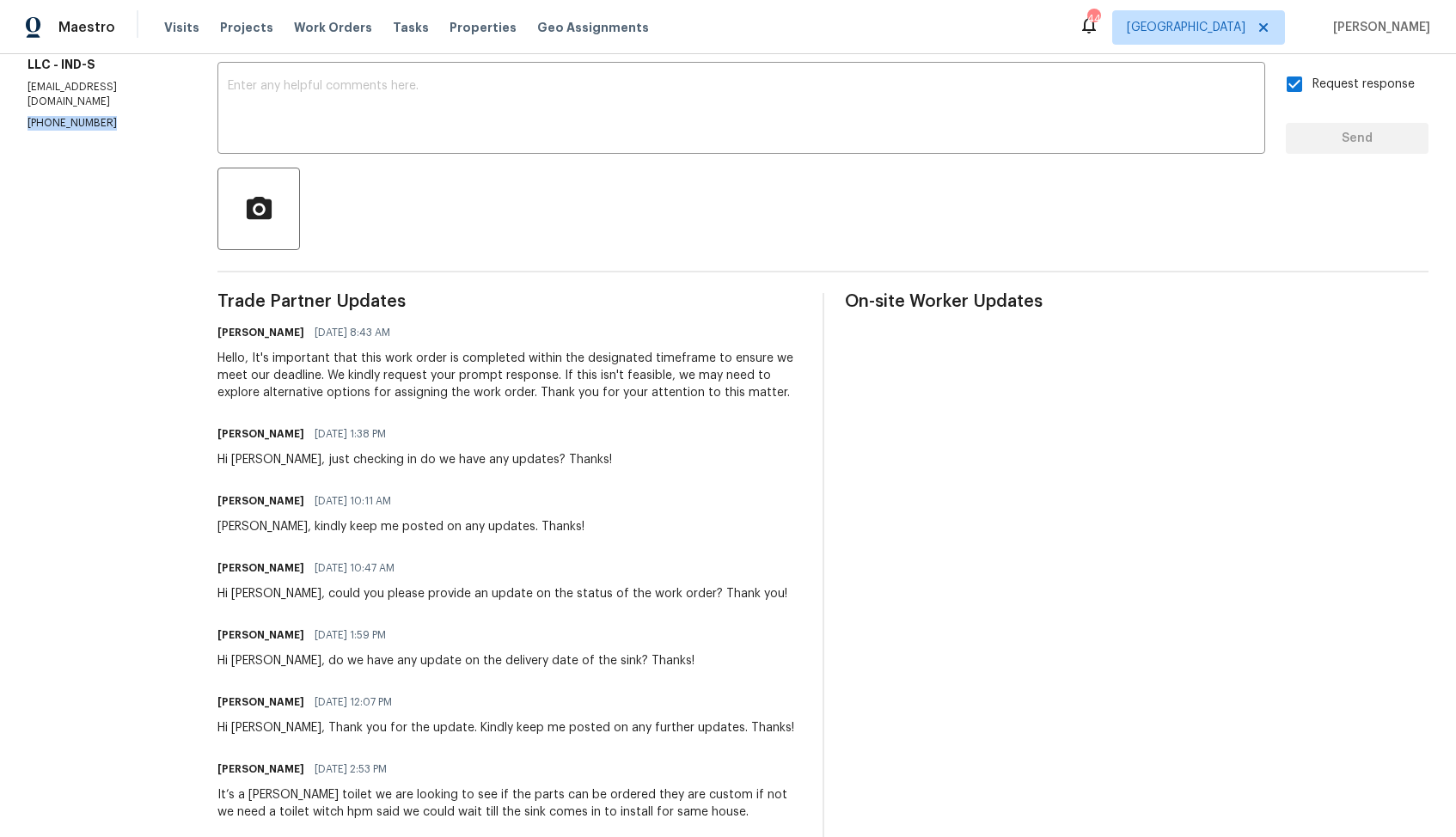
click at [334, 599] on div "Hi Lindy, could you please provide an update on the status of the work order? T…" at bounding box center [502, 594] width 569 height 17
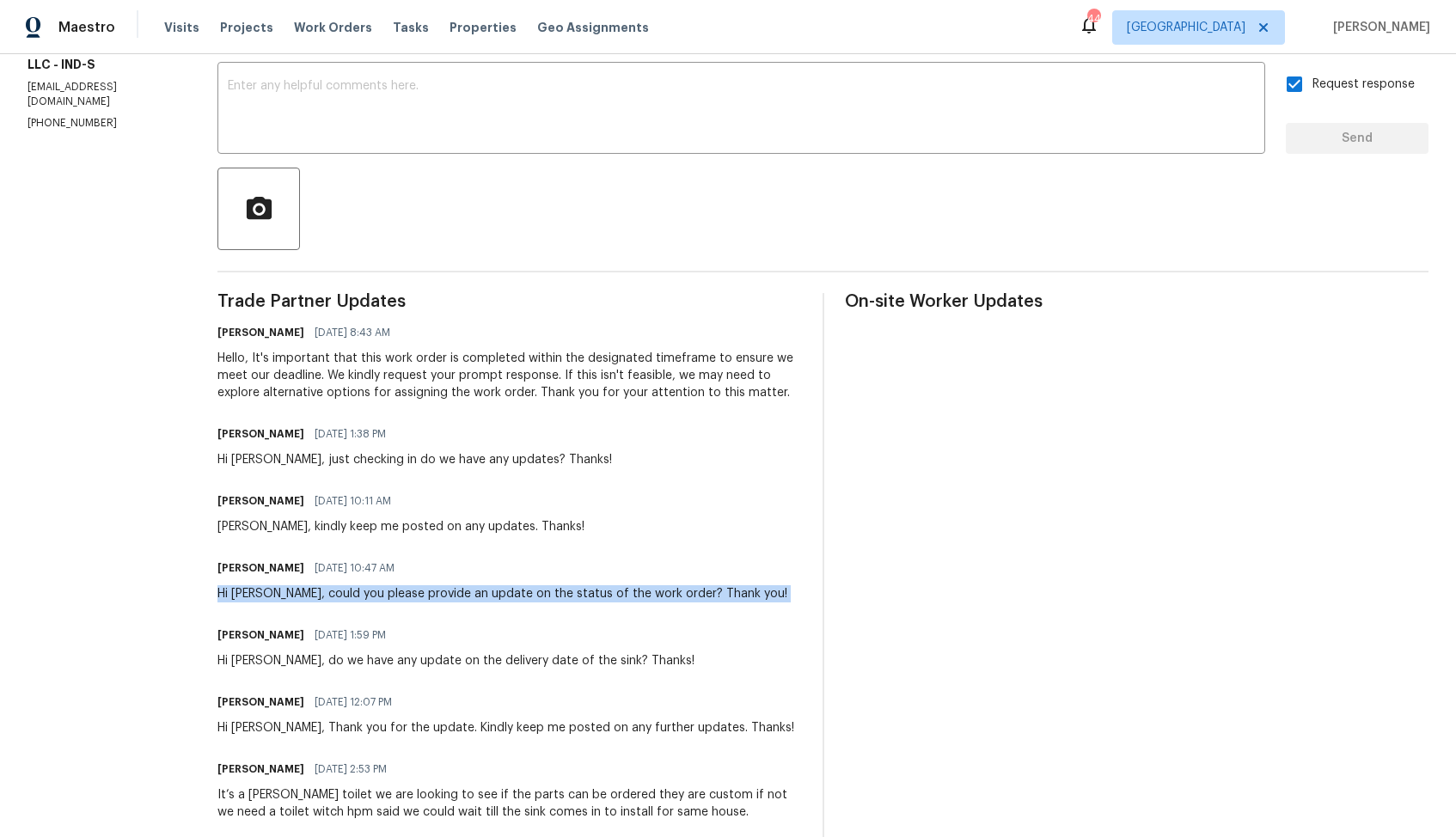
copy div "Hi Lindy, could you please provide an update on the status of the work order? T…"
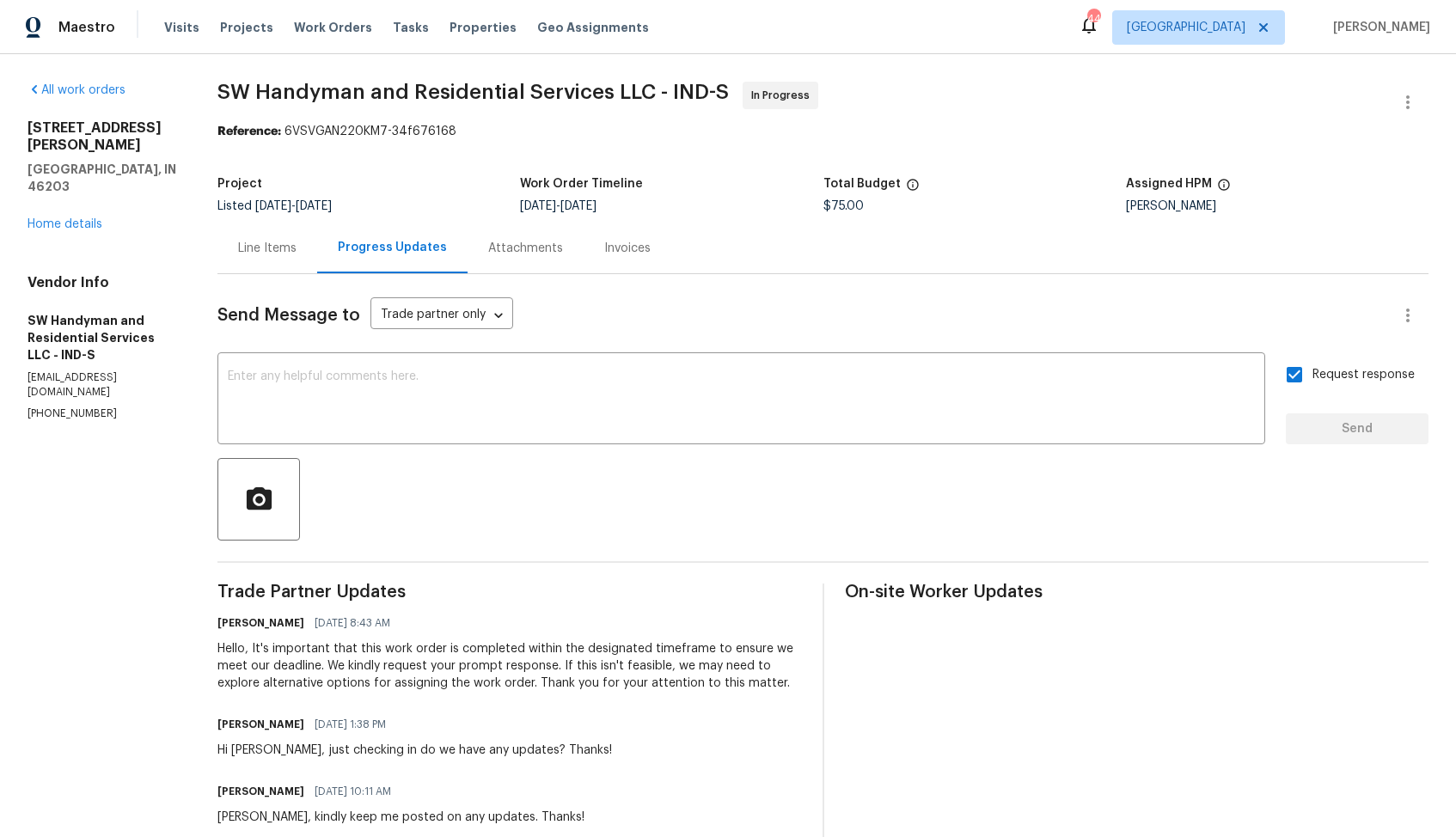
click at [798, 237] on div "Line Items Progress Updates Attachments Invoices" at bounding box center [822, 248] width 1211 height 51
click at [82, 218] on link "Home details" at bounding box center [65, 224] width 75 height 12
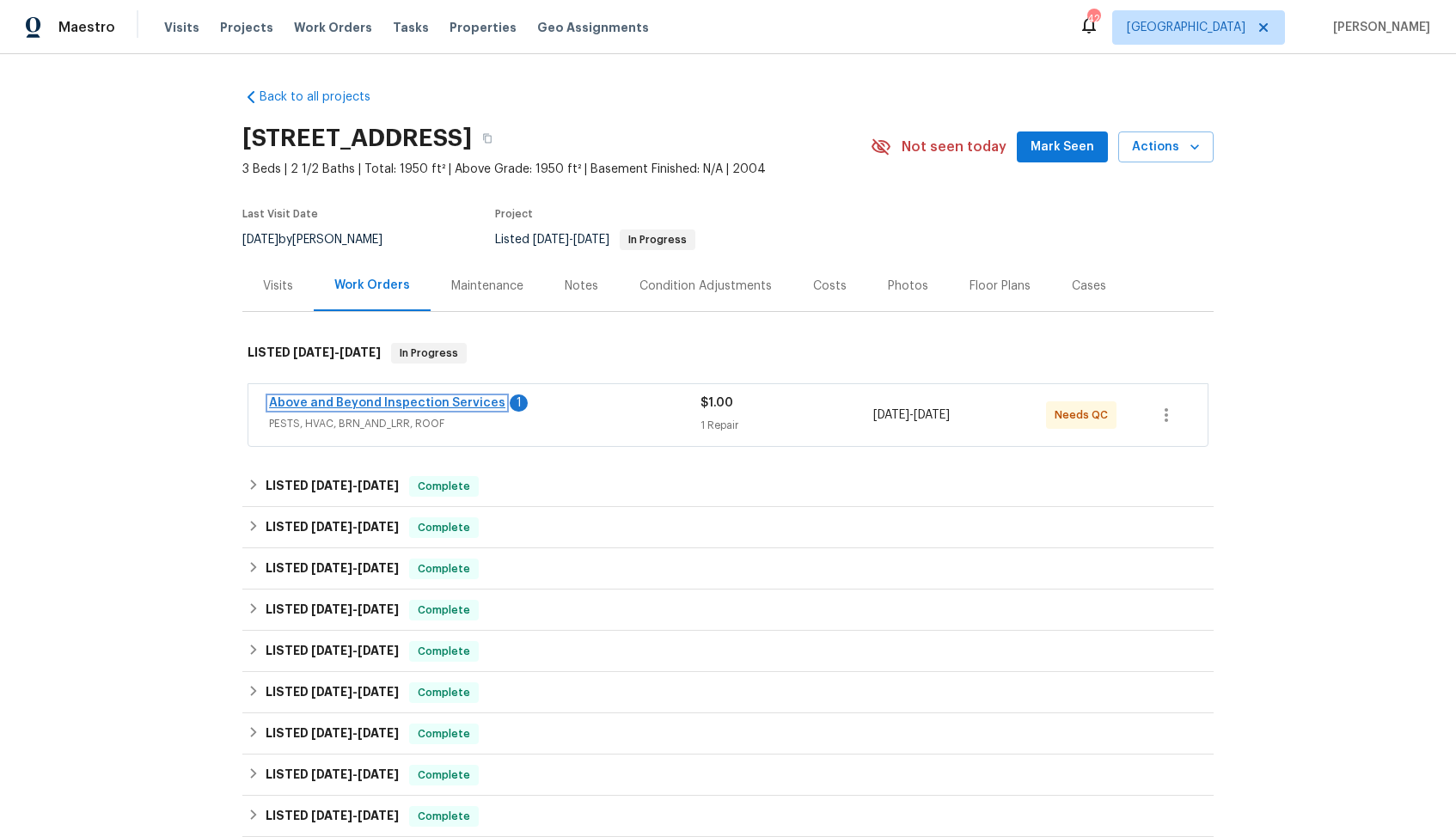
click at [385, 401] on link "Above and Beyond Inspection Services" at bounding box center [387, 403] width 237 height 12
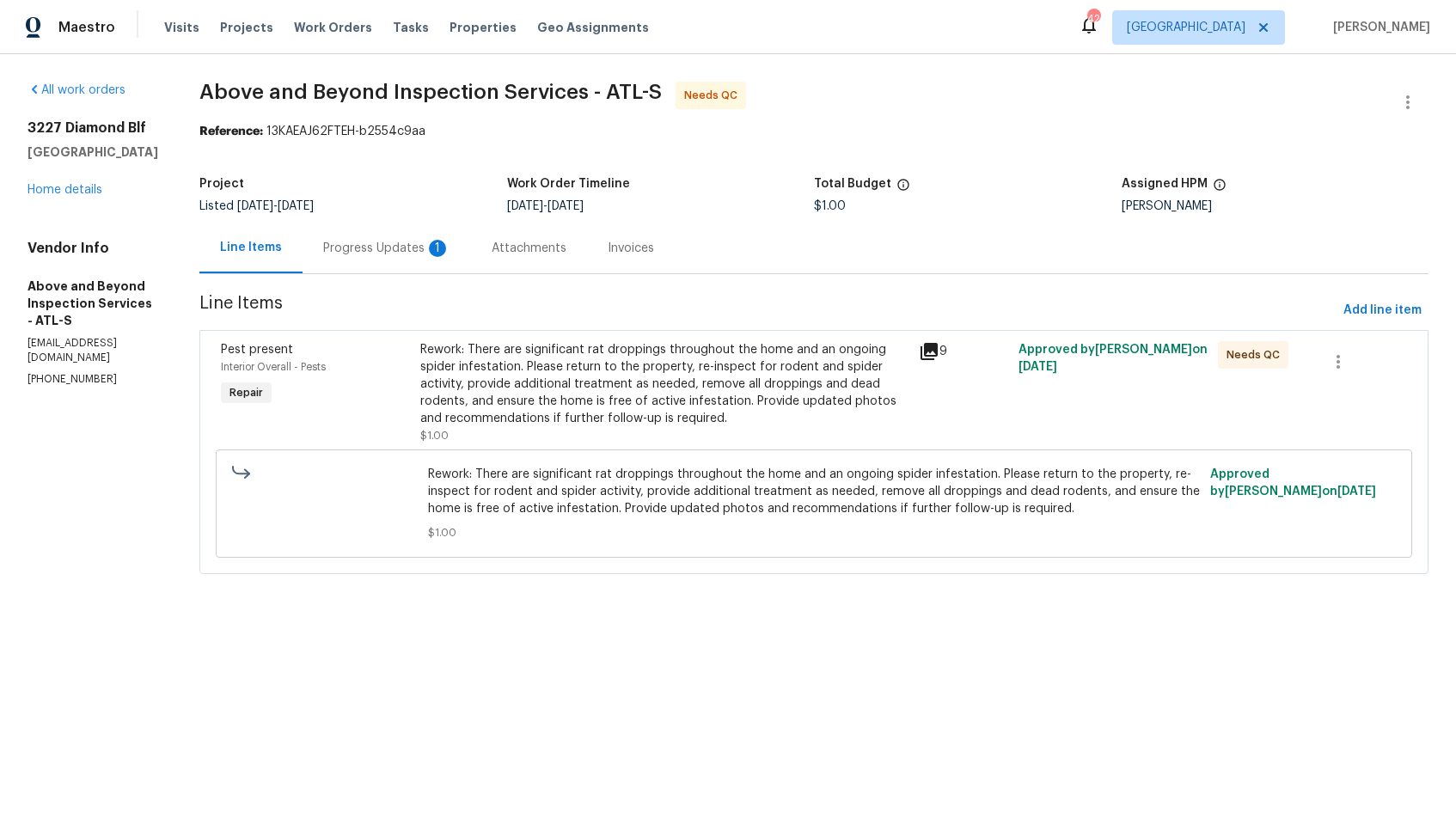
click at [448, 262] on div "Progress Updates 1" at bounding box center [387, 248] width 168 height 51
